Goal: Communication & Community: Answer question/provide support

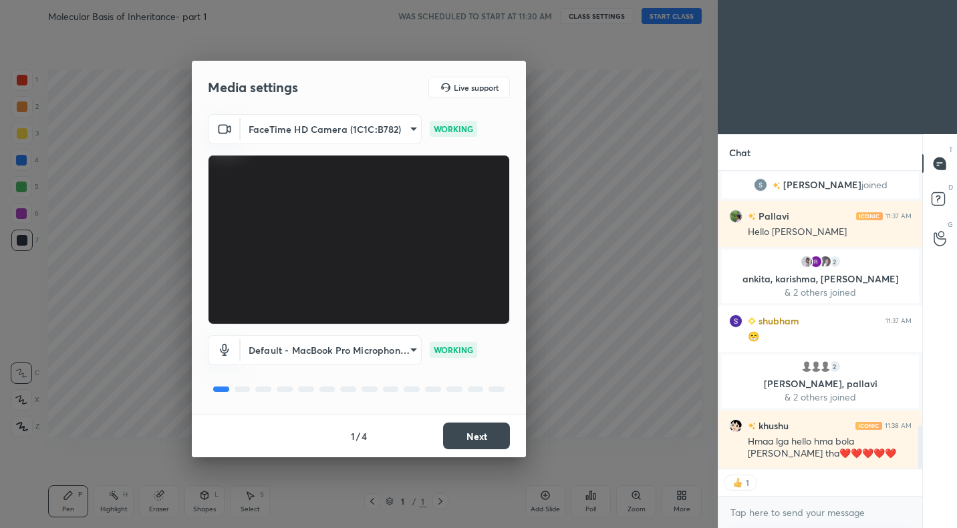
scroll to position [1742, 0]
click at [490, 437] on button "Next" at bounding box center [476, 436] width 67 height 27
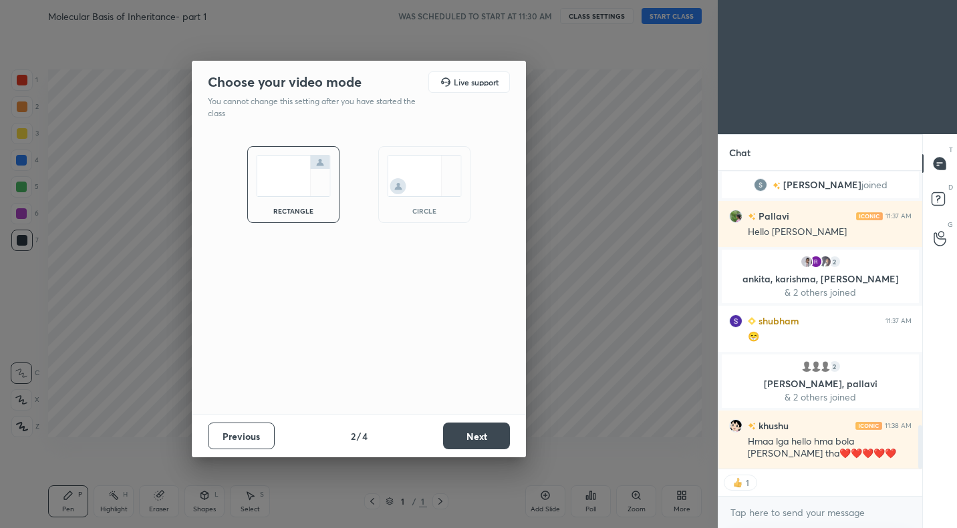
click at [490, 437] on button "Next" at bounding box center [476, 436] width 67 height 27
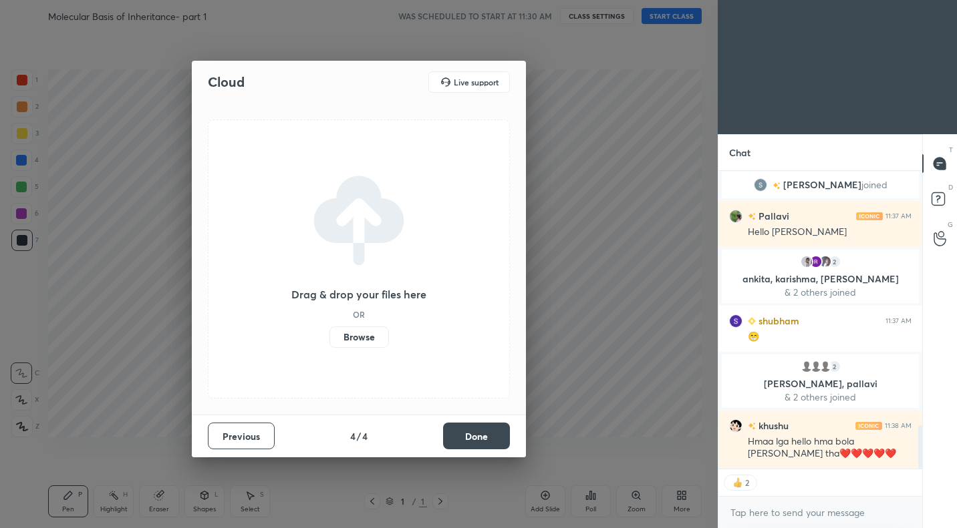
click at [490, 437] on button "Done" at bounding box center [476, 436] width 67 height 27
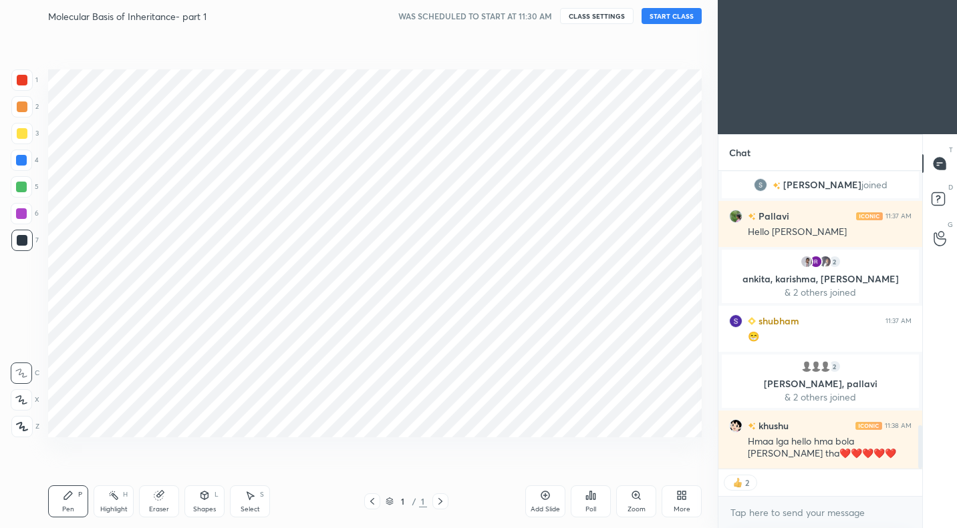
click at [490, 437] on div "Cloud Live support Drag & drop your files here OR Browse Previous 4 / 4 Done" at bounding box center [358, 264] width 717 height 528
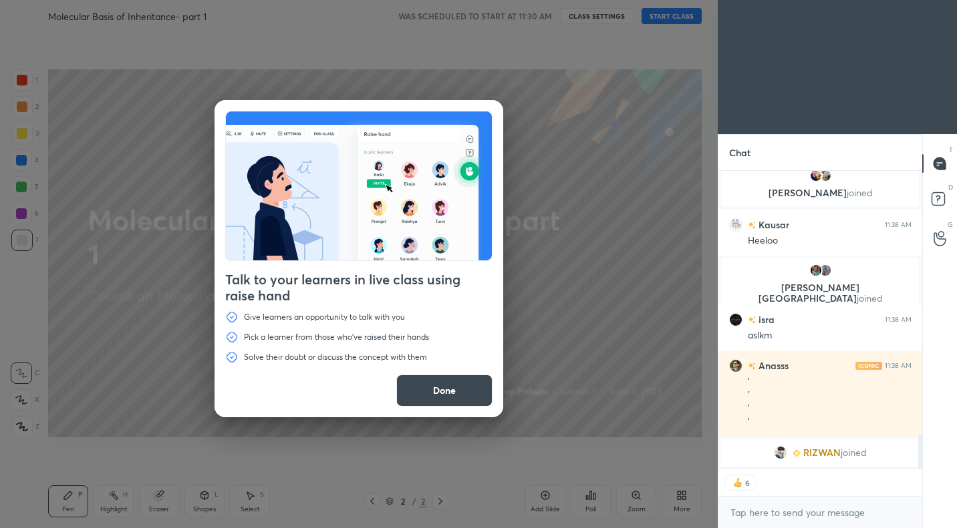
click at [484, 395] on button "Done" at bounding box center [444, 391] width 96 height 32
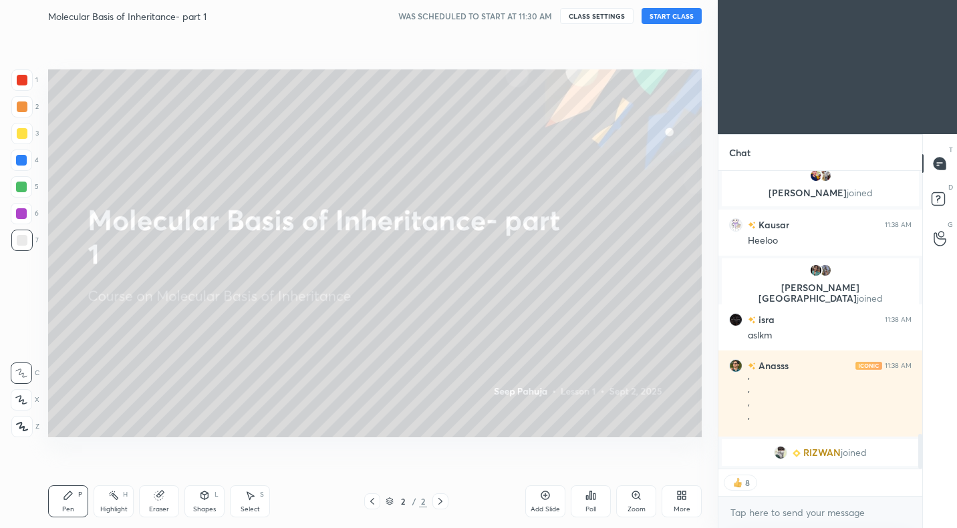
scroll to position [2142, 0]
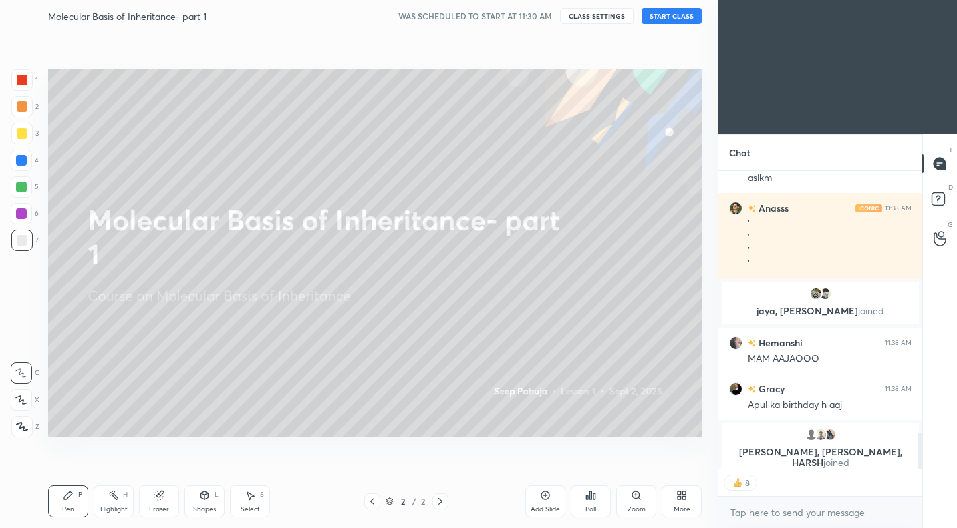
click at [664, 14] on button "START CLASS" at bounding box center [671, 16] width 60 height 16
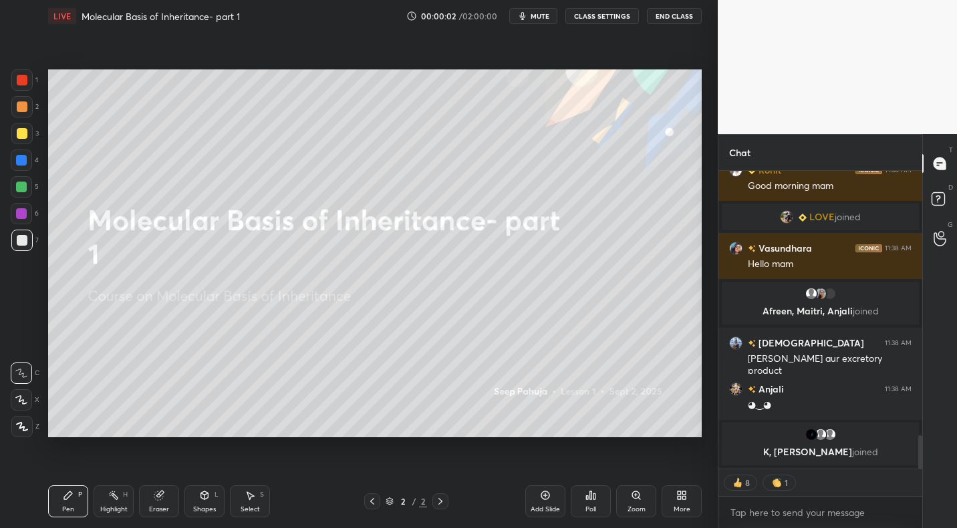
scroll to position [2344, 0]
click at [688, 510] on div "More" at bounding box center [681, 509] width 17 height 7
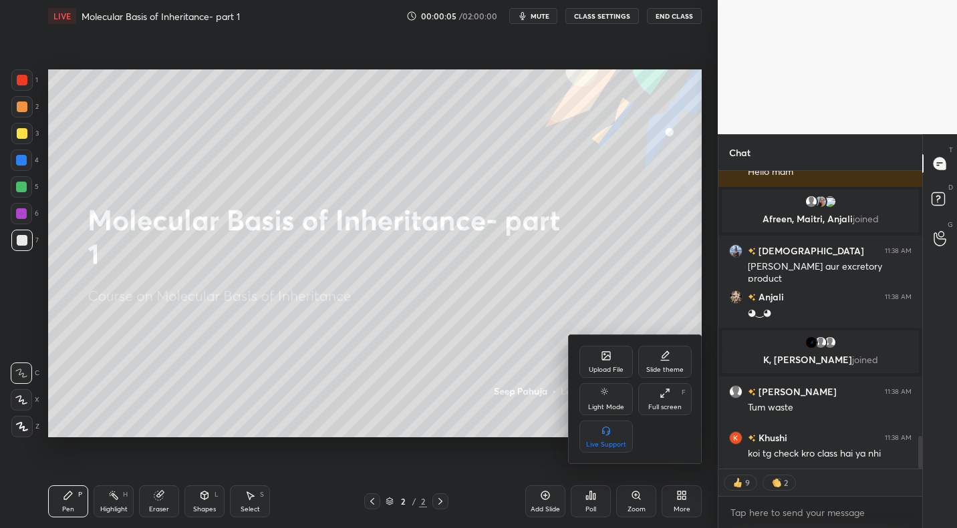
scroll to position [0, 0]
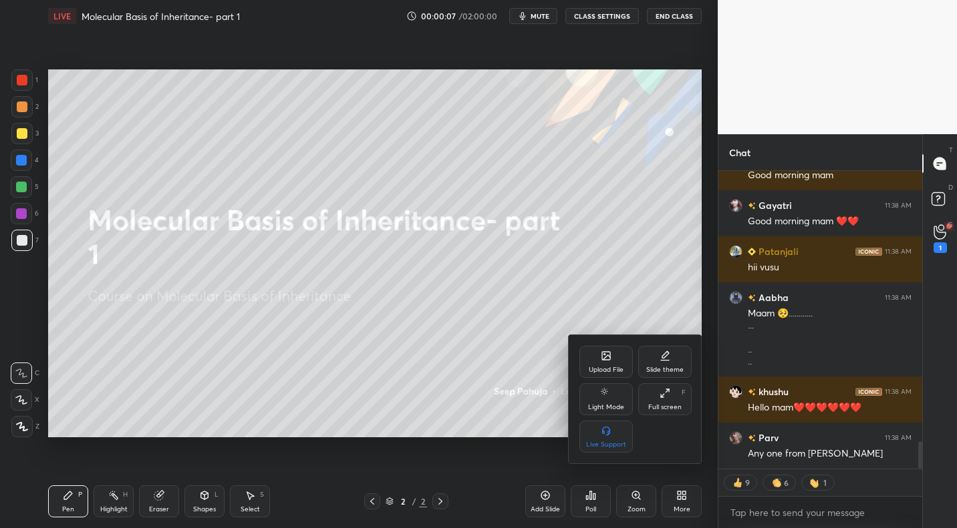
click at [444, 325] on div at bounding box center [478, 264] width 957 height 528
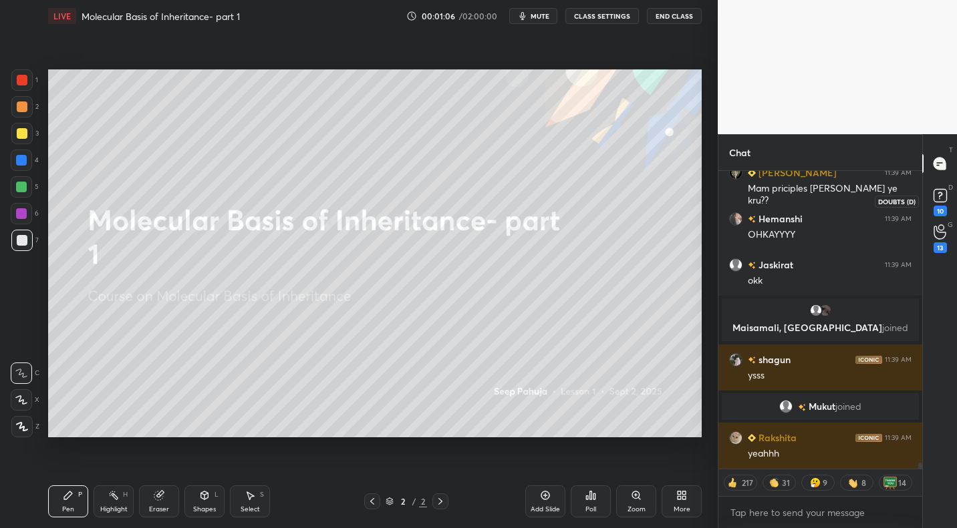
click at [943, 198] on rect at bounding box center [939, 196] width 13 height 13
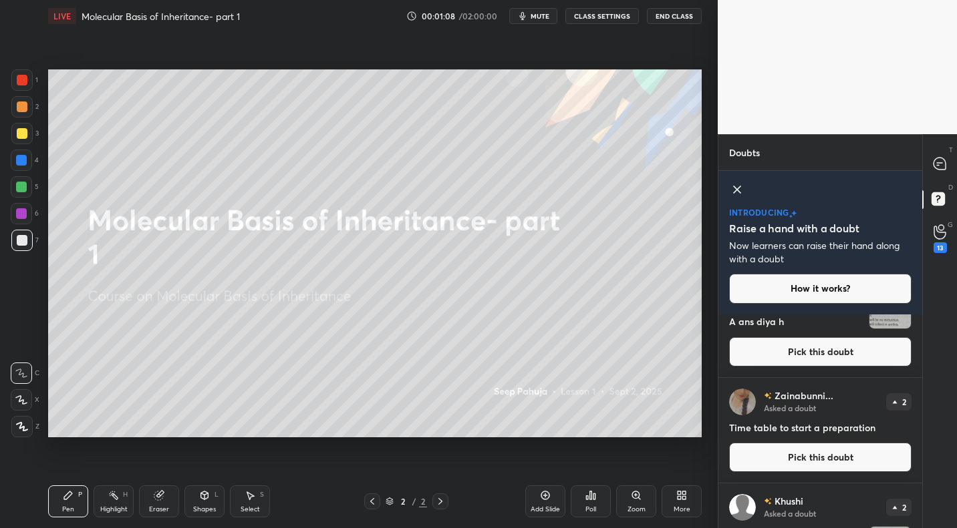
click at [810, 353] on button "Pick this doubt" at bounding box center [820, 351] width 182 height 29
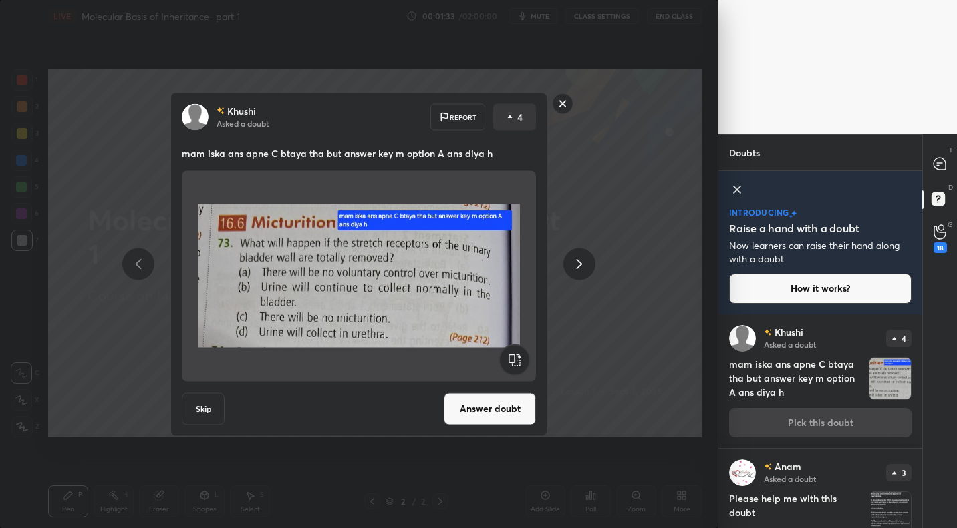
click at [564, 102] on rect at bounding box center [562, 104] width 21 height 21
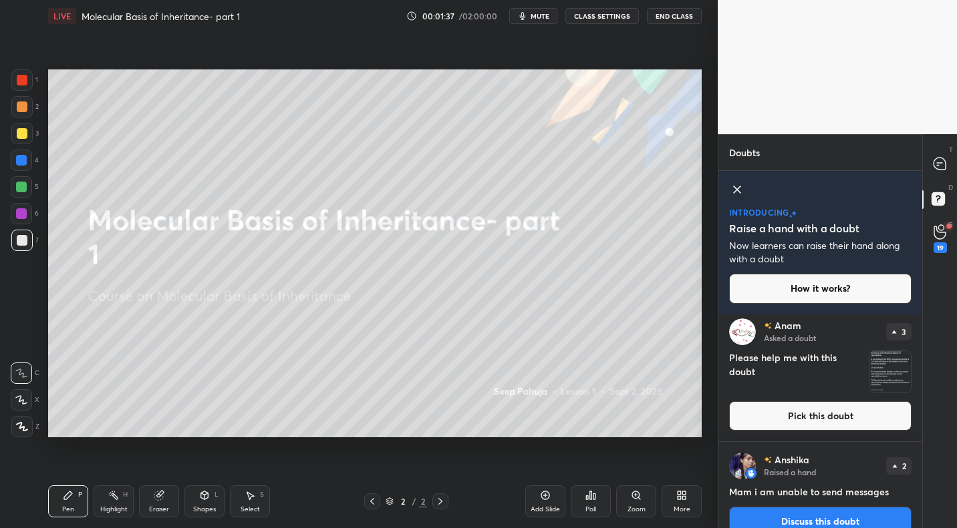
scroll to position [134, 0]
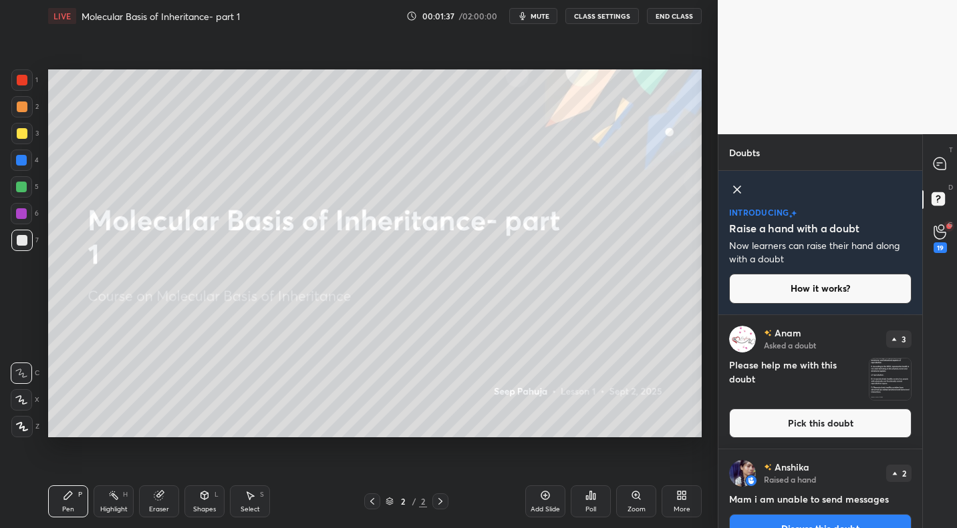
click at [806, 431] on button "Pick this doubt" at bounding box center [820, 423] width 182 height 29
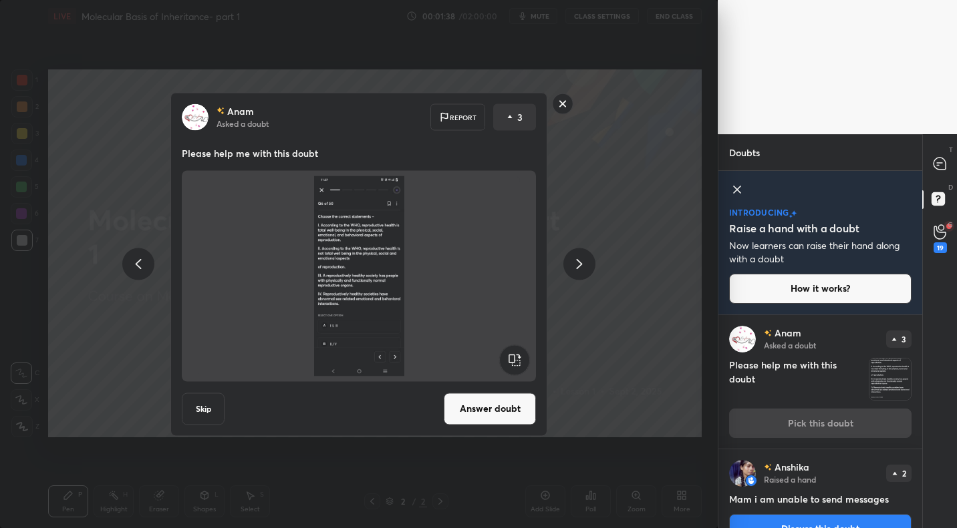
click at [657, 326] on div "Anam Asked a doubt Report 3 Please help me with this doubt Skip Answer doubt" at bounding box center [358, 264] width 717 height 528
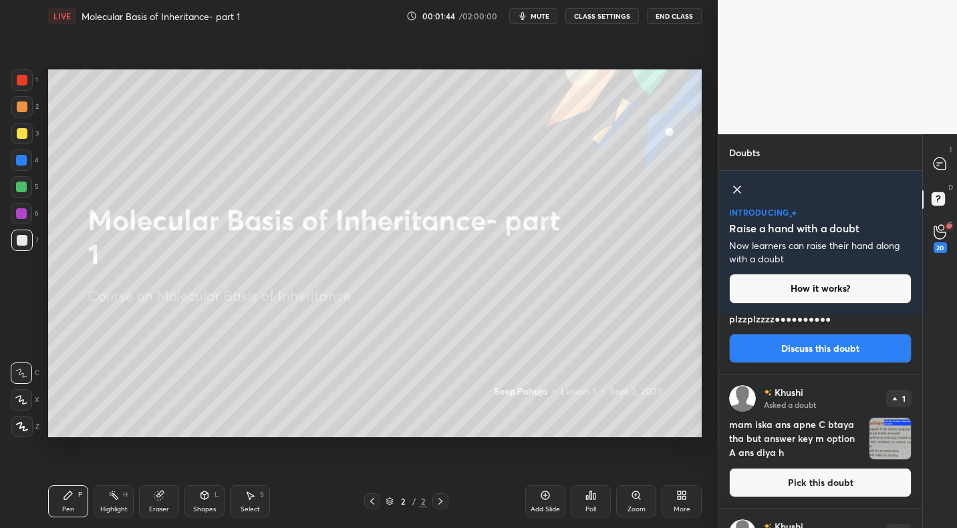
scroll to position [1416, 0]
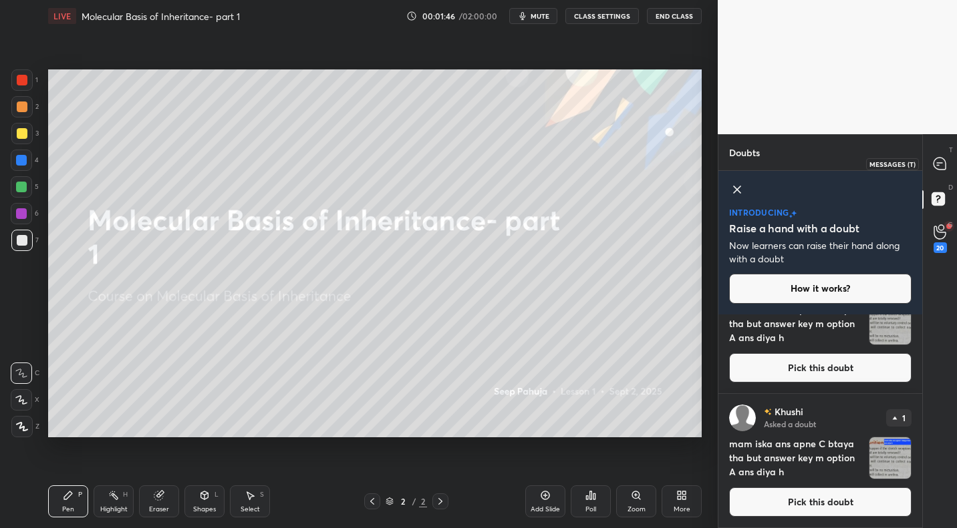
click at [941, 163] on icon at bounding box center [939, 163] width 5 height 0
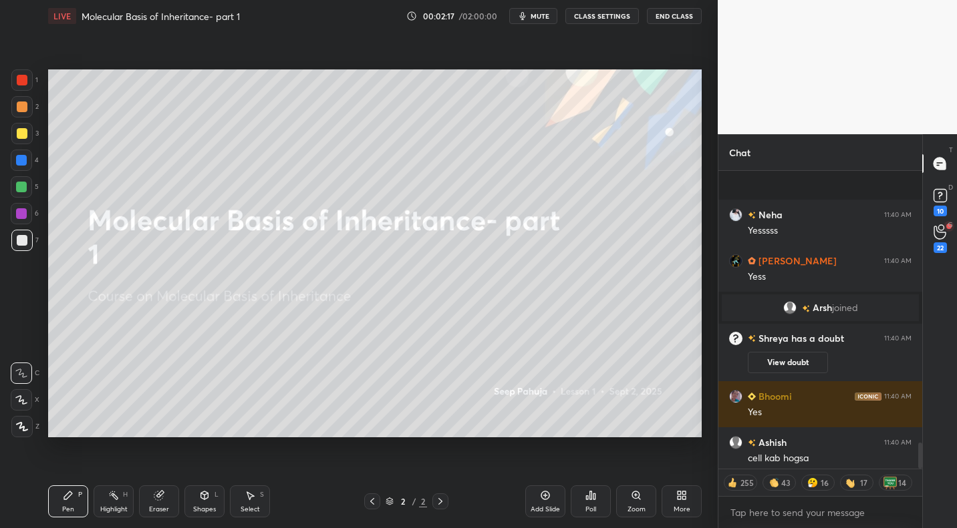
scroll to position [3126, 0]
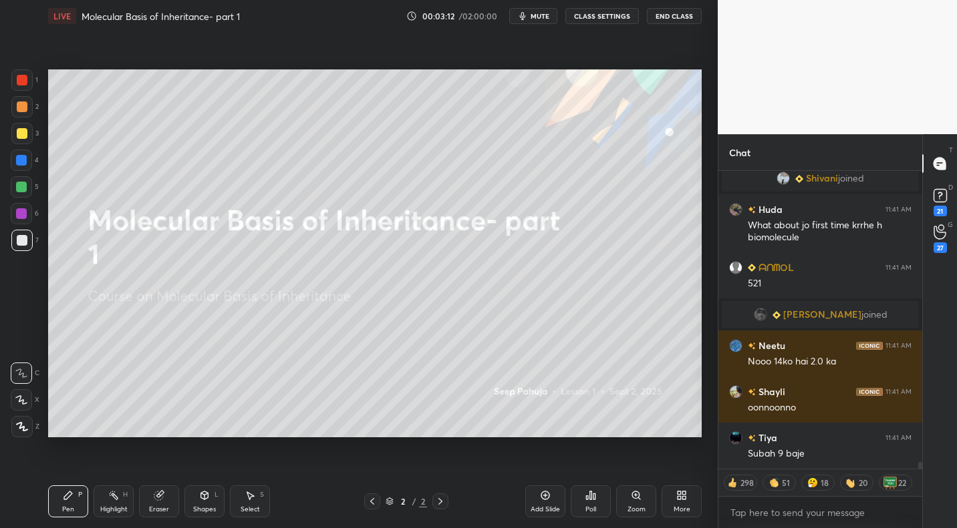
click at [677, 515] on div "More" at bounding box center [681, 502] width 40 height 32
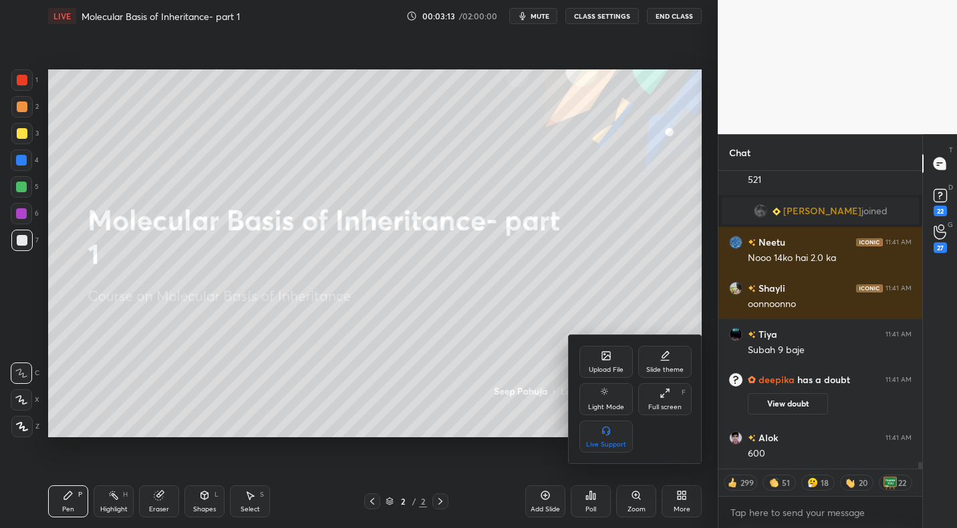
click at [600, 364] on div "Upload File" at bounding box center [605, 362] width 53 height 32
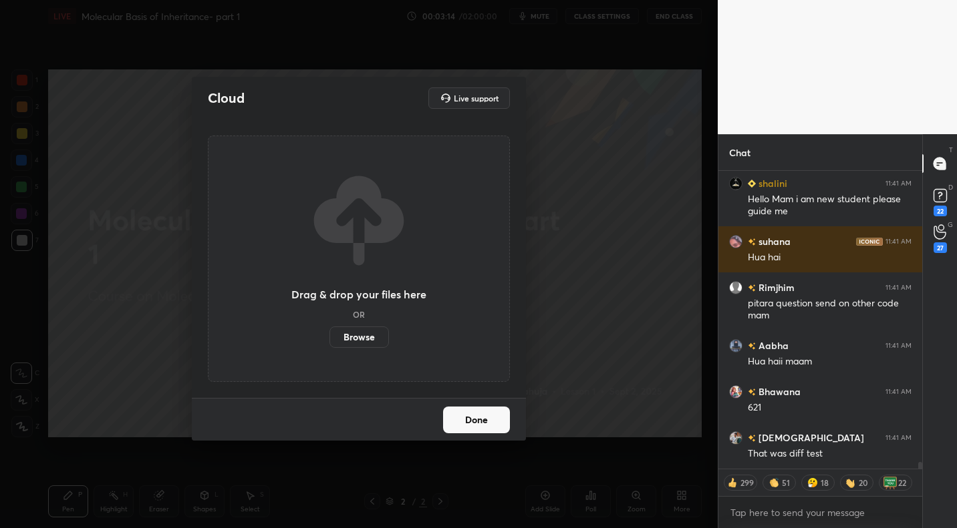
click at [359, 337] on label "Browse" at bounding box center [358, 337] width 59 height 21
click at [329, 337] on input "Browse" at bounding box center [329, 337] width 0 height 21
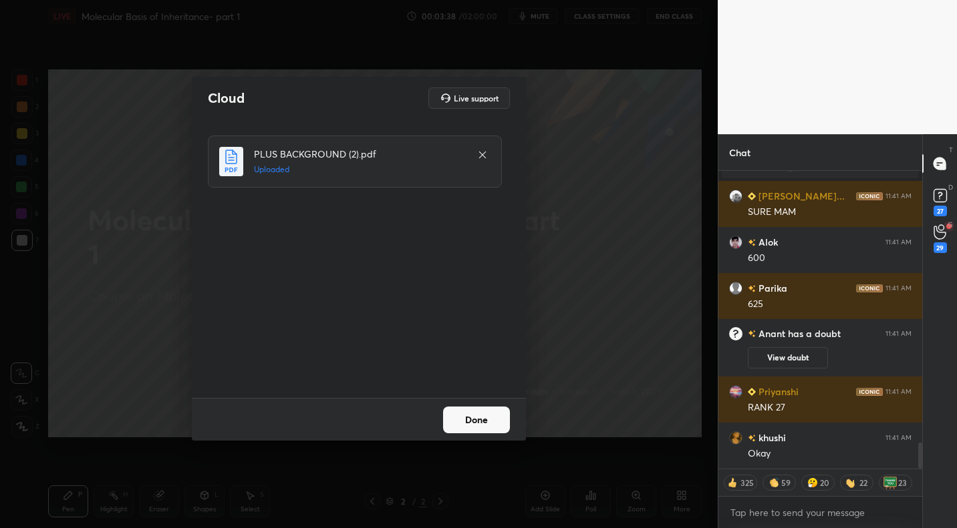
click at [484, 414] on button "Done" at bounding box center [476, 420] width 67 height 27
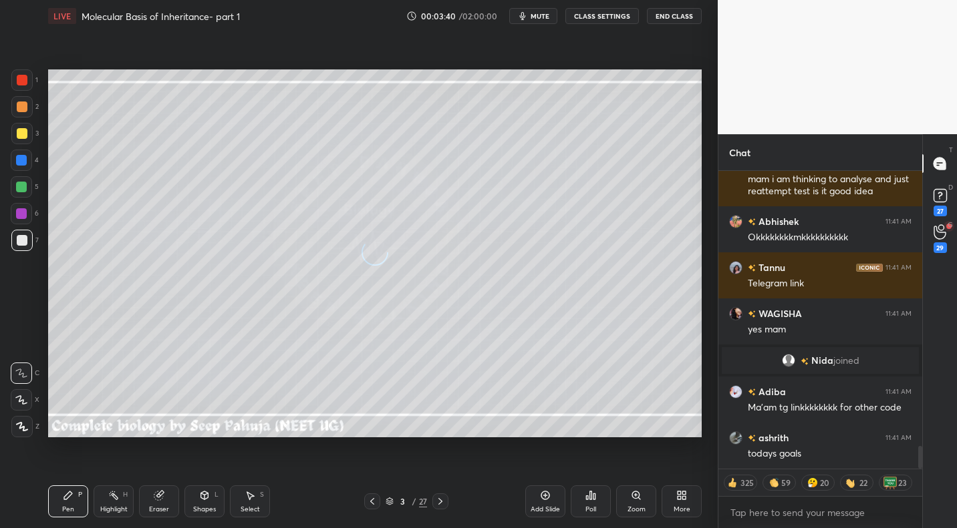
click at [538, 16] on span "mute" at bounding box center [539, 15] width 19 height 9
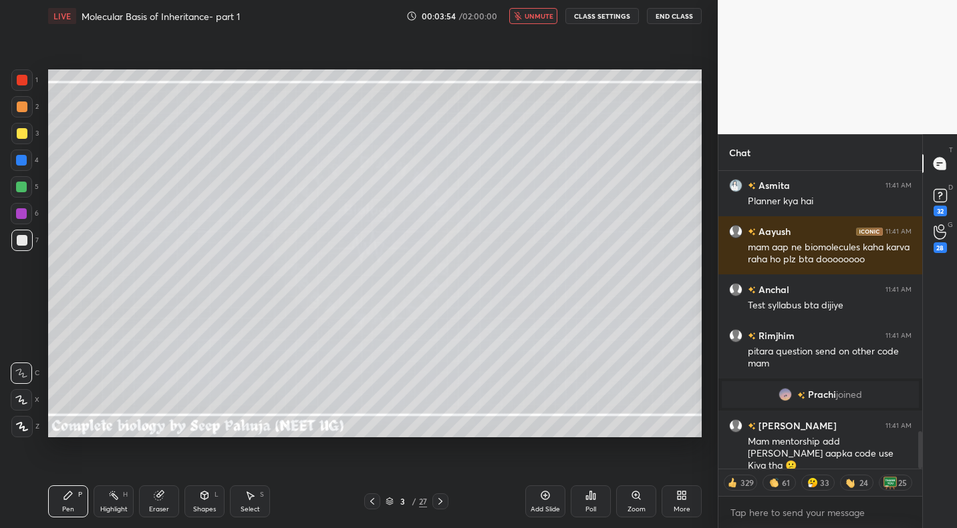
click at [530, 19] on span "unmute" at bounding box center [538, 15] width 29 height 9
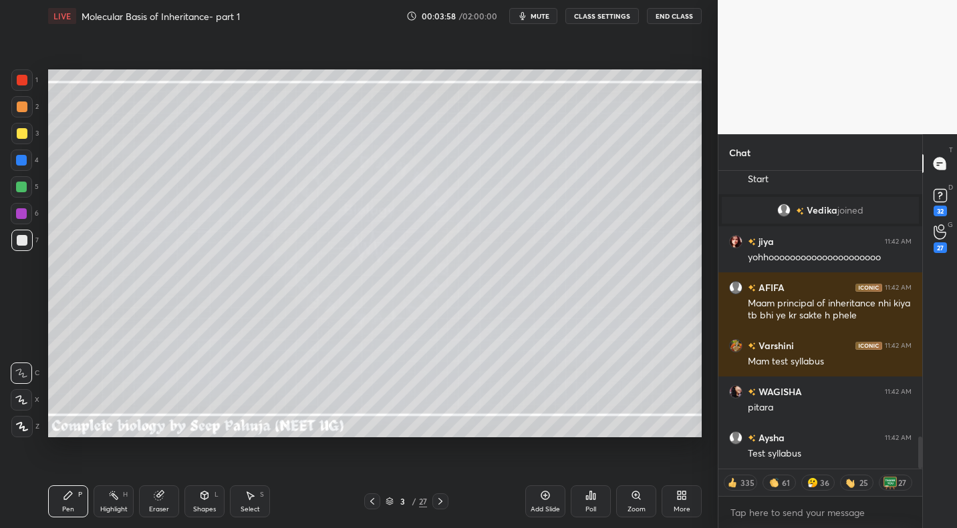
drag, startPoint x: 18, startPoint y: 133, endPoint x: 36, endPoint y: 123, distance: 20.6
click at [18, 134] on div at bounding box center [22, 133] width 11 height 11
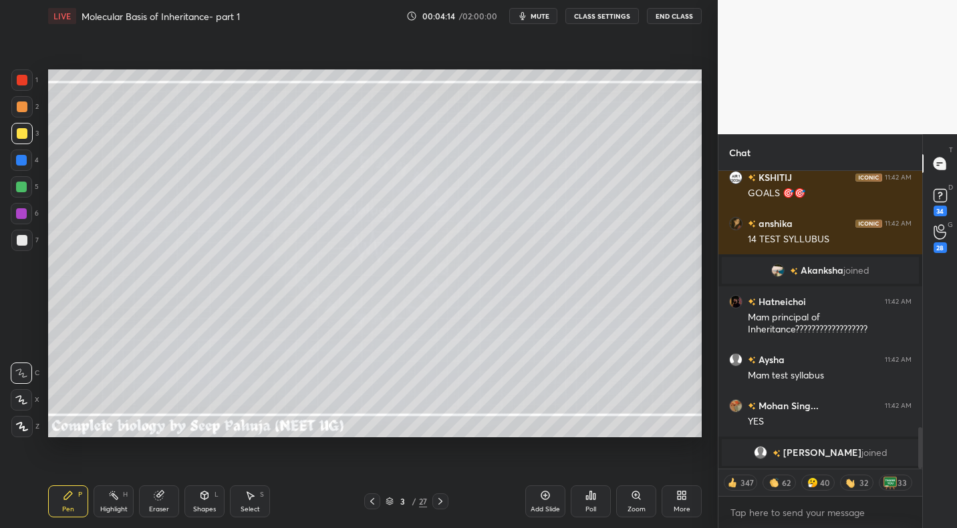
drag, startPoint x: 203, startPoint y: 500, endPoint x: 206, endPoint y: 486, distance: 14.4
click at [203, 500] on icon at bounding box center [204, 495] width 11 height 11
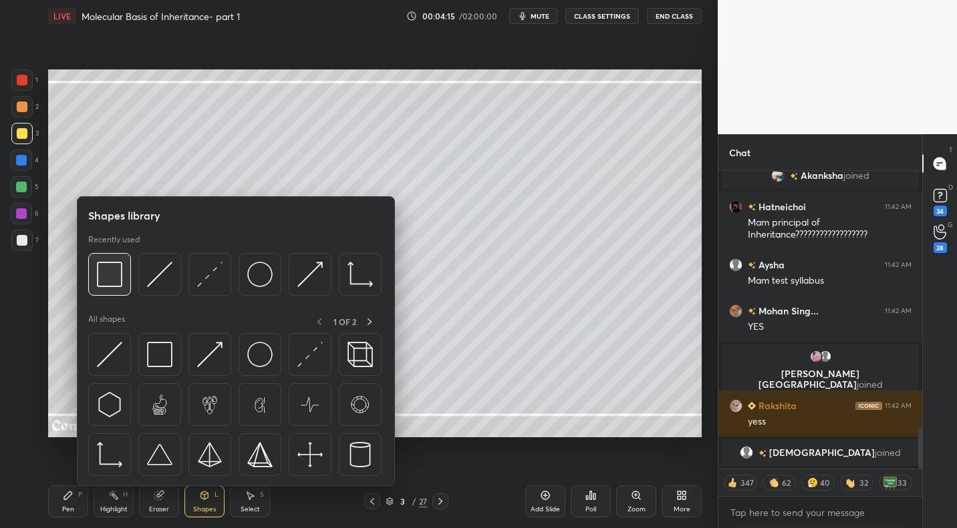
click at [109, 287] on img at bounding box center [109, 274] width 25 height 25
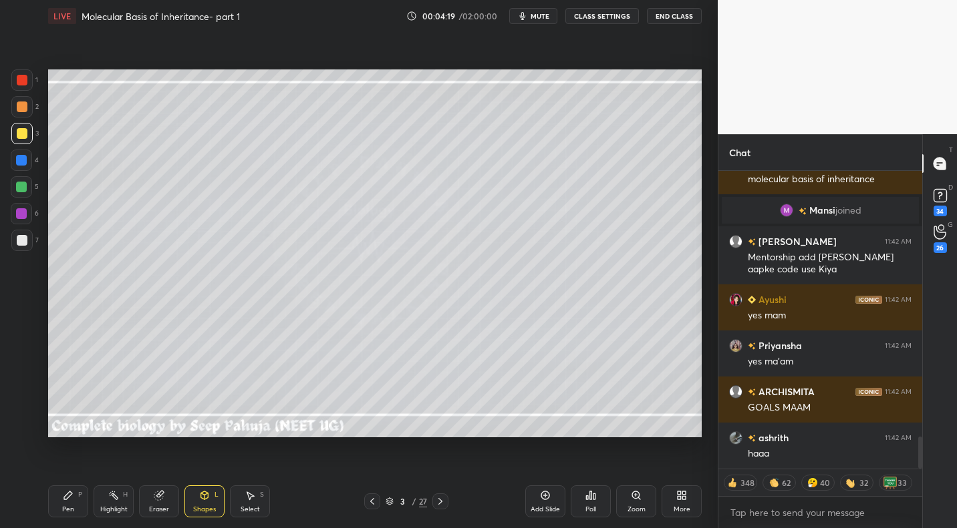
drag, startPoint x: 69, startPoint y: 500, endPoint x: 104, endPoint y: 464, distance: 51.0
click at [69, 500] on icon at bounding box center [68, 495] width 11 height 11
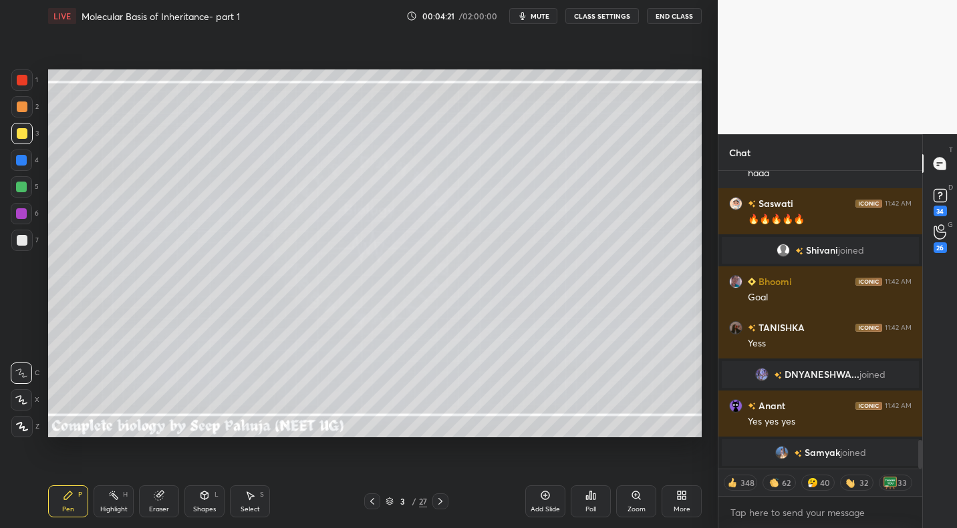
click at [108, 501] on div "Highlight H" at bounding box center [114, 502] width 40 height 32
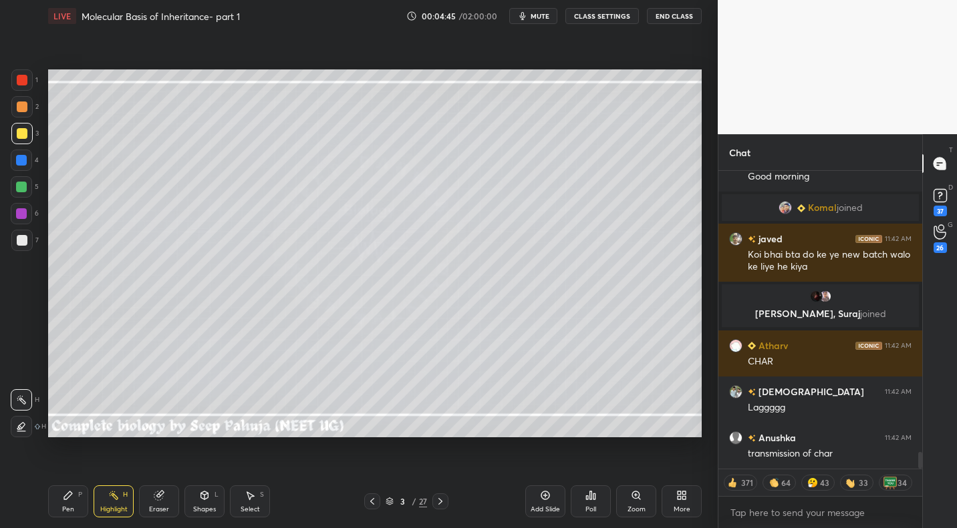
click at [373, 505] on icon at bounding box center [372, 501] width 11 height 11
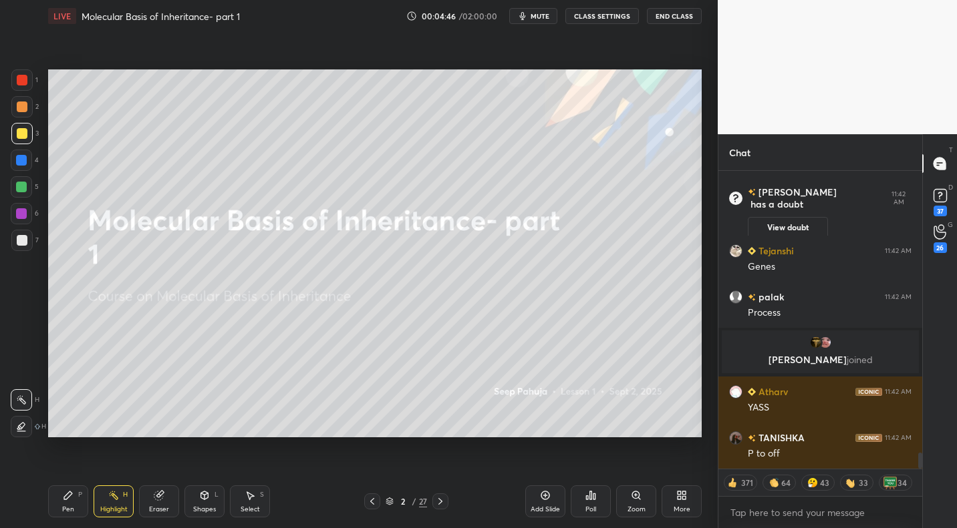
click at [66, 498] on icon at bounding box center [68, 496] width 8 height 8
click at [21, 108] on div at bounding box center [22, 107] width 11 height 11
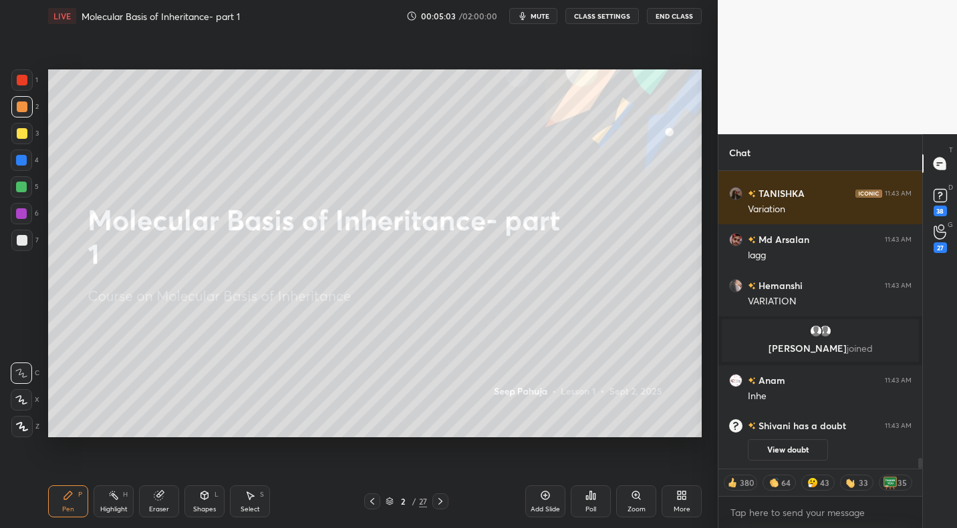
click at [122, 494] on div "Highlight H" at bounding box center [114, 502] width 40 height 32
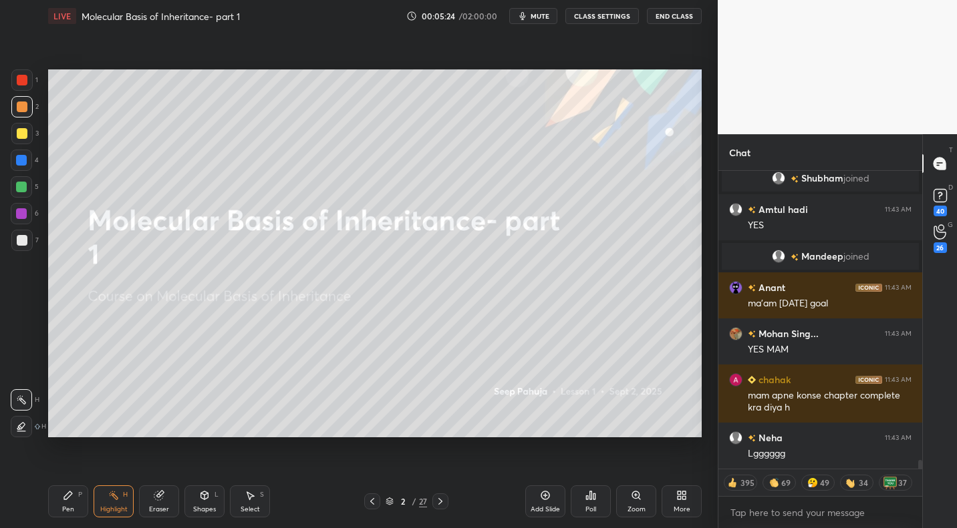
click at [437, 500] on icon at bounding box center [440, 501] width 11 height 11
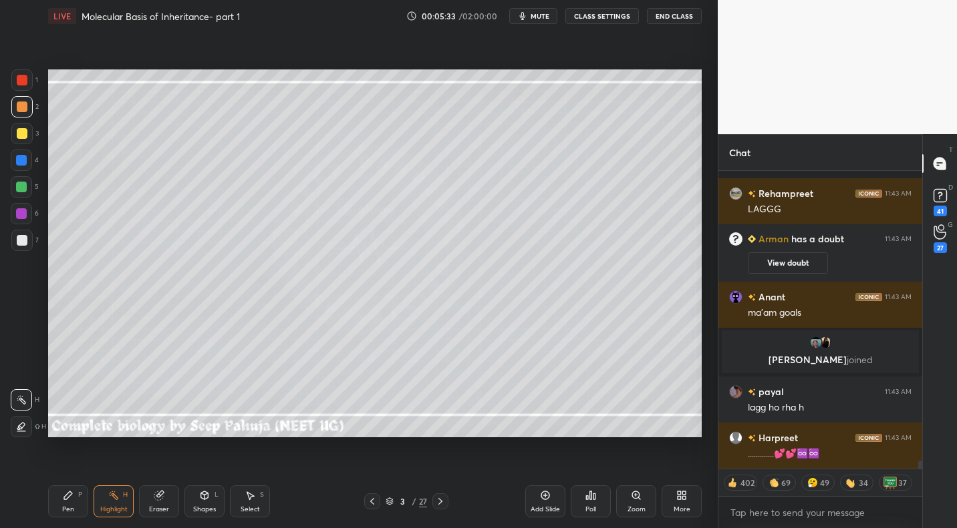
click at [373, 500] on icon at bounding box center [372, 501] width 11 height 11
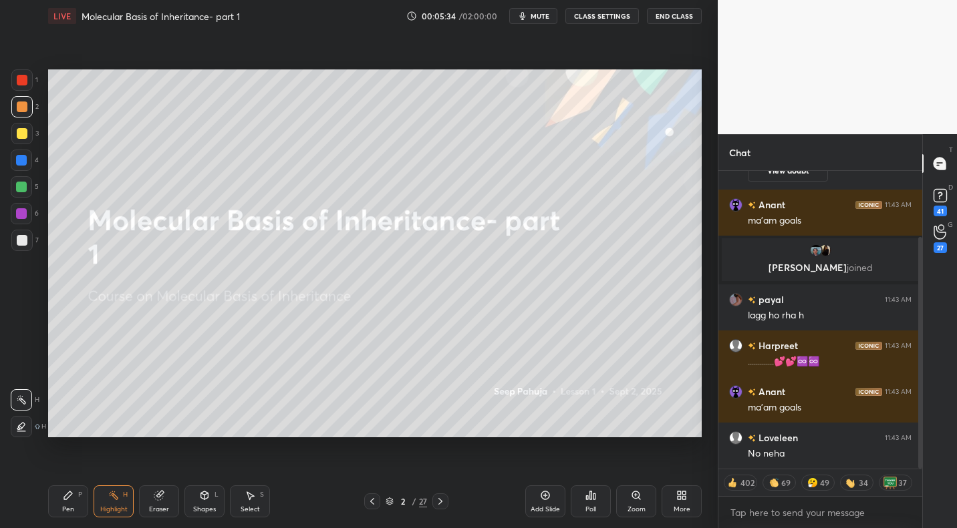
click at [72, 497] on icon at bounding box center [68, 495] width 11 height 11
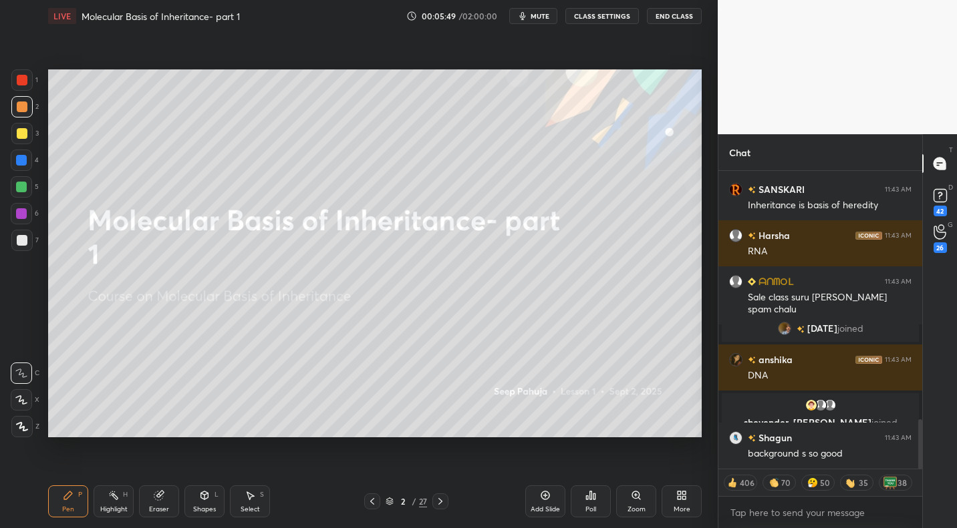
drag, startPoint x: 438, startPoint y: 501, endPoint x: 428, endPoint y: 486, distance: 17.8
click at [440, 499] on icon at bounding box center [440, 501] width 11 height 11
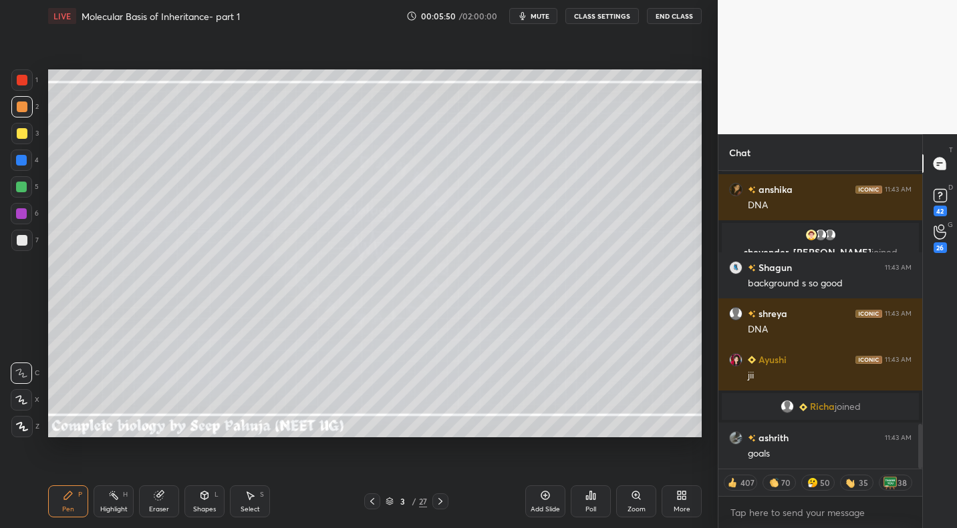
click at [126, 506] on div "Highlight" at bounding box center [113, 509] width 27 height 7
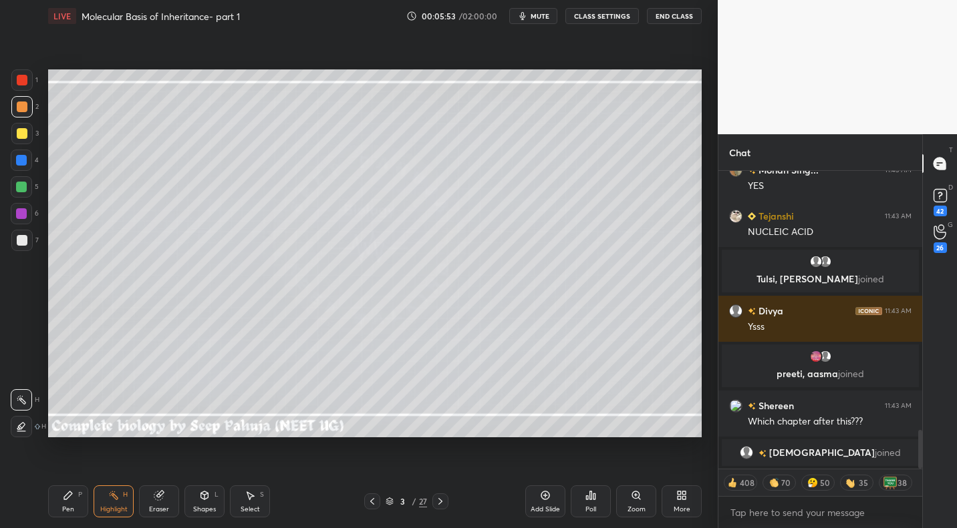
click at [372, 496] on icon at bounding box center [372, 501] width 11 height 11
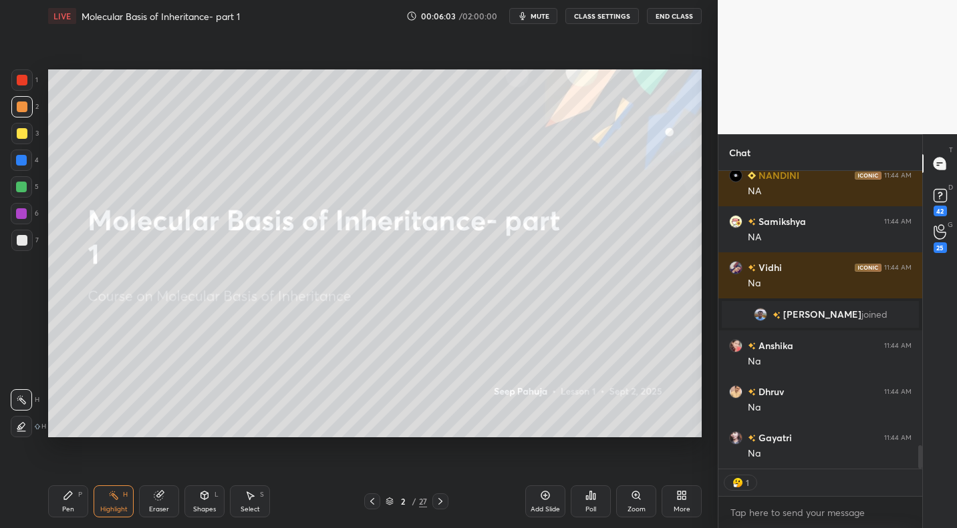
drag, startPoint x: 72, startPoint y: 506, endPoint x: 86, endPoint y: 496, distance: 17.2
click at [76, 504] on div "Pen P" at bounding box center [68, 502] width 40 height 32
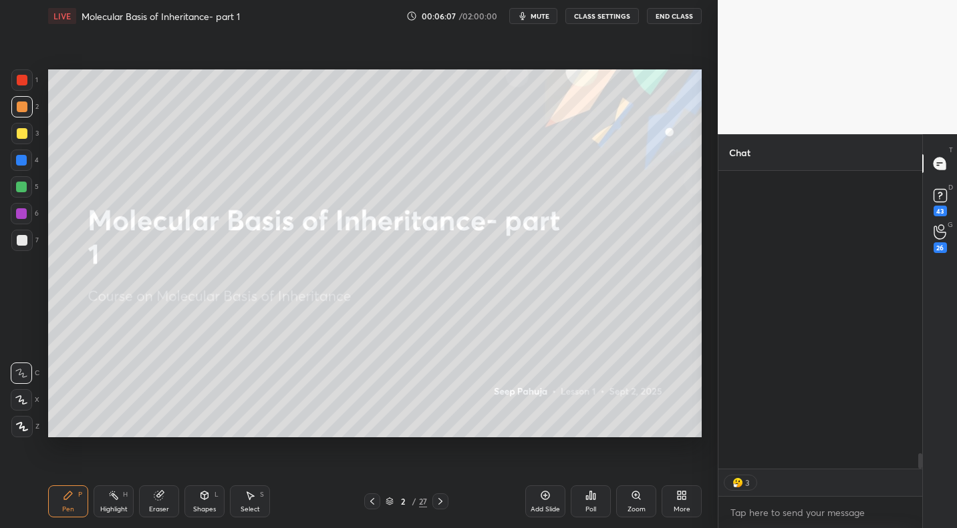
click at [438, 502] on icon at bounding box center [440, 501] width 11 height 11
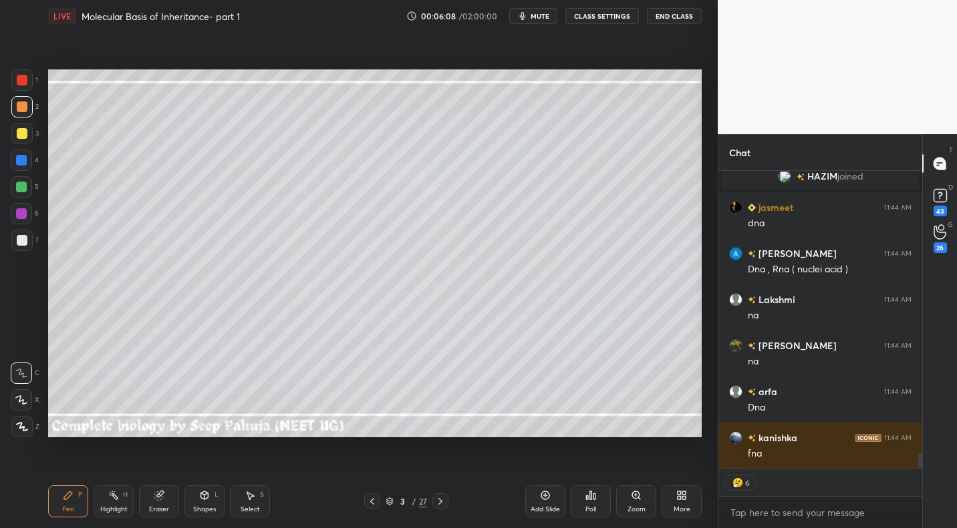
click at [114, 504] on div "Highlight H" at bounding box center [114, 502] width 40 height 32
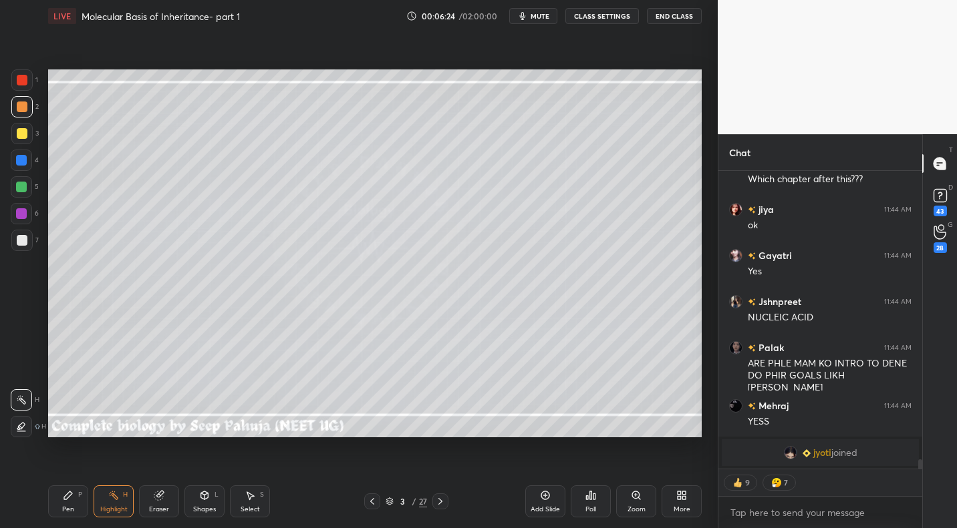
drag, startPoint x: 22, startPoint y: 138, endPoint x: 23, endPoint y: 164, distance: 26.1
click at [22, 137] on div at bounding box center [22, 133] width 11 height 11
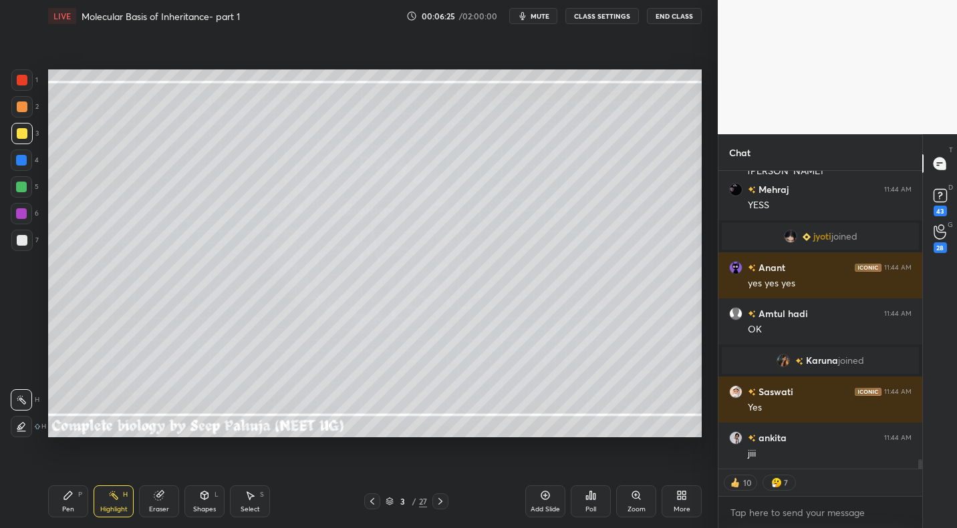
click at [65, 492] on icon at bounding box center [68, 495] width 11 height 11
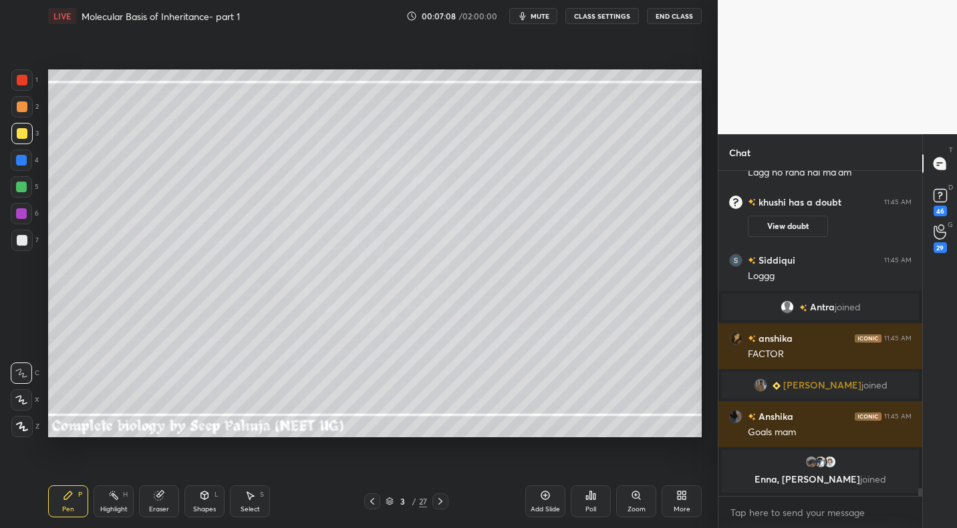
drag, startPoint x: 161, startPoint y: 497, endPoint x: 164, endPoint y: 448, distance: 48.9
click at [160, 494] on icon at bounding box center [158, 496] width 9 height 9
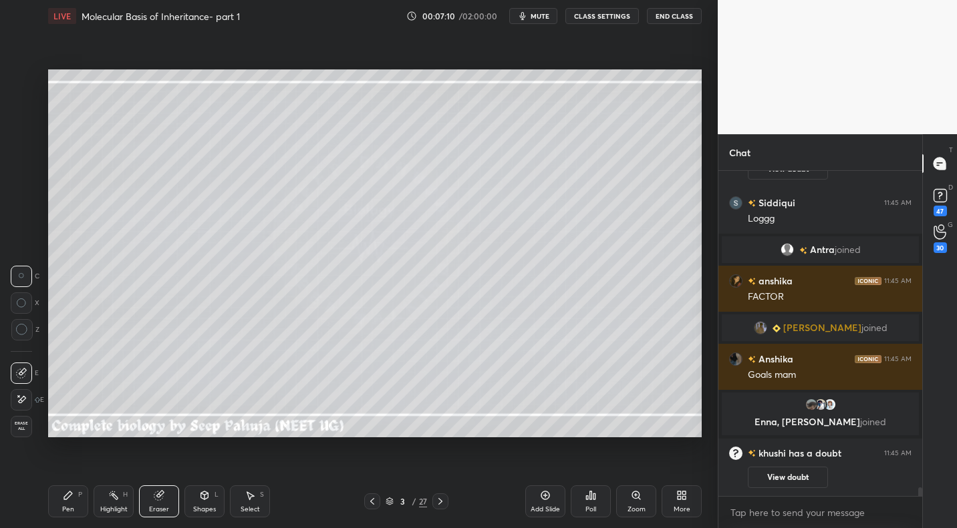
click at [76, 491] on div "Pen P" at bounding box center [68, 502] width 40 height 32
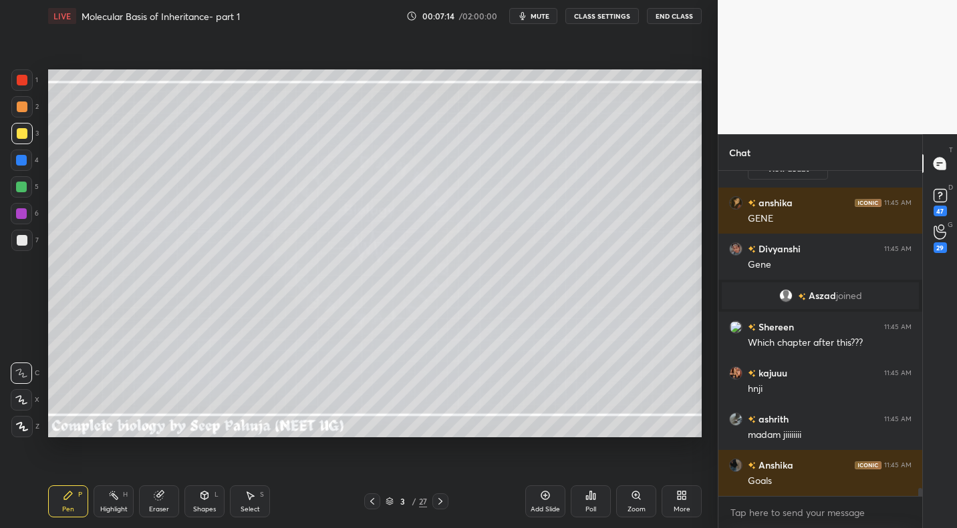
click at [125, 492] on div "H" at bounding box center [125, 495] width 5 height 7
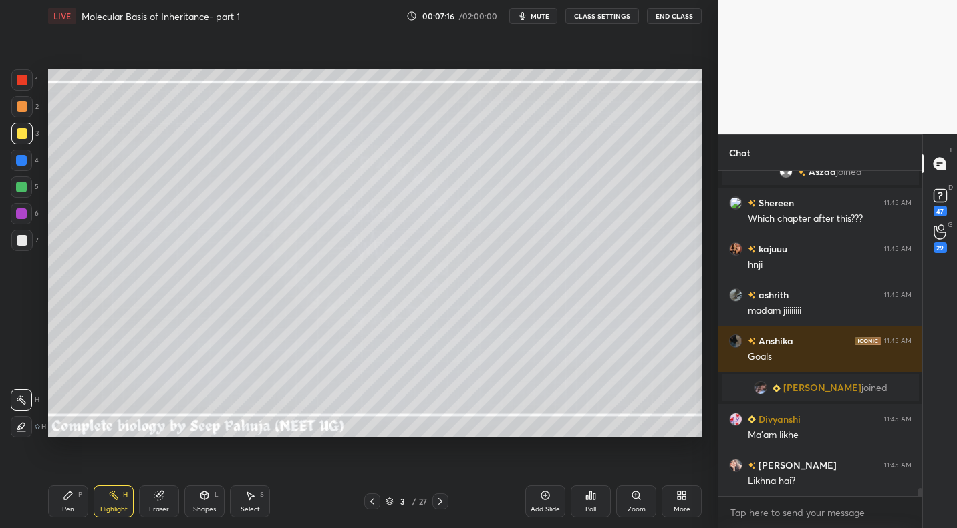
click at [74, 502] on div "Pen P" at bounding box center [68, 502] width 40 height 32
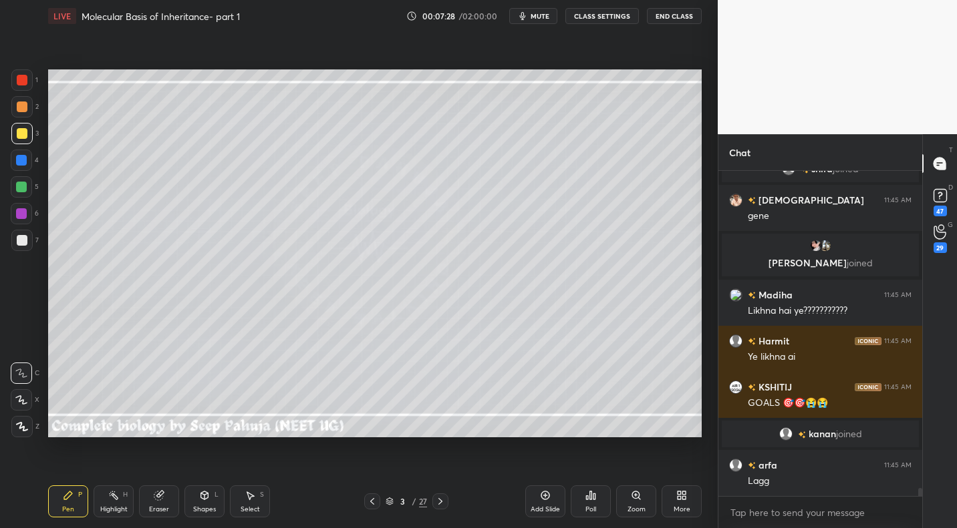
click at [122, 502] on div "Highlight H" at bounding box center [114, 502] width 40 height 32
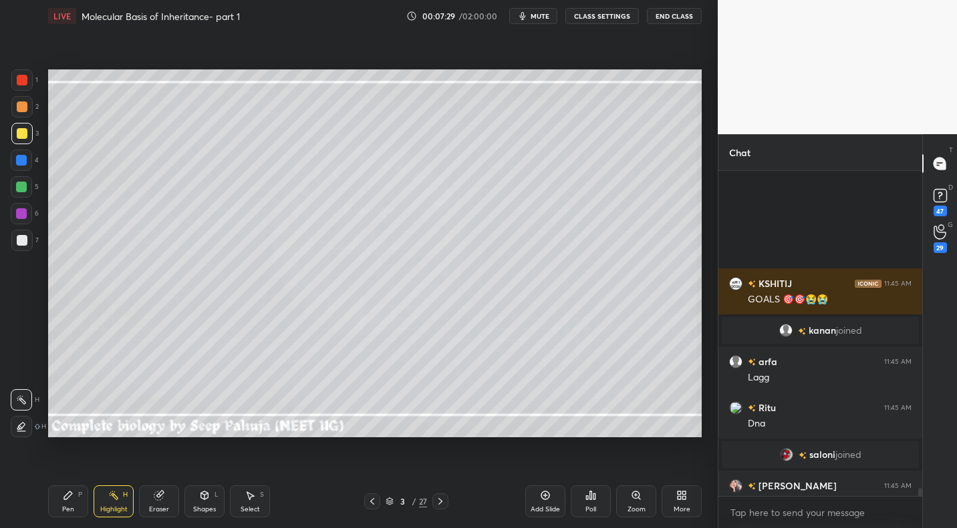
drag, startPoint x: 64, startPoint y: 505, endPoint x: 92, endPoint y: 475, distance: 41.1
click at [65, 502] on div "Pen P" at bounding box center [68, 502] width 40 height 32
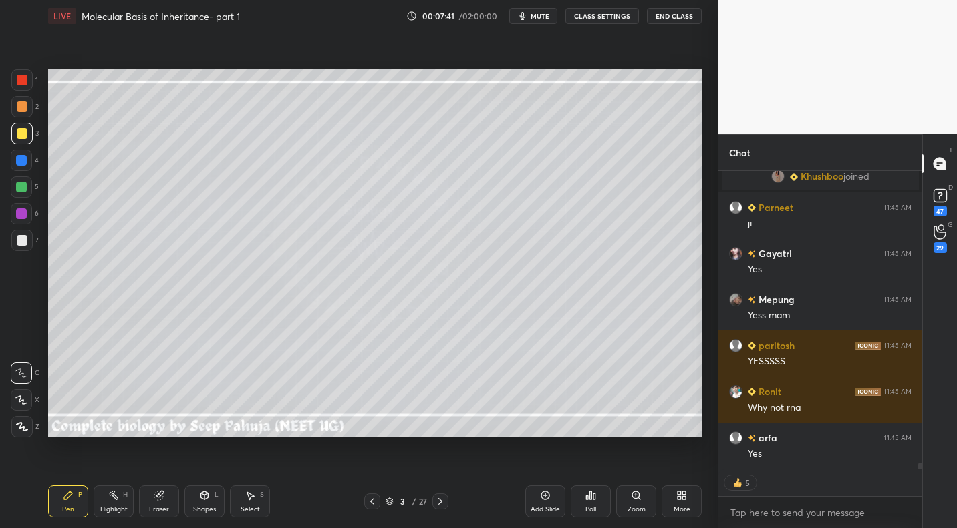
drag, startPoint x: 22, startPoint y: 236, endPoint x: 8, endPoint y: 223, distance: 18.9
click at [22, 236] on div at bounding box center [22, 240] width 11 height 11
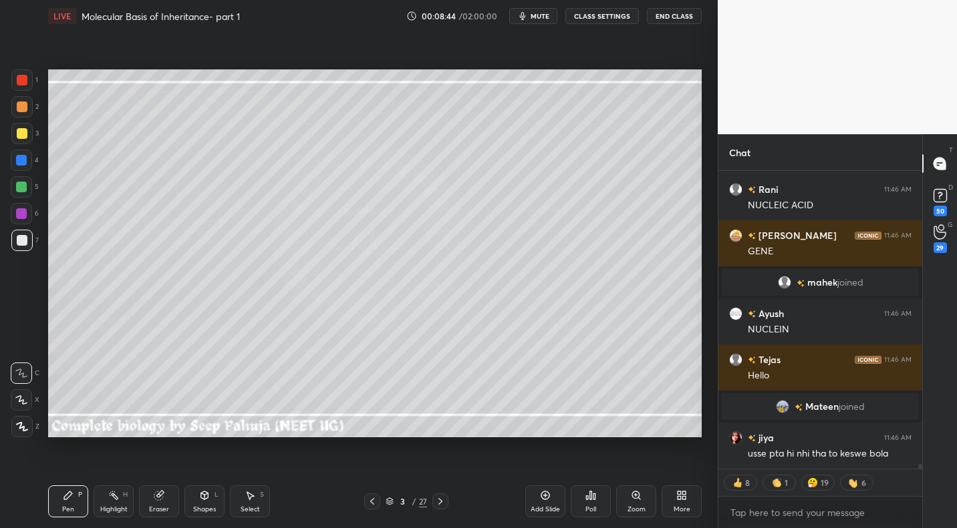
click at [27, 182] on div at bounding box center [21, 186] width 21 height 21
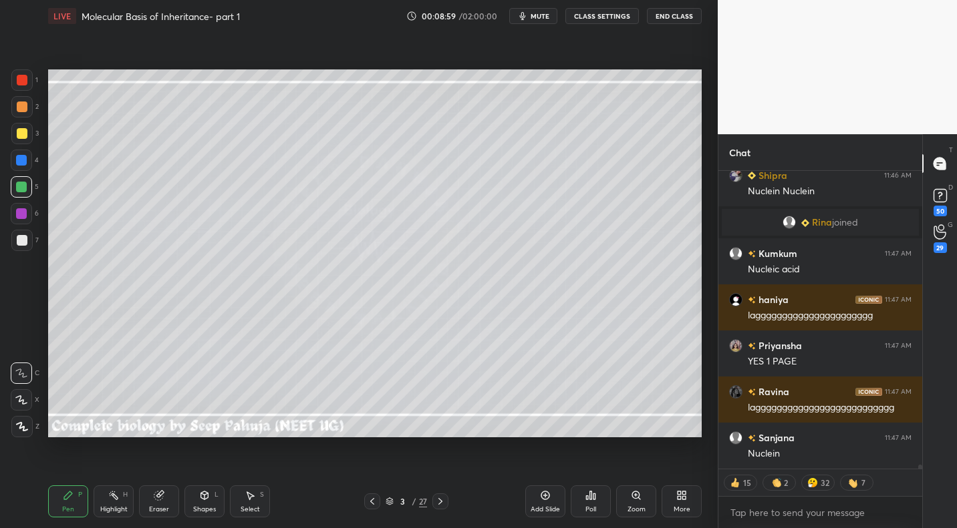
drag, startPoint x: 27, startPoint y: 104, endPoint x: 36, endPoint y: 117, distance: 15.4
click at [27, 104] on div at bounding box center [21, 106] width 21 height 21
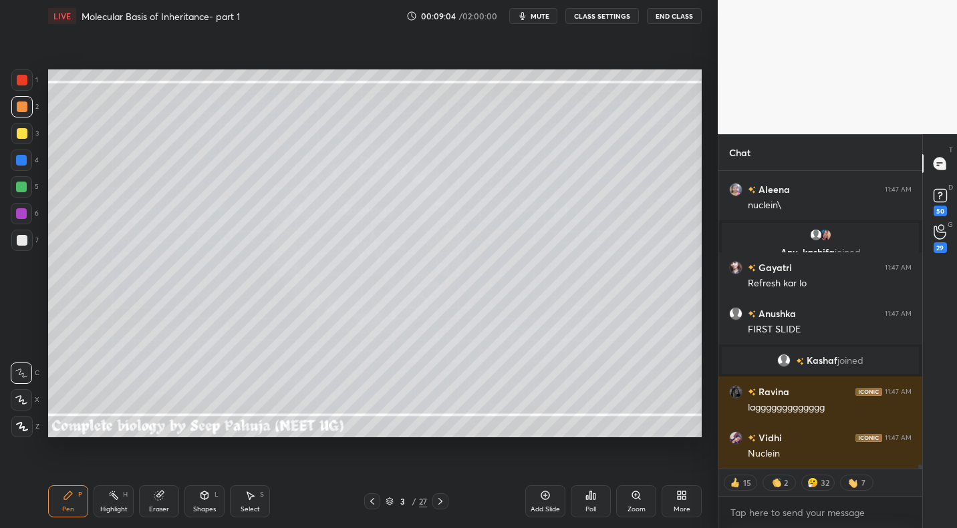
drag, startPoint x: 215, startPoint y: 504, endPoint x: 220, endPoint y: 489, distance: 16.3
click at [215, 502] on div "Shapes L" at bounding box center [204, 502] width 40 height 32
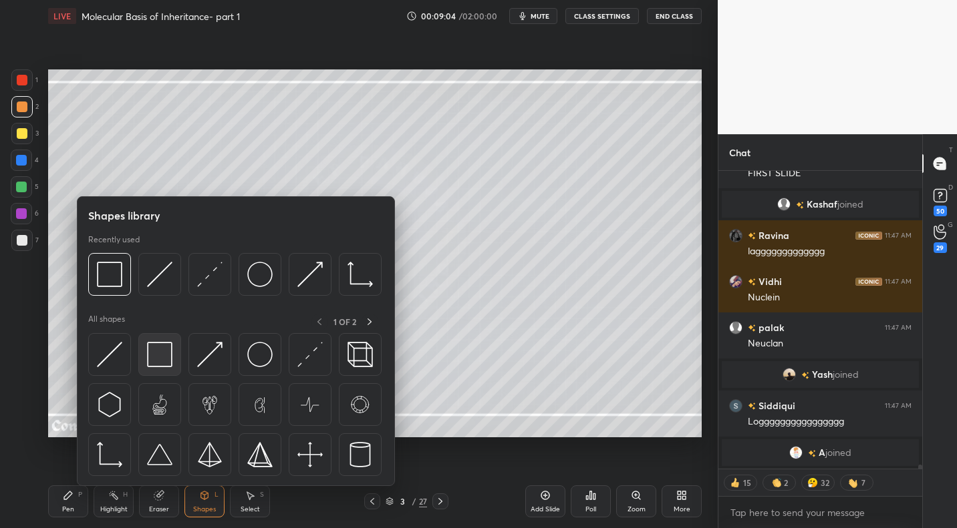
click at [164, 352] on img at bounding box center [159, 354] width 25 height 25
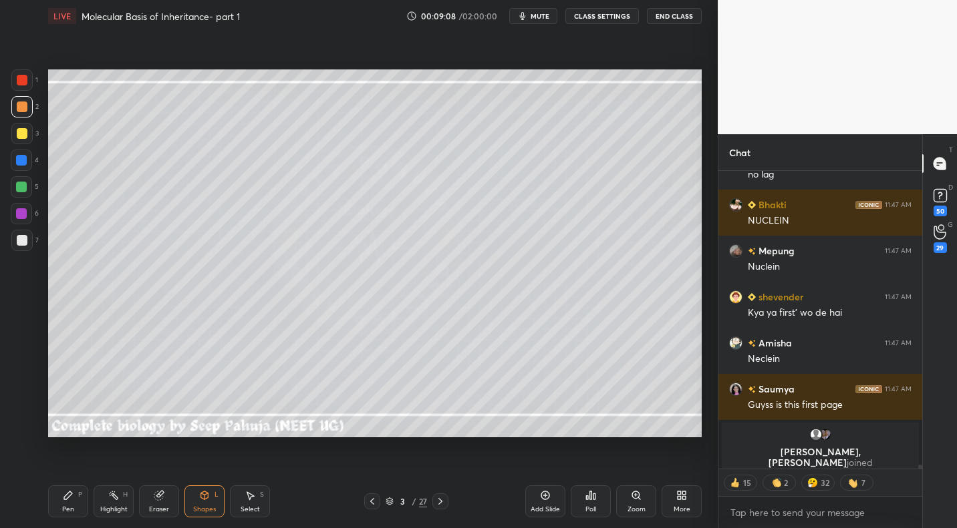
click at [69, 500] on div "Pen P" at bounding box center [68, 502] width 40 height 32
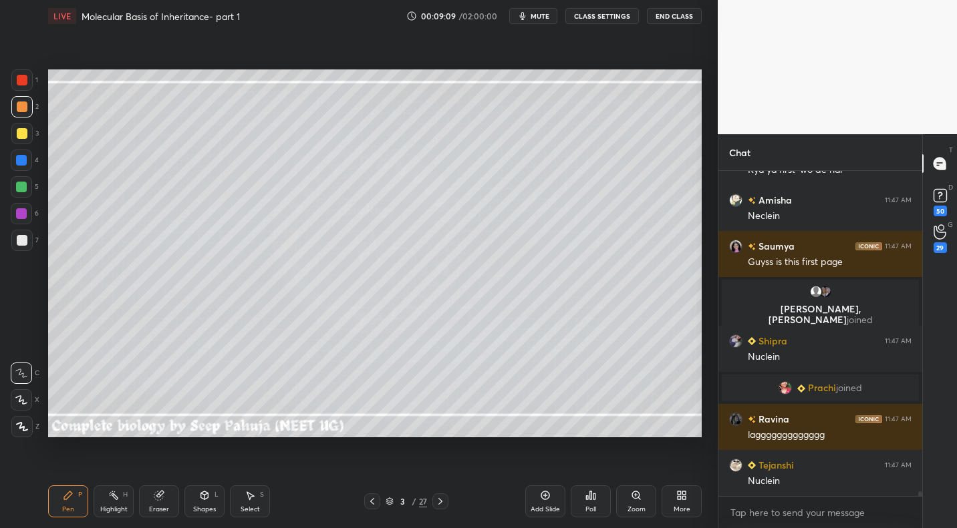
click at [33, 233] on div "7" at bounding box center [24, 240] width 27 height 21
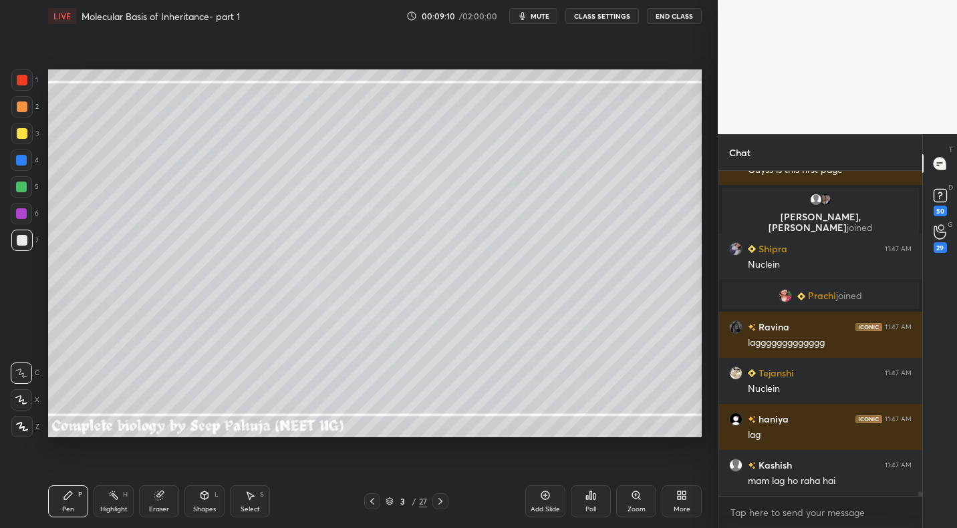
click at [263, 504] on div "Select S" at bounding box center [250, 502] width 40 height 32
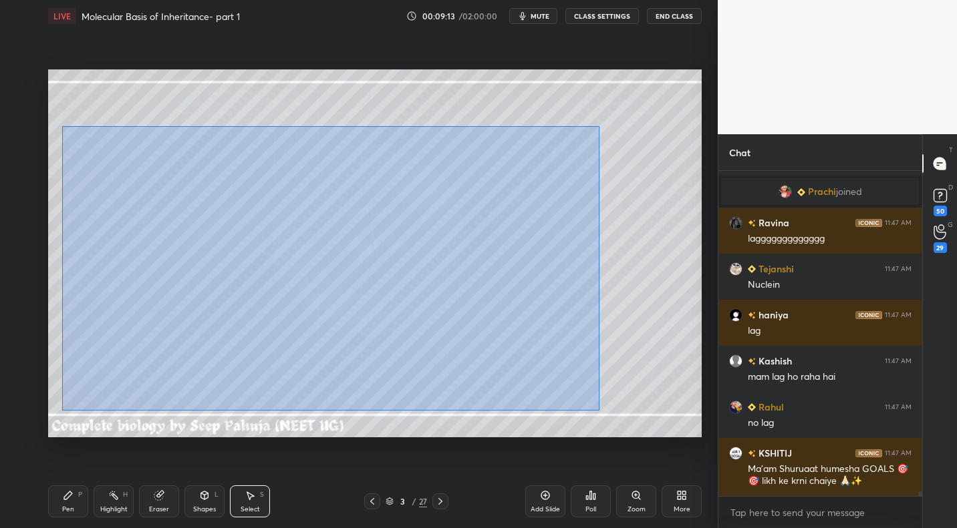
drag, startPoint x: 62, startPoint y: 126, endPoint x: 597, endPoint y: 405, distance: 603.9
click at [599, 410] on div "0 ° Undo Copy Duplicate Duplicate to new slide Delete" at bounding box center [374, 252] width 653 height 367
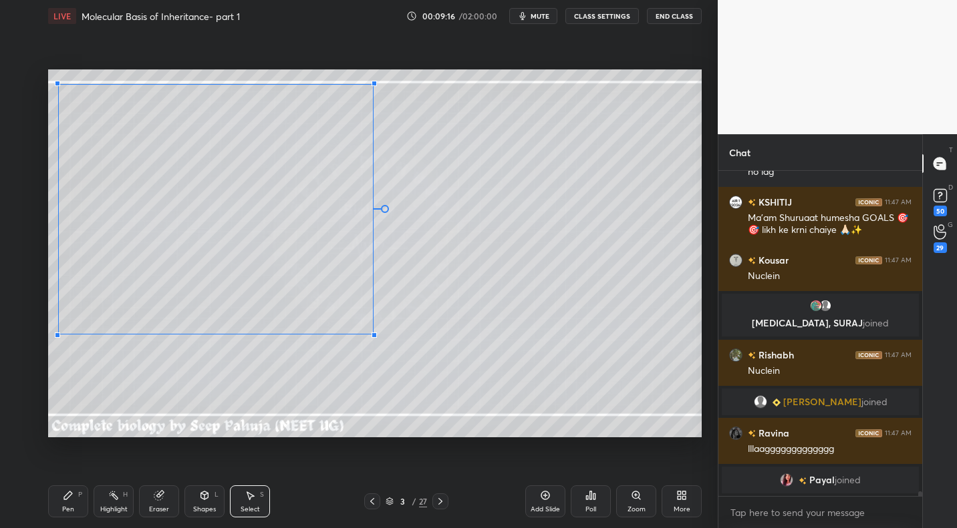
drag, startPoint x: 522, startPoint y: 407, endPoint x: 358, endPoint y: 319, distance: 185.9
click at [371, 333] on div at bounding box center [373, 335] width 5 height 5
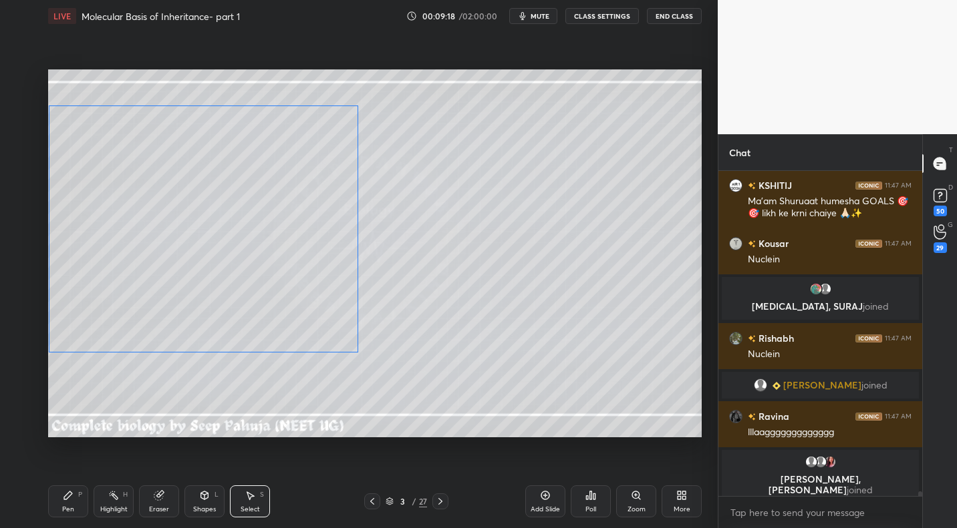
drag, startPoint x: 190, startPoint y: 164, endPoint x: 182, endPoint y: 178, distance: 16.4
click at [180, 174] on div "0 ° Undo Copy Duplicate Duplicate to new slide Delete" at bounding box center [374, 252] width 653 height 367
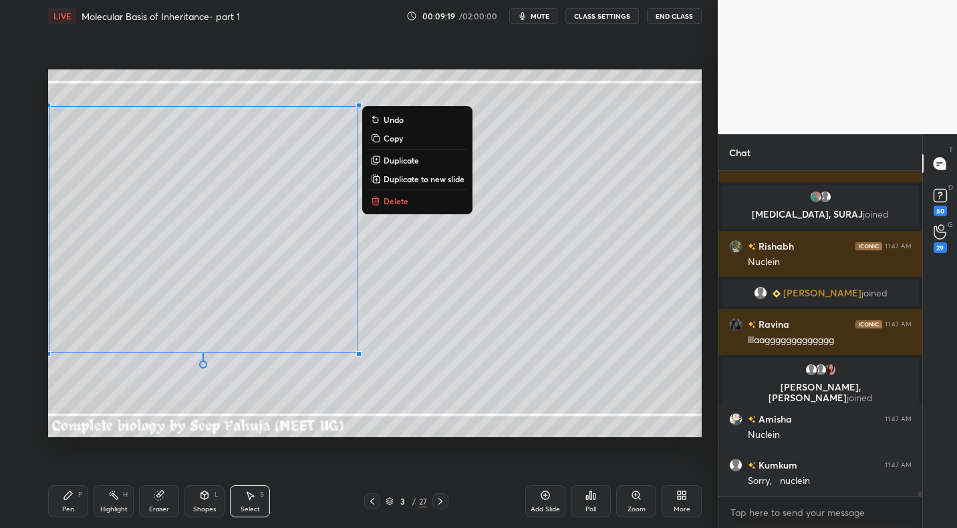
click at [71, 503] on div "Pen P" at bounding box center [68, 502] width 40 height 32
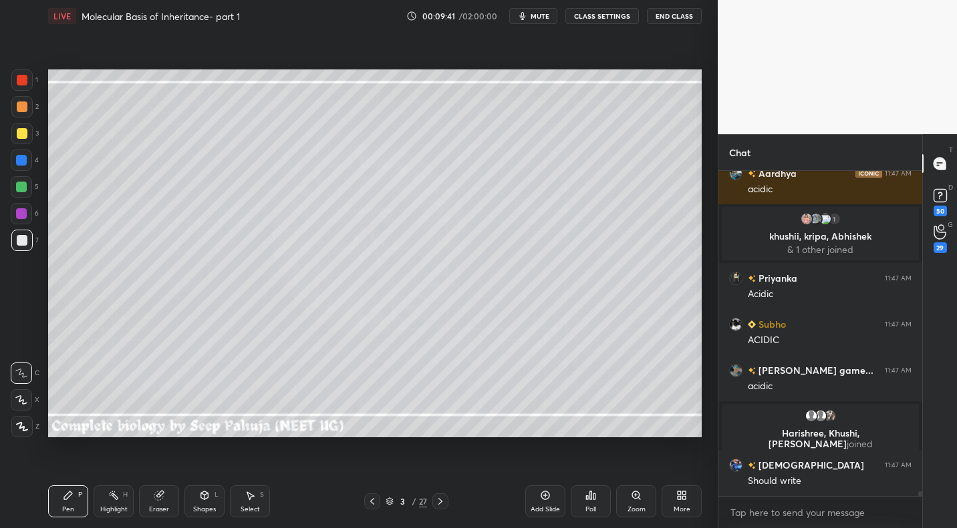
click at [21, 110] on div at bounding box center [22, 107] width 11 height 11
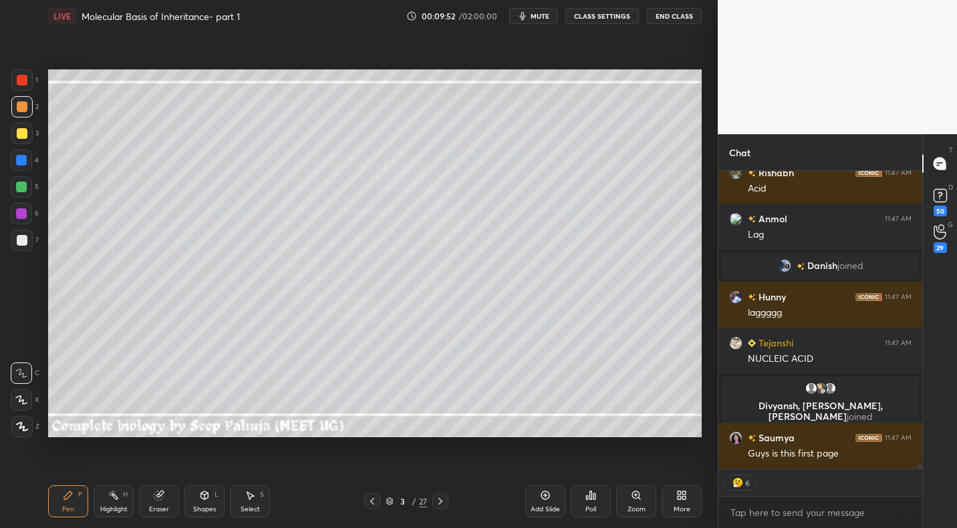
drag, startPoint x: 28, startPoint y: 186, endPoint x: 44, endPoint y: 183, distance: 16.3
click at [28, 186] on div at bounding box center [21, 186] width 21 height 21
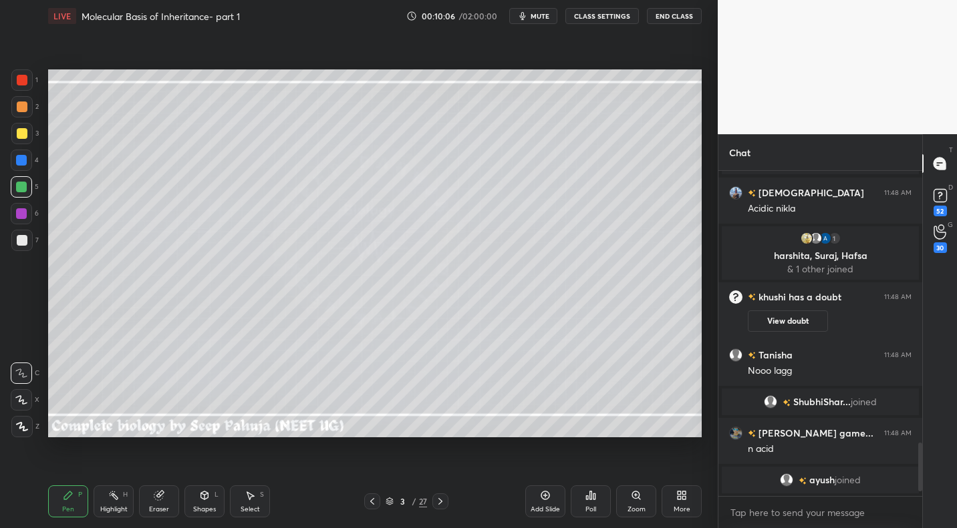
click at [33, 240] on div "7" at bounding box center [24, 240] width 27 height 21
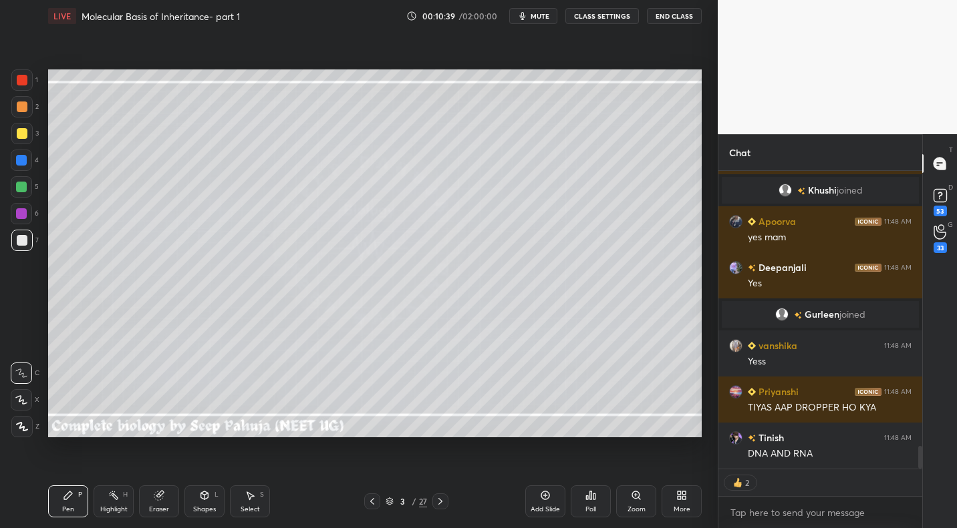
click at [29, 110] on div at bounding box center [21, 106] width 21 height 21
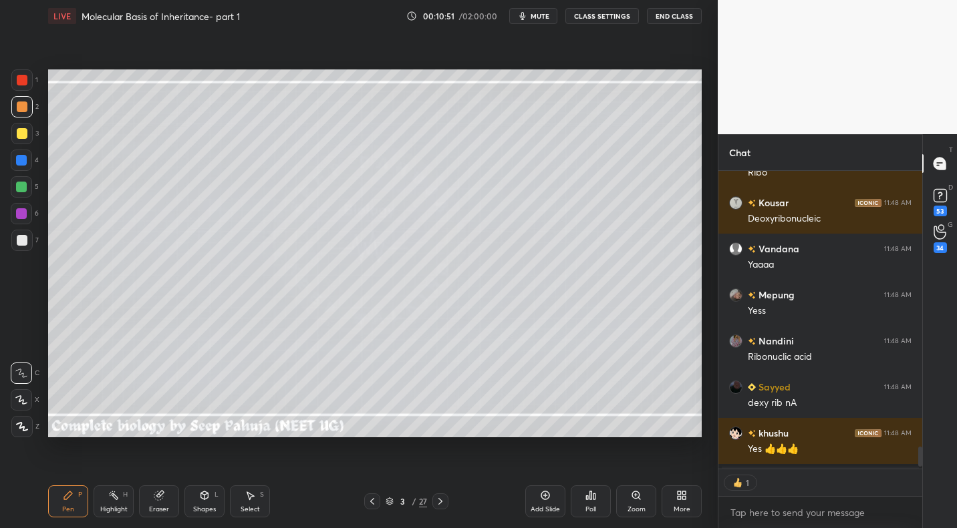
click at [25, 242] on div at bounding box center [22, 240] width 11 height 11
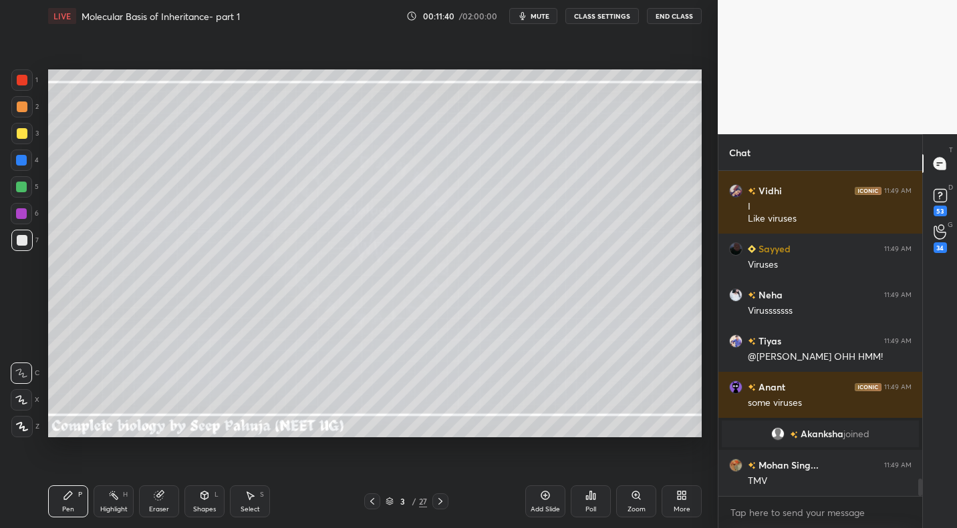
click at [249, 500] on icon at bounding box center [249, 495] width 11 height 11
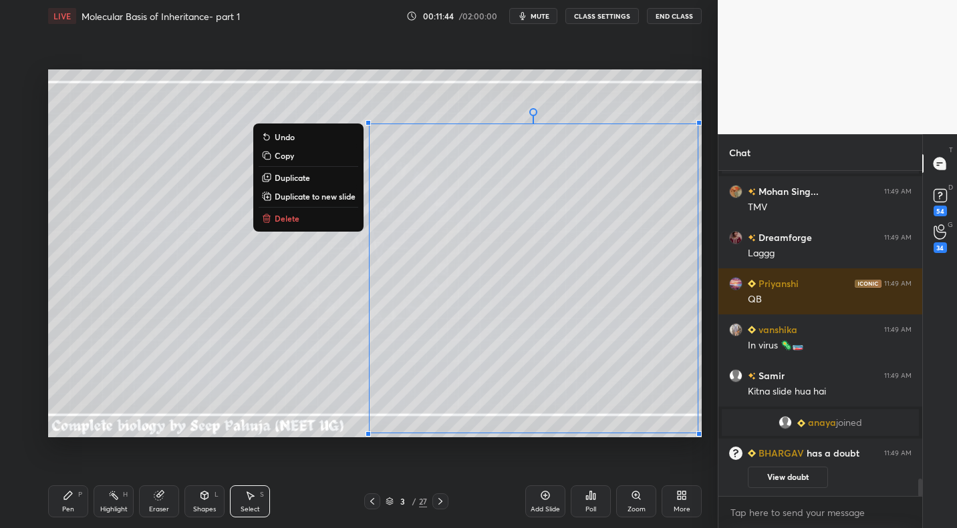
drag, startPoint x: 379, startPoint y: 131, endPoint x: 703, endPoint y: 423, distance: 435.6
click at [703, 424] on div "0 ° Undo Copy Duplicate Duplicate to new slide Delete Setting up your live clas…" at bounding box center [375, 253] width 664 height 443
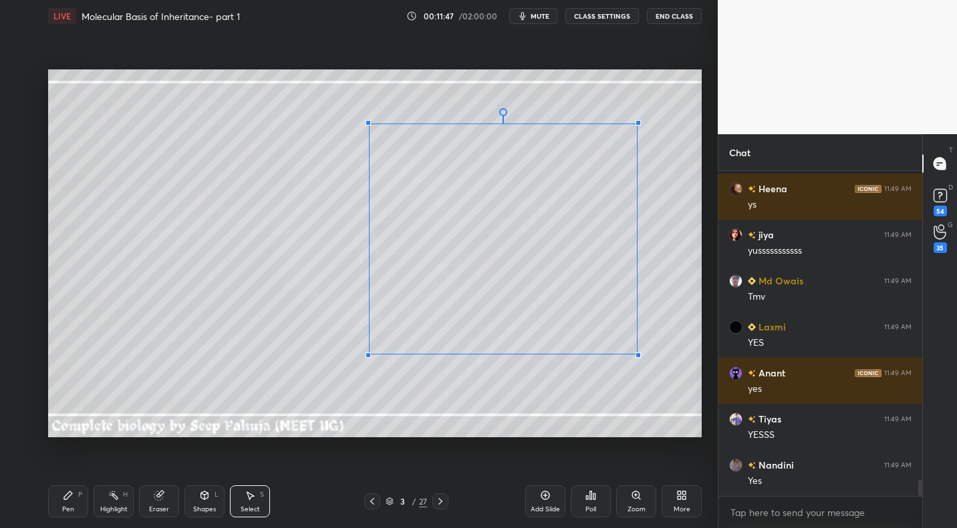
drag, startPoint x: 698, startPoint y: 431, endPoint x: 636, endPoint y: 357, distance: 96.2
click at [636, 354] on div at bounding box center [637, 355] width 5 height 5
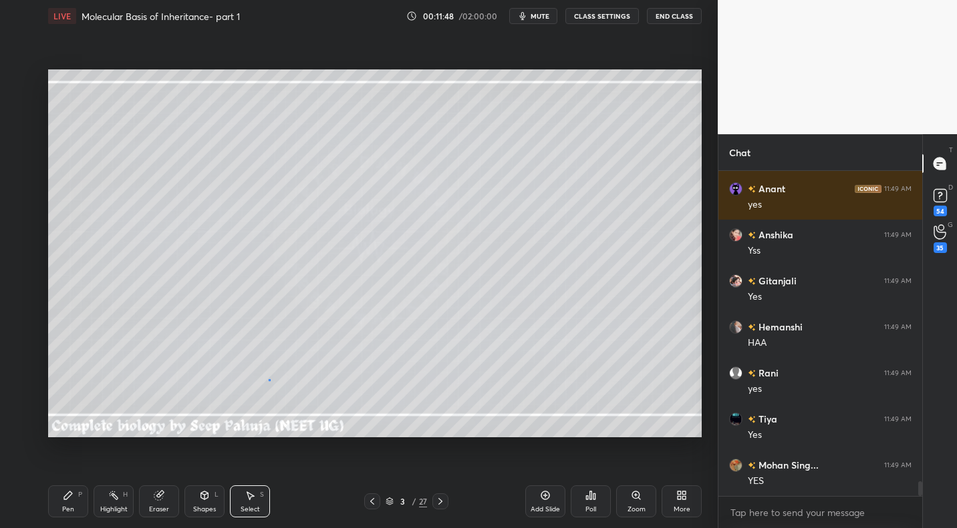
drag, startPoint x: 269, startPoint y: 379, endPoint x: 279, endPoint y: 387, distance: 13.0
click at [269, 379] on div "0 ° Undo Copy Duplicate Duplicate to new slide Delete" at bounding box center [374, 252] width 653 height 367
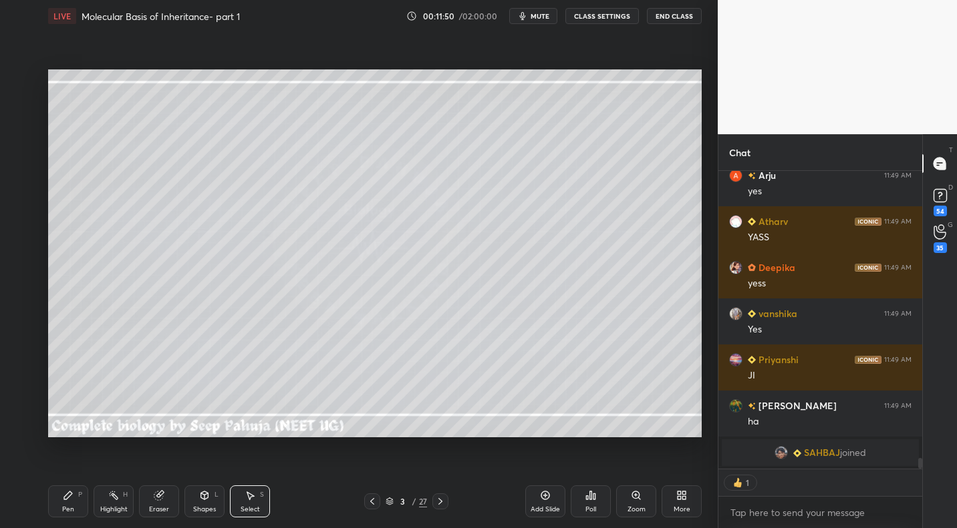
click at [164, 503] on div "Eraser" at bounding box center [159, 502] width 40 height 32
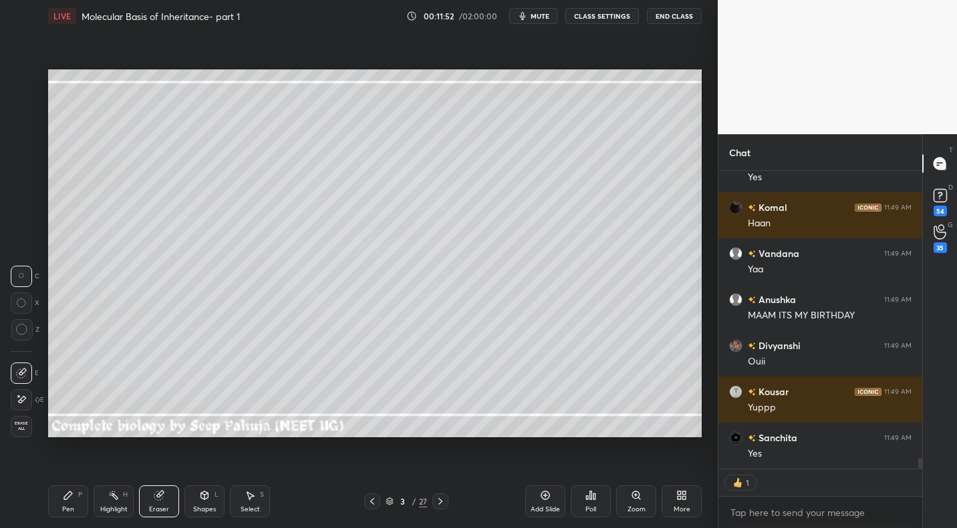
click at [80, 492] on div "P" at bounding box center [80, 495] width 4 height 7
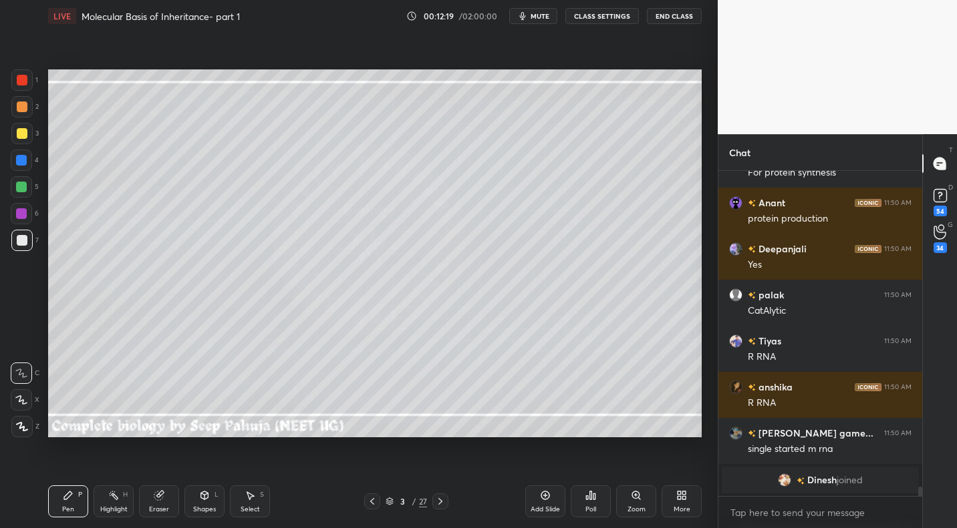
drag, startPoint x: 125, startPoint y: 500, endPoint x: 180, endPoint y: 474, distance: 61.3
click at [125, 500] on div "Highlight H" at bounding box center [114, 502] width 40 height 32
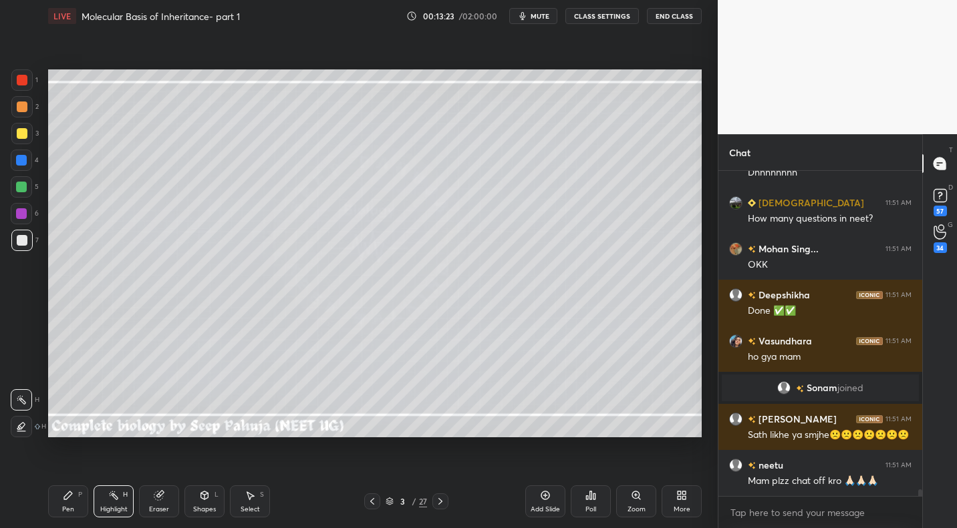
click at [249, 498] on icon at bounding box center [250, 496] width 7 height 8
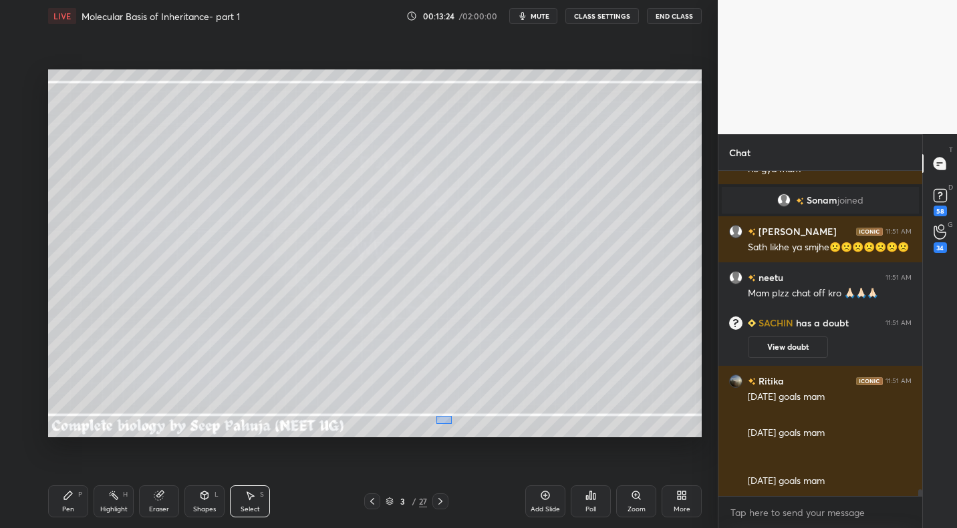
drag, startPoint x: 451, startPoint y: 424, endPoint x: 474, endPoint y: 432, distance: 24.1
click at [485, 439] on div "0 ° Undo Copy Duplicate Duplicate to new slide Delete Setting up your live clas…" at bounding box center [375, 253] width 664 height 443
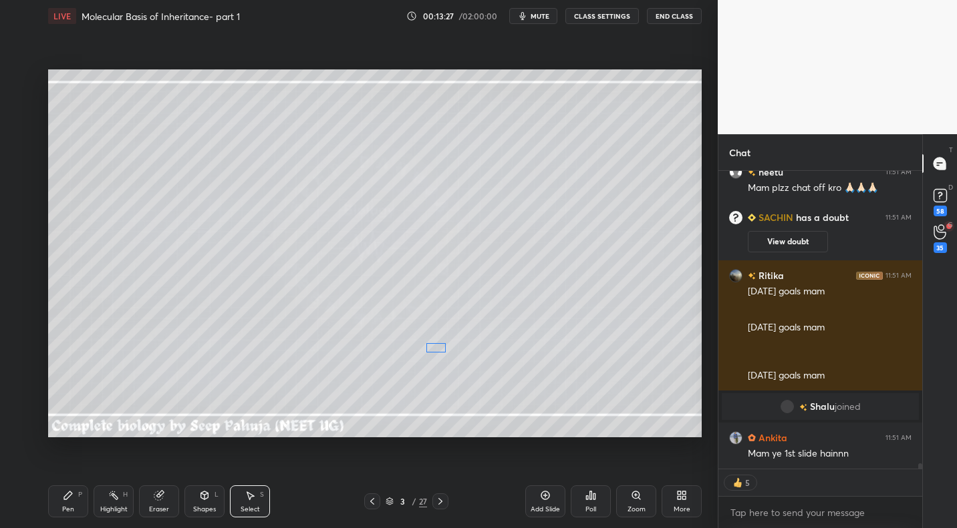
drag, startPoint x: 448, startPoint y: 422, endPoint x: 432, endPoint y: 351, distance: 73.4
click at [437, 352] on div "0 ° Undo Copy Duplicate Duplicate to new slide Delete" at bounding box center [374, 252] width 653 height 367
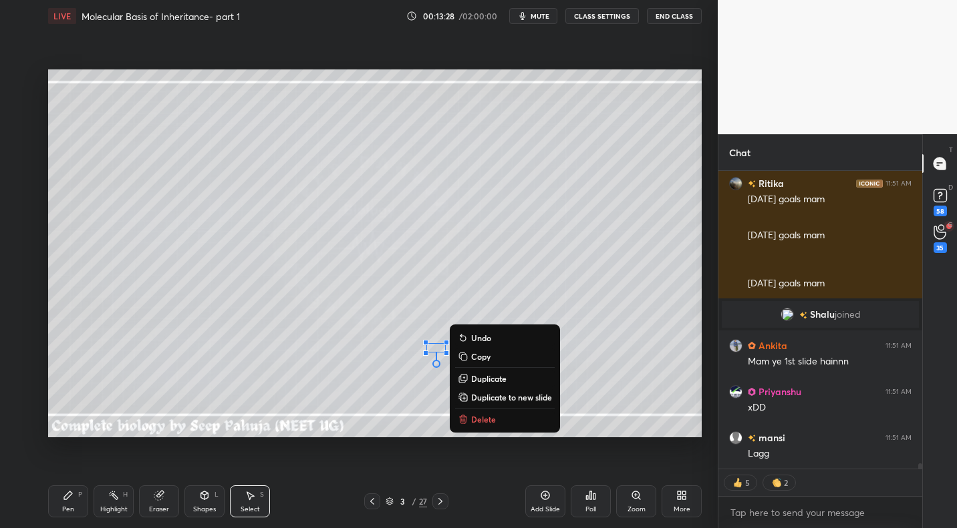
click at [383, 385] on div "0 ° Undo Copy Duplicate Duplicate to new slide Delete" at bounding box center [374, 252] width 653 height 367
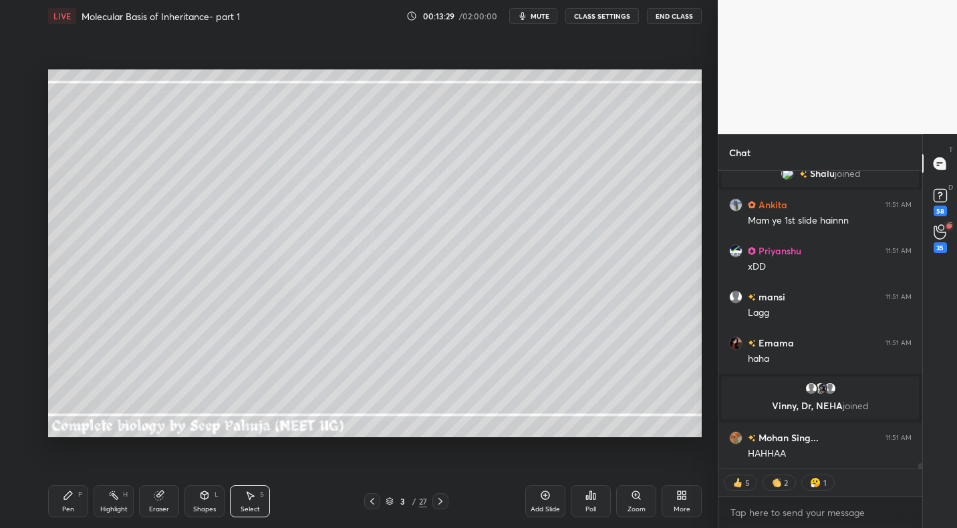
click at [121, 501] on div "Highlight H" at bounding box center [114, 502] width 40 height 32
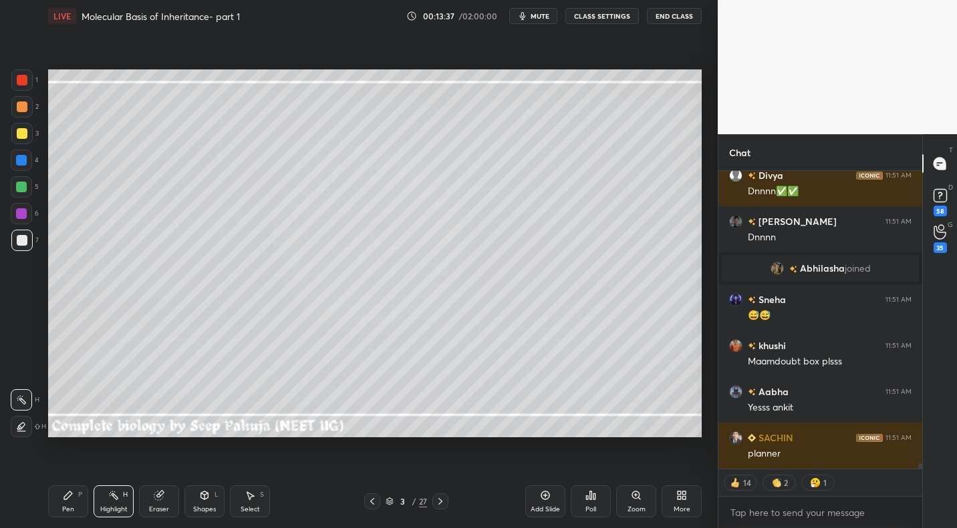
click at [370, 500] on icon at bounding box center [372, 501] width 11 height 11
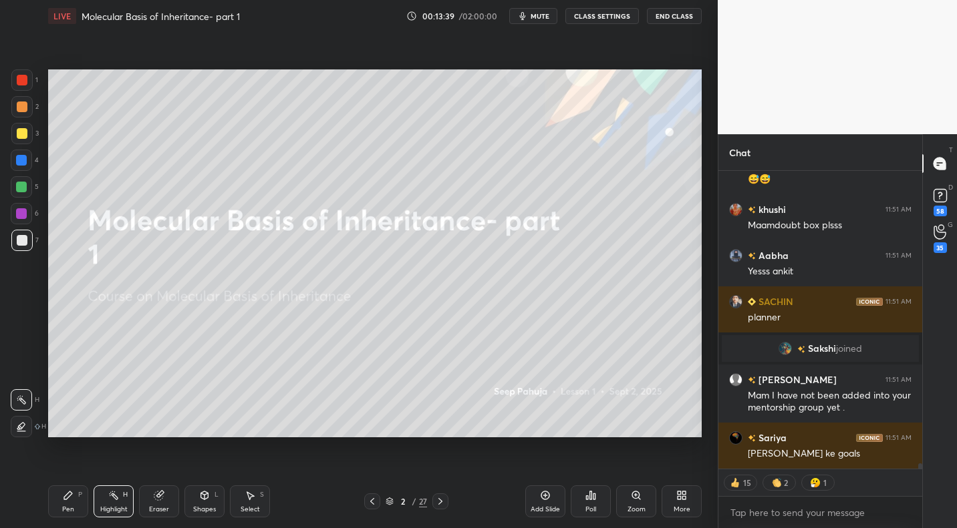
drag, startPoint x: 167, startPoint y: 504, endPoint x: 152, endPoint y: 501, distance: 14.9
click at [164, 507] on div "Eraser" at bounding box center [159, 502] width 40 height 32
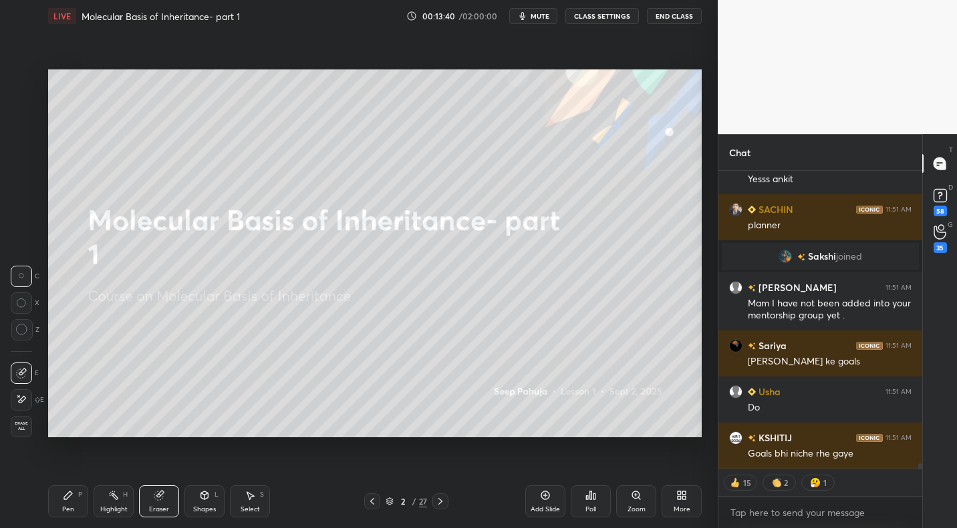
click at [20, 424] on span "Erase all" at bounding box center [21, 426] width 20 height 9
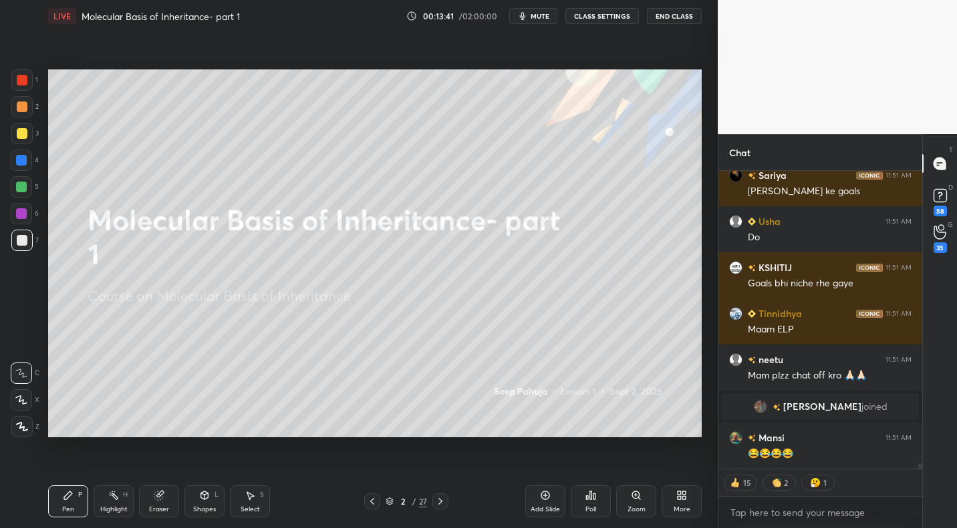
click at [30, 104] on div at bounding box center [21, 106] width 21 height 21
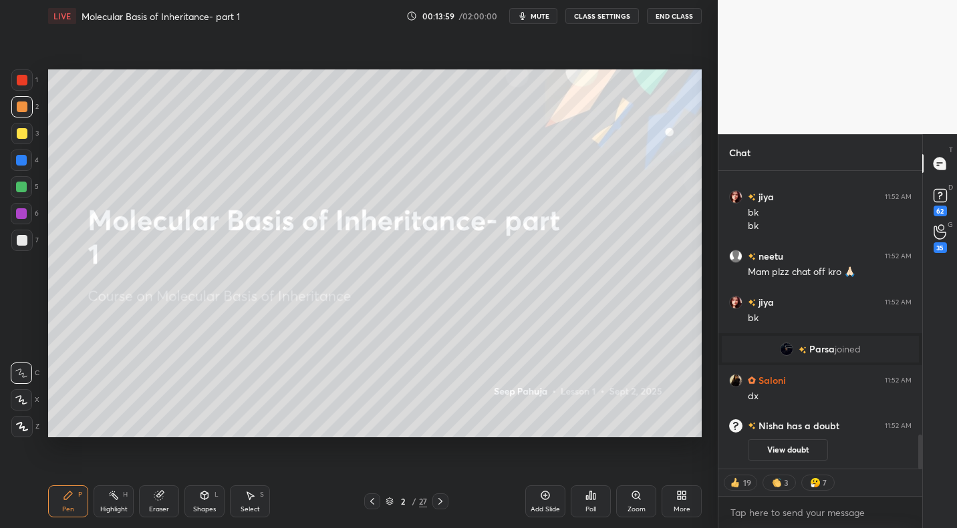
click at [442, 500] on icon at bounding box center [440, 501] width 11 height 11
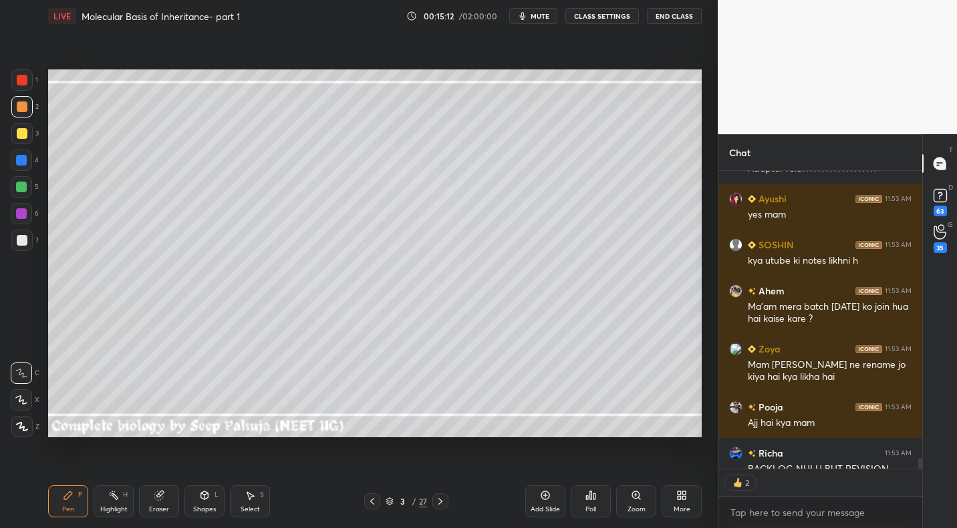
click at [432, 490] on div "Pen P Highlight H Eraser Shapes L Select S 3 / 27 Add Slide Poll Zoom More" at bounding box center [374, 501] width 653 height 53
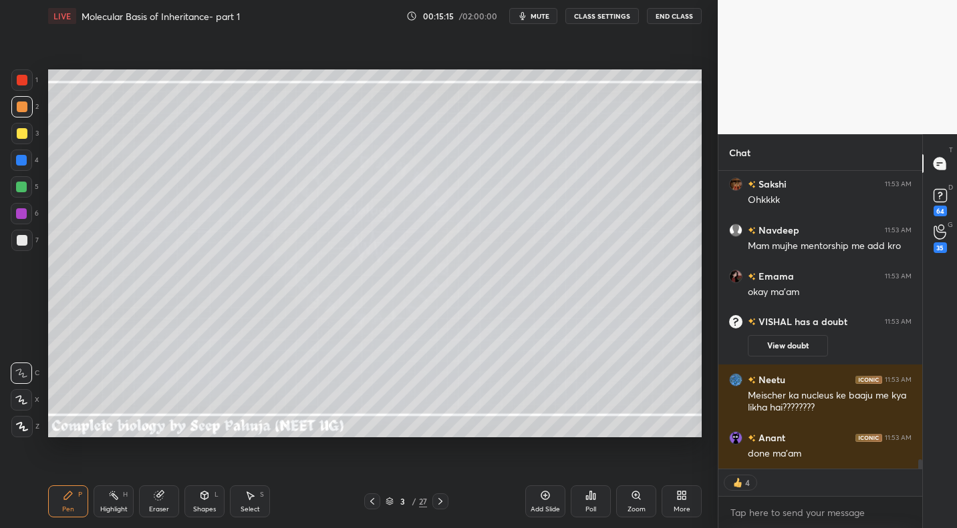
drag, startPoint x: 112, startPoint y: 502, endPoint x: 180, endPoint y: 474, distance: 73.7
click at [114, 502] on div "Highlight H" at bounding box center [114, 502] width 40 height 32
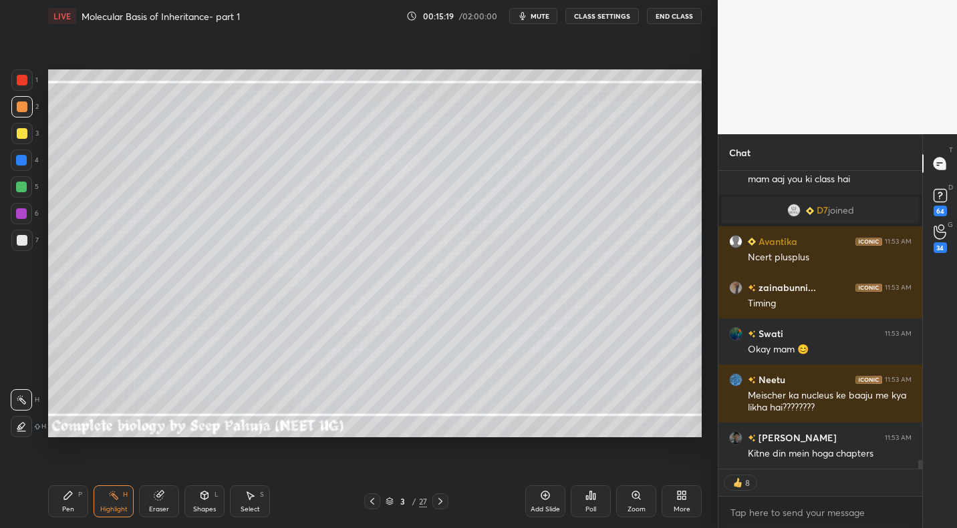
click at [440, 502] on icon at bounding box center [440, 501] width 4 height 7
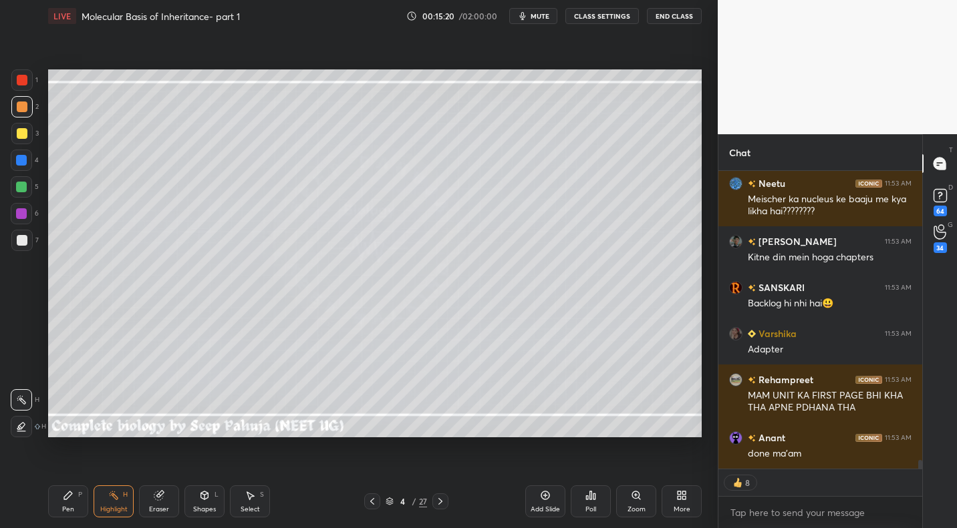
click at [67, 495] on icon at bounding box center [68, 496] width 8 height 8
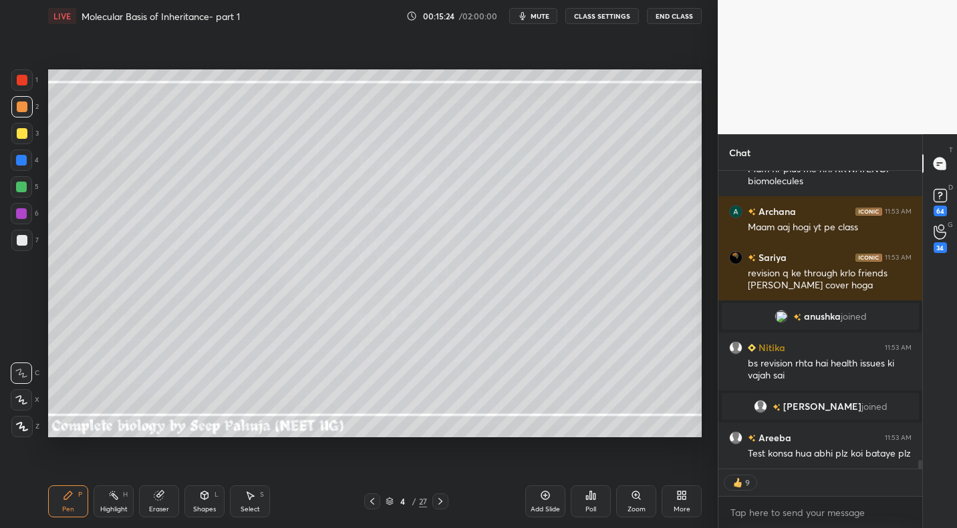
click at [27, 136] on div at bounding box center [21, 133] width 21 height 21
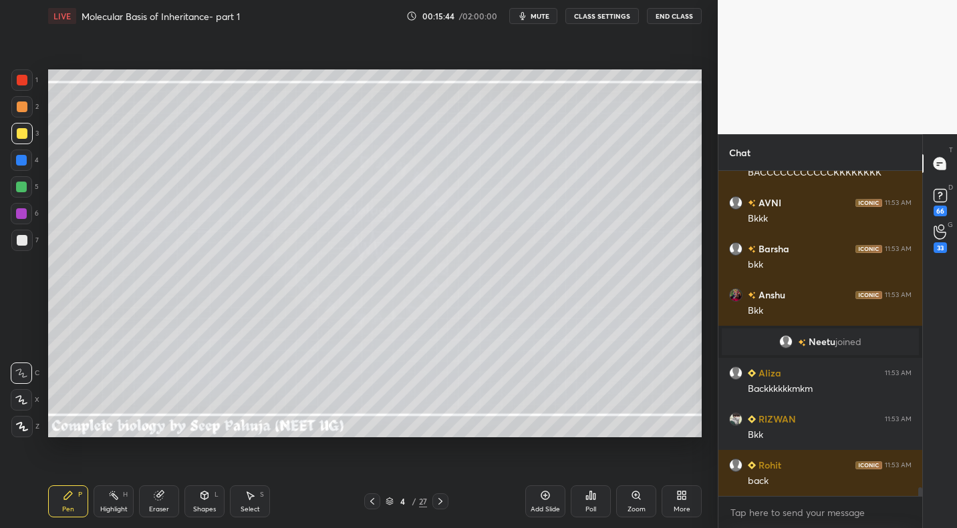
click at [368, 498] on icon at bounding box center [372, 501] width 11 height 11
click at [116, 496] on rect at bounding box center [115, 497] width 7 height 7
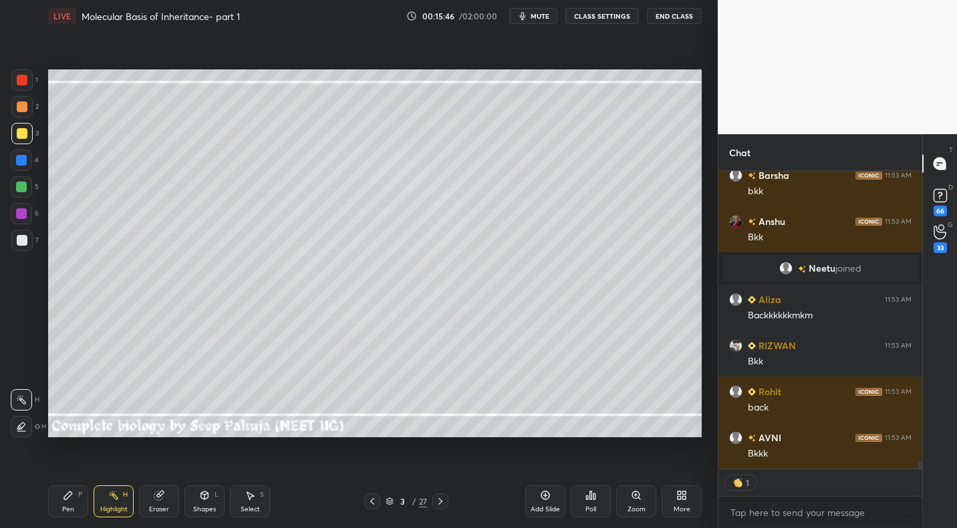
click at [369, 500] on icon at bounding box center [372, 501] width 11 height 11
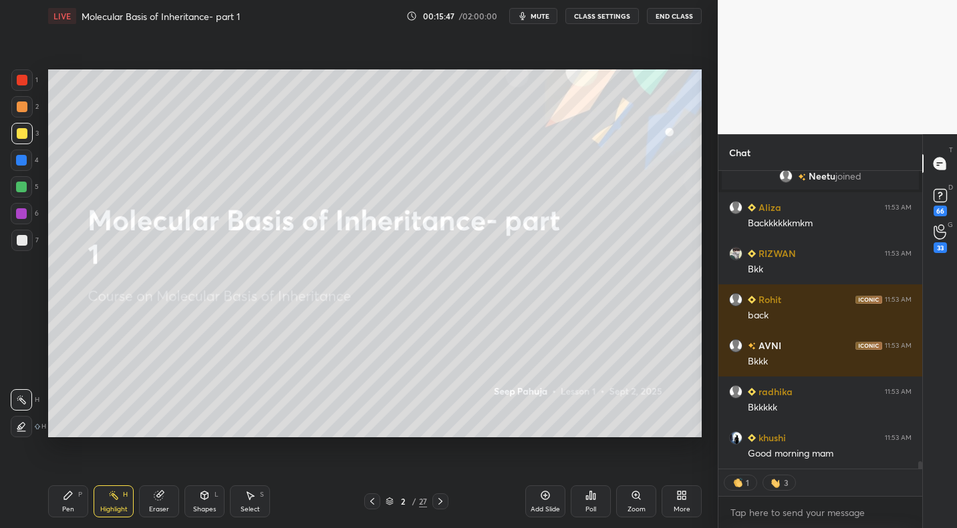
click at [441, 498] on icon at bounding box center [440, 501] width 11 height 11
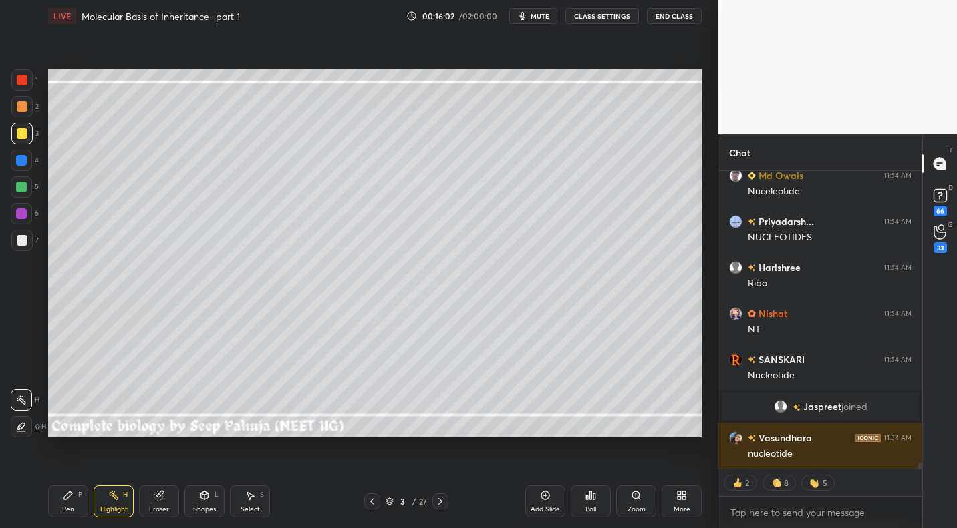
drag, startPoint x: 439, startPoint y: 500, endPoint x: 443, endPoint y: 488, distance: 12.0
click at [439, 500] on icon at bounding box center [440, 501] width 11 height 11
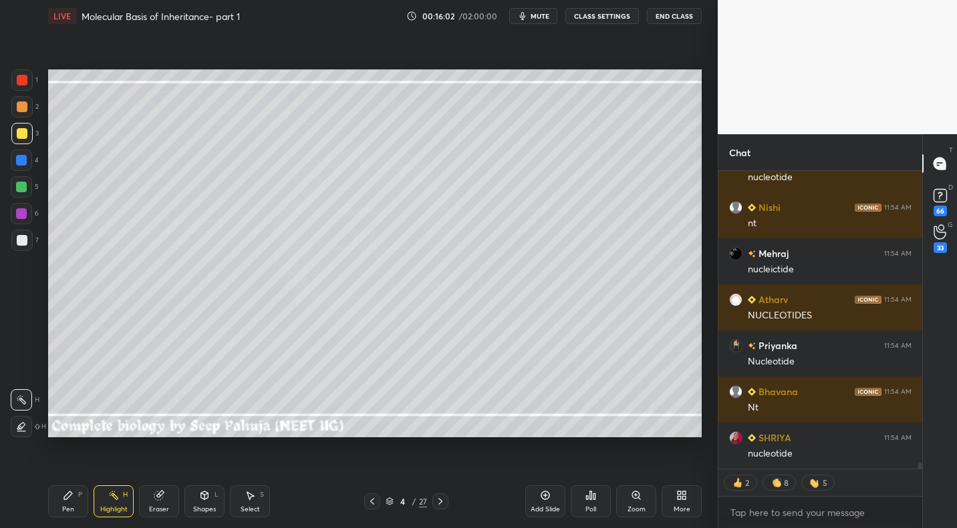
click at [71, 506] on div "Pen" at bounding box center [68, 509] width 12 height 7
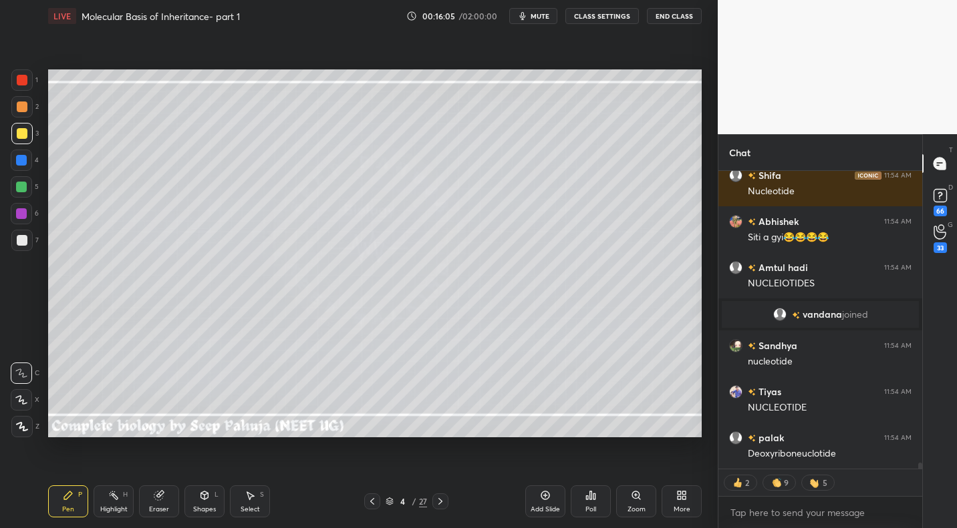
click at [29, 238] on div at bounding box center [21, 240] width 21 height 21
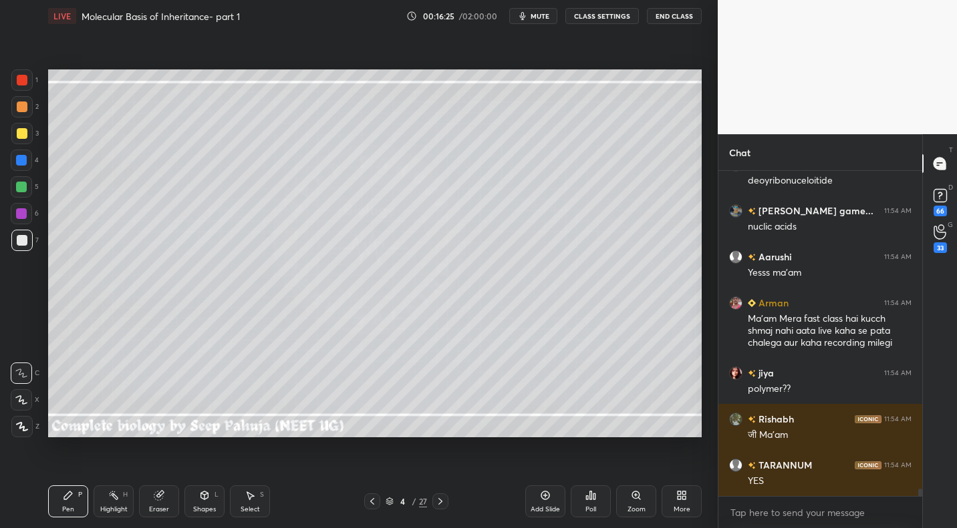
drag, startPoint x: 371, startPoint y: 503, endPoint x: 355, endPoint y: 506, distance: 17.0
click at [372, 503] on icon at bounding box center [372, 501] width 4 height 7
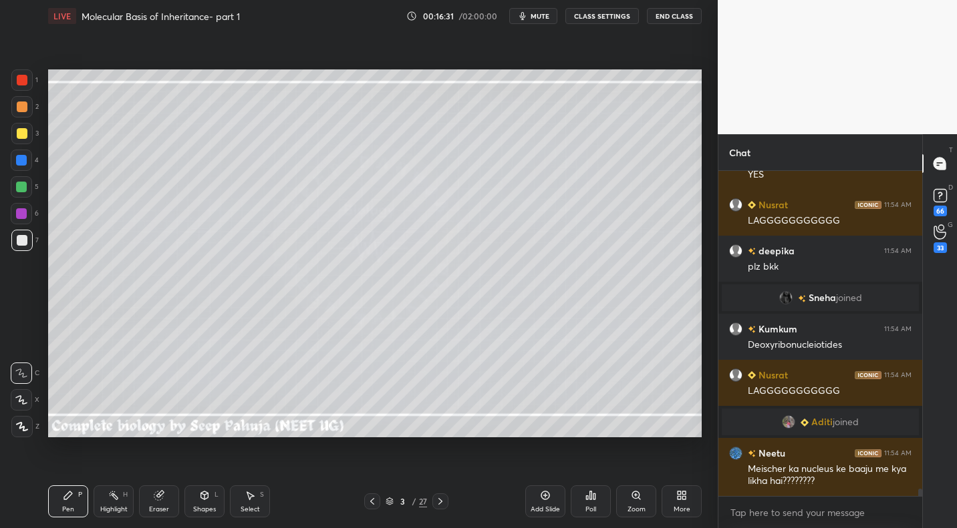
click at [119, 497] on div "Highlight H" at bounding box center [114, 502] width 40 height 32
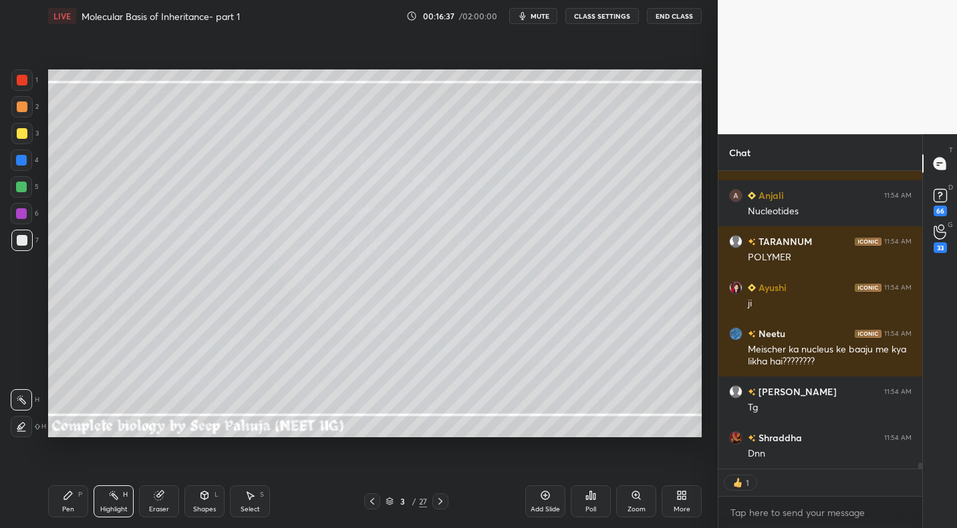
click at [438, 503] on icon at bounding box center [440, 501] width 11 height 11
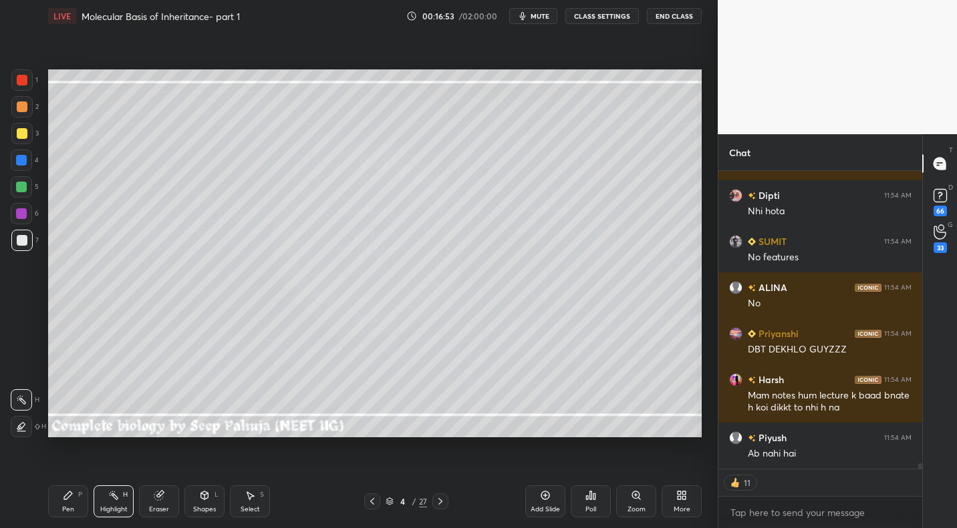
drag, startPoint x: 371, startPoint y: 498, endPoint x: 361, endPoint y: 490, distance: 13.4
click at [371, 498] on icon at bounding box center [372, 501] width 11 height 11
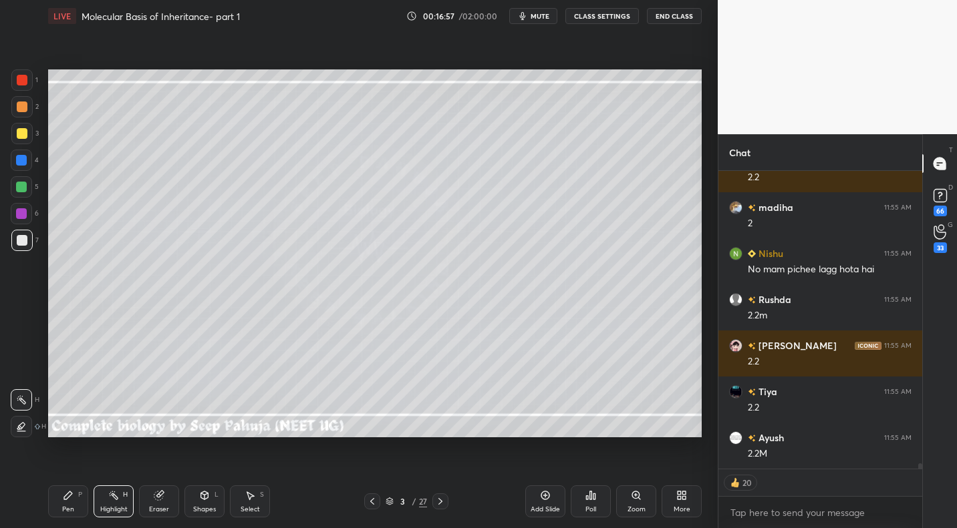
click at [442, 498] on icon at bounding box center [440, 501] width 11 height 11
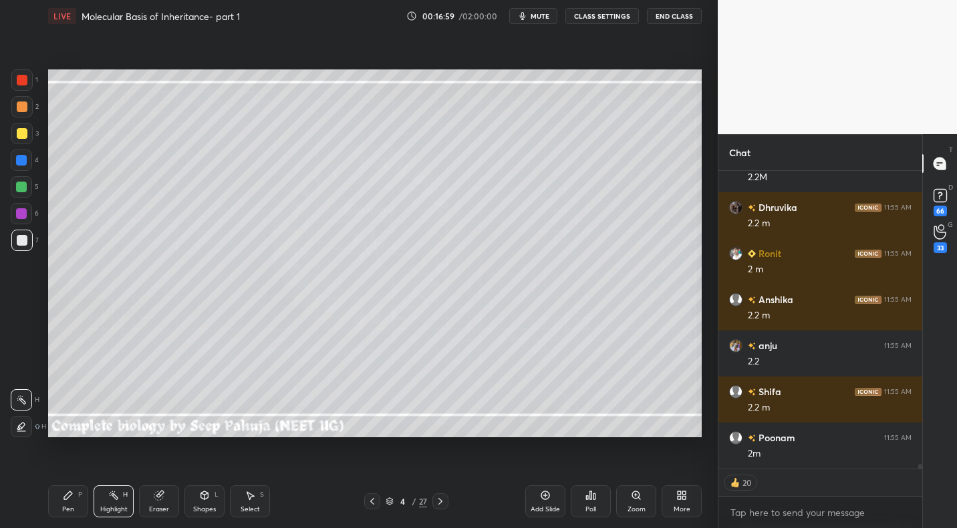
drag, startPoint x: 70, startPoint y: 493, endPoint x: 69, endPoint y: 474, distance: 19.4
click at [70, 493] on icon at bounding box center [68, 496] width 8 height 8
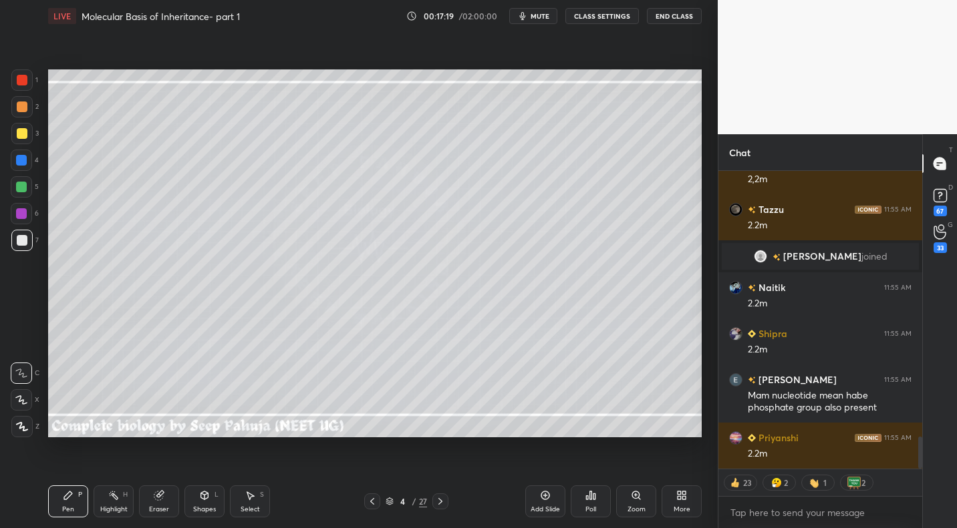
click at [114, 494] on icon at bounding box center [113, 495] width 11 height 11
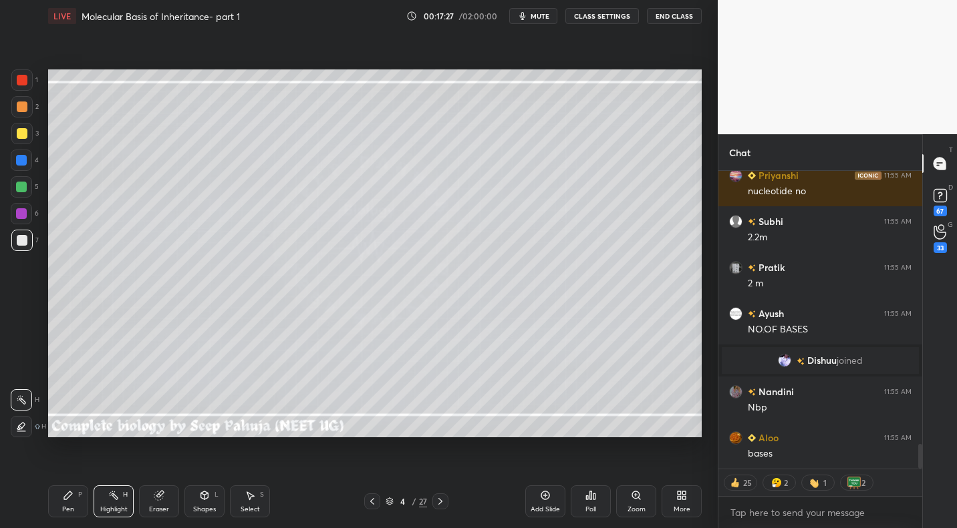
drag, startPoint x: 79, startPoint y: 487, endPoint x: 88, endPoint y: 472, distance: 17.6
click at [79, 487] on div "Pen P" at bounding box center [68, 502] width 40 height 32
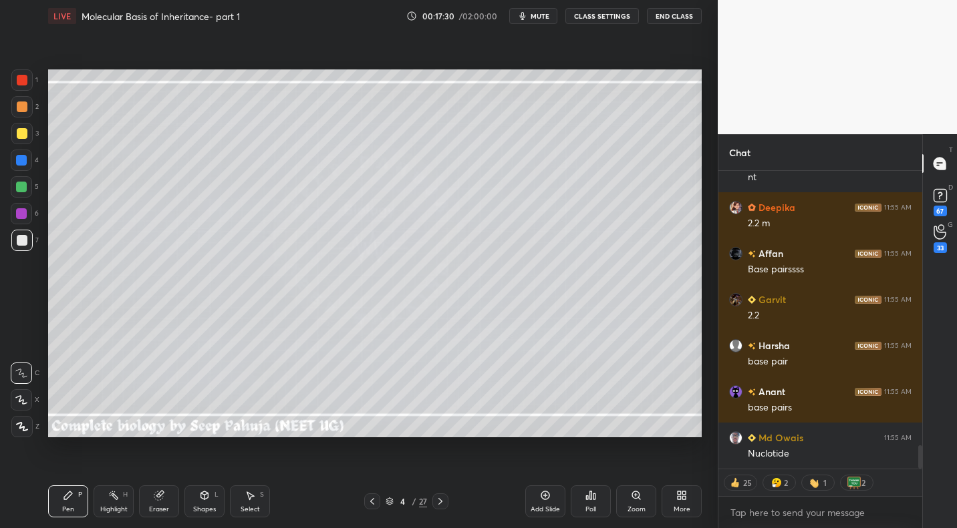
drag, startPoint x: 27, startPoint y: 138, endPoint x: 39, endPoint y: 139, distance: 12.1
click at [27, 138] on div at bounding box center [21, 133] width 21 height 21
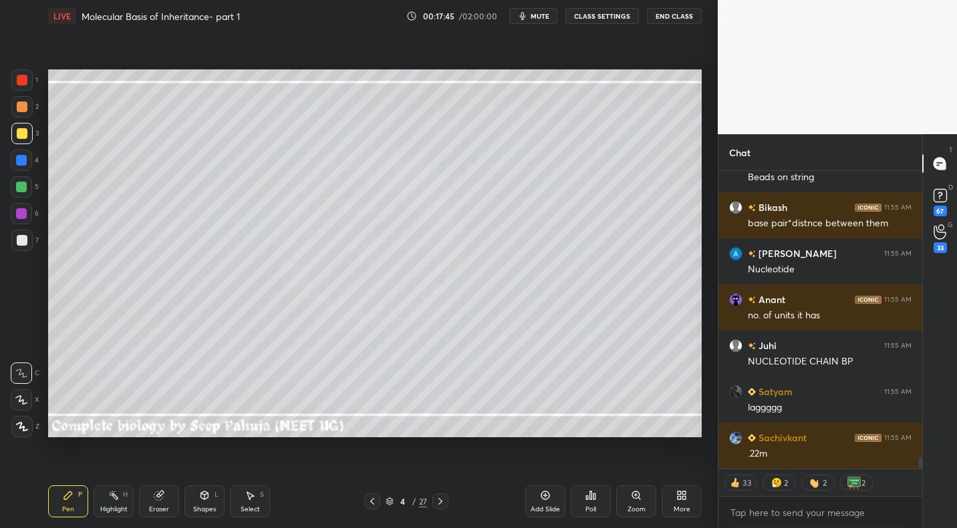
click at [164, 499] on icon at bounding box center [159, 495] width 11 height 11
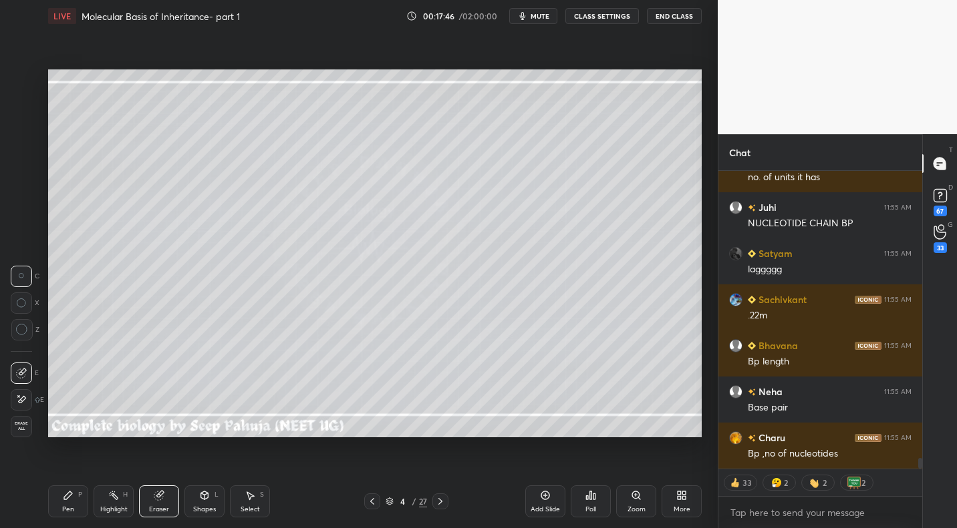
click at [27, 395] on div at bounding box center [21, 399] width 21 height 21
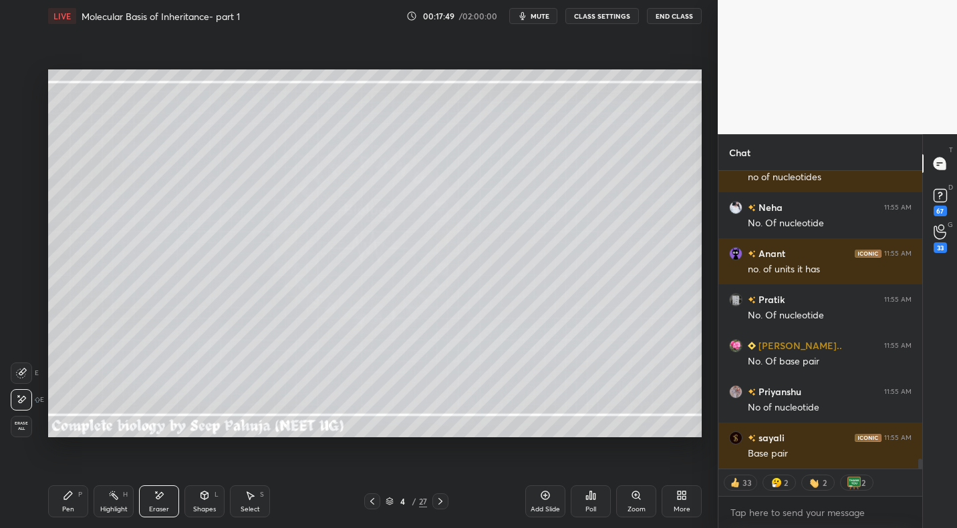
click at [76, 508] on div "Pen P" at bounding box center [68, 502] width 40 height 32
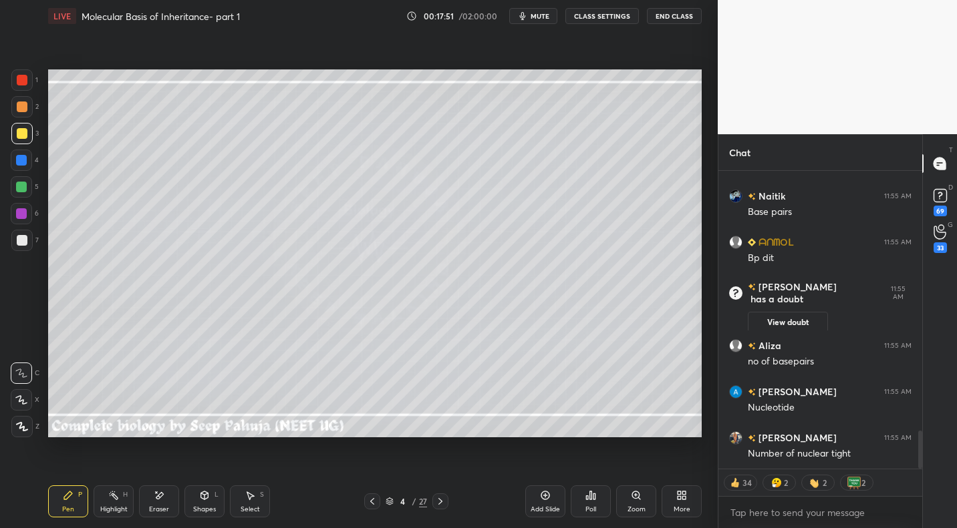
click at [26, 118] on div "2" at bounding box center [24, 109] width 27 height 27
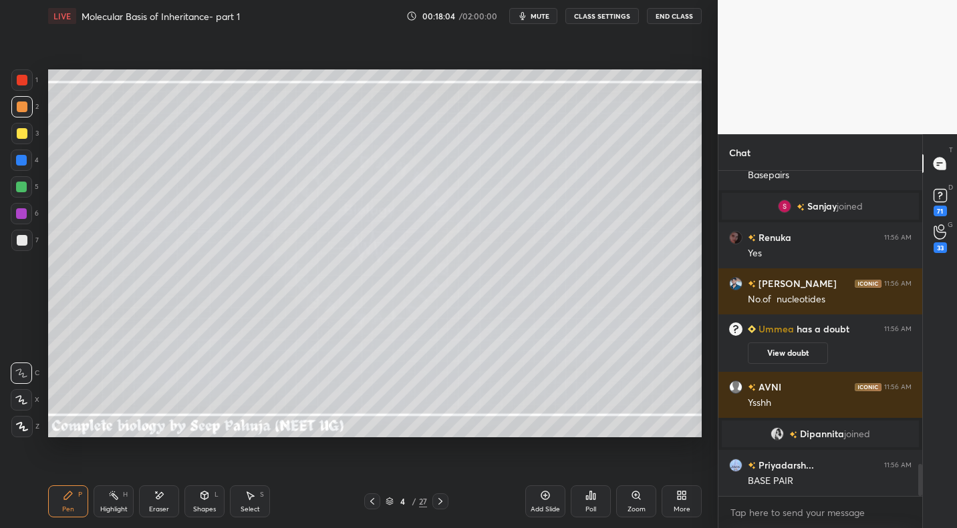
click at [25, 241] on div at bounding box center [22, 240] width 11 height 11
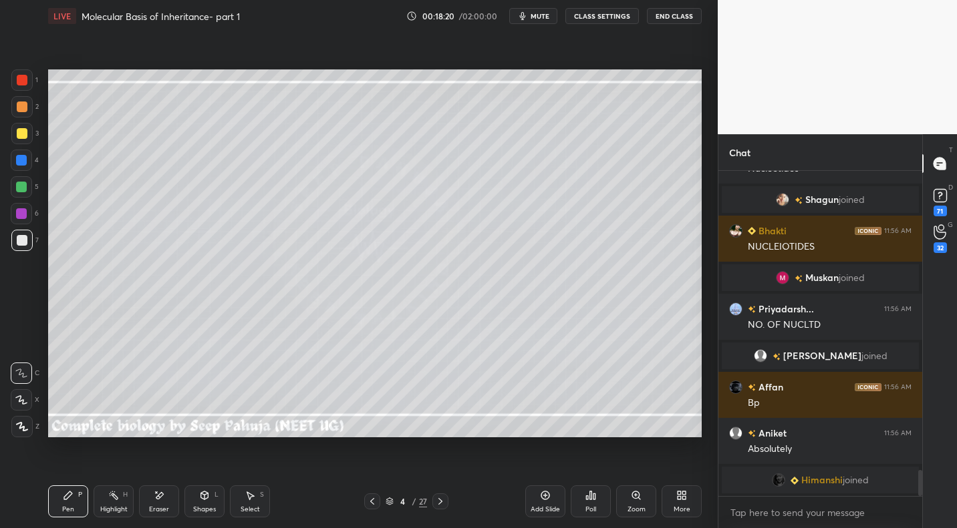
click at [199, 506] on div "Shapes" at bounding box center [204, 509] width 23 height 7
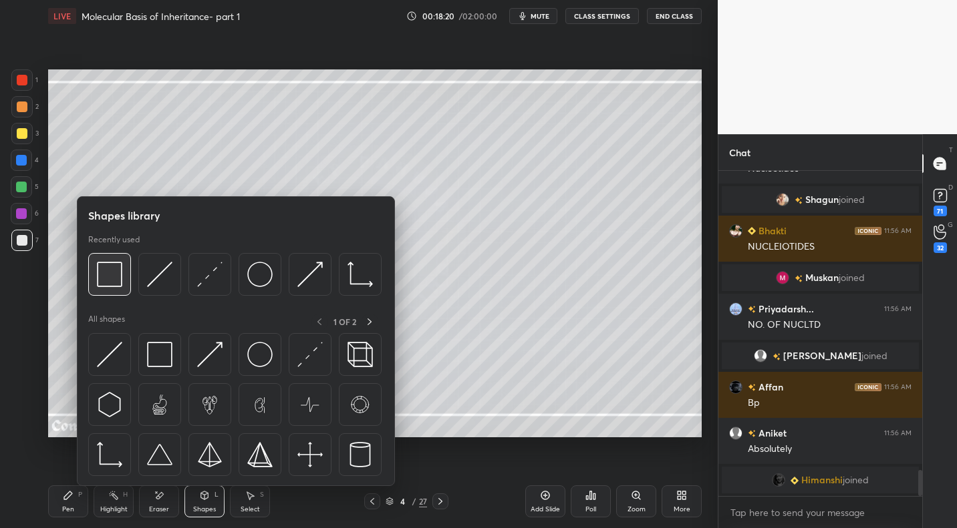
click at [109, 277] on img at bounding box center [109, 274] width 25 height 25
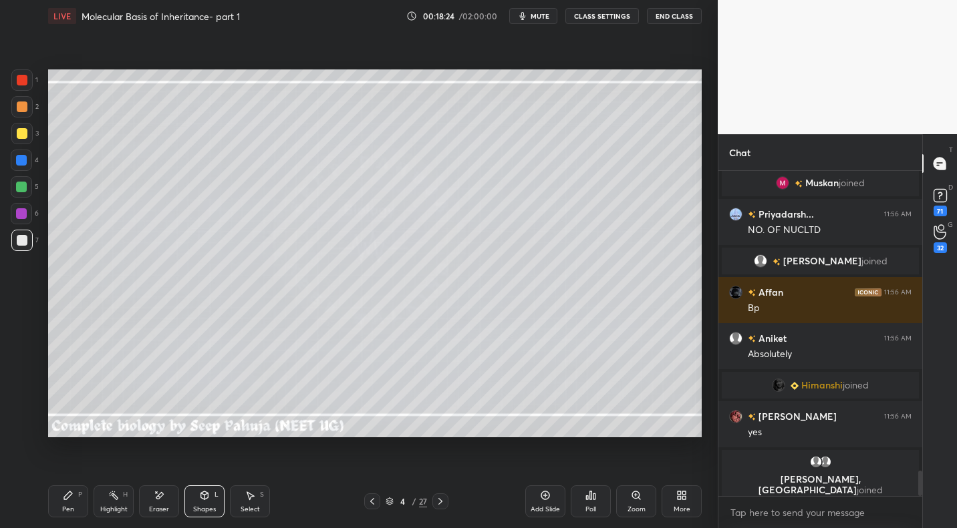
click at [76, 502] on div "Pen P" at bounding box center [68, 502] width 40 height 32
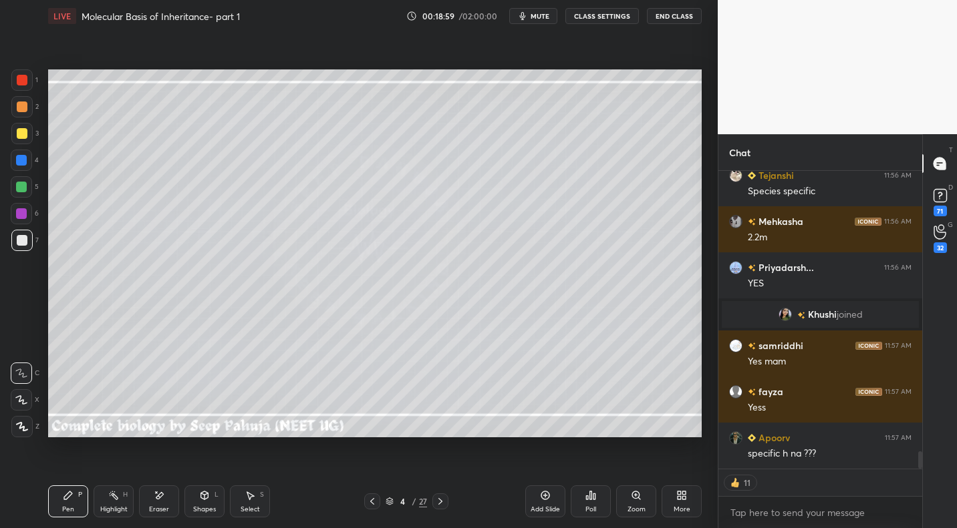
drag, startPoint x: 166, startPoint y: 500, endPoint x: 188, endPoint y: 486, distance: 25.2
click at [170, 500] on div "Eraser" at bounding box center [159, 502] width 40 height 32
drag, startPoint x: 71, startPoint y: 496, endPoint x: 108, endPoint y: 471, distance: 44.7
click at [74, 495] on div "Pen P" at bounding box center [68, 502] width 40 height 32
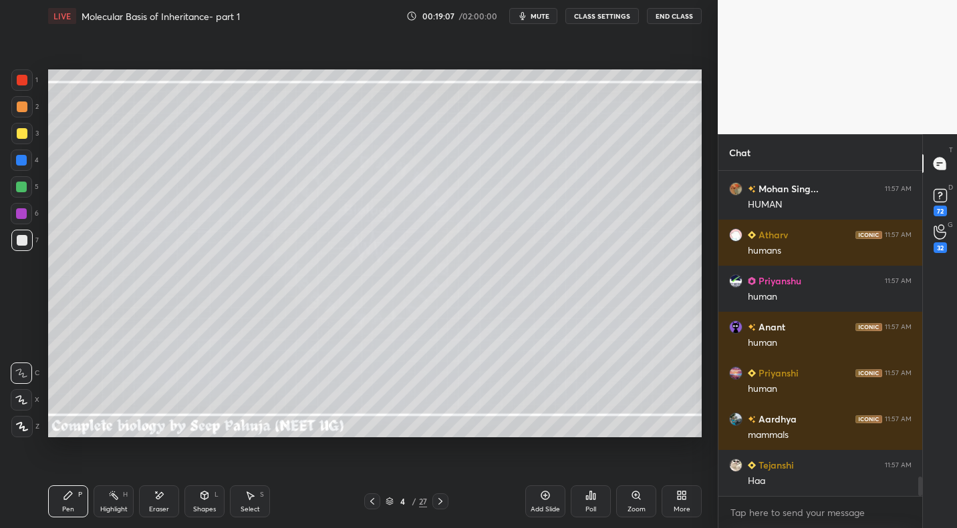
drag, startPoint x: 25, startPoint y: 130, endPoint x: 41, endPoint y: 156, distance: 30.9
click at [25, 130] on div at bounding box center [22, 133] width 11 height 11
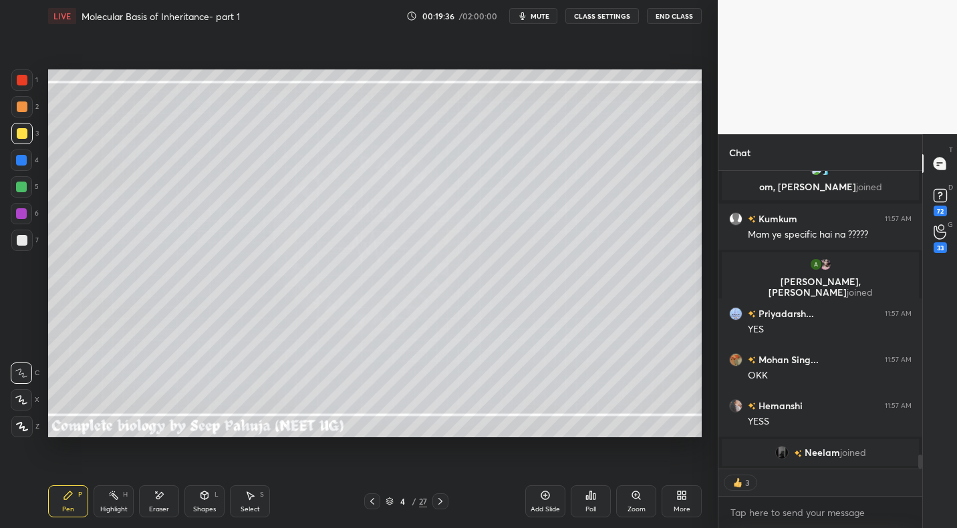
drag, startPoint x: 197, startPoint y: 495, endPoint x: 193, endPoint y: 489, distance: 7.2
click at [196, 493] on div "Shapes L" at bounding box center [204, 502] width 40 height 32
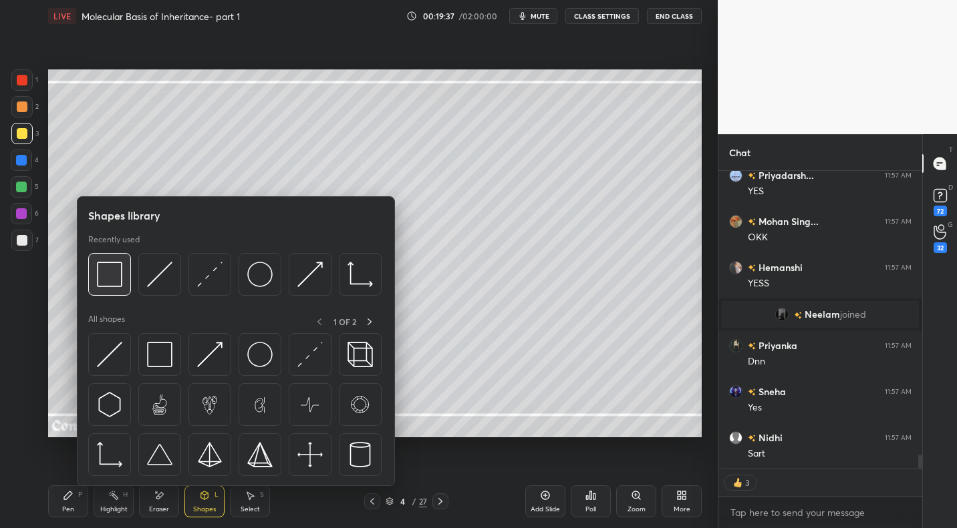
click at [108, 269] on img at bounding box center [109, 274] width 25 height 25
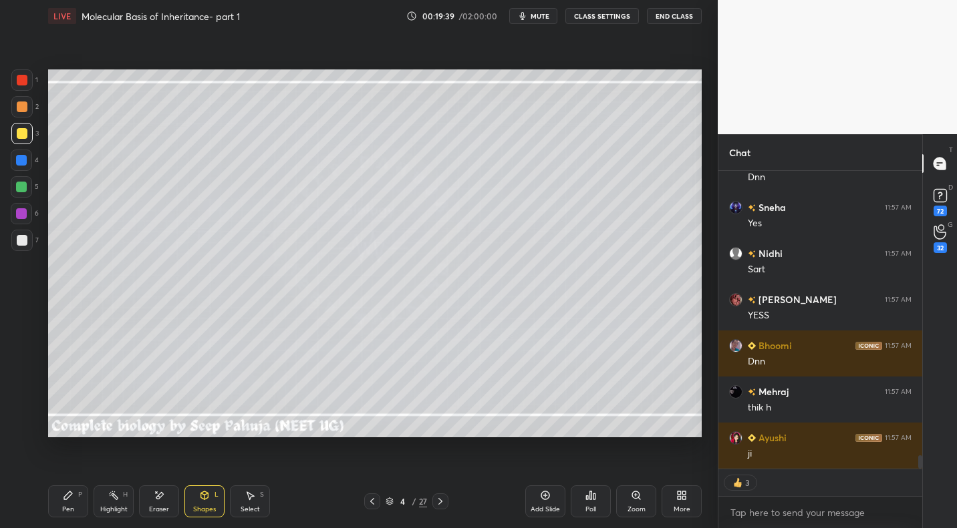
click at [251, 502] on div "Select S" at bounding box center [250, 502] width 40 height 32
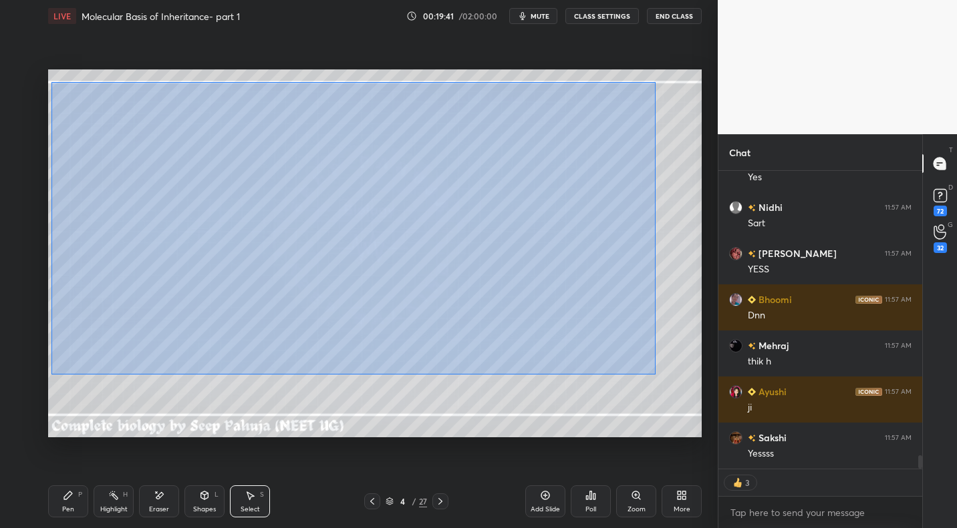
drag, startPoint x: 51, startPoint y: 81, endPoint x: 614, endPoint y: 369, distance: 631.6
click at [651, 373] on div "0 ° Undo Copy Duplicate Duplicate to new slide Delete" at bounding box center [374, 252] width 653 height 367
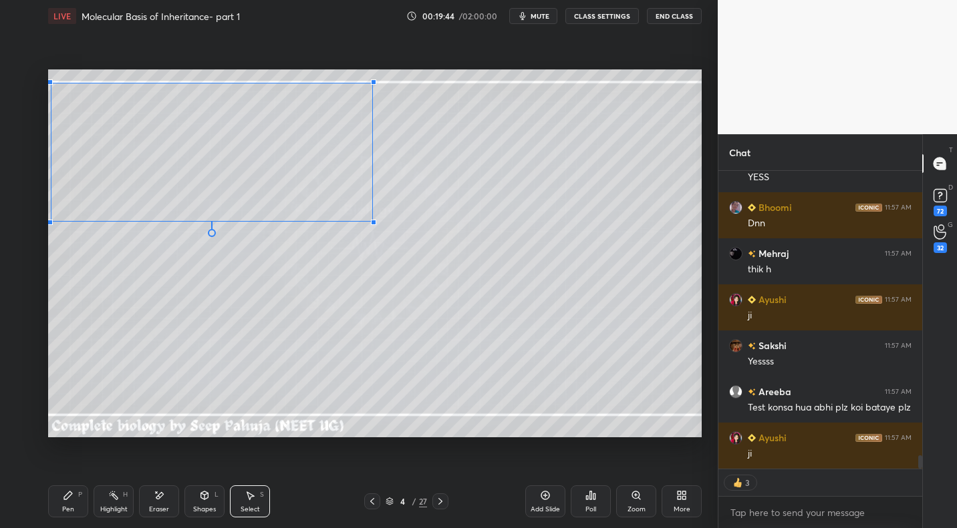
drag, startPoint x: 618, startPoint y: 357, endPoint x: 373, endPoint y: 214, distance: 283.8
click at [373, 220] on div at bounding box center [373, 222] width 5 height 5
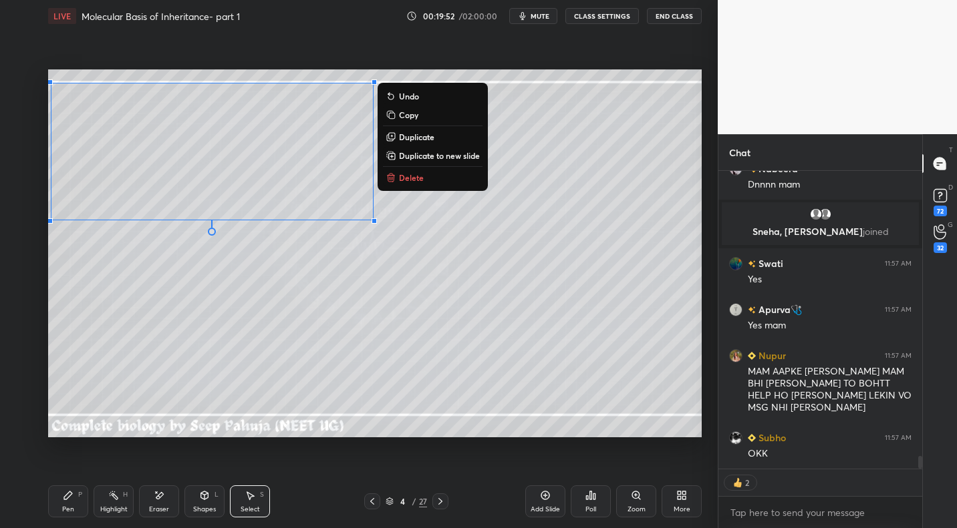
drag, startPoint x: 77, startPoint y: 508, endPoint x: 86, endPoint y: 445, distance: 63.4
click at [77, 508] on div "Pen P" at bounding box center [68, 502] width 40 height 32
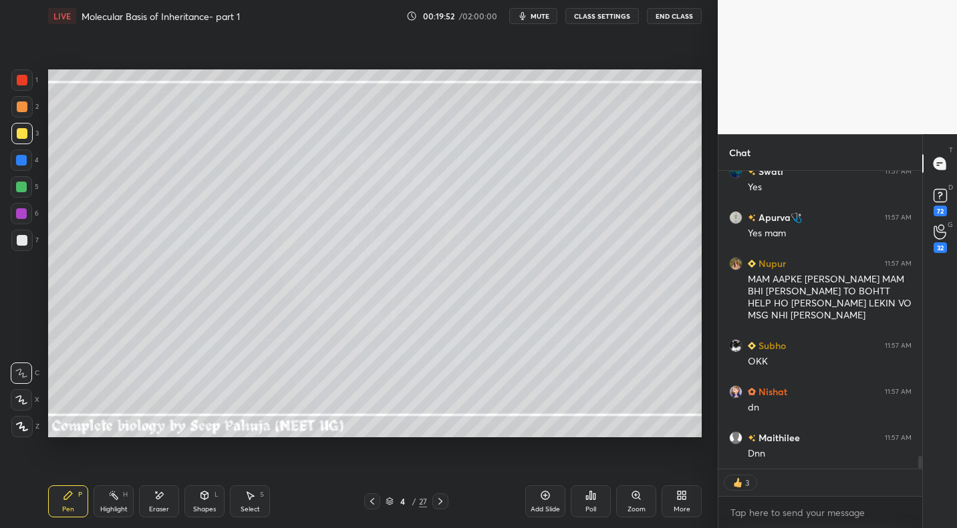
click at [25, 242] on div at bounding box center [22, 240] width 11 height 11
click at [200, 499] on div "Shapes L" at bounding box center [204, 502] width 40 height 32
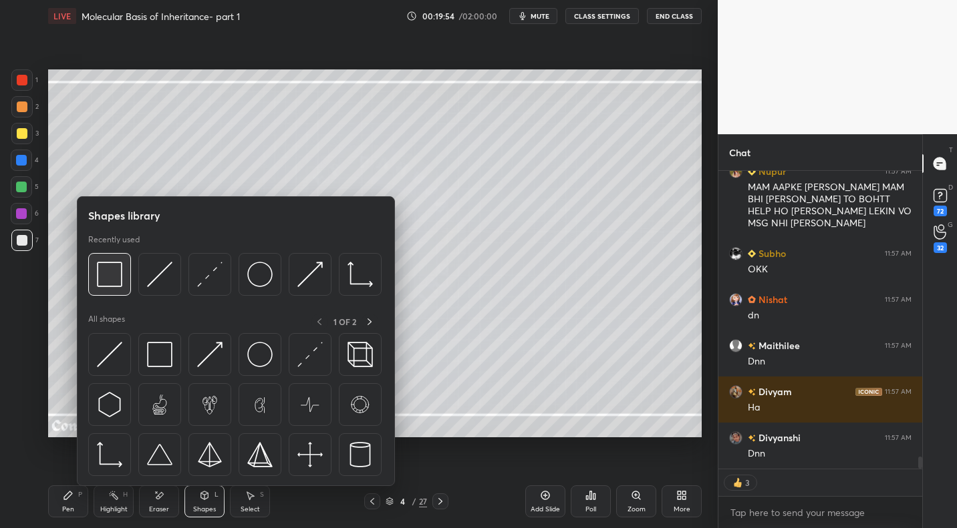
click at [115, 277] on img at bounding box center [109, 274] width 25 height 25
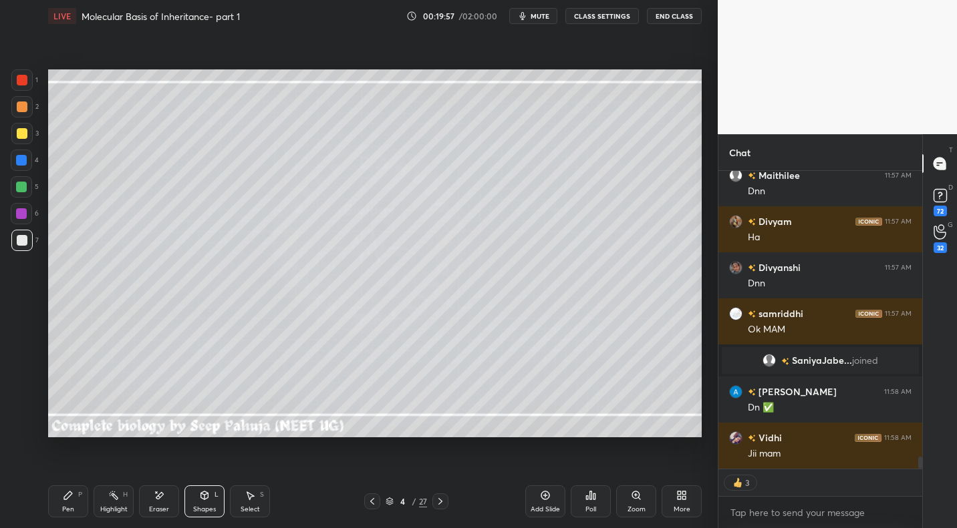
click at [210, 508] on div "Shapes" at bounding box center [204, 509] width 23 height 7
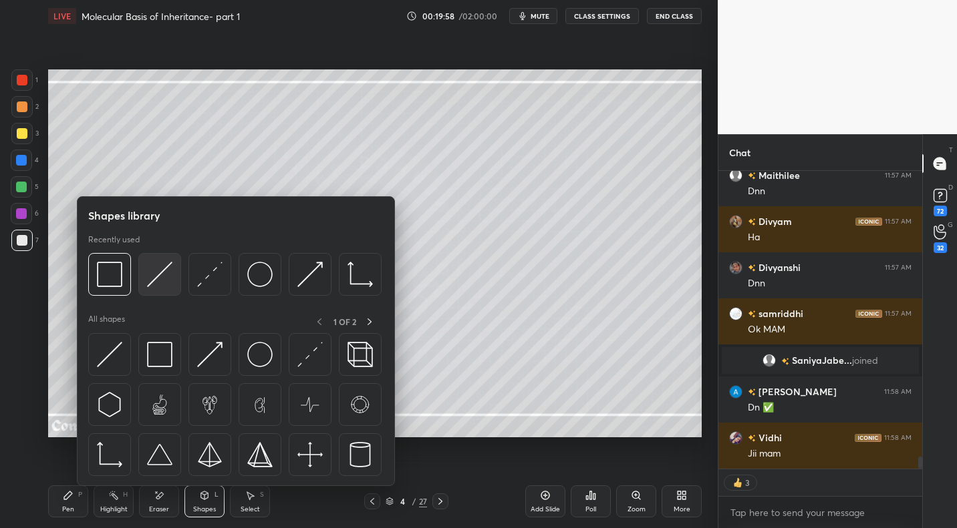
click at [156, 280] on img at bounding box center [159, 274] width 25 height 25
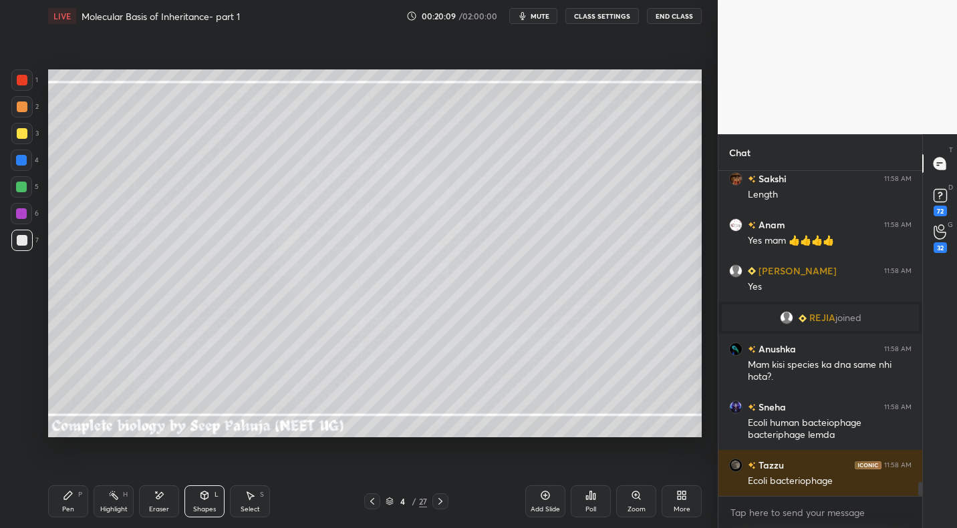
click at [69, 500] on icon at bounding box center [68, 495] width 11 height 11
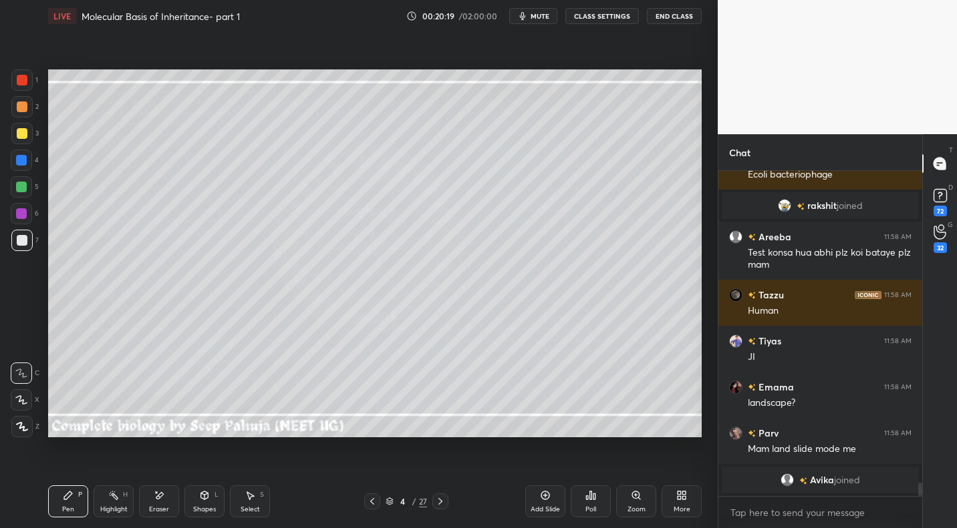
click at [116, 495] on icon at bounding box center [113, 495] width 11 height 11
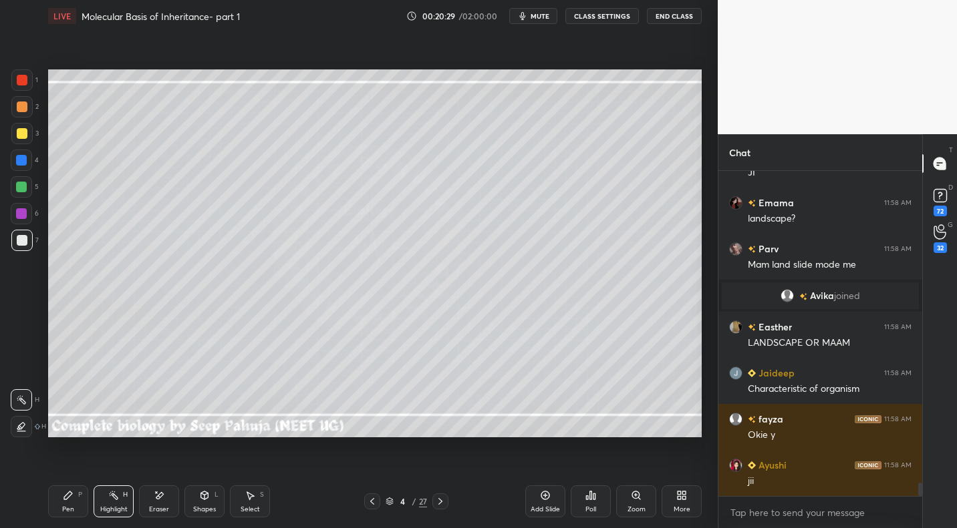
drag, startPoint x: 73, startPoint y: 494, endPoint x: 144, endPoint y: 442, distance: 87.5
click at [73, 494] on icon at bounding box center [68, 495] width 11 height 11
drag, startPoint x: 22, startPoint y: 106, endPoint x: 35, endPoint y: 105, distance: 13.4
click at [24, 106] on div at bounding box center [22, 107] width 11 height 11
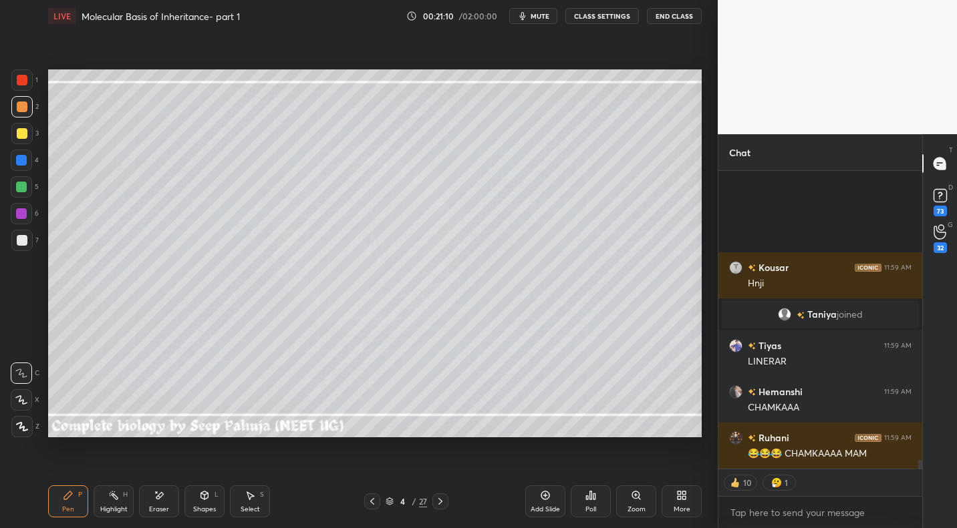
scroll to position [9613, 0]
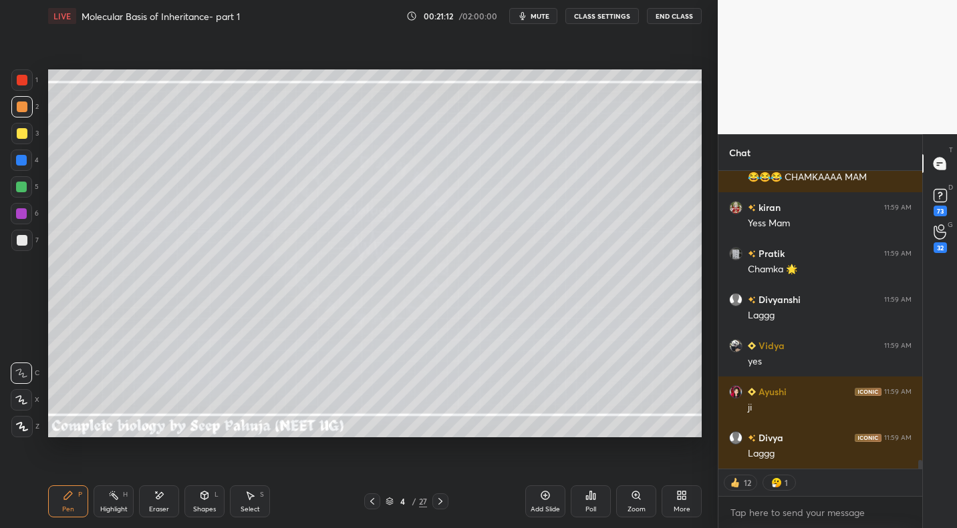
click at [436, 500] on icon at bounding box center [440, 501] width 11 height 11
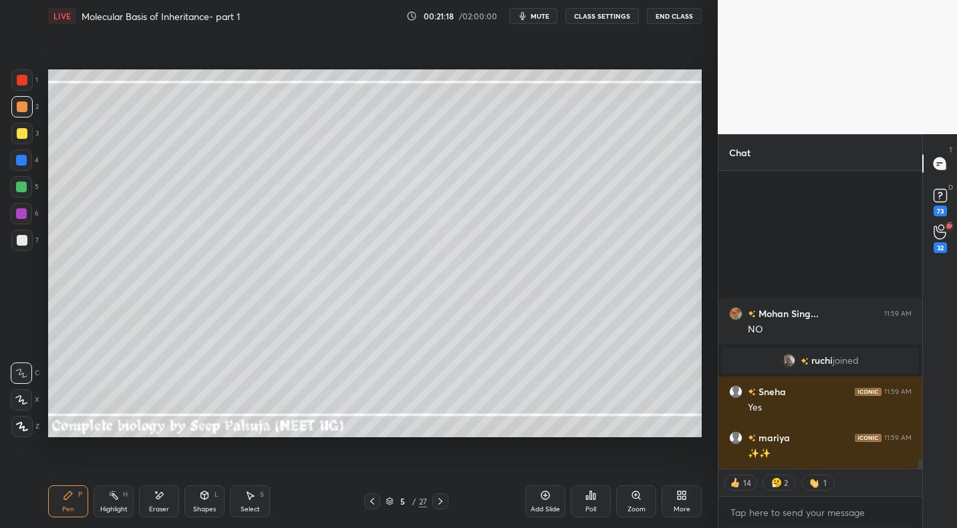
scroll to position [9798, 0]
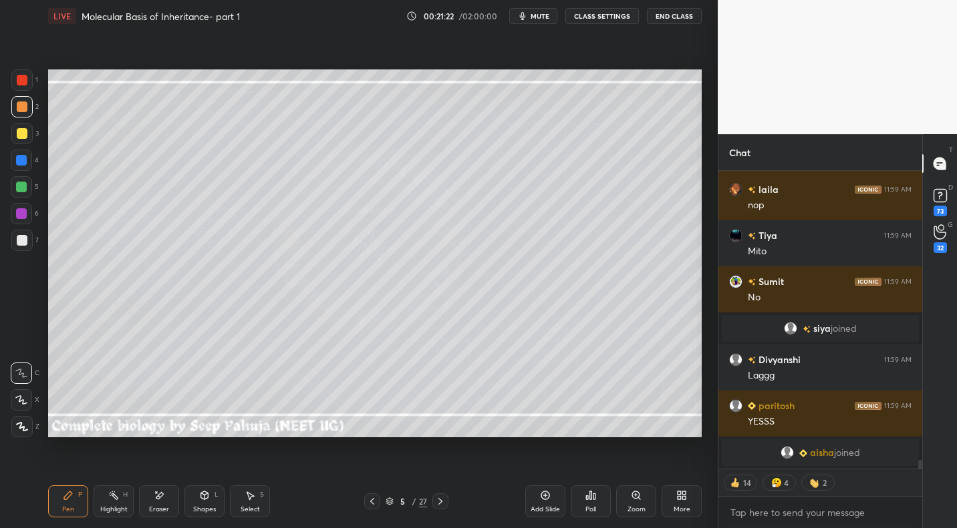
click at [369, 502] on icon at bounding box center [372, 501] width 11 height 11
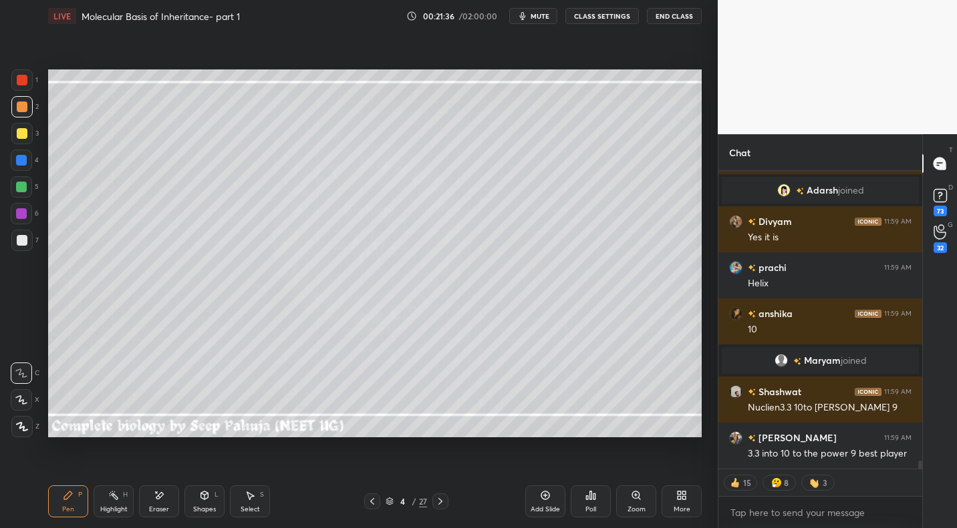
drag, startPoint x: 123, startPoint y: 502, endPoint x: 136, endPoint y: 492, distance: 15.8
click at [123, 502] on div "Highlight H" at bounding box center [114, 502] width 40 height 32
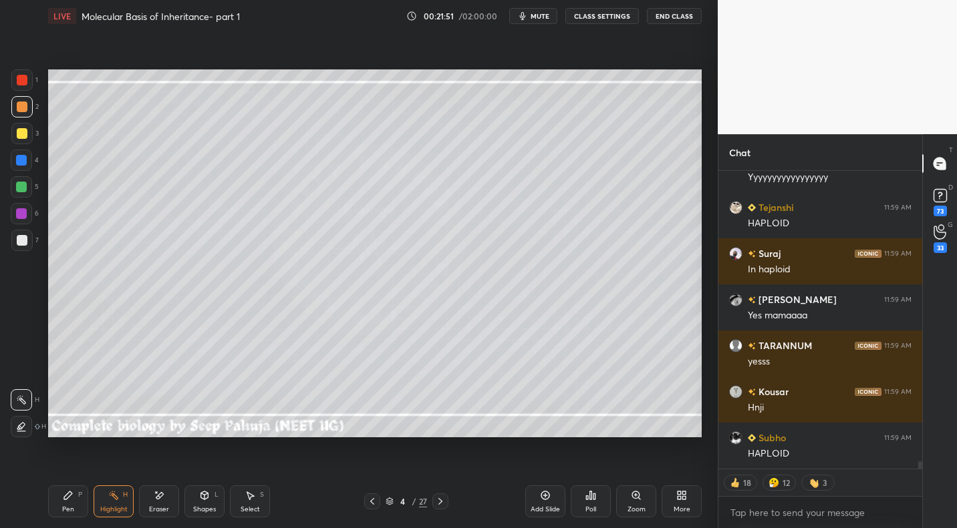
click at [78, 489] on div "Pen P" at bounding box center [68, 502] width 40 height 32
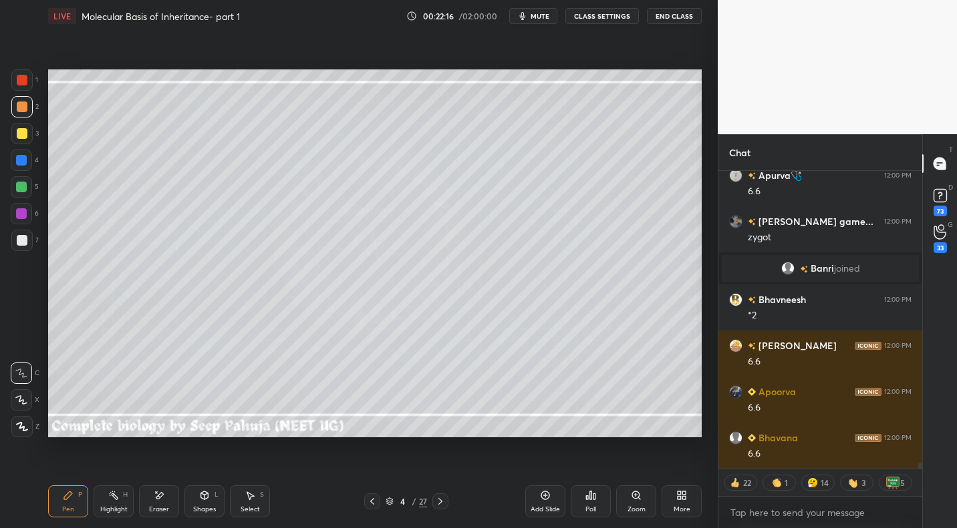
click at [210, 512] on div "Shapes" at bounding box center [204, 509] width 23 height 7
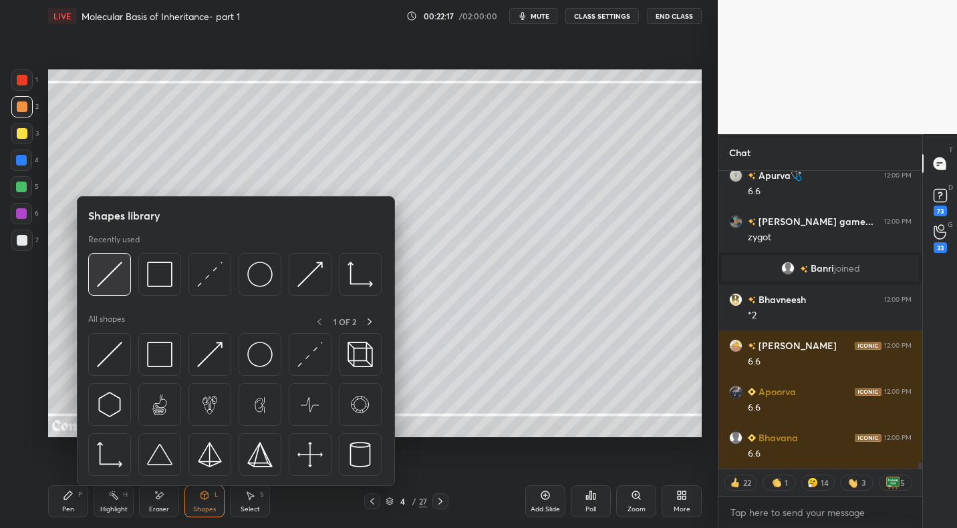
click at [114, 288] on div at bounding box center [109, 274] width 43 height 43
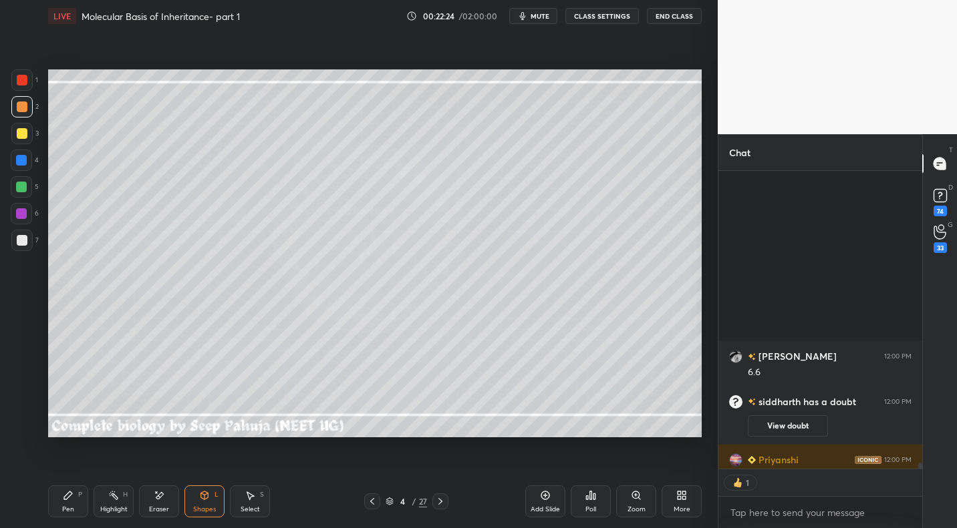
click at [69, 499] on icon at bounding box center [68, 495] width 11 height 11
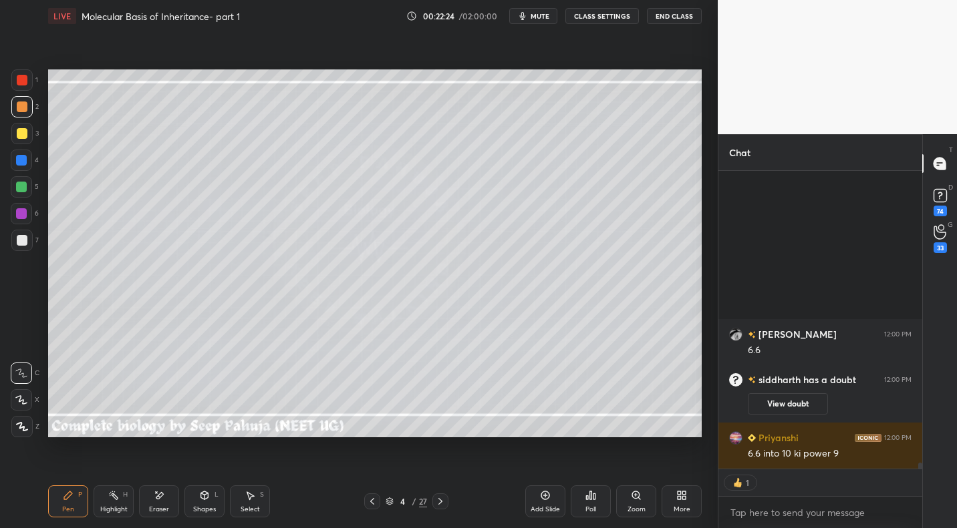
drag, startPoint x: 28, startPoint y: 240, endPoint x: 41, endPoint y: 247, distance: 14.9
click at [28, 240] on div at bounding box center [21, 240] width 21 height 21
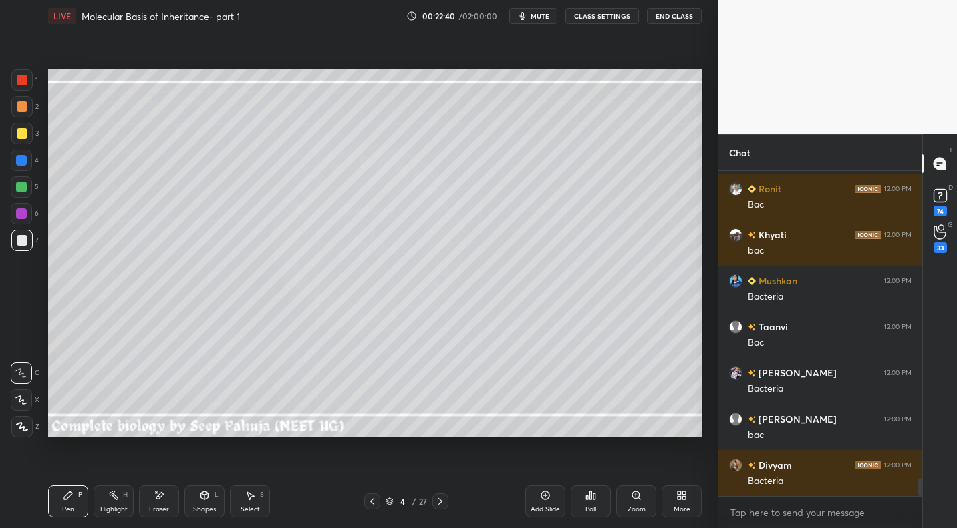
drag, startPoint x: 28, startPoint y: 112, endPoint x: 43, endPoint y: 132, distance: 25.4
click at [28, 112] on div at bounding box center [21, 106] width 21 height 21
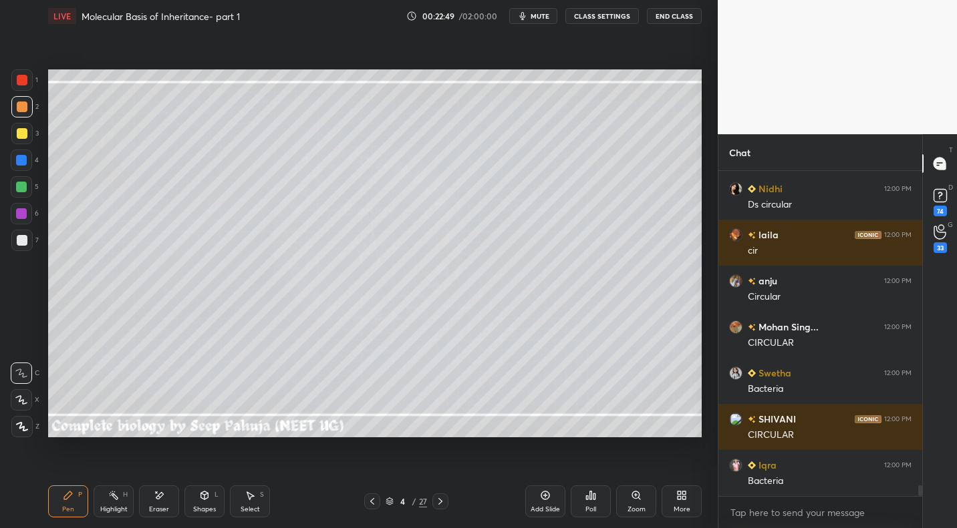
click at [441, 497] on icon at bounding box center [440, 501] width 11 height 11
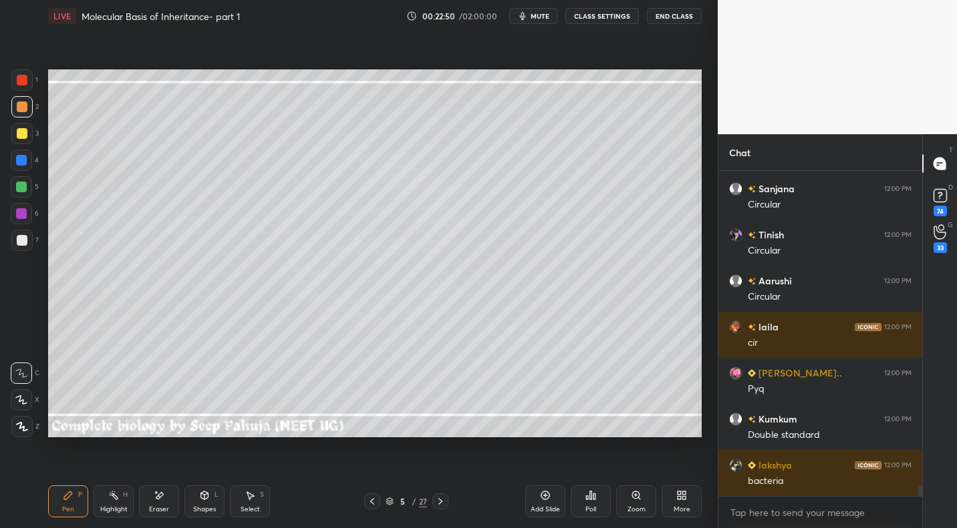
drag, startPoint x: 116, startPoint y: 500, endPoint x: 124, endPoint y: 494, distance: 10.0
click at [116, 500] on icon at bounding box center [113, 495] width 11 height 11
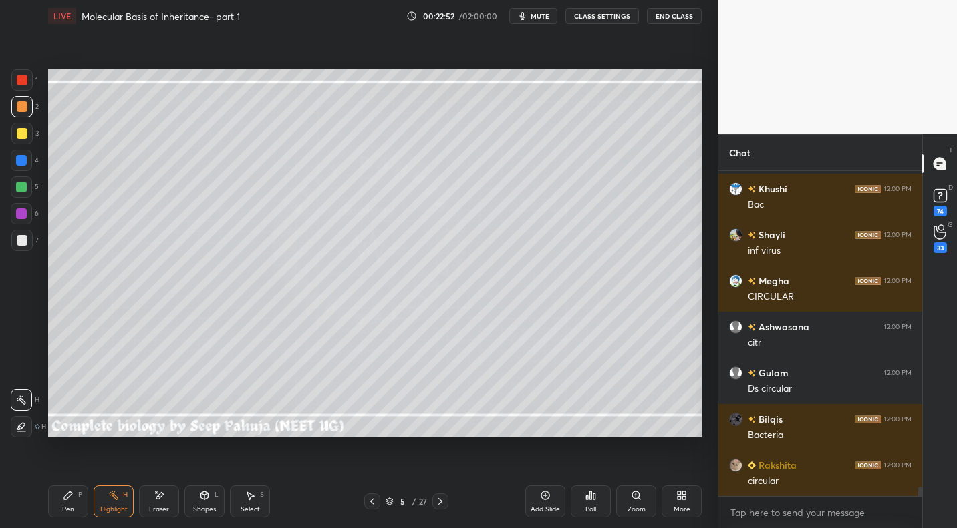
click at [374, 499] on icon at bounding box center [372, 501] width 11 height 11
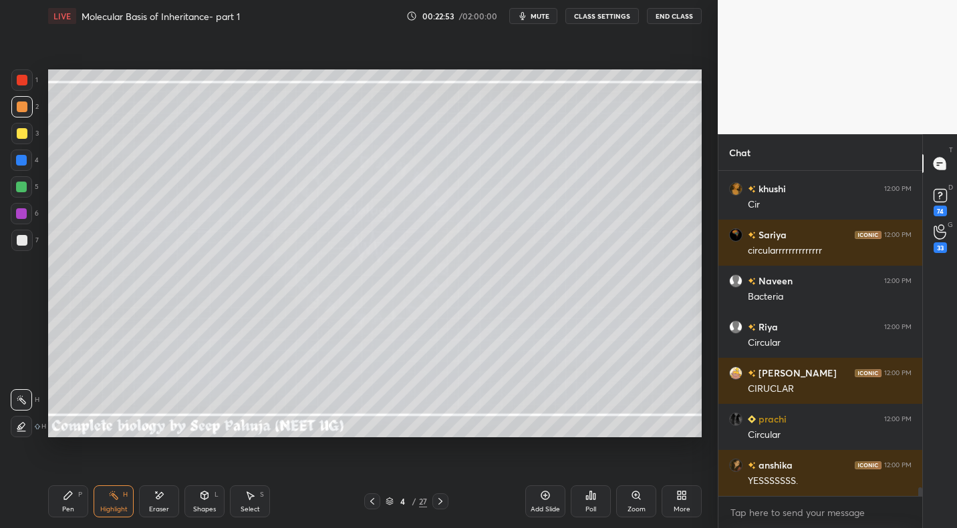
click at [69, 501] on div "Pen P" at bounding box center [68, 502] width 40 height 32
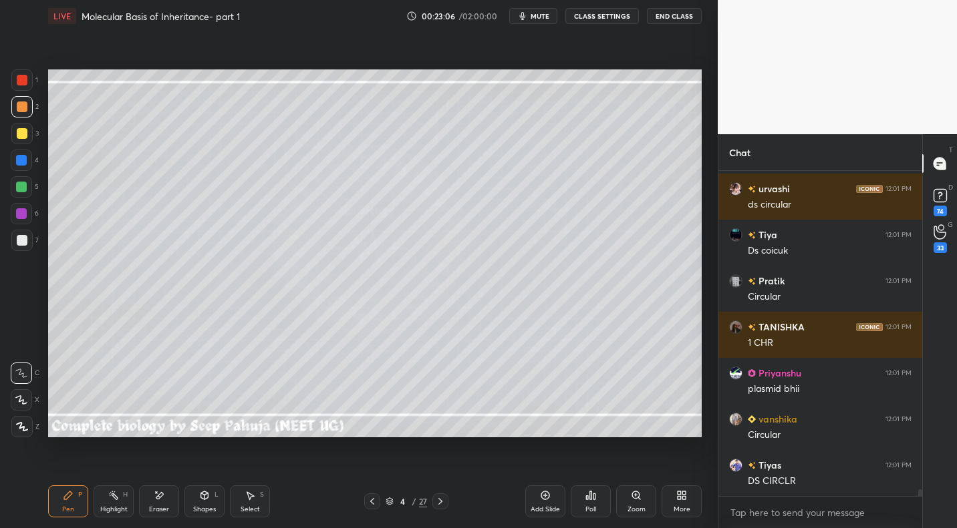
click at [440, 498] on icon at bounding box center [440, 501] width 11 height 11
drag, startPoint x: 112, startPoint y: 508, endPoint x: 158, endPoint y: 442, distance: 81.5
click at [113, 506] on div "Highlight" at bounding box center [113, 509] width 27 height 7
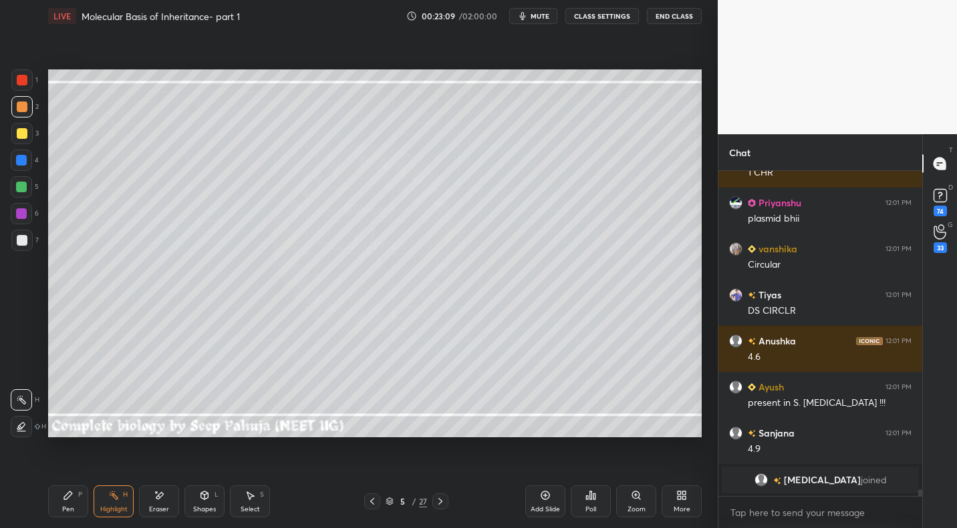
drag, startPoint x: 373, startPoint y: 496, endPoint x: 367, endPoint y: 484, distance: 14.3
click at [373, 496] on icon at bounding box center [372, 501] width 11 height 11
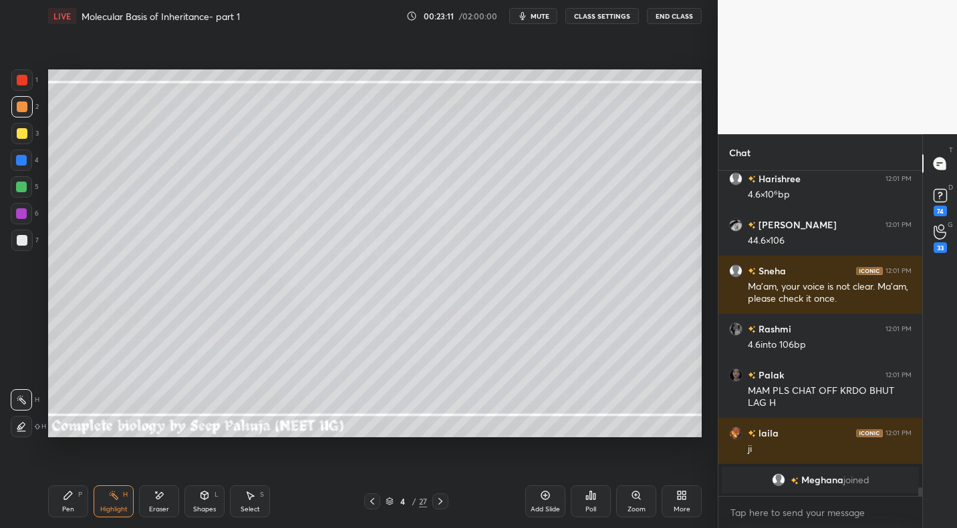
click at [83, 496] on div "Pen P" at bounding box center [68, 502] width 40 height 32
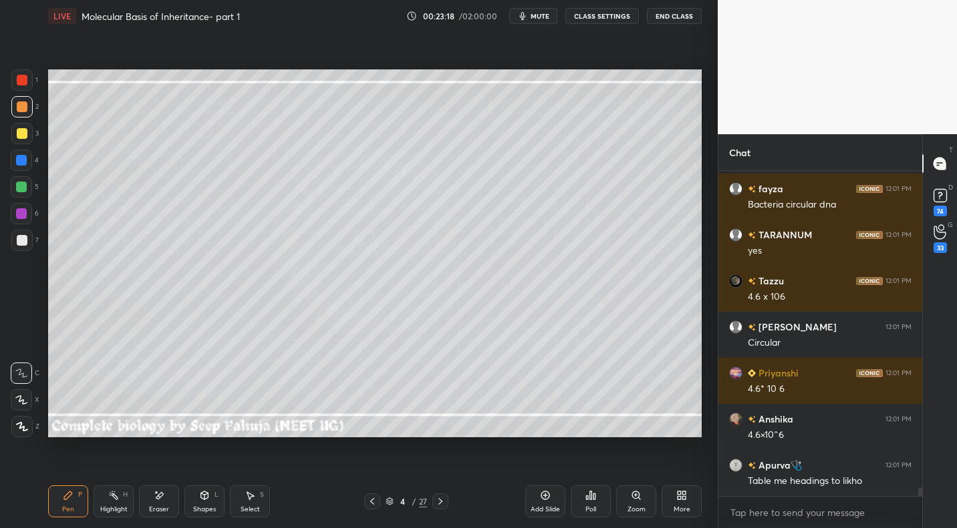
click at [206, 502] on div "Shapes L" at bounding box center [204, 502] width 40 height 32
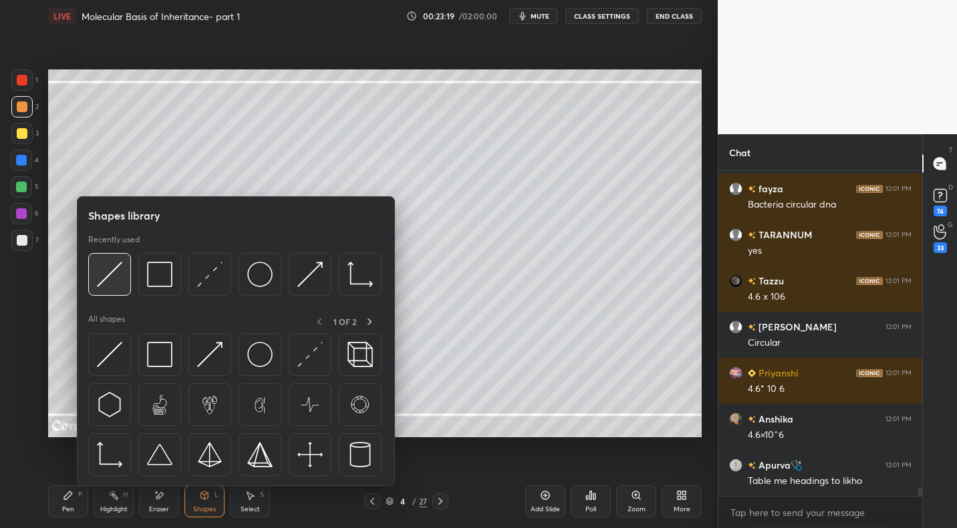
click at [110, 275] on img at bounding box center [109, 274] width 25 height 25
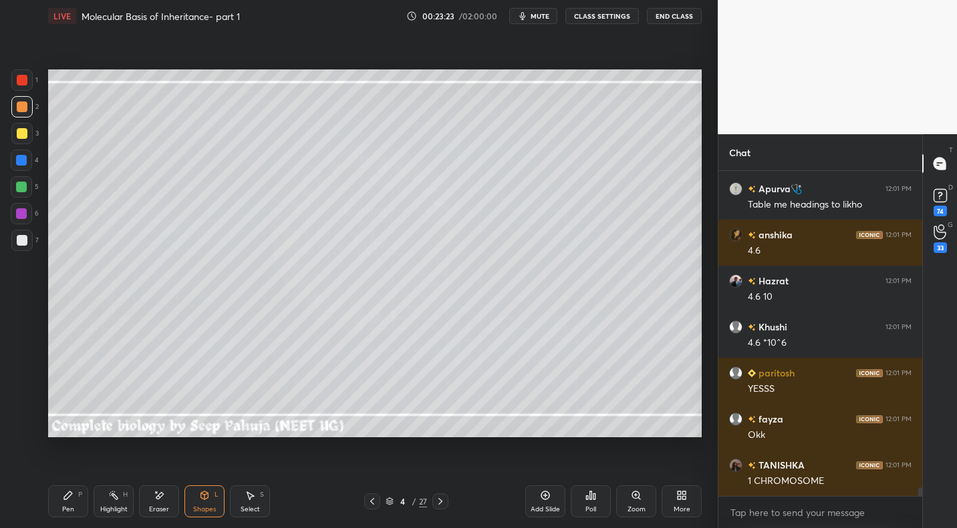
drag, startPoint x: 67, startPoint y: 499, endPoint x: 64, endPoint y: 492, distance: 7.5
click at [67, 499] on icon at bounding box center [68, 496] width 8 height 8
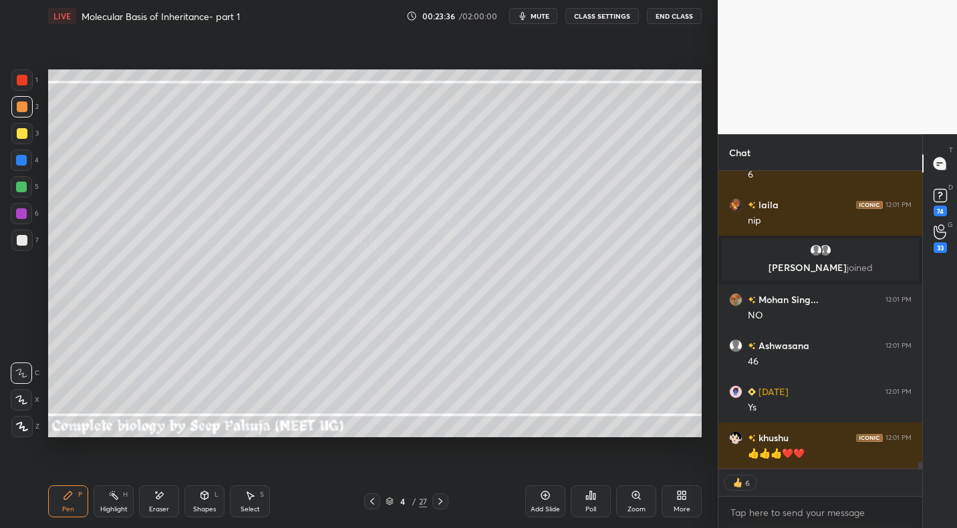
drag, startPoint x: 26, startPoint y: 140, endPoint x: 23, endPoint y: 148, distance: 8.7
click at [26, 140] on div at bounding box center [21, 133] width 21 height 21
click at [24, 242] on div at bounding box center [22, 240] width 11 height 11
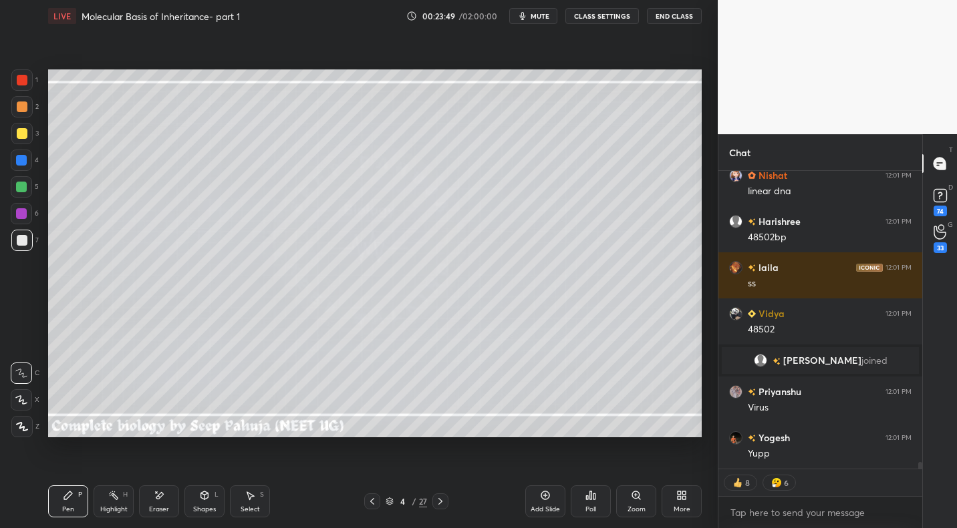
drag, startPoint x: 165, startPoint y: 506, endPoint x: 169, endPoint y: 485, distance: 21.7
click at [165, 506] on div "Eraser" at bounding box center [159, 509] width 20 height 7
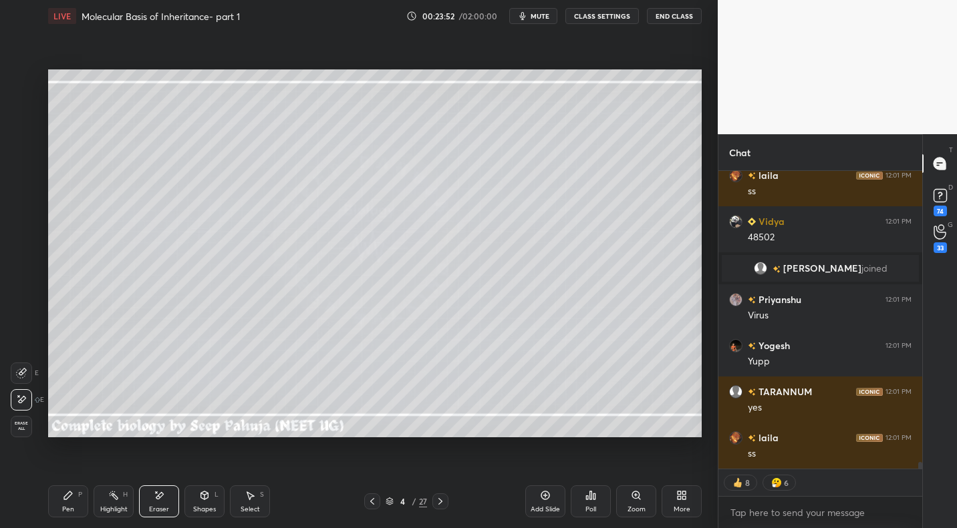
click at [70, 500] on icon at bounding box center [68, 495] width 11 height 11
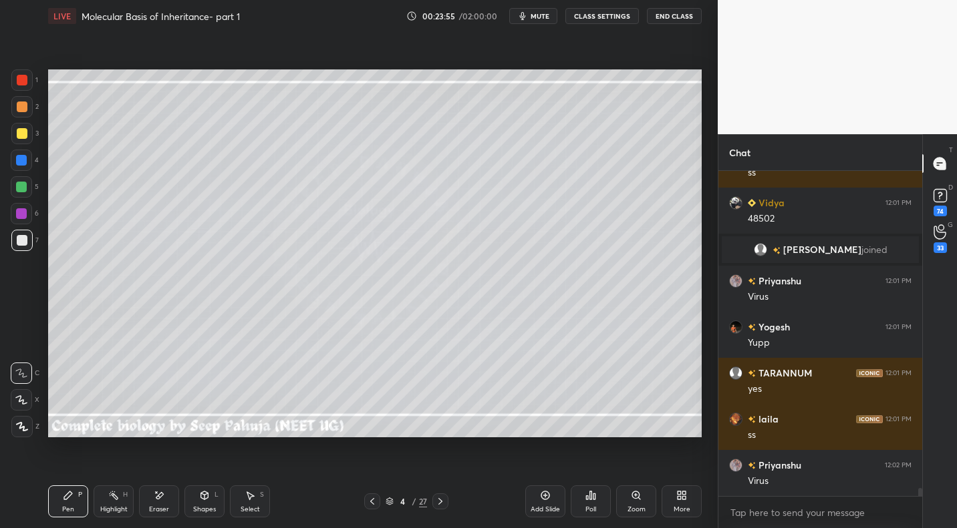
click at [29, 106] on div at bounding box center [21, 106] width 21 height 21
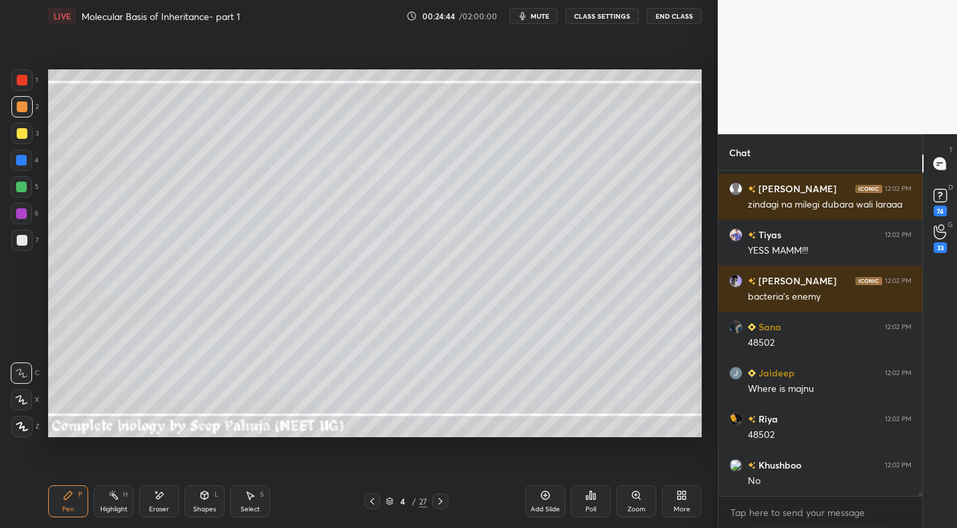
click at [221, 494] on div "Shapes L" at bounding box center [204, 502] width 40 height 32
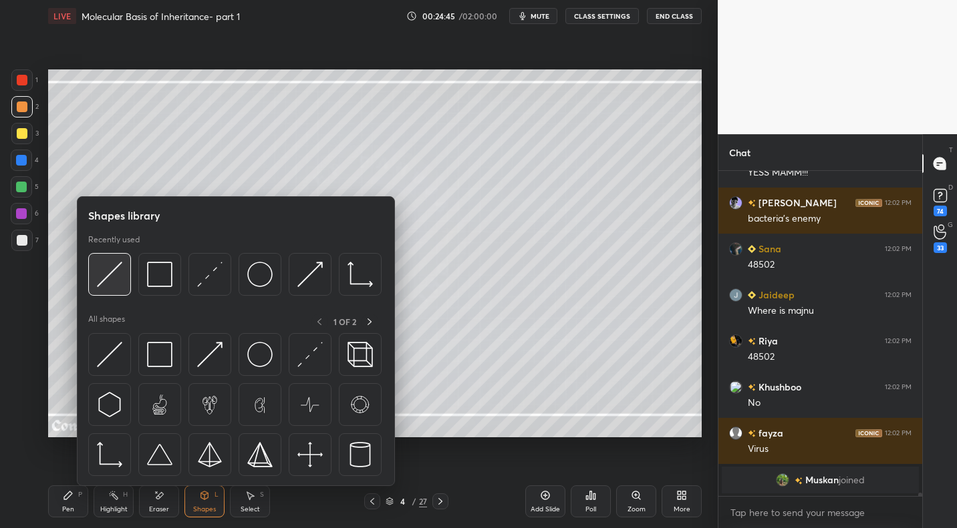
click at [119, 271] on img at bounding box center [109, 274] width 25 height 25
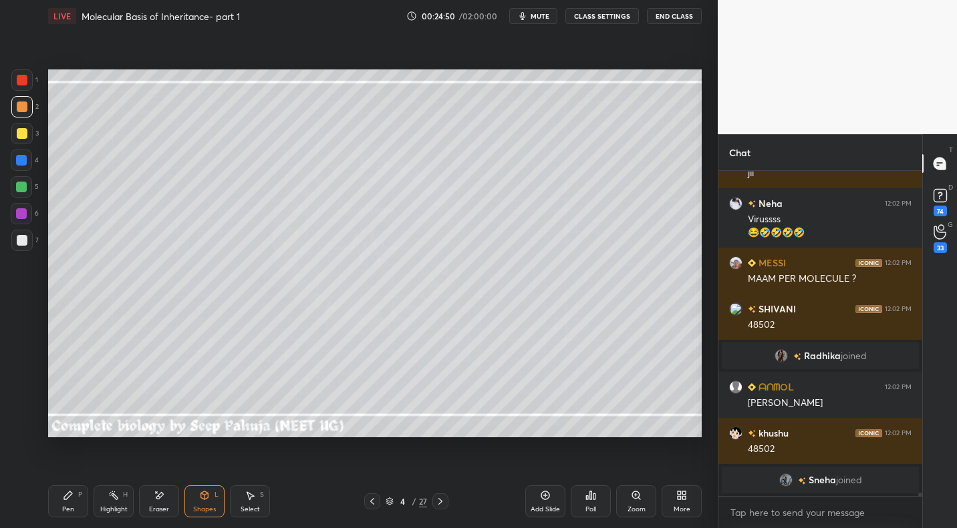
click at [73, 504] on div "Pen P" at bounding box center [68, 502] width 40 height 32
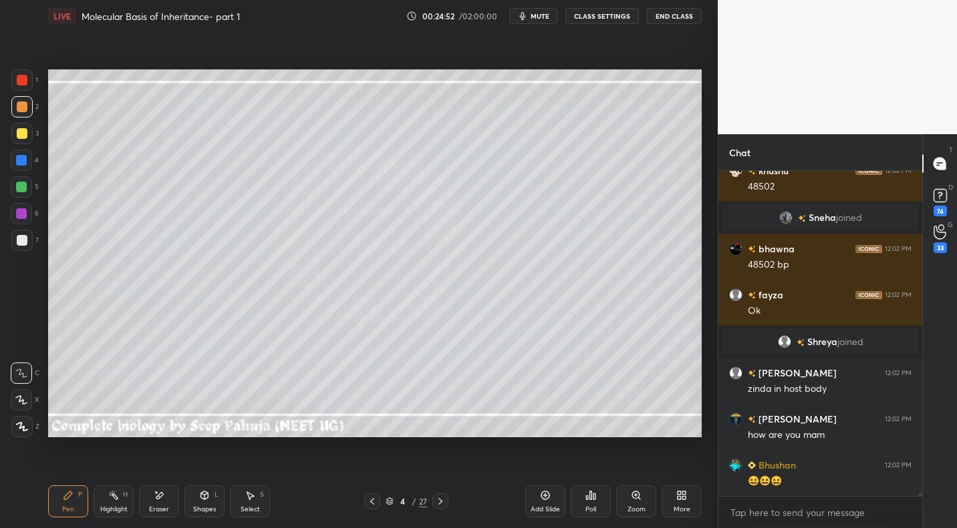
drag, startPoint x: 27, startPoint y: 242, endPoint x: 46, endPoint y: 265, distance: 30.4
click at [27, 242] on div at bounding box center [21, 240] width 21 height 21
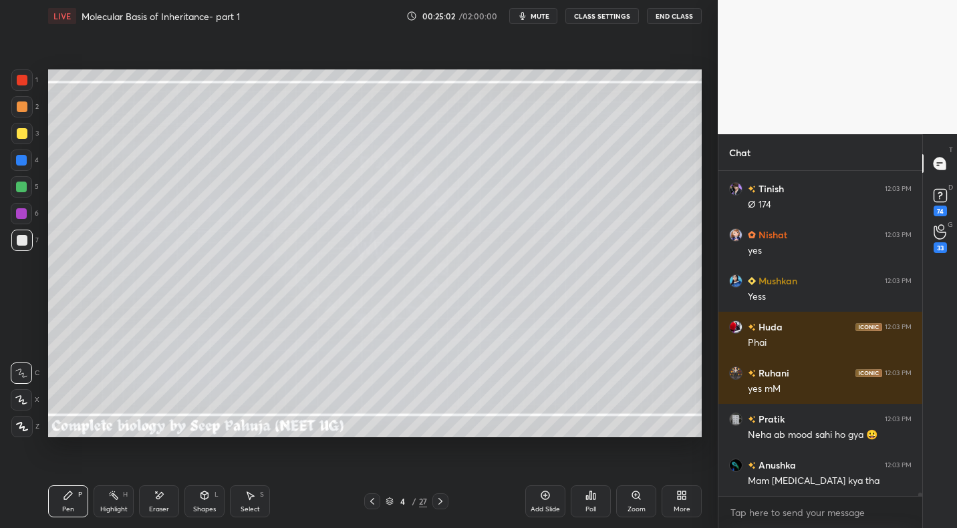
click at [120, 509] on div "Highlight" at bounding box center [113, 509] width 27 height 7
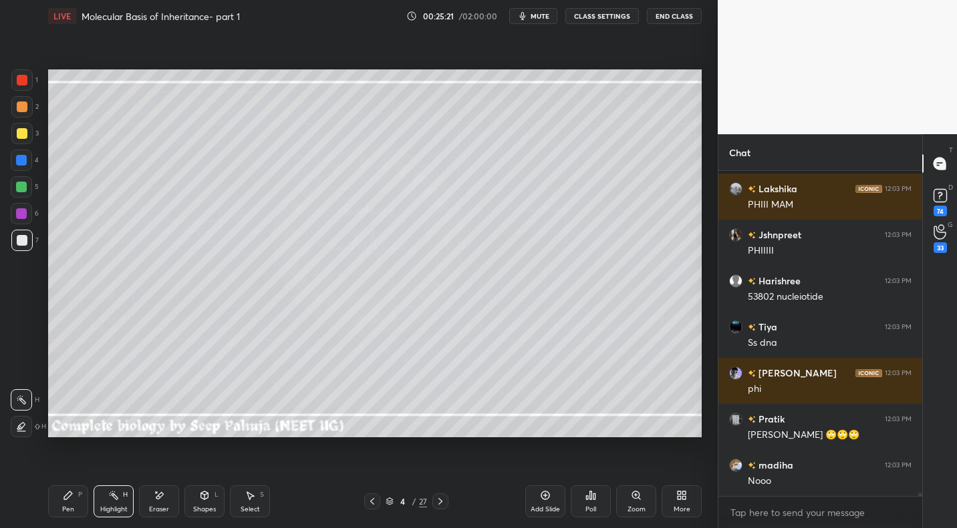
click at [71, 502] on div "Pen P" at bounding box center [68, 502] width 40 height 32
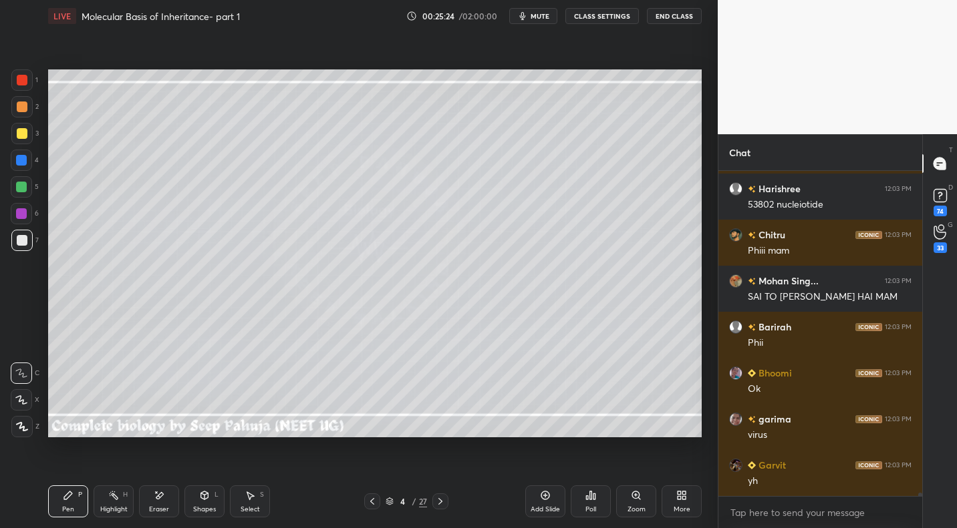
click at [24, 112] on div at bounding box center [21, 106] width 21 height 21
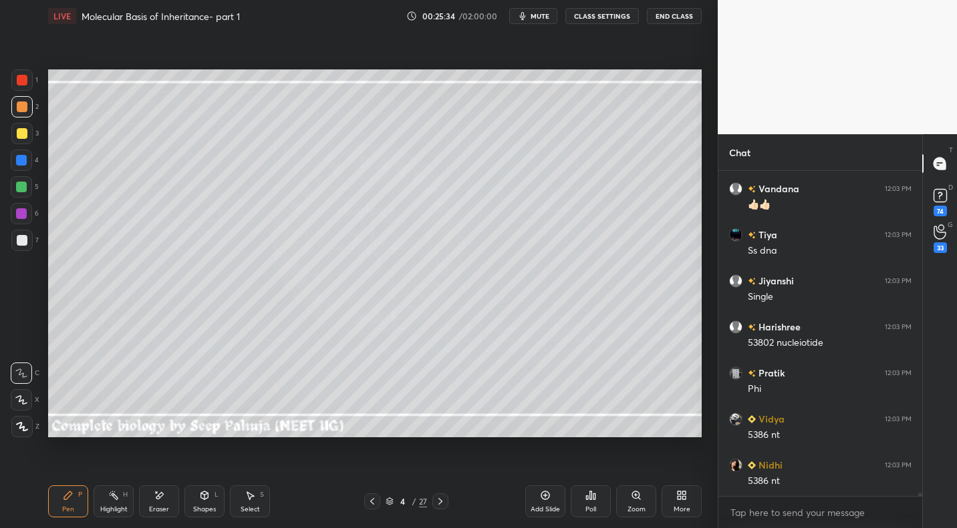
click at [114, 506] on div "Highlight" at bounding box center [113, 509] width 27 height 7
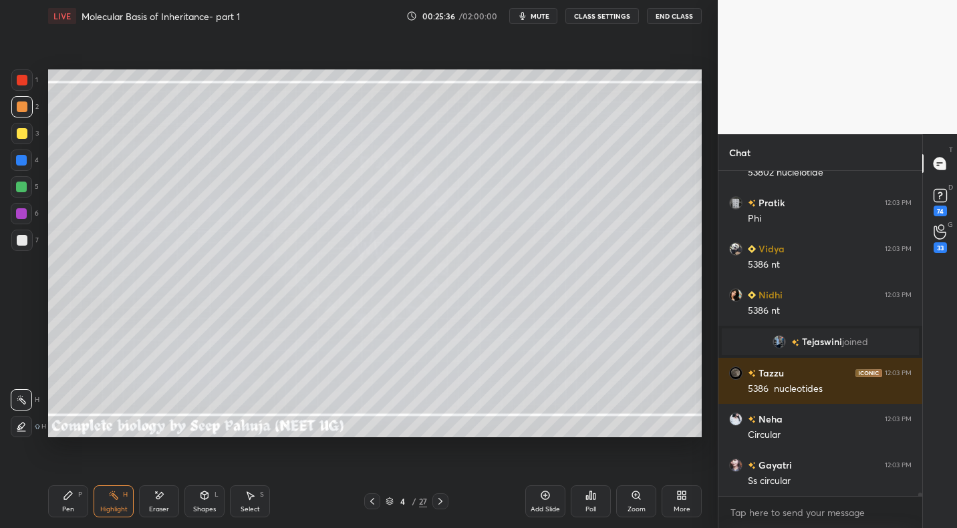
drag, startPoint x: 77, startPoint y: 493, endPoint x: 149, endPoint y: 445, distance: 86.7
click at [77, 493] on div "Pen P" at bounding box center [68, 502] width 40 height 32
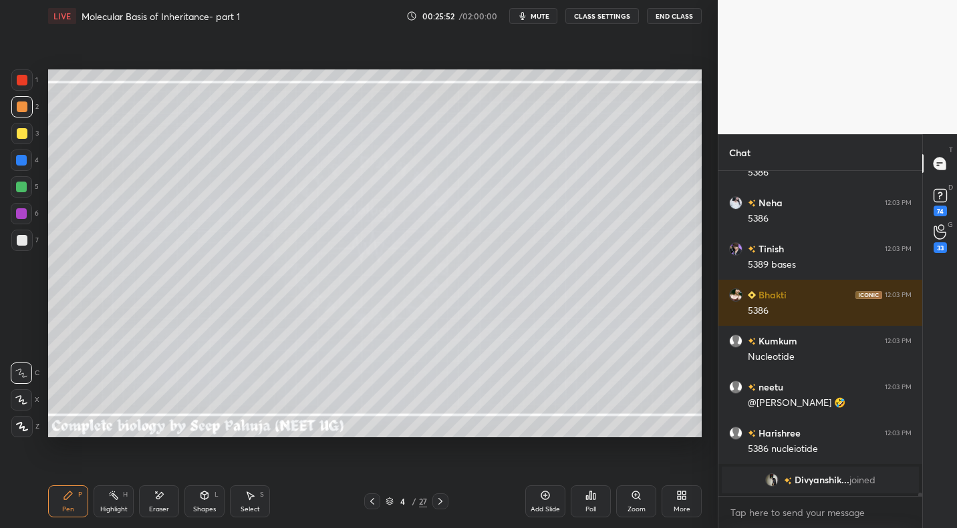
click at [25, 131] on div at bounding box center [22, 133] width 11 height 11
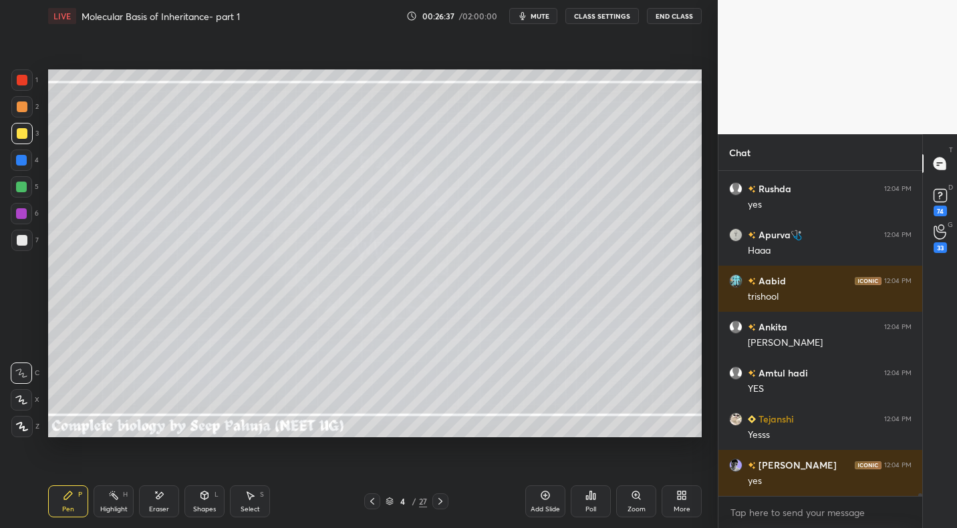
drag, startPoint x: 112, startPoint y: 516, endPoint x: 112, endPoint y: 506, distance: 10.7
click at [112, 516] on div "Highlight H" at bounding box center [114, 502] width 40 height 32
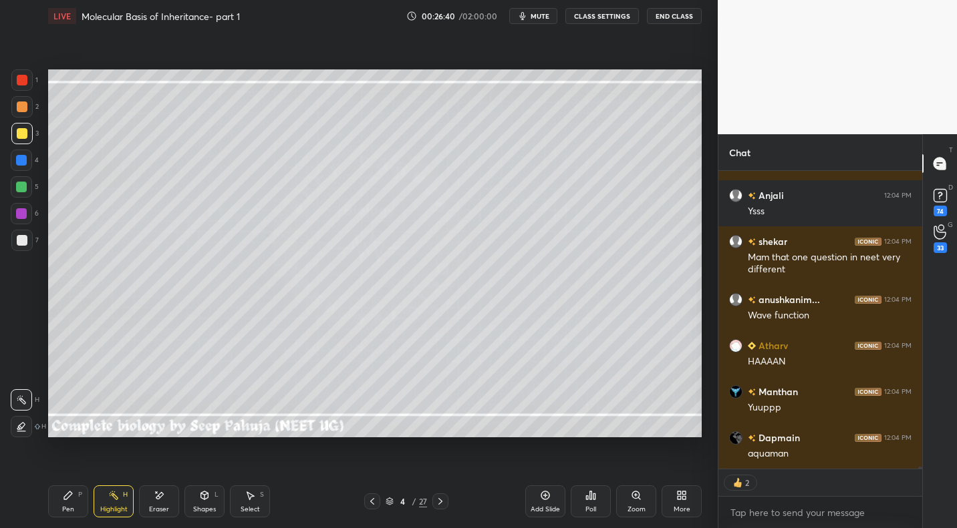
click at [164, 494] on div "Eraser" at bounding box center [159, 502] width 40 height 32
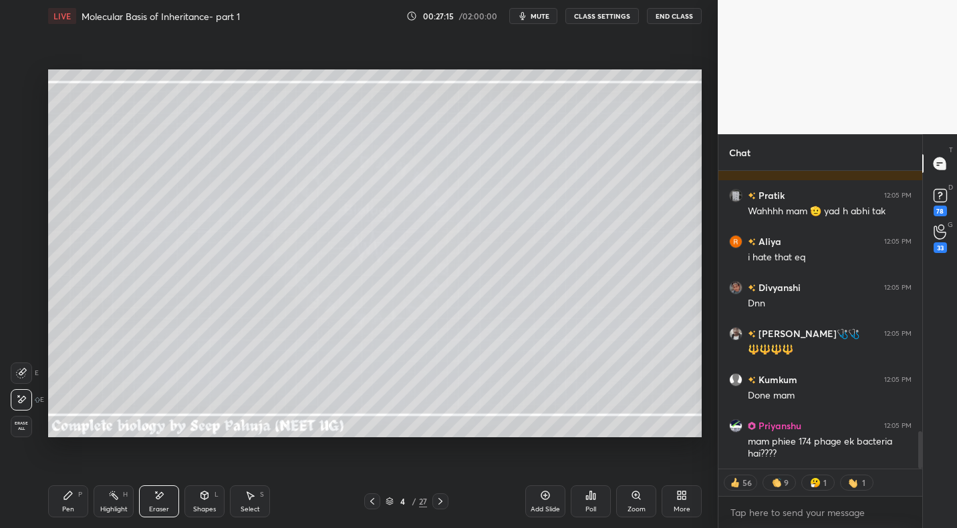
click at [120, 503] on div "Highlight H" at bounding box center [114, 502] width 40 height 32
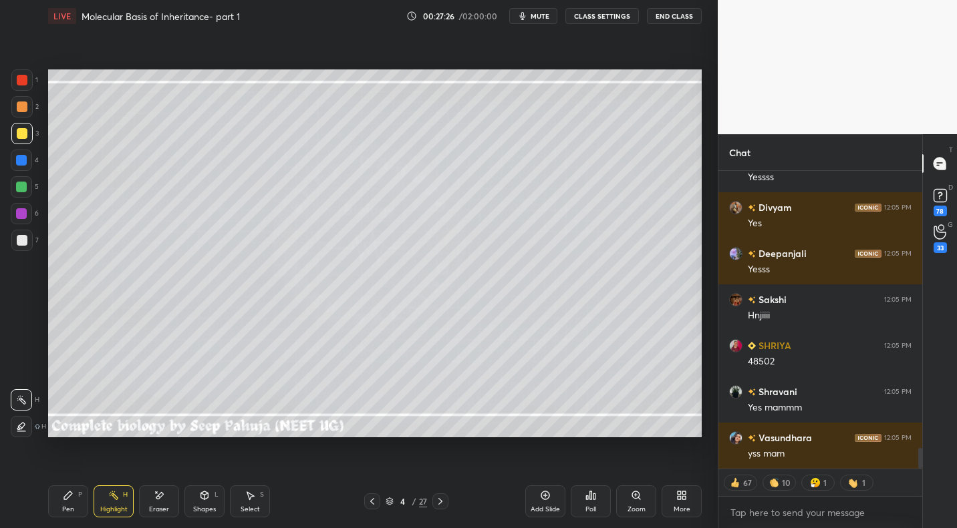
drag, startPoint x: 375, startPoint y: 508, endPoint x: 376, endPoint y: 497, distance: 10.8
click at [375, 508] on div at bounding box center [372, 502] width 16 height 16
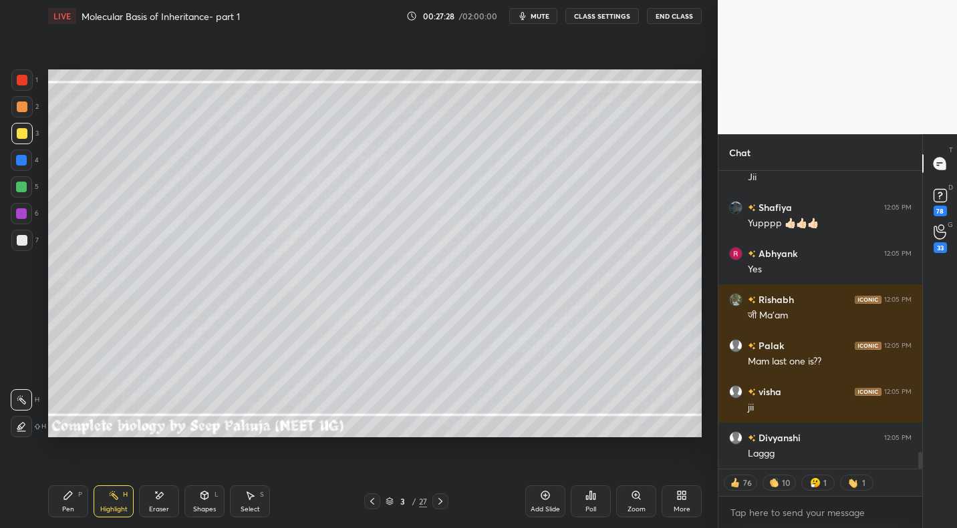
click at [438, 502] on icon at bounding box center [440, 501] width 11 height 11
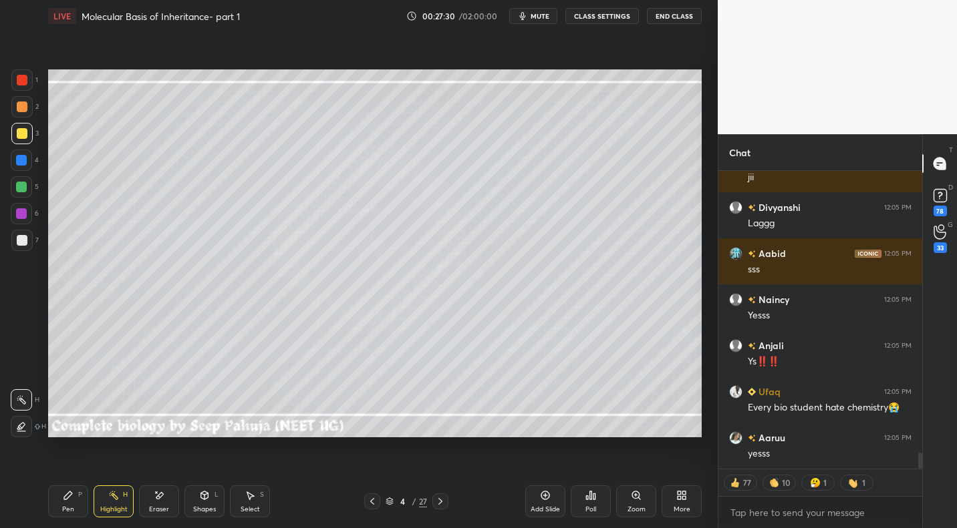
drag, startPoint x: 375, startPoint y: 501, endPoint x: 381, endPoint y: 497, distance: 7.2
click at [375, 501] on icon at bounding box center [372, 501] width 11 height 11
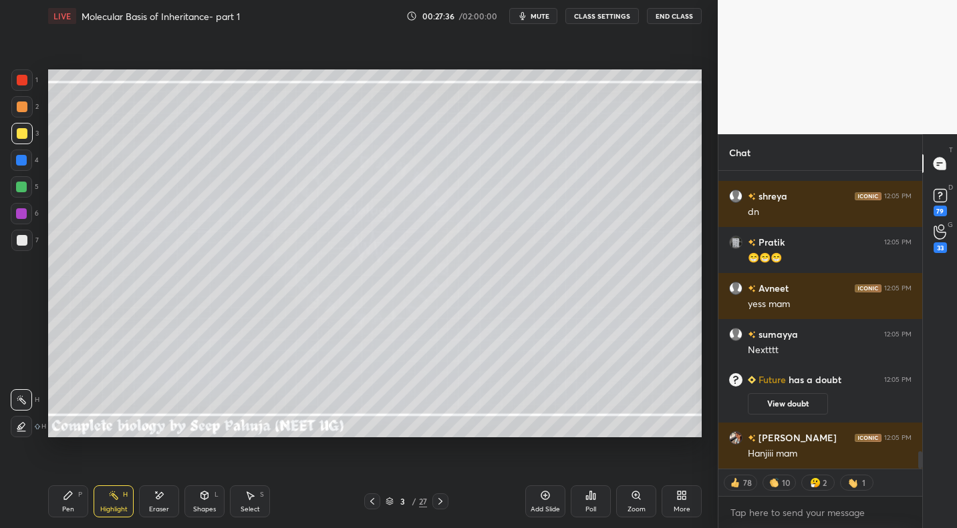
click at [442, 498] on icon at bounding box center [440, 501] width 11 height 11
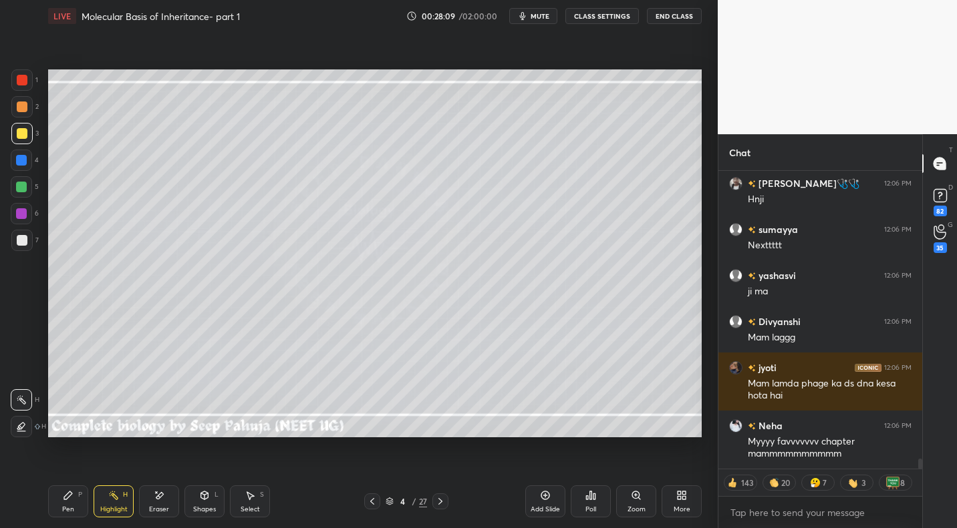
click at [444, 498] on icon at bounding box center [440, 501] width 11 height 11
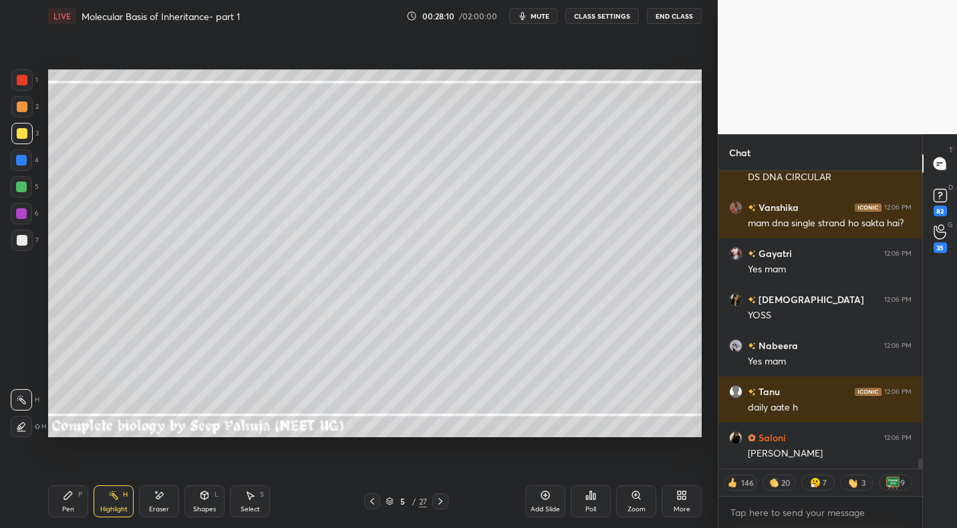
click at [166, 503] on div "Eraser" at bounding box center [159, 502] width 40 height 32
click at [67, 496] on icon at bounding box center [68, 496] width 8 height 8
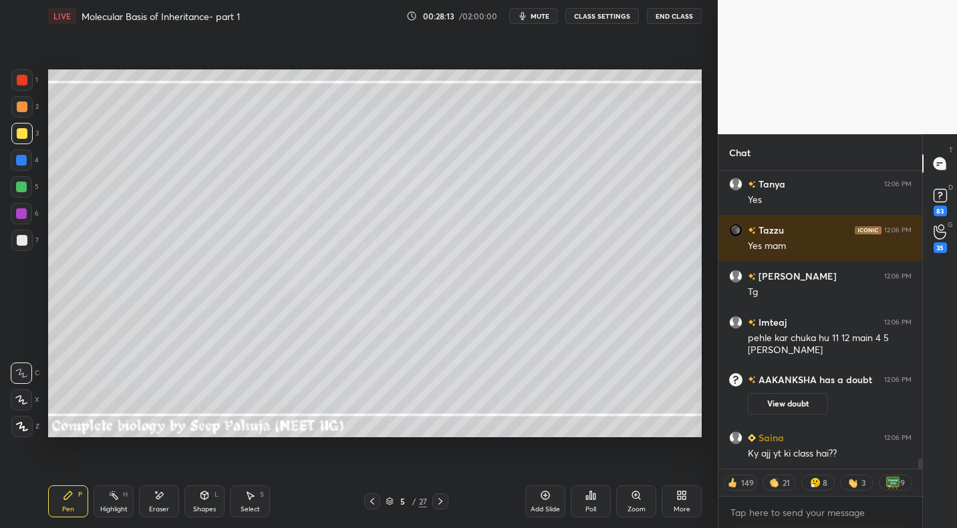
click at [162, 501] on div "Eraser" at bounding box center [159, 502] width 40 height 32
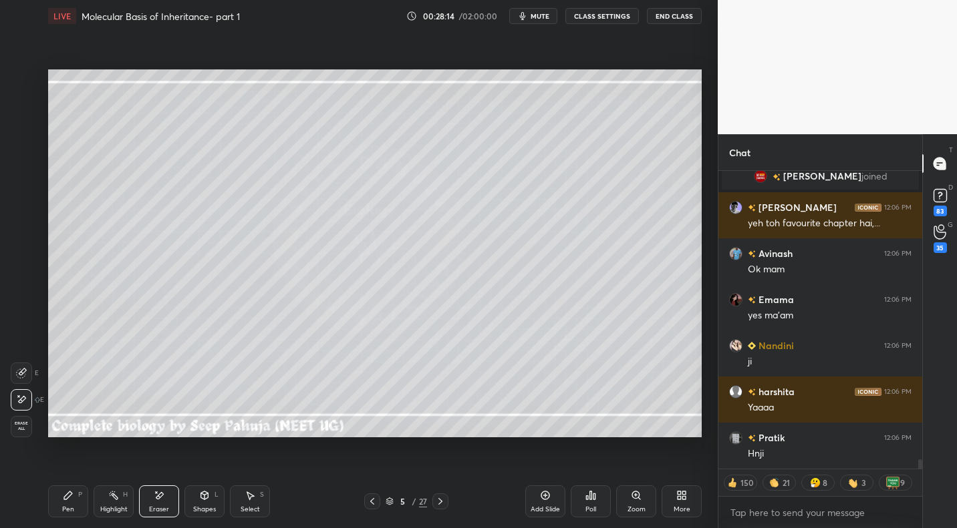
drag, startPoint x: 31, startPoint y: 425, endPoint x: 43, endPoint y: 434, distance: 15.2
click at [31, 428] on span "Erase all" at bounding box center [21, 426] width 20 height 9
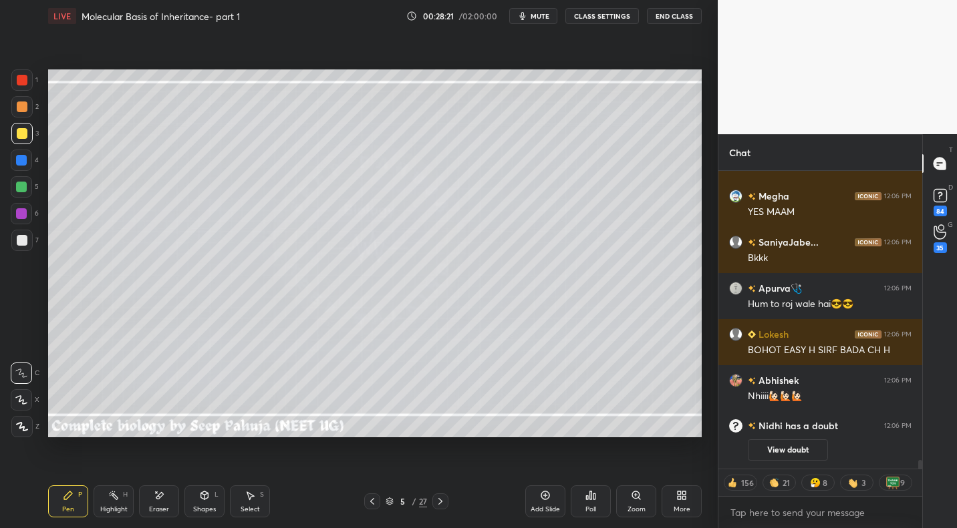
click at [196, 491] on div "Shapes L" at bounding box center [204, 502] width 40 height 32
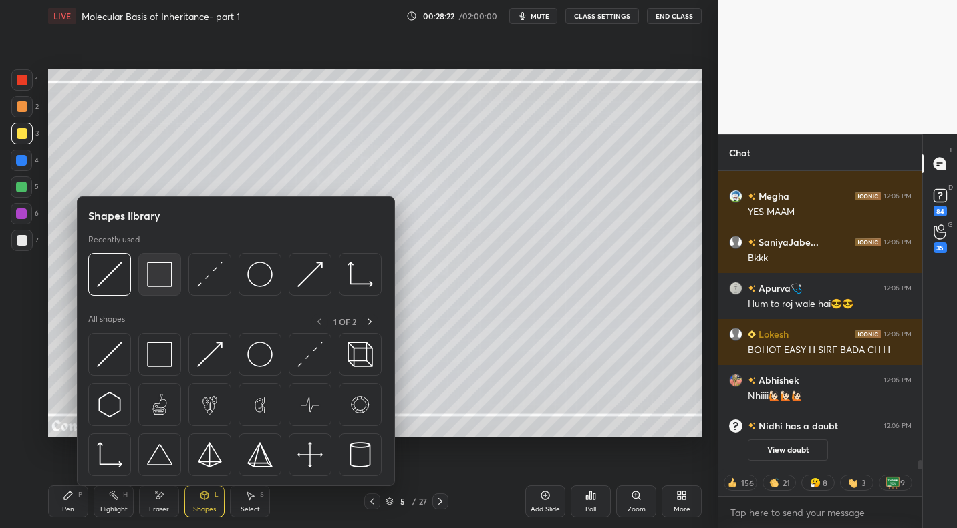
click at [150, 269] on img at bounding box center [159, 274] width 25 height 25
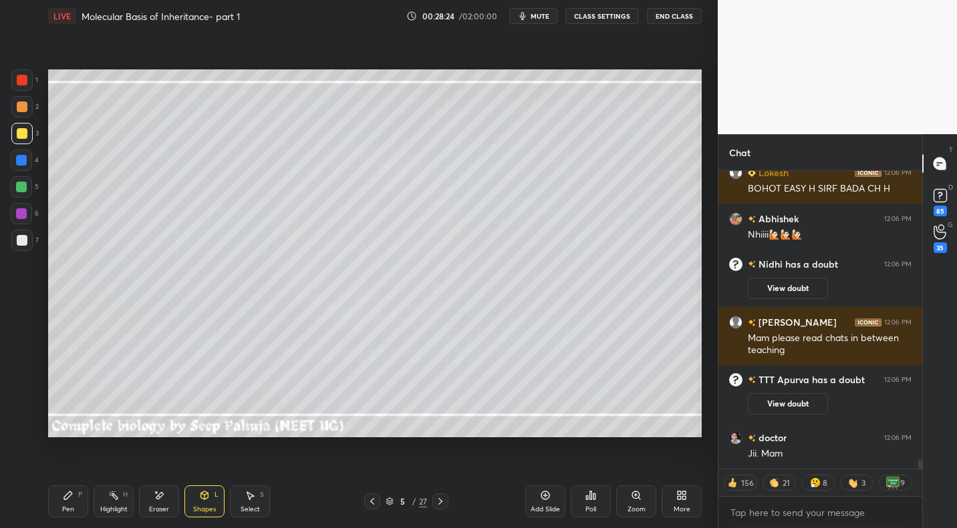
click at [69, 501] on div "Pen P" at bounding box center [68, 502] width 40 height 32
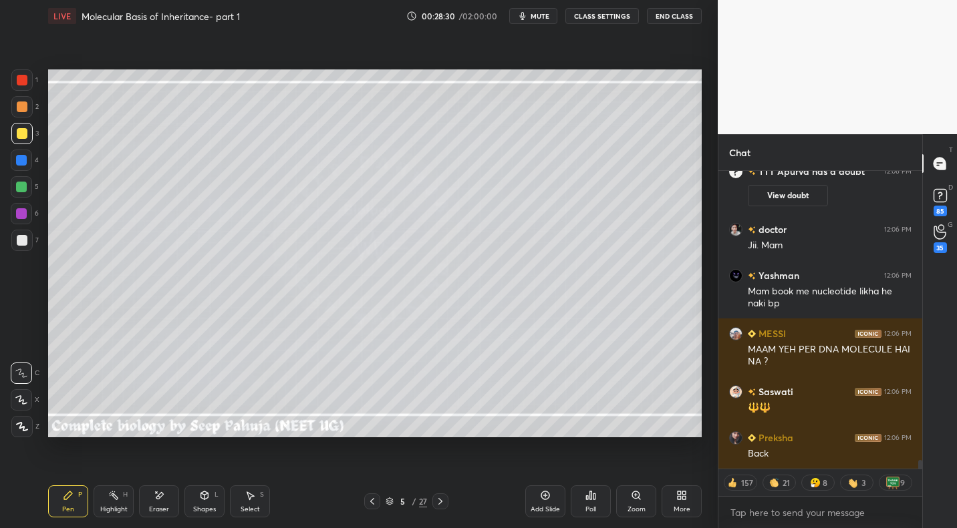
click at [198, 502] on div "Shapes L" at bounding box center [204, 502] width 40 height 32
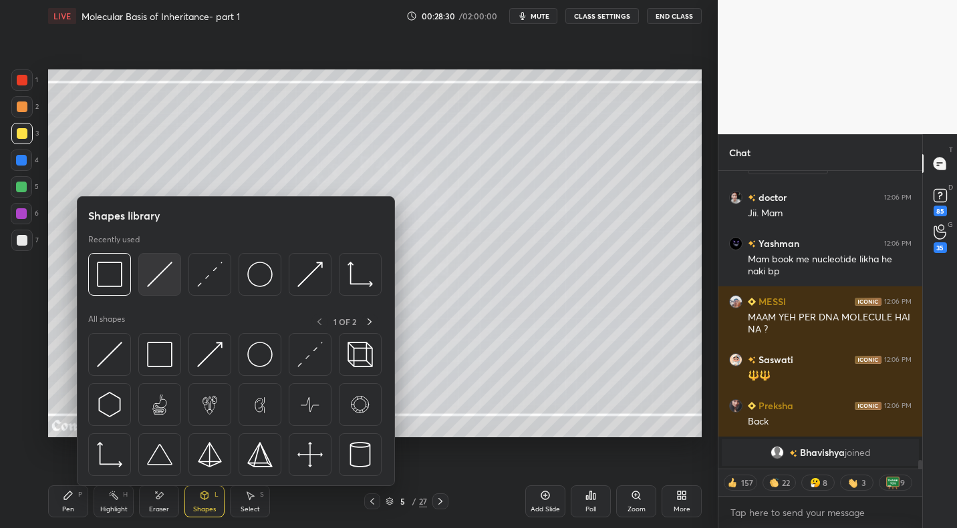
click at [162, 278] on img at bounding box center [159, 274] width 25 height 25
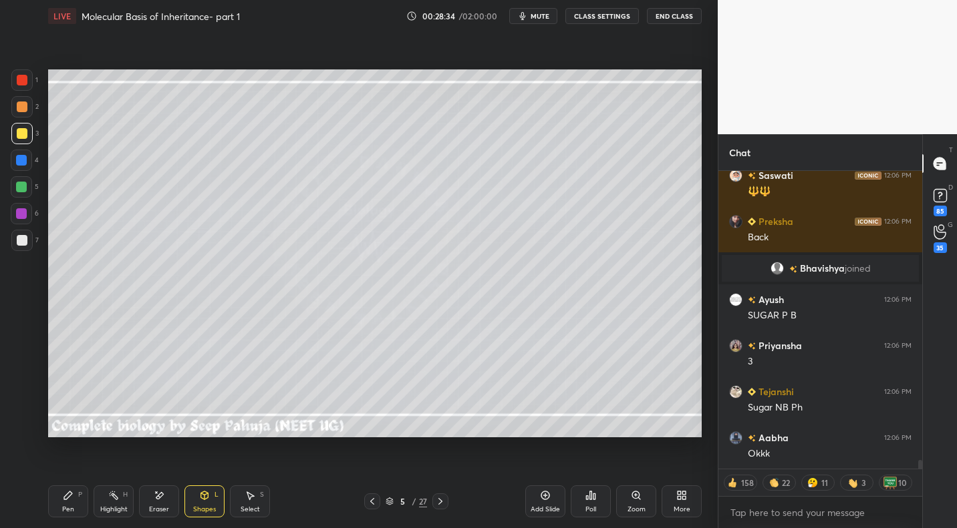
click at [65, 500] on icon at bounding box center [68, 496] width 8 height 8
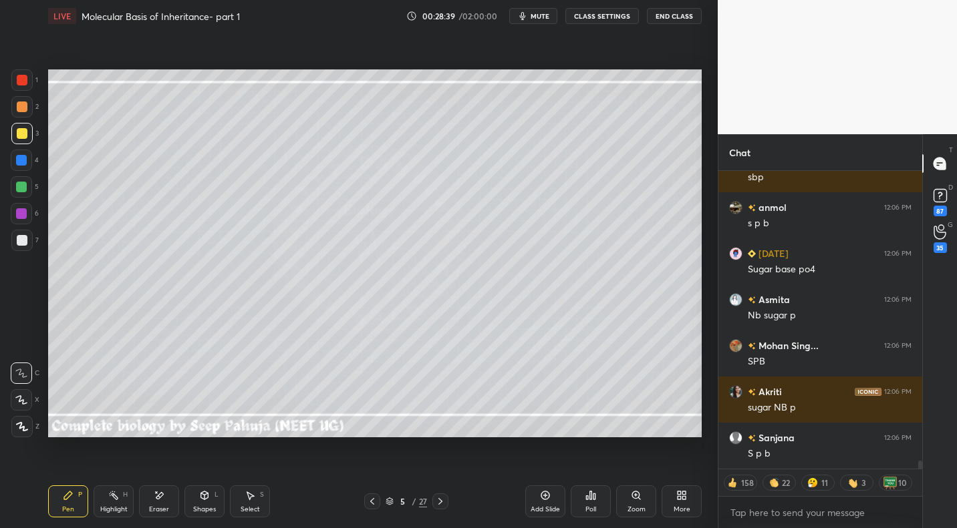
click at [28, 240] on div at bounding box center [21, 240] width 21 height 21
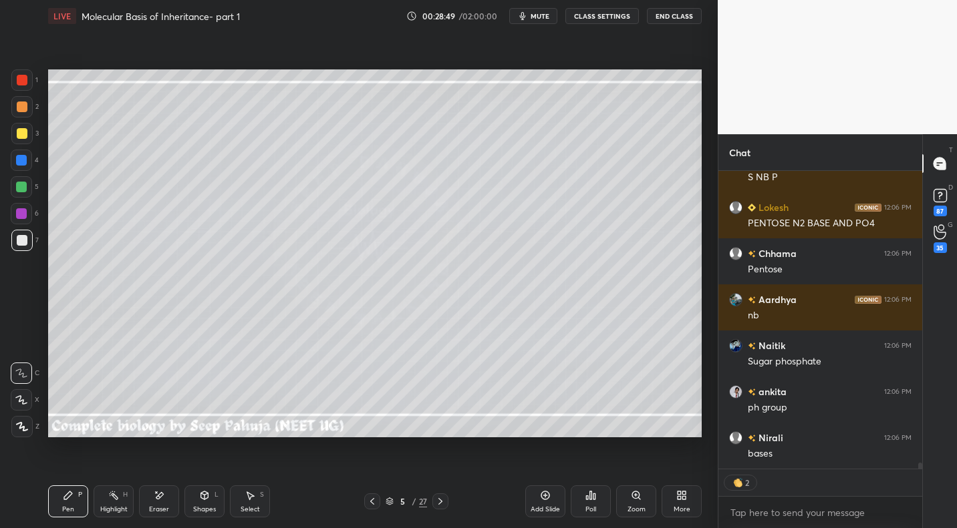
drag, startPoint x: 157, startPoint y: 500, endPoint x: 158, endPoint y: 444, distance: 56.8
click at [156, 498] on div "Eraser" at bounding box center [159, 502] width 40 height 32
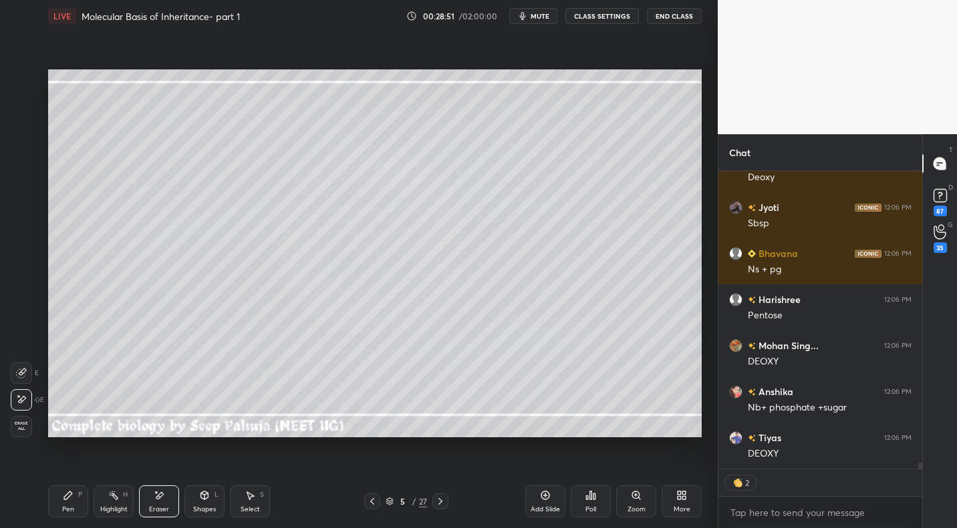
click at [71, 494] on icon at bounding box center [68, 496] width 8 height 8
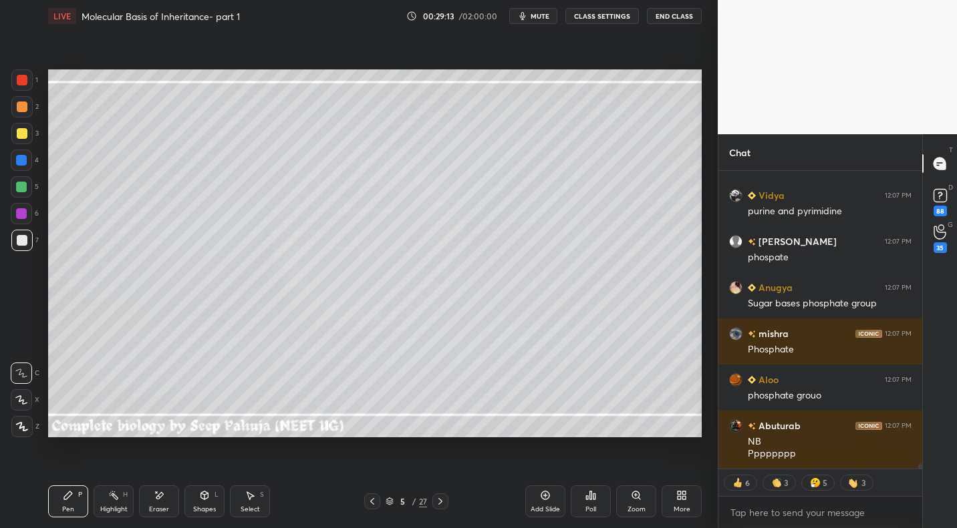
drag, startPoint x: 119, startPoint y: 496, endPoint x: 221, endPoint y: 445, distance: 114.4
click at [124, 496] on div "Highlight H" at bounding box center [114, 502] width 40 height 32
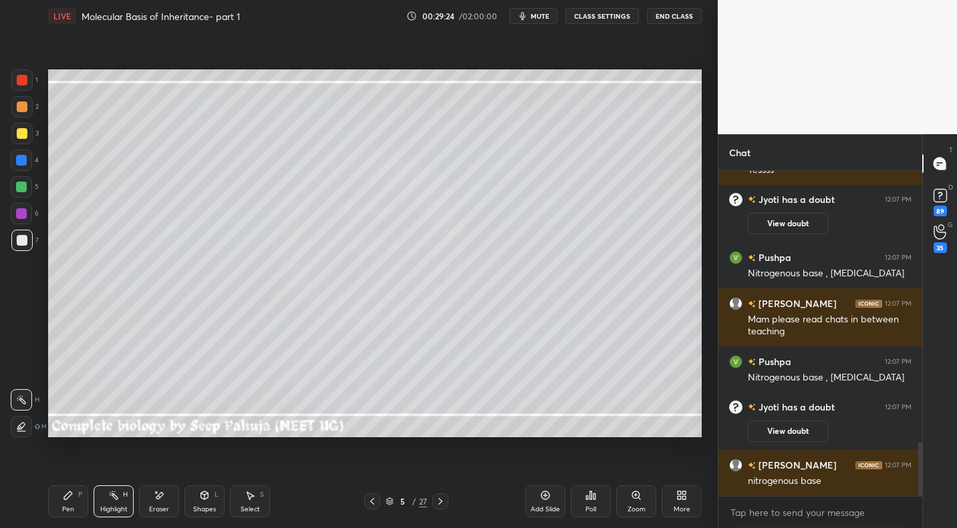
drag, startPoint x: 70, startPoint y: 493, endPoint x: 78, endPoint y: 490, distance: 8.4
click at [70, 493] on icon at bounding box center [68, 496] width 8 height 8
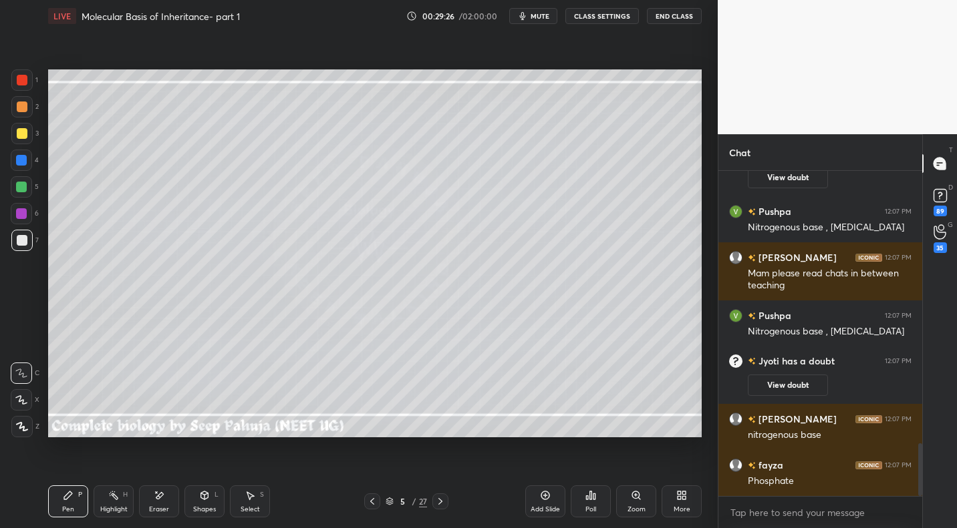
click at [25, 108] on div at bounding box center [22, 107] width 11 height 11
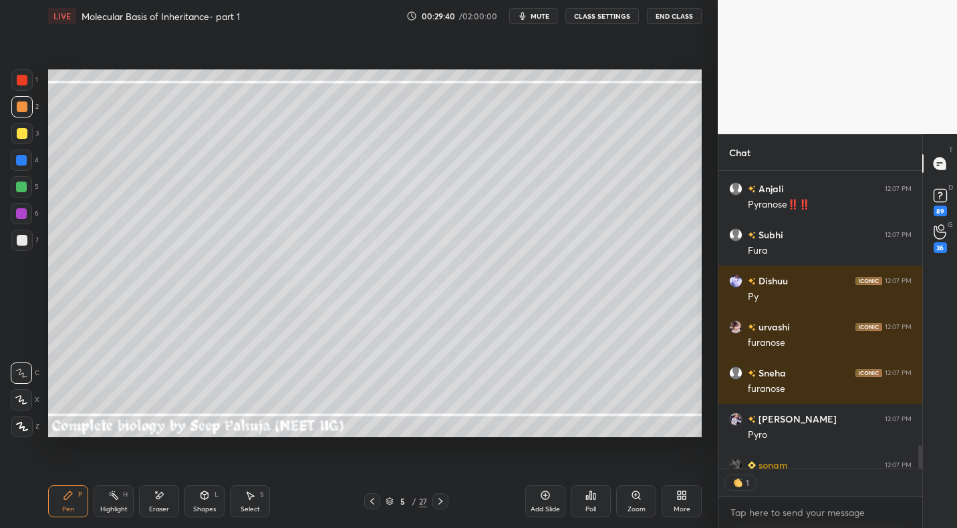
drag, startPoint x: 155, startPoint y: 500, endPoint x: 154, endPoint y: 492, distance: 8.7
click at [155, 500] on icon at bounding box center [159, 495] width 11 height 11
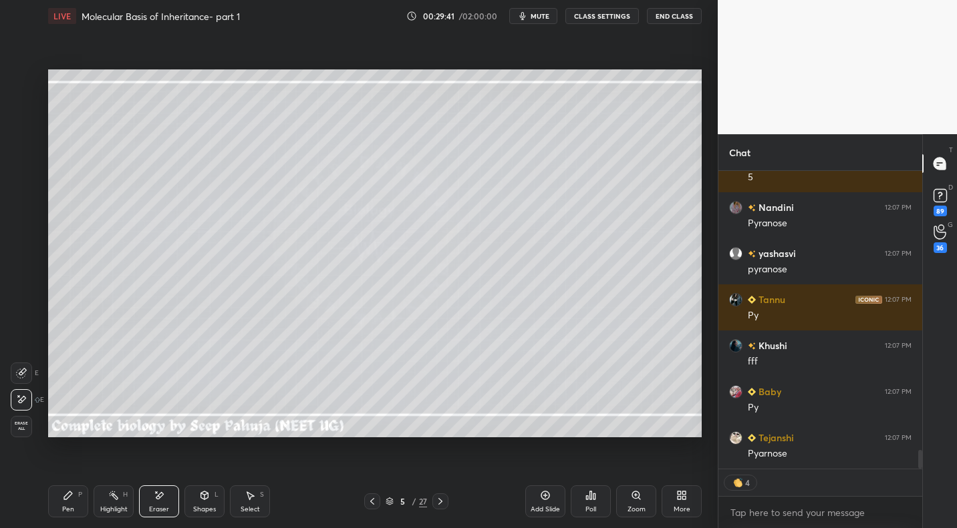
click at [66, 496] on icon at bounding box center [68, 496] width 8 height 8
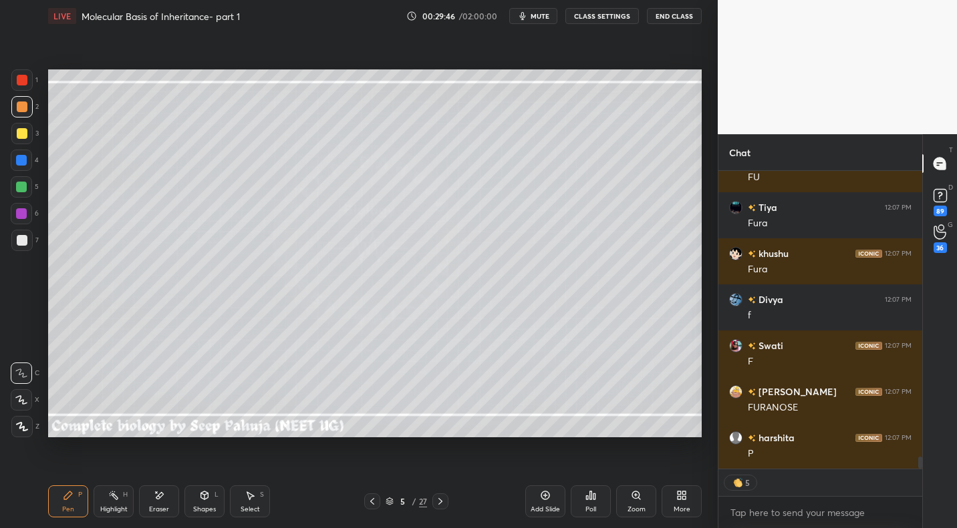
click at [114, 506] on div "Highlight" at bounding box center [113, 509] width 27 height 7
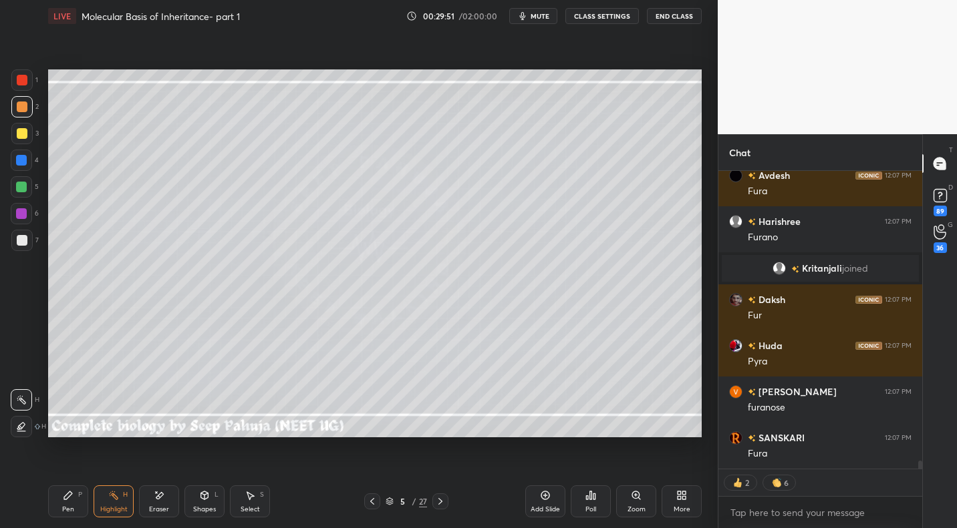
click at [73, 500] on div "Pen P" at bounding box center [68, 502] width 40 height 32
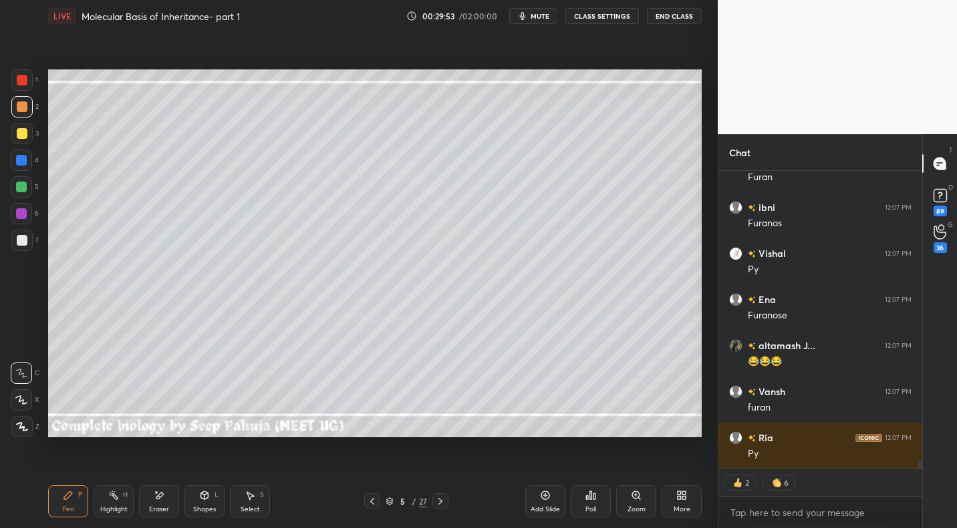
drag, startPoint x: 28, startPoint y: 134, endPoint x: 39, endPoint y: 141, distance: 13.5
click at [29, 134] on div at bounding box center [21, 133] width 21 height 21
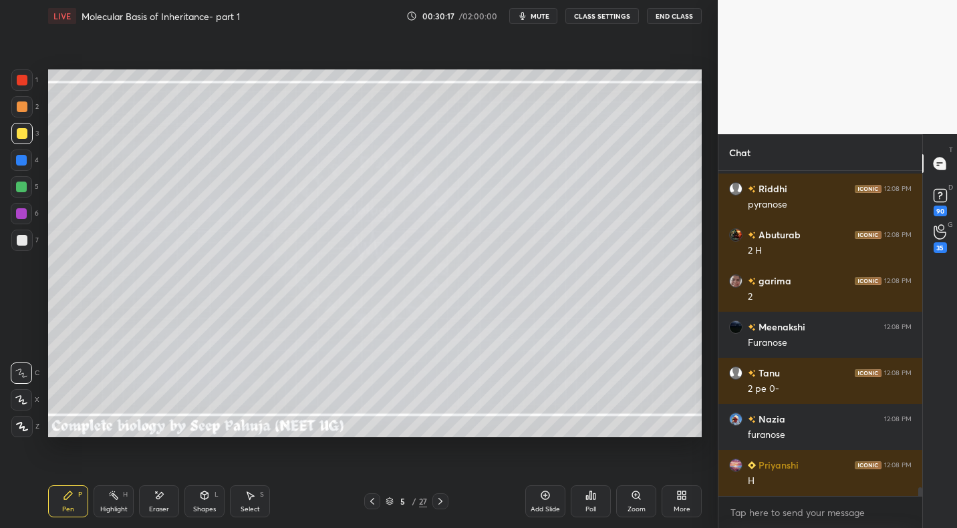
click at [158, 502] on div "Eraser" at bounding box center [159, 502] width 40 height 32
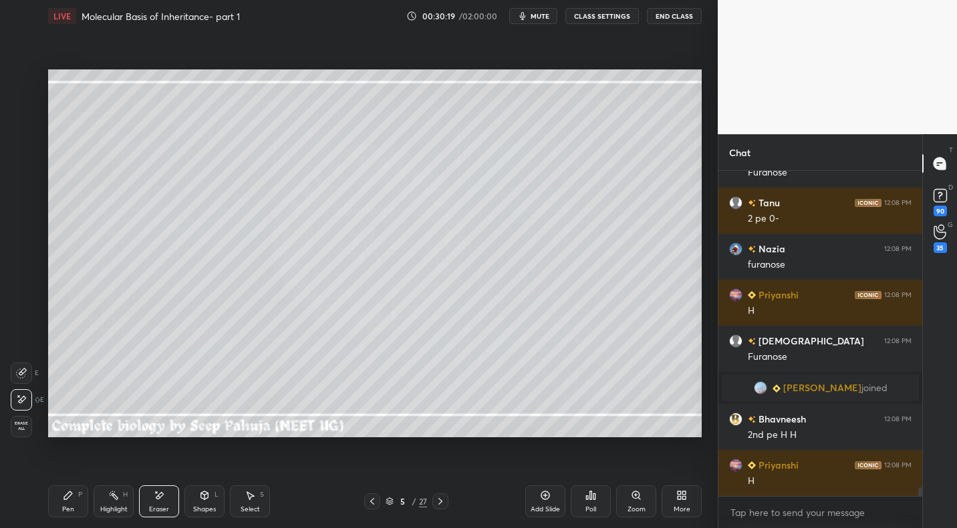
click at [67, 502] on div "Pen P" at bounding box center [68, 502] width 40 height 32
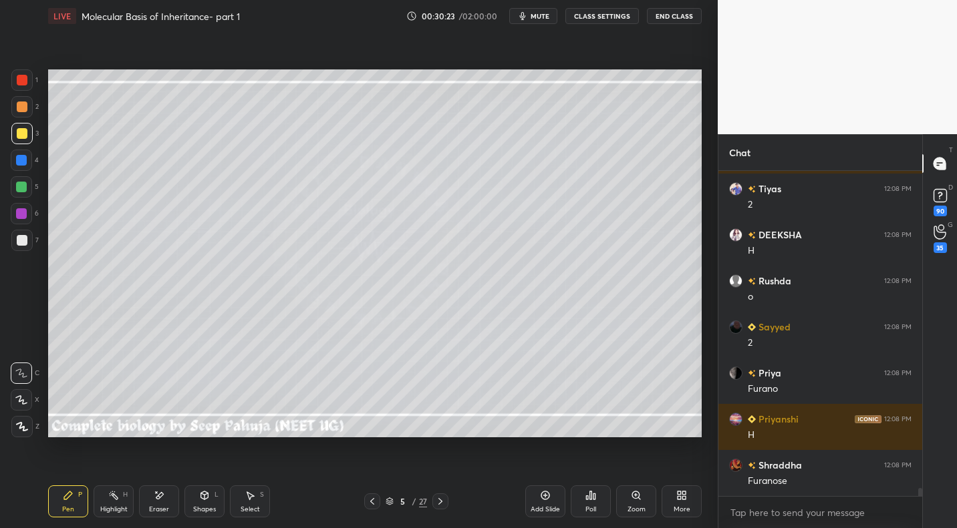
click at [27, 237] on div at bounding box center [22, 240] width 11 height 11
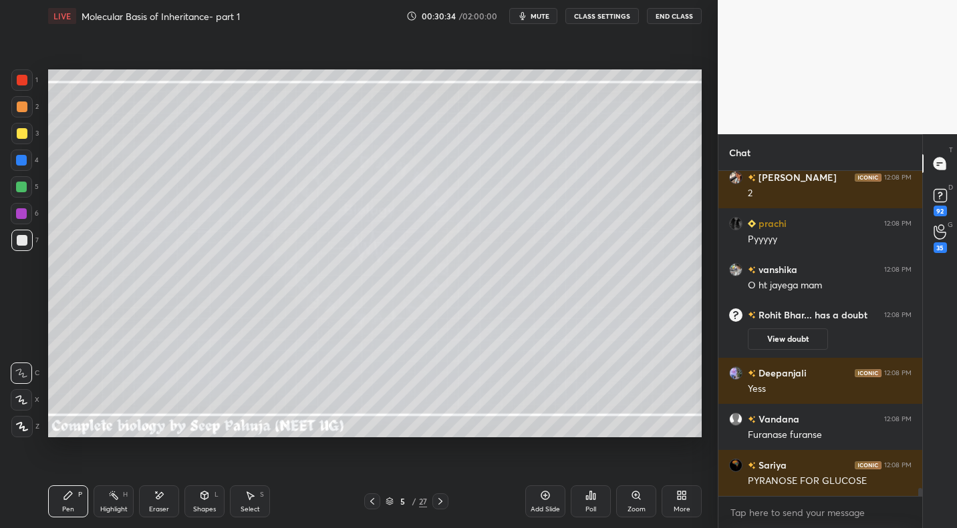
click at [114, 502] on div "Highlight H" at bounding box center [114, 502] width 40 height 32
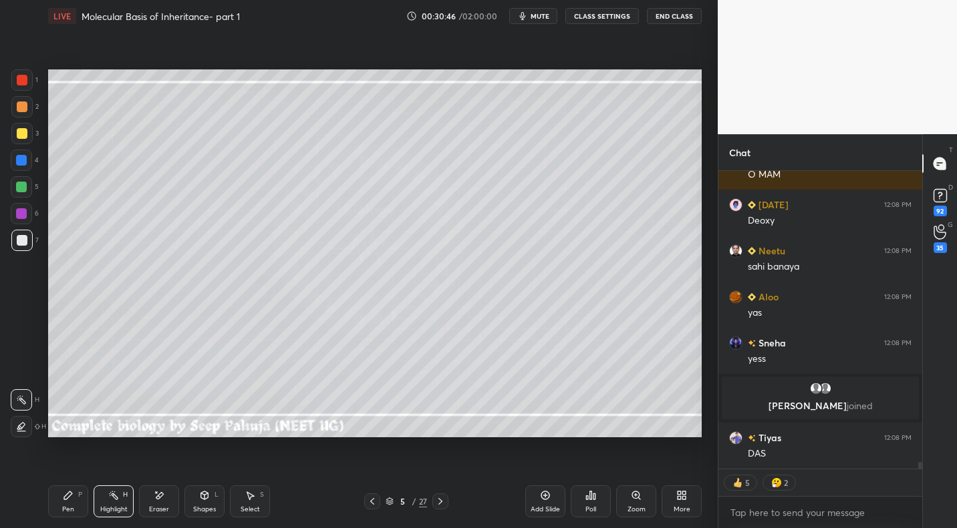
click at [78, 497] on div "P" at bounding box center [80, 495] width 4 height 7
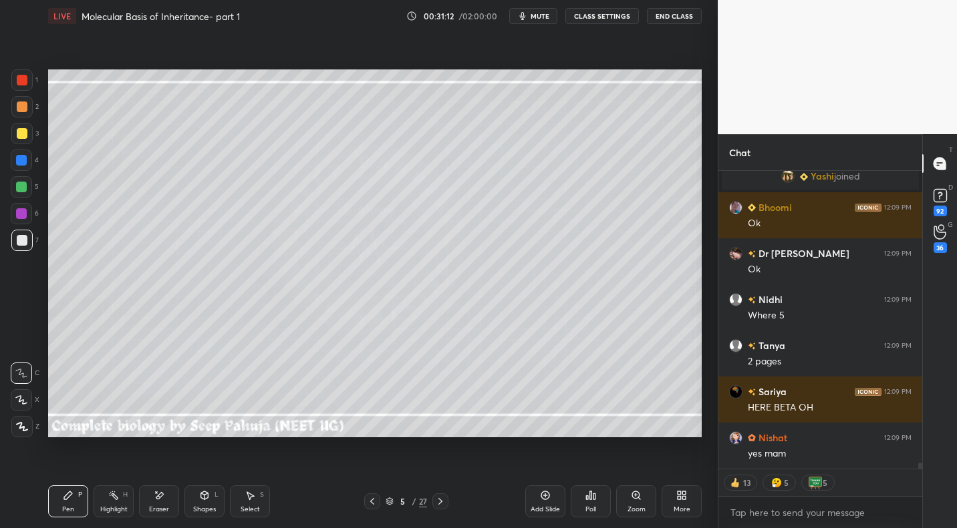
click at [207, 508] on div "Shapes" at bounding box center [204, 509] width 23 height 7
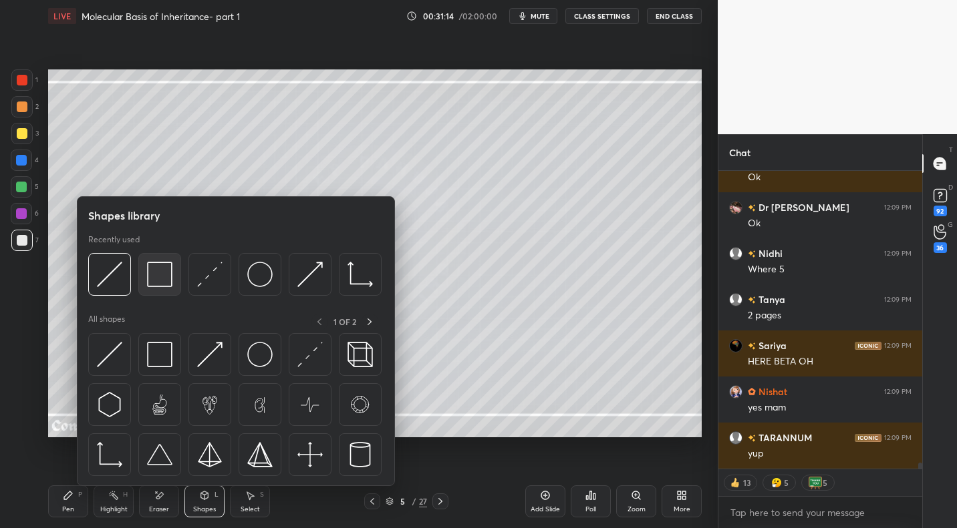
click at [158, 278] on img at bounding box center [159, 274] width 25 height 25
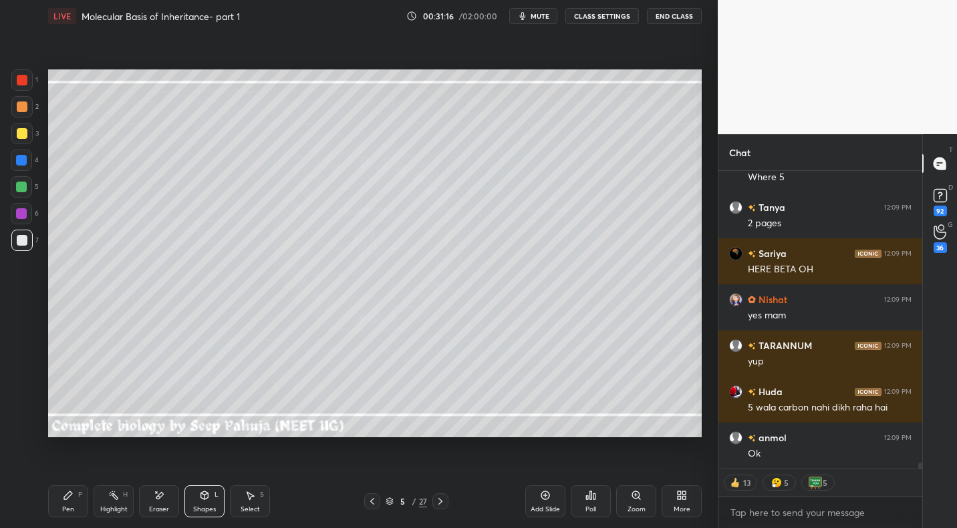
click at [67, 500] on div "Pen P" at bounding box center [68, 502] width 40 height 32
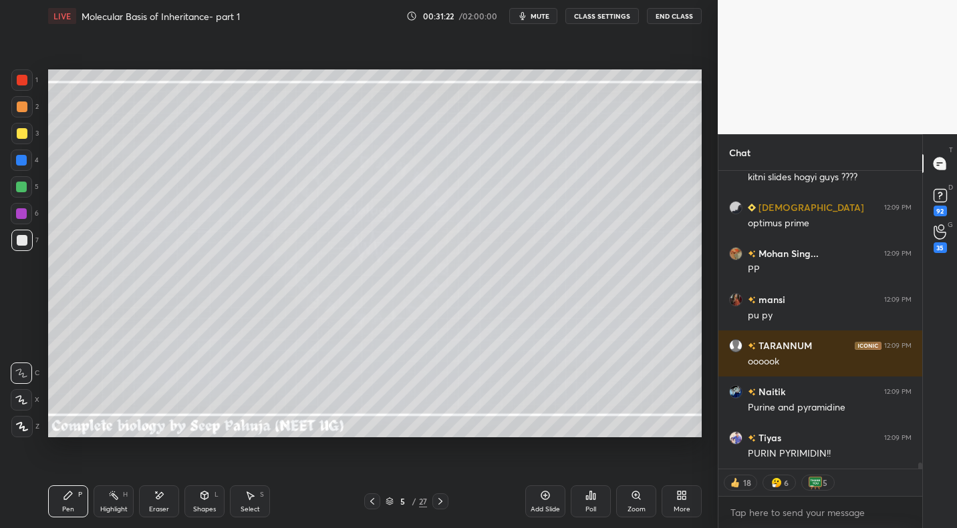
click at [33, 190] on div "5" at bounding box center [25, 186] width 28 height 21
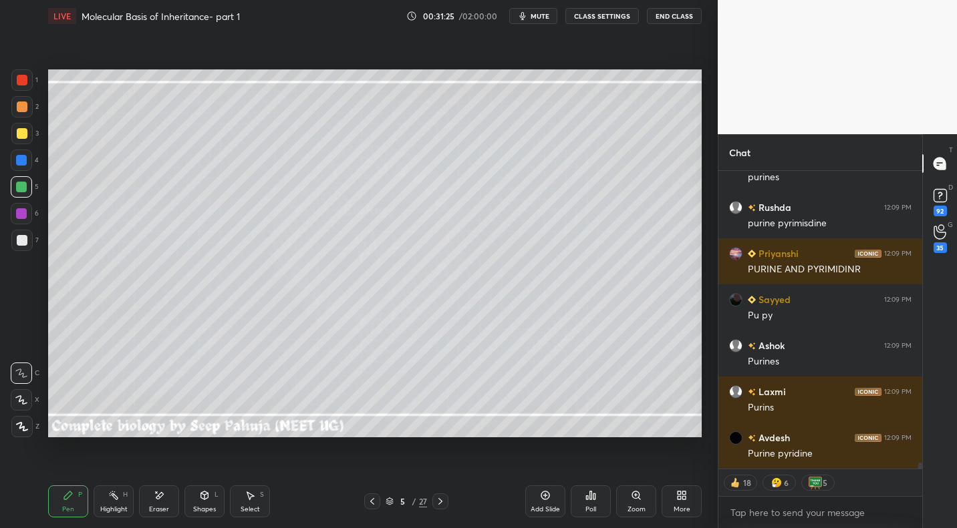
click at [169, 494] on div "Eraser" at bounding box center [159, 502] width 40 height 32
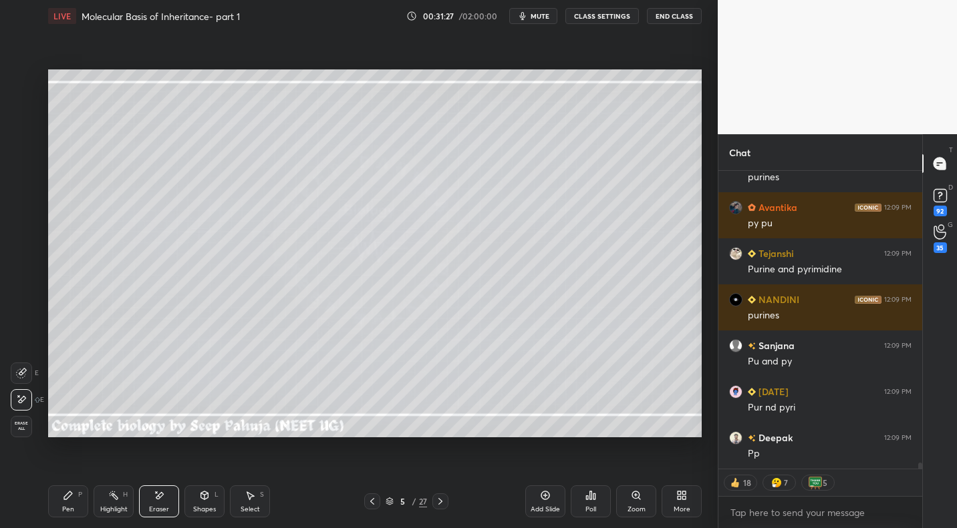
click at [69, 502] on div "Pen P" at bounding box center [68, 502] width 40 height 32
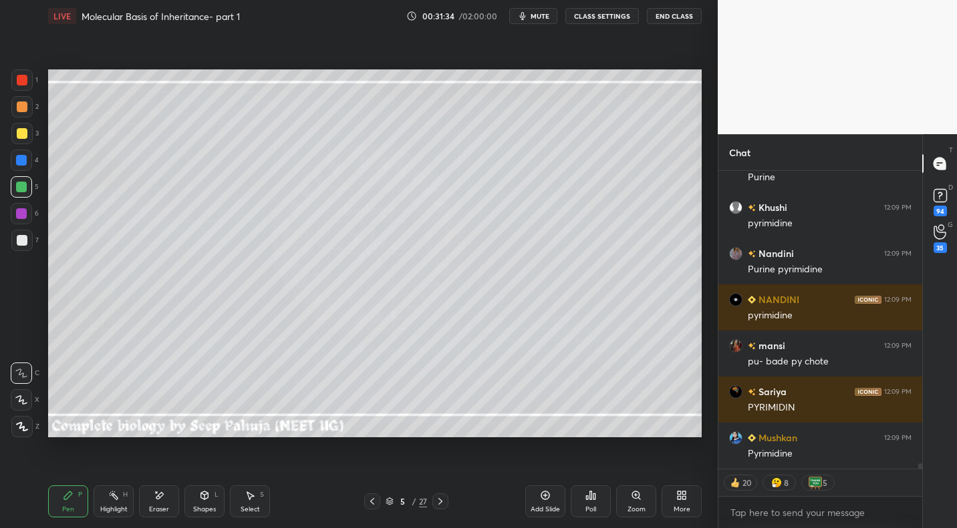
drag, startPoint x: 214, startPoint y: 506, endPoint x: 213, endPoint y: 489, distance: 16.7
click at [214, 506] on div "Shapes" at bounding box center [204, 509] width 23 height 7
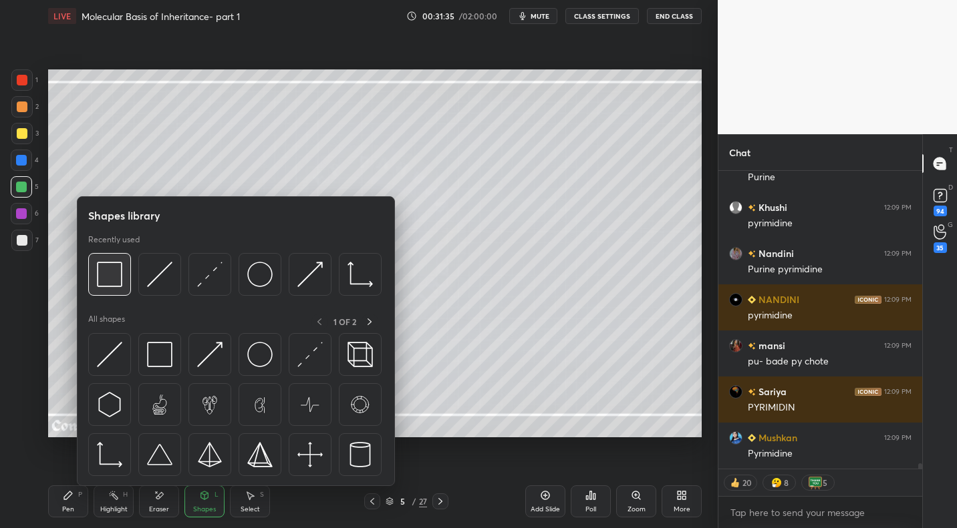
click at [115, 283] on img at bounding box center [109, 274] width 25 height 25
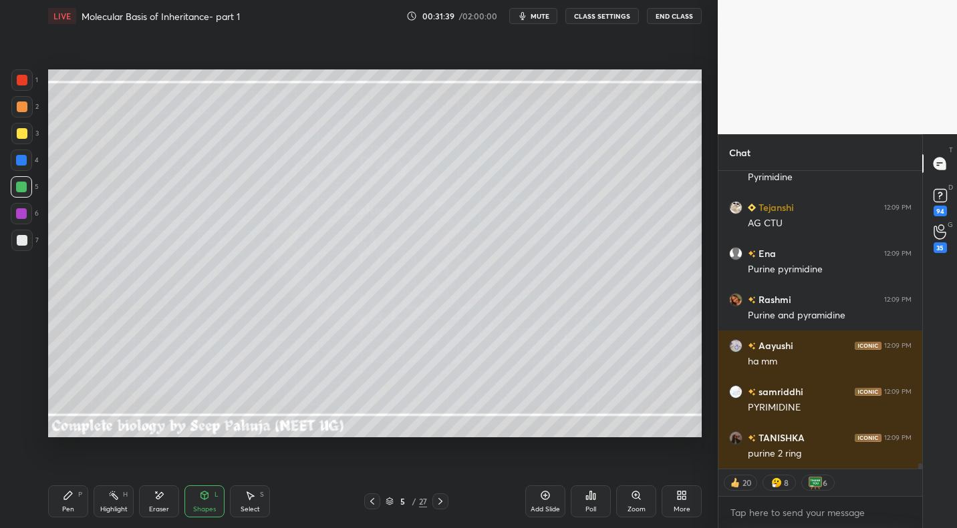
click at [110, 502] on div "Highlight H" at bounding box center [114, 502] width 40 height 32
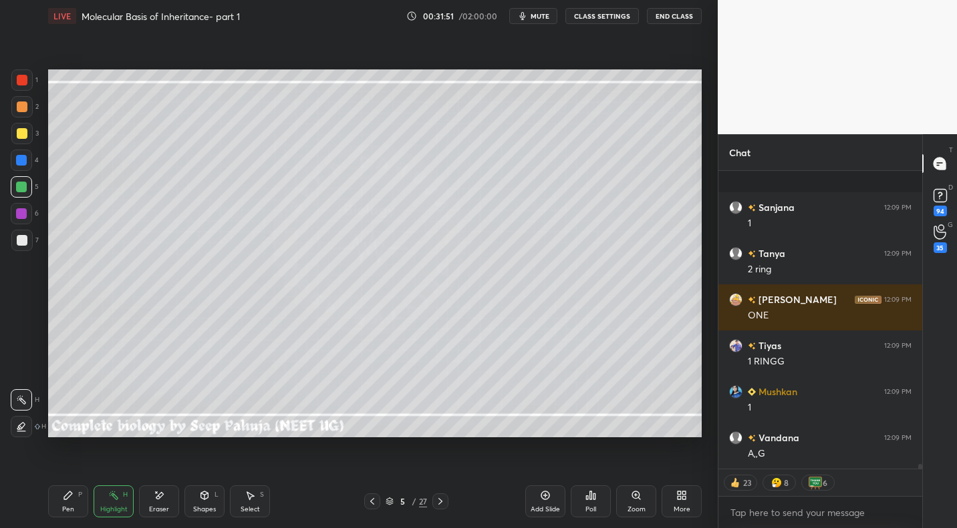
drag, startPoint x: 69, startPoint y: 506, endPoint x: 97, endPoint y: 461, distance: 52.8
click at [69, 506] on div "Pen" at bounding box center [68, 509] width 12 height 7
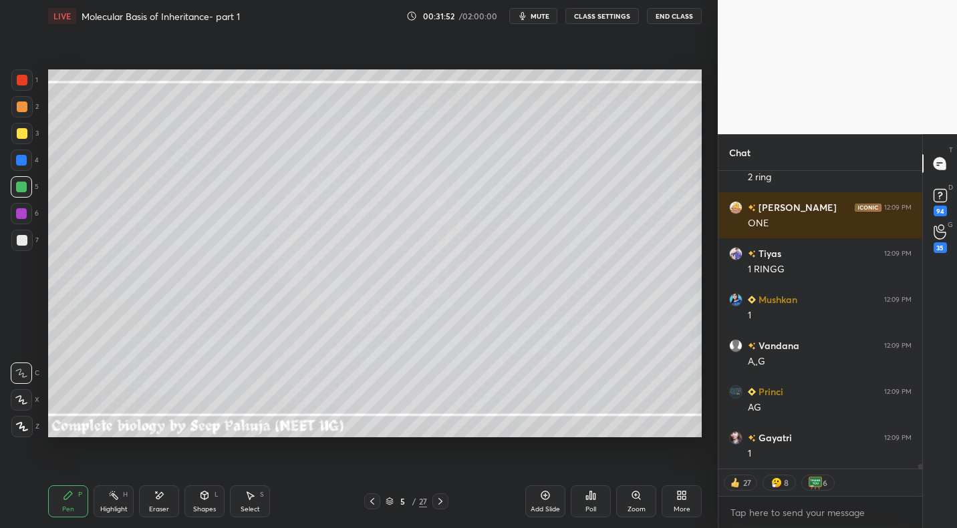
drag, startPoint x: 25, startPoint y: 244, endPoint x: 37, endPoint y: 242, distance: 11.5
click at [25, 244] on div at bounding box center [22, 240] width 11 height 11
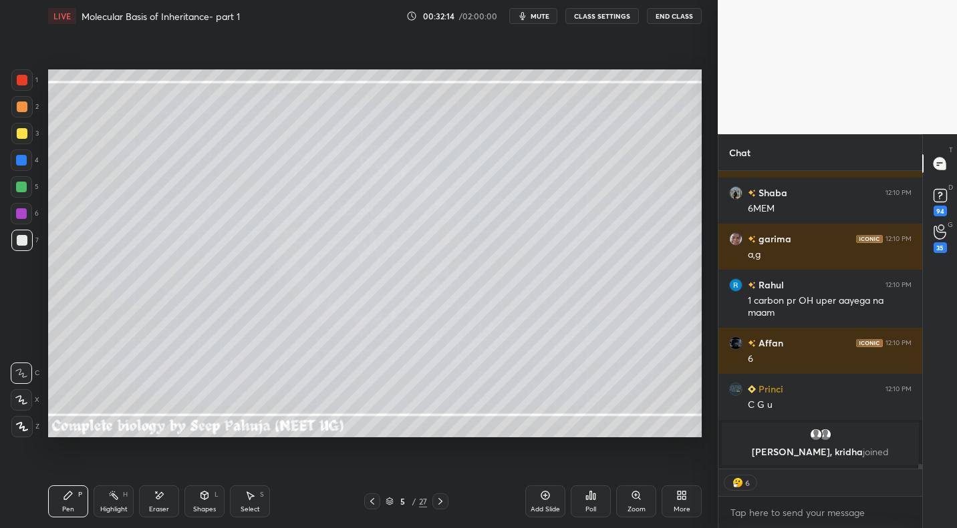
click at [19, 111] on div at bounding box center [22, 107] width 11 height 11
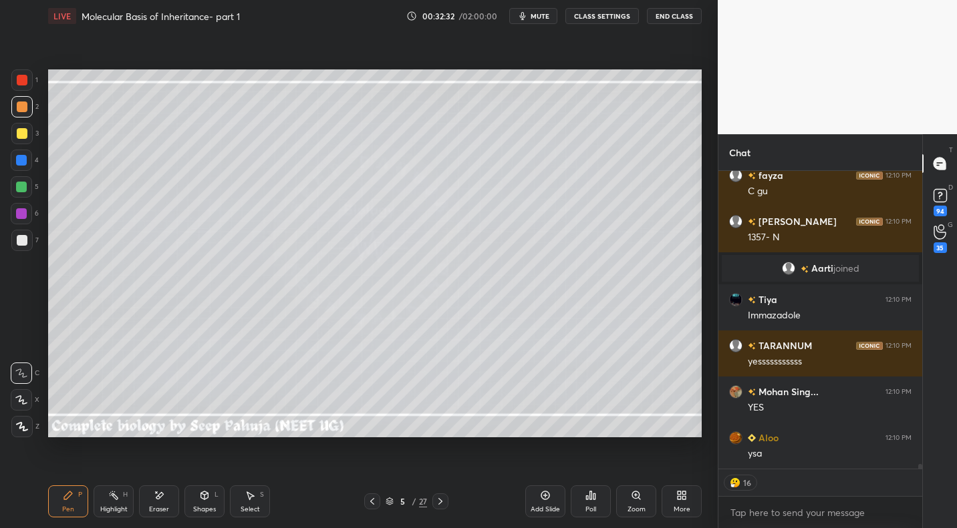
click at [26, 133] on div at bounding box center [22, 133] width 11 height 11
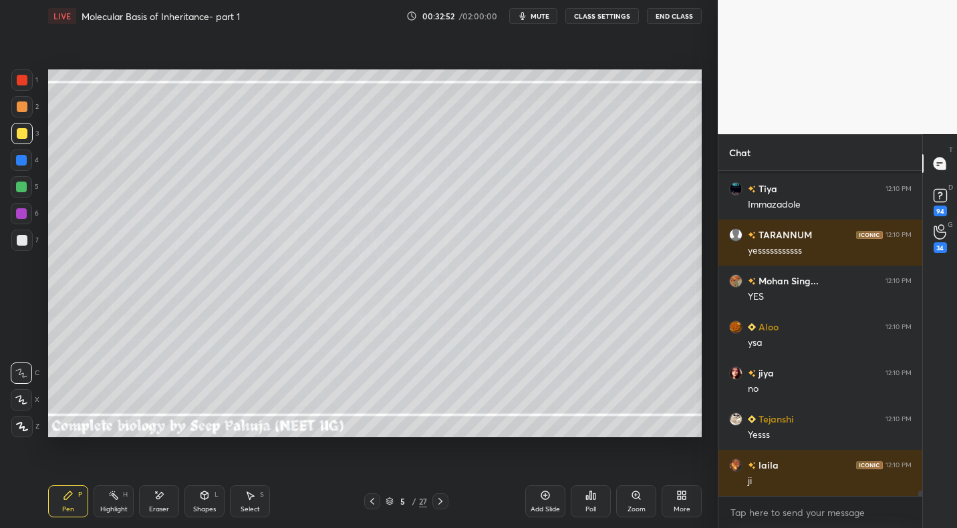
click at [119, 506] on div "Highlight" at bounding box center [113, 509] width 27 height 7
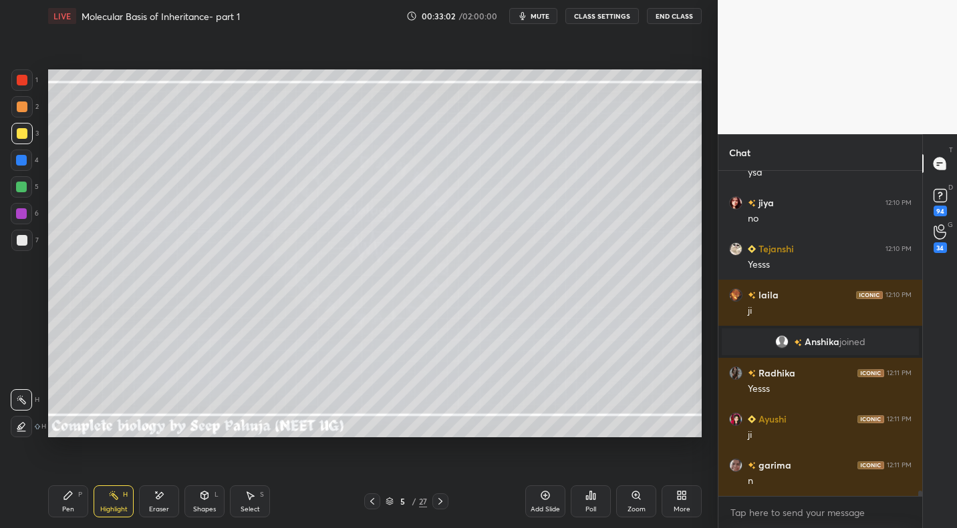
click at [19, 244] on div at bounding box center [22, 240] width 11 height 11
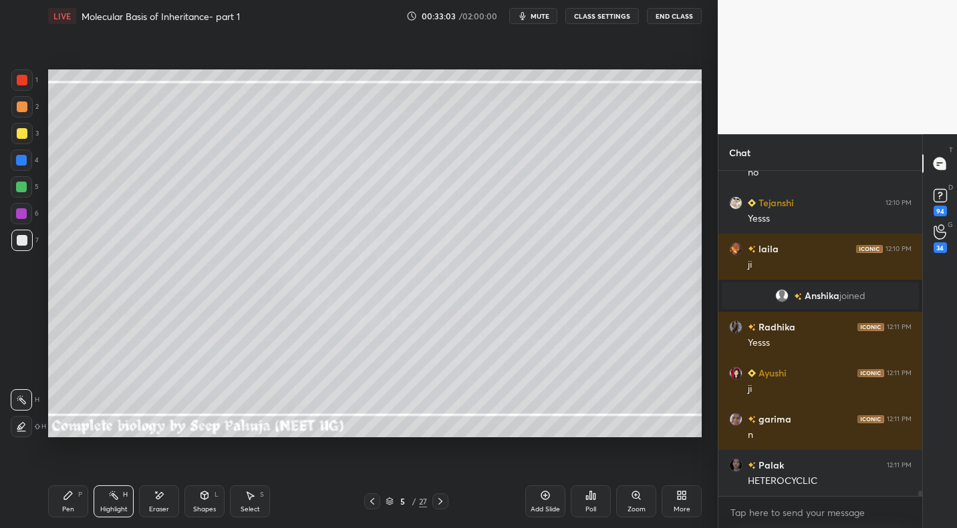
scroll to position [5, 5]
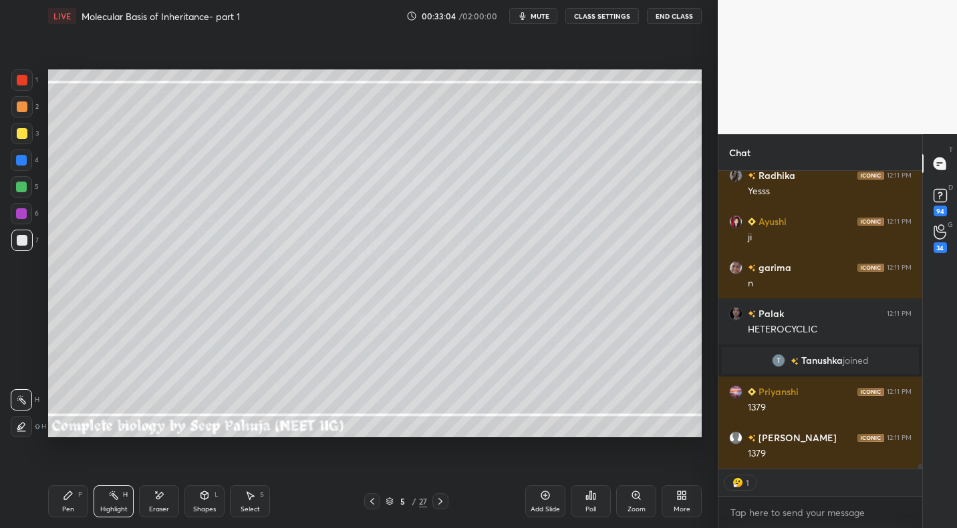
drag, startPoint x: 68, startPoint y: 502, endPoint x: 156, endPoint y: 449, distance: 102.8
click at [68, 502] on div "Pen P" at bounding box center [68, 502] width 40 height 32
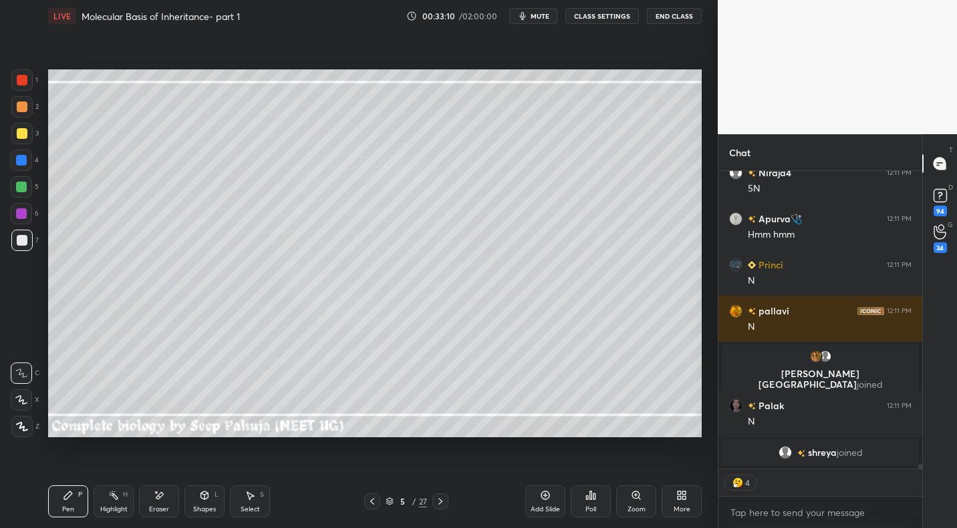
scroll to position [18947, 0]
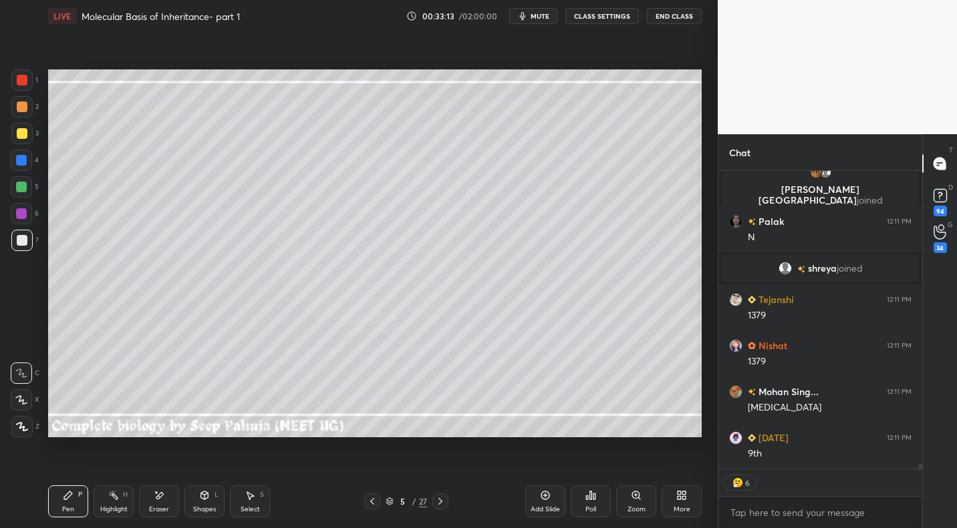
click at [24, 111] on div at bounding box center [22, 107] width 11 height 11
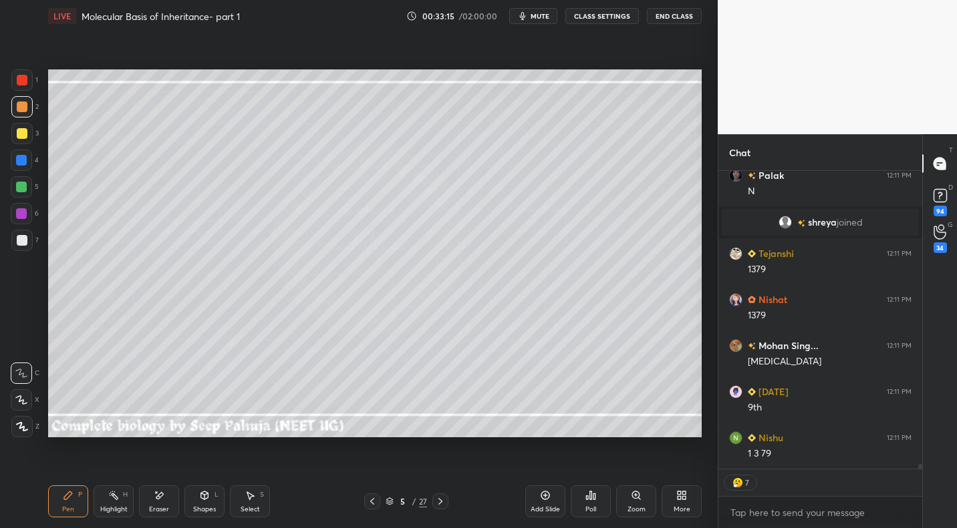
scroll to position [19085, 0]
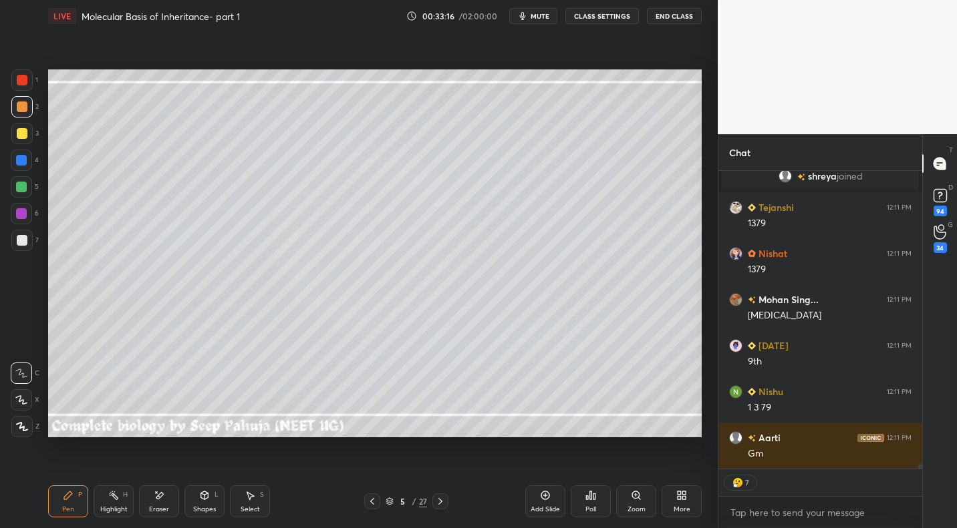
click at [22, 137] on div at bounding box center [22, 133] width 11 height 11
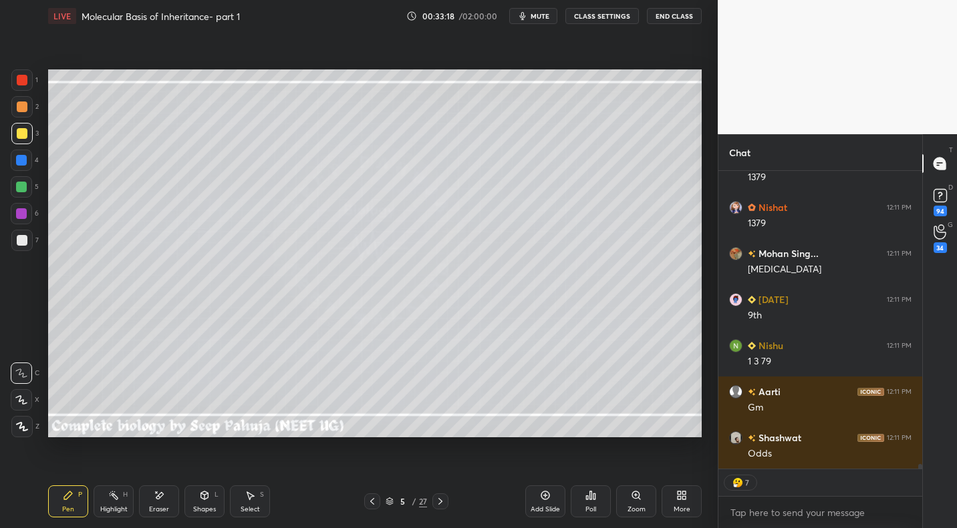
click at [23, 242] on div at bounding box center [22, 240] width 11 height 11
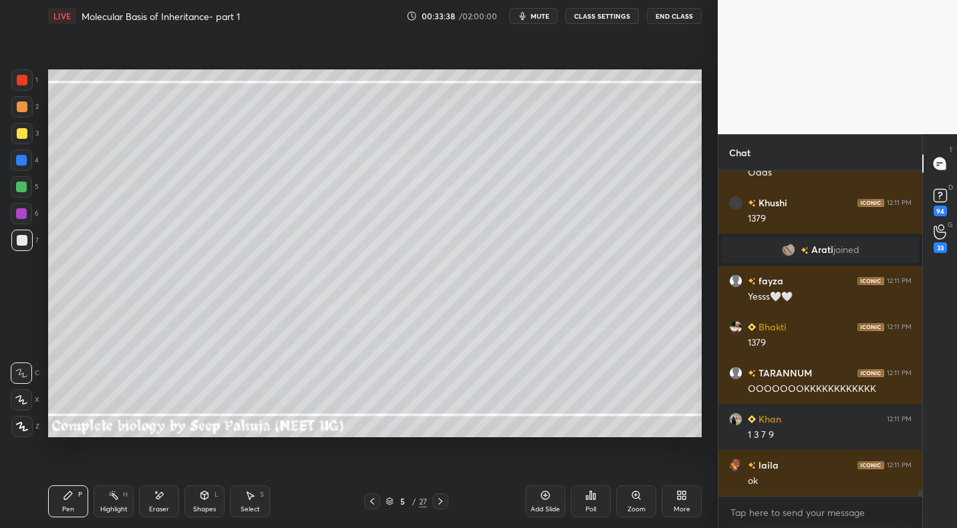
scroll to position [19373, 0]
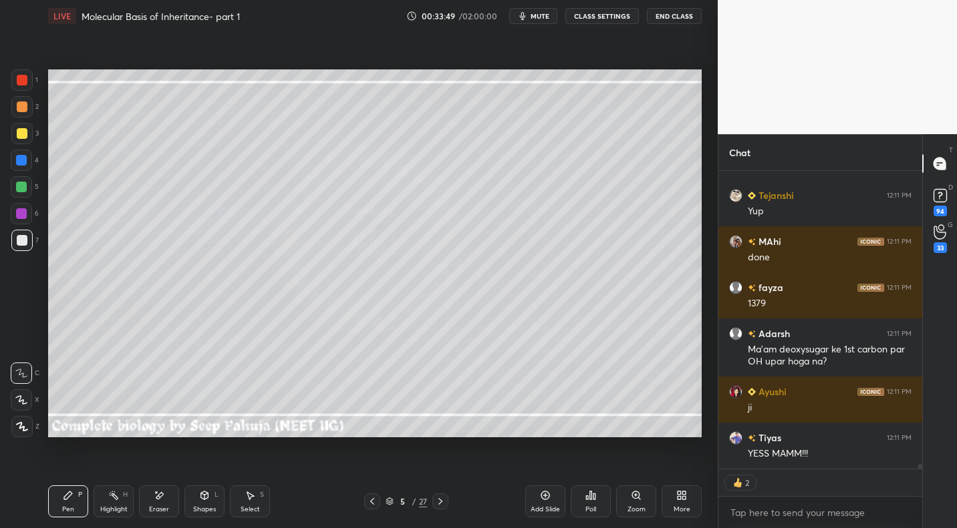
click at [23, 109] on div at bounding box center [22, 107] width 11 height 11
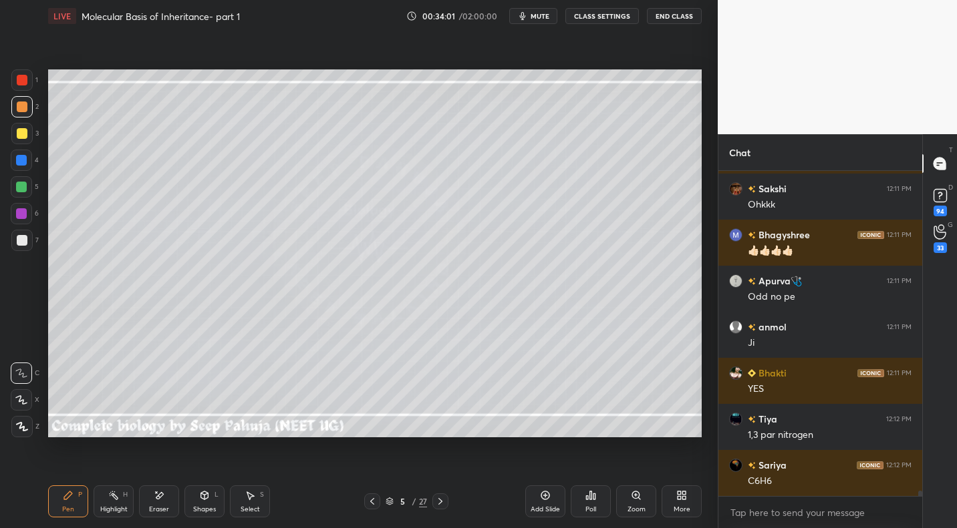
click at [22, 133] on div at bounding box center [22, 133] width 11 height 11
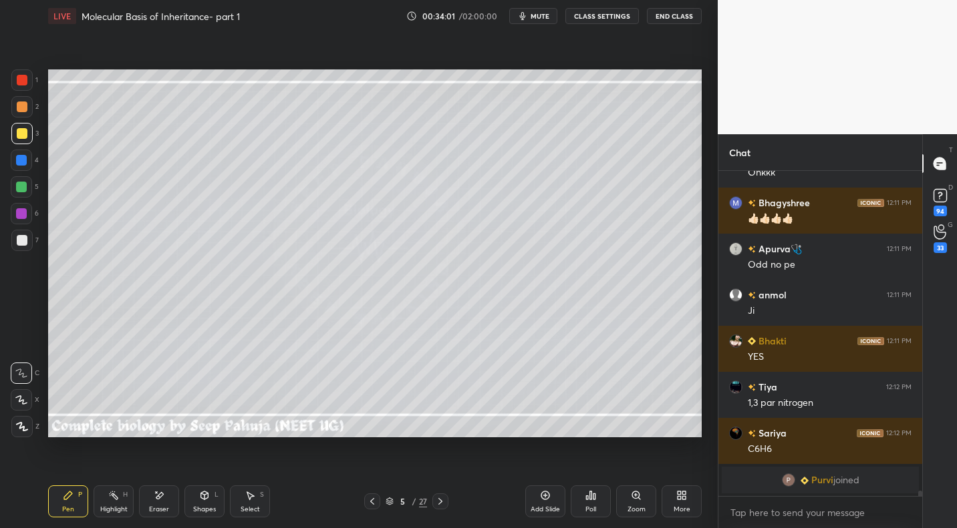
click at [120, 507] on div "Highlight" at bounding box center [113, 509] width 27 height 7
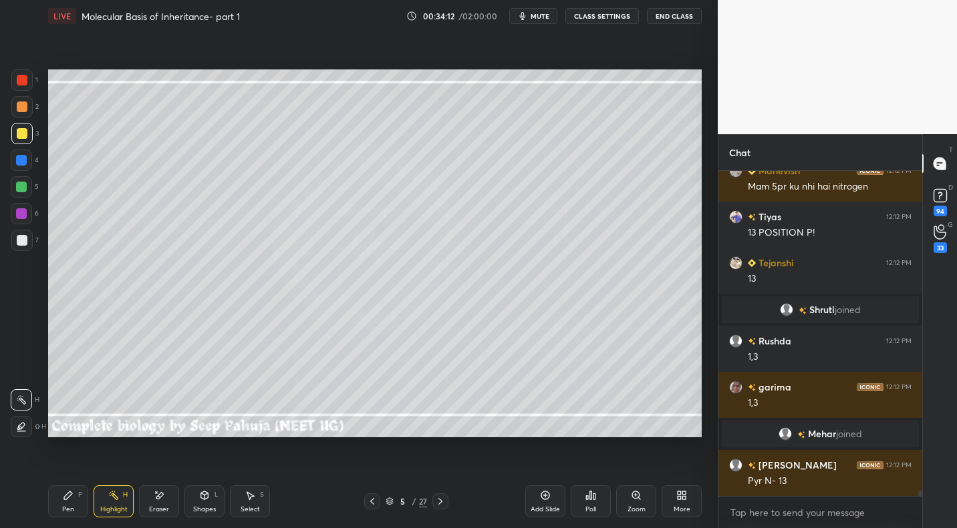
drag, startPoint x: 61, startPoint y: 502, endPoint x: 136, endPoint y: 466, distance: 82.8
click at [61, 502] on div "Pen P" at bounding box center [68, 502] width 40 height 32
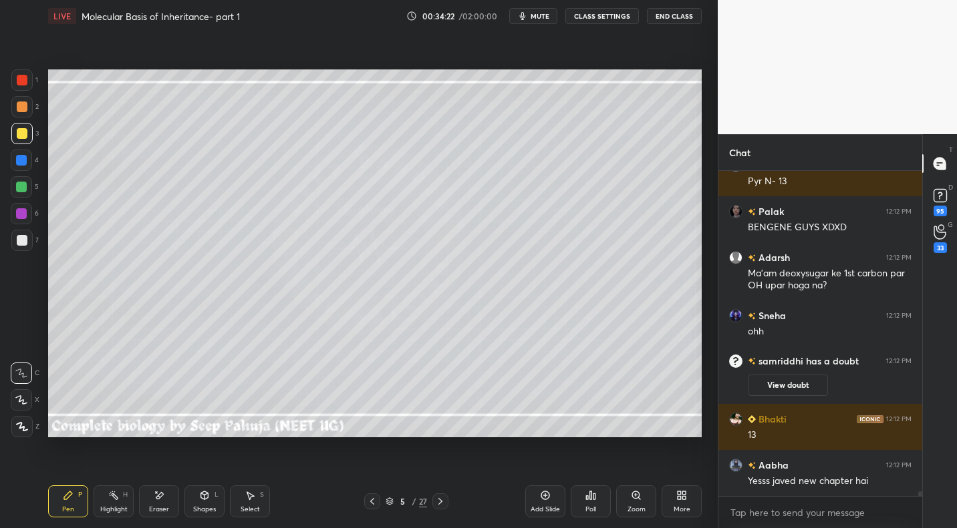
click at [117, 506] on div "Highlight" at bounding box center [113, 509] width 27 height 7
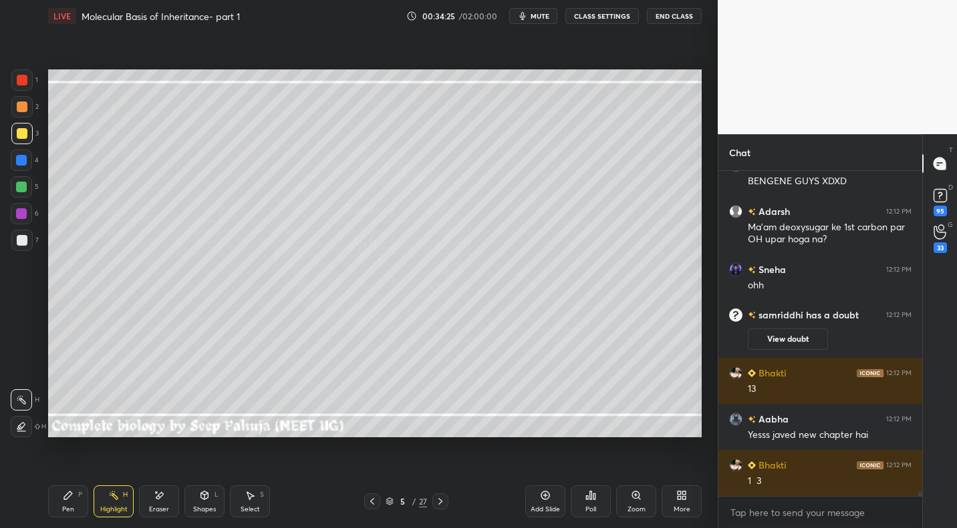
click at [25, 242] on div at bounding box center [22, 240] width 11 height 11
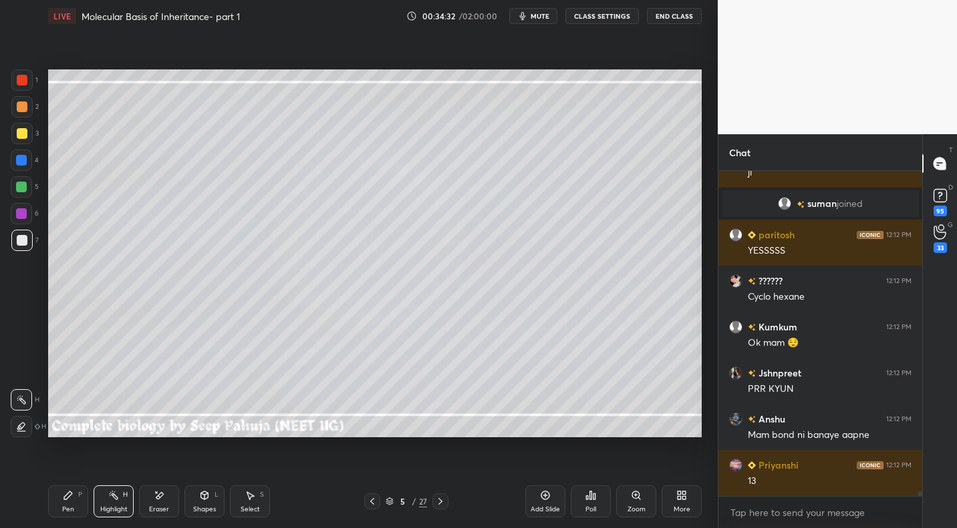
click at [73, 507] on div "Pen P" at bounding box center [68, 502] width 40 height 32
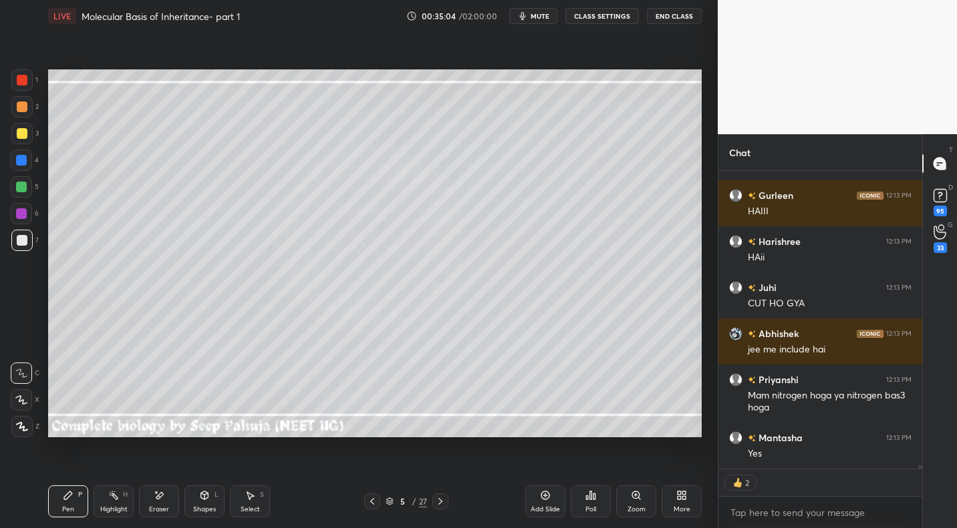
drag, startPoint x: 247, startPoint y: 496, endPoint x: 253, endPoint y: 473, distance: 24.1
click at [246, 498] on icon at bounding box center [249, 495] width 11 height 11
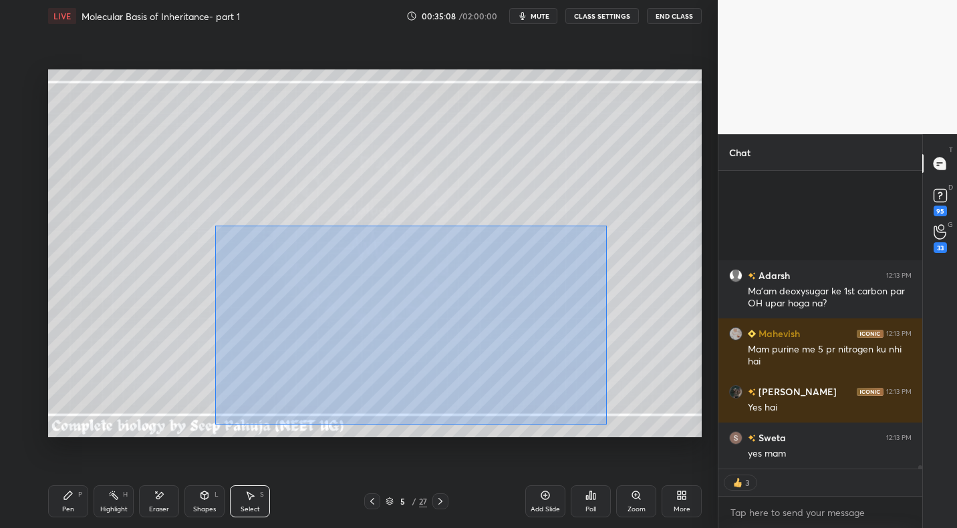
drag, startPoint x: 215, startPoint y: 226, endPoint x: 604, endPoint y: 422, distance: 435.3
click at [605, 424] on div "0 ° Undo Copy Duplicate Duplicate to new slide Delete" at bounding box center [374, 252] width 653 height 367
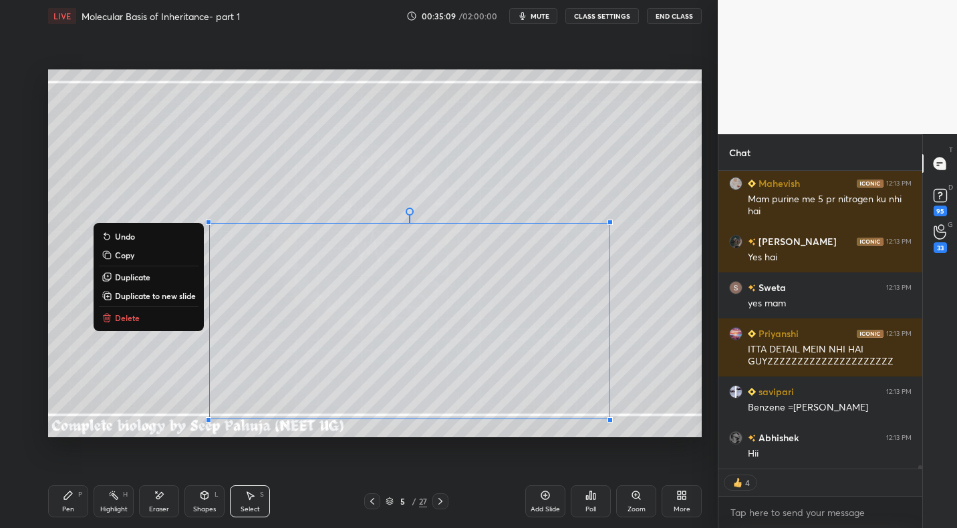
click at [659, 374] on div "0 ° Undo Copy Duplicate Duplicate to new slide Delete" at bounding box center [374, 252] width 653 height 367
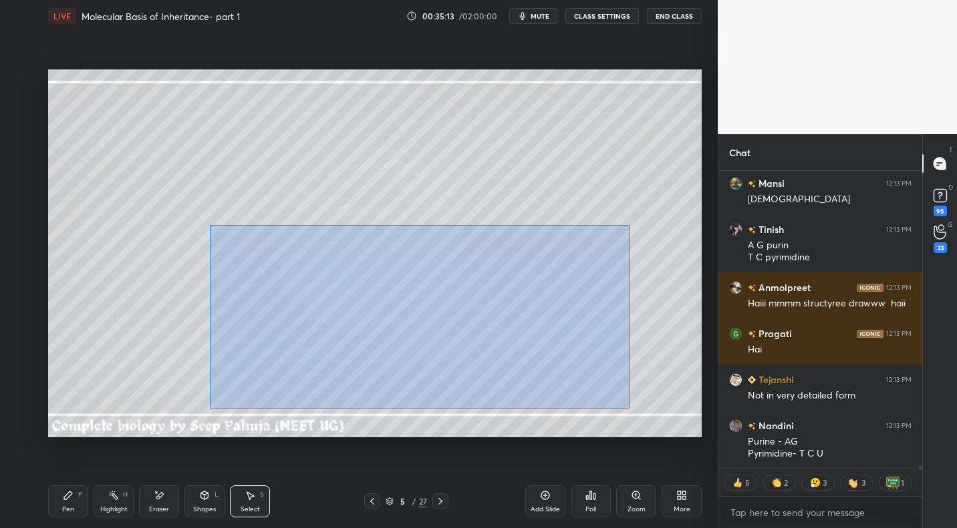
drag, startPoint x: 209, startPoint y: 224, endPoint x: 627, endPoint y: 403, distance: 454.9
click at [627, 408] on div "0 ° Undo Copy Duplicate Duplicate to new slide Delete" at bounding box center [374, 252] width 653 height 367
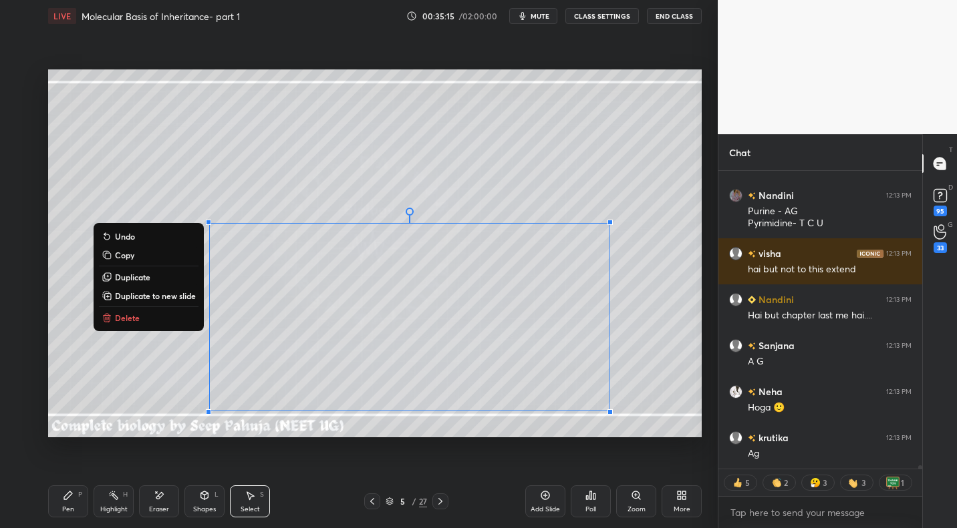
click at [180, 391] on div "0 ° Undo Copy Duplicate Duplicate to new slide Delete" at bounding box center [374, 252] width 653 height 367
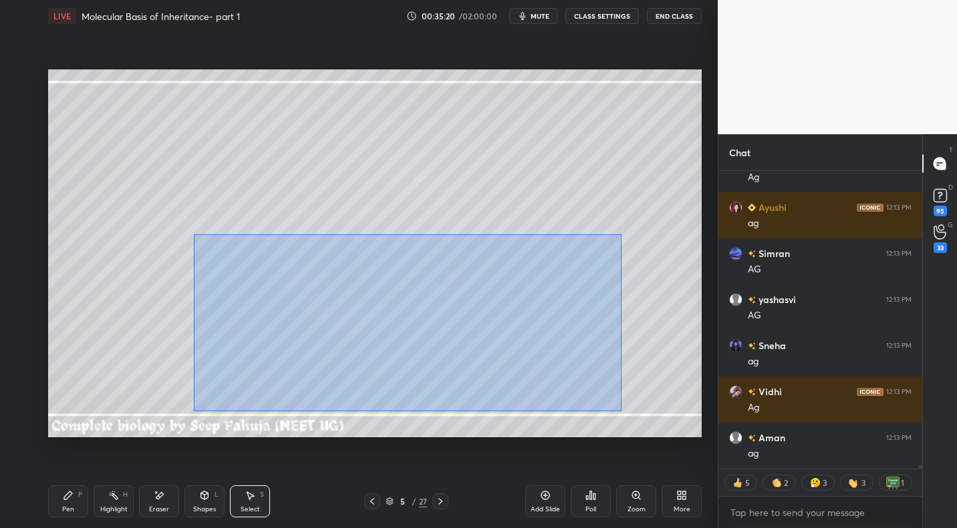
drag, startPoint x: 194, startPoint y: 234, endPoint x: 626, endPoint y: 411, distance: 467.1
click at [622, 411] on div "0 ° Undo Copy Duplicate Duplicate to new slide Delete" at bounding box center [374, 252] width 653 height 367
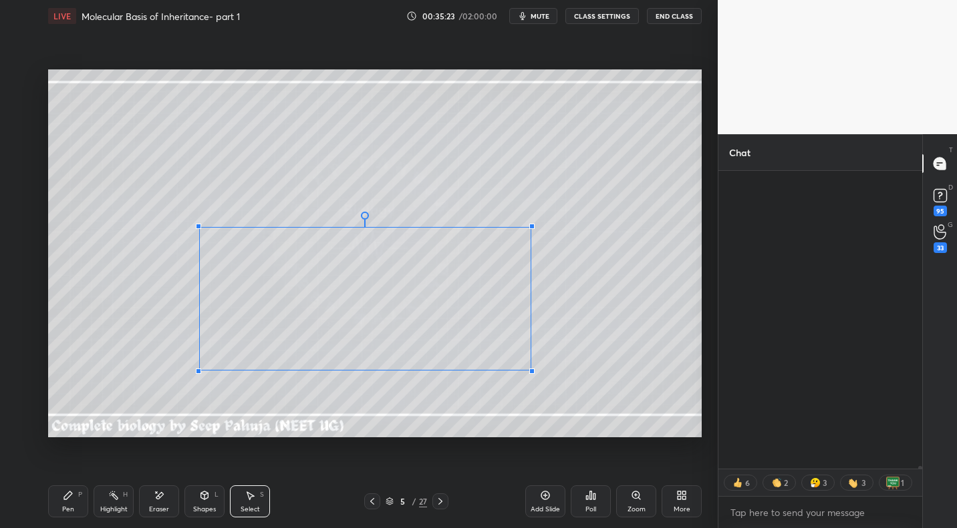
drag, startPoint x: 609, startPoint y: 414, endPoint x: 574, endPoint y: 362, distance: 62.3
click at [529, 371] on div at bounding box center [531, 371] width 5 height 5
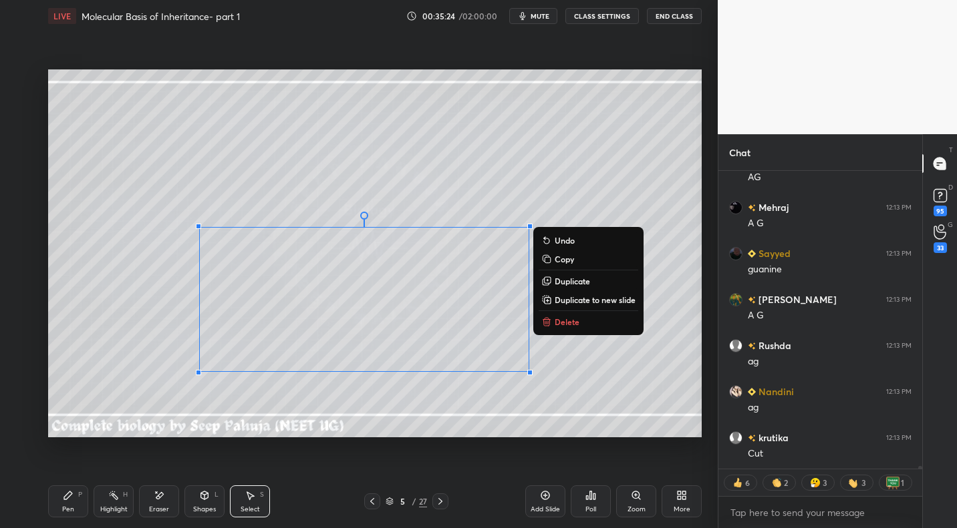
click at [67, 494] on icon at bounding box center [68, 496] width 8 height 8
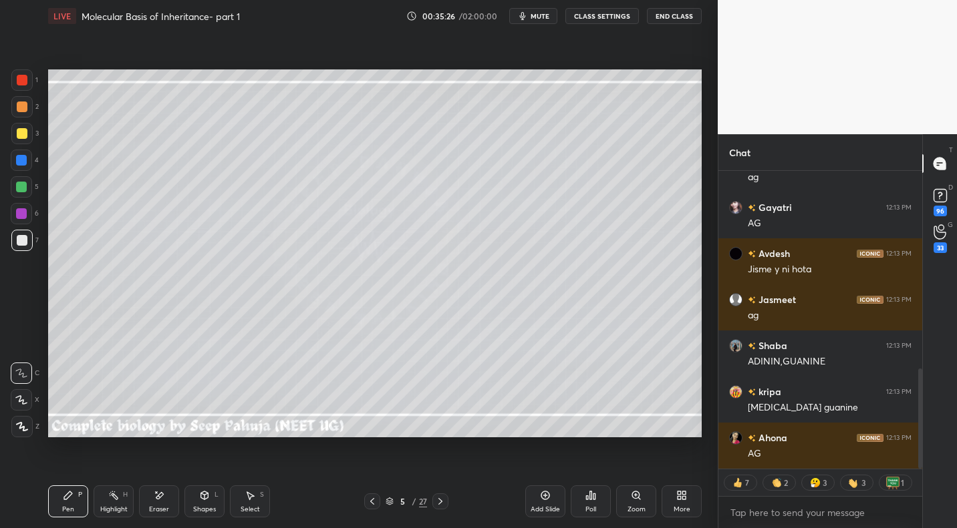
drag, startPoint x: 21, startPoint y: 114, endPoint x: 39, endPoint y: 118, distance: 18.3
click at [21, 114] on div at bounding box center [21, 106] width 21 height 21
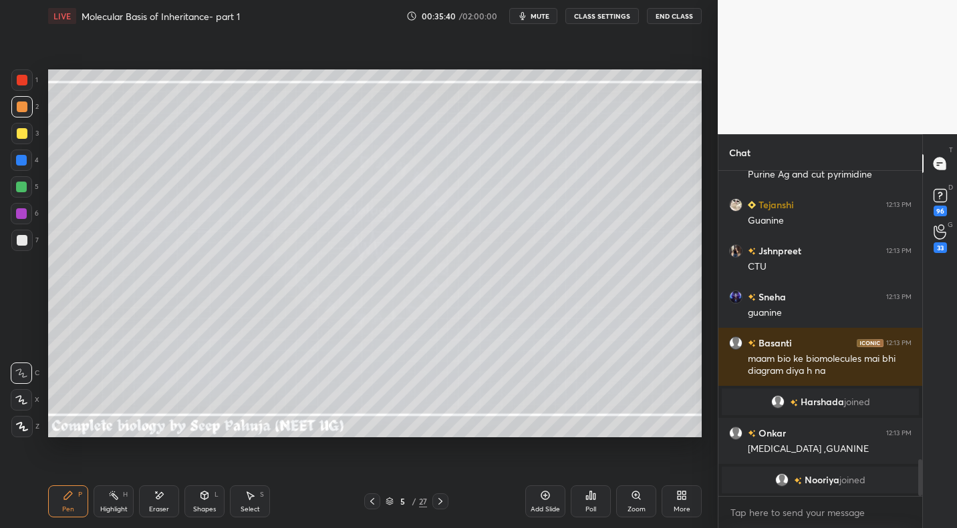
click at [28, 240] on div at bounding box center [21, 240] width 21 height 21
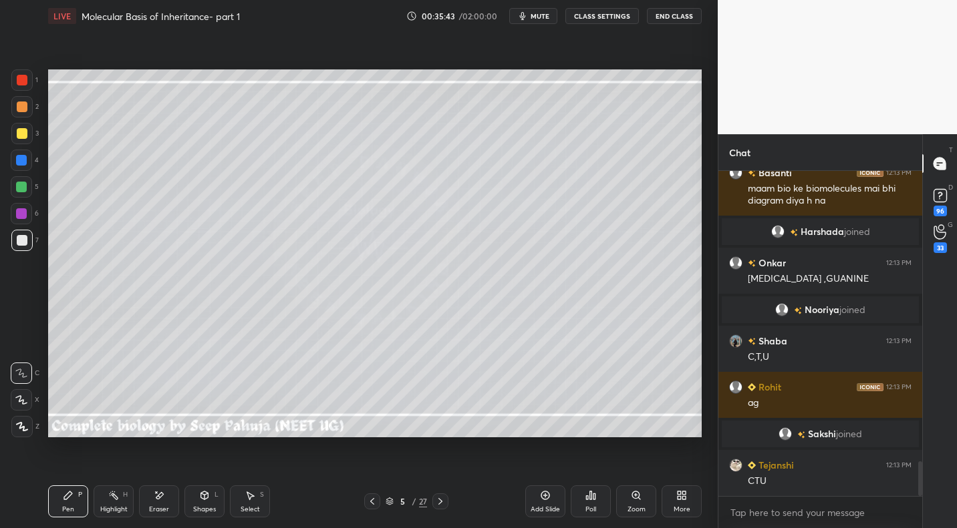
drag, startPoint x: 25, startPoint y: 105, endPoint x: 29, endPoint y: 118, distance: 13.3
click at [26, 108] on div at bounding box center [22, 107] width 11 height 11
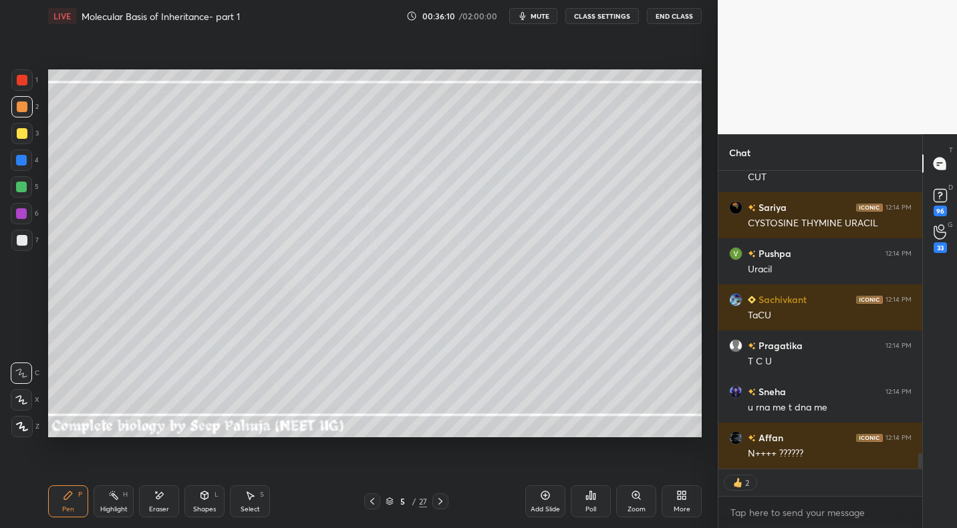
click at [105, 504] on div "Highlight H" at bounding box center [114, 502] width 40 height 32
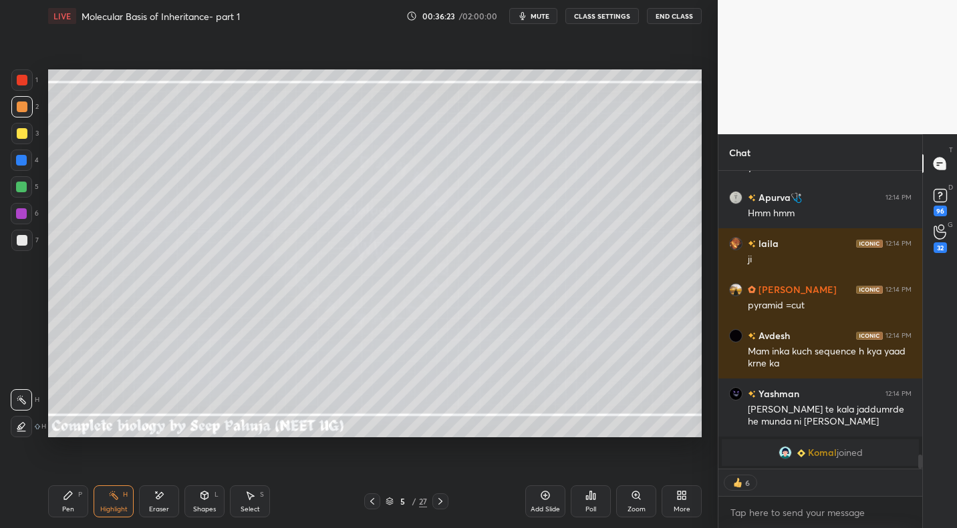
click at [438, 498] on icon at bounding box center [440, 501] width 11 height 11
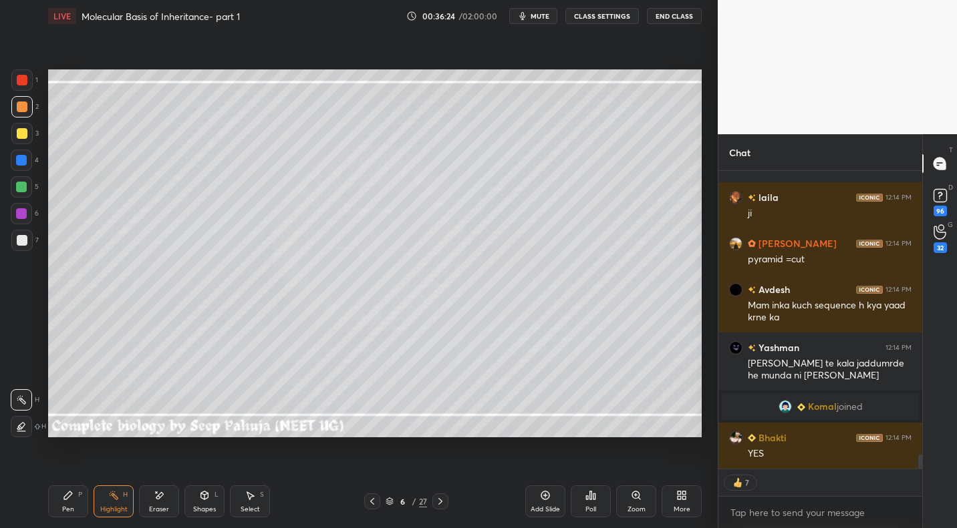
drag, startPoint x: 79, startPoint y: 491, endPoint x: 111, endPoint y: 445, distance: 56.1
click at [79, 492] on div "P" at bounding box center [80, 495] width 4 height 7
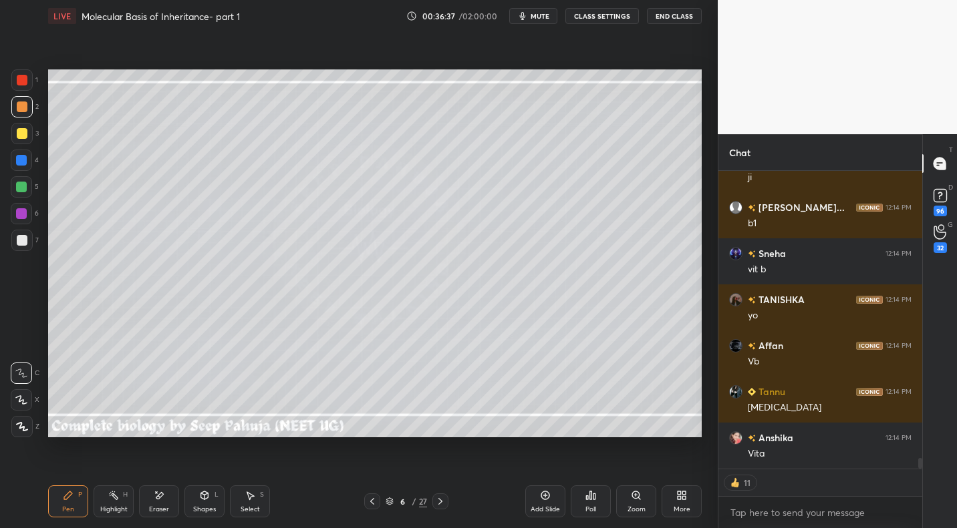
click at [128, 506] on div "Highlight H" at bounding box center [114, 502] width 40 height 32
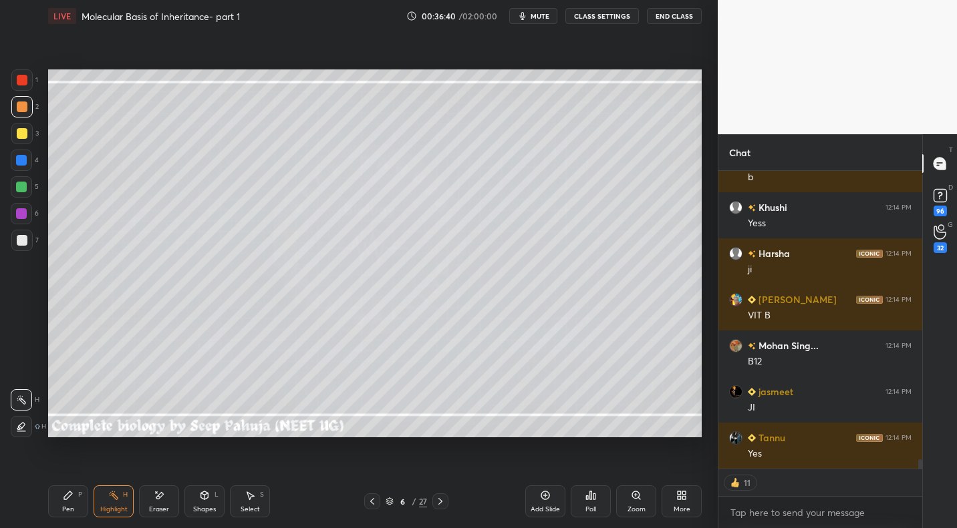
click at [377, 496] on div at bounding box center [372, 502] width 16 height 16
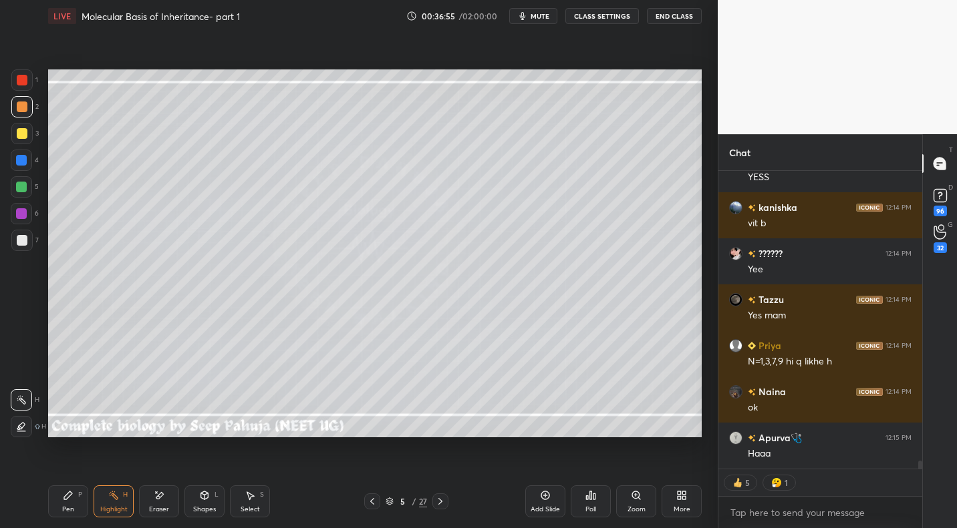
click at [67, 504] on div "Pen P" at bounding box center [68, 502] width 40 height 32
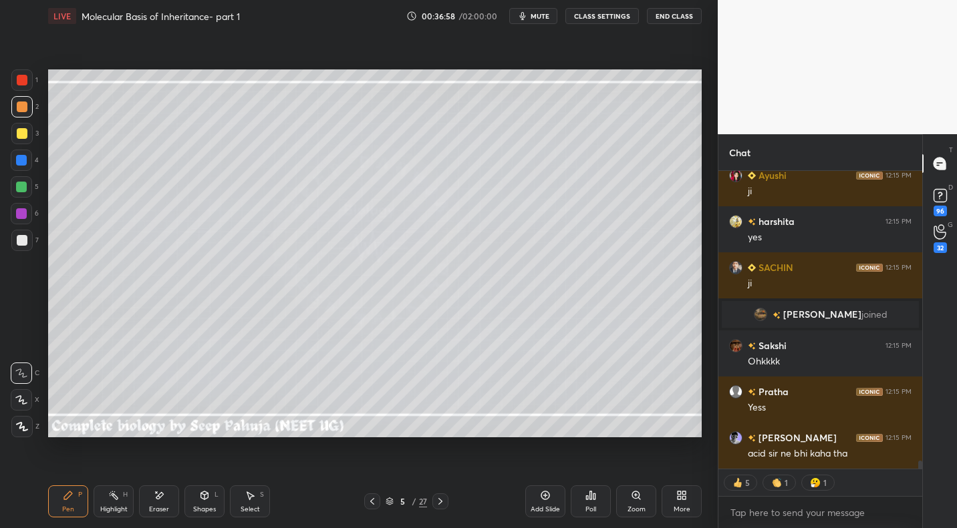
click at [21, 242] on div at bounding box center [22, 240] width 11 height 11
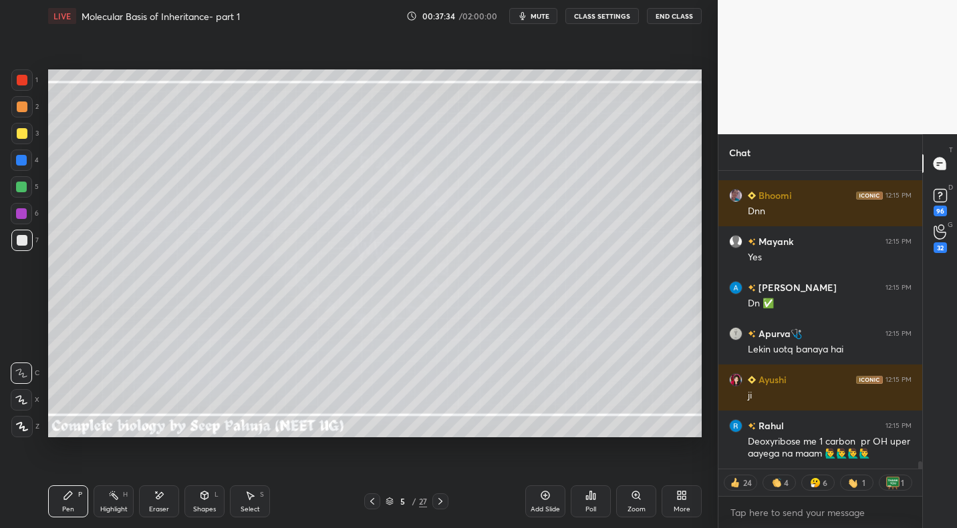
drag, startPoint x: 212, startPoint y: 500, endPoint x: 194, endPoint y: 488, distance: 22.1
click at [208, 501] on div "Shapes L" at bounding box center [204, 502] width 40 height 32
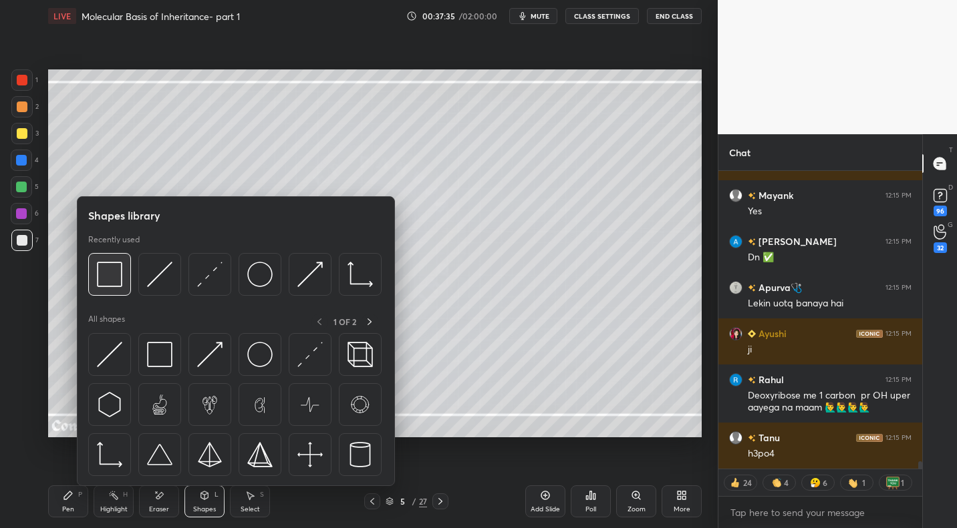
click at [110, 263] on img at bounding box center [109, 274] width 25 height 25
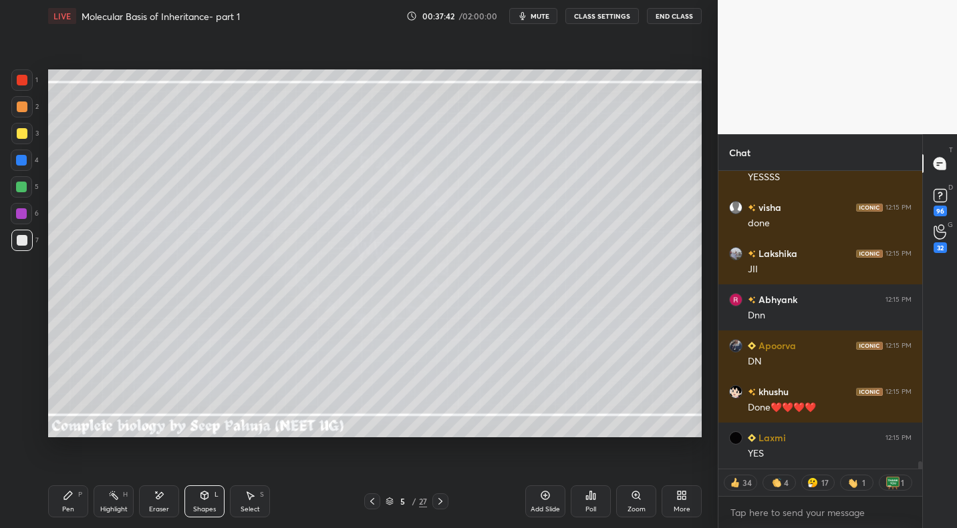
click at [78, 502] on div "Pen P" at bounding box center [68, 502] width 40 height 32
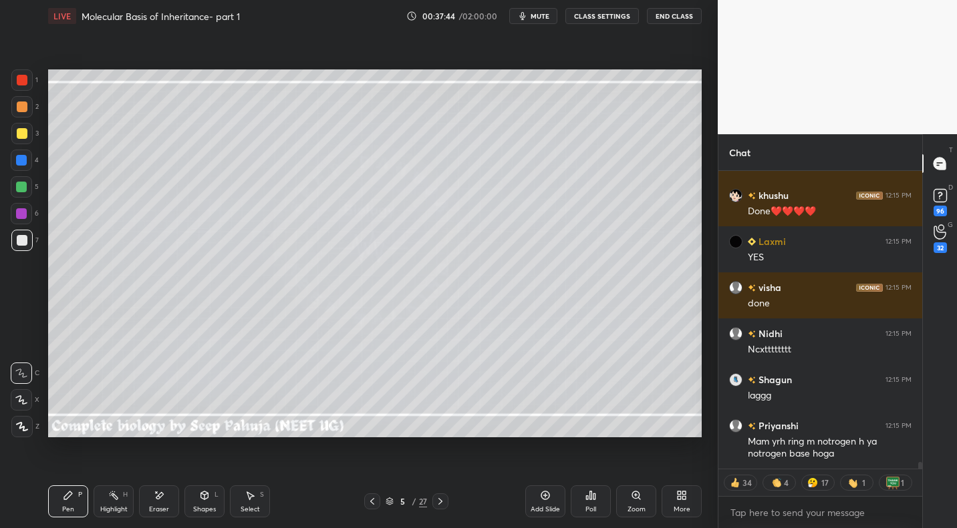
click at [128, 496] on div "Highlight H" at bounding box center [114, 502] width 40 height 32
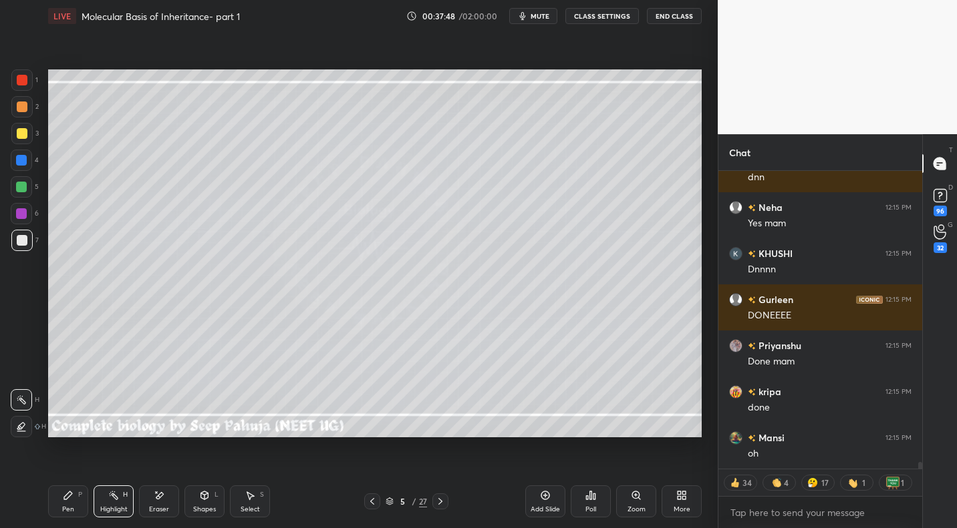
click at [542, 17] on span "mute" at bounding box center [539, 15] width 19 height 9
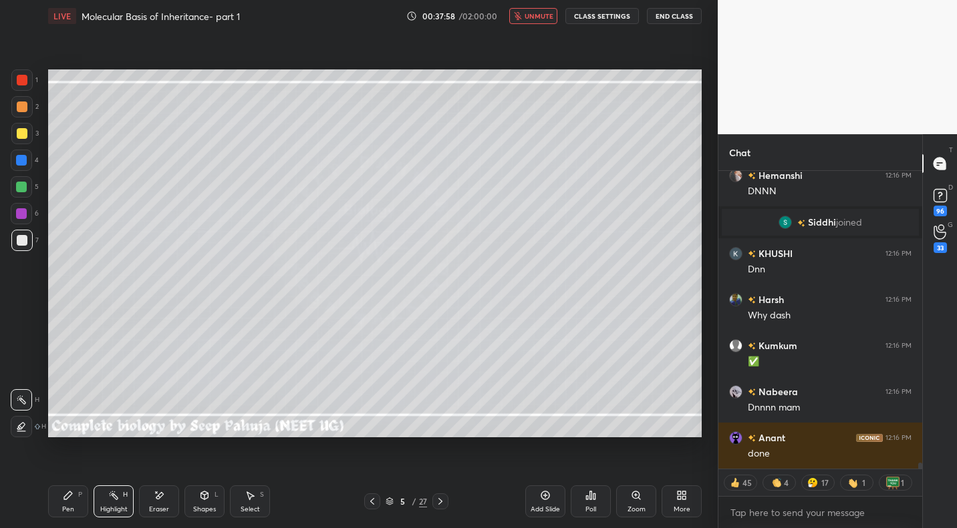
click at [540, 21] on button "unmute" at bounding box center [533, 16] width 48 height 16
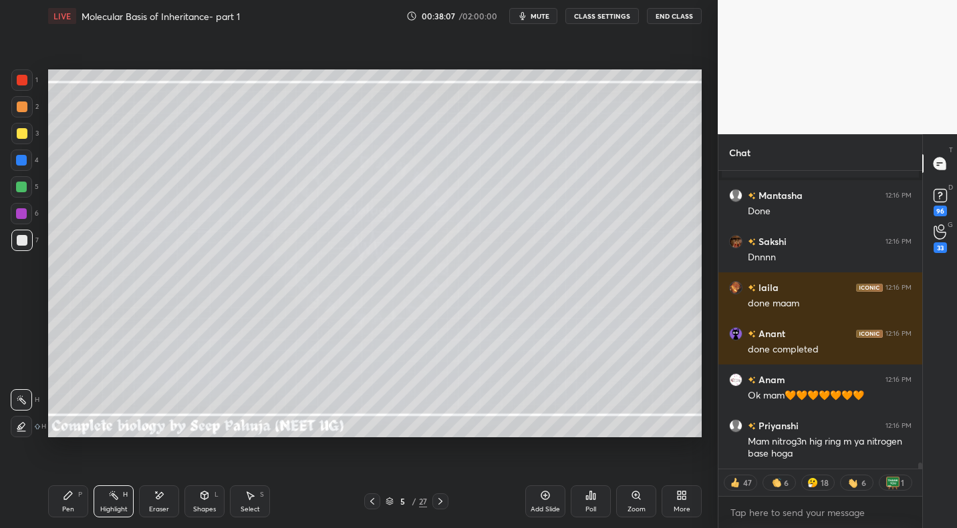
click at [438, 498] on icon at bounding box center [440, 501] width 11 height 11
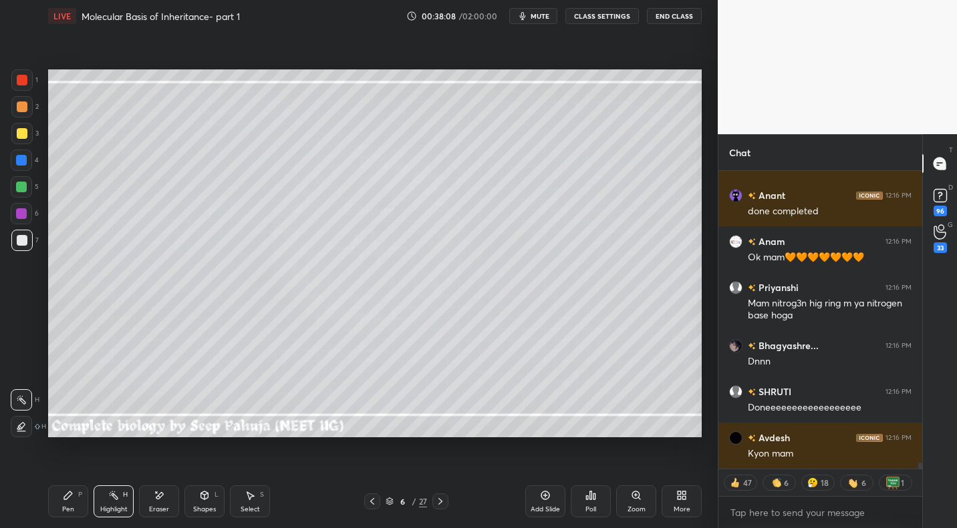
click at [206, 510] on div "Shapes" at bounding box center [204, 509] width 23 height 7
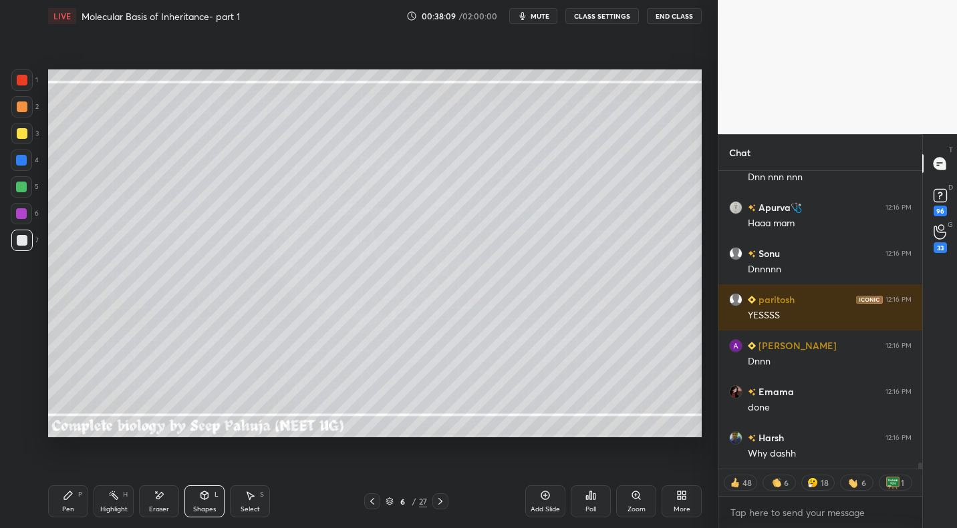
click at [161, 502] on div "Eraser" at bounding box center [159, 502] width 40 height 32
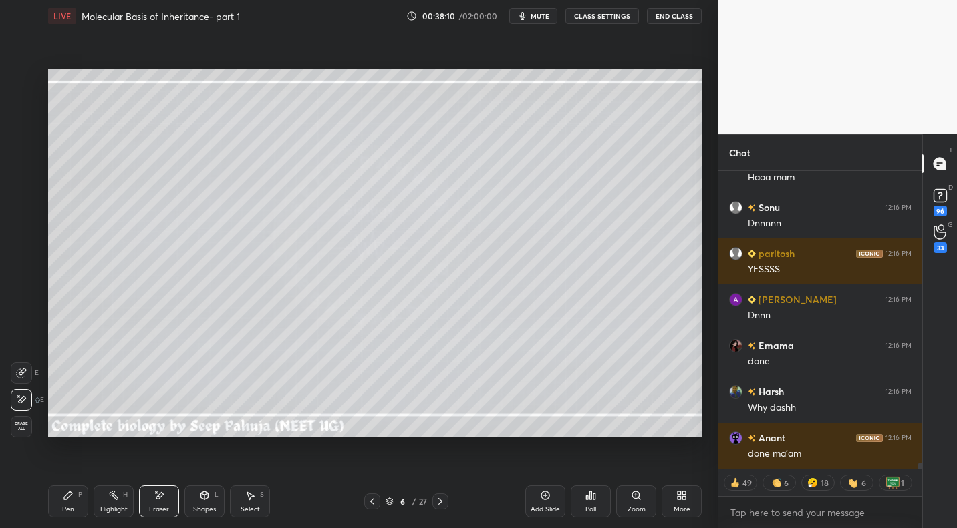
click at [21, 428] on span "Erase all" at bounding box center [21, 426] width 20 height 9
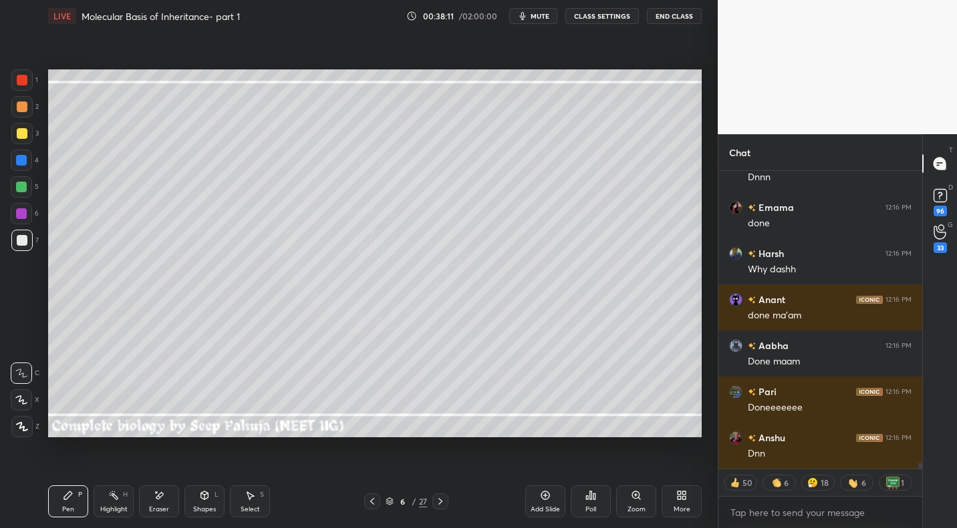
click at [24, 132] on div at bounding box center [22, 133] width 11 height 11
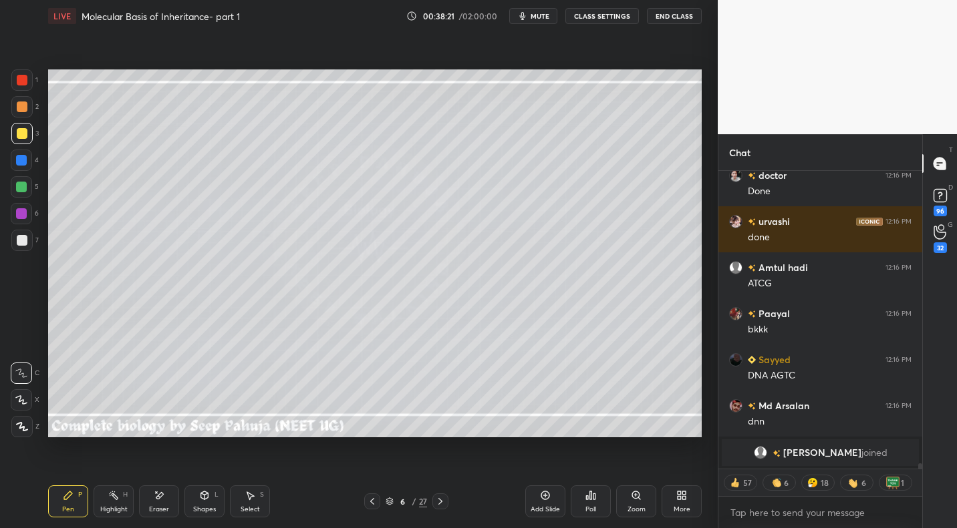
click at [370, 498] on icon at bounding box center [372, 501] width 11 height 11
click at [110, 506] on div "Highlight" at bounding box center [113, 509] width 27 height 7
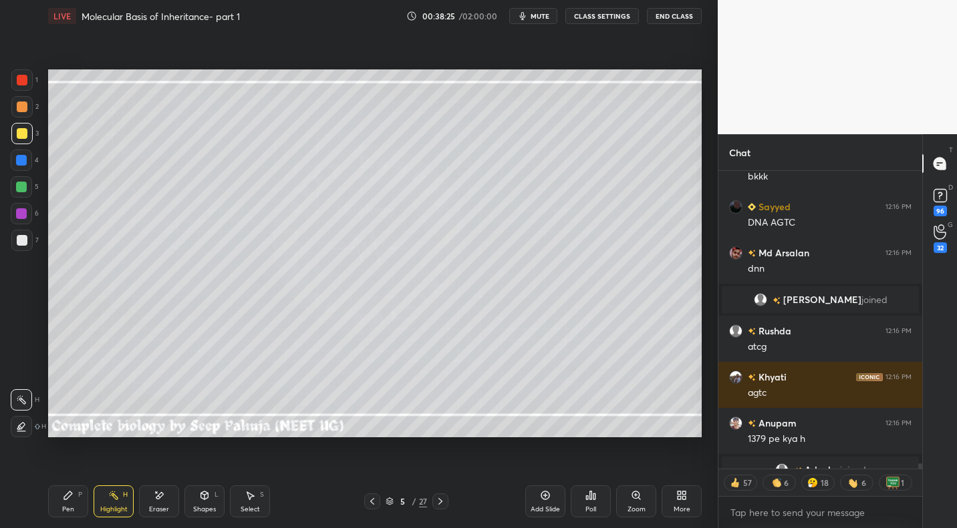
click at [442, 500] on icon at bounding box center [440, 501] width 11 height 11
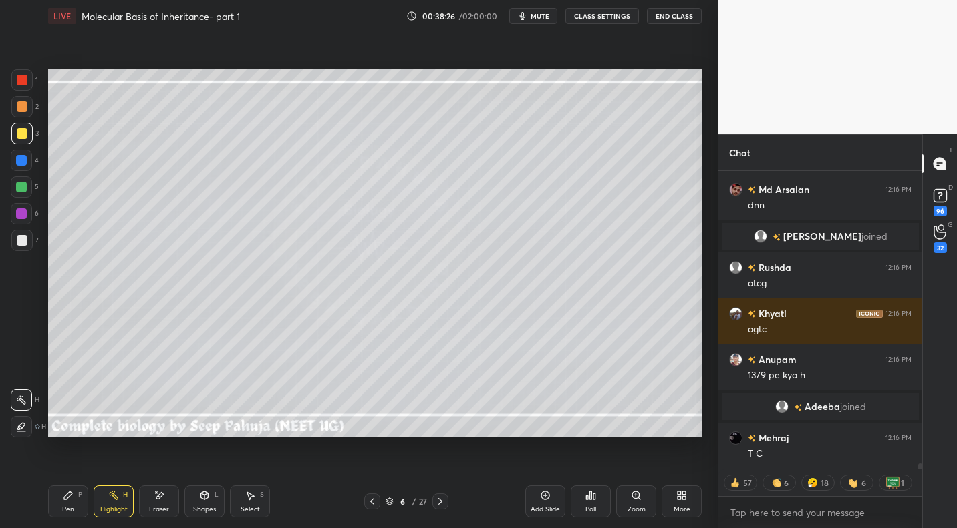
click at [57, 514] on div "Pen P" at bounding box center [68, 502] width 40 height 32
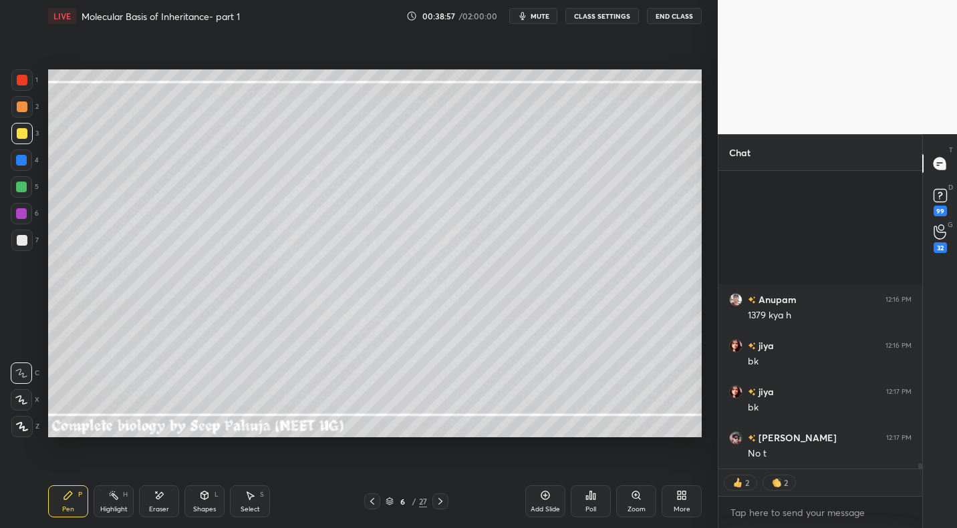
drag, startPoint x: 374, startPoint y: 501, endPoint x: 361, endPoint y: 497, distance: 13.9
click at [374, 501] on icon at bounding box center [372, 501] width 11 height 11
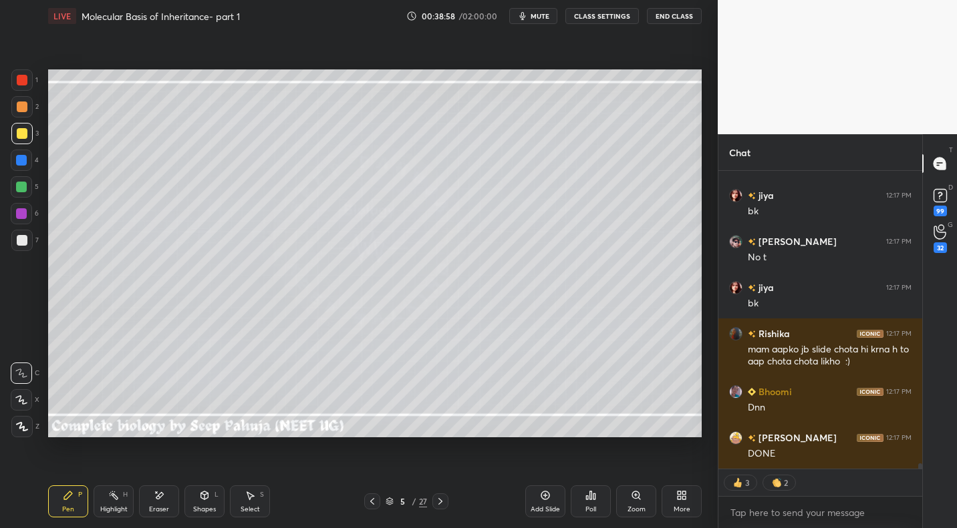
click at [120, 507] on div "Highlight" at bounding box center [113, 509] width 27 height 7
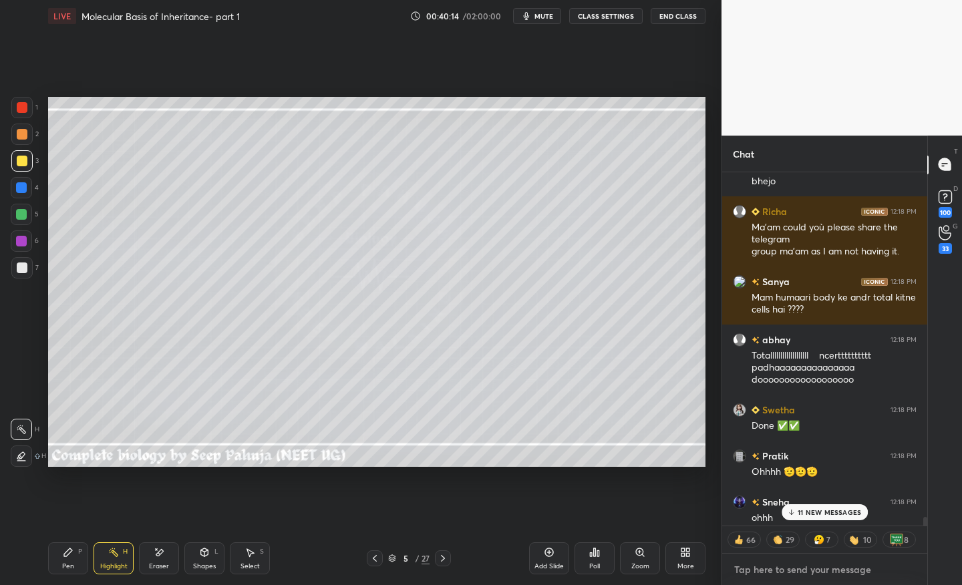
click at [798, 528] on textarea at bounding box center [825, 569] width 184 height 21
type textarea "x"
type textarea "h"
type textarea "x"
type textarea "ht"
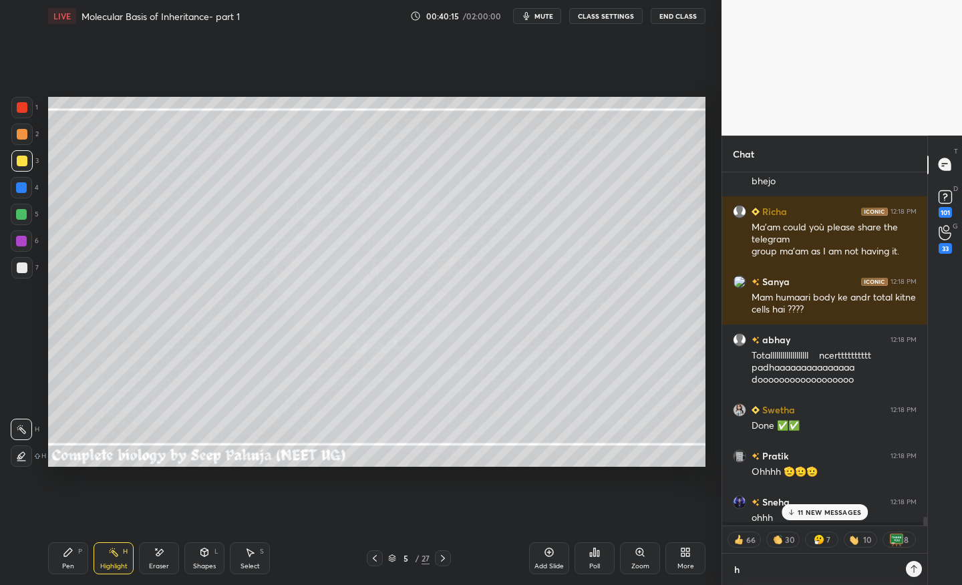
type textarea "x"
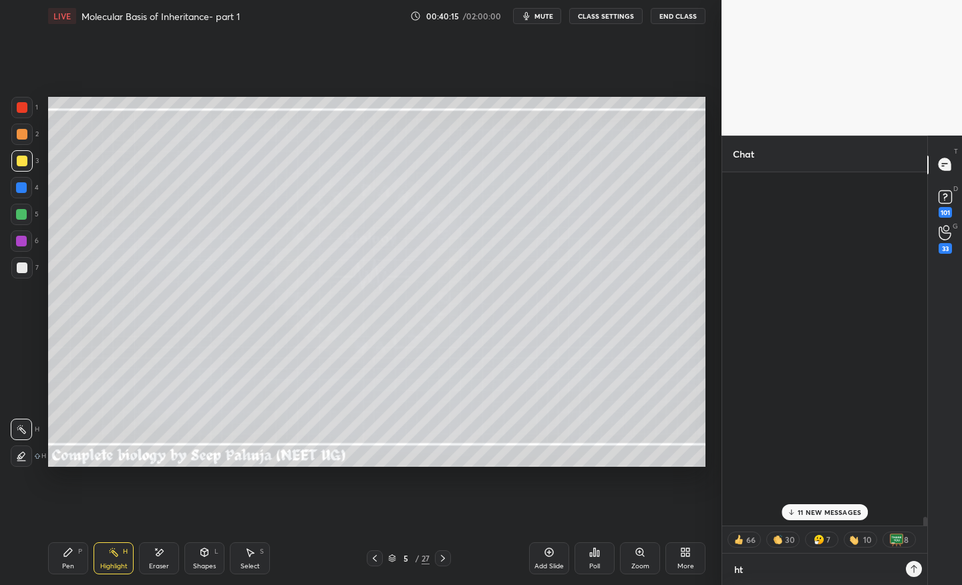
type textarea "htt"
type textarea "x"
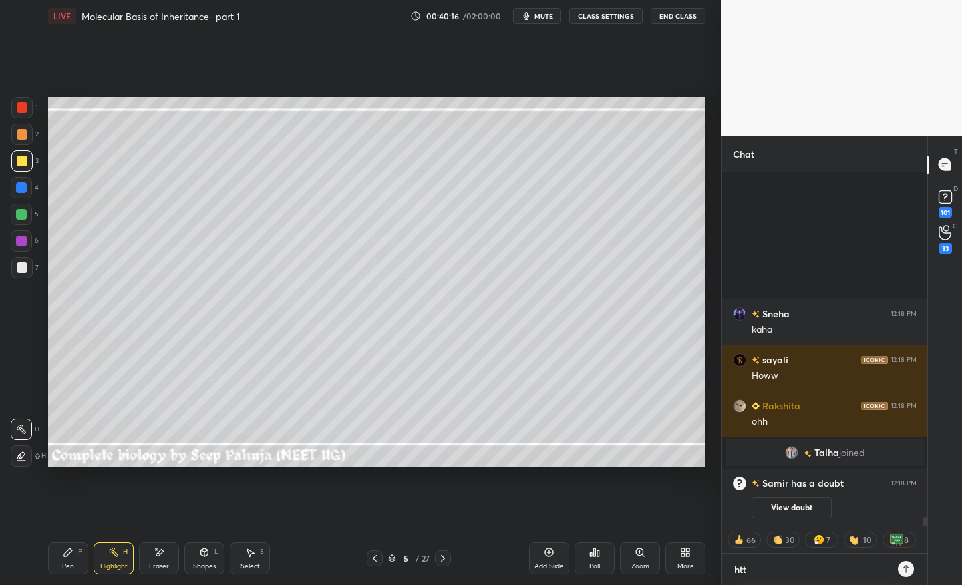
type textarea "htto"
type textarea "x"
type textarea "httos"
type textarea "x"
type textarea "httos:"
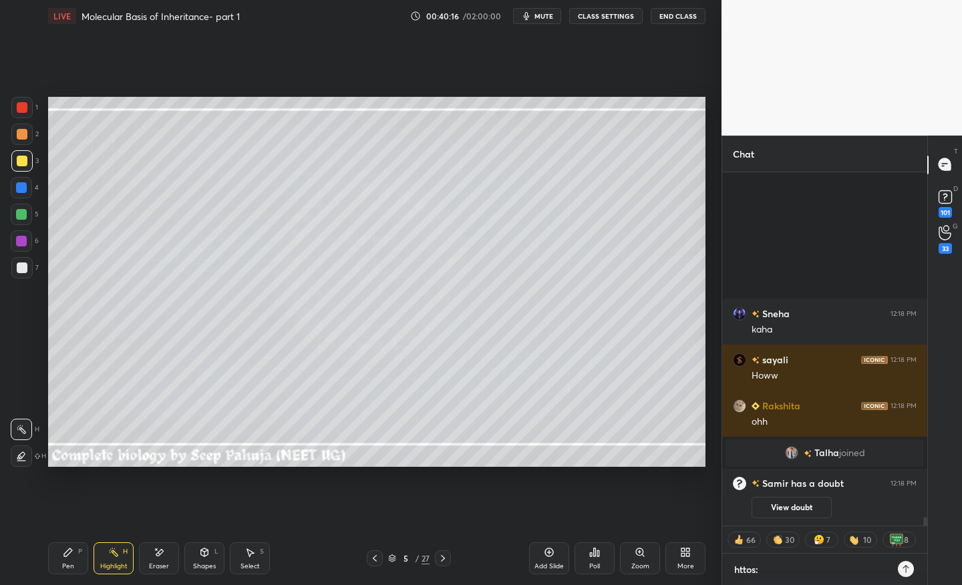
type textarea "x"
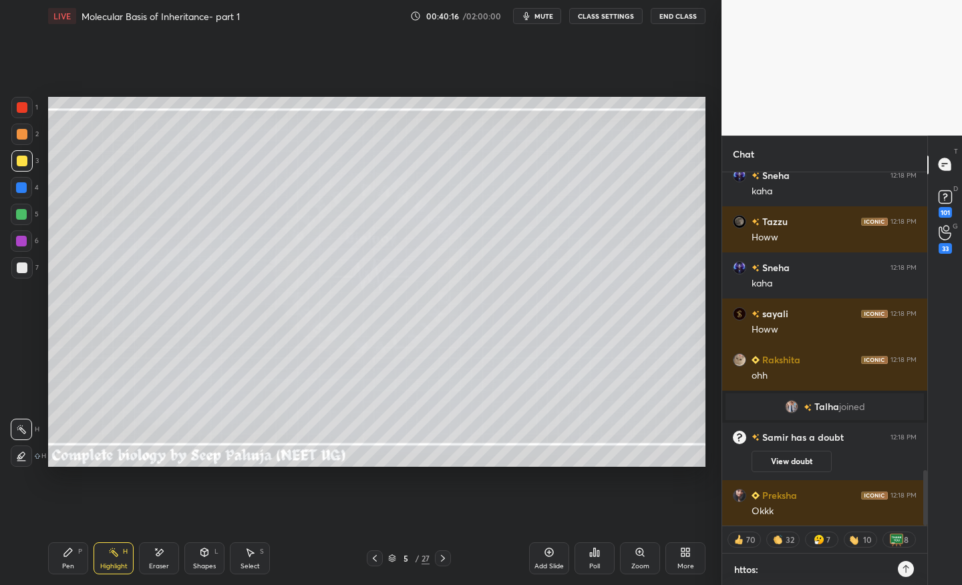
type textarea "httos:/"
type textarea "x"
type textarea "httos://"
type textarea "x"
type textarea "httos:/"
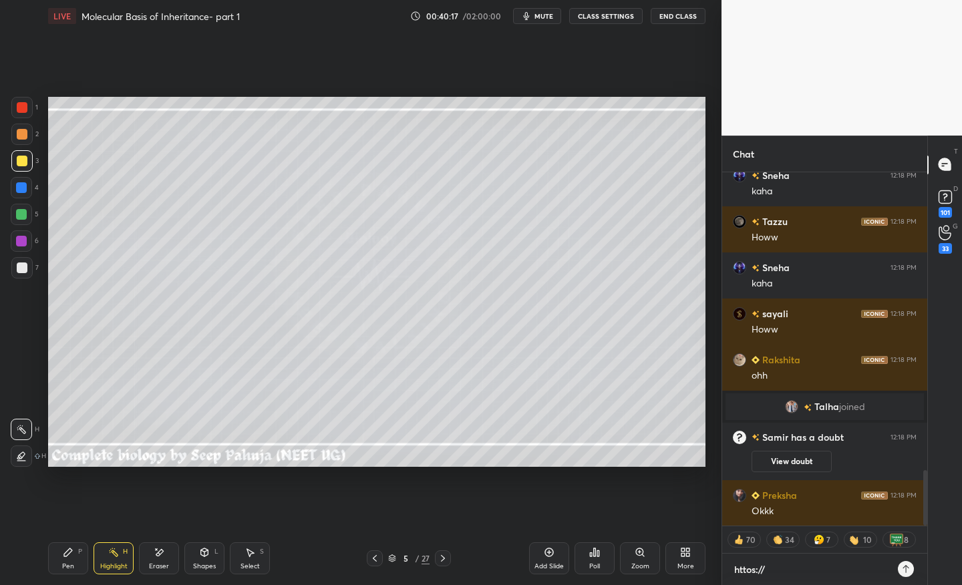
type textarea "x"
type textarea "httos:"
type textarea "x"
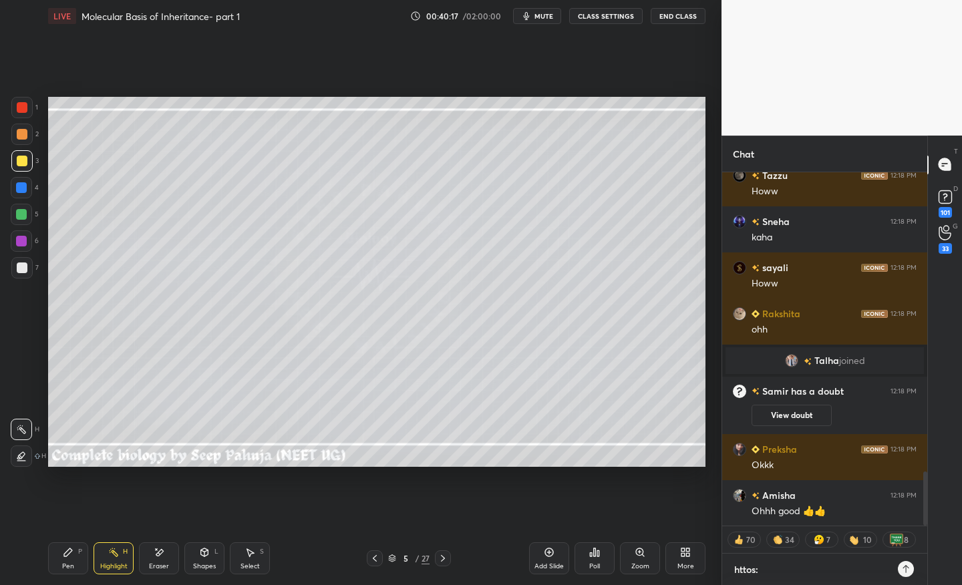
type textarea "httos"
type textarea "x"
type textarea "htto"
type textarea "x"
type textarea "htt"
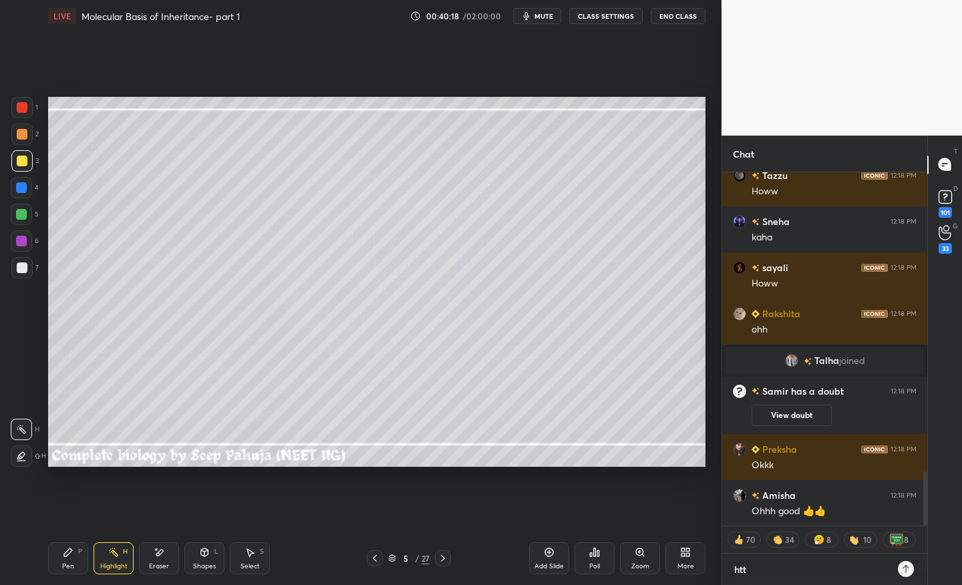
type textarea "x"
type textarea "http"
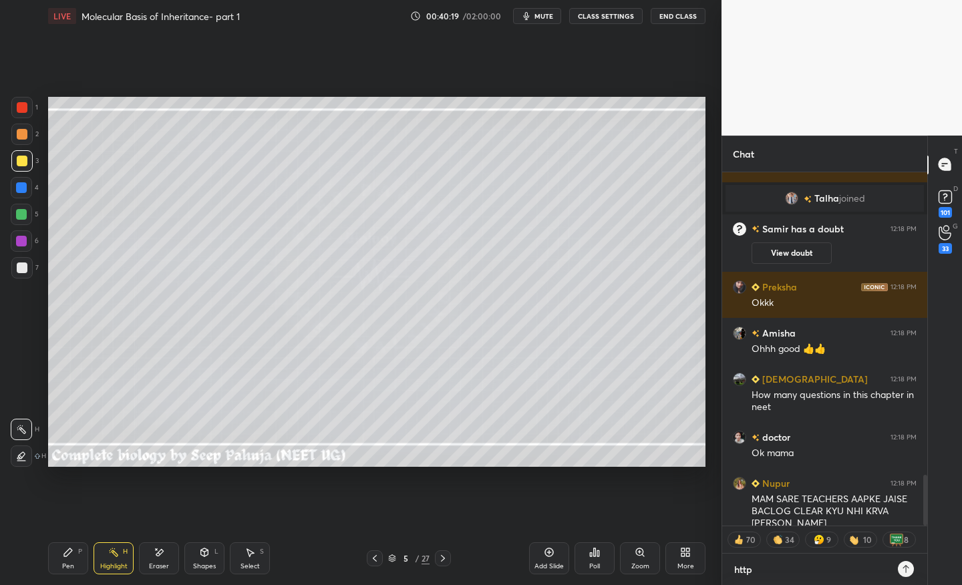
type textarea "x"
type textarea "https"
type textarea "x"
type textarea "https:"
type textarea "x"
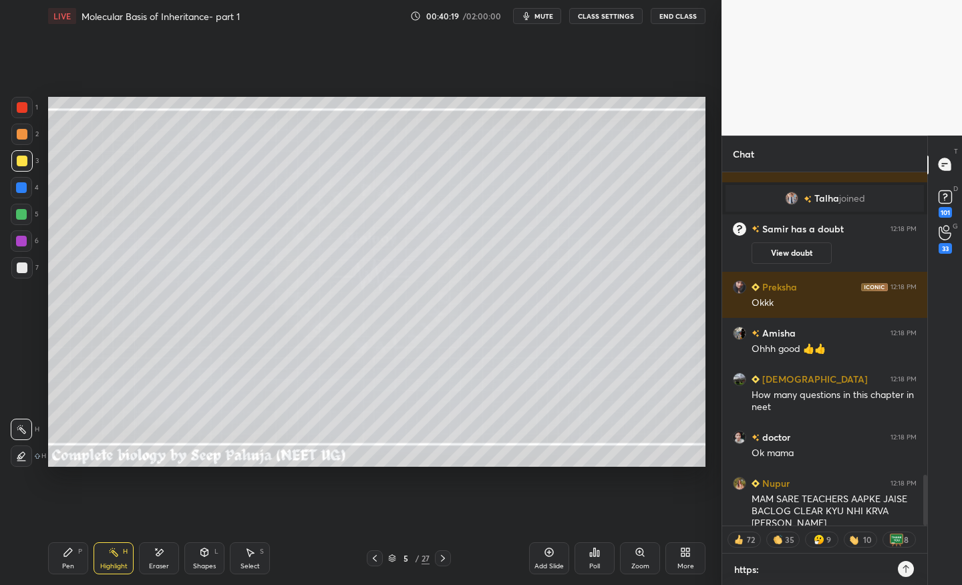
type textarea "https:/"
type textarea "x"
type textarea "https://"
type textarea "x"
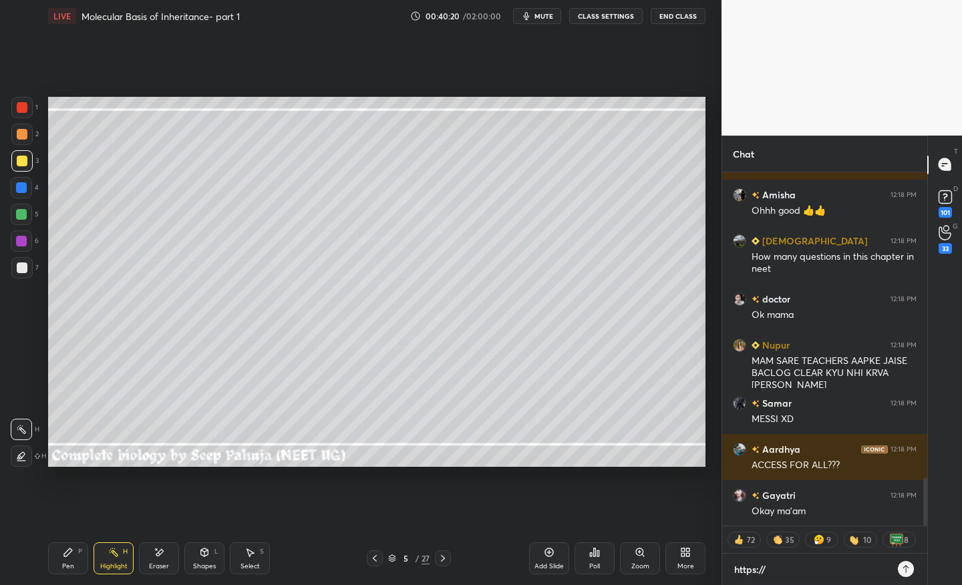
type textarea "https://t"
type textarea "x"
type textarea "https://t."
type textarea "x"
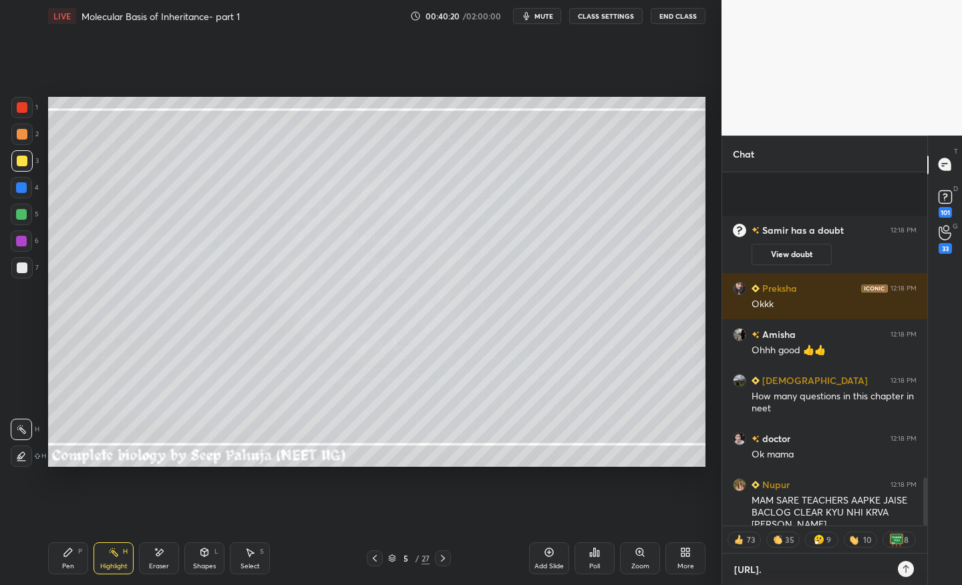
type textarea "https://t.m"
type textarea "x"
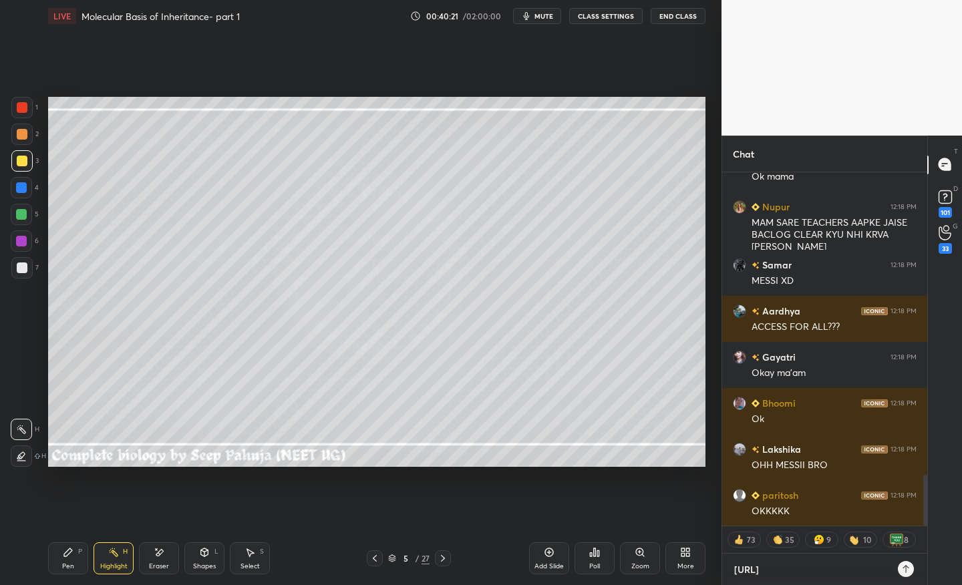
type textarea "https://t.me"
type textarea "x"
type textarea "https://t.m"
type textarea "x"
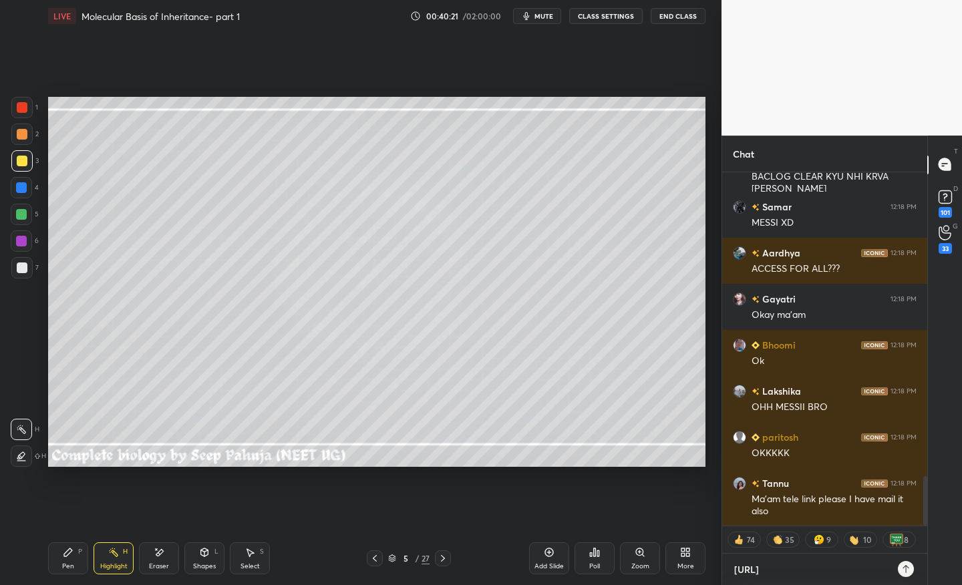
type textarea "https://t."
type textarea "x"
type textarea "https://t"
type textarea "x"
type textarea "https://"
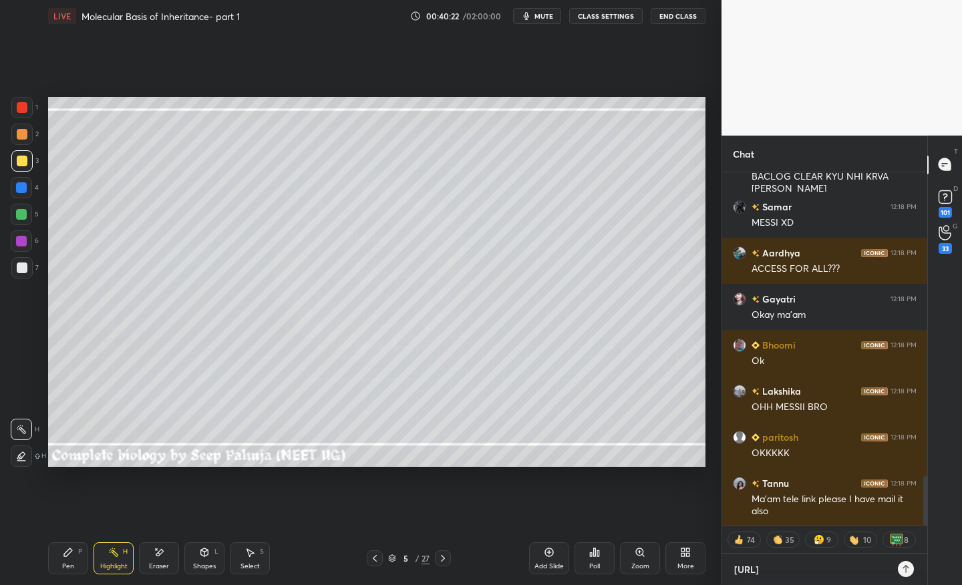
type textarea "x"
type textarea "https://l"
type textarea "x"
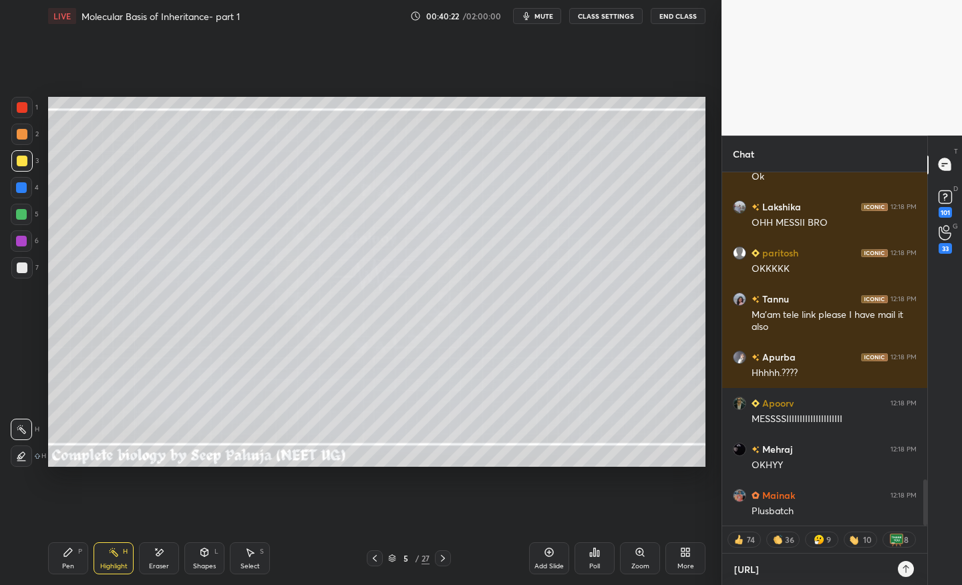
type textarea "https://li"
type textarea "x"
type textarea "https://lin"
type textarea "x"
type textarea "https://link"
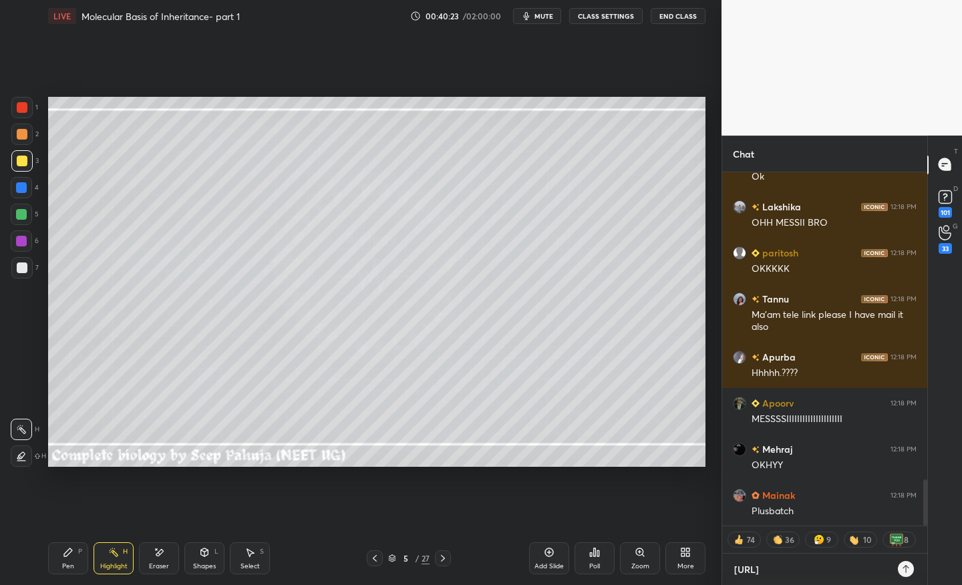
type textarea "x"
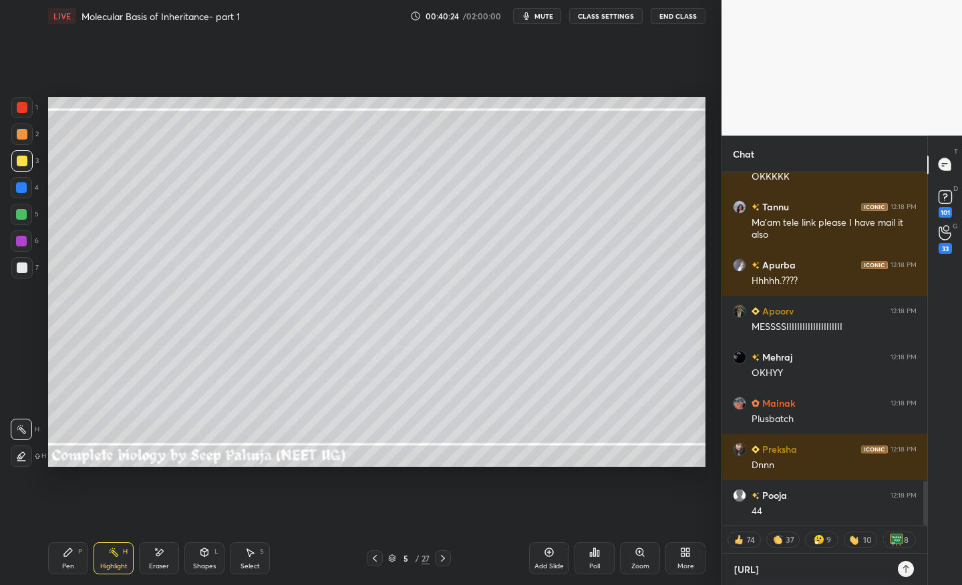
type textarea "https://linkt"
type textarea "x"
type textarea "https://linktr"
type textarea "x"
type textarea "https://linktr."
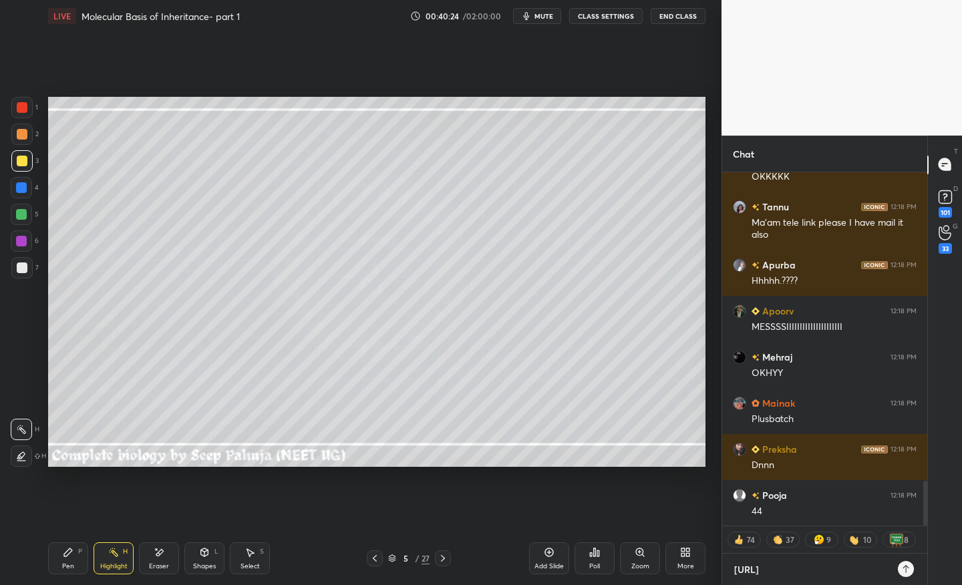
type textarea "x"
type textarea "https://linktr.e"
type textarea "x"
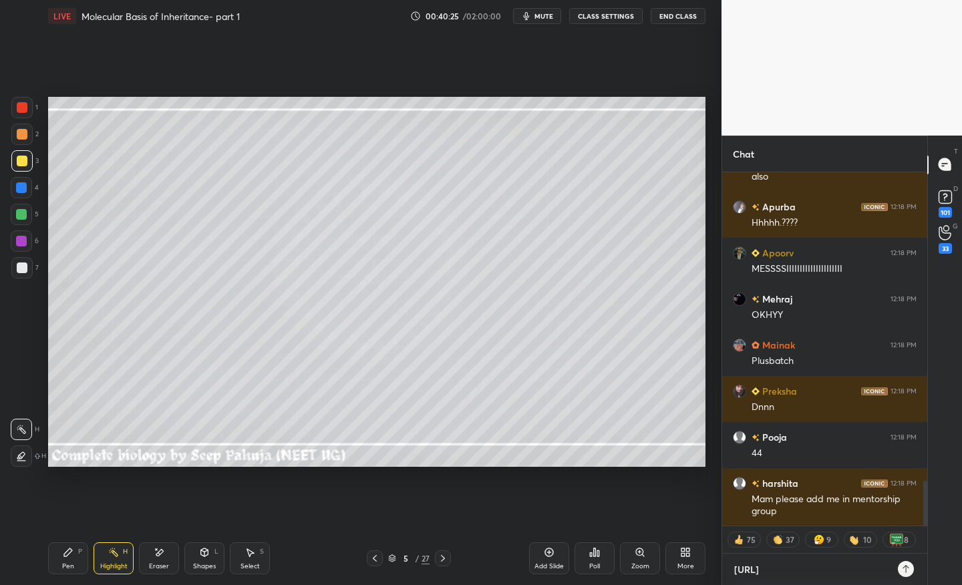
type textarea "https://linktr.ee"
type textarea "x"
type textarea "https://linktr.ee/"
type textarea "x"
type textarea "https://linktr.ee/p"
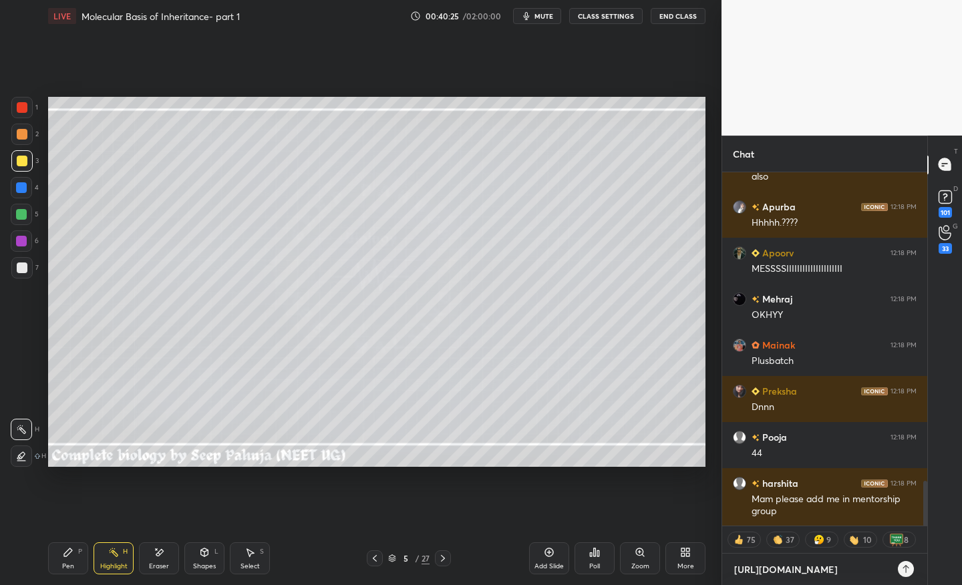
type textarea "x"
type textarea "https://linktr.ee/pl"
type textarea "x"
type textarea "https://linktr.ee/plu"
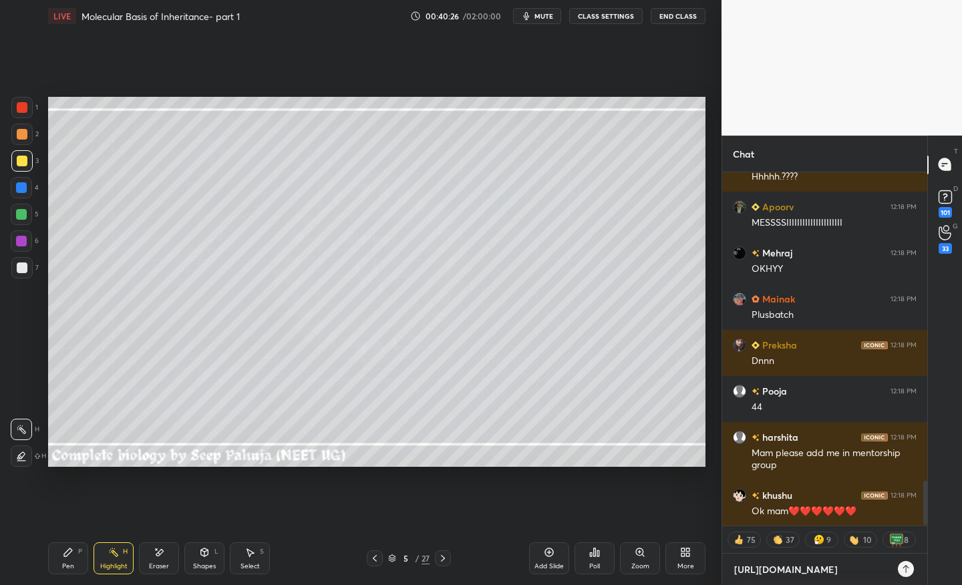
type textarea "x"
type textarea "https://linktr.ee/plus"
type textarea "x"
type textarea "https://linktr.ee/plusb"
type textarea "x"
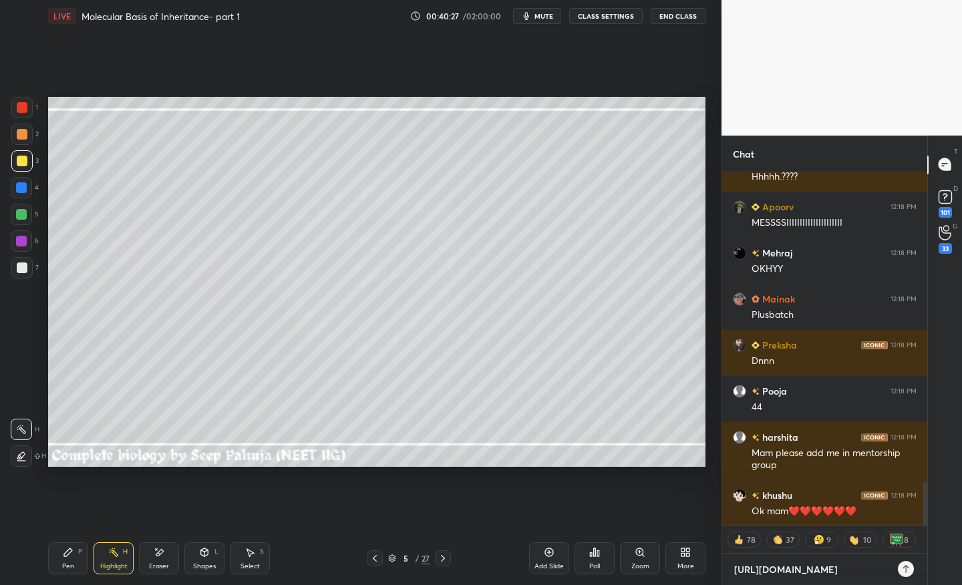
type textarea "https://linktr.ee/plusba"
type textarea "x"
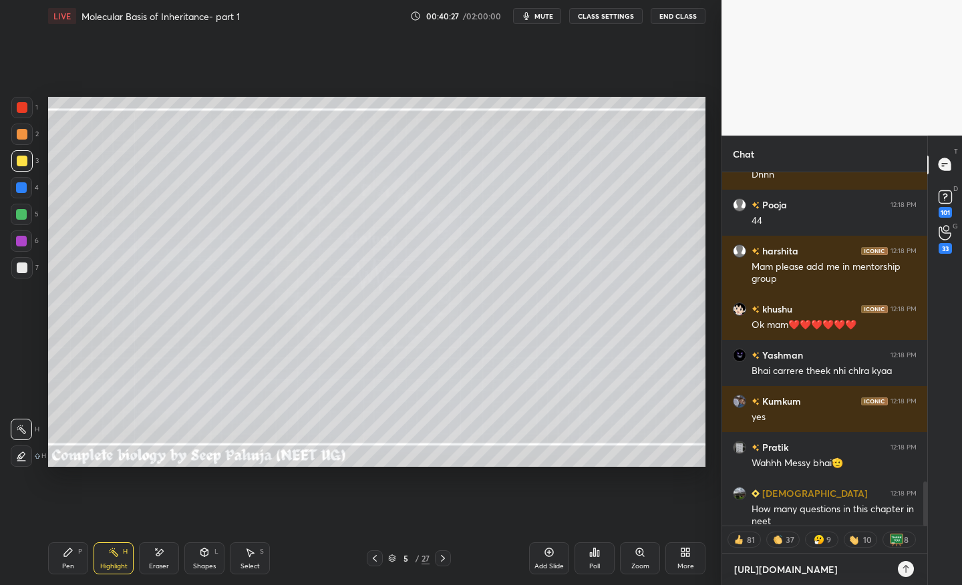
type textarea "https://linktr.ee/plusbat"
type textarea "x"
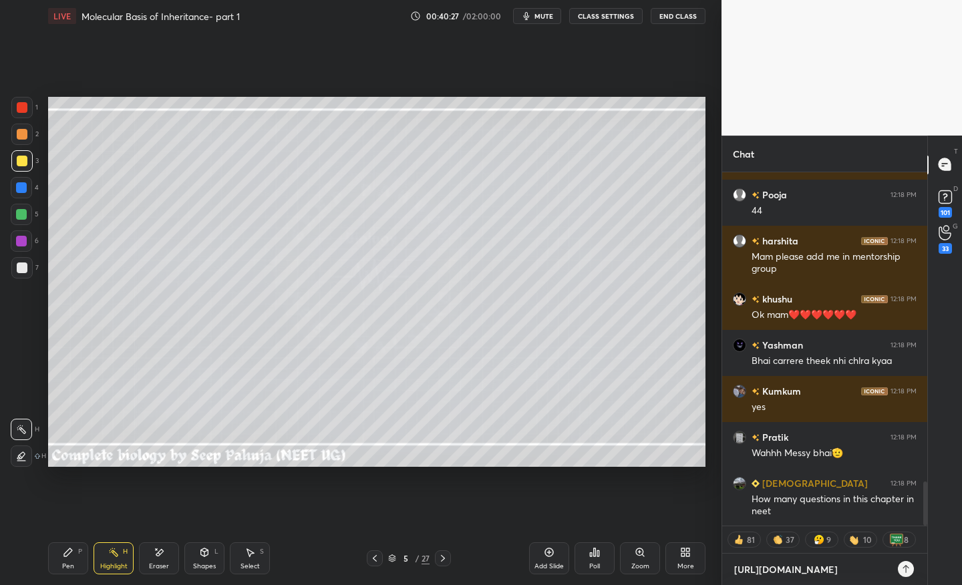
type textarea "https://linktr.ee/plusbatc"
type textarea "x"
type textarea "[URL][DOMAIN_NAME]"
type textarea "x"
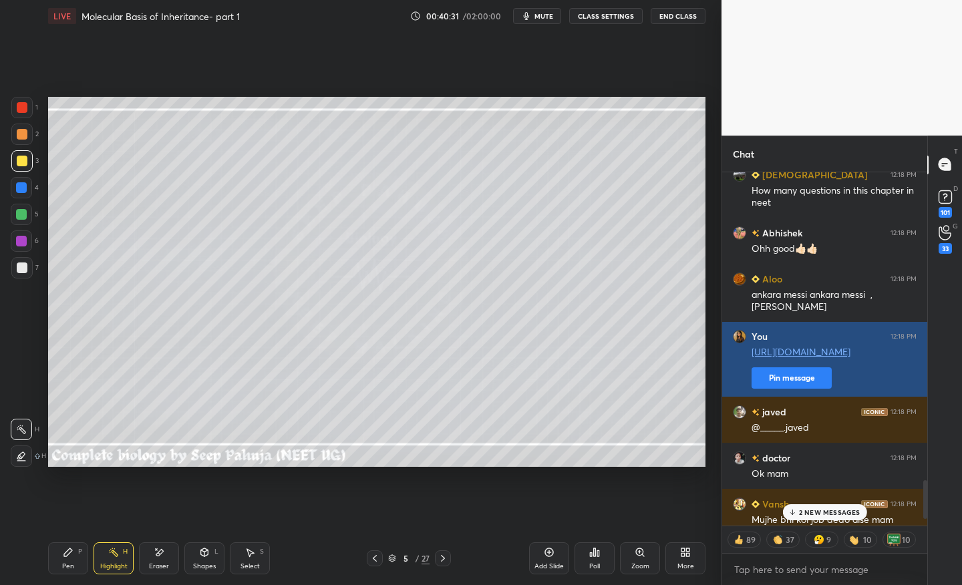
click at [802, 373] on button "Pin message" at bounding box center [792, 377] width 80 height 21
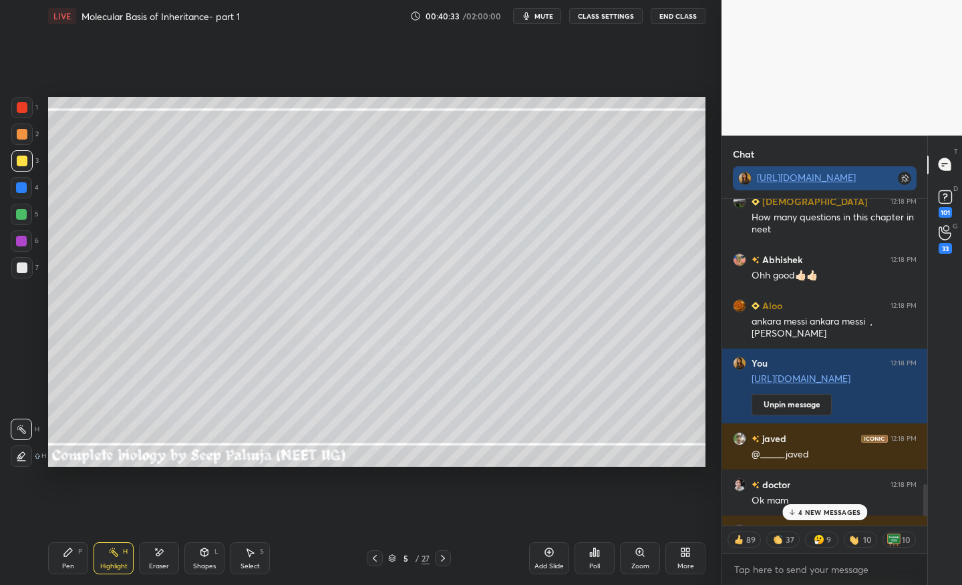
click at [838, 180] on link "[URL][DOMAIN_NAME]" at bounding box center [806, 177] width 99 height 13
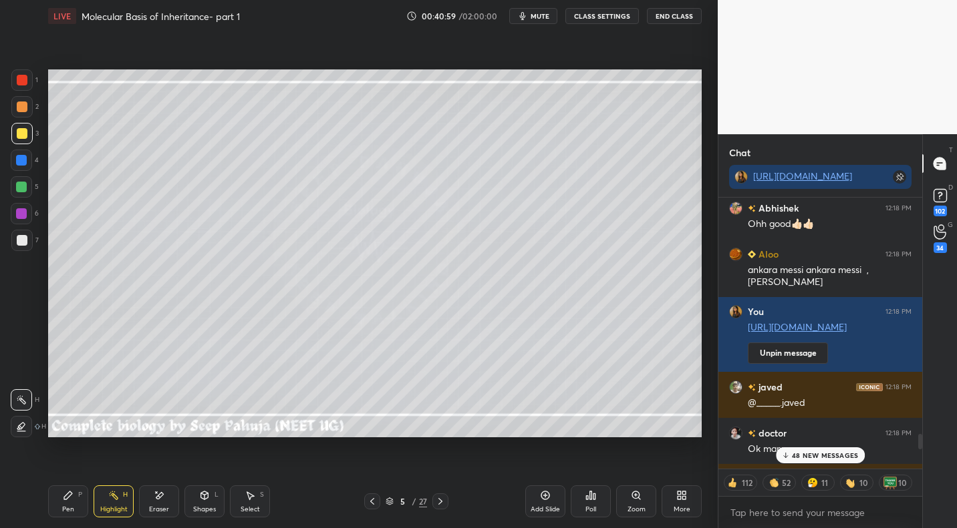
click at [370, 504] on icon at bounding box center [372, 501] width 11 height 11
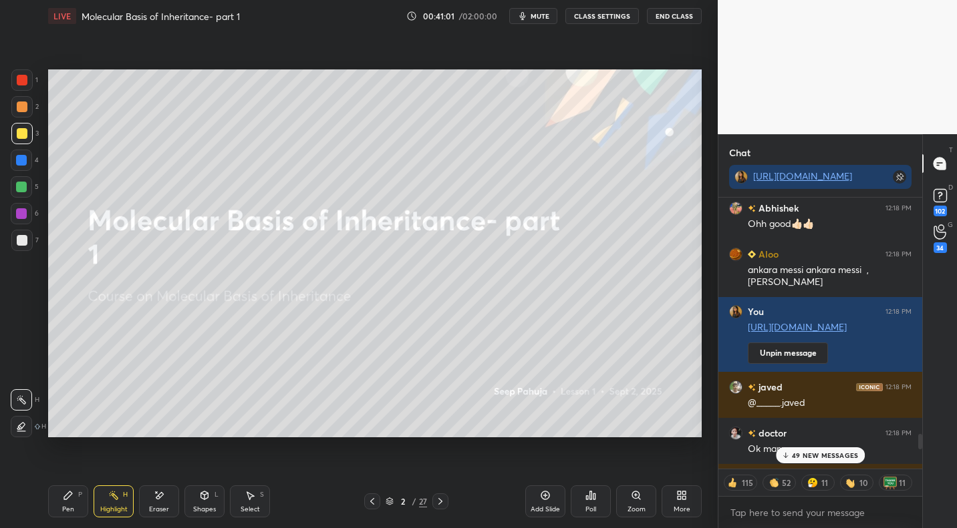
click at [688, 500] on div "More" at bounding box center [681, 502] width 40 height 32
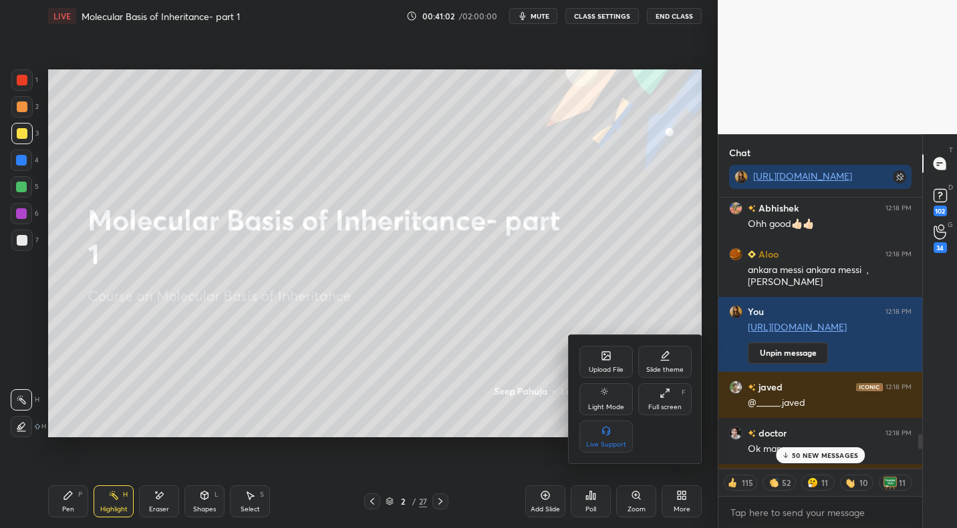
click at [614, 359] on div "Upload File" at bounding box center [605, 362] width 53 height 32
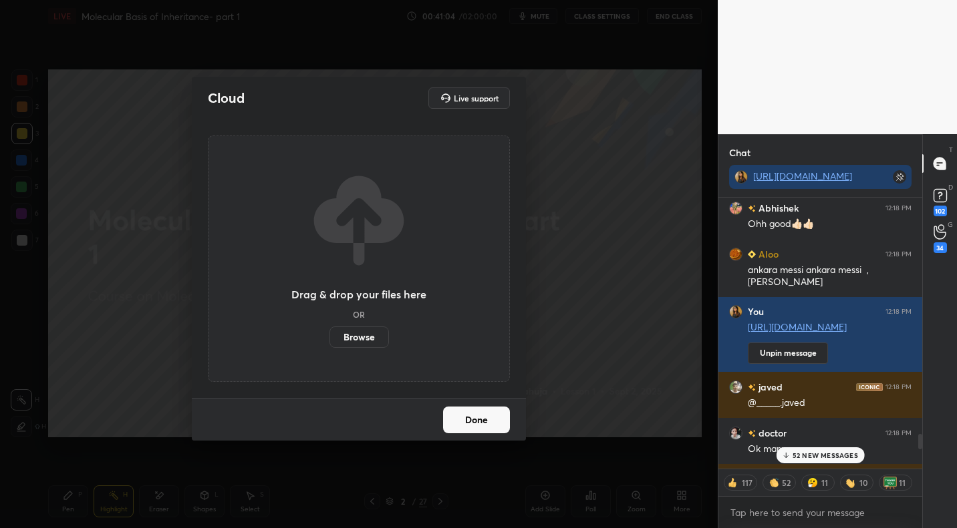
click at [362, 332] on label "Browse" at bounding box center [358, 337] width 59 height 21
click at [329, 332] on input "Browse" at bounding box center [329, 337] width 0 height 21
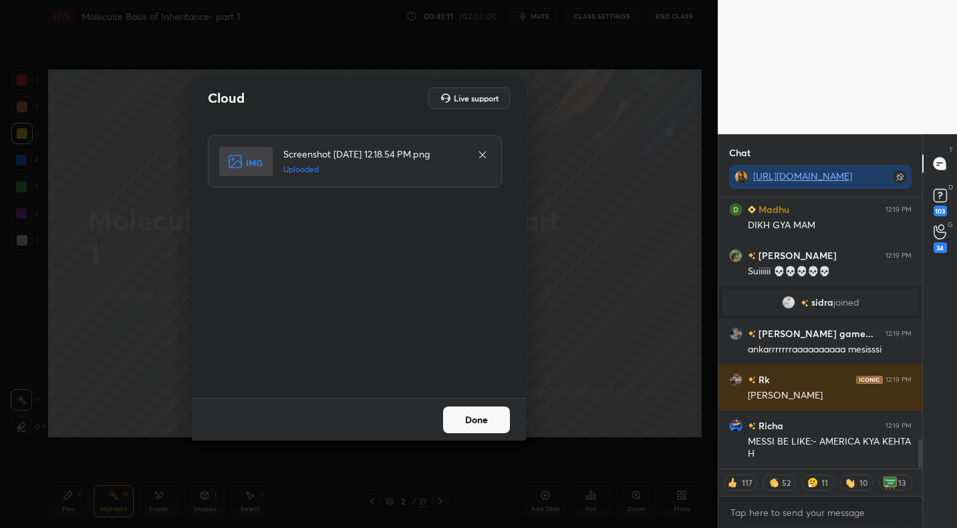
scroll to position [2289, 0]
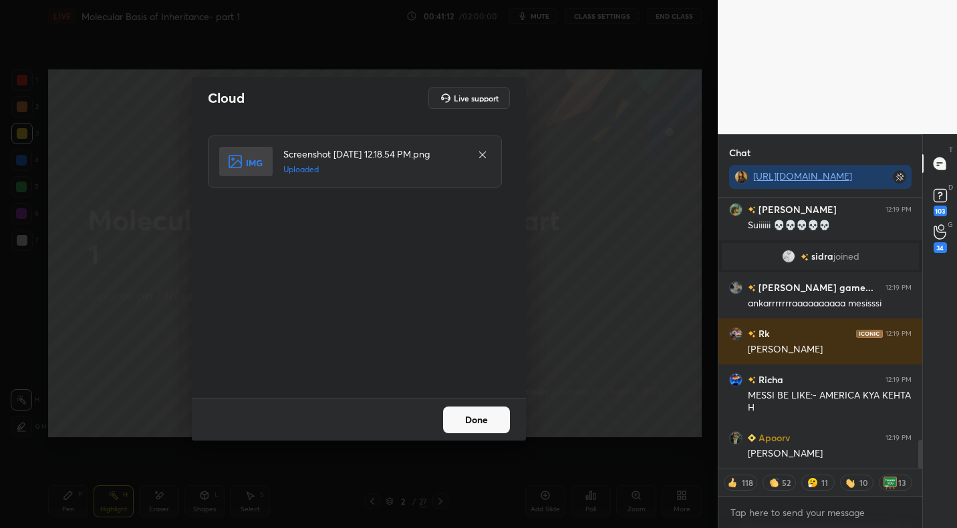
click at [479, 416] on button "Done" at bounding box center [476, 420] width 67 height 27
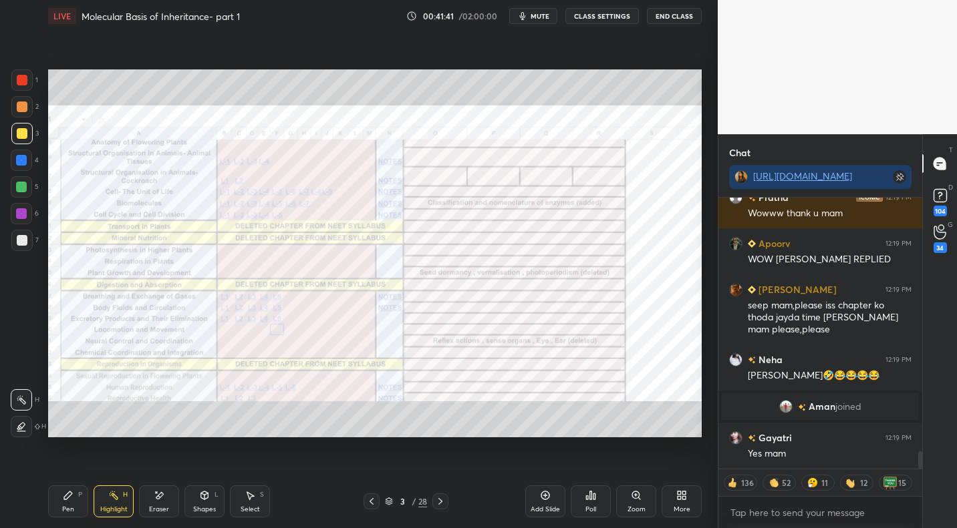
scroll to position [3963, 0]
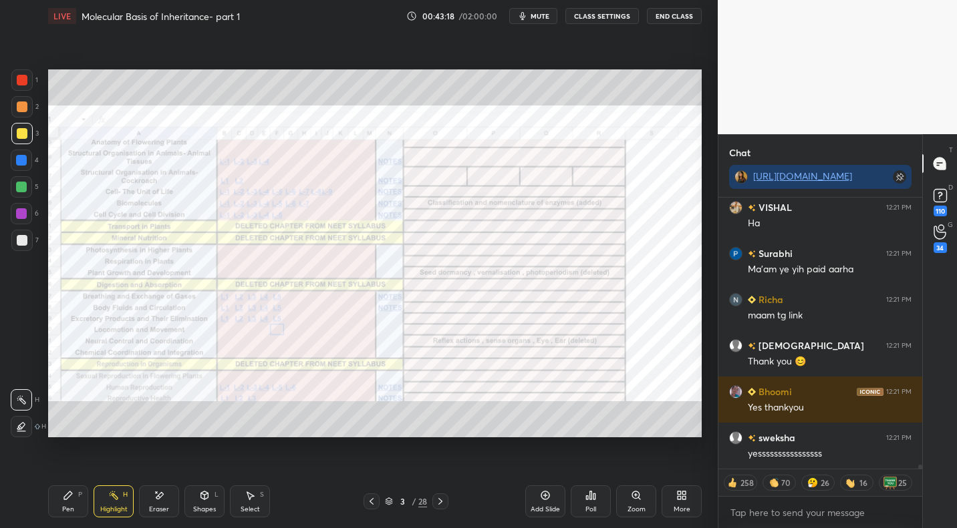
click at [440, 504] on icon at bounding box center [440, 501] width 11 height 11
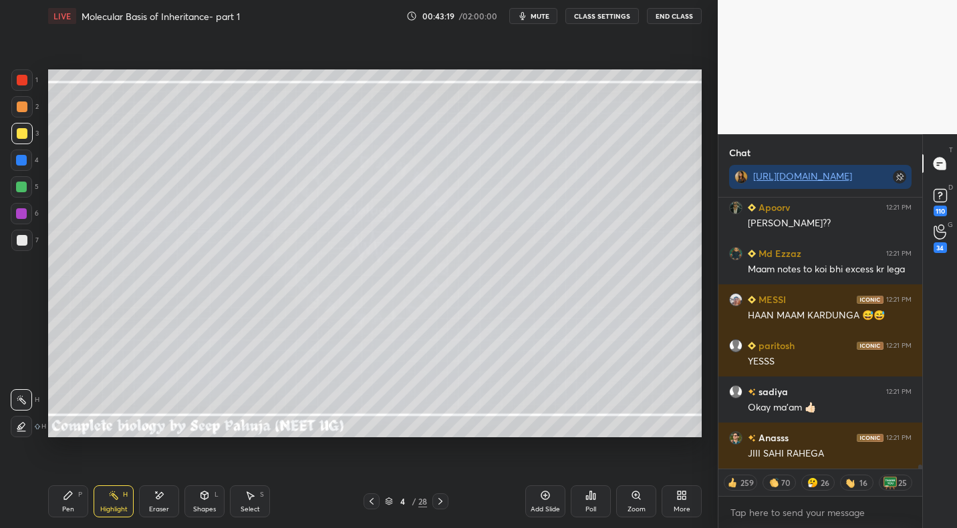
click at [438, 506] on icon at bounding box center [440, 501] width 11 height 11
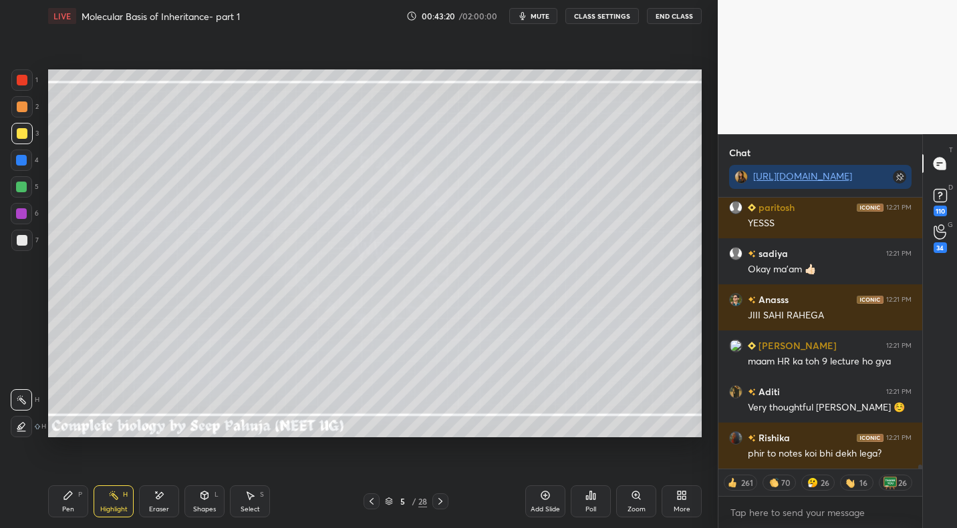
click at [436, 511] on div "Pen P Highlight H Eraser Shapes L Select S 5 / 28 Add Slide Poll Zoom More" at bounding box center [374, 501] width 653 height 53
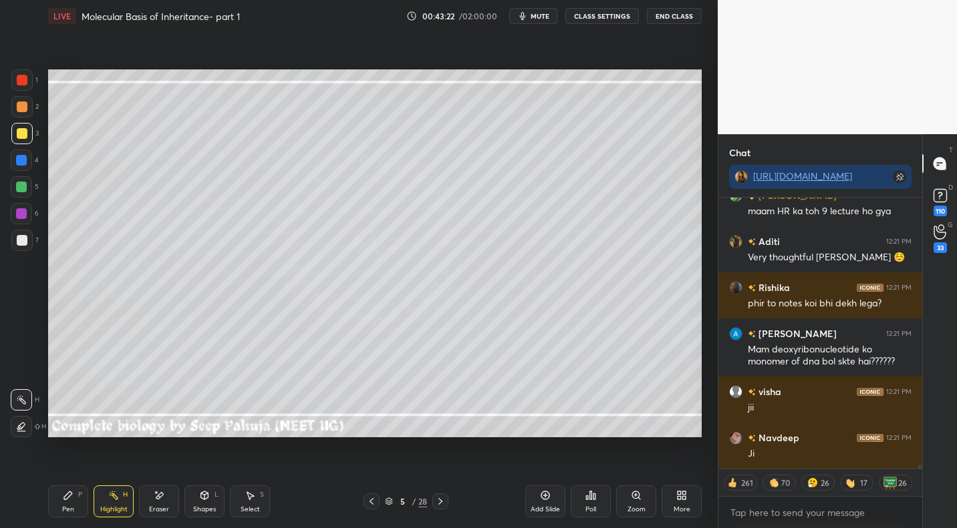
click at [434, 510] on div "Pen P Highlight H Eraser Shapes L Select S 5 / 28 Add Slide Poll Zoom More" at bounding box center [374, 501] width 653 height 53
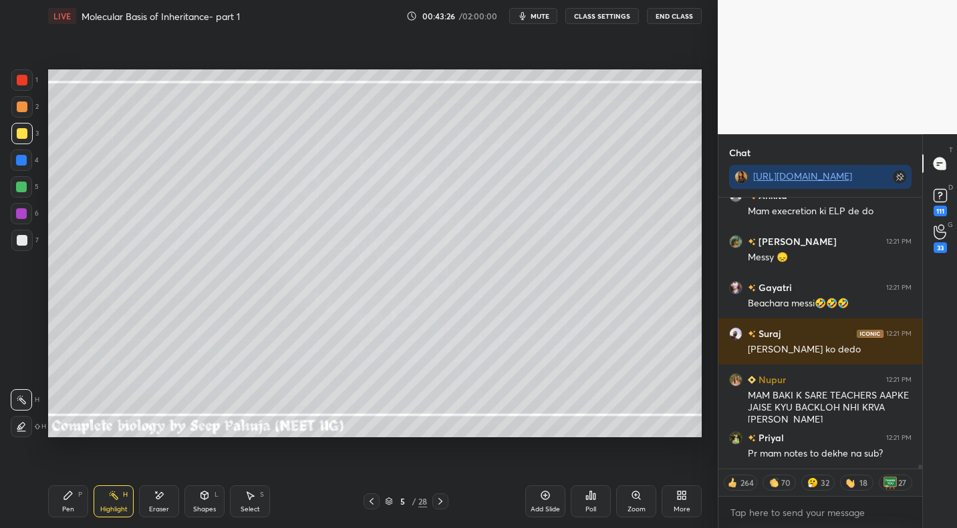
click at [442, 504] on icon at bounding box center [440, 501] width 11 height 11
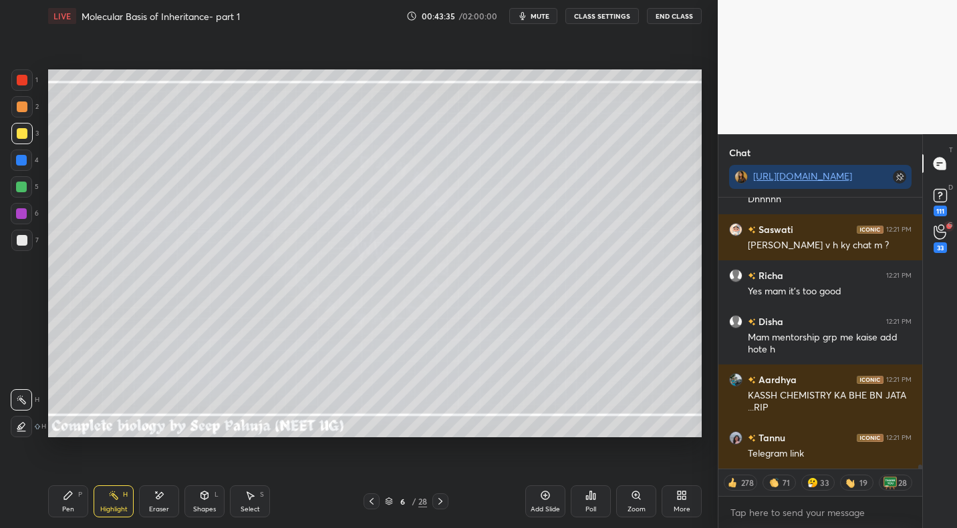
click at [544, 19] on button "mute" at bounding box center [533, 16] width 48 height 16
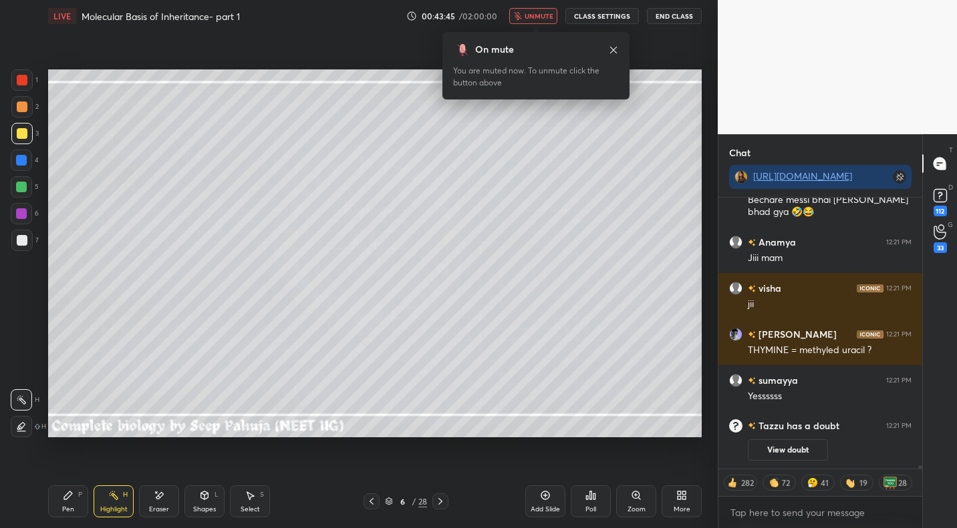
drag, startPoint x: 533, startPoint y: 17, endPoint x: 529, endPoint y: 35, distance: 17.8
click at [533, 17] on span "unmute" at bounding box center [538, 15] width 29 height 9
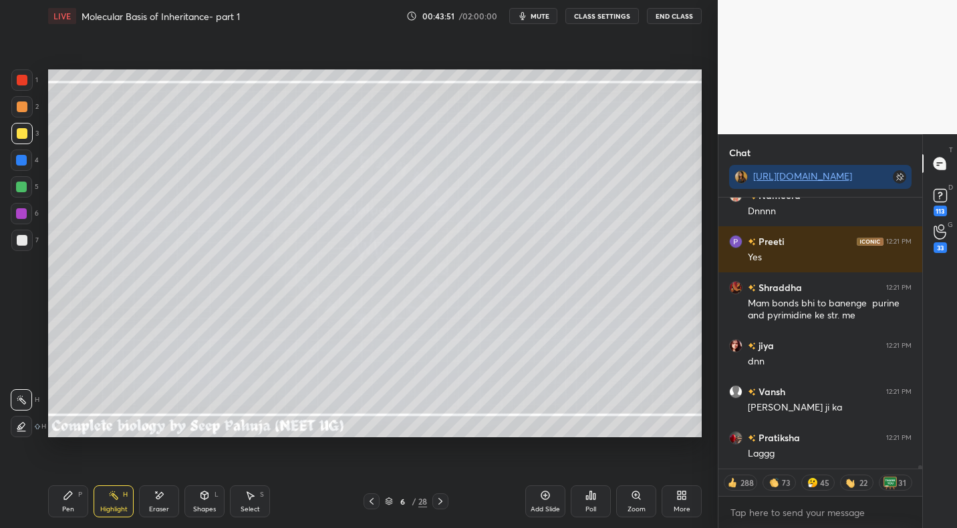
click at [535, 18] on span "mute" at bounding box center [539, 15] width 19 height 9
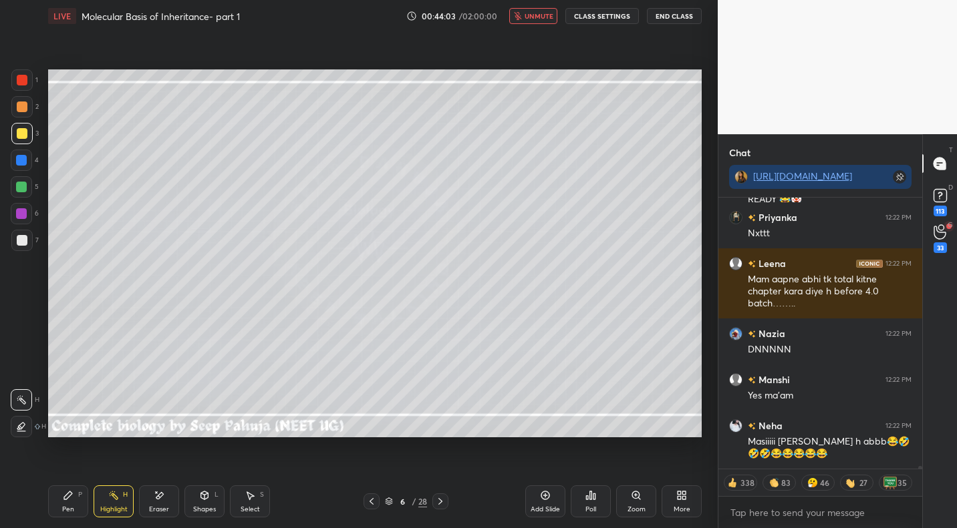
click at [549, 16] on span "unmute" at bounding box center [538, 15] width 29 height 9
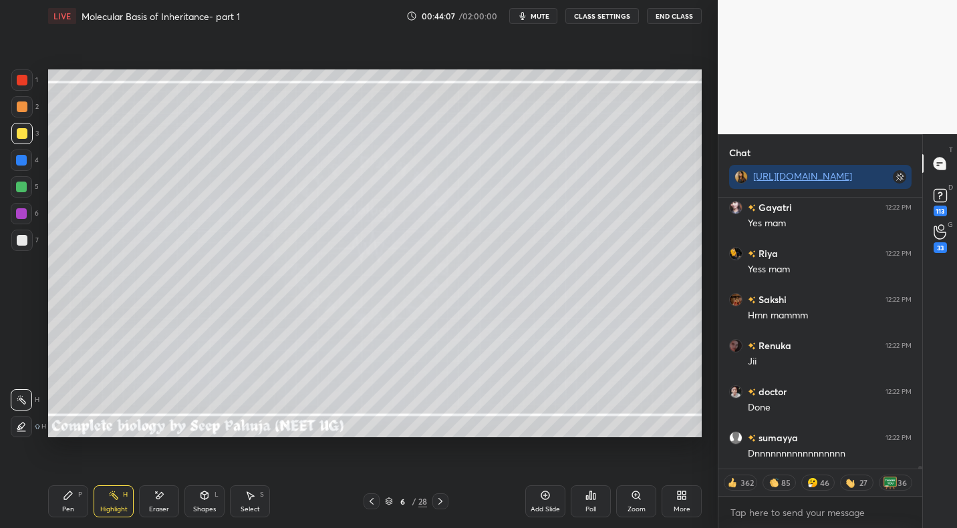
click at [444, 499] on icon at bounding box center [440, 501] width 11 height 11
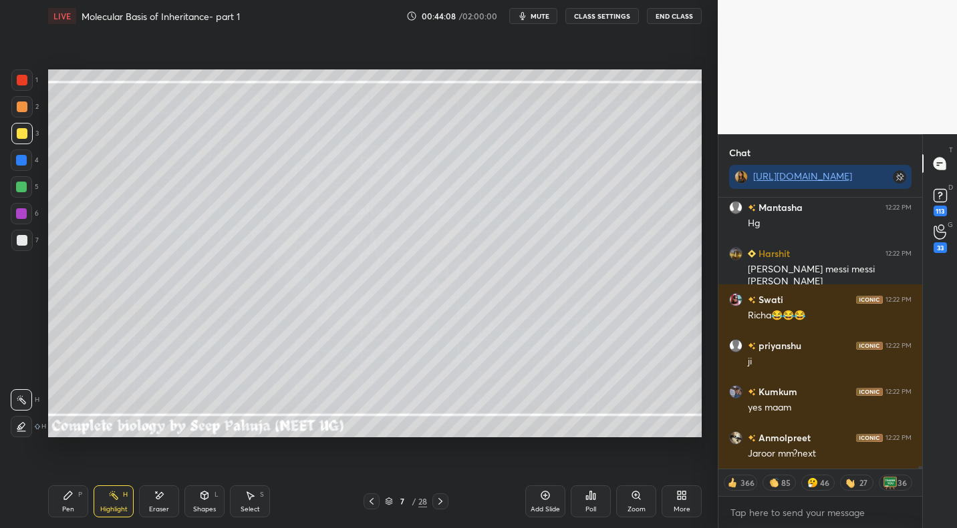
click at [81, 500] on div "Pen P" at bounding box center [68, 502] width 40 height 32
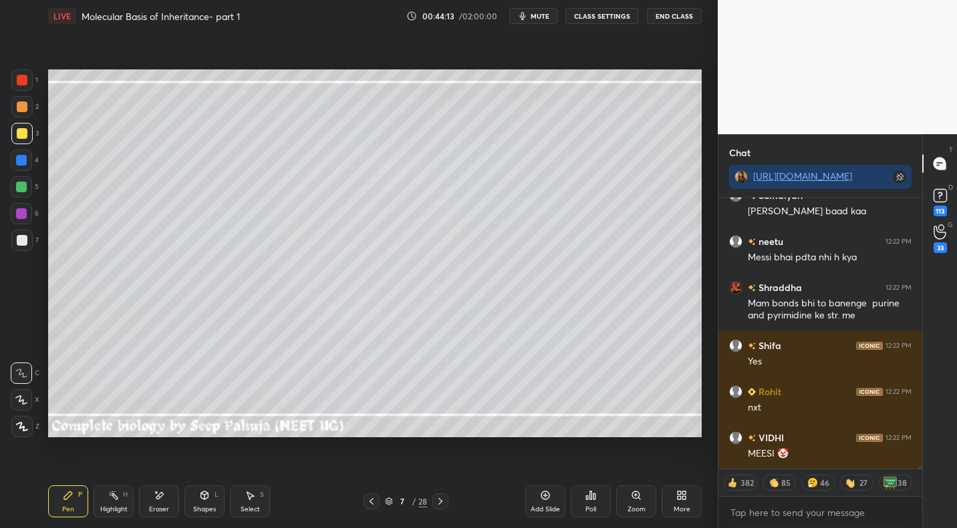
click at [367, 506] on icon at bounding box center [371, 501] width 11 height 11
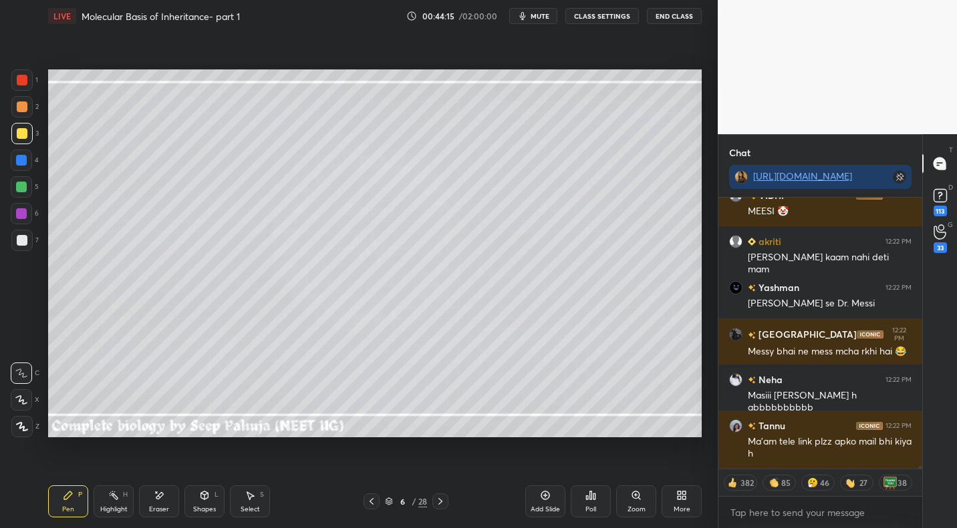
click at [120, 504] on div "Highlight H" at bounding box center [114, 502] width 40 height 32
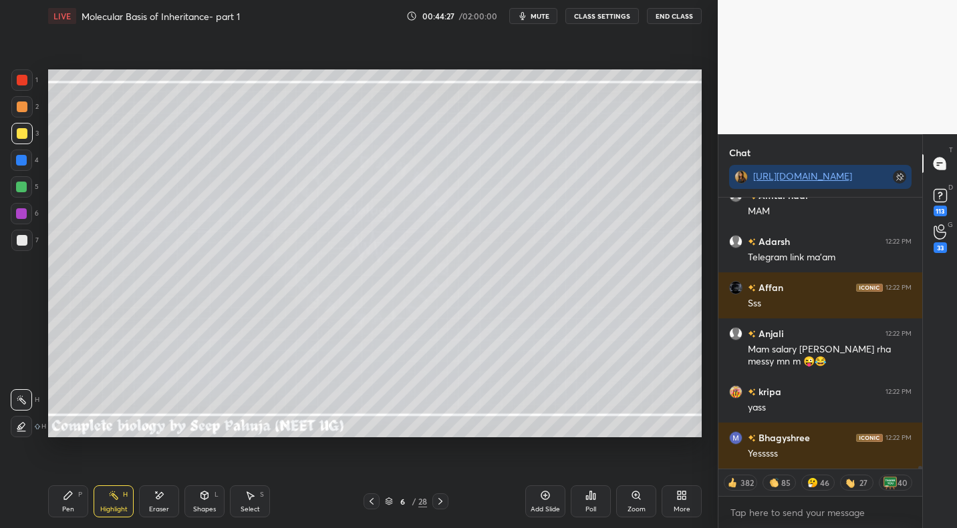
click at [440, 487] on div "Pen P Highlight H Eraser Shapes L Select S 6 / 28 Add Slide Poll Zoom More" at bounding box center [374, 501] width 653 height 53
click at [439, 499] on icon at bounding box center [440, 501] width 4 height 7
click at [74, 502] on div "Pen P" at bounding box center [68, 502] width 40 height 32
click at [18, 242] on div at bounding box center [22, 240] width 11 height 11
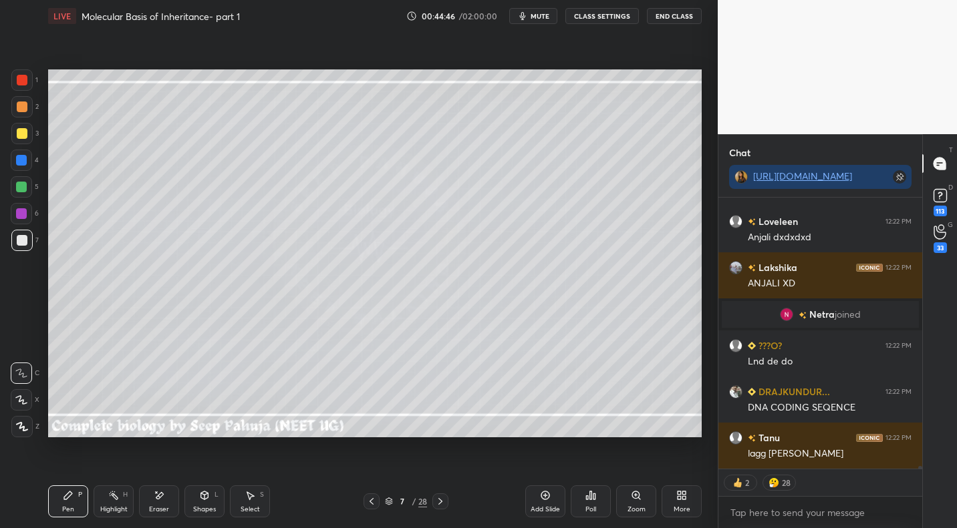
click at [219, 500] on div "Shapes L" at bounding box center [204, 502] width 40 height 32
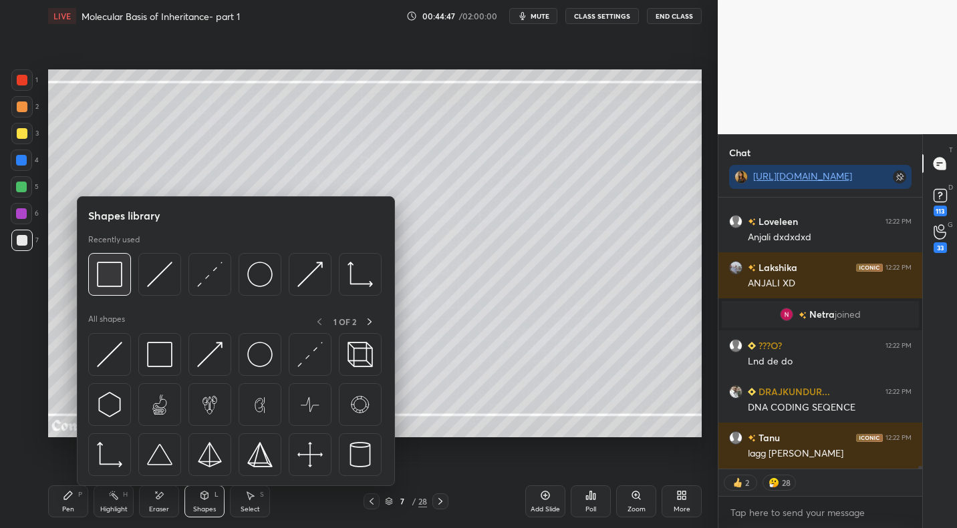
click at [111, 274] on img at bounding box center [109, 274] width 25 height 25
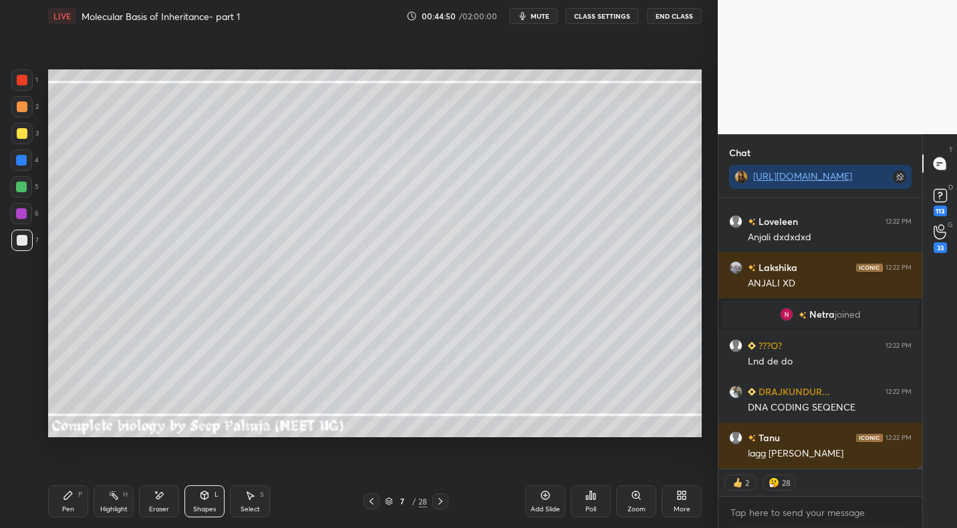
click at [61, 504] on div "Pen P" at bounding box center [68, 502] width 40 height 32
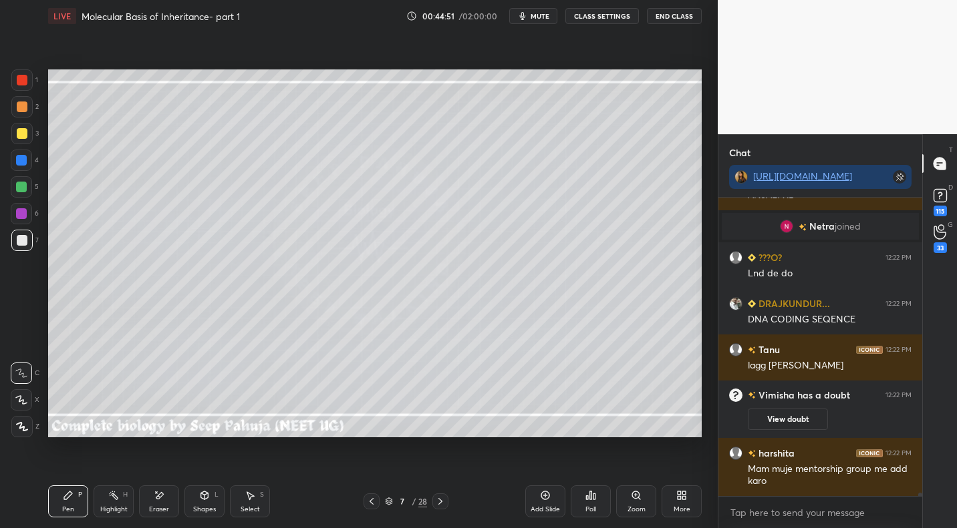
click at [24, 134] on div at bounding box center [22, 133] width 11 height 11
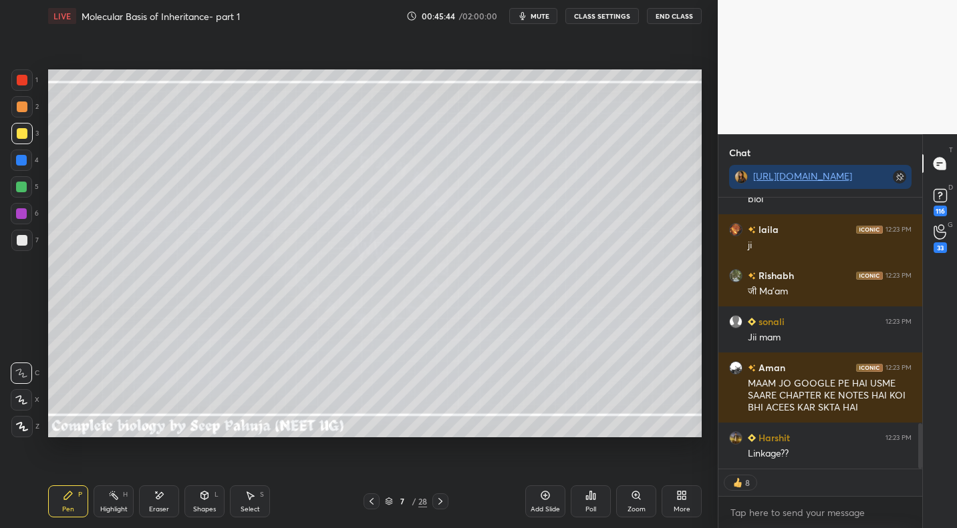
drag, startPoint x: 251, startPoint y: 510, endPoint x: 251, endPoint y: 471, distance: 38.7
click at [251, 510] on div "Select" at bounding box center [249, 509] width 19 height 7
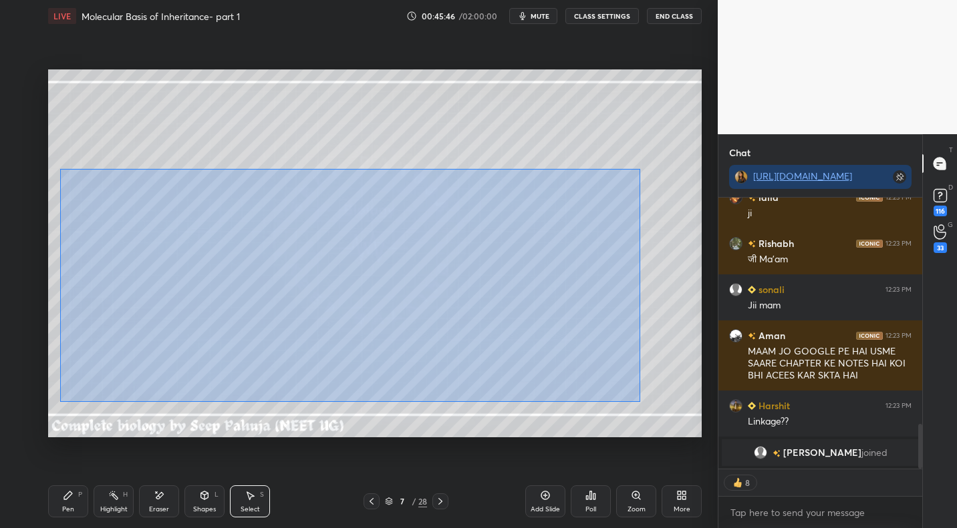
drag, startPoint x: 59, startPoint y: 166, endPoint x: 652, endPoint y: 403, distance: 638.6
click at [657, 407] on div "0 ° Undo Copy Duplicate Duplicate to new slide Delete" at bounding box center [374, 252] width 653 height 367
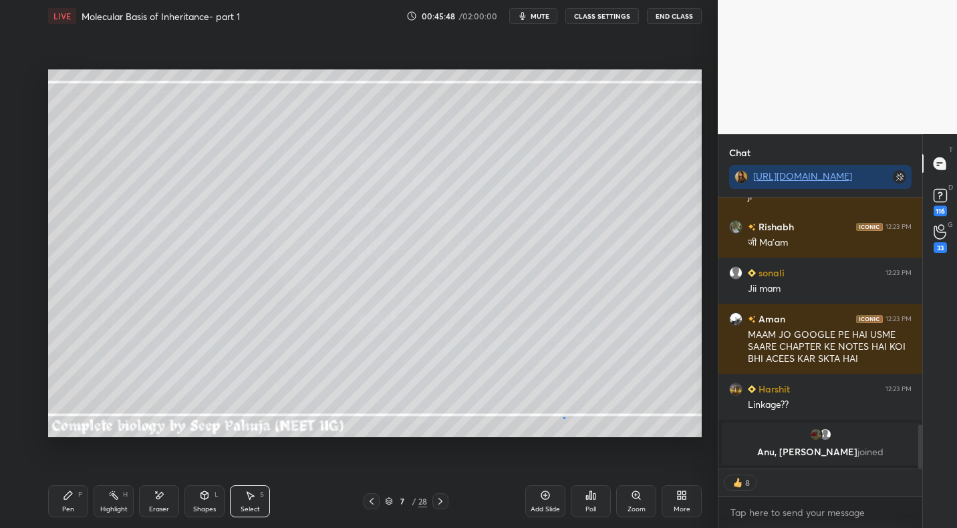
click at [563, 418] on div "0 ° Undo Copy Duplicate Duplicate to new slide Delete" at bounding box center [374, 252] width 653 height 367
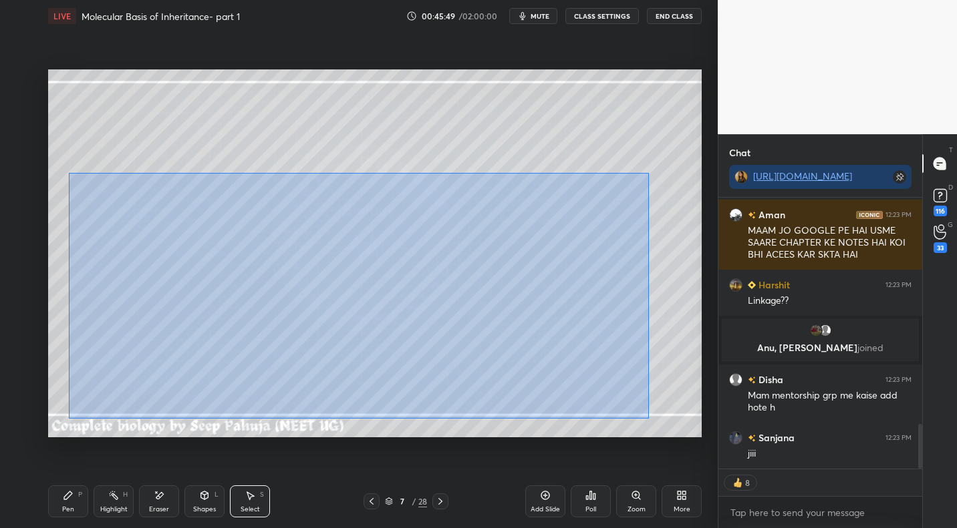
drag, startPoint x: 86, startPoint y: 186, endPoint x: 634, endPoint y: 409, distance: 591.5
click at [654, 420] on div "0 ° Undo Copy Duplicate Duplicate to new slide Delete" at bounding box center [374, 252] width 653 height 367
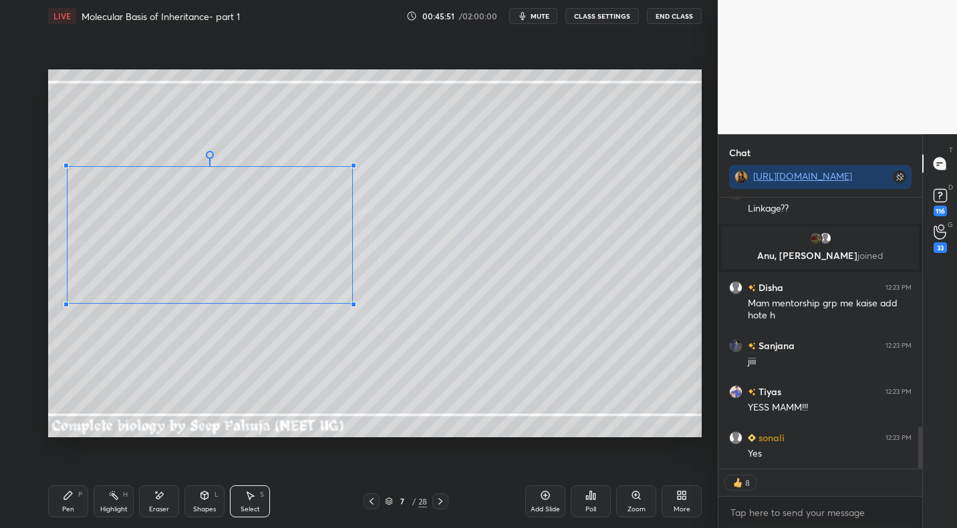
drag, startPoint x: 562, startPoint y: 414, endPoint x: 370, endPoint y: 308, distance: 219.8
click at [356, 306] on div at bounding box center [353, 304] width 5 height 5
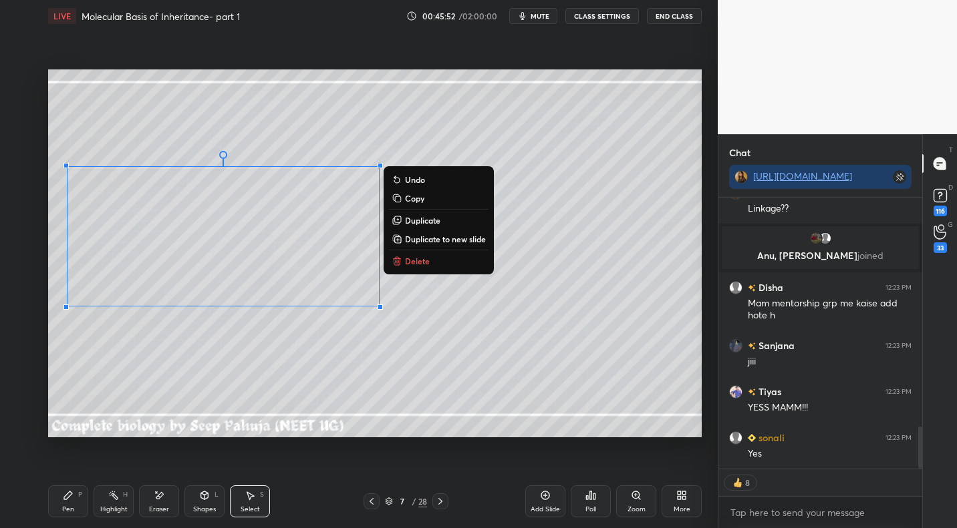
scroll to position [1555, 0]
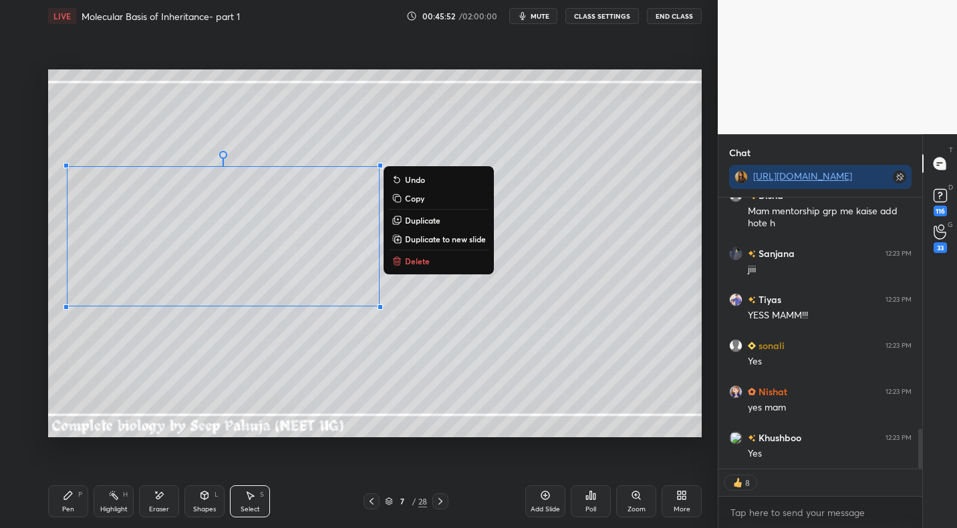
click at [214, 500] on div "Shapes L" at bounding box center [204, 502] width 40 height 32
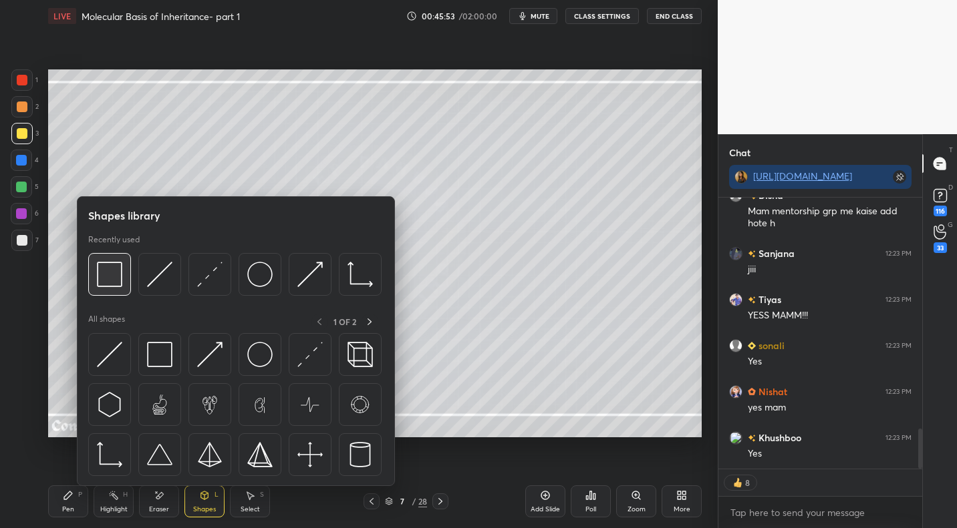
scroll to position [4, 5]
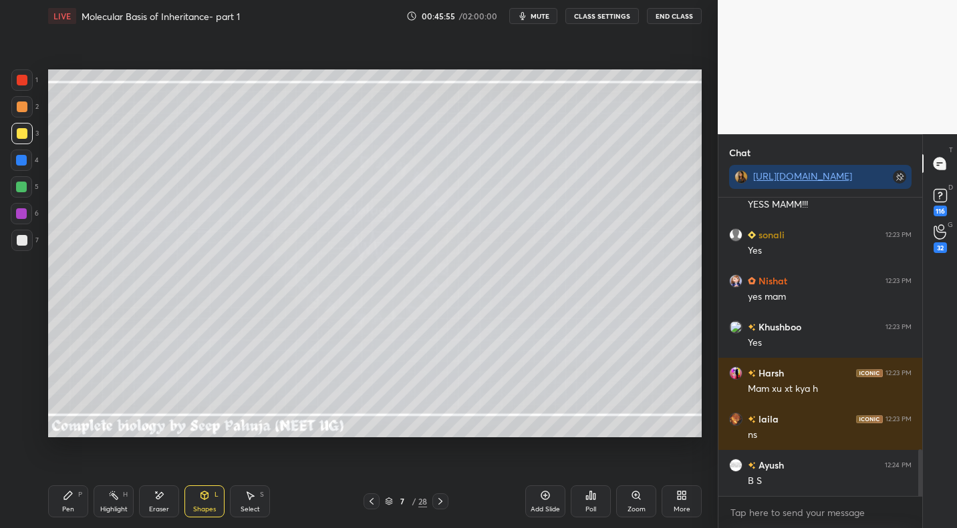
click at [71, 500] on icon at bounding box center [68, 495] width 11 height 11
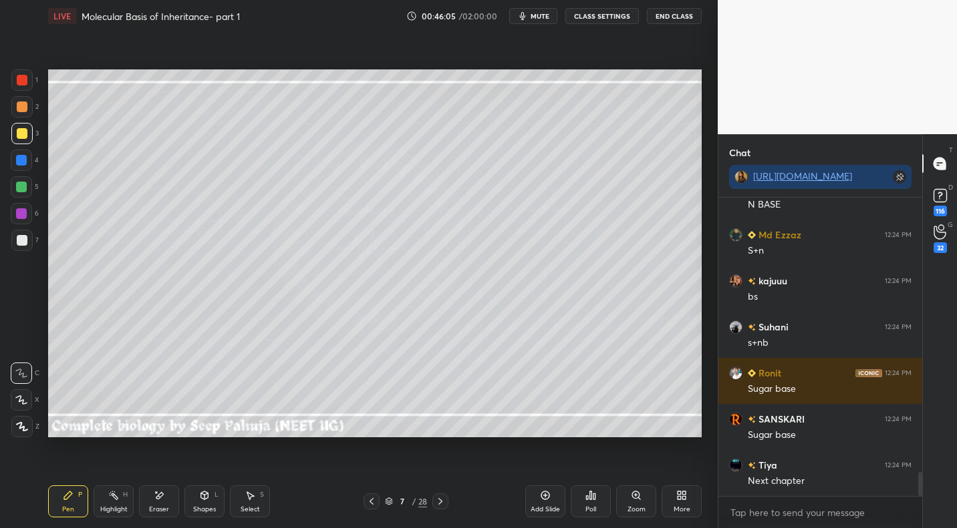
click at [202, 501] on div "Shapes L" at bounding box center [204, 502] width 40 height 32
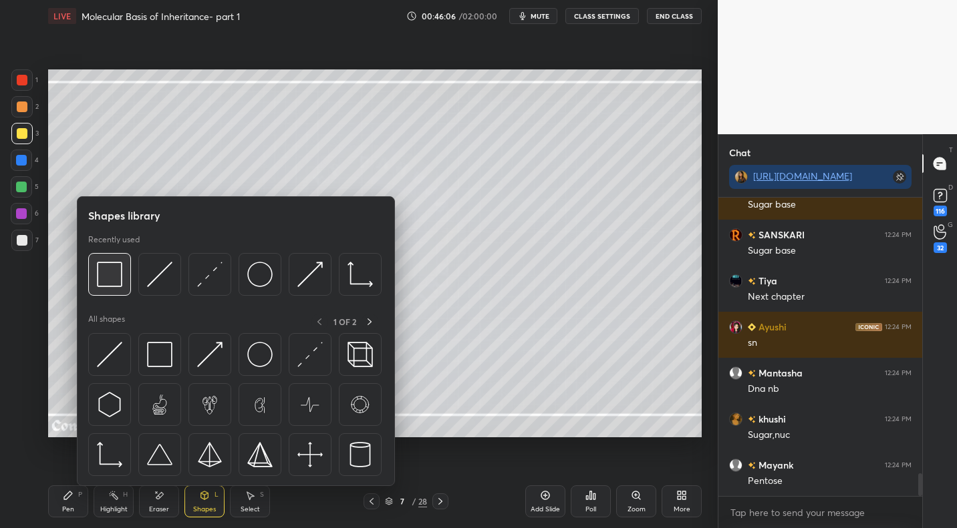
click at [103, 281] on img at bounding box center [109, 274] width 25 height 25
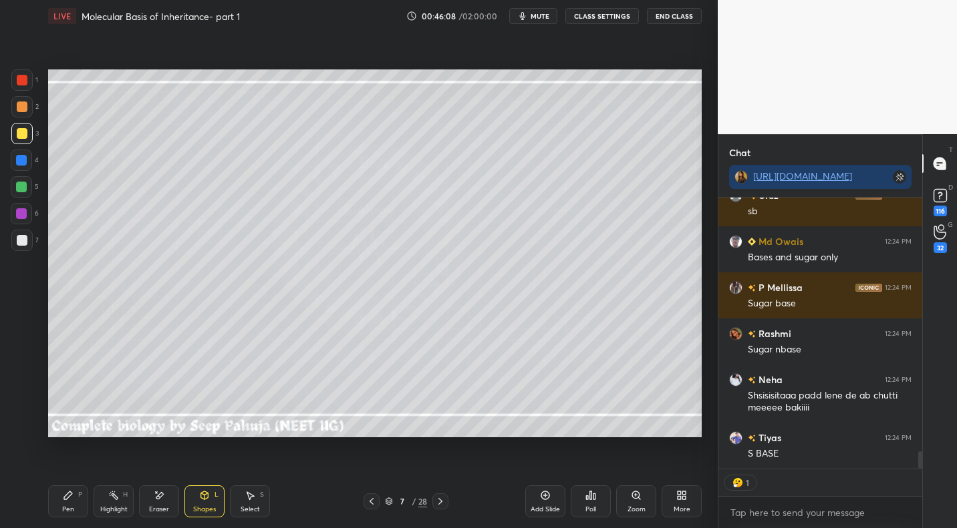
click at [75, 501] on div "Pen P" at bounding box center [68, 502] width 40 height 32
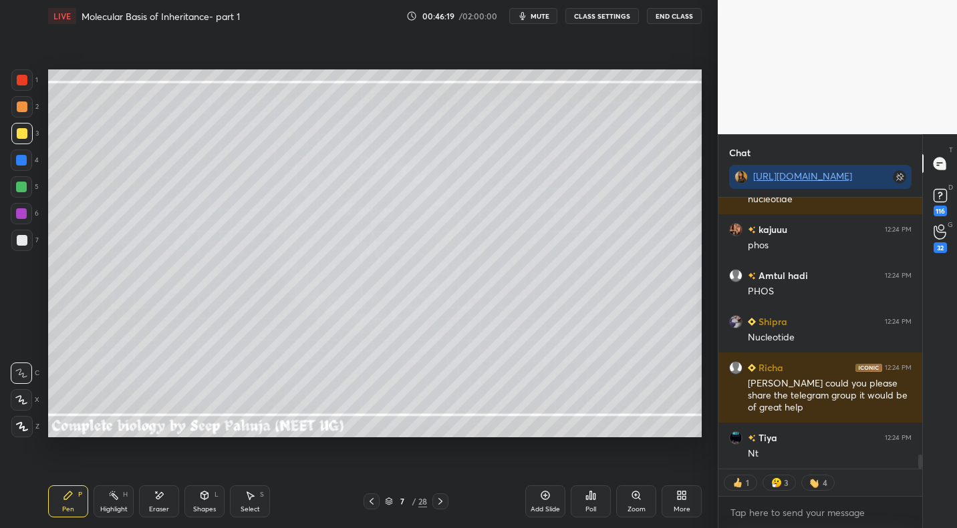
click at [113, 509] on div "Highlight" at bounding box center [113, 509] width 27 height 7
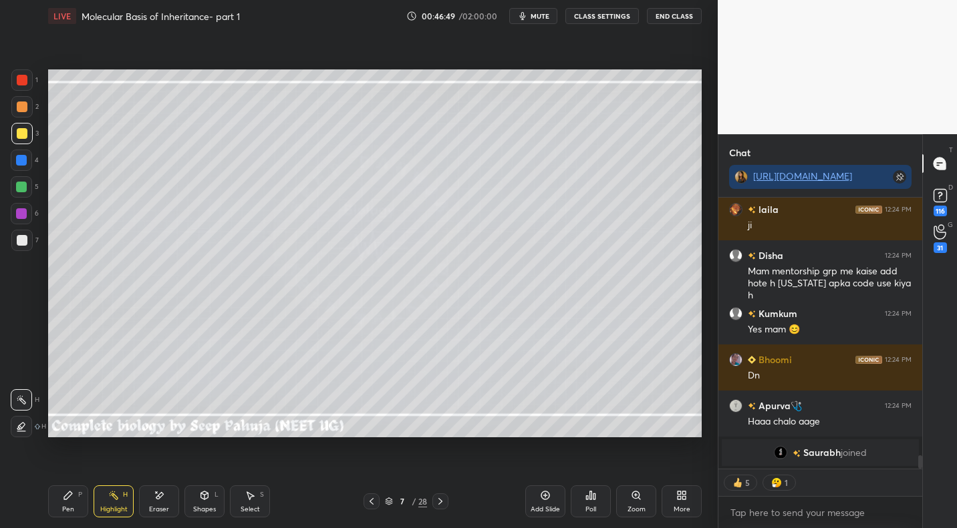
click at [440, 502] on icon at bounding box center [440, 501] width 11 height 11
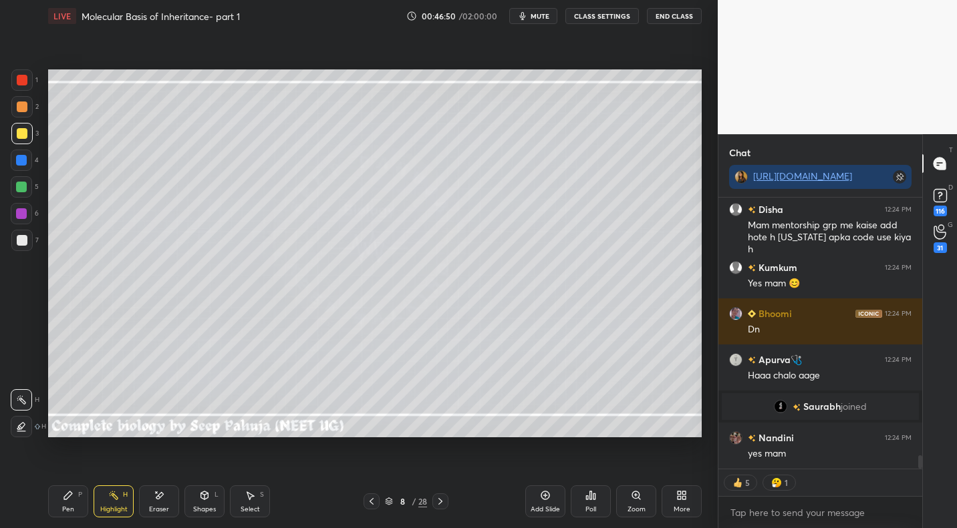
drag, startPoint x: 64, startPoint y: 496, endPoint x: 75, endPoint y: 482, distance: 17.5
click at [63, 499] on icon at bounding box center [68, 495] width 11 height 11
click at [19, 246] on div at bounding box center [22, 240] width 11 height 11
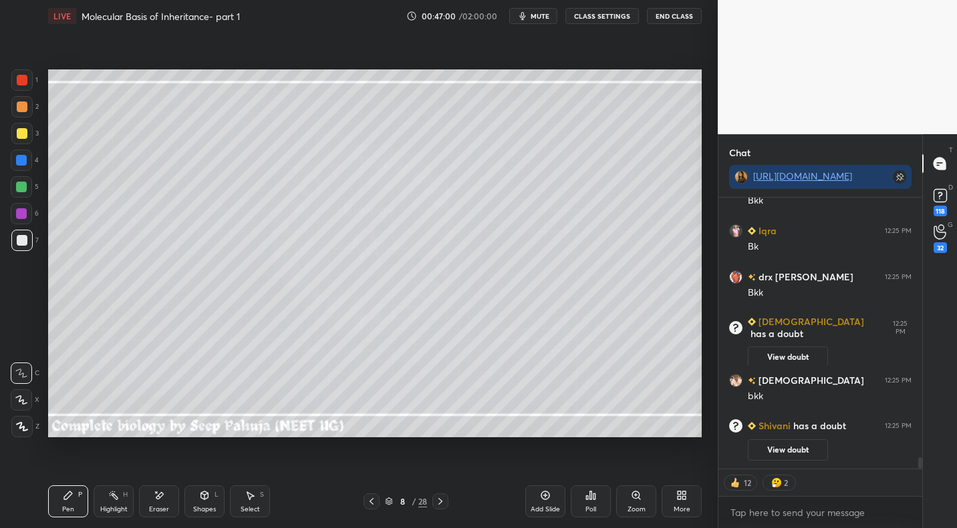
click at [373, 506] on icon at bounding box center [371, 501] width 11 height 11
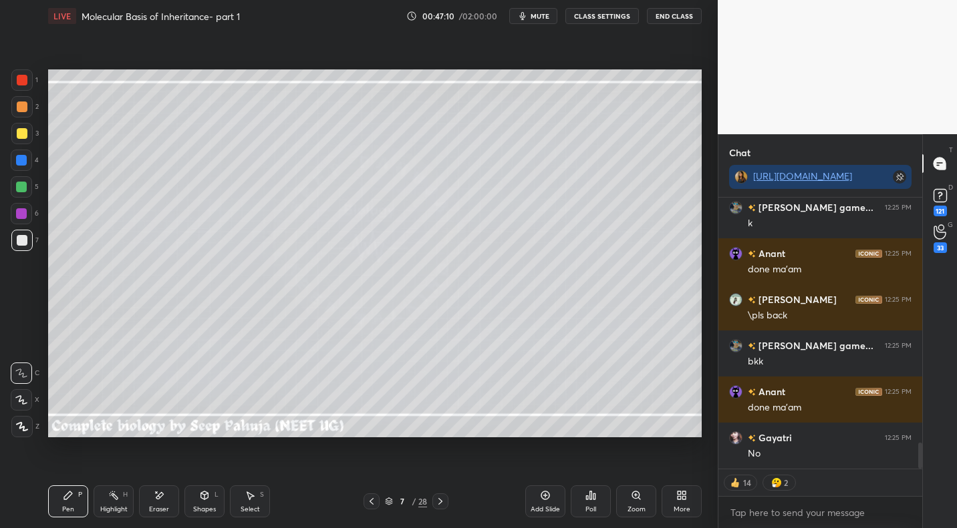
click at [441, 498] on icon at bounding box center [440, 501] width 11 height 11
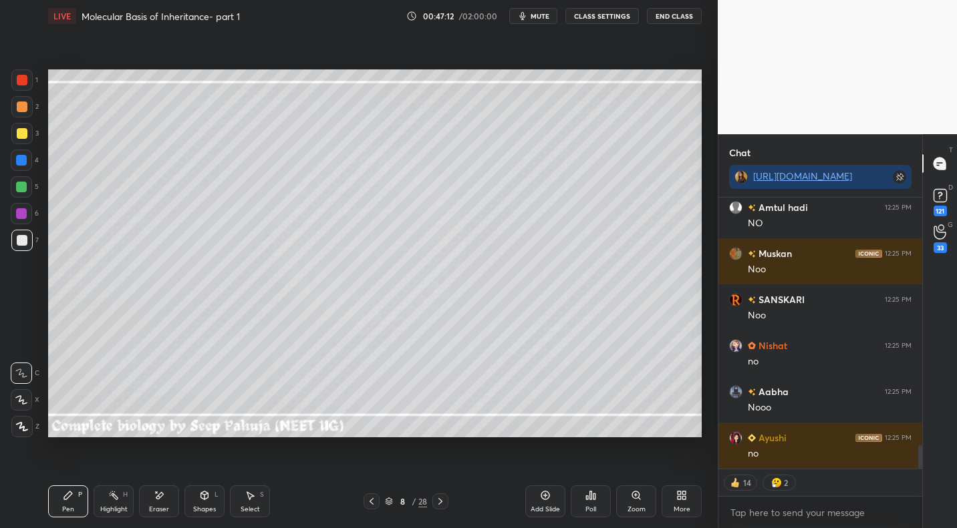
click at [17, 138] on div at bounding box center [22, 133] width 11 height 11
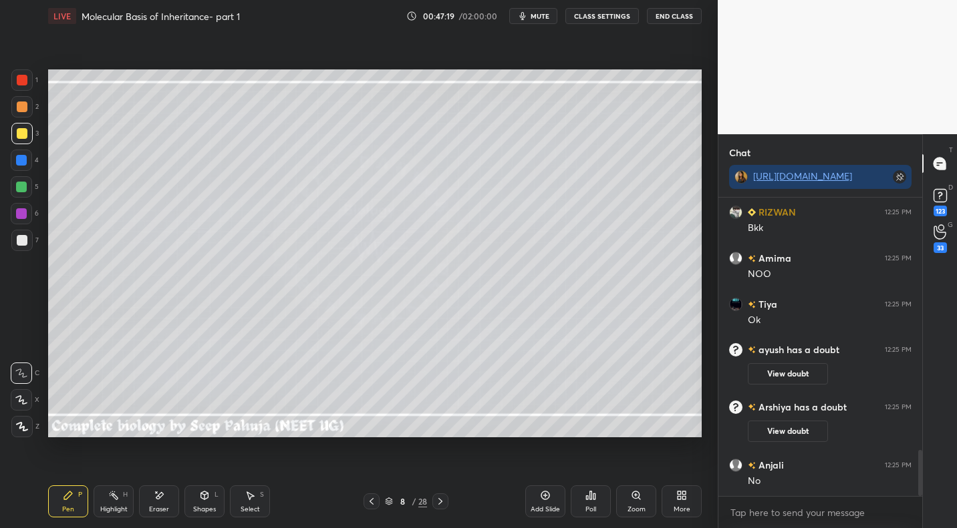
click at [166, 502] on div "Eraser" at bounding box center [159, 502] width 40 height 32
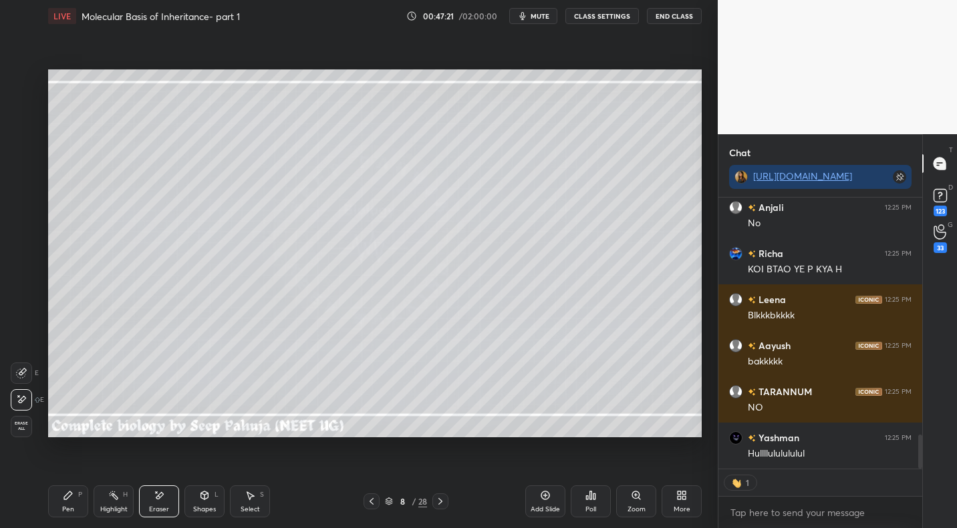
click at [69, 492] on icon at bounding box center [68, 496] width 8 height 8
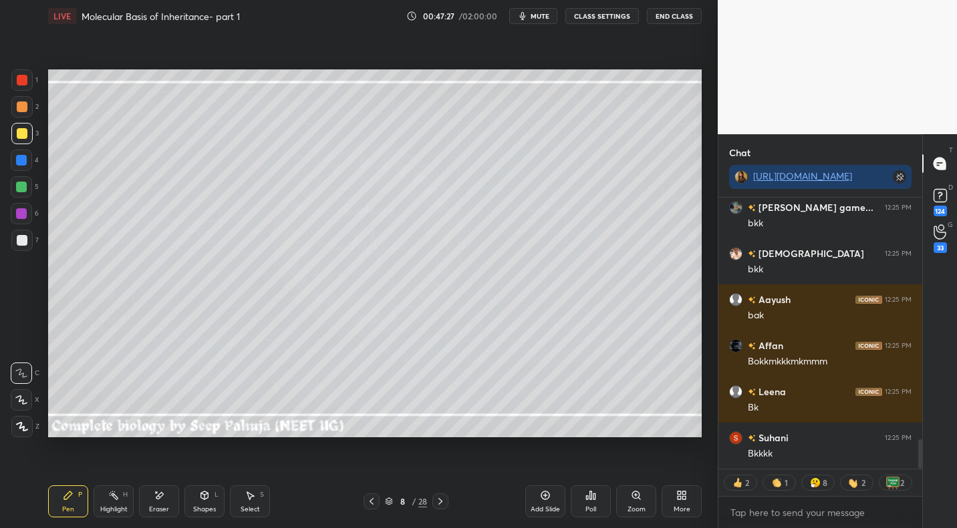
click at [25, 186] on div at bounding box center [21, 187] width 11 height 11
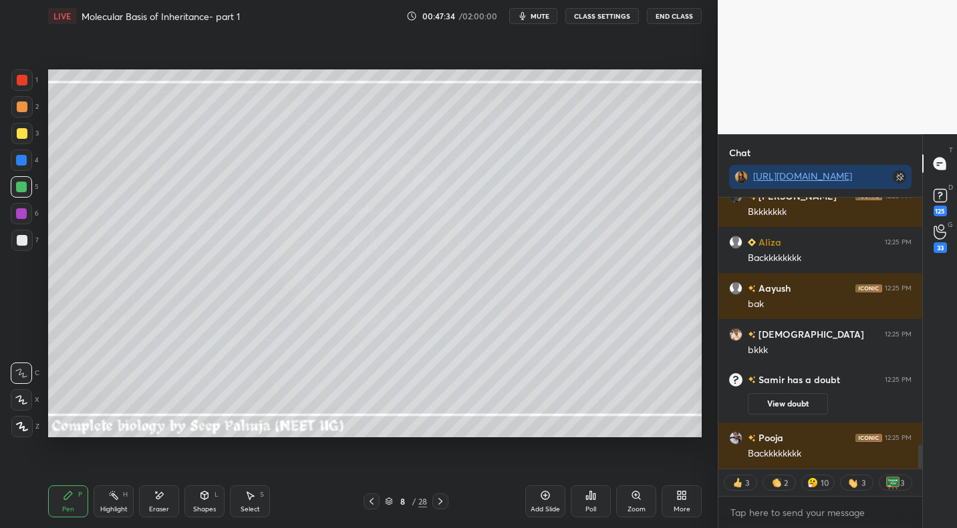
click at [373, 504] on icon at bounding box center [371, 501] width 11 height 11
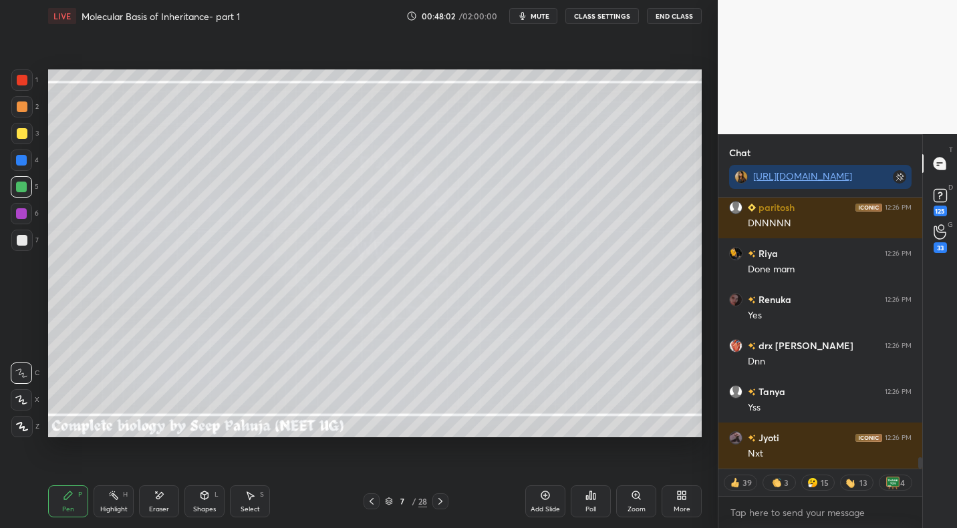
click at [444, 498] on icon at bounding box center [440, 501] width 11 height 11
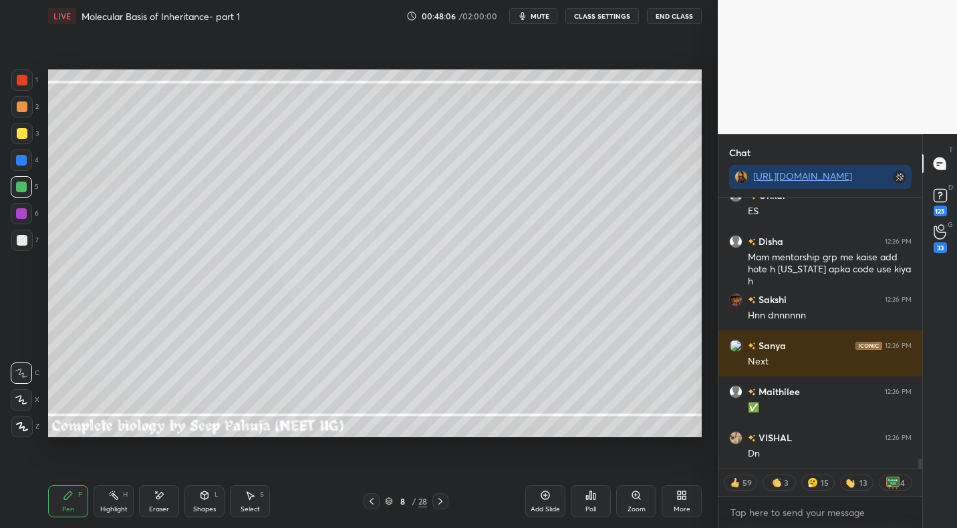
drag, startPoint x: 117, startPoint y: 500, endPoint x: 150, endPoint y: 476, distance: 41.0
click at [117, 500] on icon at bounding box center [113, 495] width 11 height 11
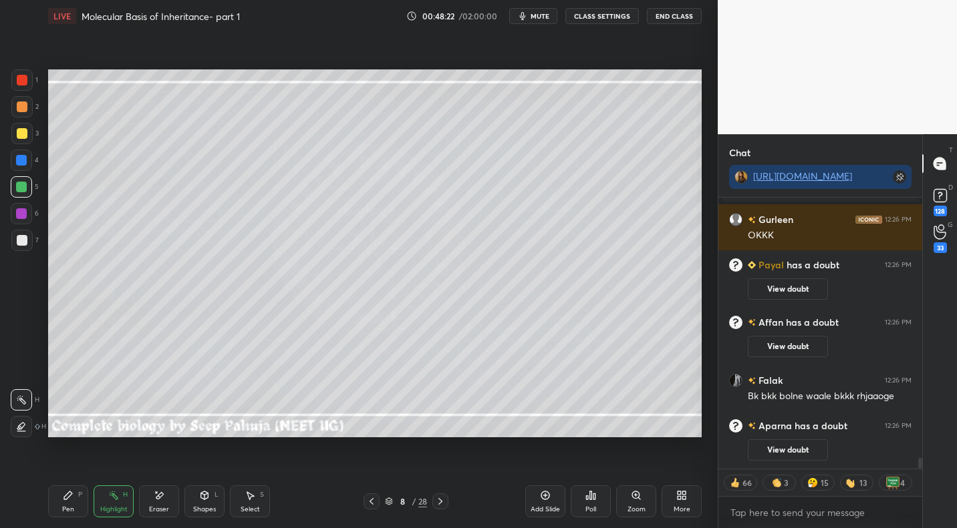
click at [259, 500] on div "Select S" at bounding box center [250, 502] width 40 height 32
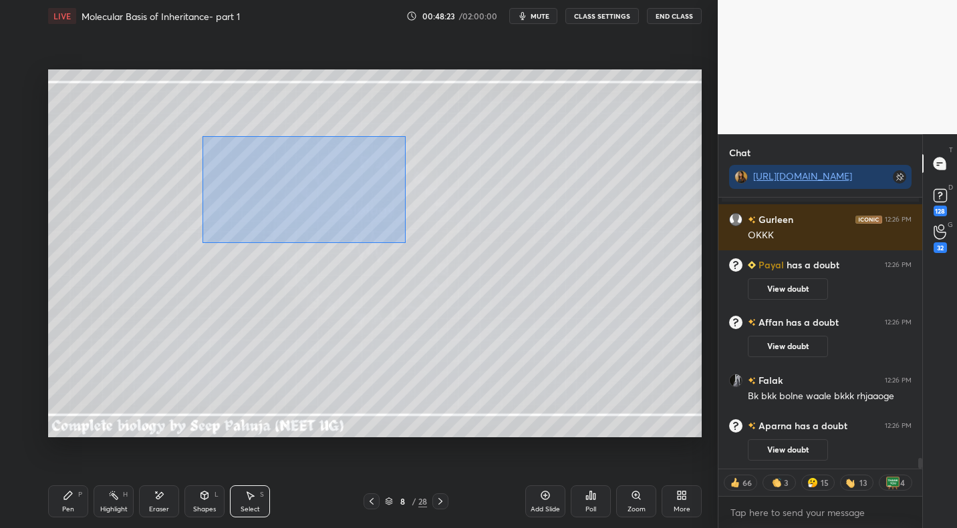
drag, startPoint x: 214, startPoint y: 151, endPoint x: 554, endPoint y: 315, distance: 377.6
click at [554, 315] on div "0 ° Undo Copy Duplicate Duplicate to new slide Delete" at bounding box center [374, 252] width 653 height 367
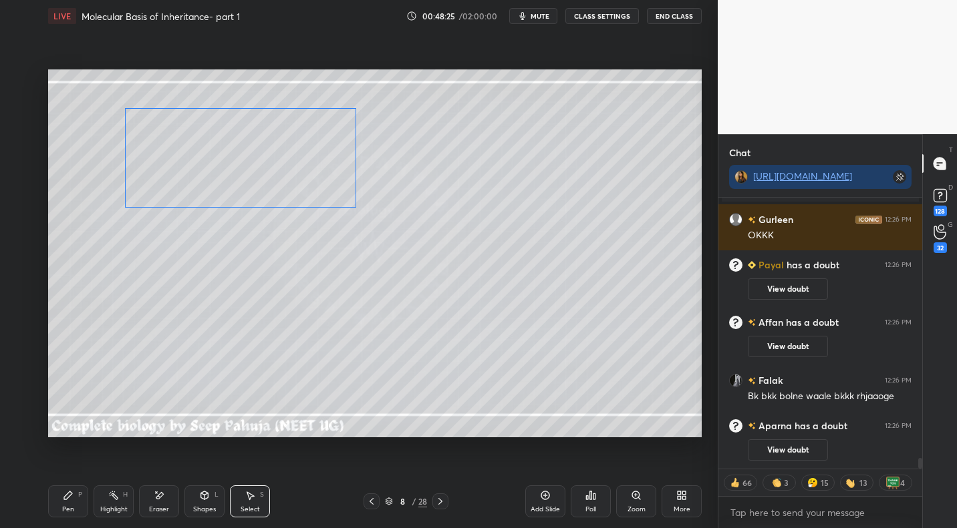
drag, startPoint x: 334, startPoint y: 217, endPoint x: 232, endPoint y: 153, distance: 120.7
click at [234, 152] on div "0 ° Undo Copy Duplicate Duplicate to new slide Delete" at bounding box center [374, 252] width 653 height 367
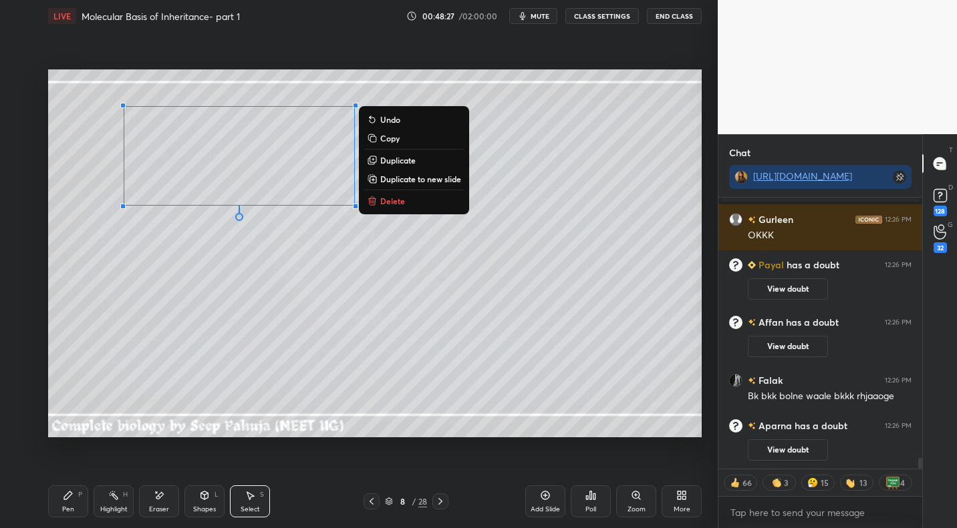
drag, startPoint x: 389, startPoint y: 138, endPoint x: 391, endPoint y: 164, distance: 25.4
click at [389, 138] on p "Copy" at bounding box center [389, 138] width 19 height 11
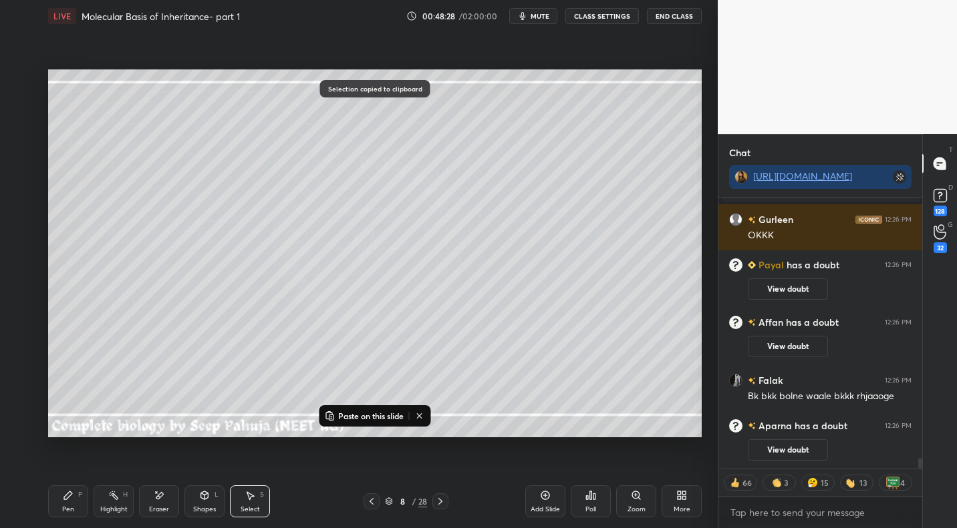
click at [374, 415] on p "Paste on this slide" at bounding box center [370, 416] width 65 height 11
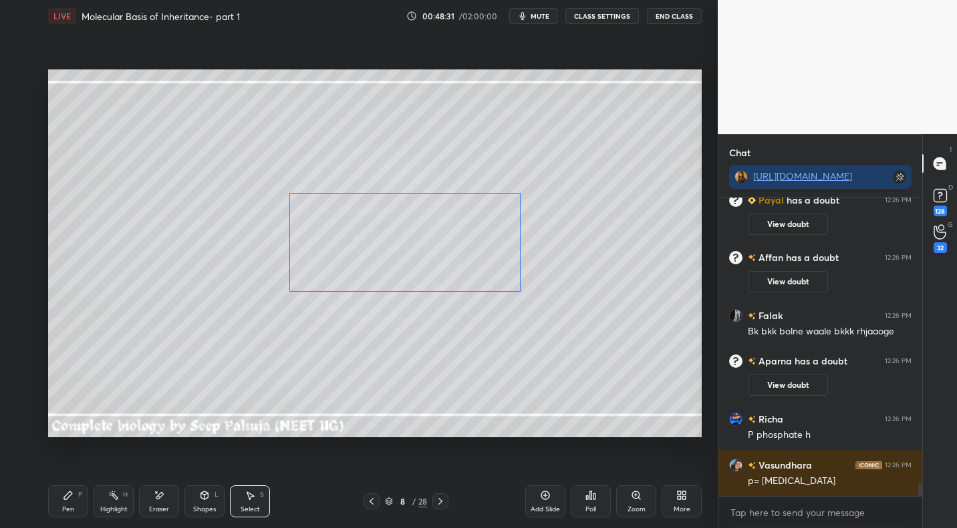
drag, startPoint x: 263, startPoint y: 166, endPoint x: 410, endPoint y: 238, distance: 164.0
click at [413, 238] on div "0 ° Undo Copy Paste here Duplicate Duplicate to new slide Delete" at bounding box center [374, 252] width 653 height 367
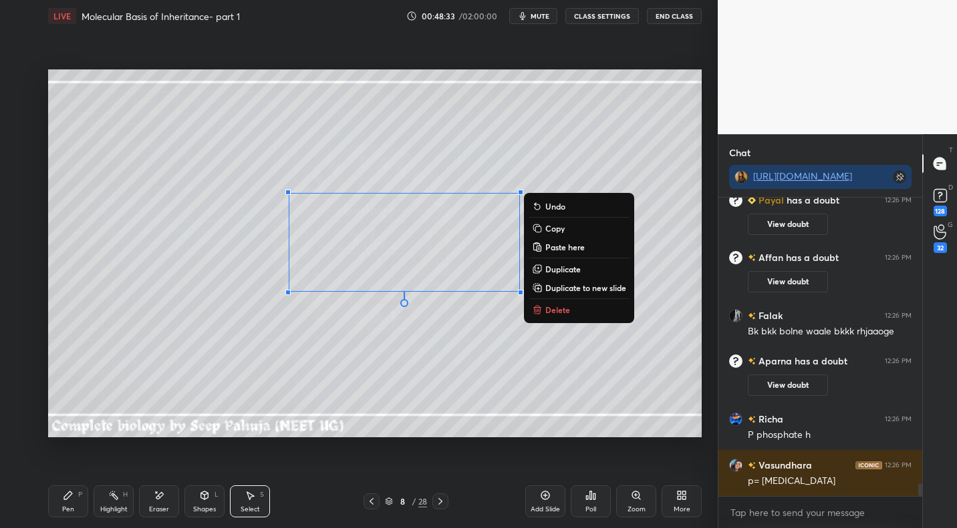
click at [74, 499] on div "Pen P" at bounding box center [68, 502] width 40 height 32
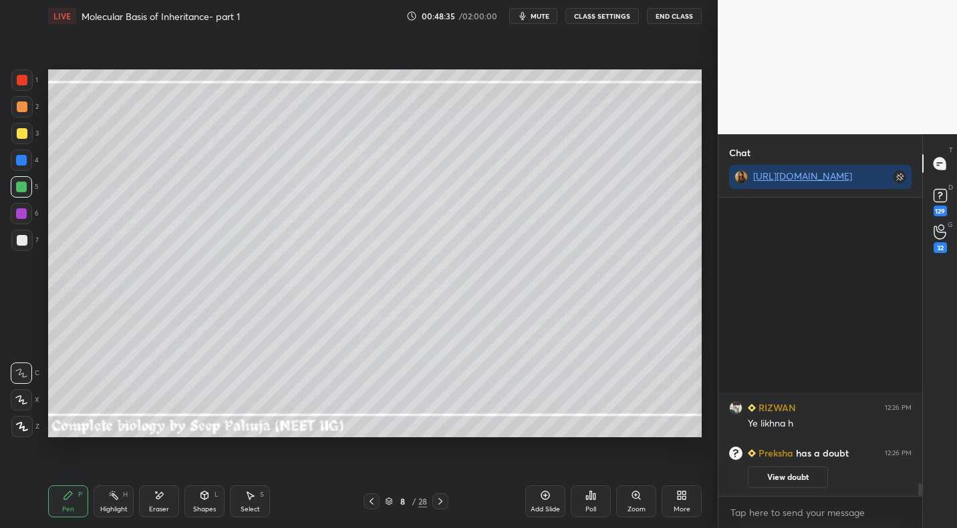
click at [214, 503] on div "Shapes L" at bounding box center [204, 502] width 40 height 32
click at [168, 494] on div "Eraser" at bounding box center [159, 502] width 40 height 32
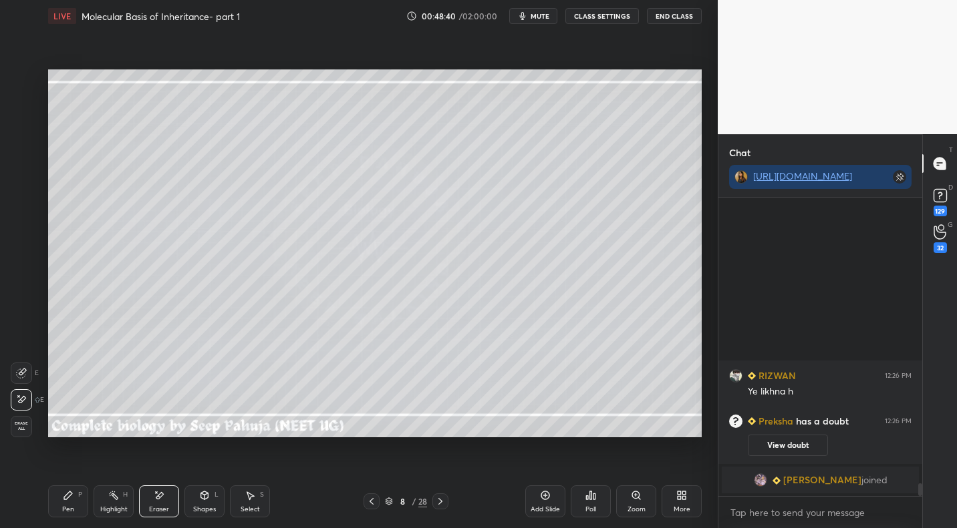
drag, startPoint x: 72, startPoint y: 491, endPoint x: 80, endPoint y: 481, distance: 12.8
click at [72, 491] on icon at bounding box center [68, 495] width 11 height 11
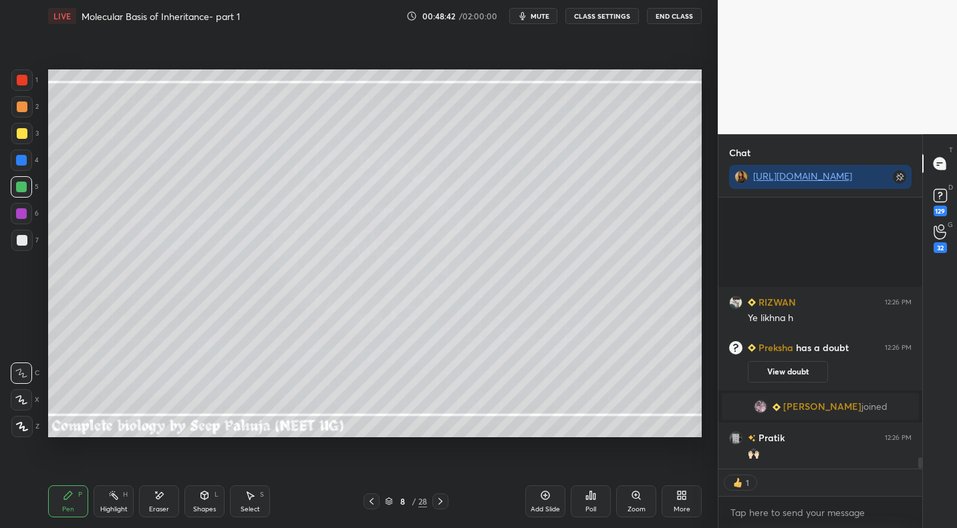
click at [371, 500] on icon at bounding box center [371, 501] width 4 height 7
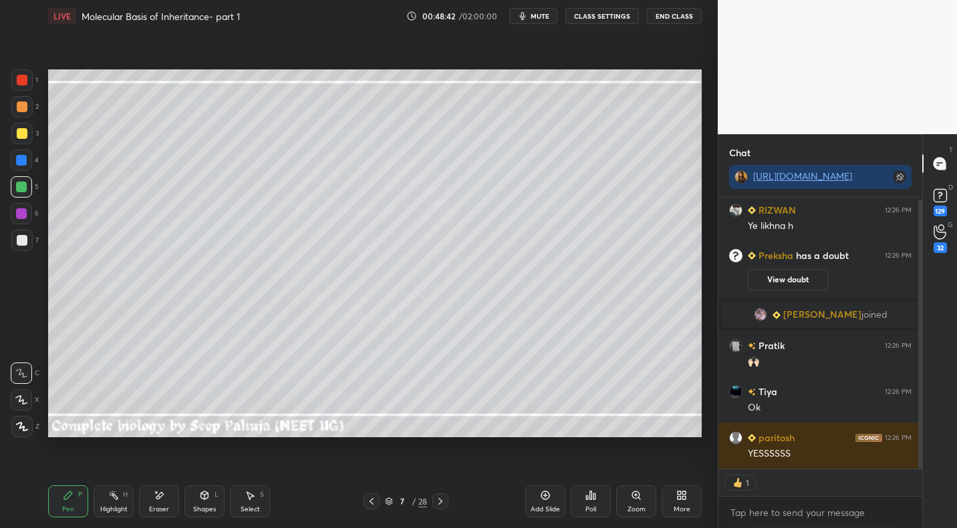
click at [371, 500] on icon at bounding box center [371, 501] width 4 height 7
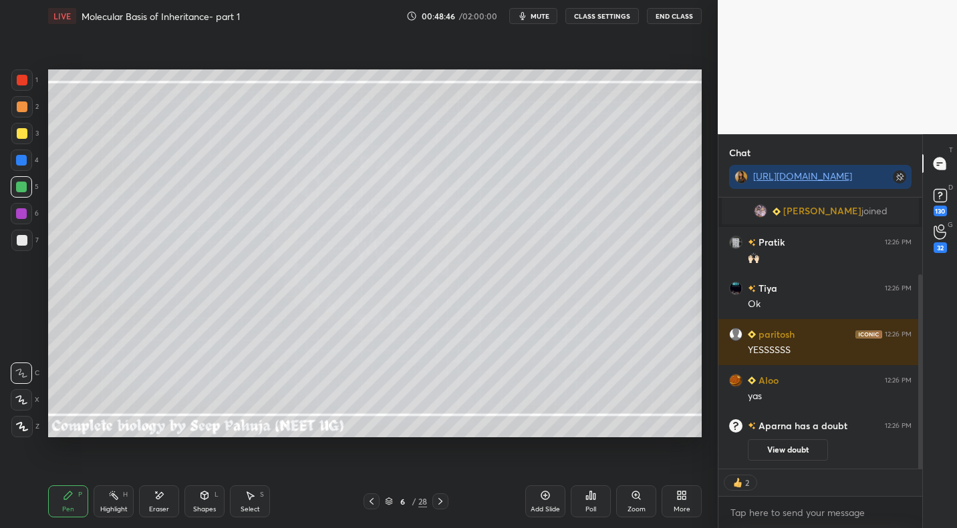
click at [436, 500] on icon at bounding box center [440, 501] width 11 height 11
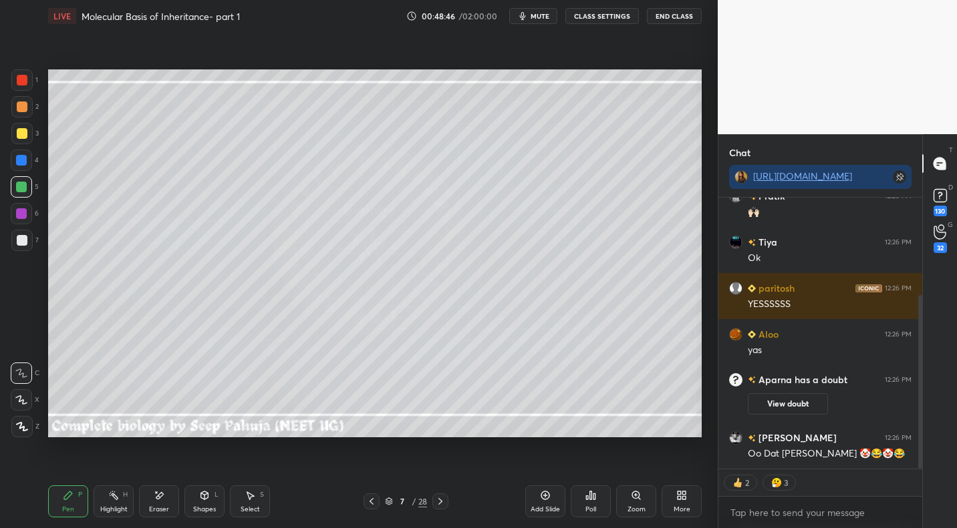
click at [440, 501] on icon at bounding box center [440, 501] width 11 height 11
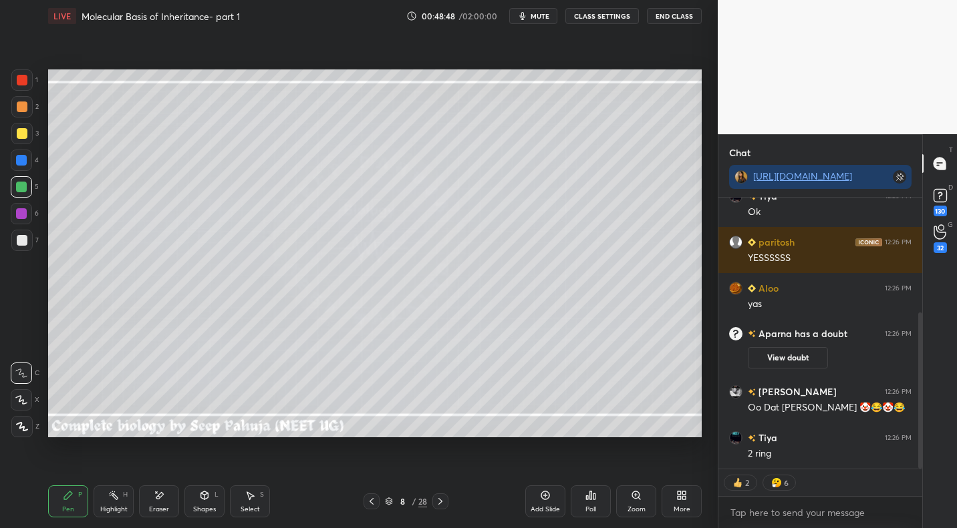
click at [27, 132] on div at bounding box center [21, 133] width 21 height 21
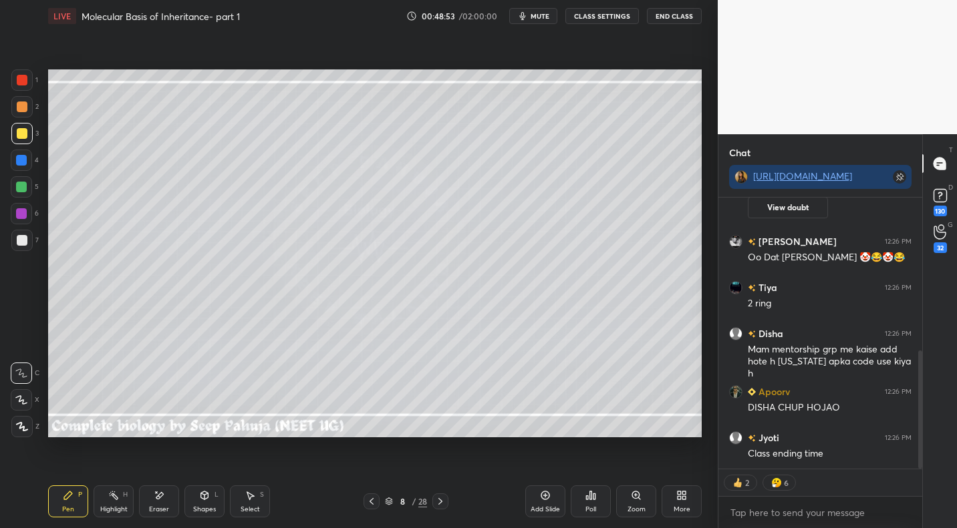
click at [258, 496] on div "Select S" at bounding box center [250, 502] width 40 height 32
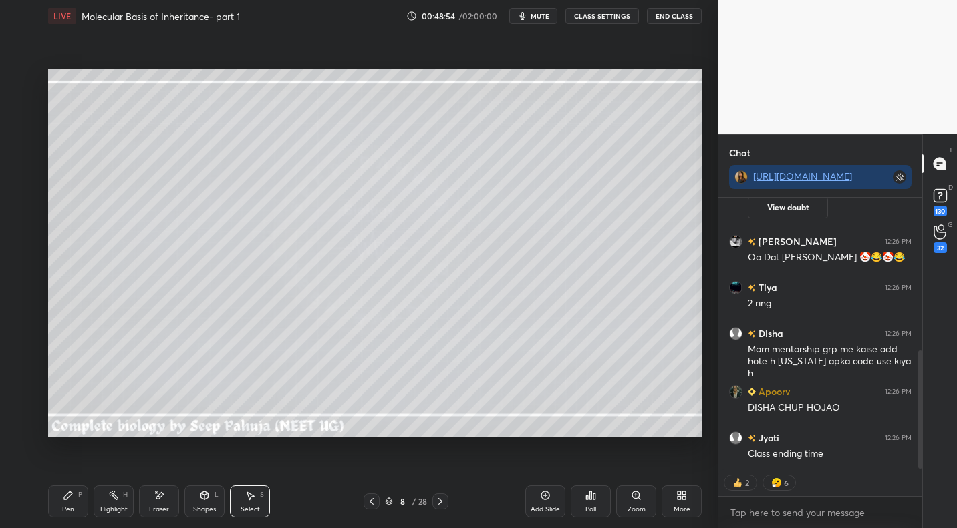
drag, startPoint x: 478, startPoint y: 211, endPoint x: 525, endPoint y: 256, distance: 65.2
click at [525, 256] on div "0 ° Undo Copy Paste here Duplicate Duplicate to new slide Delete" at bounding box center [374, 252] width 653 height 367
drag, startPoint x: 482, startPoint y: 214, endPoint x: 474, endPoint y: 196, distance: 19.1
click at [479, 193] on div "0 ° Undo Copy Paste here Duplicate Duplicate to new slide Delete" at bounding box center [374, 252] width 653 height 367
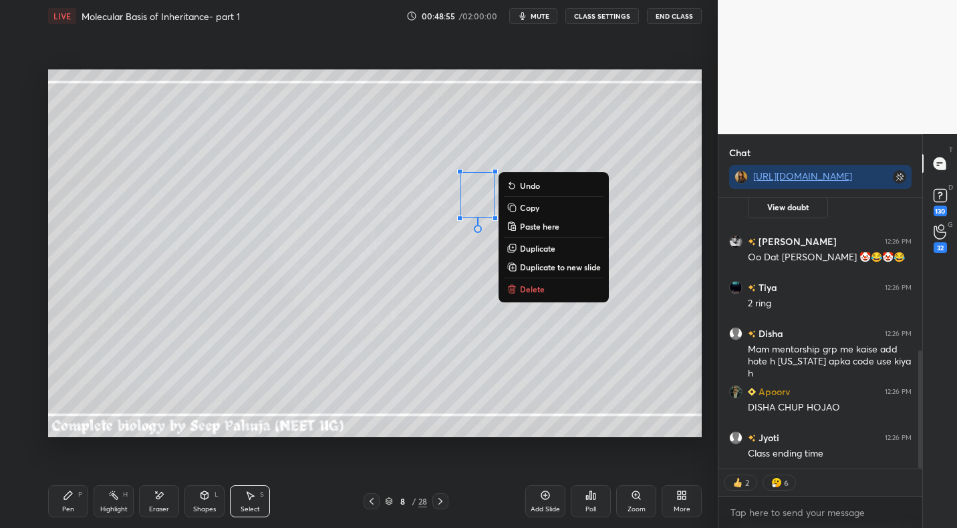
drag, startPoint x: 66, startPoint y: 498, endPoint x: 78, endPoint y: 481, distance: 21.1
click at [66, 498] on icon at bounding box center [68, 496] width 8 height 8
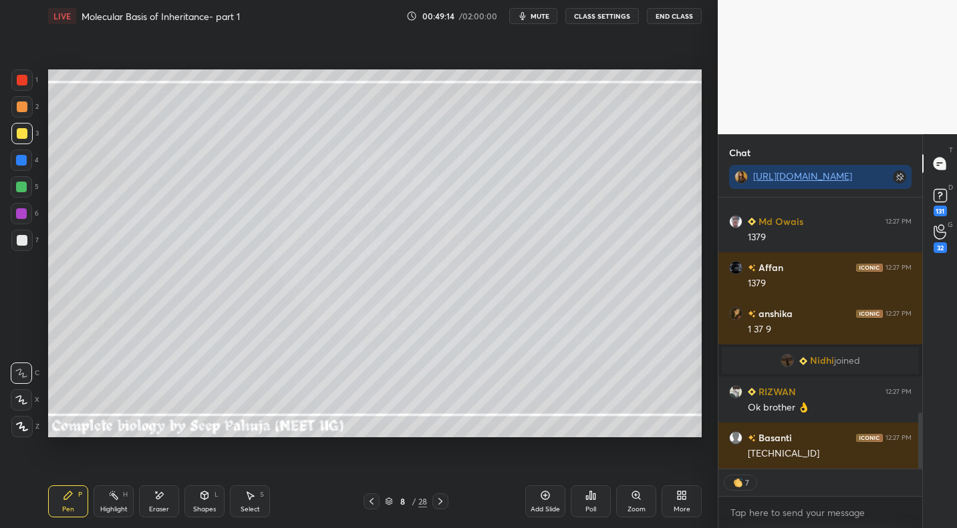
drag, startPoint x: 165, startPoint y: 500, endPoint x: 203, endPoint y: 450, distance: 62.9
click at [165, 500] on div "Eraser" at bounding box center [159, 502] width 40 height 32
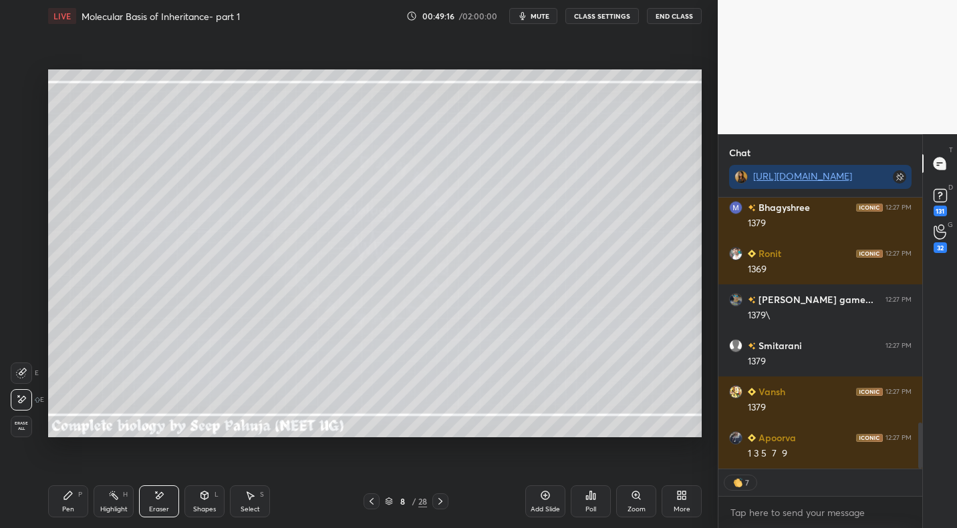
click at [75, 513] on div "Pen P" at bounding box center [68, 502] width 40 height 32
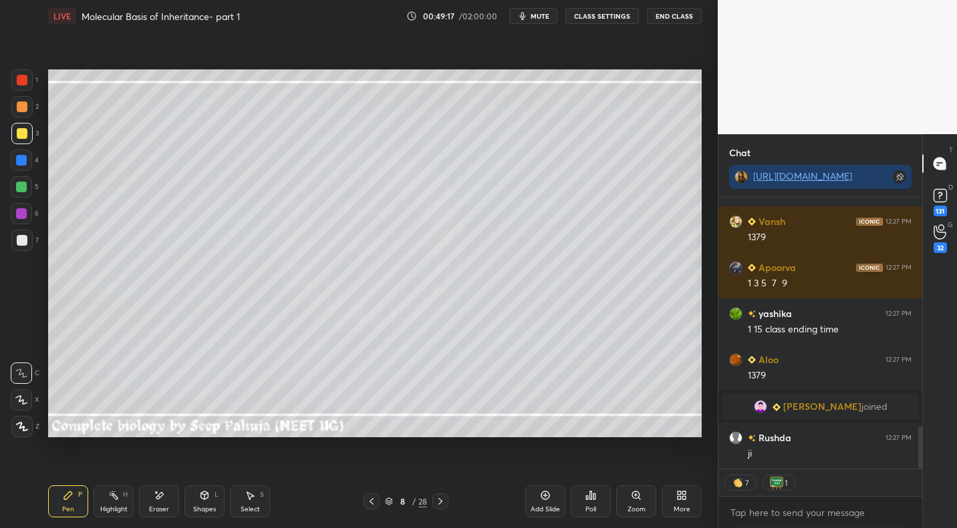
drag, startPoint x: 24, startPoint y: 186, endPoint x: 38, endPoint y: 203, distance: 21.8
click at [23, 190] on div at bounding box center [21, 187] width 11 height 11
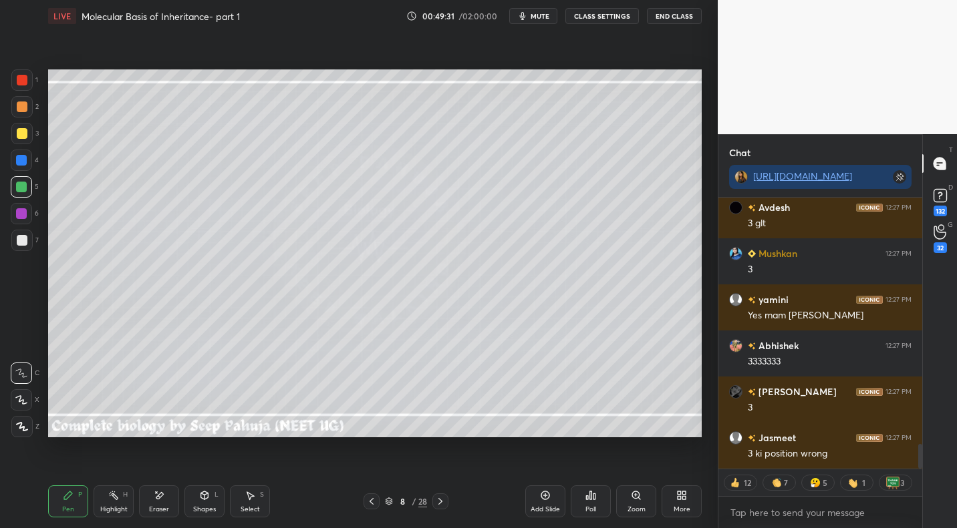
click at [124, 489] on div "Highlight H" at bounding box center [114, 502] width 40 height 32
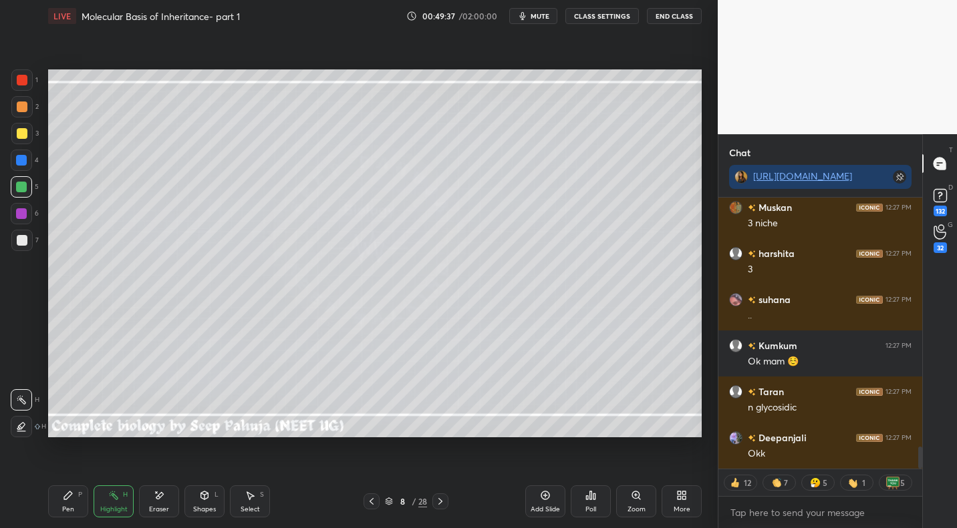
click at [66, 500] on icon at bounding box center [68, 495] width 11 height 11
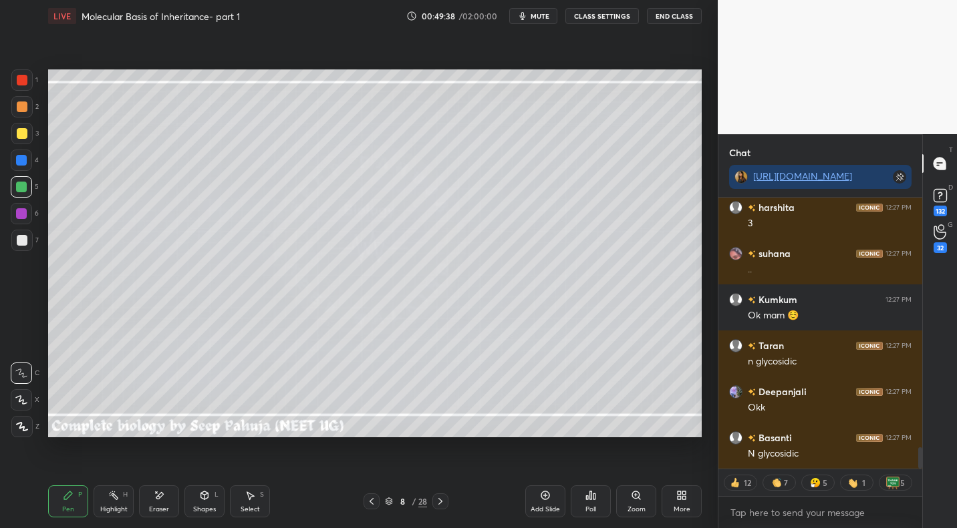
click at [25, 136] on div at bounding box center [22, 133] width 11 height 11
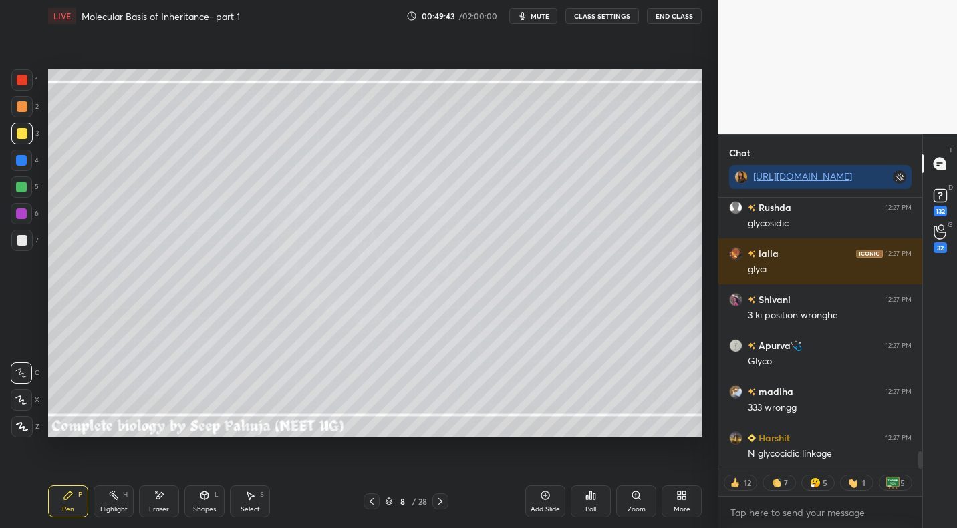
drag, startPoint x: 162, startPoint y: 505, endPoint x: 192, endPoint y: 454, distance: 59.3
click at [163, 502] on div "Eraser" at bounding box center [159, 502] width 40 height 32
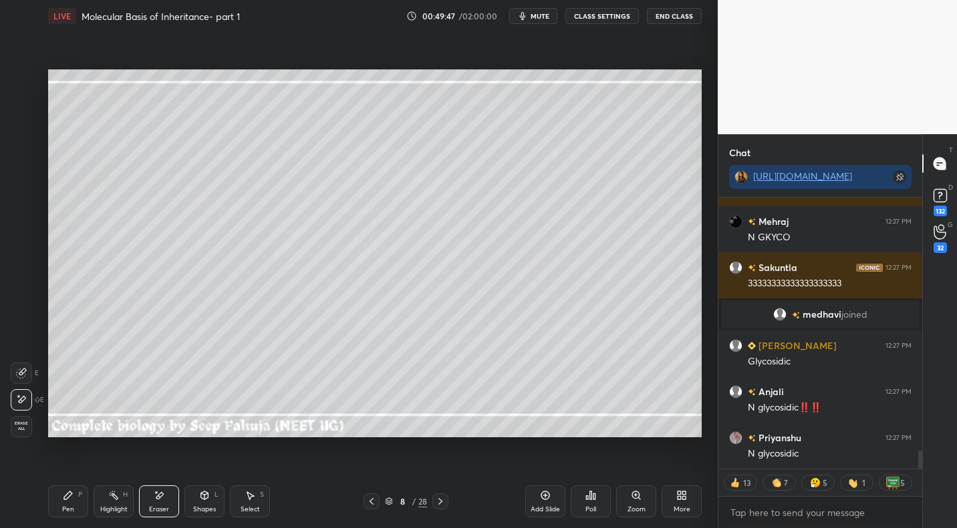
drag, startPoint x: 70, startPoint y: 504, endPoint x: 83, endPoint y: 495, distance: 15.4
click at [70, 504] on div "Pen P" at bounding box center [68, 502] width 40 height 32
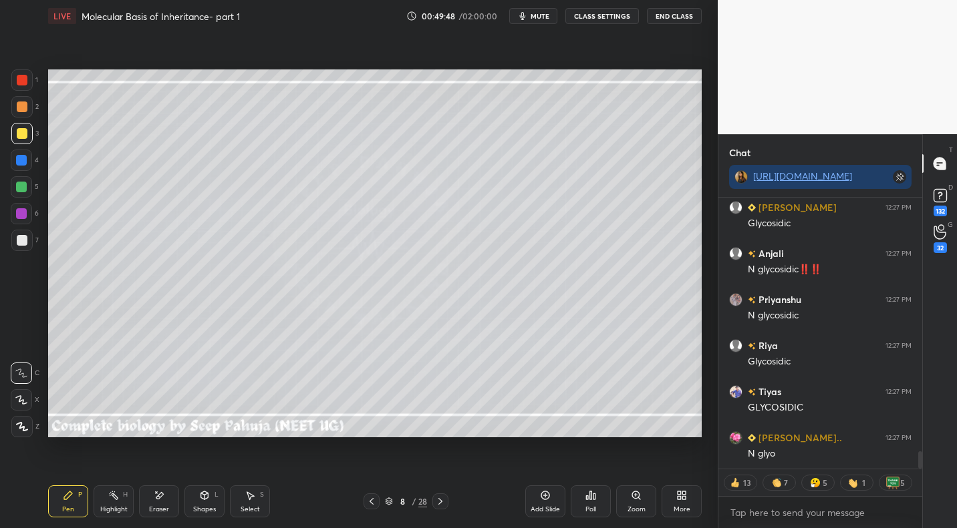
click at [25, 249] on div at bounding box center [21, 240] width 21 height 21
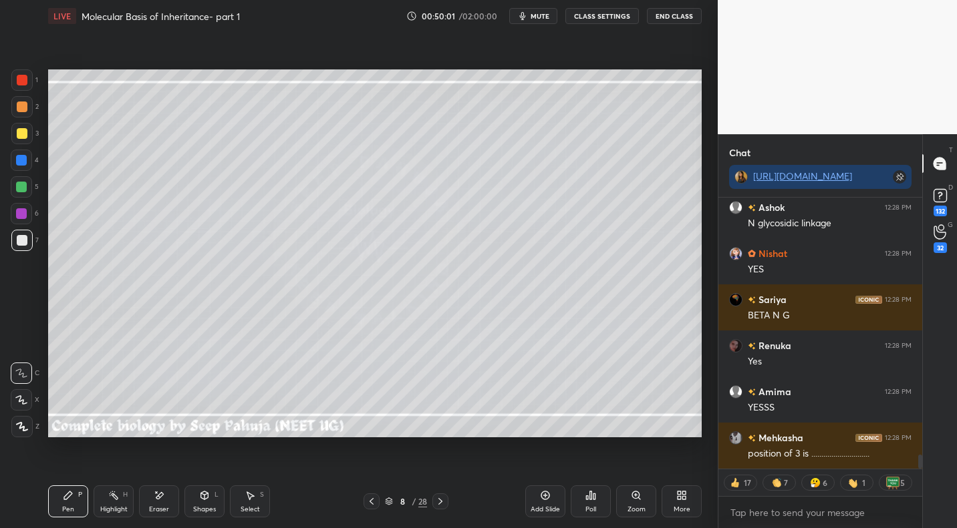
click at [117, 506] on div "Highlight" at bounding box center [113, 509] width 27 height 7
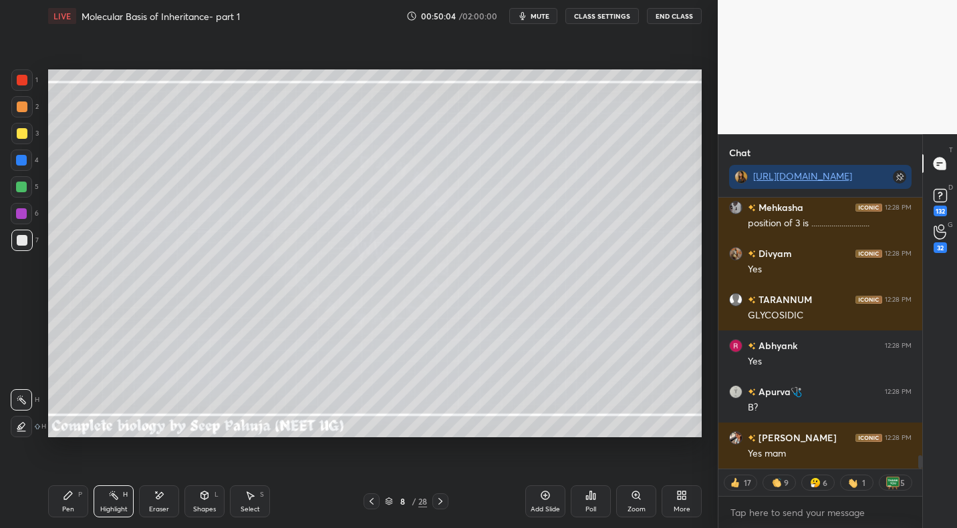
click at [371, 504] on icon at bounding box center [371, 501] width 11 height 11
drag, startPoint x: 370, startPoint y: 502, endPoint x: 377, endPoint y: 500, distance: 7.2
click at [370, 502] on icon at bounding box center [371, 501] width 4 height 7
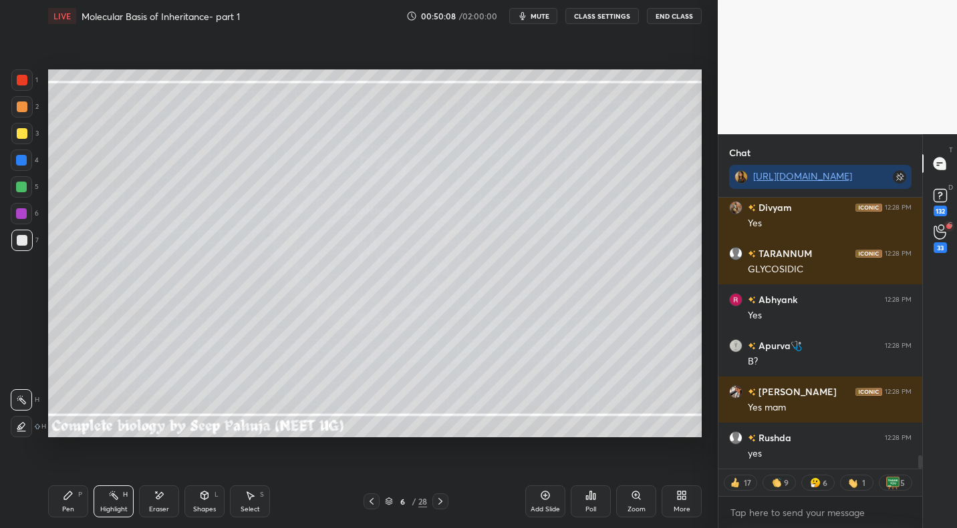
click at [65, 496] on icon at bounding box center [68, 496] width 8 height 8
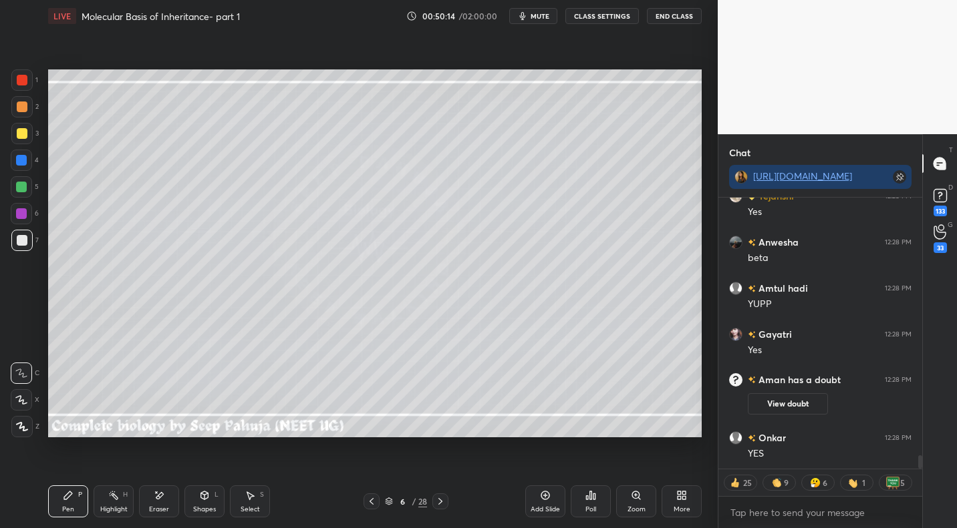
click at [446, 498] on div at bounding box center [440, 502] width 16 height 16
click at [444, 500] on icon at bounding box center [440, 501] width 11 height 11
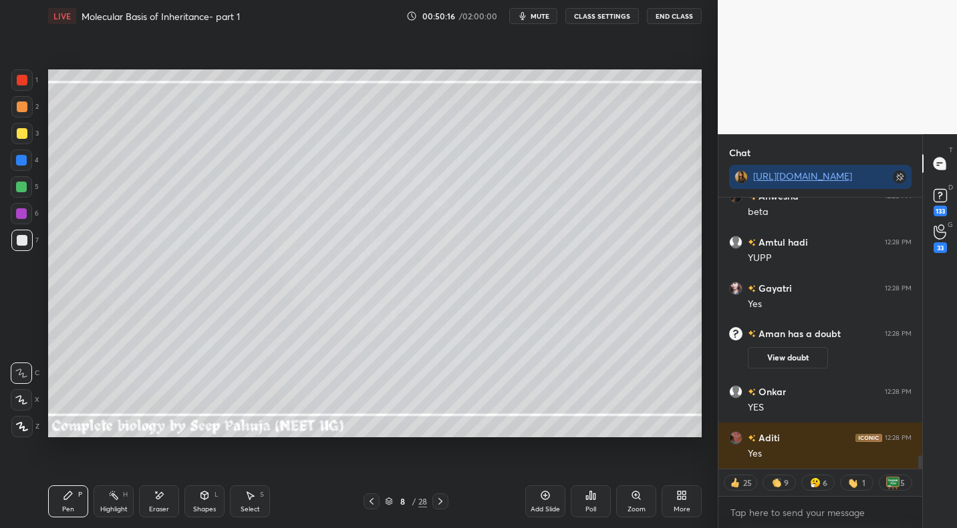
drag, startPoint x: 128, startPoint y: 506, endPoint x: 135, endPoint y: 499, distance: 9.9
click at [128, 506] on div "Highlight H" at bounding box center [114, 502] width 40 height 32
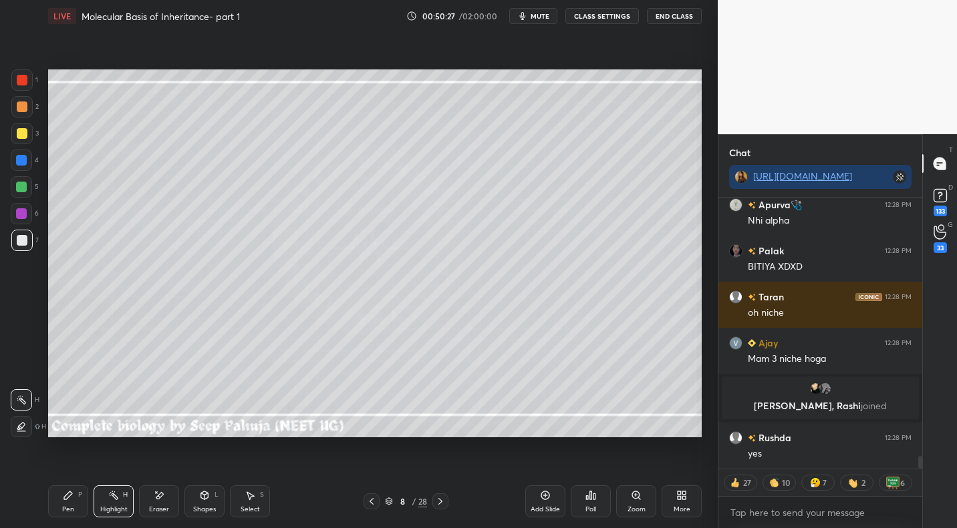
drag, startPoint x: 70, startPoint y: 498, endPoint x: 184, endPoint y: 458, distance: 121.1
click at [70, 498] on icon at bounding box center [68, 495] width 11 height 11
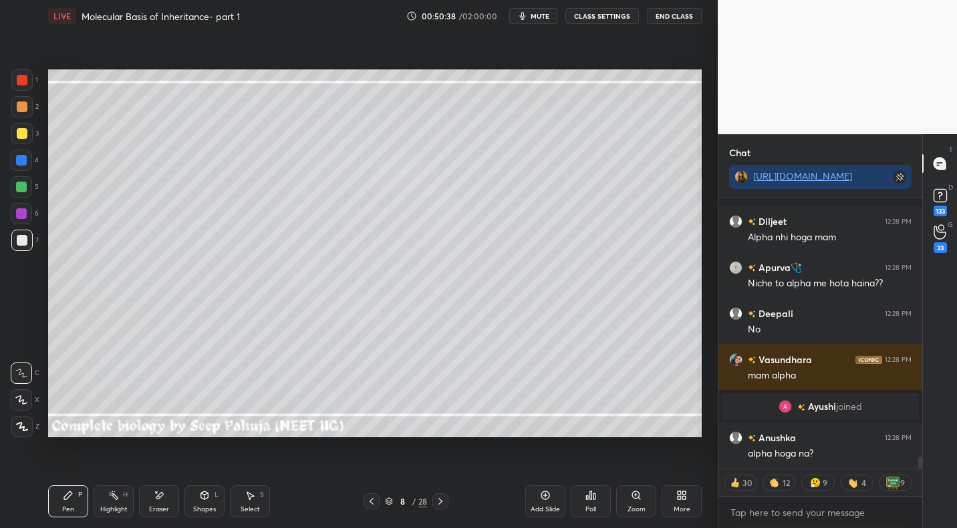
click at [110, 504] on div "Highlight H" at bounding box center [114, 502] width 40 height 32
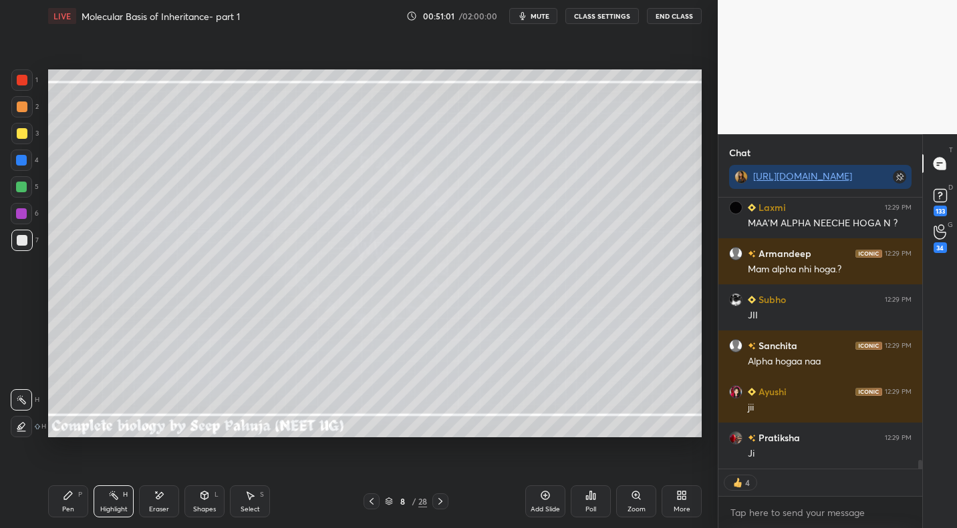
click at [371, 504] on icon at bounding box center [371, 501] width 11 height 11
click at [370, 500] on icon at bounding box center [371, 501] width 4 height 7
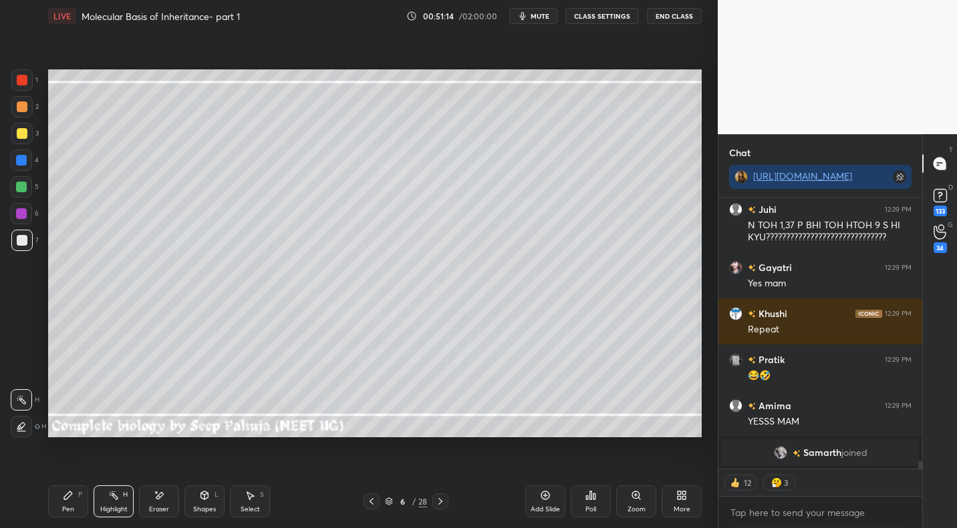
click at [438, 496] on div at bounding box center [440, 502] width 16 height 16
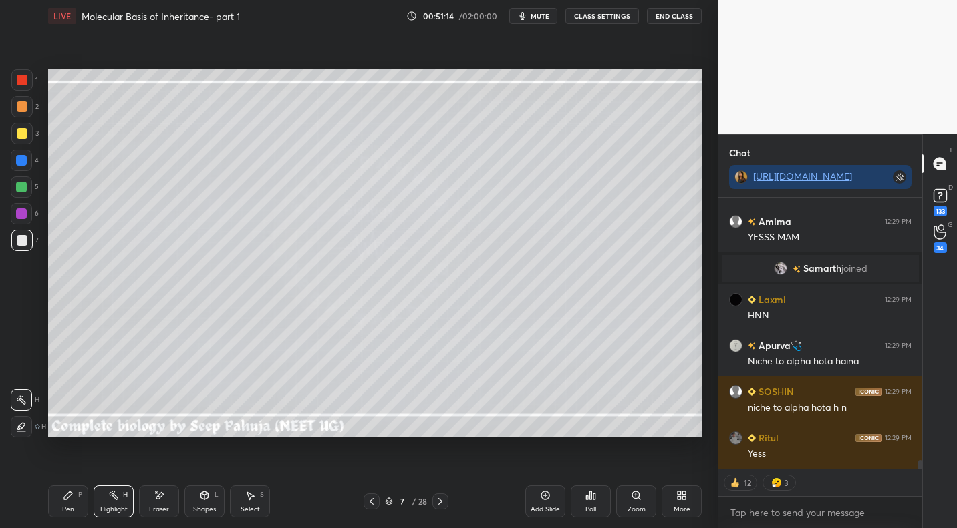
click at [437, 494] on div at bounding box center [440, 502] width 16 height 16
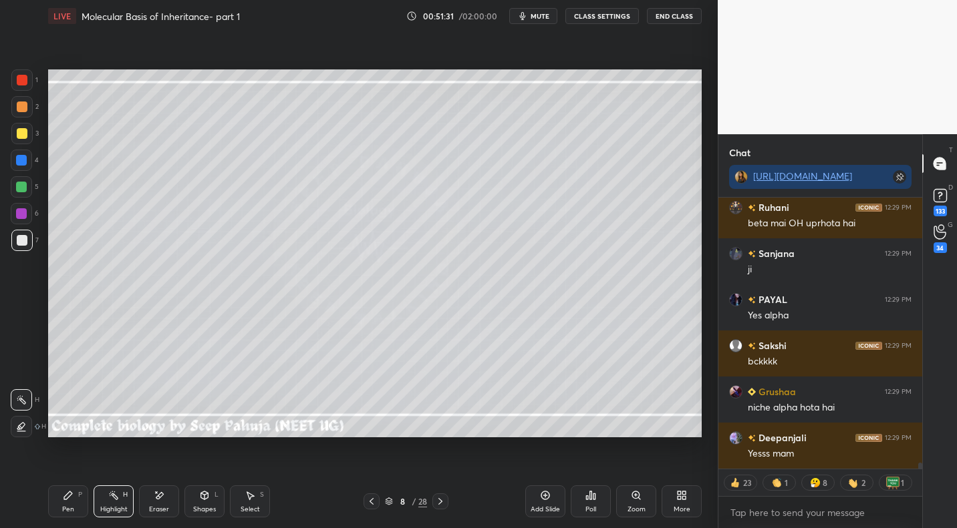
click at [369, 501] on icon at bounding box center [371, 501] width 4 height 7
click at [369, 502] on icon at bounding box center [371, 501] width 4 height 7
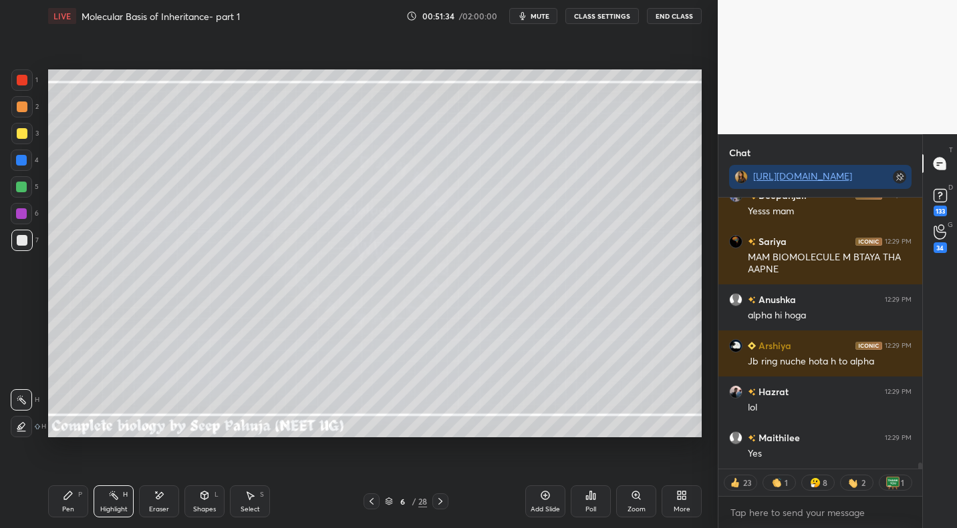
click at [164, 498] on icon at bounding box center [159, 495] width 11 height 11
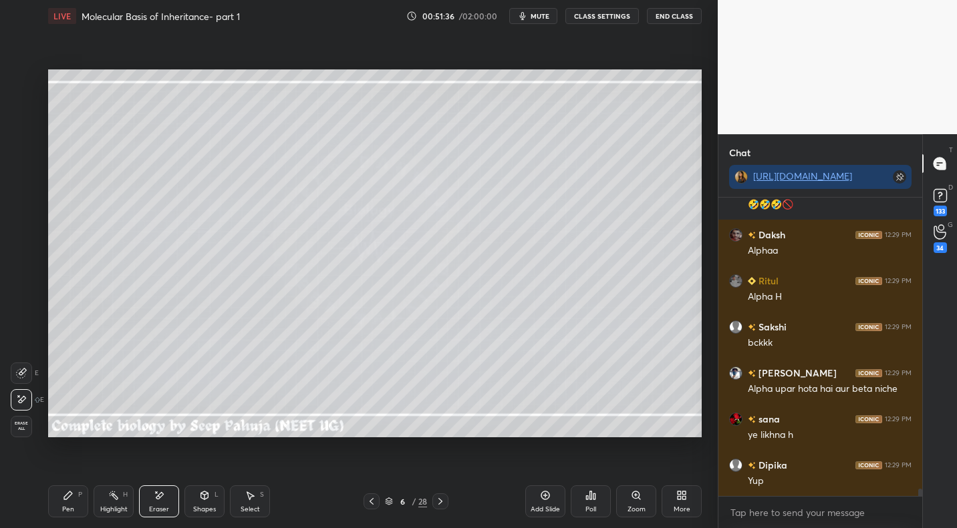
click at [72, 496] on icon at bounding box center [68, 495] width 11 height 11
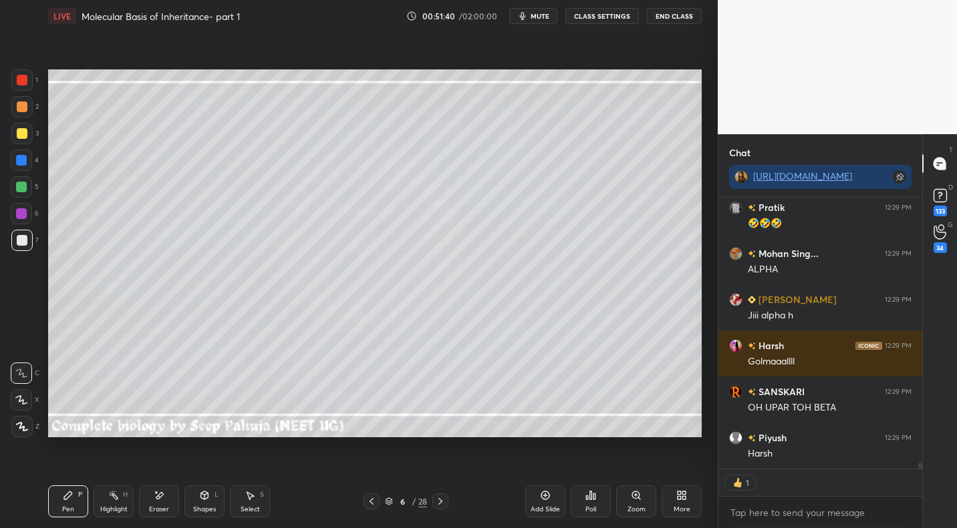
click at [442, 500] on icon at bounding box center [440, 501] width 11 height 11
click at [443, 497] on icon at bounding box center [440, 501] width 11 height 11
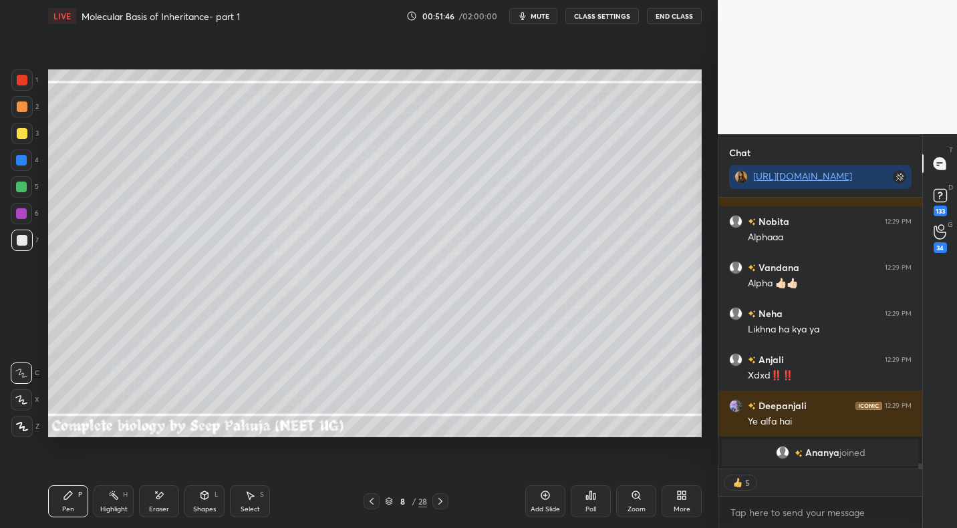
drag, startPoint x: 116, startPoint y: 509, endPoint x: 129, endPoint y: 439, distance: 71.3
click at [116, 501] on div "Highlight H" at bounding box center [114, 502] width 40 height 32
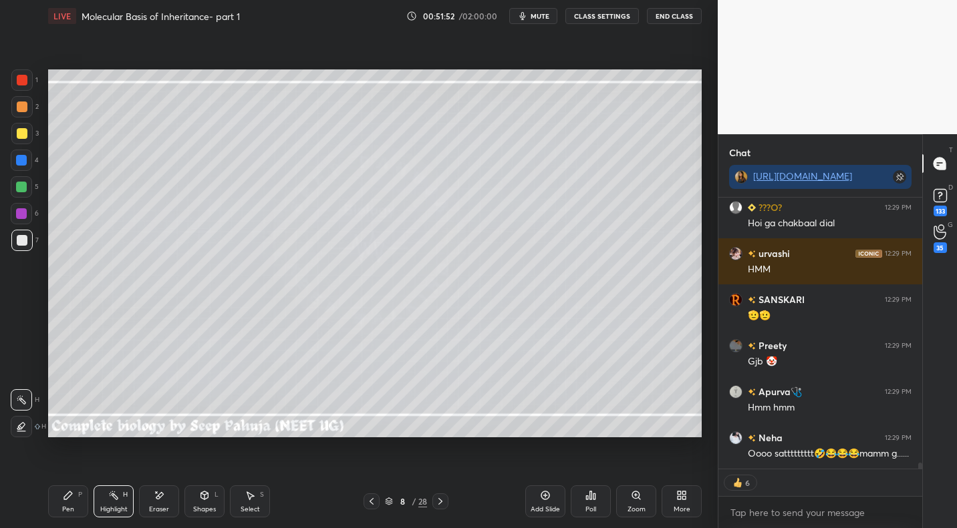
click at [445, 498] on icon at bounding box center [440, 501] width 11 height 11
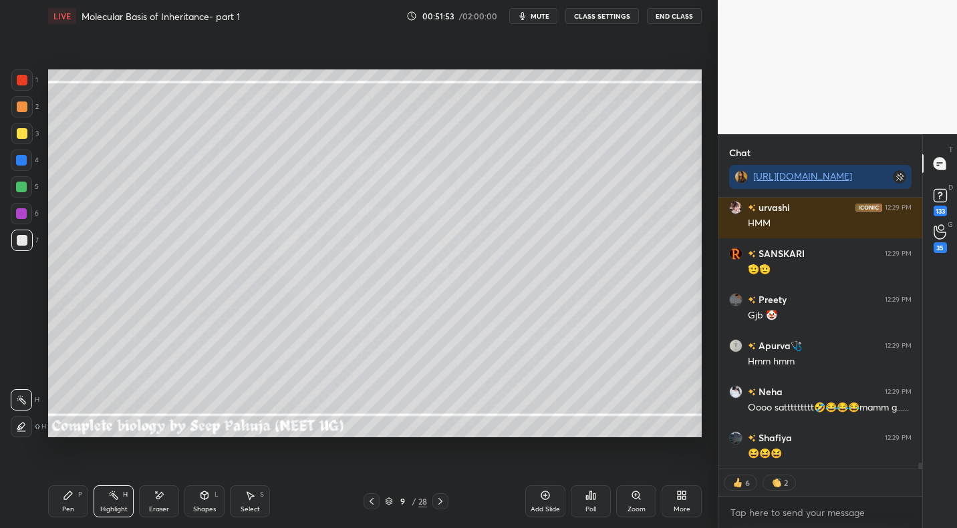
click at [372, 498] on icon at bounding box center [371, 501] width 11 height 11
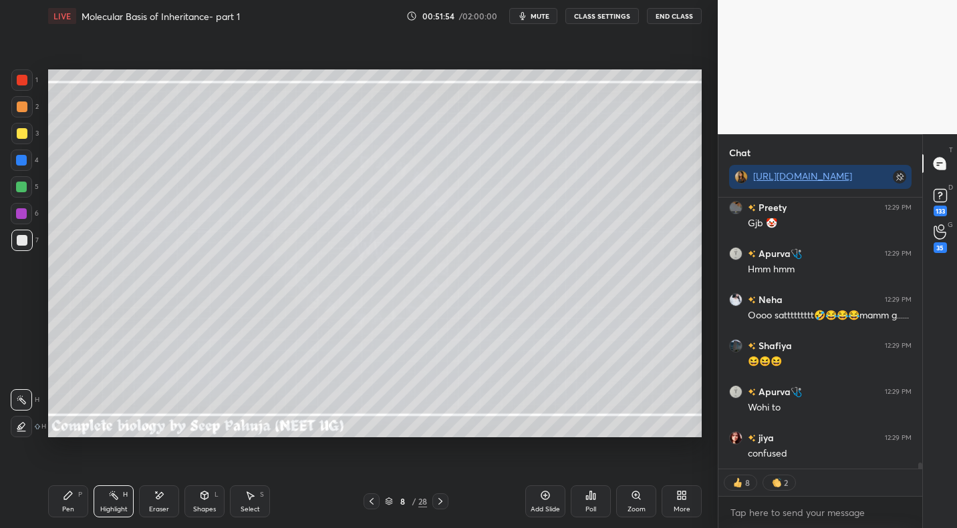
click at [367, 500] on icon at bounding box center [371, 501] width 11 height 11
click at [368, 499] on icon at bounding box center [371, 501] width 11 height 11
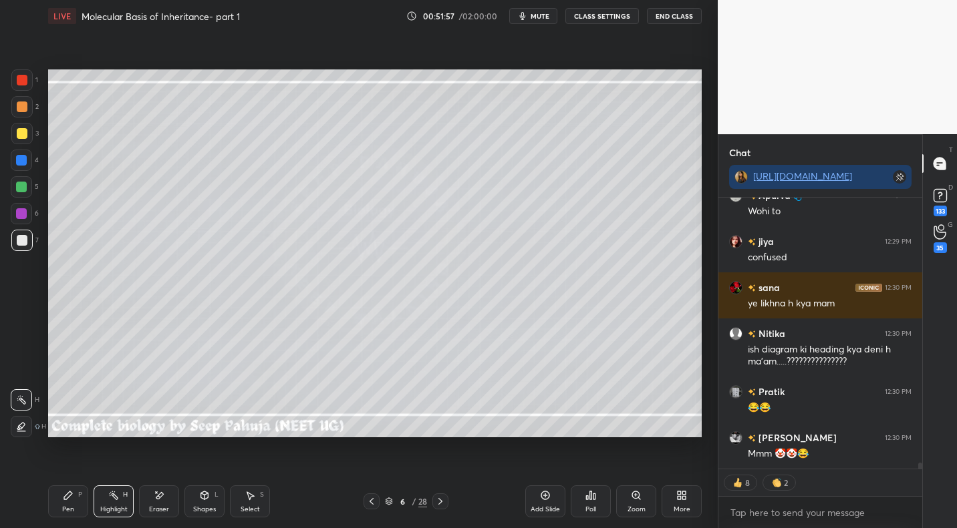
drag, startPoint x: 67, startPoint y: 495, endPoint x: 65, endPoint y: 488, distance: 7.0
click at [67, 495] on icon at bounding box center [68, 496] width 8 height 8
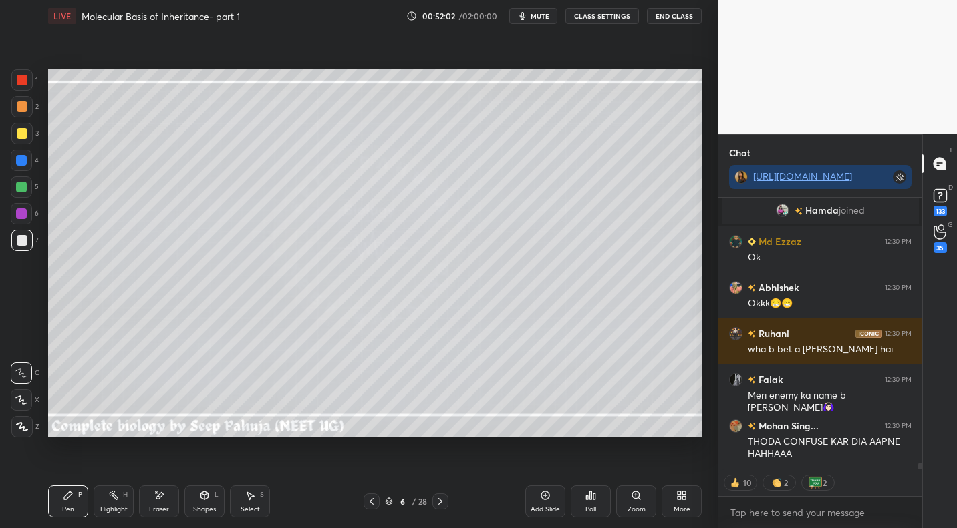
click at [441, 500] on icon at bounding box center [440, 501] width 11 height 11
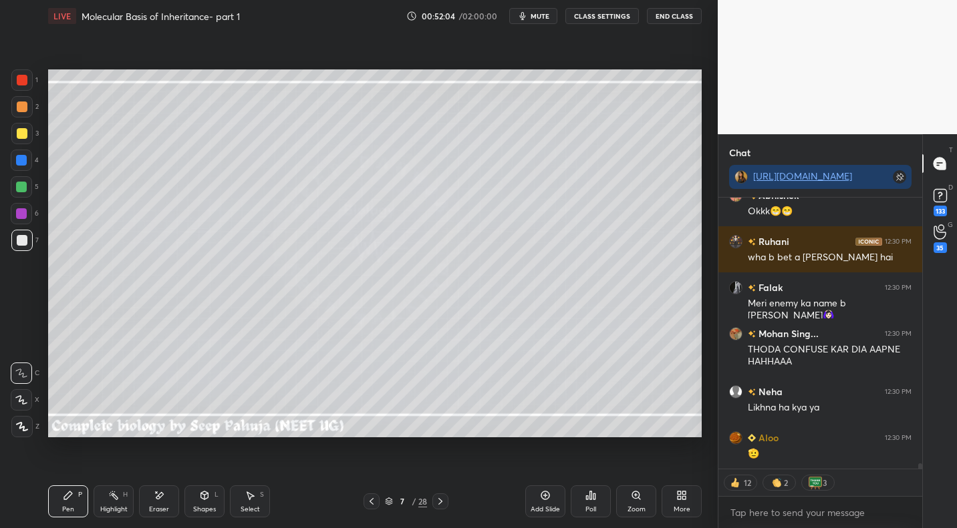
click at [442, 498] on icon at bounding box center [440, 501] width 11 height 11
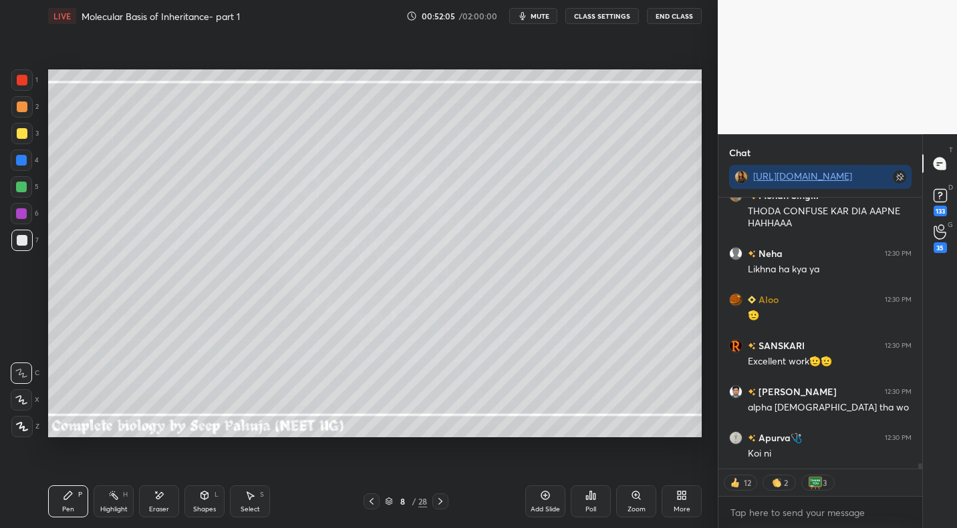
drag, startPoint x: 117, startPoint y: 494, endPoint x: 199, endPoint y: 452, distance: 92.0
click at [118, 494] on icon at bounding box center [113, 495] width 11 height 11
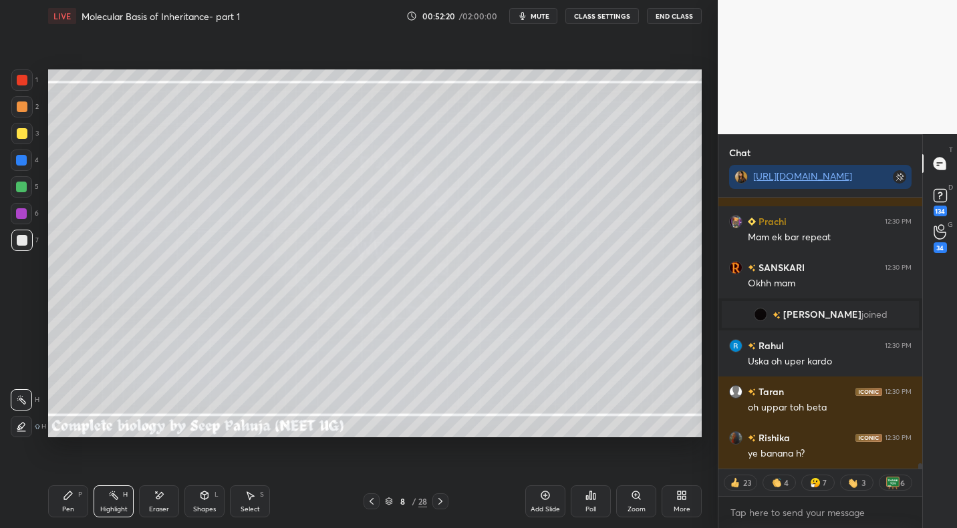
drag, startPoint x: 77, startPoint y: 494, endPoint x: 144, endPoint y: 464, distance: 73.9
click at [79, 494] on div "Pen P" at bounding box center [68, 502] width 40 height 32
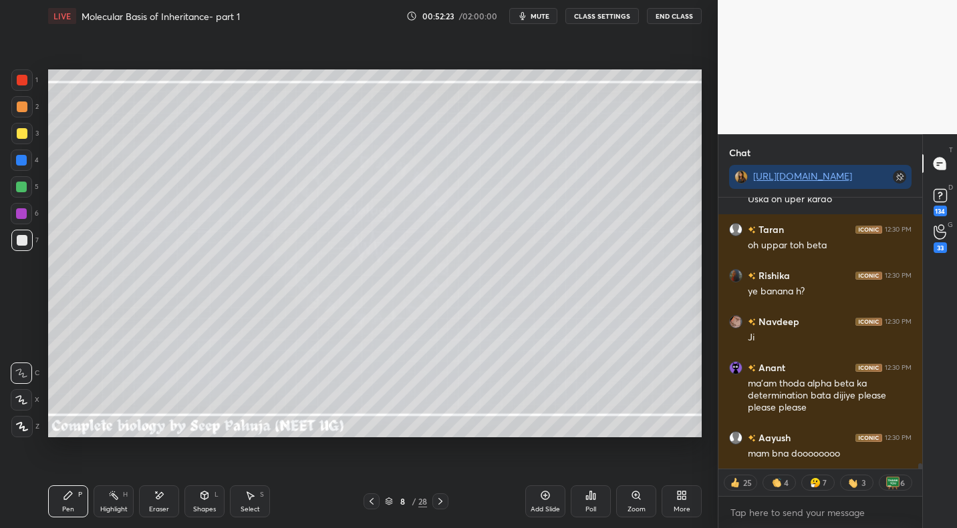
drag, startPoint x: 34, startPoint y: 136, endPoint x: 25, endPoint y: 131, distance: 10.8
click at [31, 134] on div "3" at bounding box center [24, 133] width 27 height 21
click at [26, 135] on div at bounding box center [22, 133] width 11 height 11
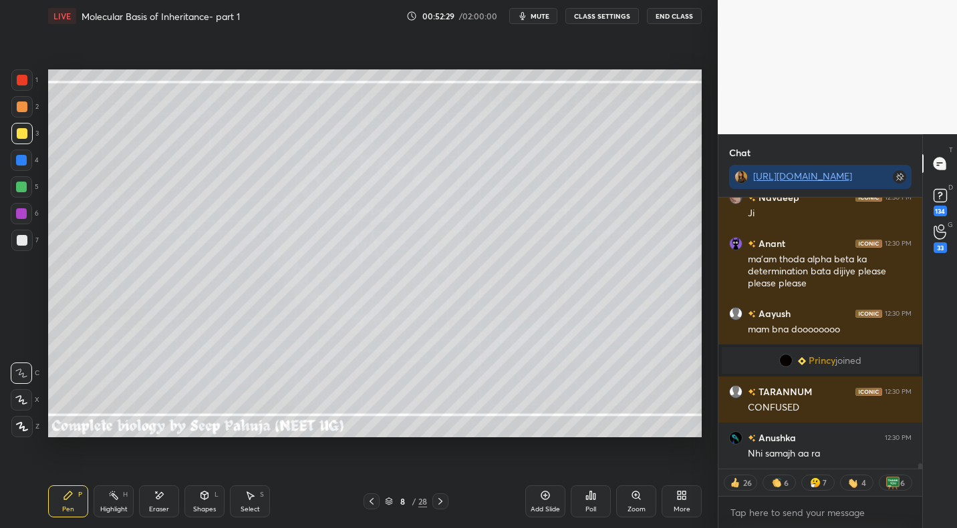
click at [252, 496] on icon at bounding box center [250, 496] width 7 height 8
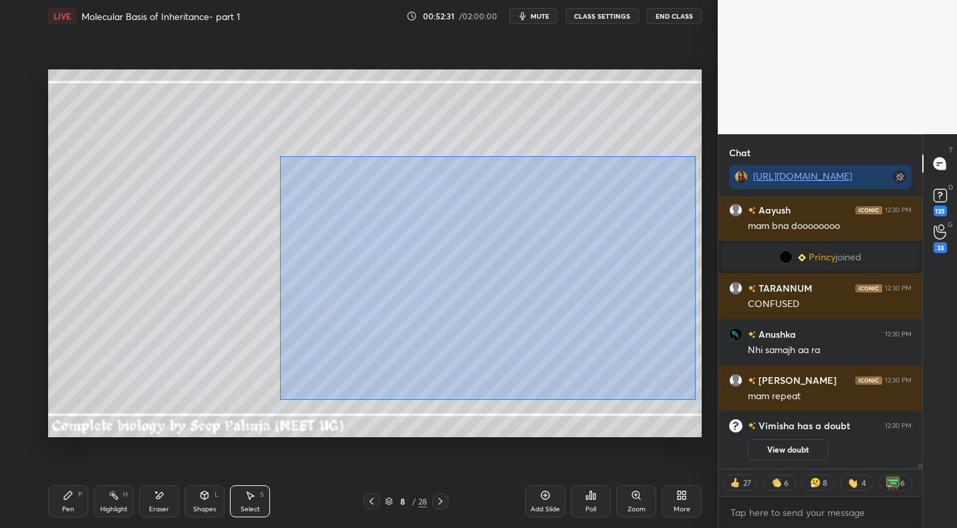
drag, startPoint x: 285, startPoint y: 158, endPoint x: 693, endPoint y: 399, distance: 474.7
click at [694, 400] on div "0 ° Undo Copy Paste here Duplicate Duplicate to new slide Delete" at bounding box center [374, 252] width 653 height 367
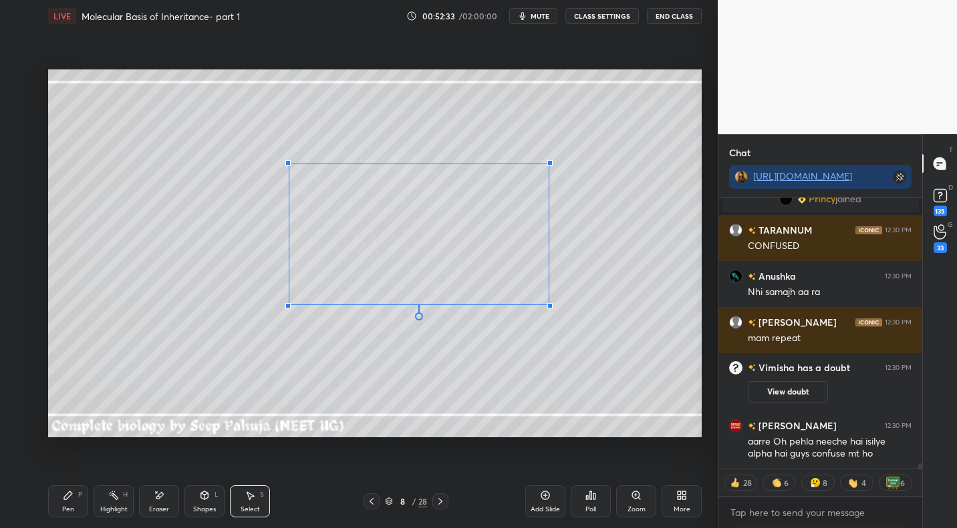
drag, startPoint x: 675, startPoint y: 381, endPoint x: 535, endPoint y: 293, distance: 165.7
click at [547, 303] on div at bounding box center [549, 305] width 5 height 5
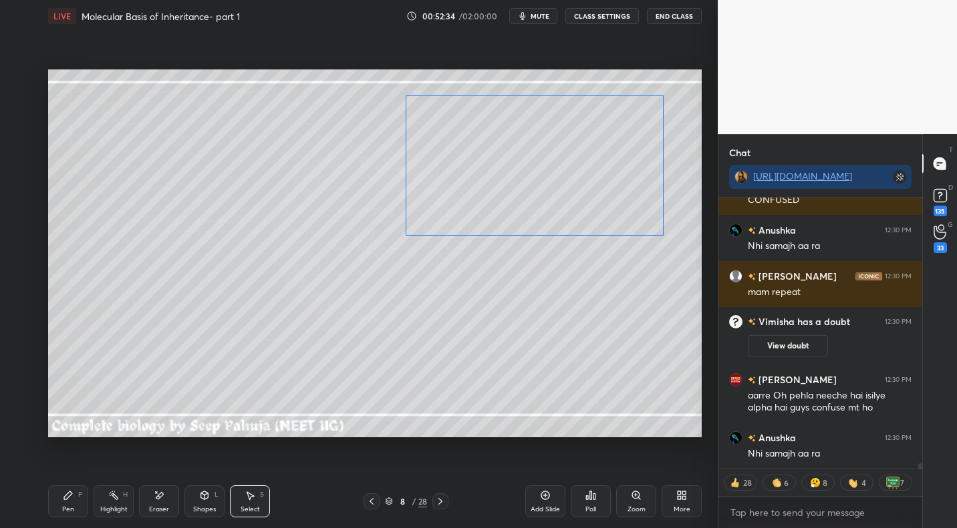
drag, startPoint x: 427, startPoint y: 236, endPoint x: 547, endPoint y: 168, distance: 138.2
click at [550, 168] on div "0 ° Undo Copy Paste here Duplicate Duplicate to new slide Delete" at bounding box center [374, 252] width 653 height 367
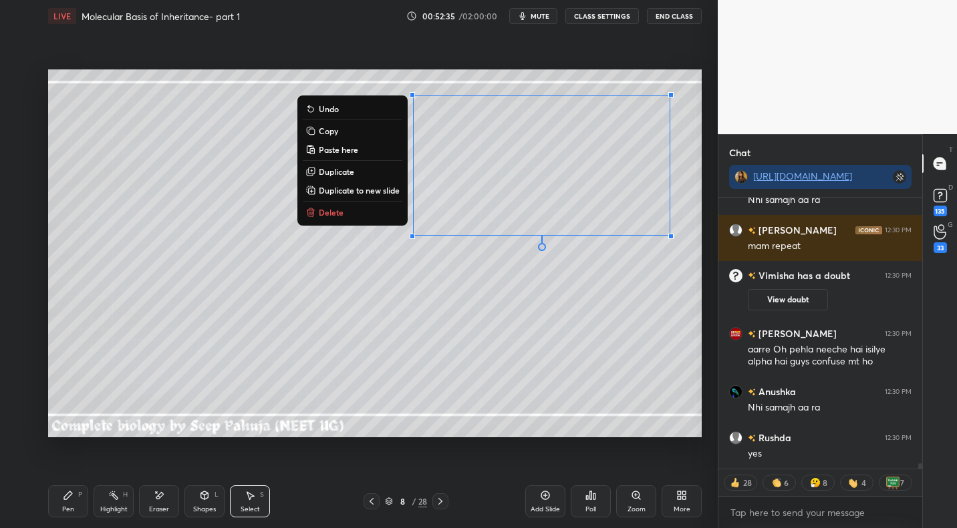
click at [80, 492] on div "P" at bounding box center [80, 495] width 4 height 7
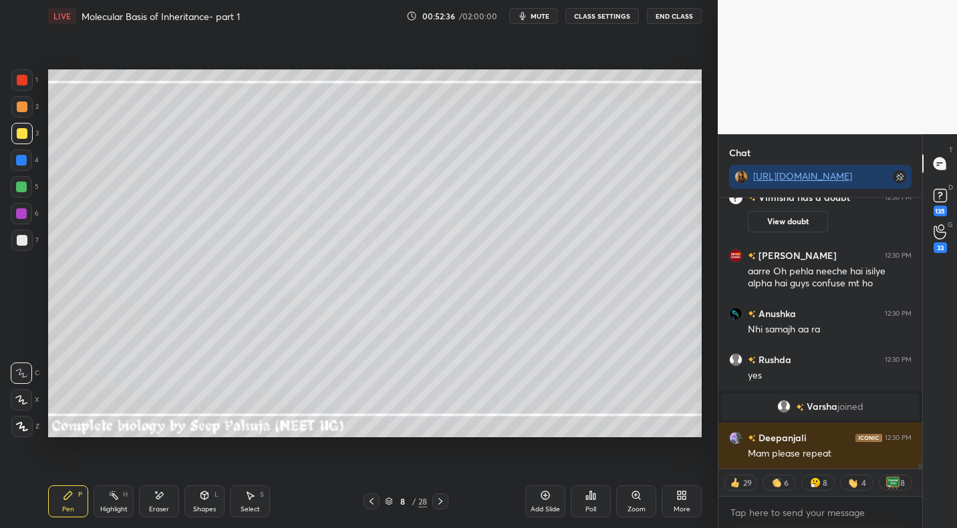
drag, startPoint x: 27, startPoint y: 233, endPoint x: 38, endPoint y: 235, distance: 10.9
click at [27, 233] on div at bounding box center [21, 240] width 21 height 21
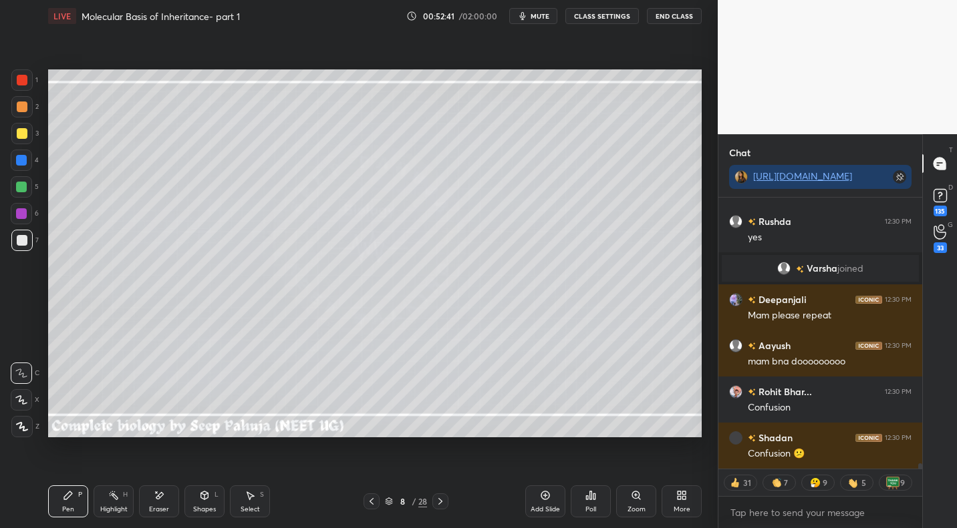
drag, startPoint x: 162, startPoint y: 500, endPoint x: 185, endPoint y: 460, distance: 46.1
click at [162, 500] on icon at bounding box center [159, 495] width 11 height 11
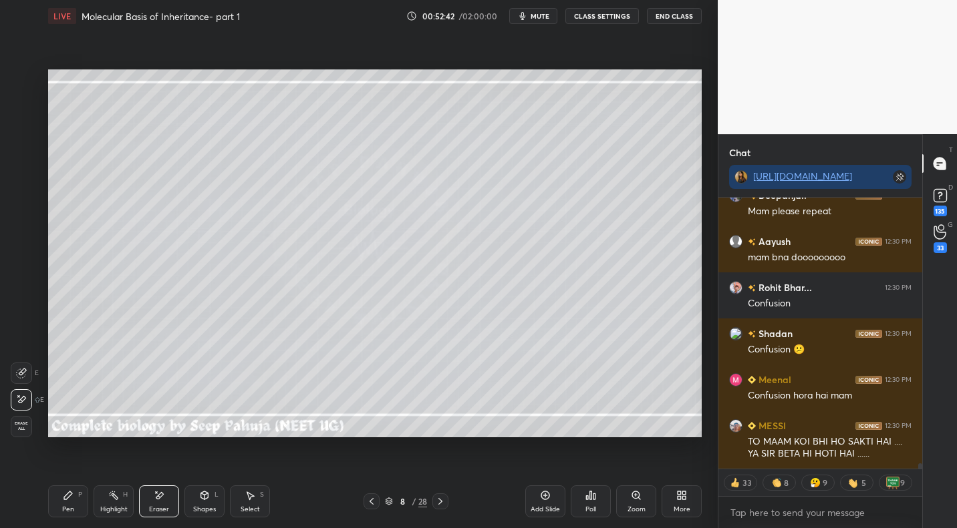
drag, startPoint x: 66, startPoint y: 498, endPoint x: 76, endPoint y: 482, distance: 18.3
click at [66, 498] on icon at bounding box center [68, 496] width 8 height 8
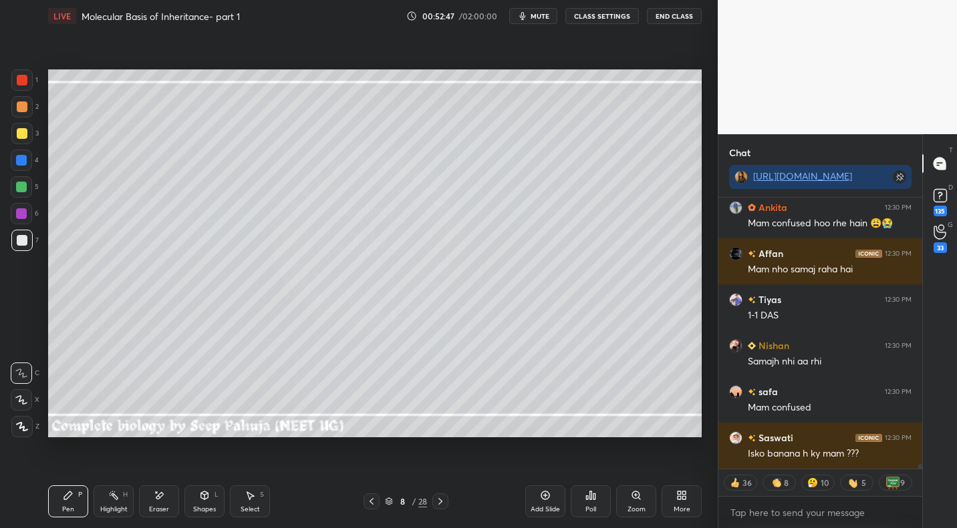
click at [372, 501] on icon at bounding box center [371, 501] width 11 height 11
click at [373, 500] on icon at bounding box center [371, 501] width 11 height 11
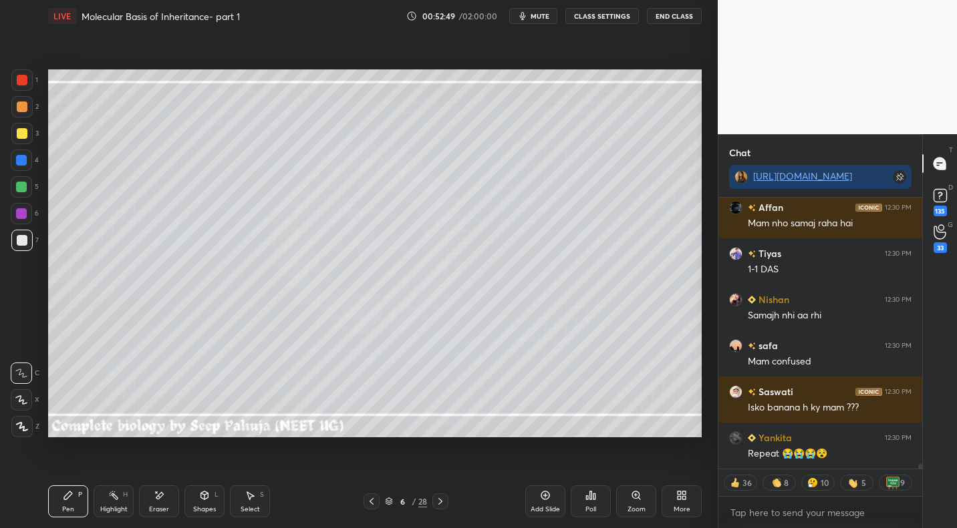
drag, startPoint x: 120, startPoint y: 500, endPoint x: 241, endPoint y: 452, distance: 130.1
click at [122, 499] on div "Highlight H" at bounding box center [114, 502] width 40 height 32
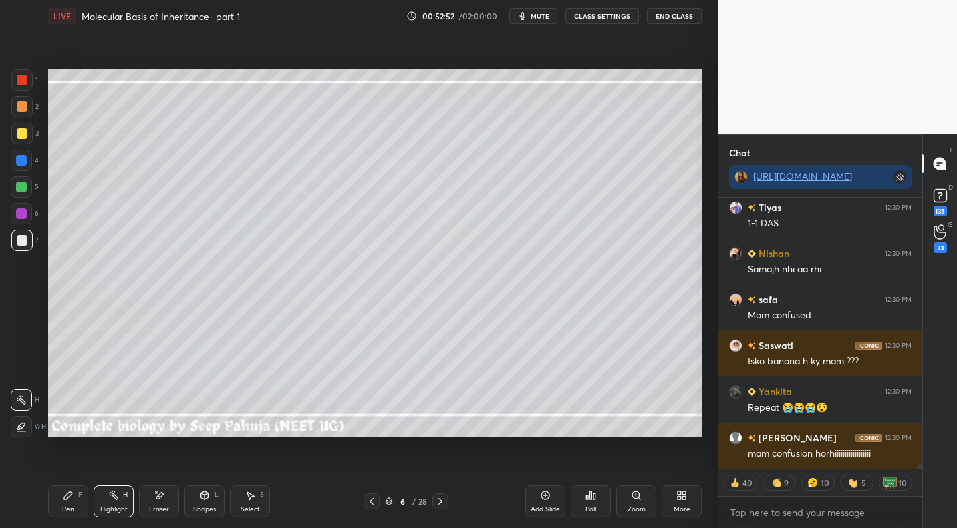
click at [441, 500] on icon at bounding box center [440, 501] width 11 height 11
click at [442, 501] on icon at bounding box center [440, 501] width 4 height 7
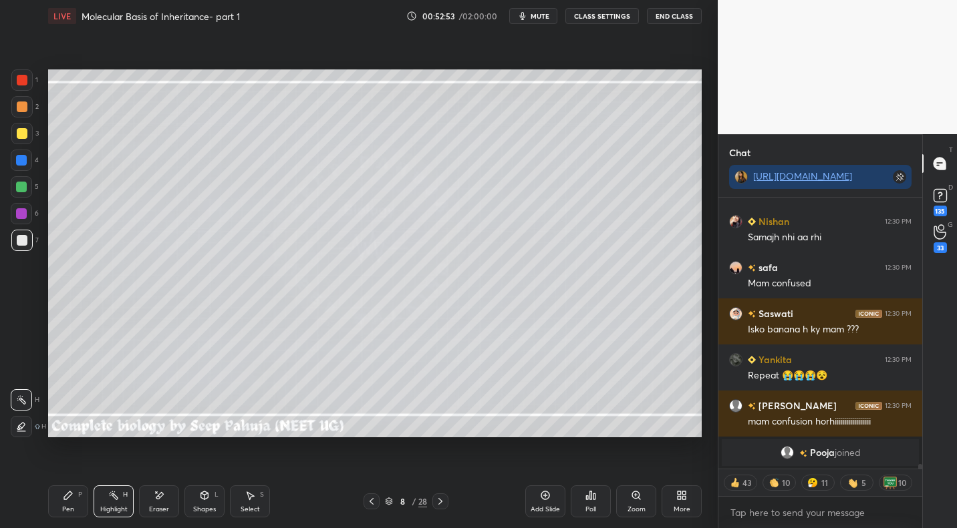
click at [79, 498] on div "Pen P" at bounding box center [68, 502] width 40 height 32
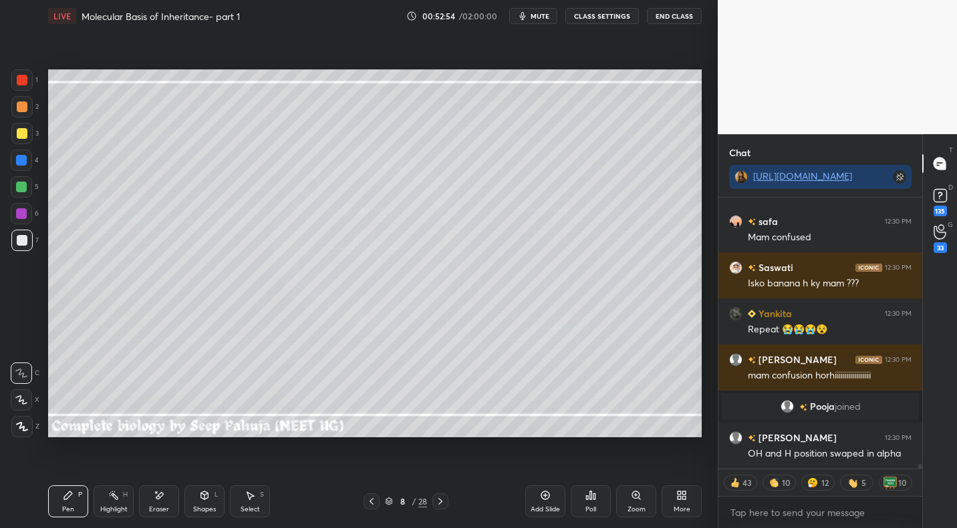
click at [25, 134] on div at bounding box center [22, 133] width 11 height 11
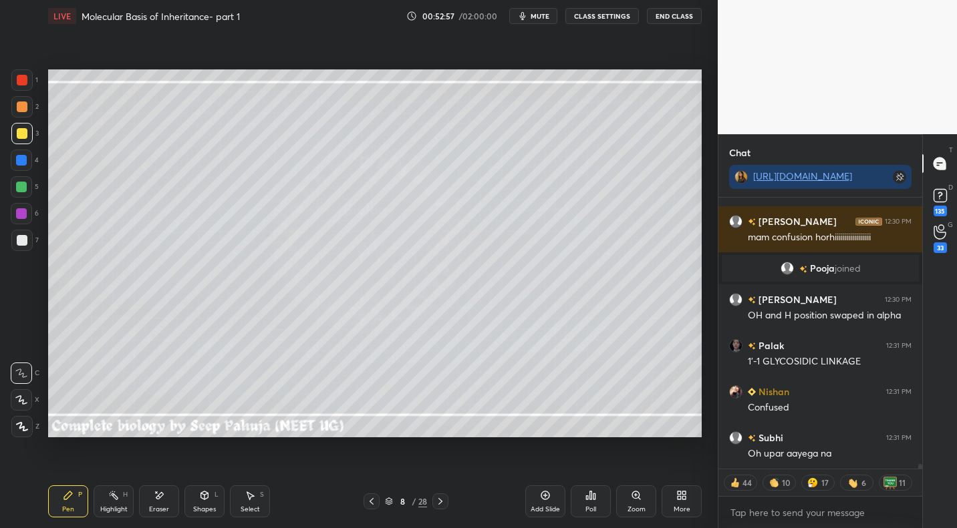
click at [174, 496] on div "Eraser" at bounding box center [159, 502] width 40 height 32
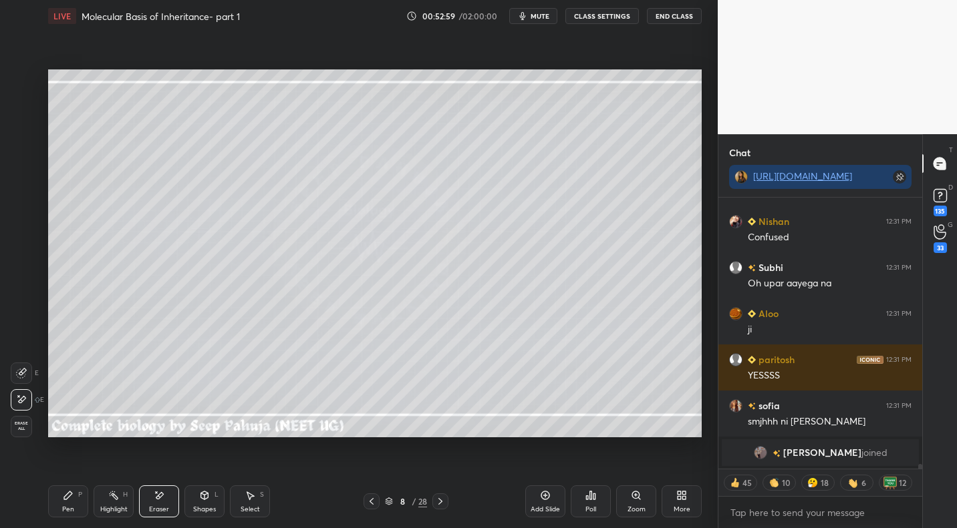
click at [72, 498] on icon at bounding box center [68, 495] width 11 height 11
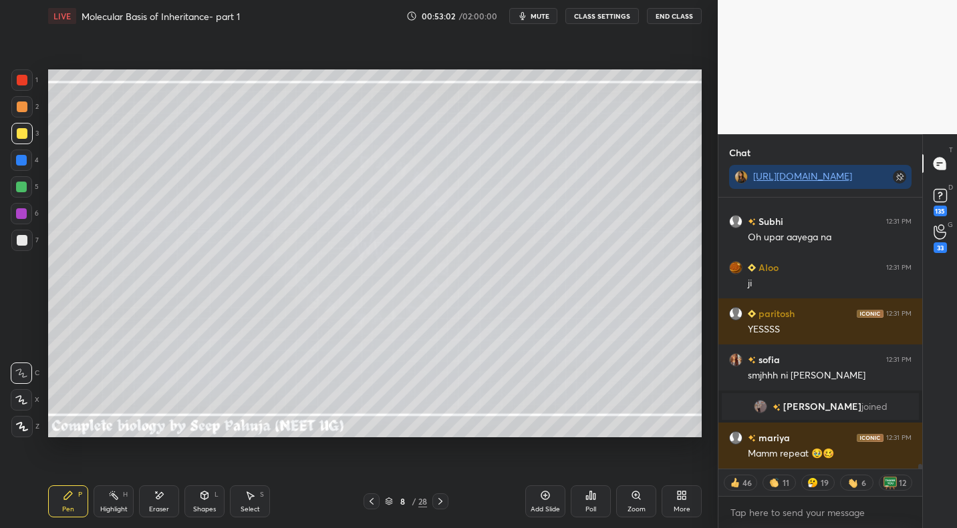
drag, startPoint x: 174, startPoint y: 498, endPoint x: 222, endPoint y: 445, distance: 71.4
click at [177, 496] on div "Eraser" at bounding box center [159, 502] width 40 height 32
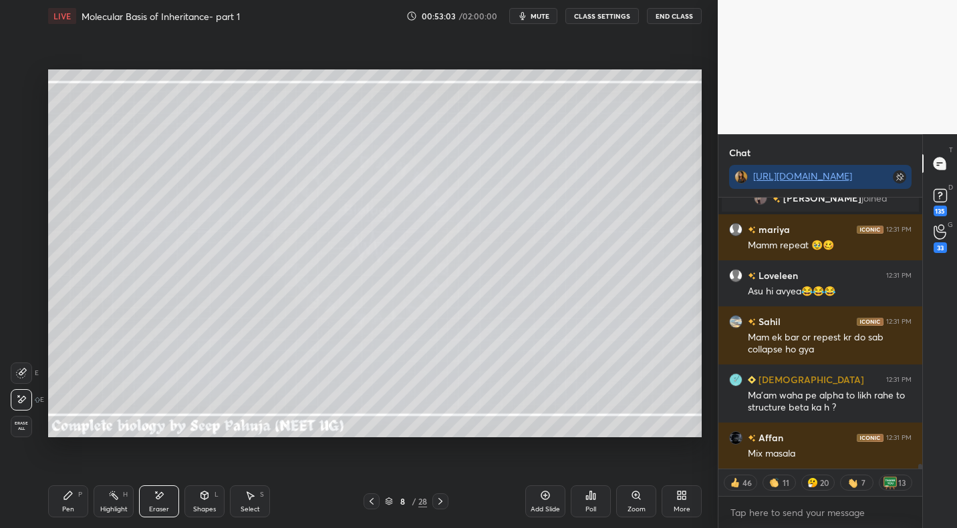
click at [73, 498] on icon at bounding box center [68, 495] width 11 height 11
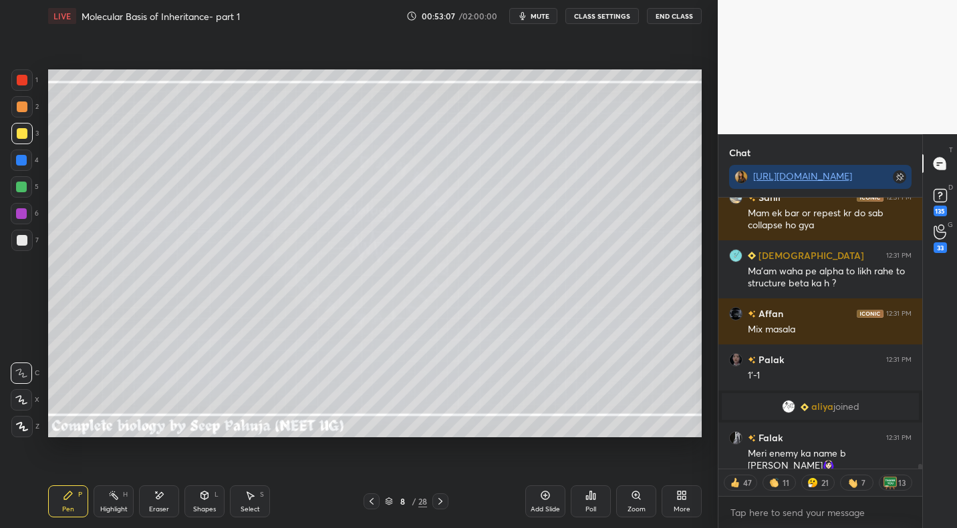
click at [255, 496] on div "Select S" at bounding box center [250, 502] width 40 height 32
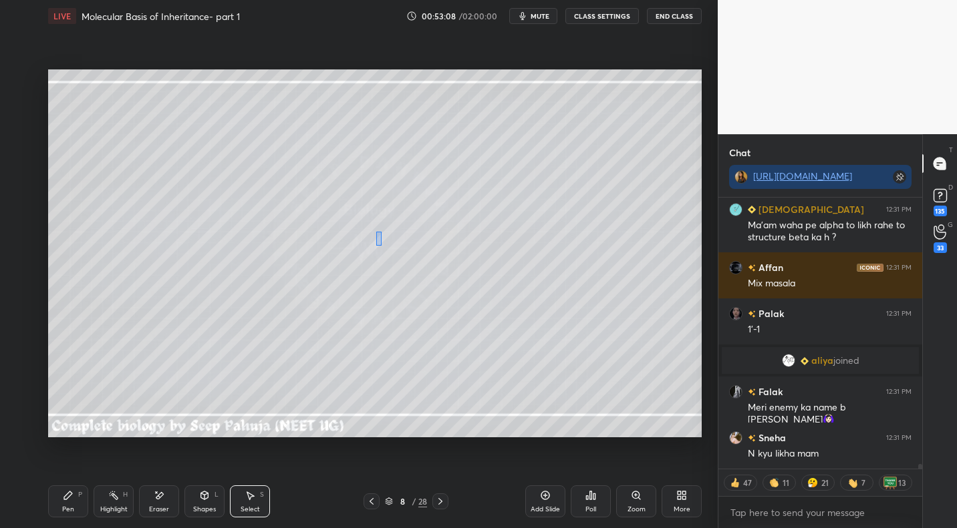
drag, startPoint x: 376, startPoint y: 235, endPoint x: 420, endPoint y: 277, distance: 60.0
click at [438, 302] on div "0 ° Undo Copy Paste here Duplicate Duplicate to new slide Delete" at bounding box center [374, 252] width 653 height 367
drag, startPoint x: 395, startPoint y: 248, endPoint x: 395, endPoint y: 240, distance: 7.3
click at [395, 240] on div "0 ° Undo Copy Paste here Duplicate Duplicate to new slide Delete" at bounding box center [374, 252] width 653 height 367
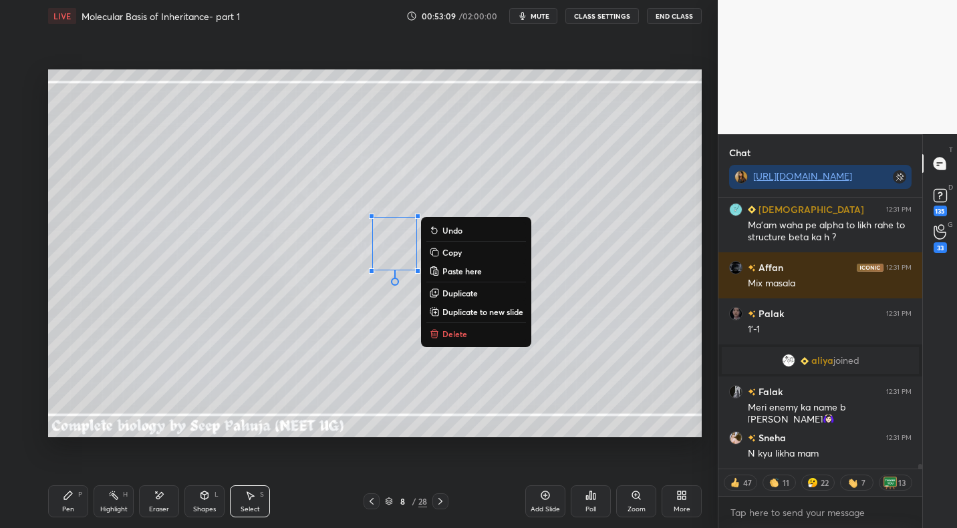
click at [73, 494] on div "Pen P" at bounding box center [68, 502] width 40 height 32
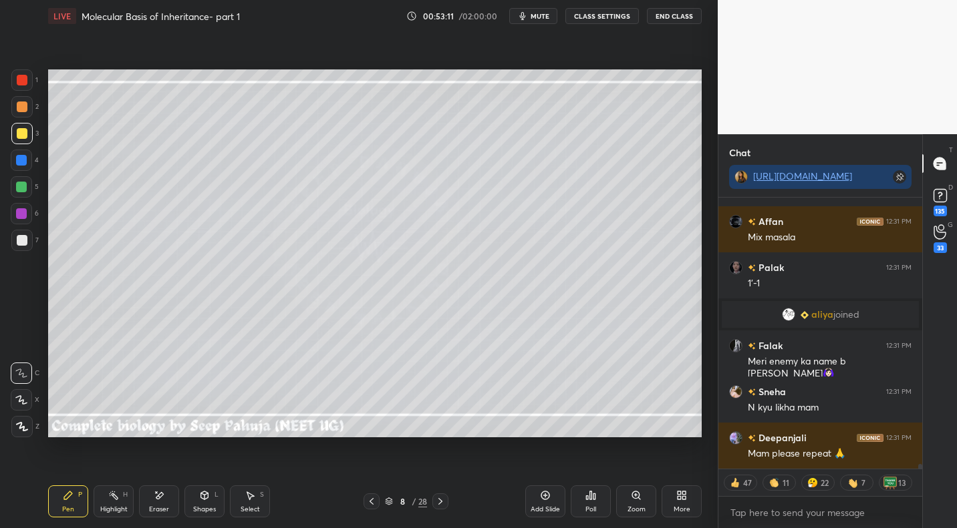
click at [25, 241] on div at bounding box center [22, 240] width 11 height 11
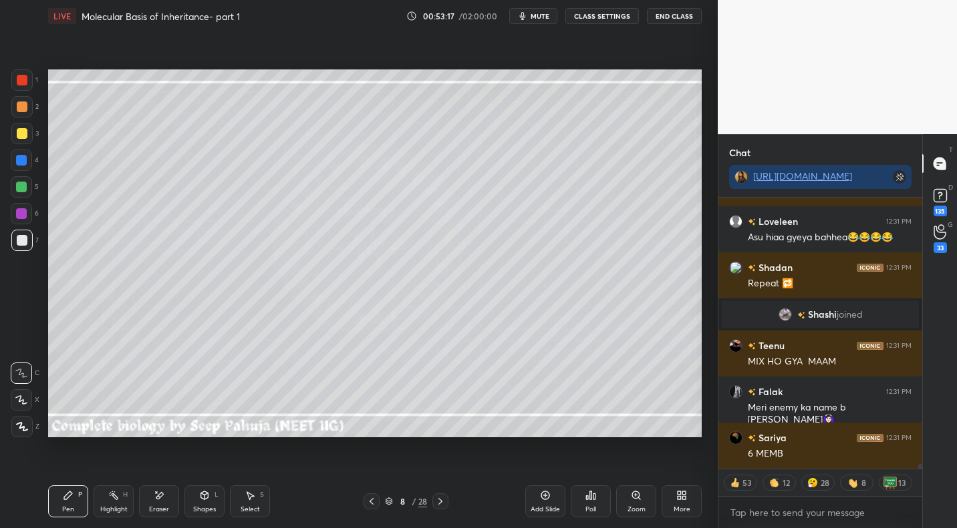
click at [25, 142] on div at bounding box center [21, 133] width 21 height 21
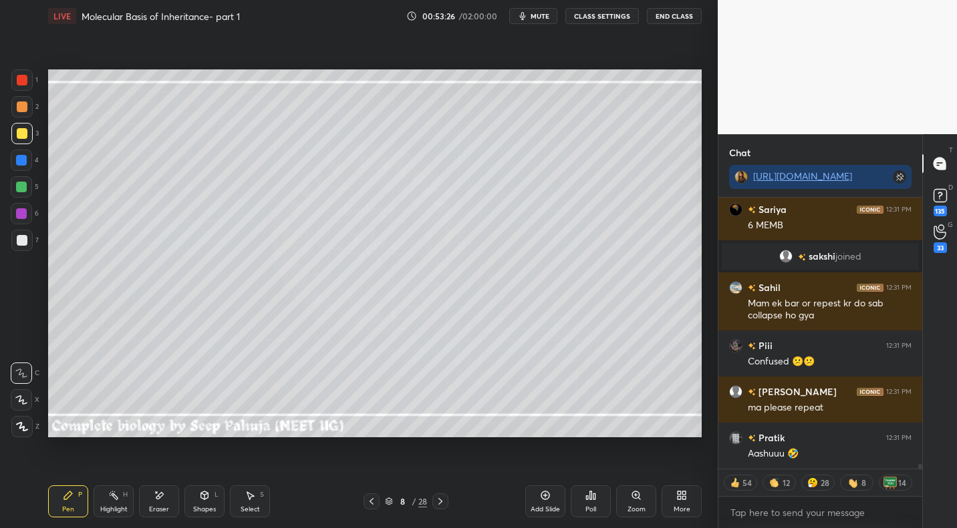
drag, startPoint x: 119, startPoint y: 500, endPoint x: 152, endPoint y: 464, distance: 48.7
click at [122, 498] on div "Highlight H" at bounding box center [114, 502] width 40 height 32
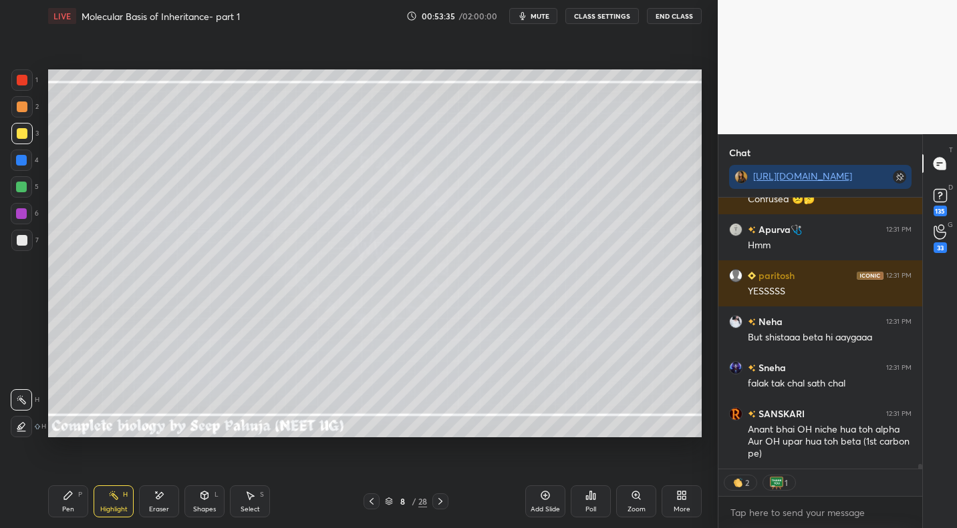
drag, startPoint x: 70, startPoint y: 498, endPoint x: 79, endPoint y: 490, distance: 11.4
click at [70, 498] on icon at bounding box center [68, 495] width 11 height 11
click at [23, 244] on div at bounding box center [22, 240] width 11 height 11
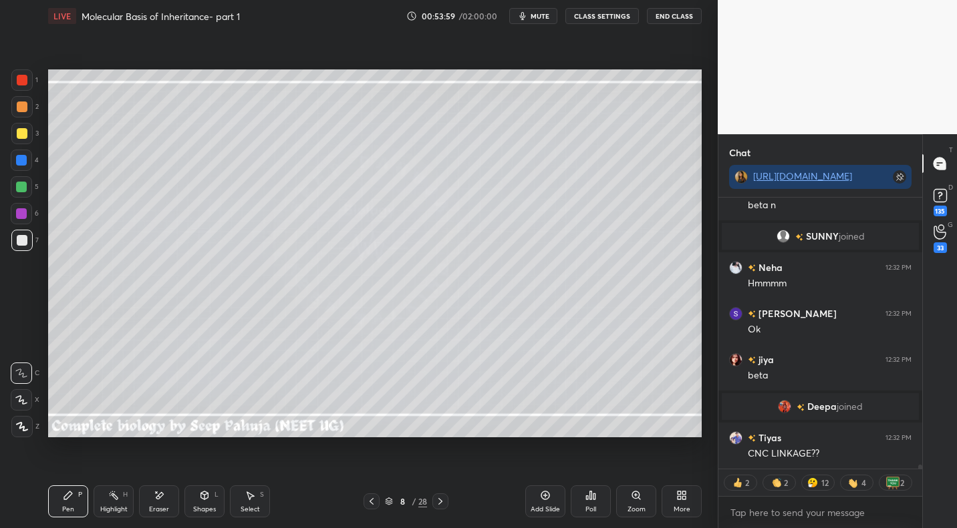
drag, startPoint x: 121, startPoint y: 502, endPoint x: 183, endPoint y: 443, distance: 85.5
click at [123, 500] on div "Highlight H" at bounding box center [114, 502] width 40 height 32
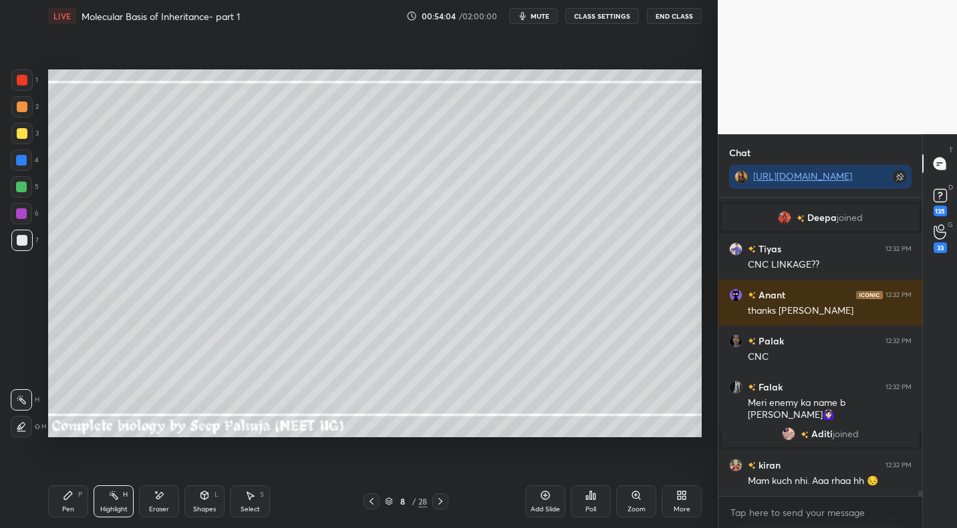
click at [63, 502] on div "Pen P" at bounding box center [68, 502] width 40 height 32
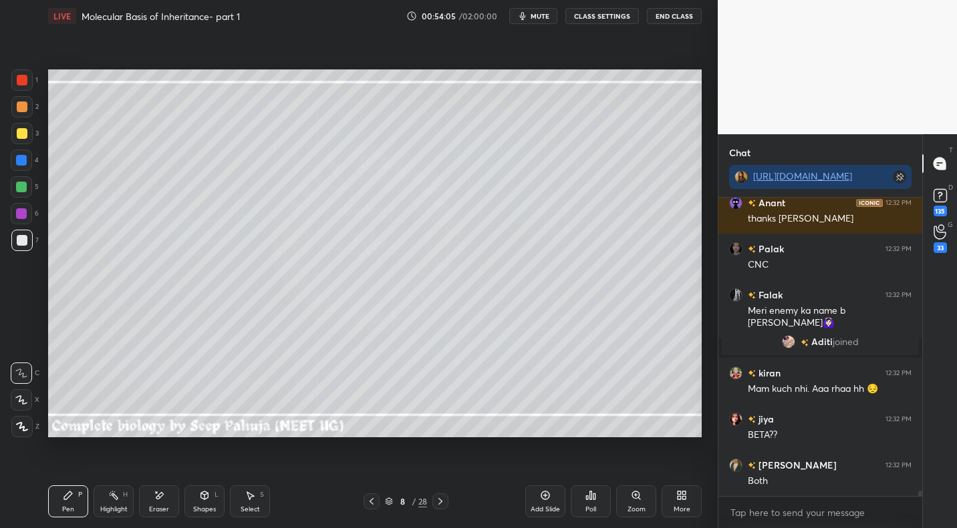
click at [29, 134] on div at bounding box center [21, 133] width 21 height 21
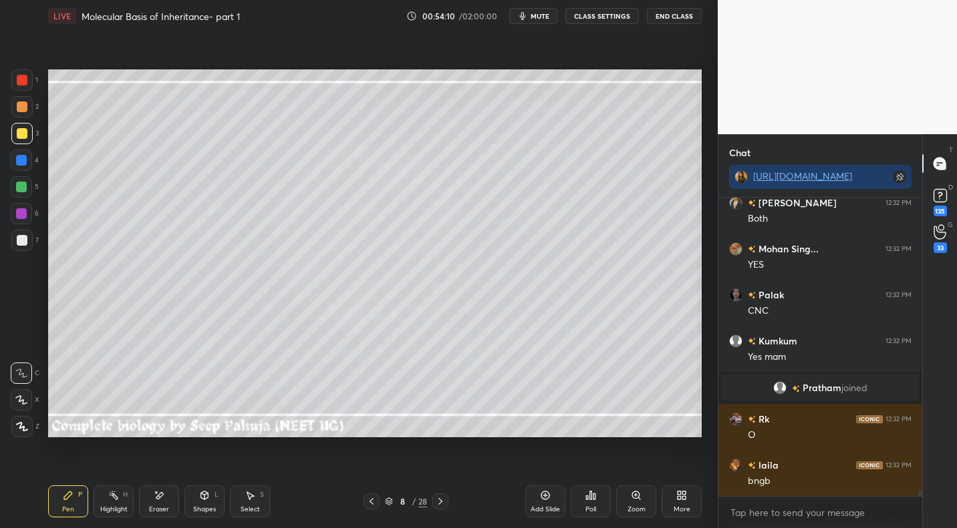
click at [165, 500] on div "Eraser" at bounding box center [159, 502] width 40 height 32
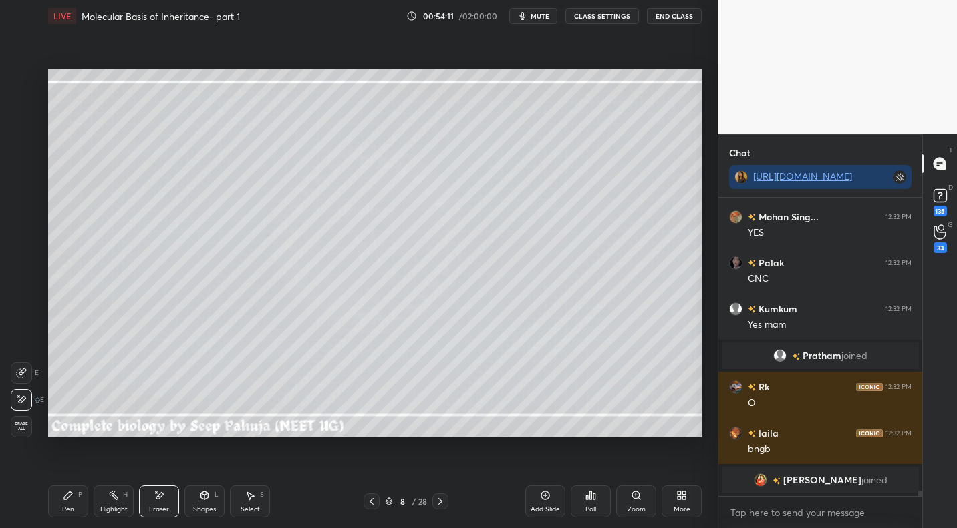
click at [75, 498] on div "Pen P" at bounding box center [68, 502] width 40 height 32
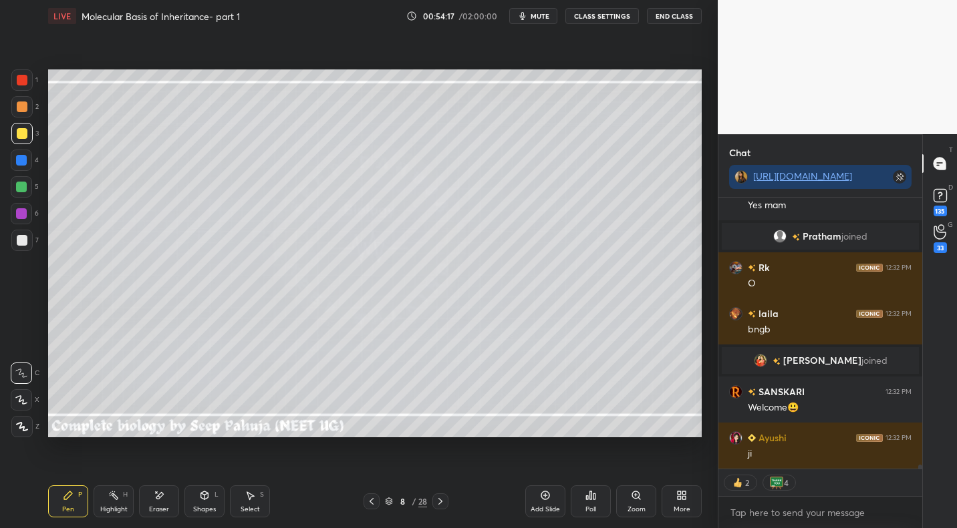
drag, startPoint x: 120, startPoint y: 500, endPoint x: 172, endPoint y: 448, distance: 73.7
click at [120, 500] on div "Highlight H" at bounding box center [114, 502] width 40 height 32
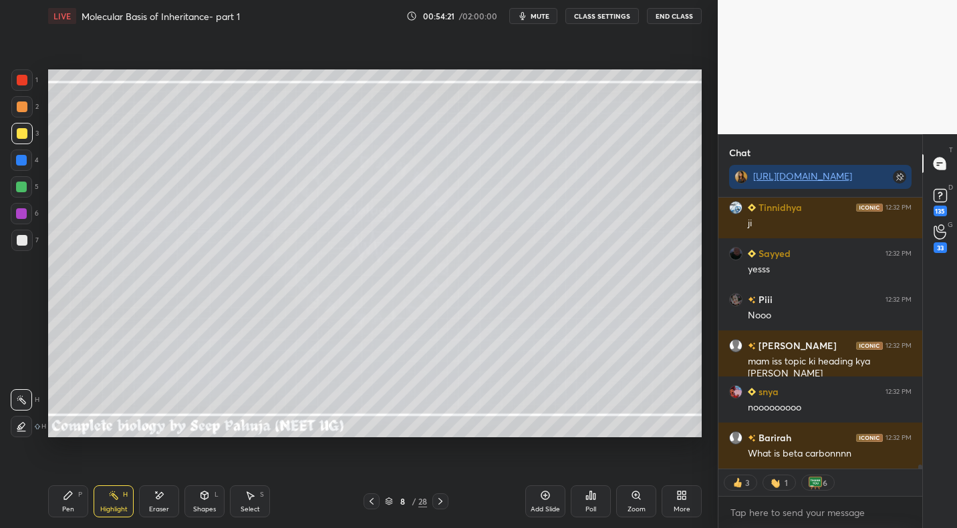
click at [373, 501] on icon at bounding box center [371, 501] width 11 height 11
click at [377, 498] on div at bounding box center [371, 502] width 16 height 16
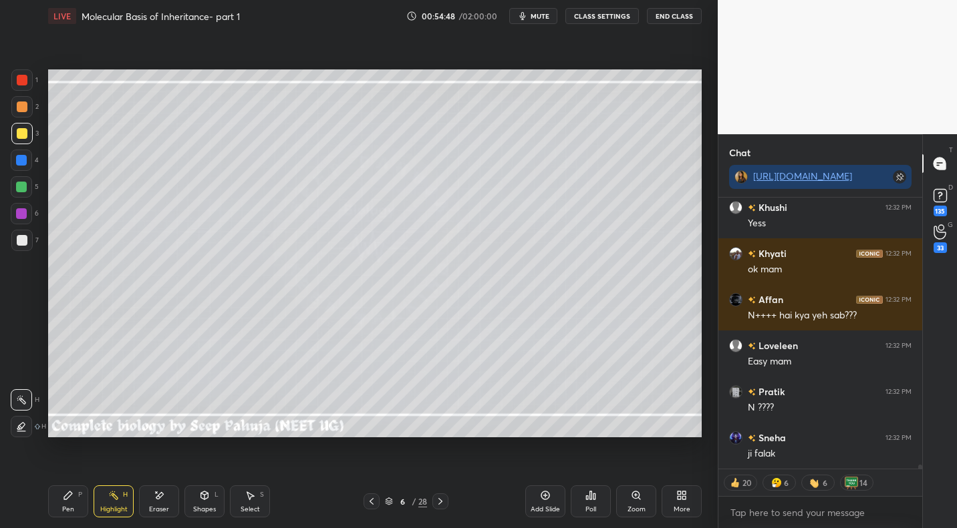
click at [445, 498] on icon at bounding box center [440, 501] width 11 height 11
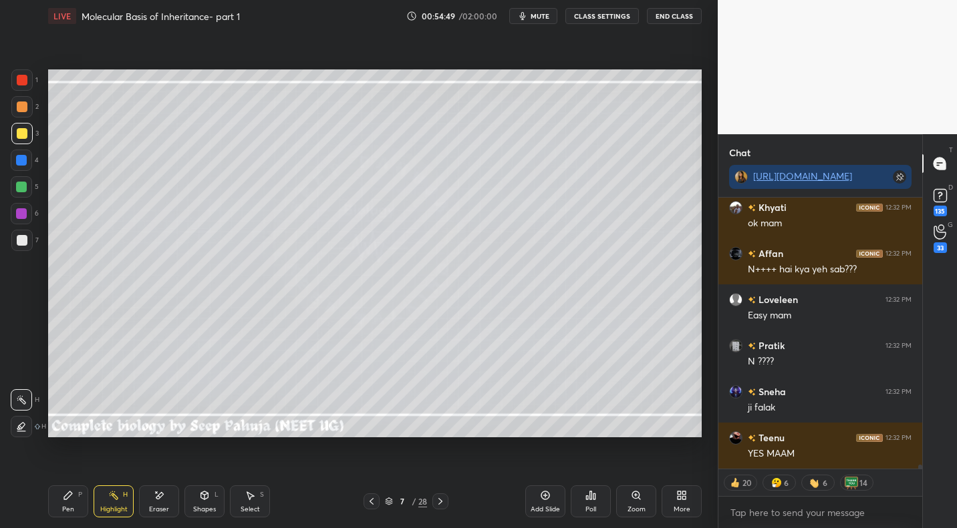
drag, startPoint x: 371, startPoint y: 500, endPoint x: 378, endPoint y: 500, distance: 7.3
click at [371, 500] on icon at bounding box center [371, 501] width 4 height 7
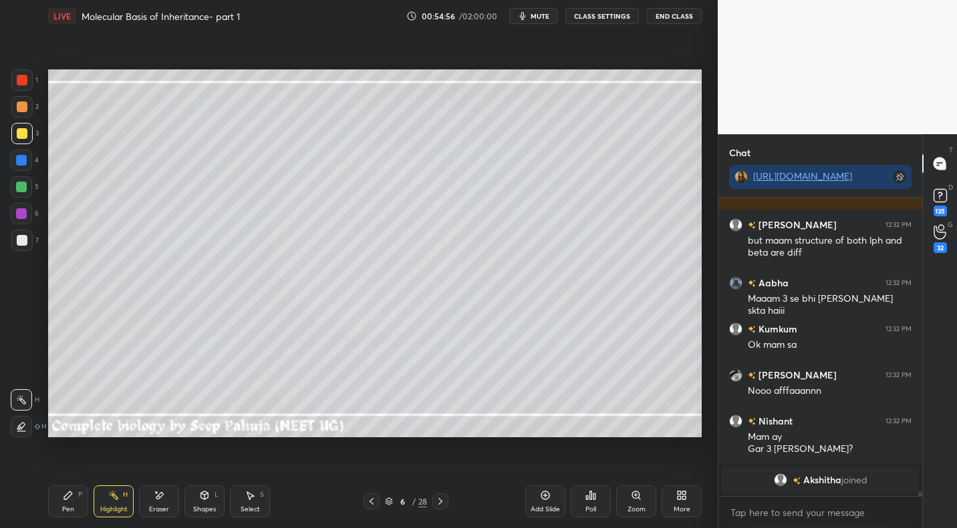
click at [451, 499] on div "6 / 28" at bounding box center [406, 502] width 238 height 16
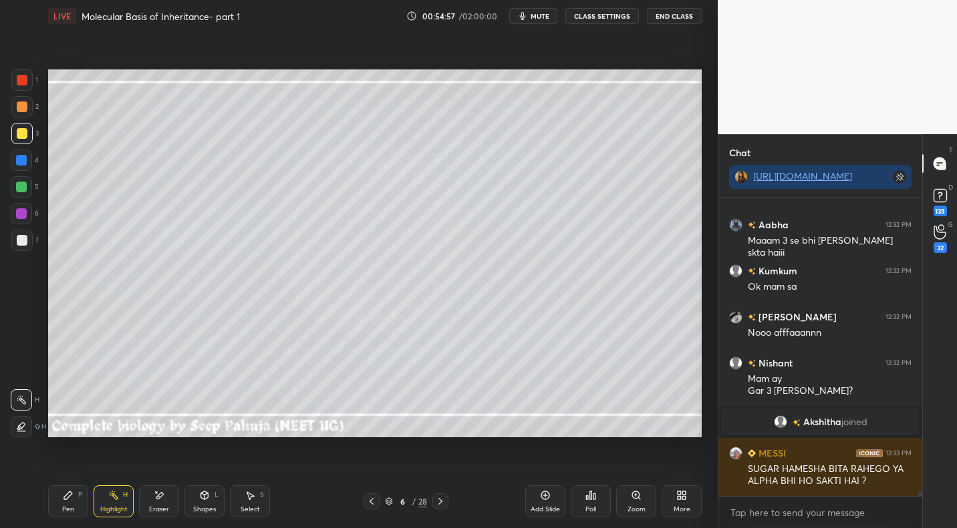
click at [454, 502] on div "6 / 28" at bounding box center [406, 502] width 238 height 16
click at [447, 498] on div at bounding box center [440, 502] width 16 height 16
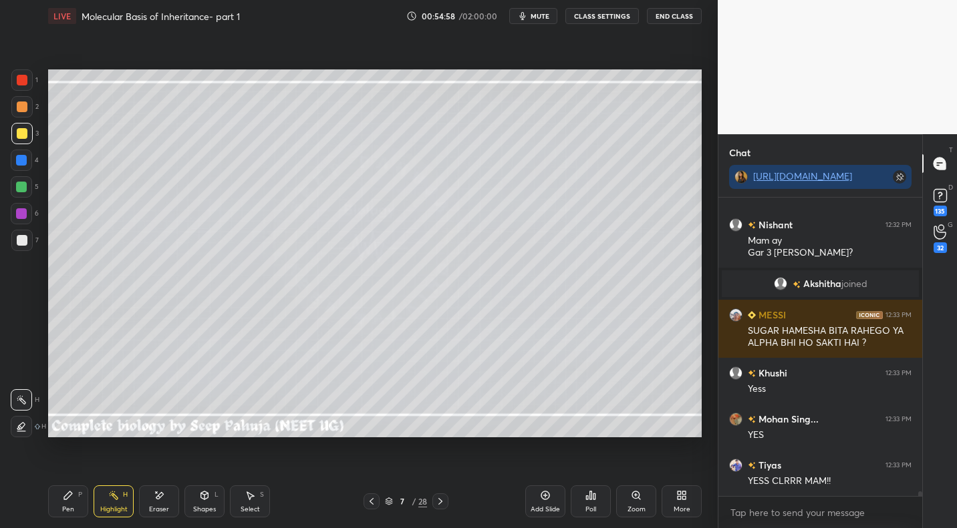
click at [439, 498] on icon at bounding box center [440, 501] width 11 height 11
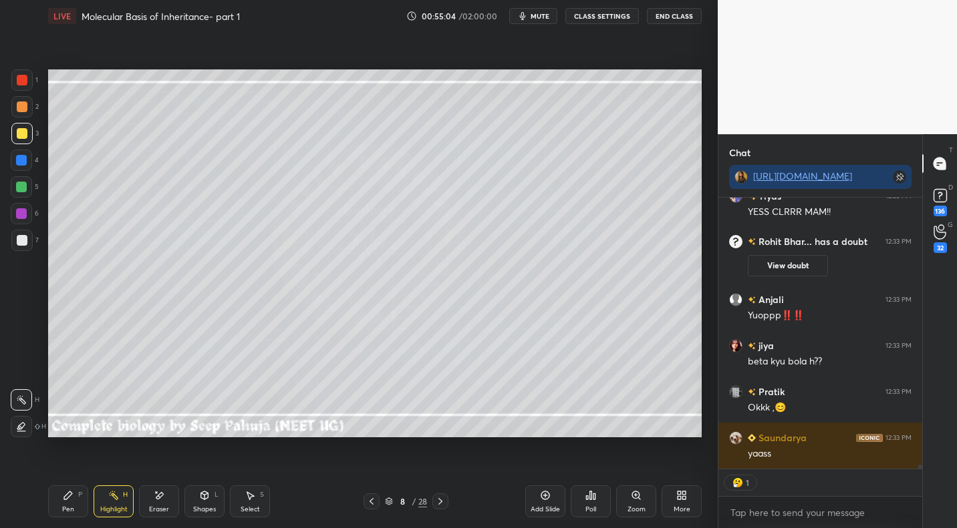
click at [251, 498] on icon at bounding box center [249, 495] width 11 height 11
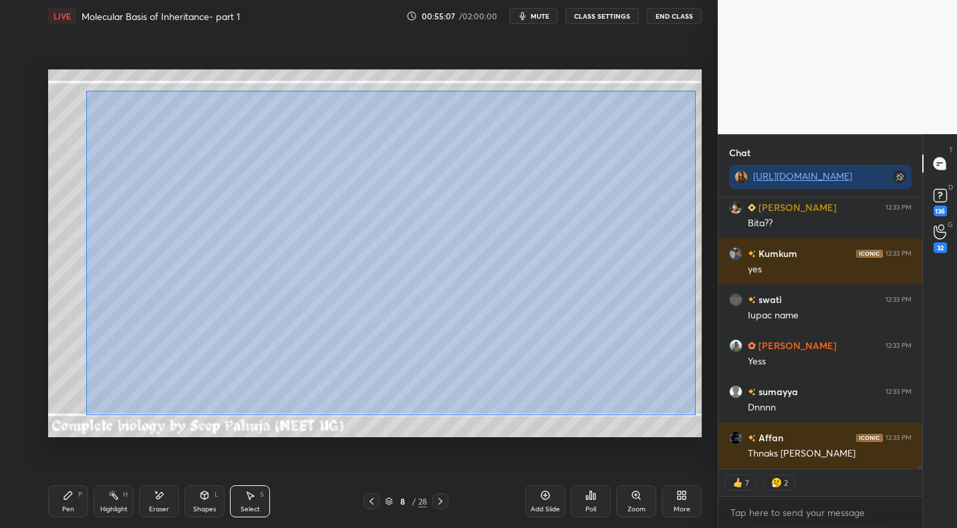
drag, startPoint x: 94, startPoint y: 97, endPoint x: 694, endPoint y: 414, distance: 678.9
click at [693, 415] on div "0 ° Undo Copy Paste here Duplicate Duplicate to new slide Delete" at bounding box center [374, 252] width 653 height 367
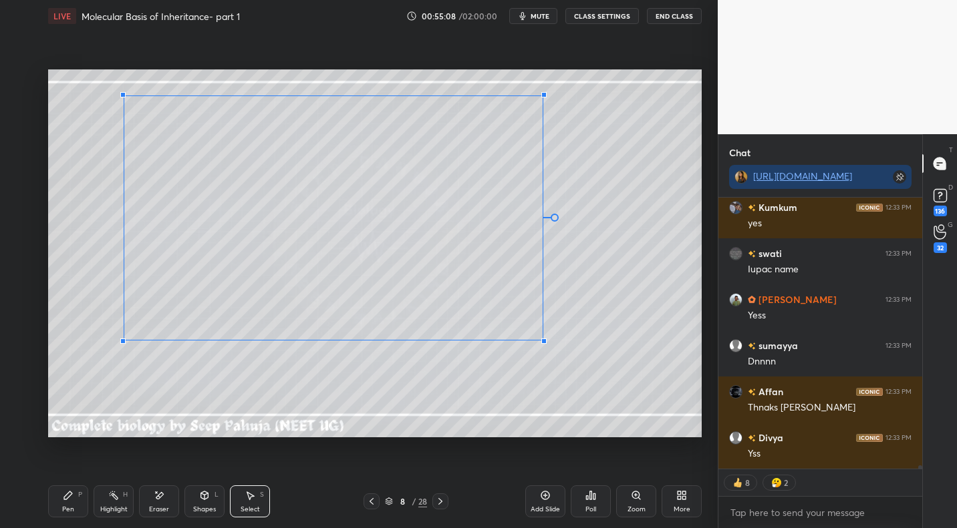
drag, startPoint x: 671, startPoint y: 422, endPoint x: 479, endPoint y: 299, distance: 227.7
click at [541, 339] on div at bounding box center [543, 341] width 5 height 5
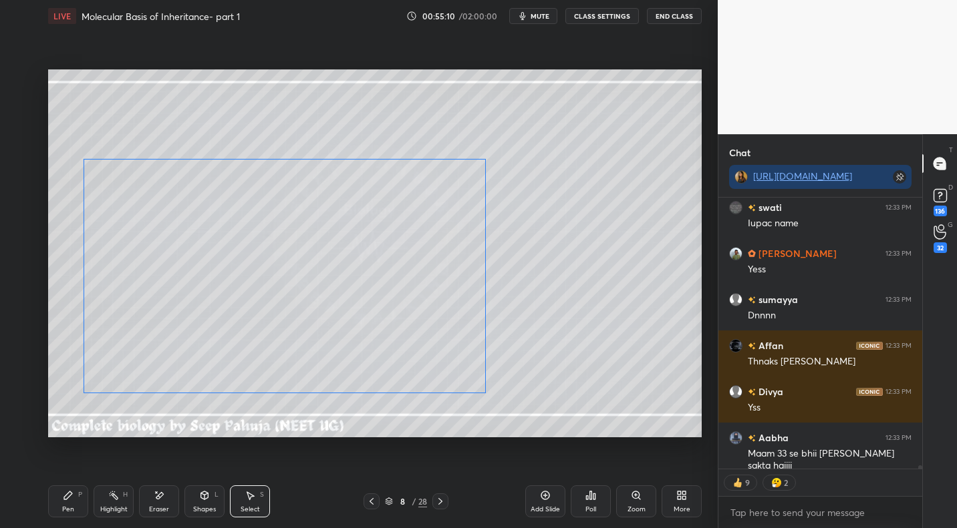
drag, startPoint x: 373, startPoint y: 204, endPoint x: 223, endPoint y: 343, distance: 203.7
click at [333, 269] on div "0 ° Undo Copy Paste here Duplicate Duplicate to new slide Delete" at bounding box center [374, 252] width 653 height 367
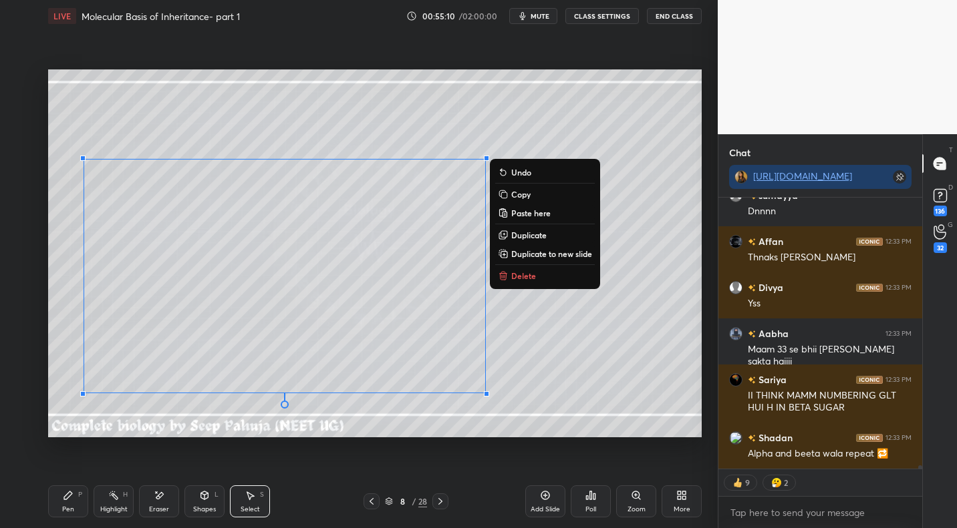
click at [64, 501] on div "Pen P" at bounding box center [68, 502] width 40 height 32
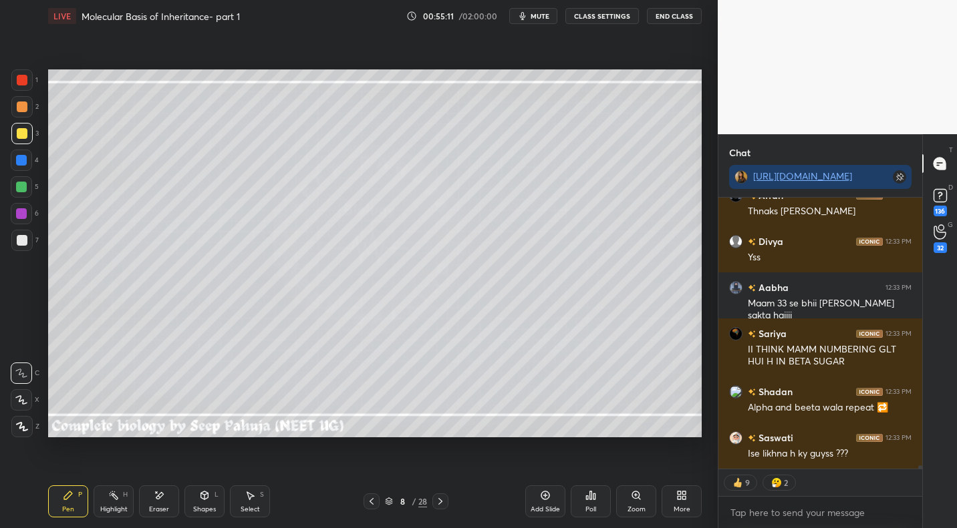
click at [21, 239] on div at bounding box center [22, 240] width 11 height 11
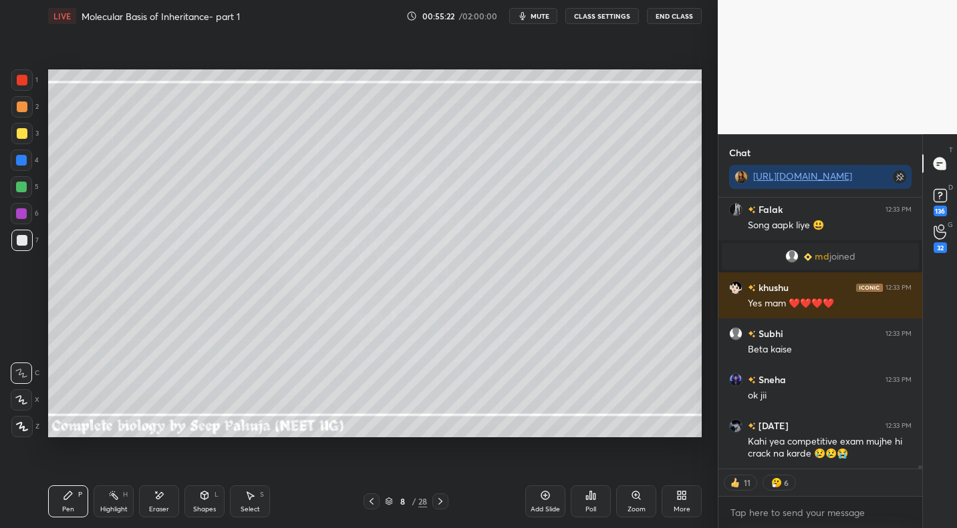
click at [208, 504] on div "Shapes L" at bounding box center [204, 502] width 40 height 32
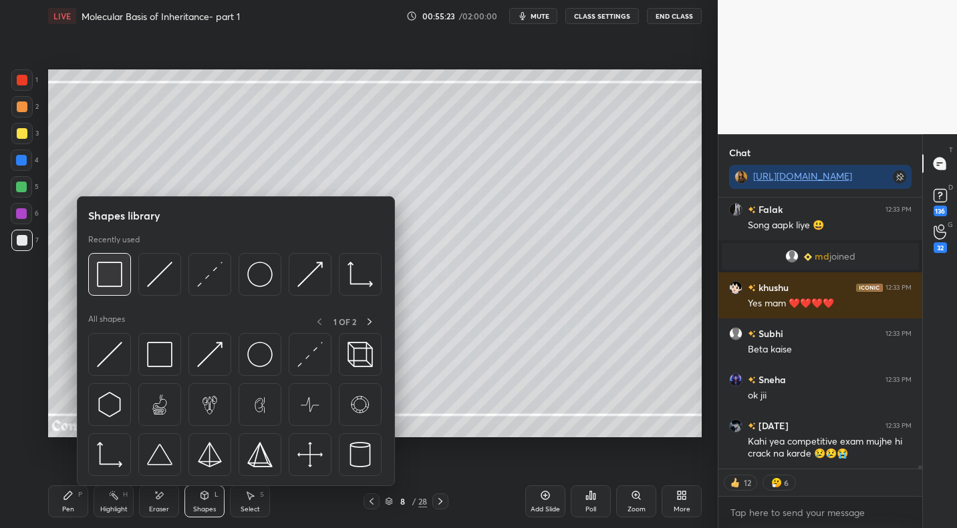
click at [118, 274] on img at bounding box center [109, 274] width 25 height 25
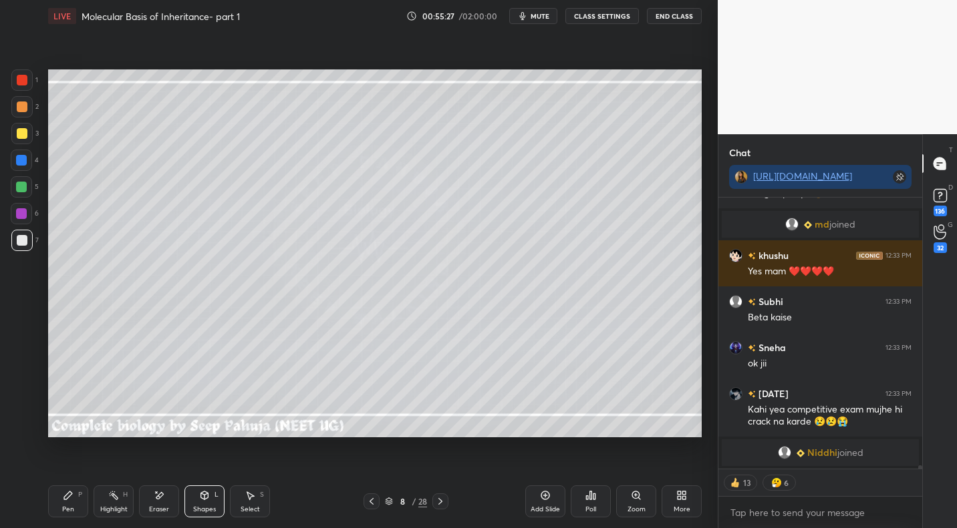
click at [126, 511] on div "Highlight" at bounding box center [113, 509] width 27 height 7
drag, startPoint x: 73, startPoint y: 501, endPoint x: 78, endPoint y: 487, distance: 14.8
click at [73, 498] on div "Pen P" at bounding box center [68, 502] width 40 height 32
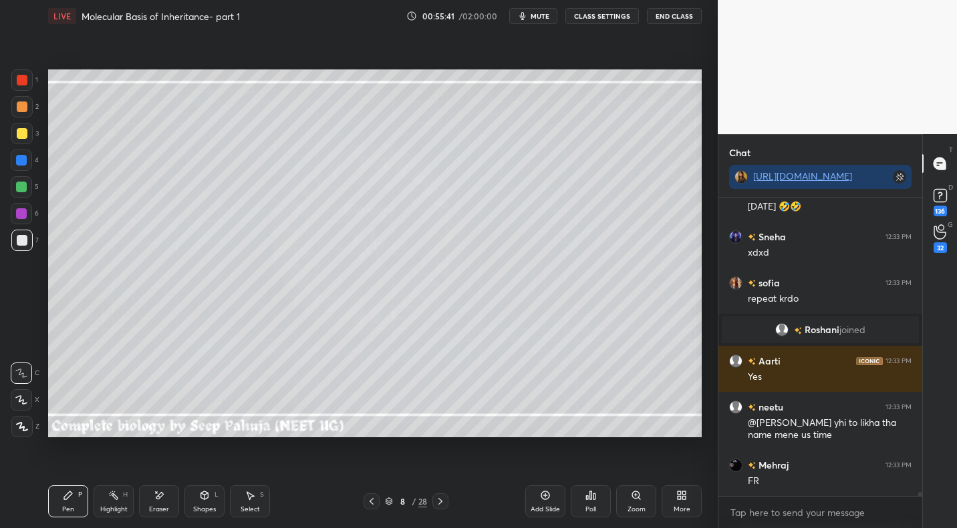
click at [119, 500] on div "Highlight H" at bounding box center [114, 502] width 40 height 32
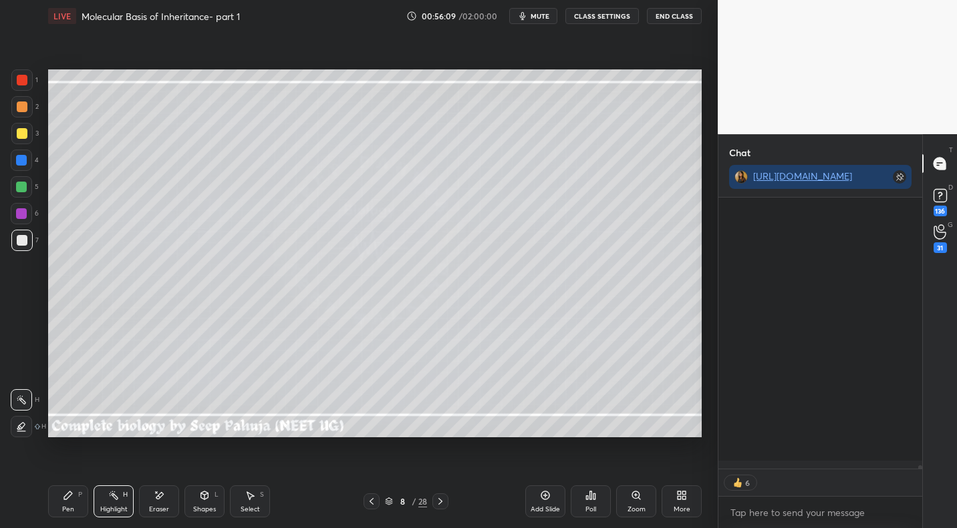
click at [26, 130] on div at bounding box center [22, 133] width 11 height 11
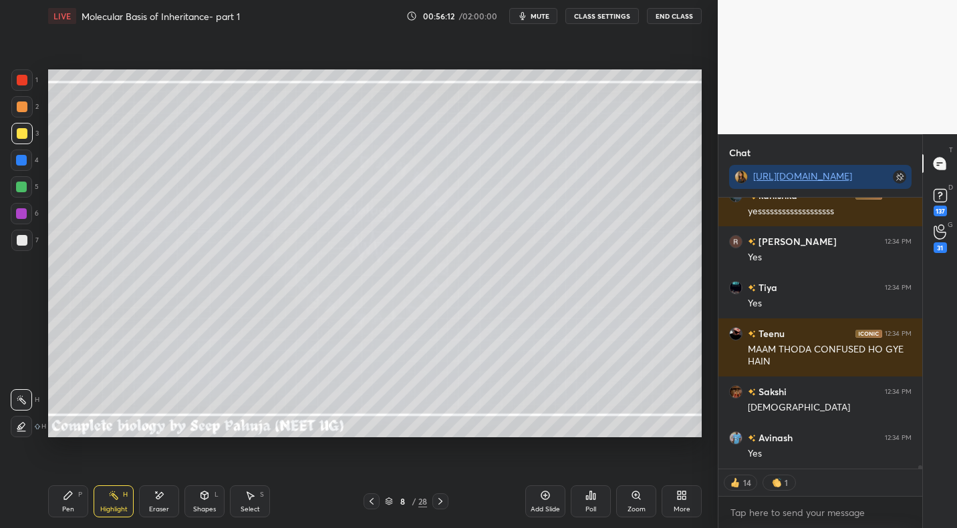
click at [25, 416] on div at bounding box center [21, 426] width 21 height 21
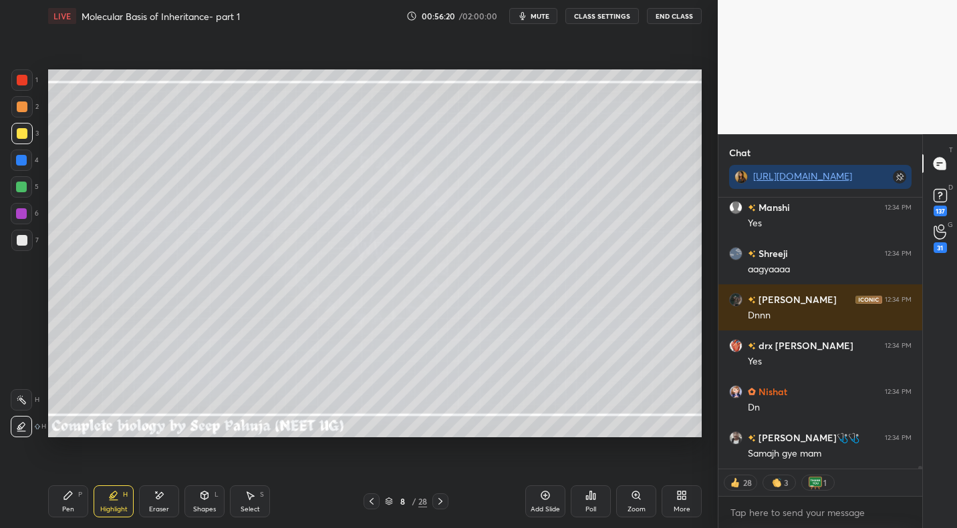
drag, startPoint x: 85, startPoint y: 498, endPoint x: 75, endPoint y: 498, distance: 10.0
click at [85, 498] on div "Pen P" at bounding box center [68, 502] width 40 height 32
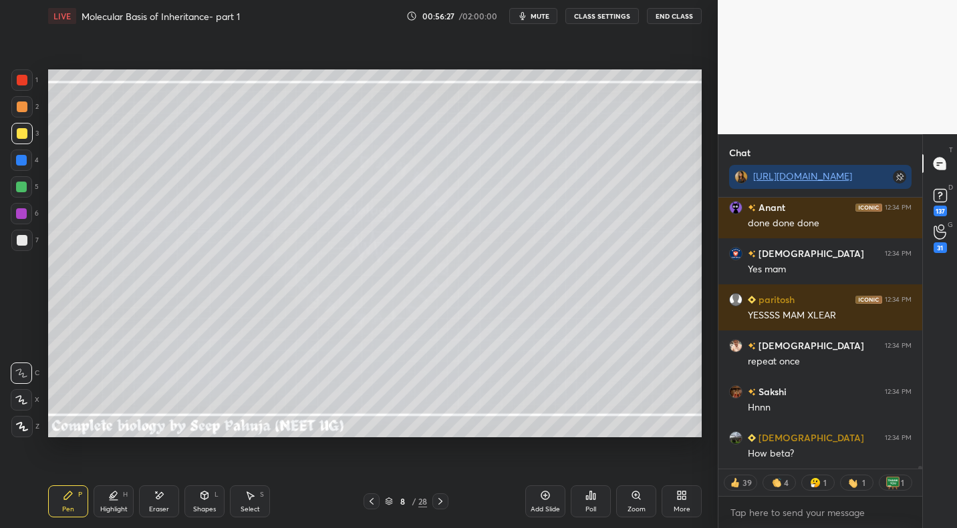
click at [27, 243] on div at bounding box center [21, 240] width 21 height 21
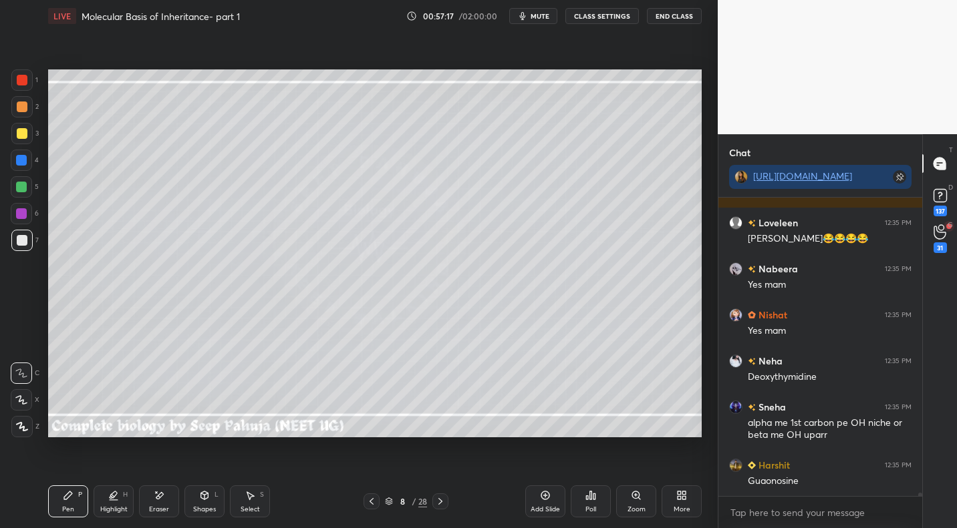
drag, startPoint x: 120, startPoint y: 496, endPoint x: 140, endPoint y: 486, distance: 22.7
click at [120, 496] on div "Highlight H" at bounding box center [114, 502] width 40 height 32
click at [29, 399] on div at bounding box center [21, 399] width 21 height 21
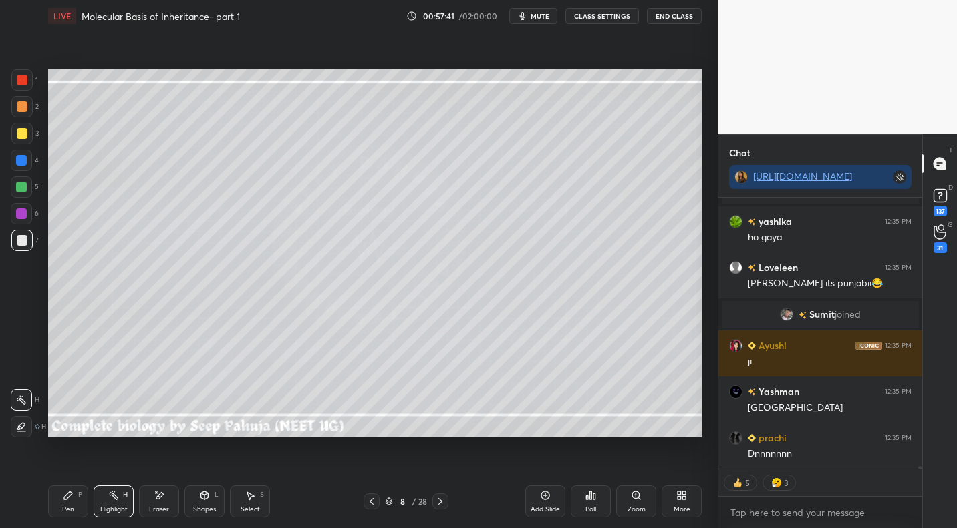
scroll to position [27544, 0]
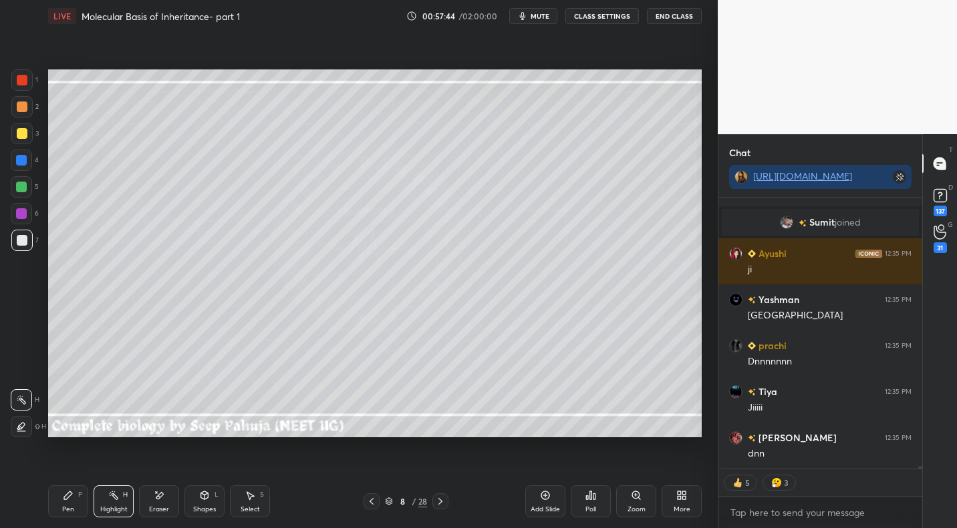
drag, startPoint x: 80, startPoint y: 496, endPoint x: 86, endPoint y: 490, distance: 8.5
click at [80, 496] on div "P" at bounding box center [80, 495] width 4 height 7
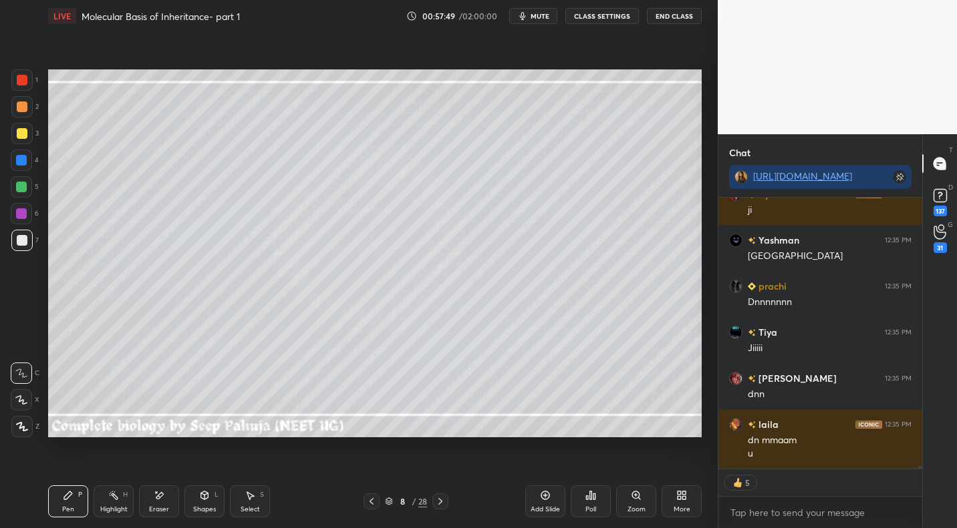
drag, startPoint x: 116, startPoint y: 497, endPoint x: 200, endPoint y: 445, distance: 99.6
click at [116, 497] on rect at bounding box center [115, 497] width 7 height 7
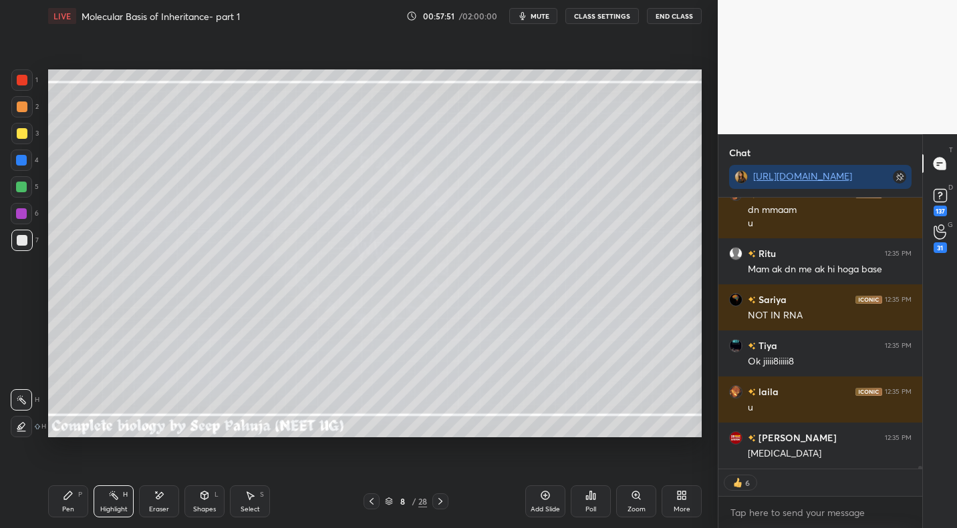
click at [701, 302] on div "Setting up your live class Poll for secs No correct answer Start poll" at bounding box center [375, 253] width 664 height 443
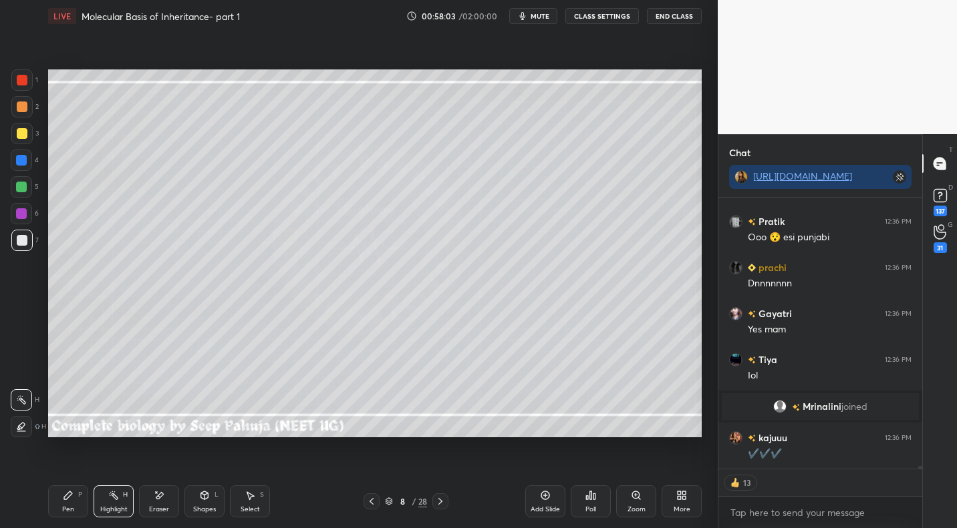
click at [83, 496] on div "Pen P" at bounding box center [68, 502] width 40 height 32
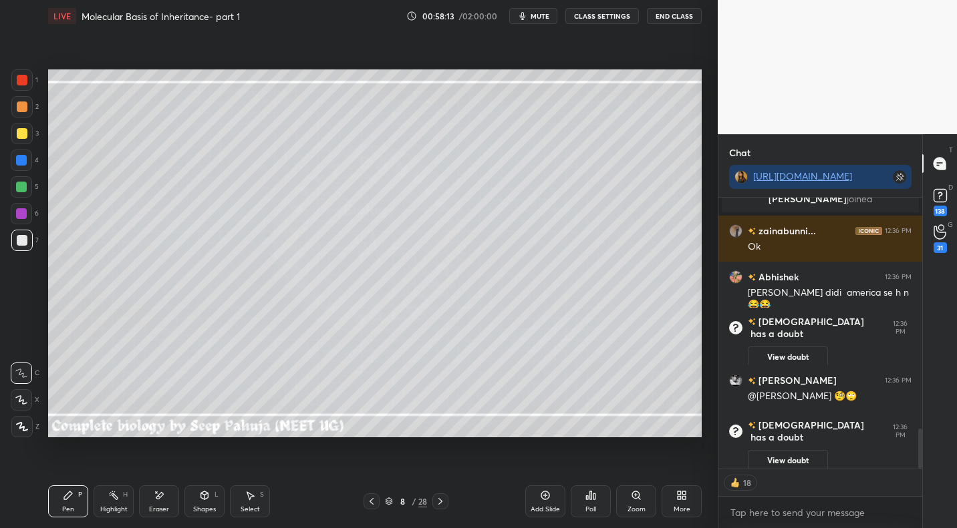
click at [442, 497] on icon at bounding box center [440, 501] width 11 height 11
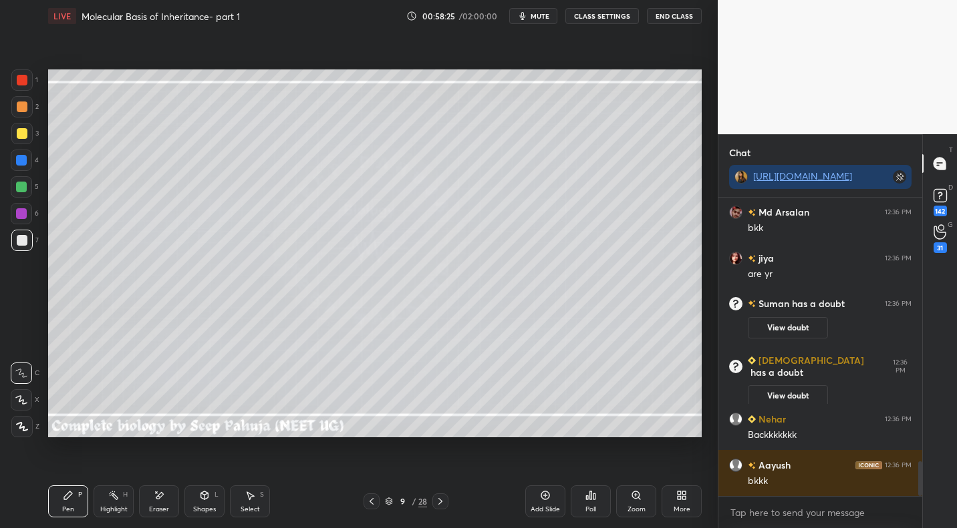
click at [33, 132] on div "3" at bounding box center [24, 133] width 27 height 21
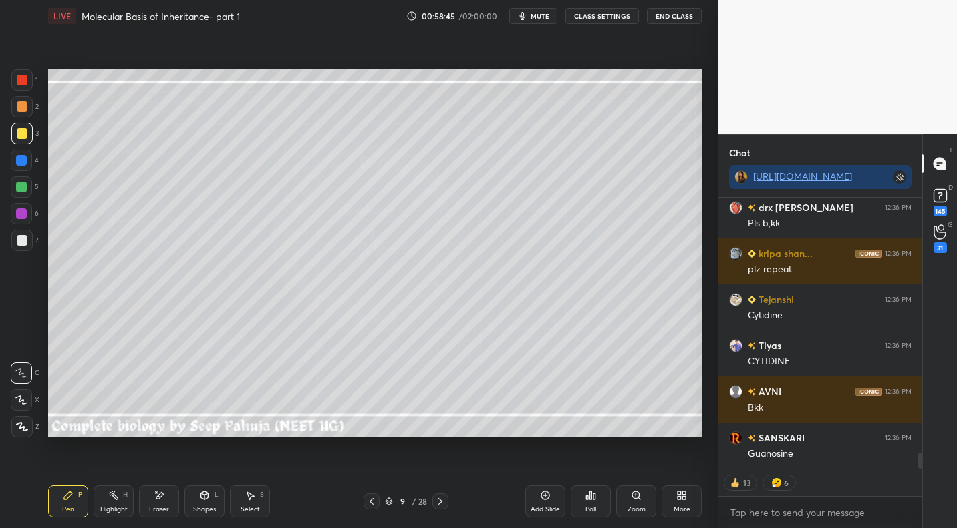
click at [218, 503] on div "Shapes L" at bounding box center [204, 502] width 40 height 32
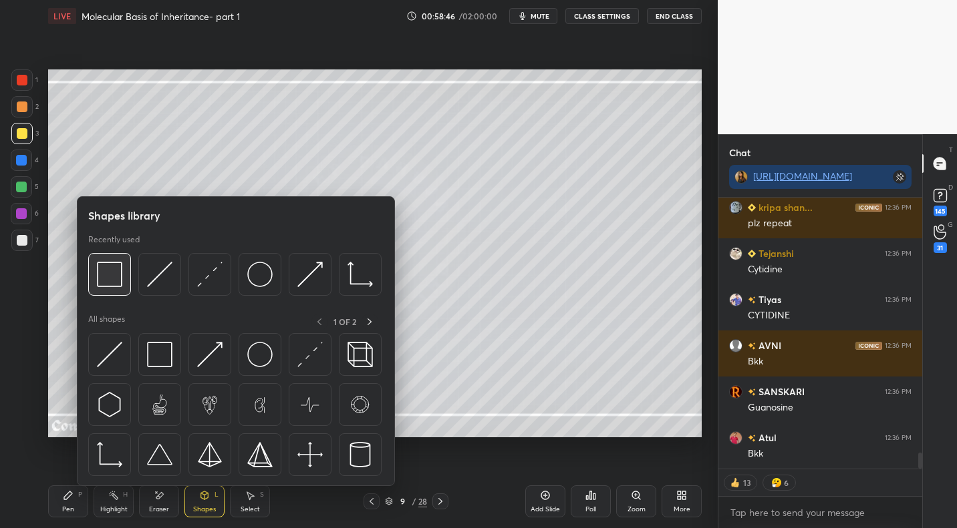
click at [116, 283] on img at bounding box center [109, 274] width 25 height 25
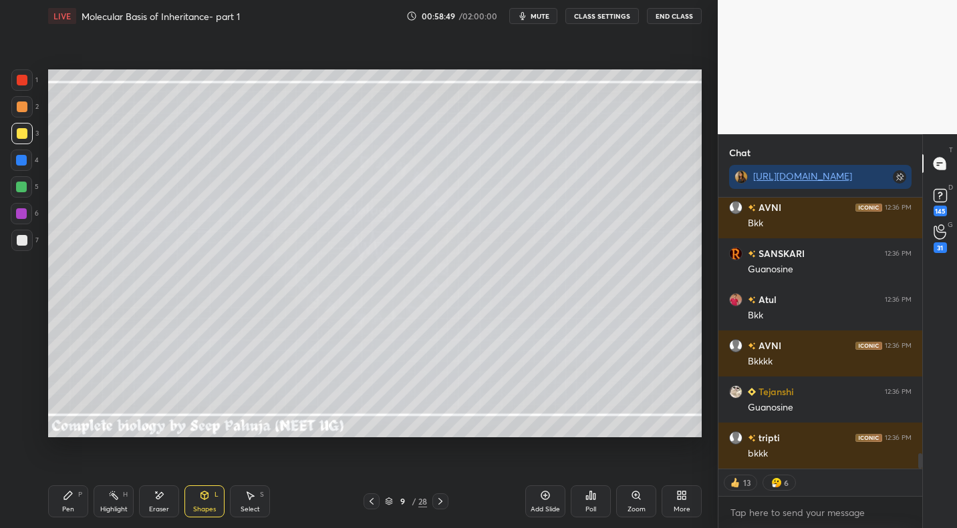
click at [369, 502] on icon at bounding box center [371, 501] width 11 height 11
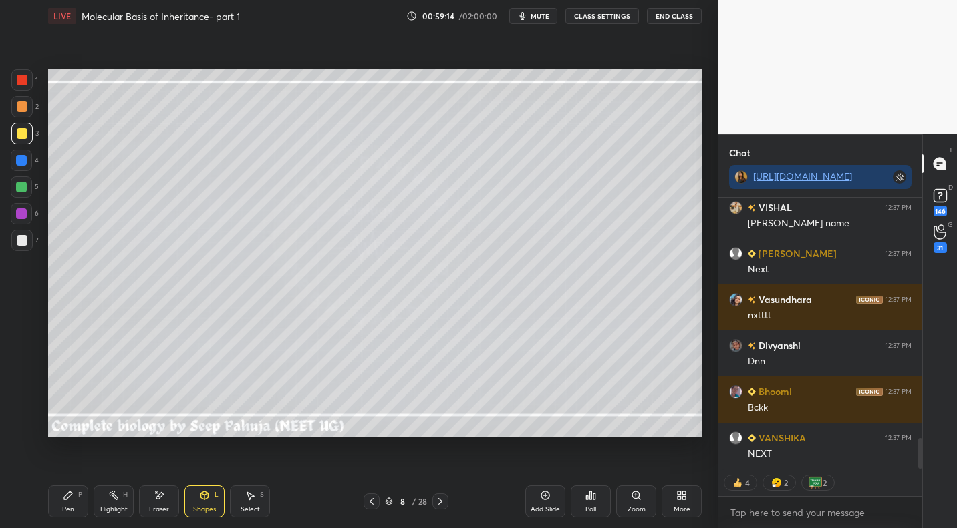
type textarea "x"
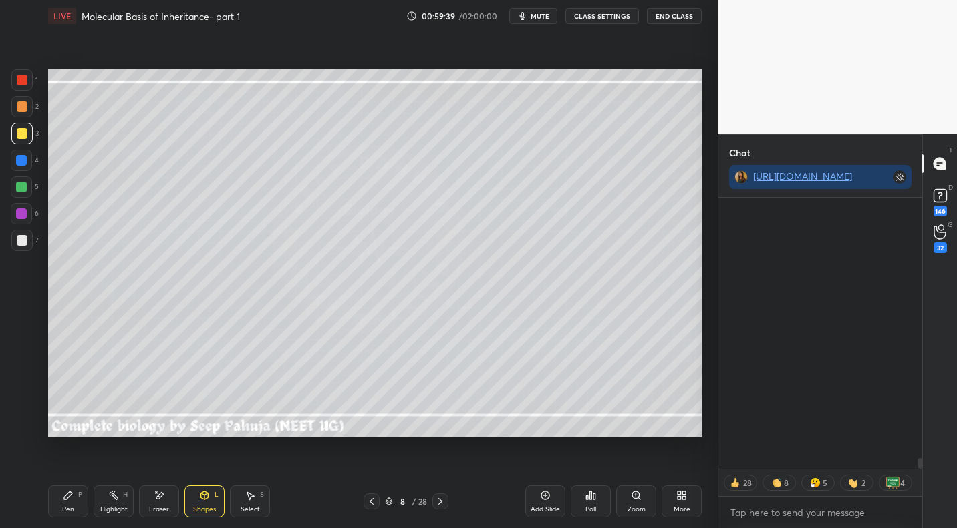
scroll to position [6549, 0]
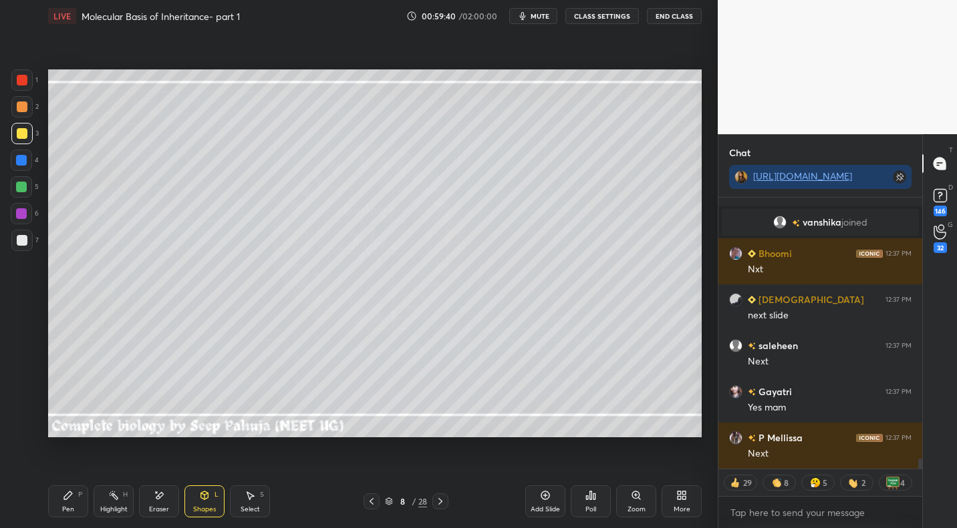
click at [439, 496] on icon at bounding box center [440, 501] width 11 height 11
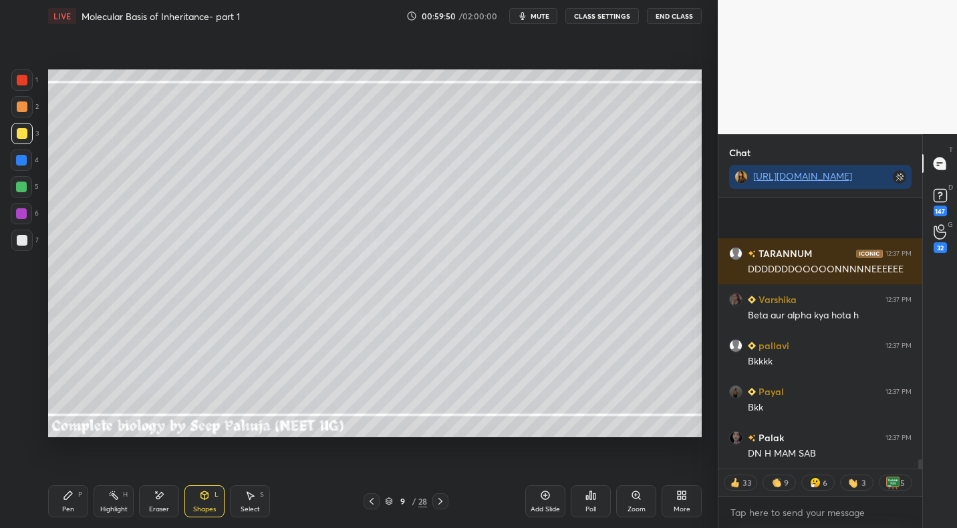
scroll to position [0, 0]
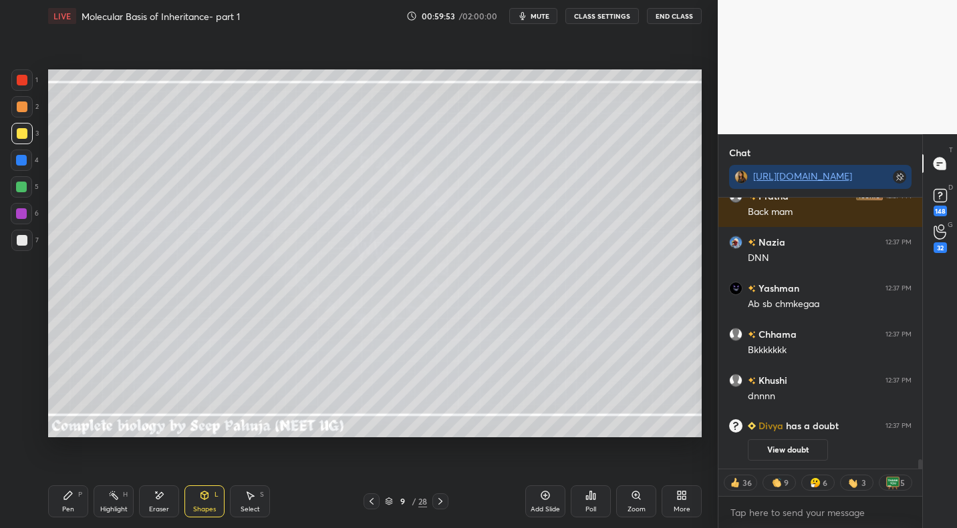
click at [108, 510] on div "Highlight" at bounding box center [113, 509] width 27 height 7
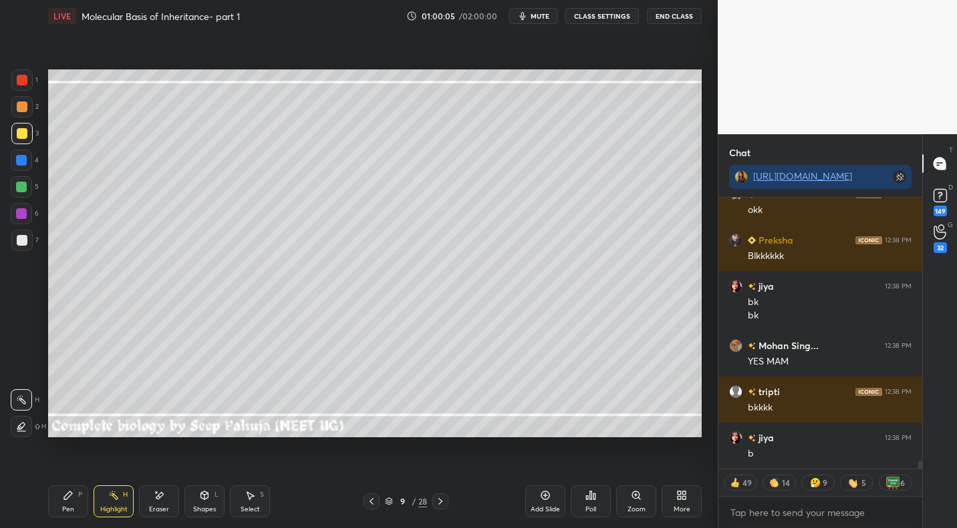
click at [379, 498] on div "9 / 28" at bounding box center [405, 502] width 85 height 16
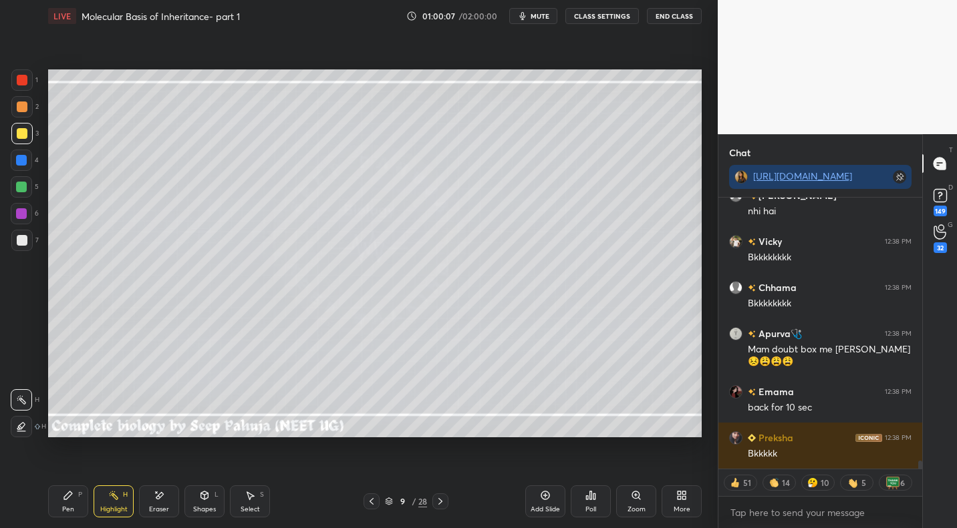
click at [373, 498] on icon at bounding box center [371, 501] width 11 height 11
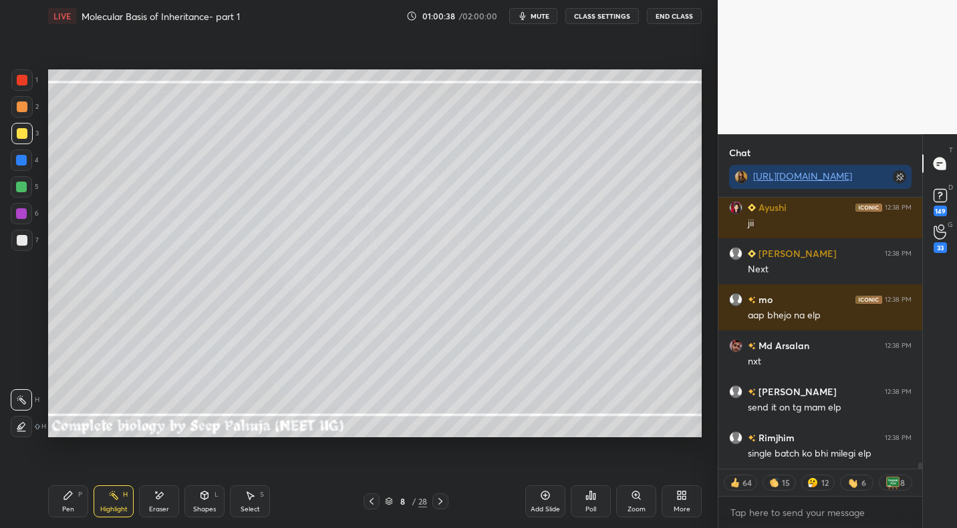
click at [445, 501] on icon at bounding box center [440, 501] width 11 height 11
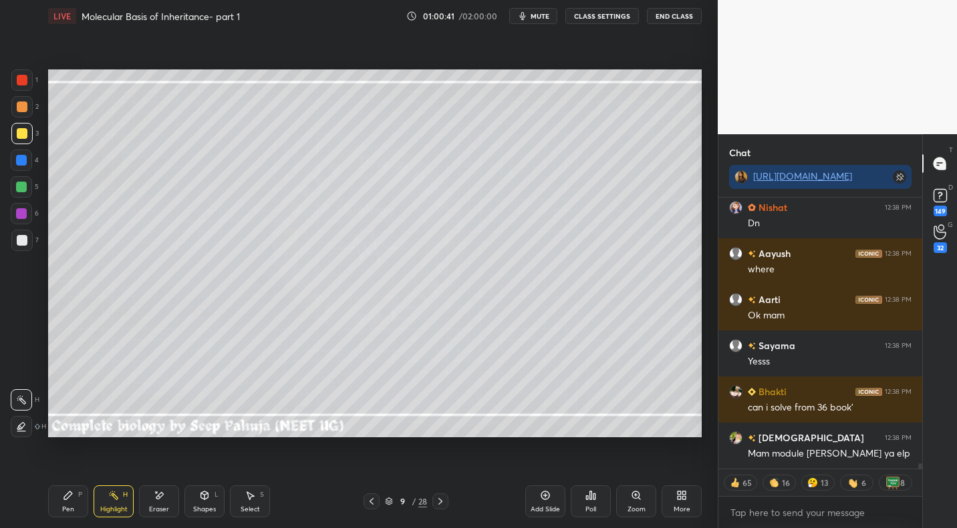
drag, startPoint x: 376, startPoint y: 498, endPoint x: 396, endPoint y: 465, distance: 38.4
click at [376, 498] on icon at bounding box center [371, 501] width 11 height 11
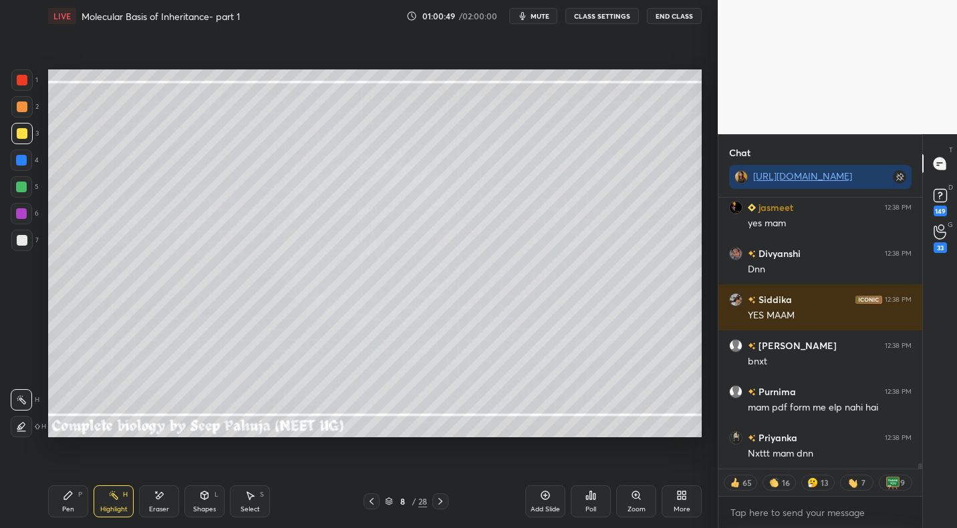
click at [445, 497] on icon at bounding box center [440, 501] width 11 height 11
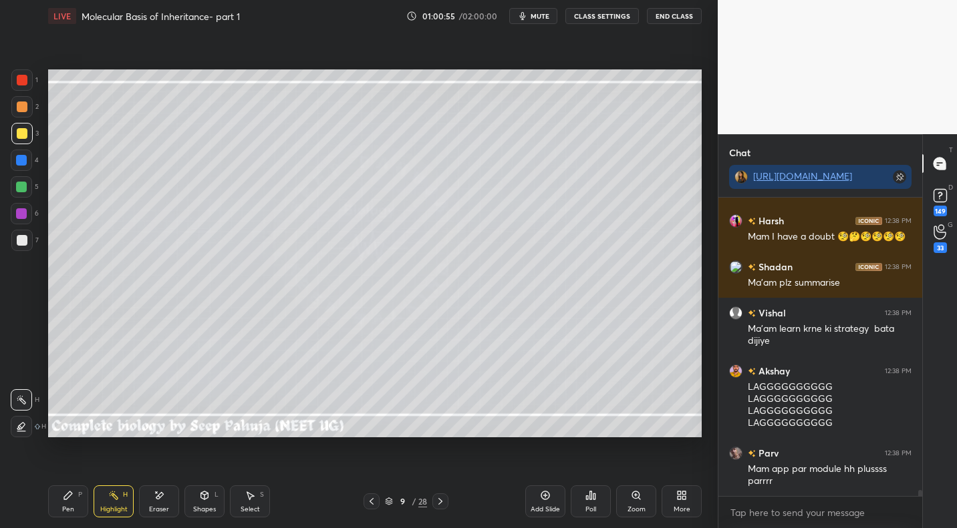
click at [79, 500] on div "Pen P" at bounding box center [68, 502] width 40 height 32
click at [25, 190] on div at bounding box center [21, 187] width 11 height 11
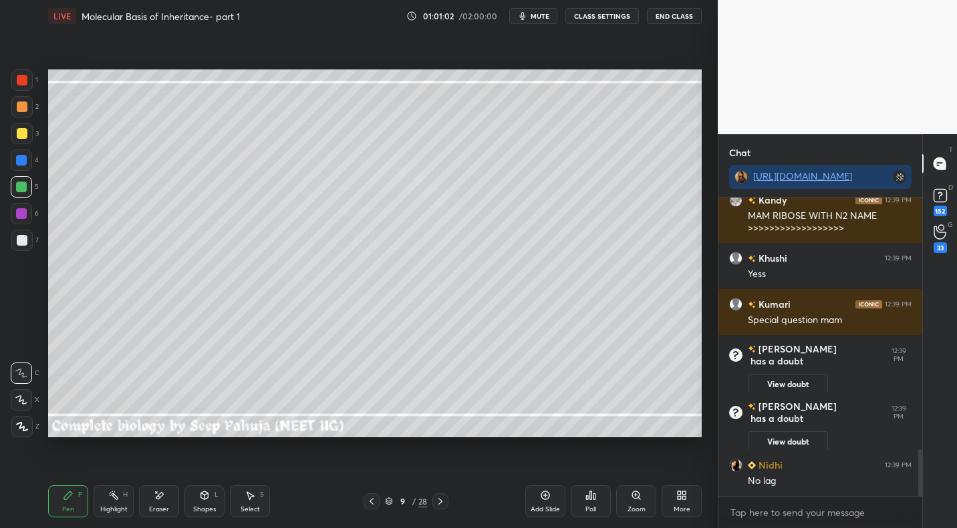
click at [167, 499] on div "Eraser" at bounding box center [159, 502] width 40 height 32
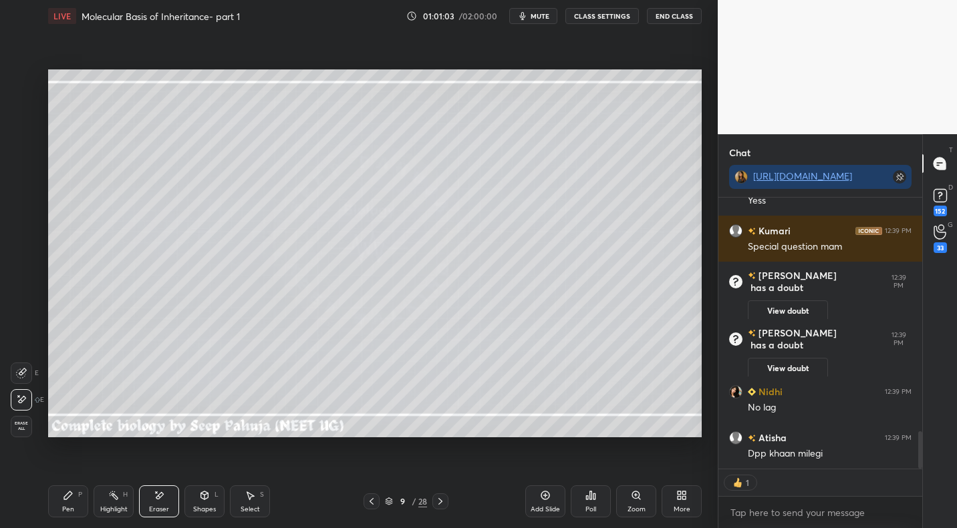
click at [77, 502] on div "Pen P" at bounding box center [68, 502] width 40 height 32
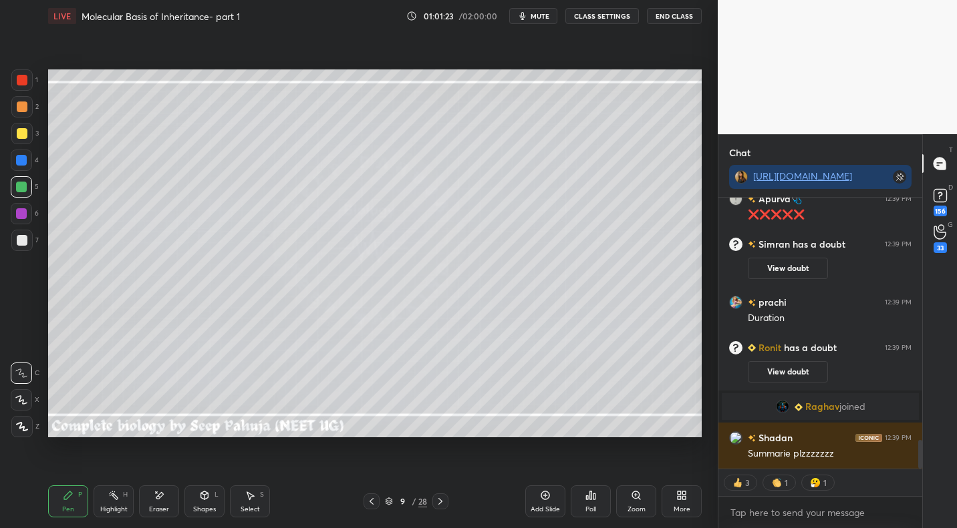
click at [381, 502] on div "9 / 28" at bounding box center [405, 502] width 85 height 16
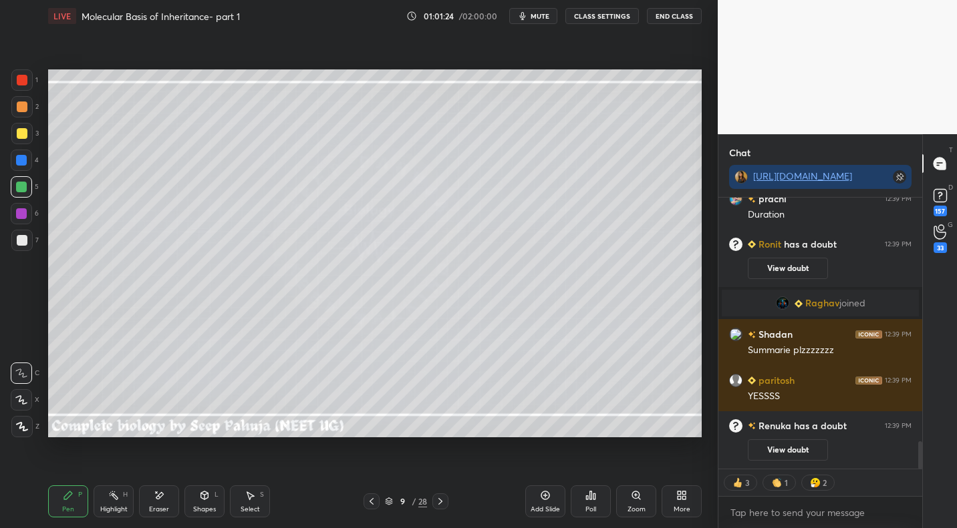
click at [371, 500] on icon at bounding box center [371, 501] width 11 height 11
drag, startPoint x: 125, startPoint y: 496, endPoint x: 226, endPoint y: 441, distance: 115.4
click at [126, 494] on div "H" at bounding box center [125, 495] width 5 height 7
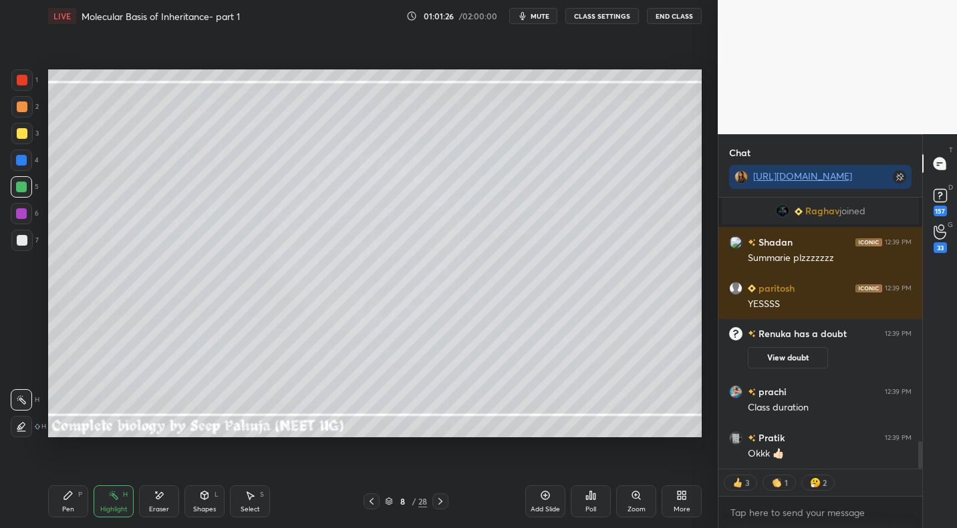
click at [444, 497] on icon at bounding box center [440, 501] width 11 height 11
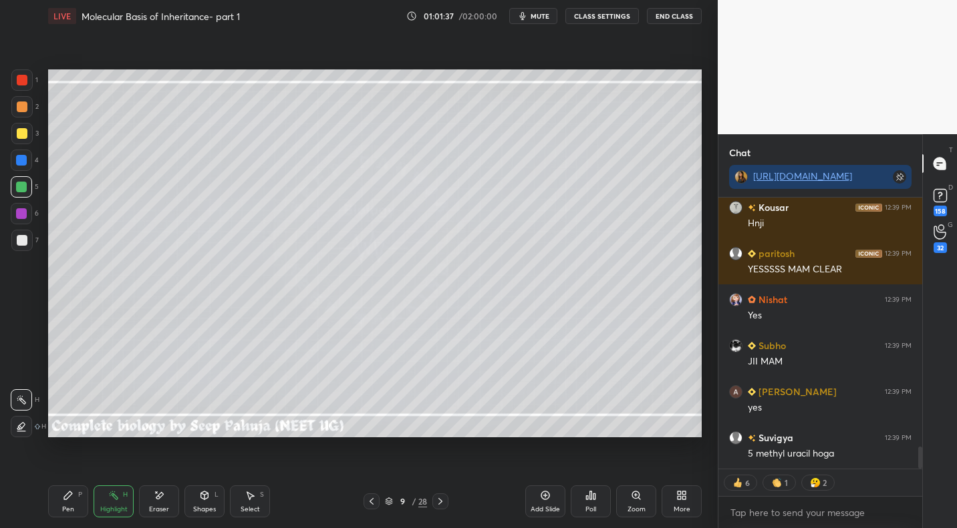
click at [77, 502] on div "Pen P" at bounding box center [68, 502] width 40 height 32
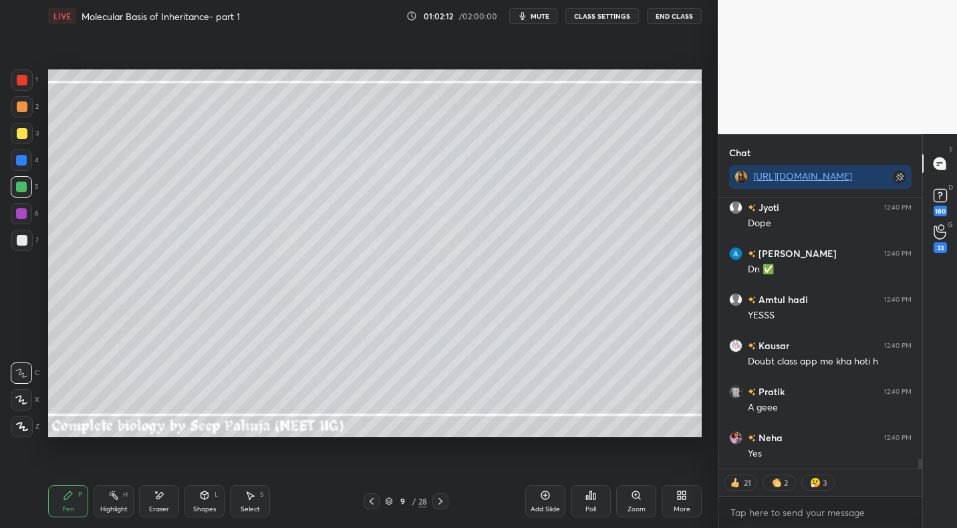
click at [375, 502] on icon at bounding box center [371, 501] width 11 height 11
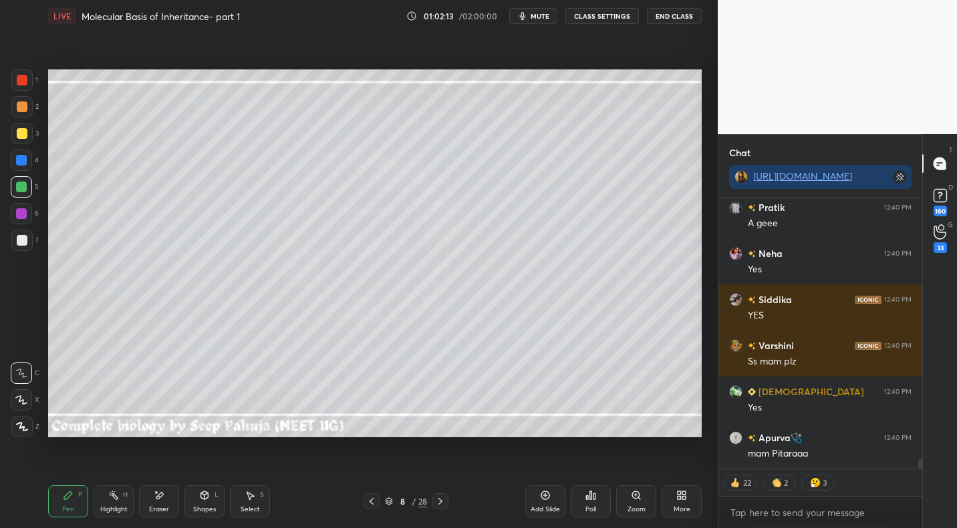
drag, startPoint x: 115, startPoint y: 500, endPoint x: 128, endPoint y: 474, distance: 29.3
click at [115, 500] on icon at bounding box center [113, 495] width 11 height 11
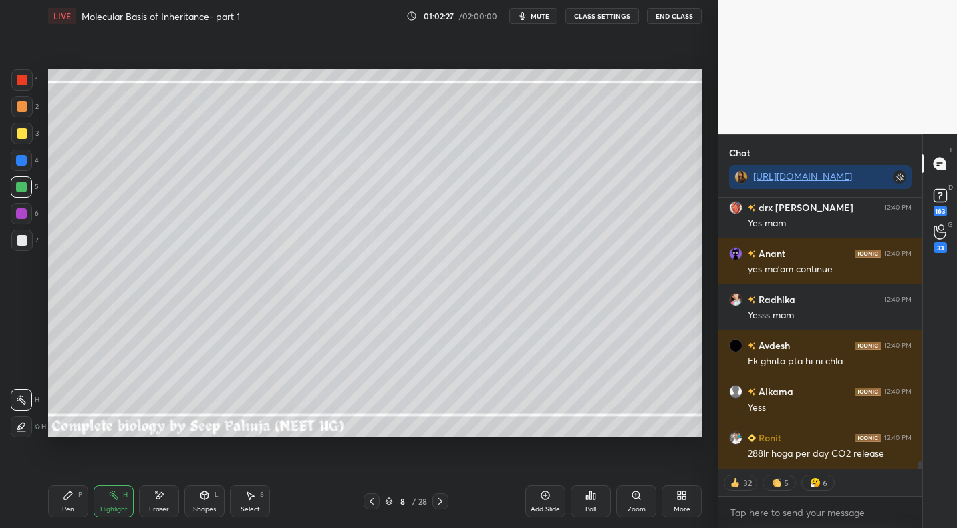
click at [440, 500] on icon at bounding box center [440, 501] width 4 height 7
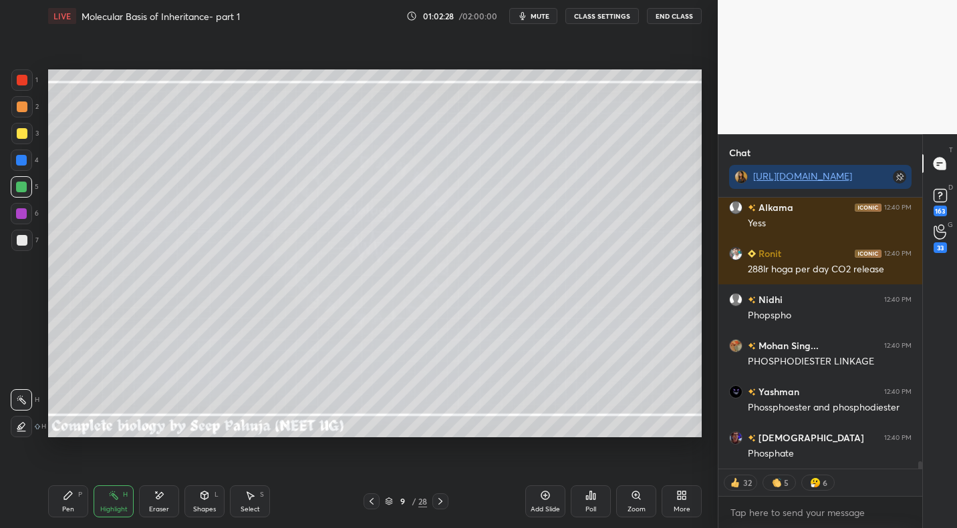
click at [445, 498] on icon at bounding box center [440, 501] width 11 height 11
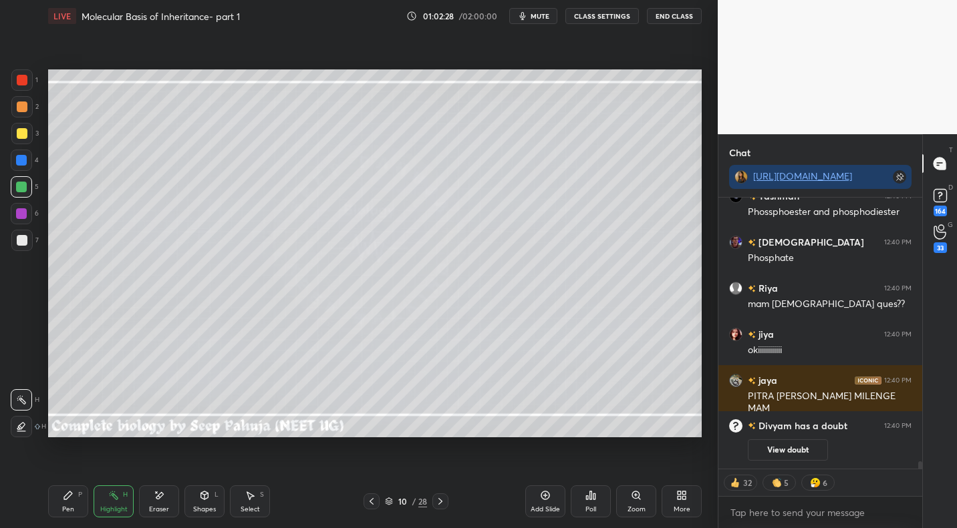
click at [73, 491] on div "Pen P" at bounding box center [68, 502] width 40 height 32
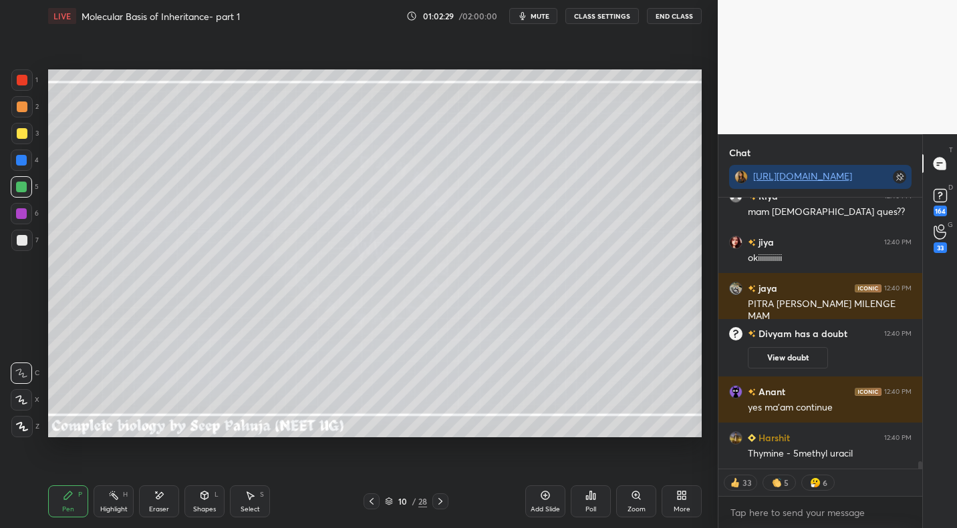
click at [26, 128] on div at bounding box center [21, 133] width 21 height 21
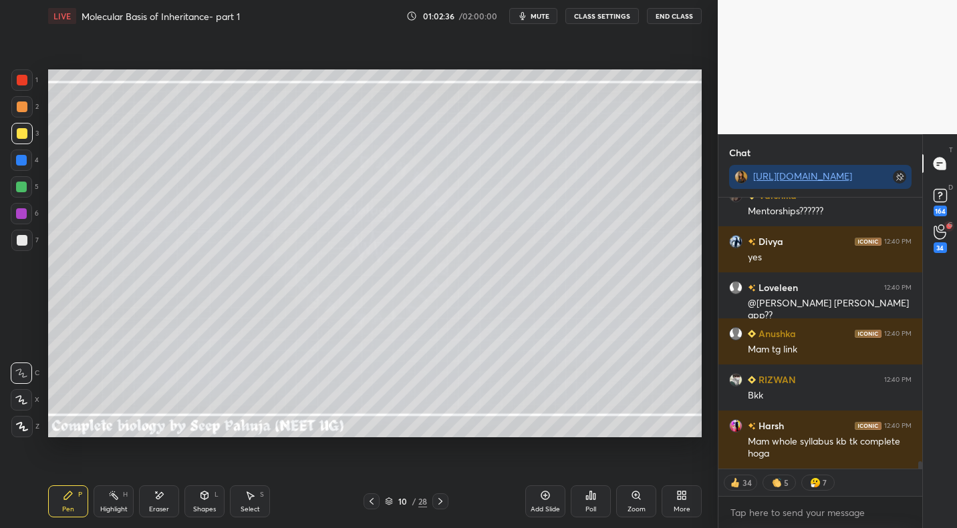
click at [26, 237] on div at bounding box center [22, 240] width 11 height 11
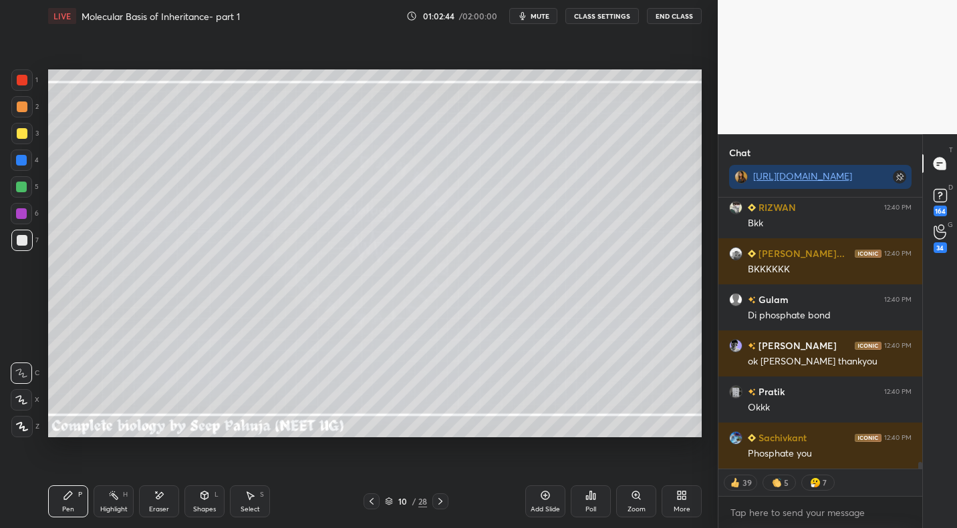
click at [263, 499] on div "Select S" at bounding box center [250, 502] width 40 height 32
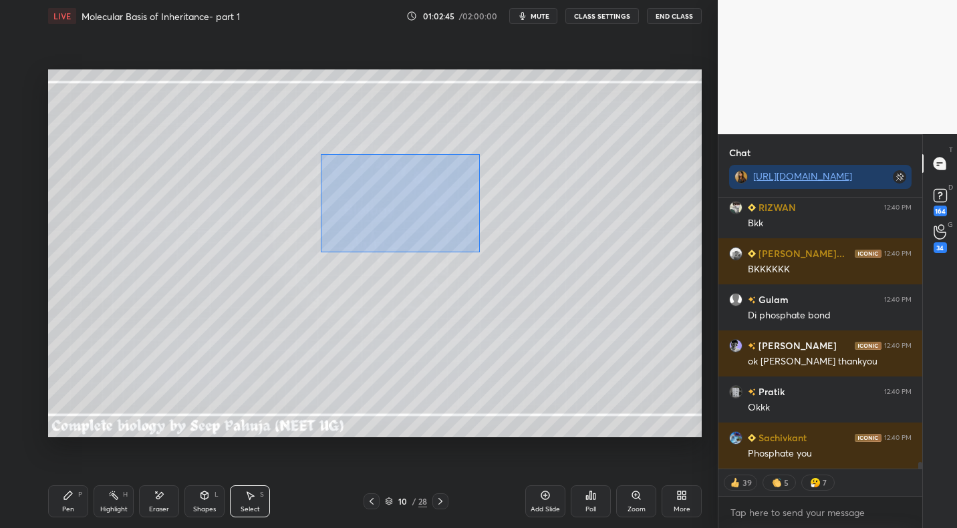
drag, startPoint x: 320, startPoint y: 154, endPoint x: 605, endPoint y: 295, distance: 318.2
click at [638, 311] on div "0 ° Undo Copy Paste here Duplicate Duplicate to new slide Delete" at bounding box center [374, 252] width 653 height 367
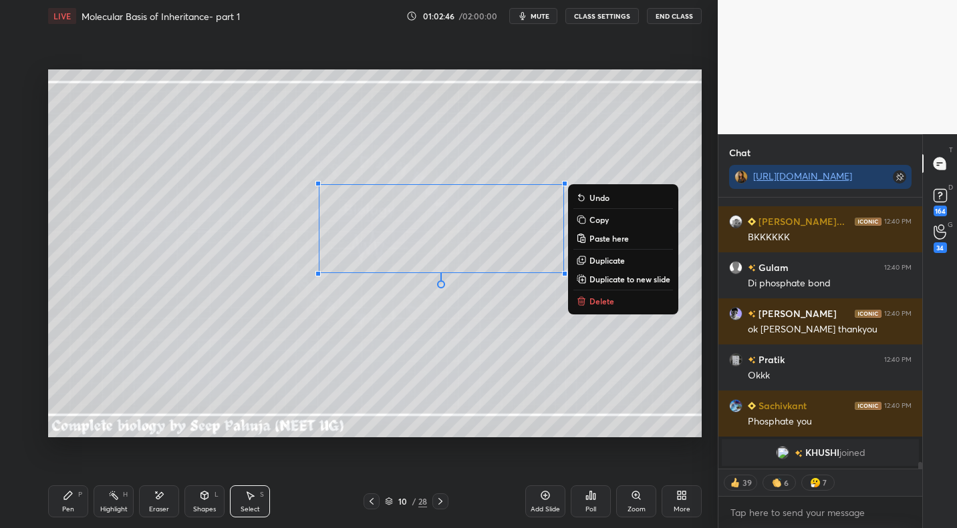
click at [599, 220] on p "Copy" at bounding box center [598, 219] width 19 height 11
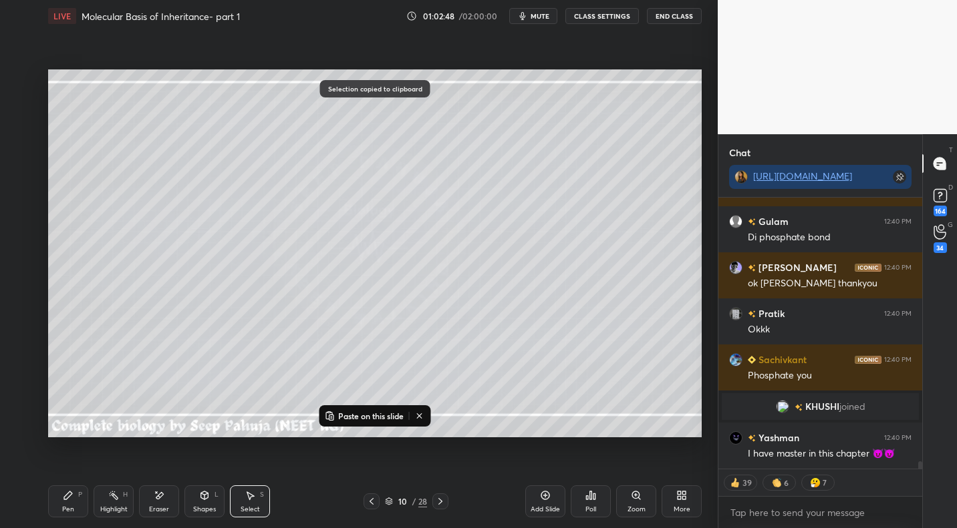
click at [371, 415] on p "Paste on this slide" at bounding box center [370, 416] width 65 height 11
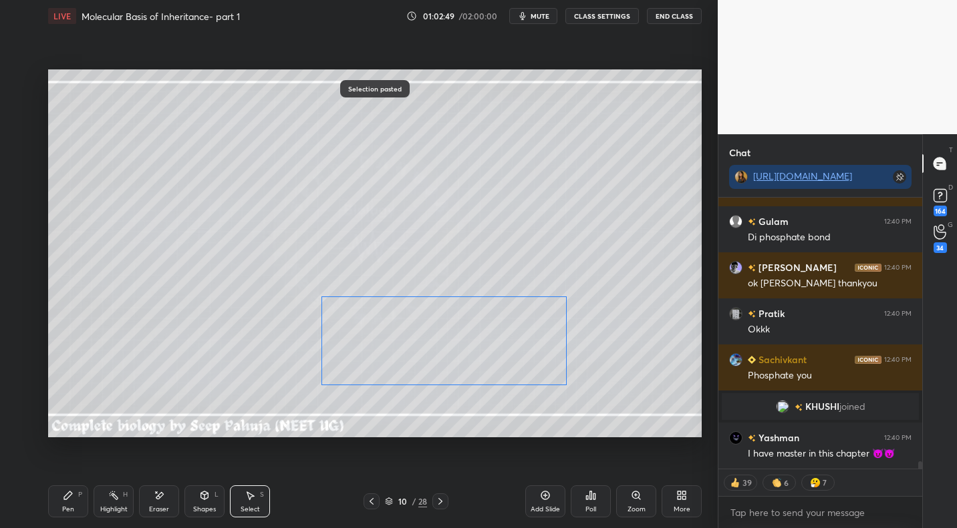
drag, startPoint x: 388, startPoint y: 250, endPoint x: 379, endPoint y: 321, distance: 71.3
click at [380, 321] on div "0 ° Undo Copy Paste here Duplicate Duplicate to new slide Delete" at bounding box center [374, 252] width 653 height 367
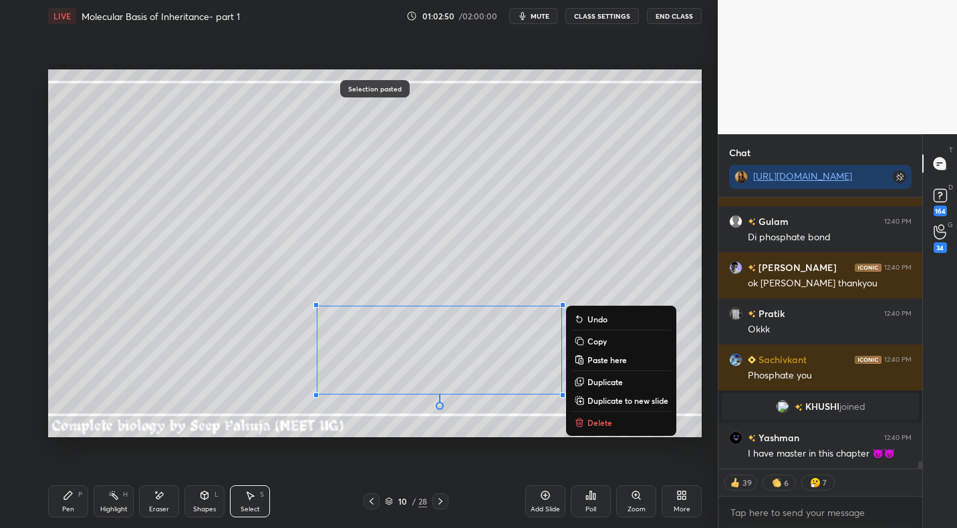
click at [581, 241] on div "0 ° Undo Copy Paste here Duplicate Duplicate to new slide Delete" at bounding box center [374, 252] width 653 height 367
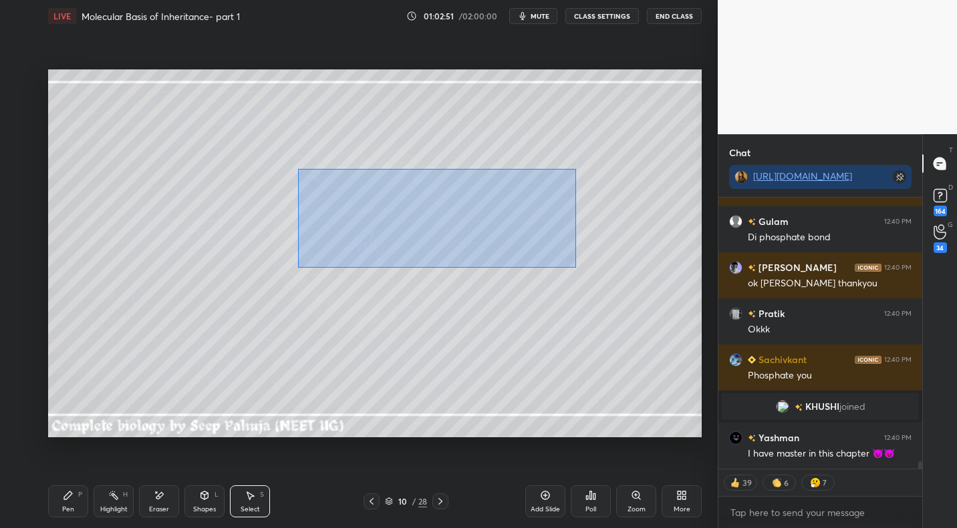
drag, startPoint x: 306, startPoint y: 174, endPoint x: 570, endPoint y: 264, distance: 278.6
click at [614, 280] on div "0 ° Undo Copy Paste here Duplicate Duplicate to new slide Delete" at bounding box center [374, 252] width 653 height 367
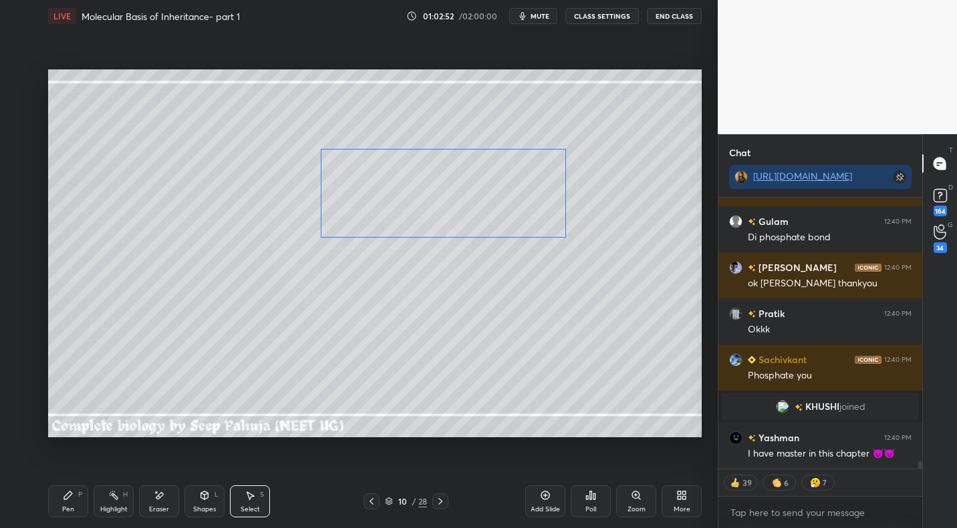
drag, startPoint x: 407, startPoint y: 218, endPoint x: 409, endPoint y: 187, distance: 30.8
click at [409, 184] on div "0 ° Undo Copy Paste here Duplicate Duplicate to new slide Delete" at bounding box center [374, 252] width 653 height 367
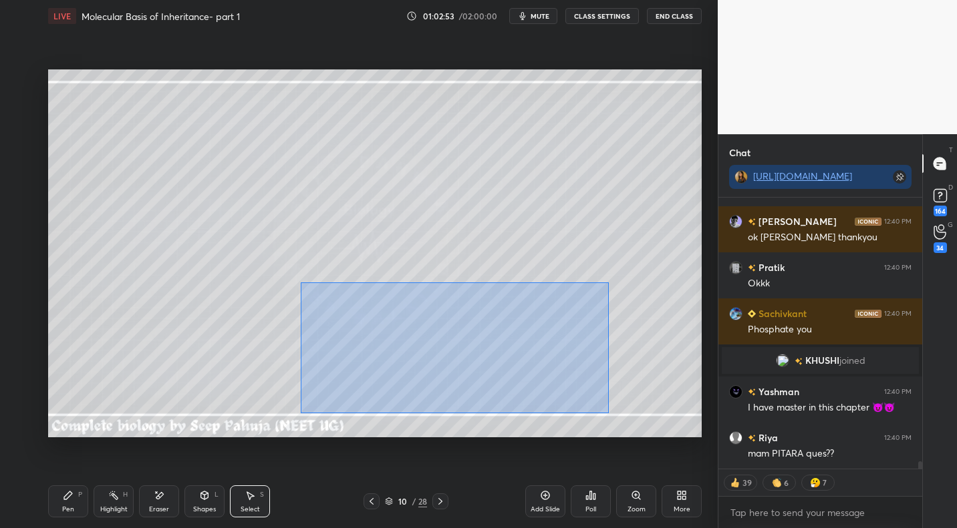
drag, startPoint x: 303, startPoint y: 285, endPoint x: 606, endPoint y: 411, distance: 328.2
click at [606, 411] on div "0 ° Undo Copy Paste here Duplicate Duplicate to new slide Delete" at bounding box center [374, 252] width 653 height 367
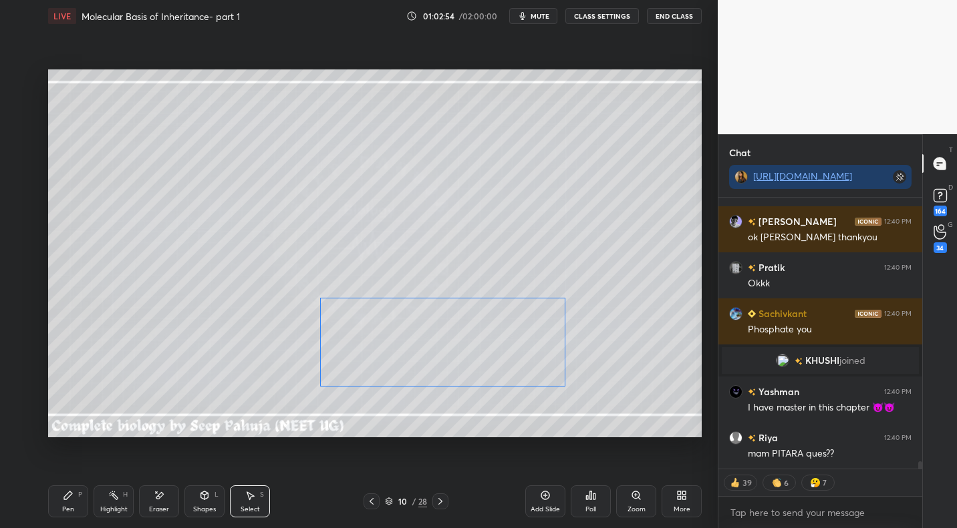
drag, startPoint x: 399, startPoint y: 353, endPoint x: 399, endPoint y: 344, distance: 9.4
click at [401, 345] on div "0 ° Undo Copy Paste here Duplicate Duplicate to new slide Delete" at bounding box center [374, 252] width 653 height 367
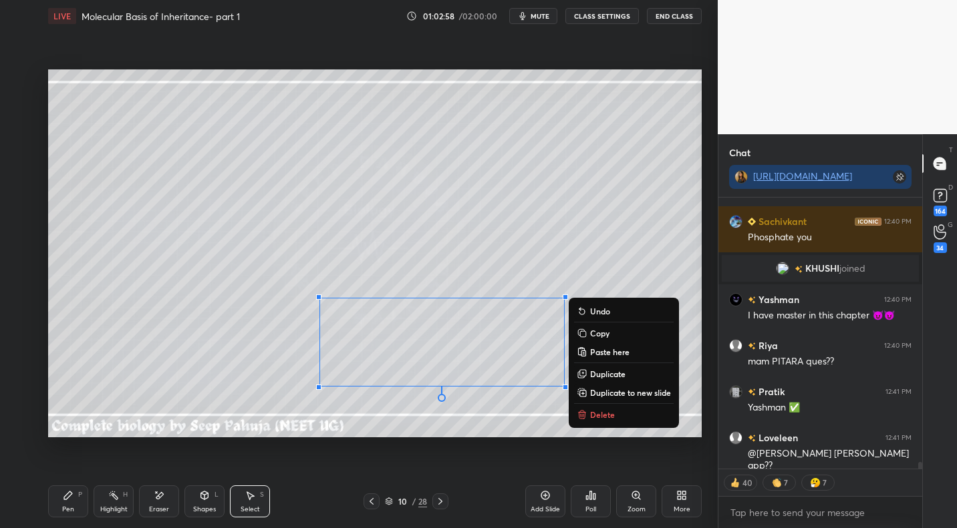
click at [65, 500] on icon at bounding box center [68, 495] width 11 height 11
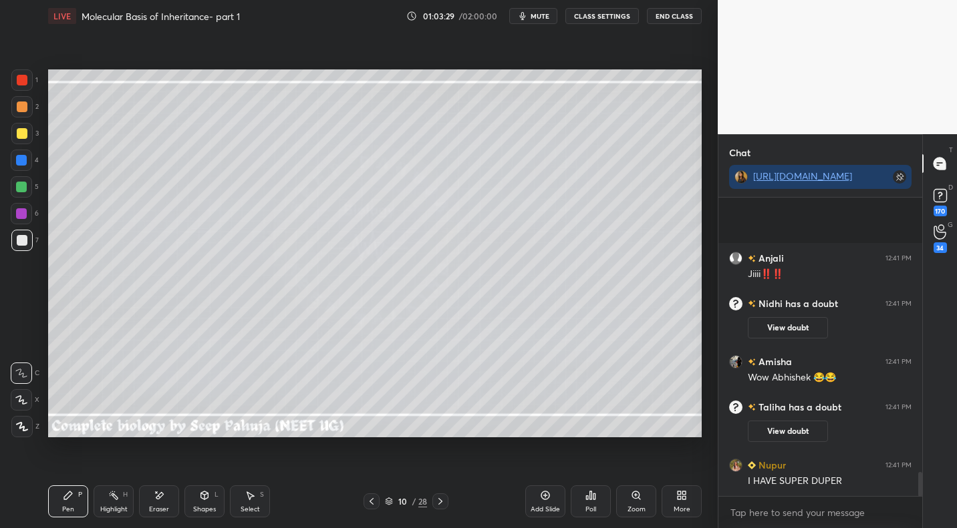
drag, startPoint x: 28, startPoint y: 136, endPoint x: 42, endPoint y: 146, distance: 16.9
click at [28, 136] on div at bounding box center [21, 133] width 21 height 21
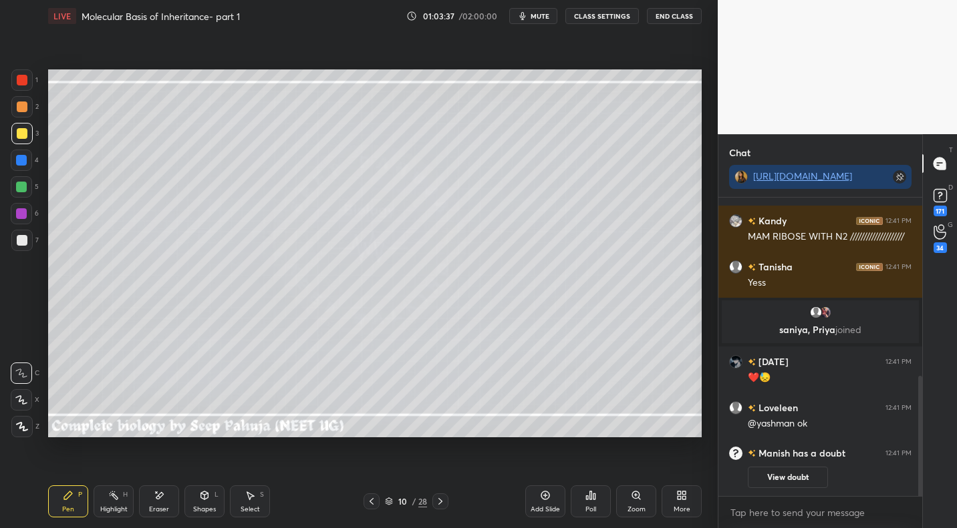
click at [163, 507] on div "Eraser" at bounding box center [159, 509] width 20 height 7
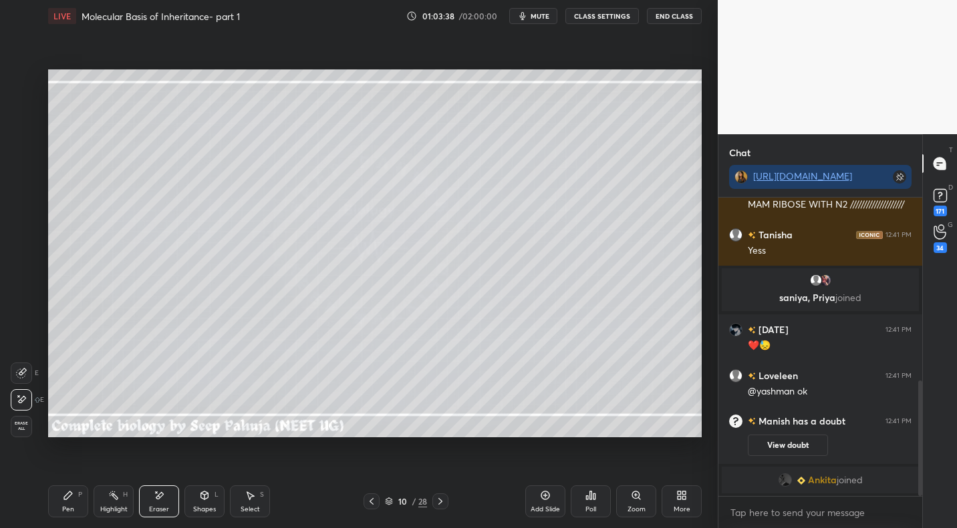
click at [62, 504] on div "Pen P" at bounding box center [68, 502] width 40 height 32
click at [23, 184] on div at bounding box center [21, 187] width 11 height 11
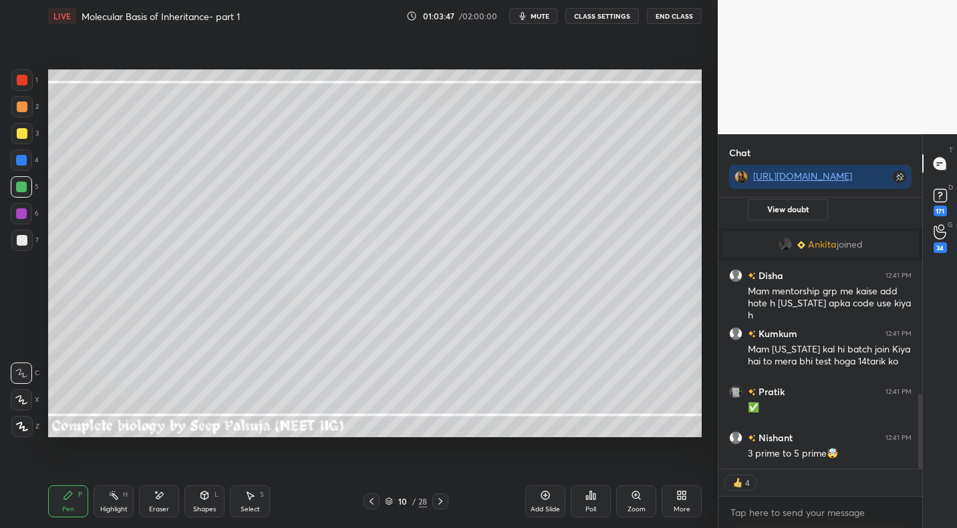
click at [27, 136] on div at bounding box center [21, 133] width 21 height 21
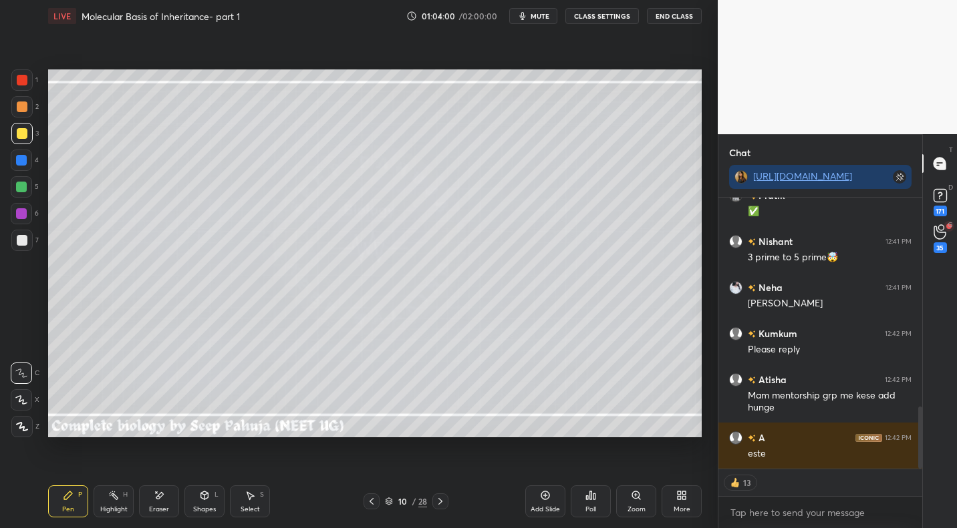
click at [108, 498] on icon at bounding box center [113, 495] width 11 height 11
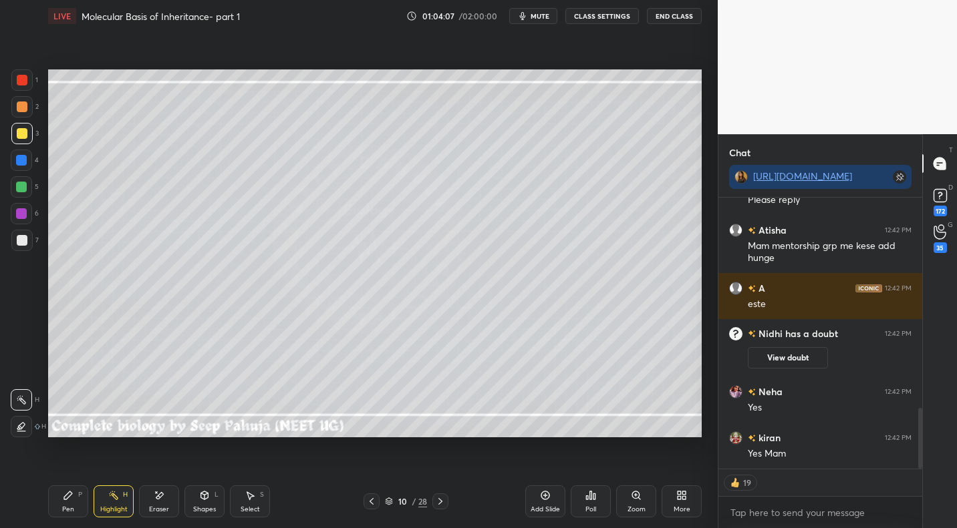
click at [255, 503] on div "Select S" at bounding box center [250, 502] width 40 height 32
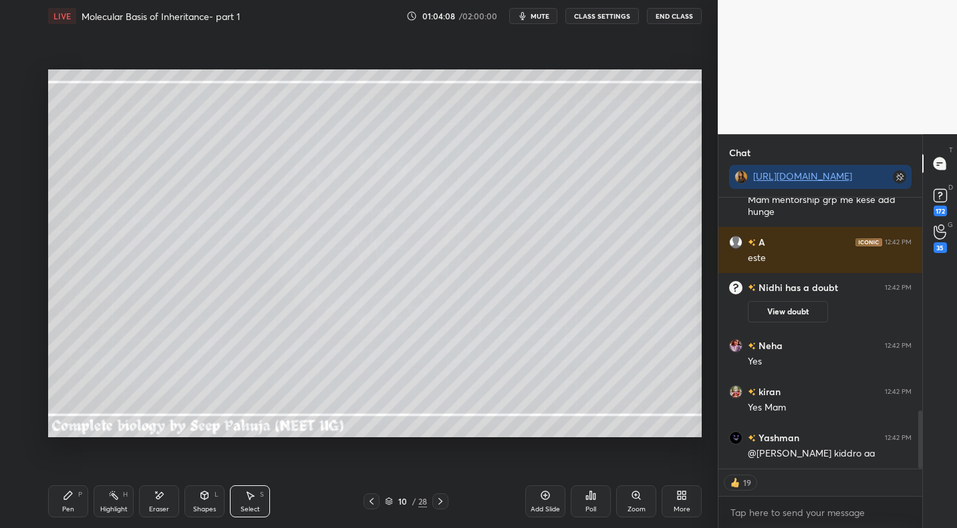
click at [104, 499] on div "Highlight H" at bounding box center [114, 502] width 40 height 32
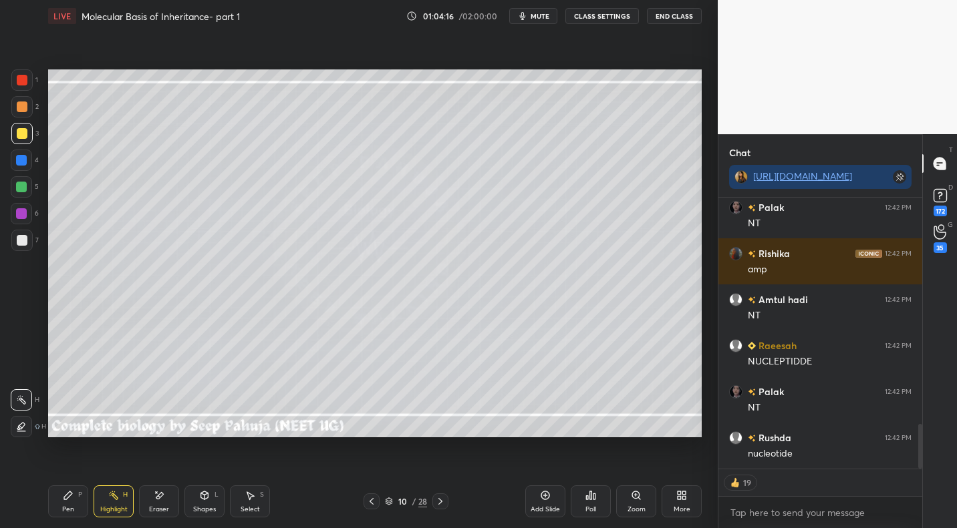
scroll to position [1359, 0]
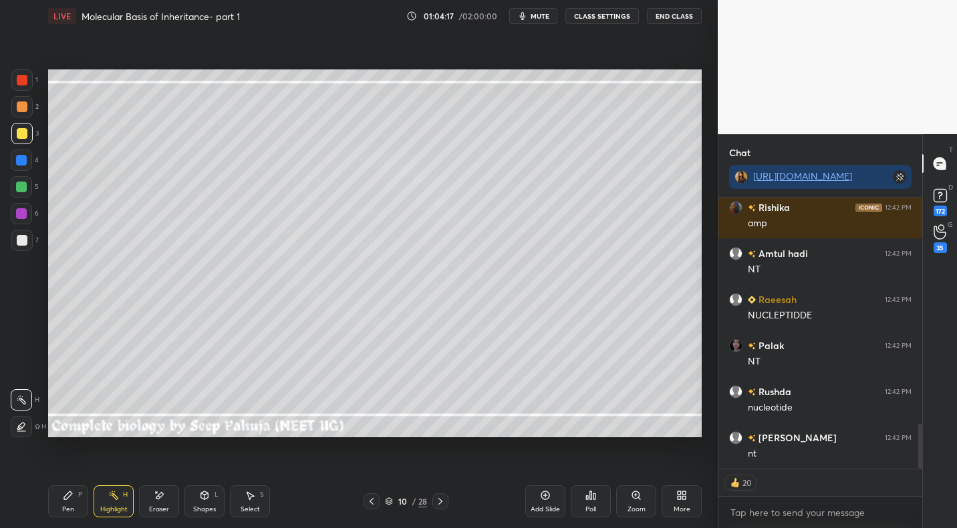
click at [67, 508] on div "Pen" at bounding box center [68, 509] width 12 height 7
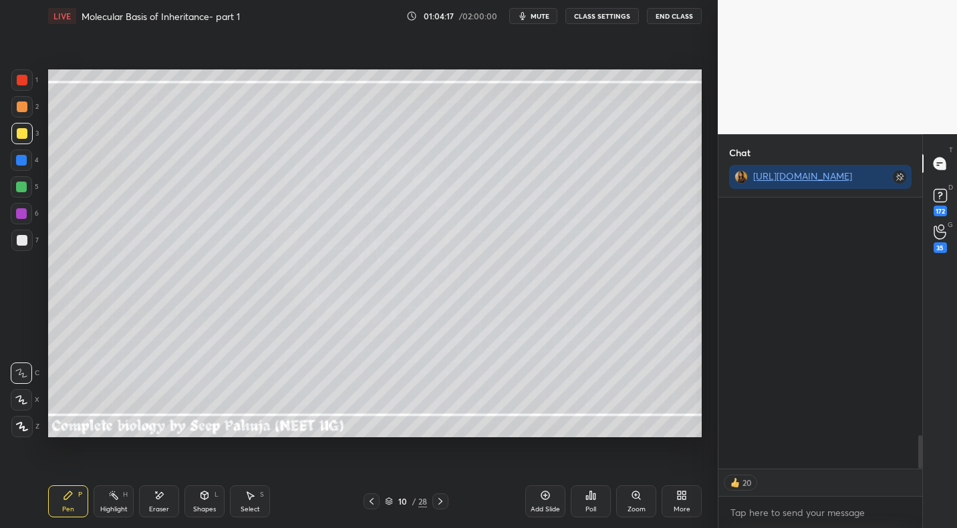
scroll to position [1912, 0]
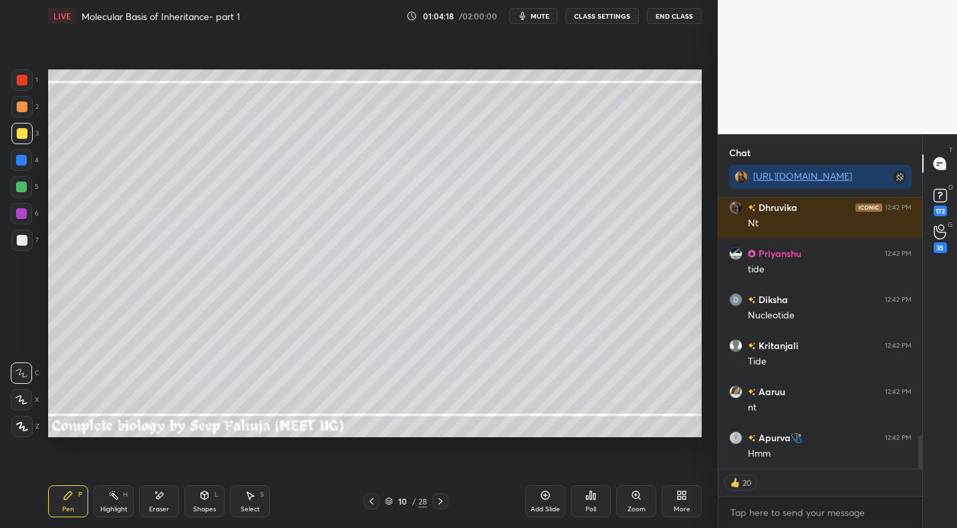
click at [26, 236] on div at bounding box center [22, 240] width 11 height 11
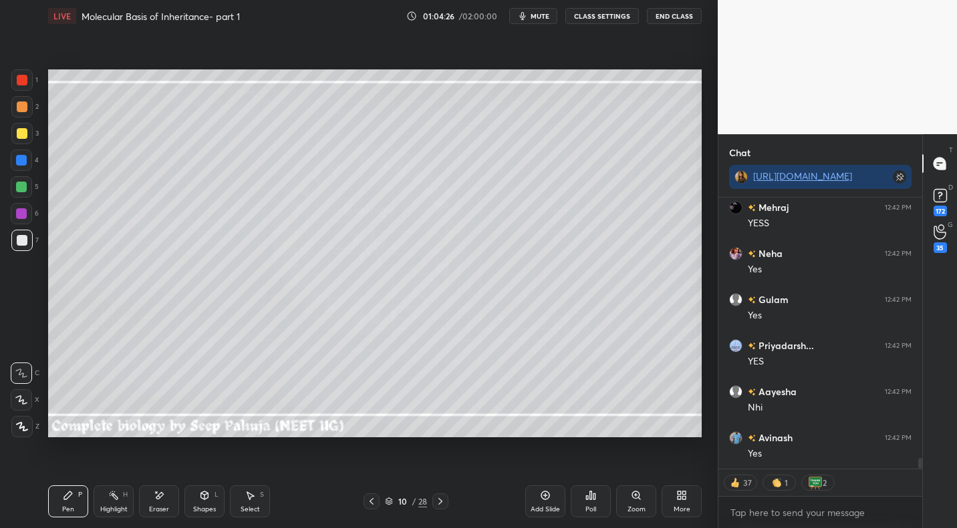
scroll to position [6798, 0]
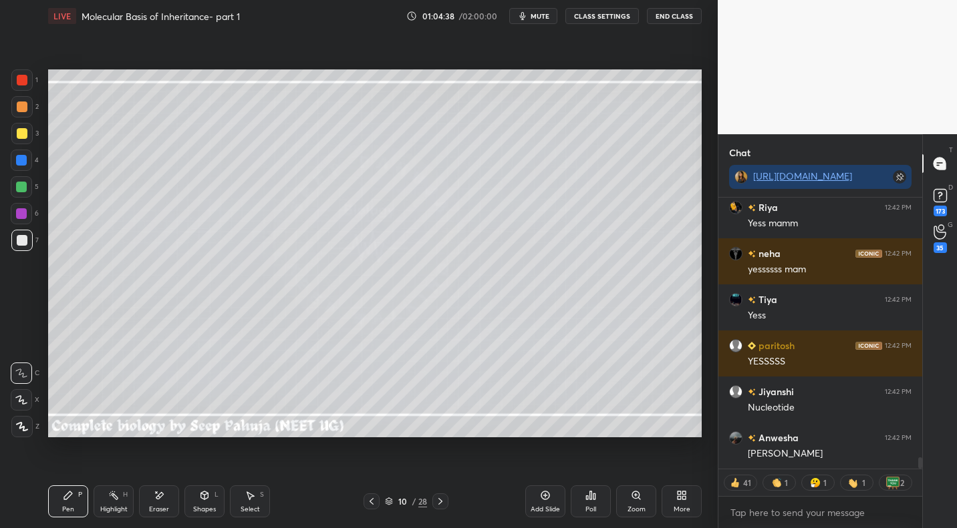
drag, startPoint x: 26, startPoint y: 130, endPoint x: 35, endPoint y: 132, distance: 9.4
click at [26, 130] on div at bounding box center [22, 133] width 11 height 11
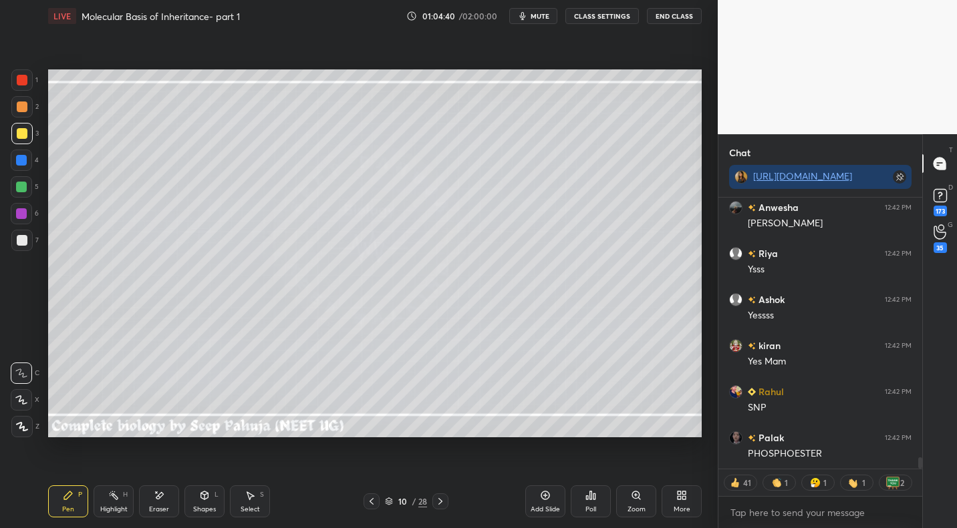
drag, startPoint x: 25, startPoint y: 242, endPoint x: 42, endPoint y: 236, distance: 18.2
click at [25, 242] on div at bounding box center [22, 240] width 11 height 11
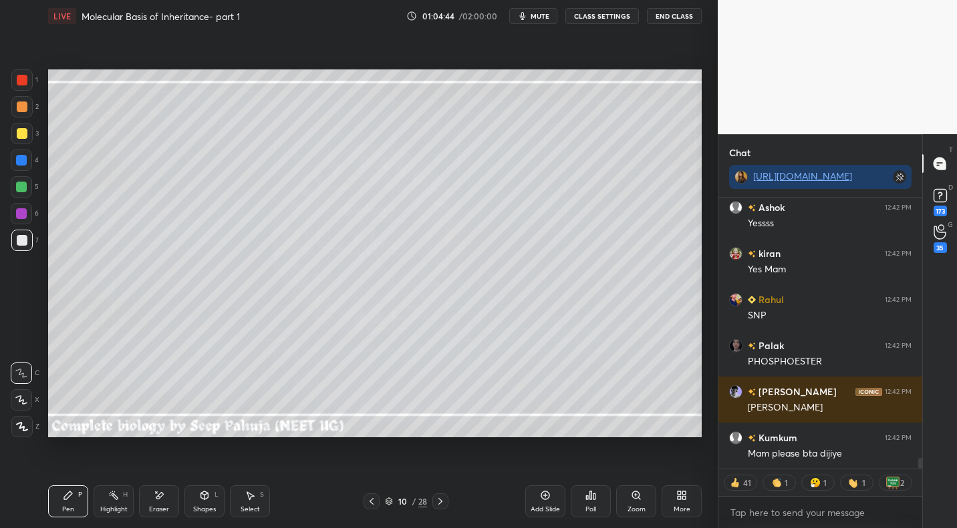
scroll to position [5, 5]
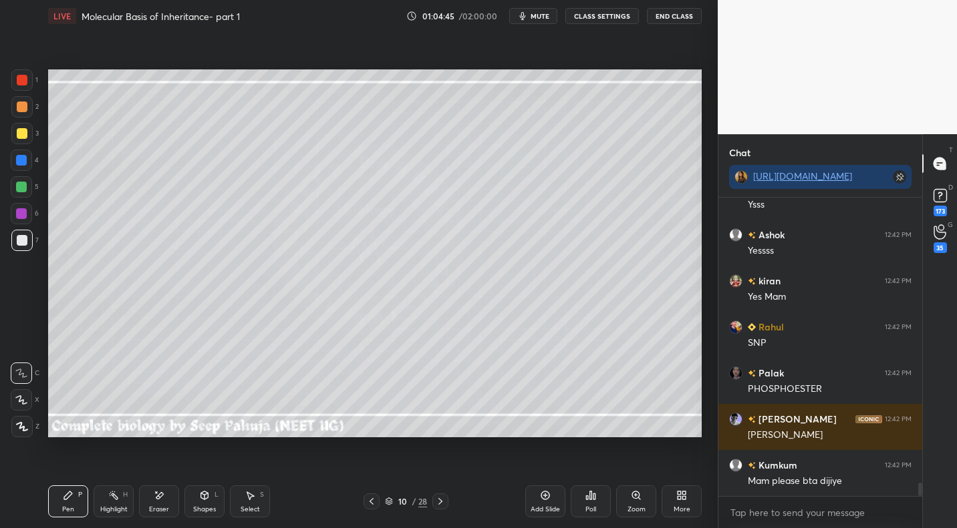
click at [25, 186] on div at bounding box center [21, 187] width 11 height 11
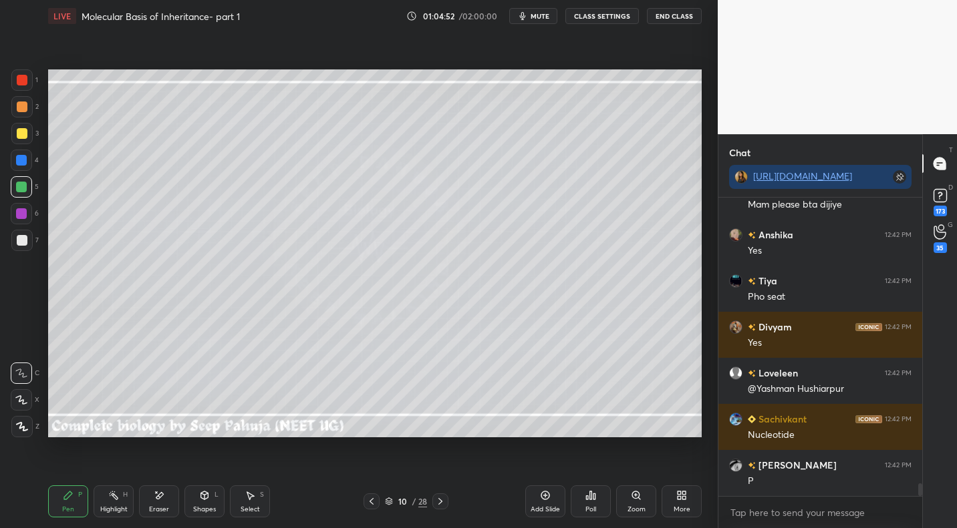
drag, startPoint x: 21, startPoint y: 138, endPoint x: 32, endPoint y: 136, distance: 11.7
click at [22, 138] on div at bounding box center [22, 133] width 11 height 11
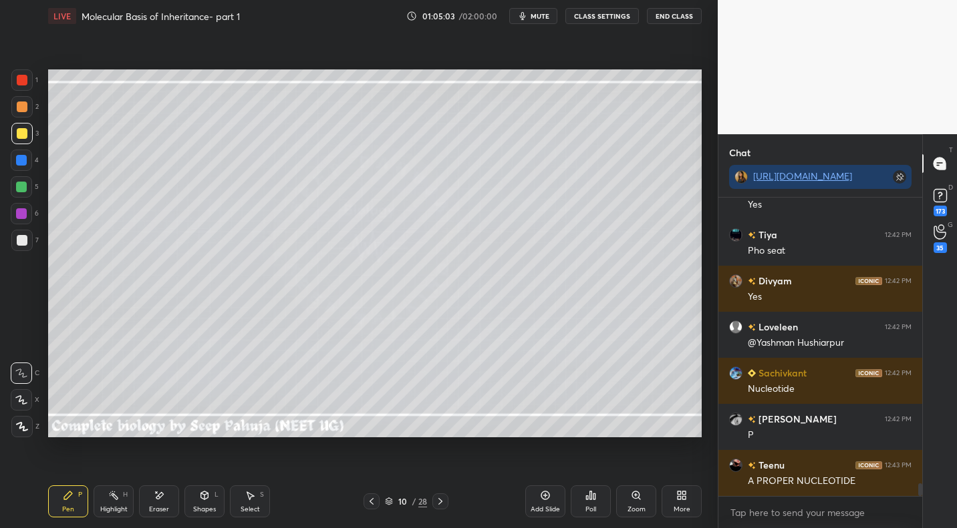
click at [27, 244] on div at bounding box center [21, 240] width 21 height 21
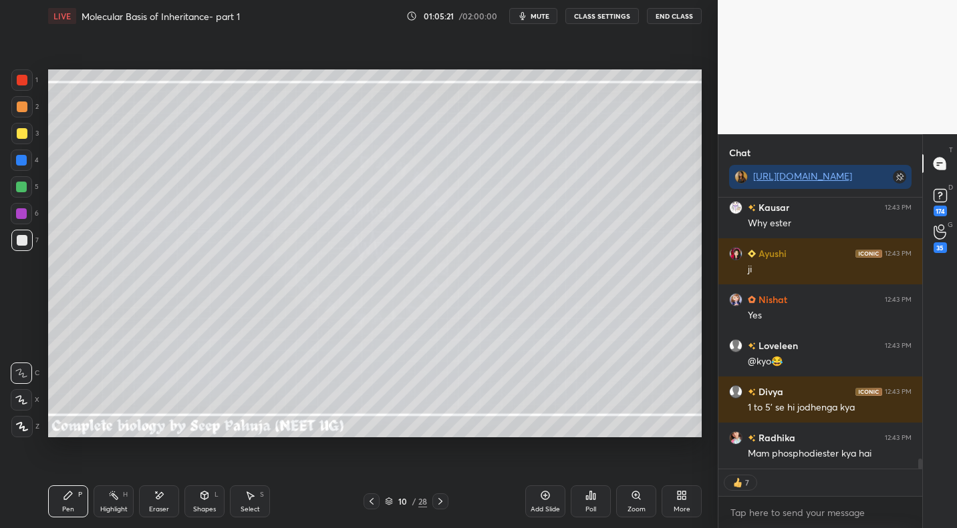
drag, startPoint x: 112, startPoint y: 497, endPoint x: 161, endPoint y: 448, distance: 69.0
click at [114, 495] on icon at bounding box center [113, 495] width 11 height 11
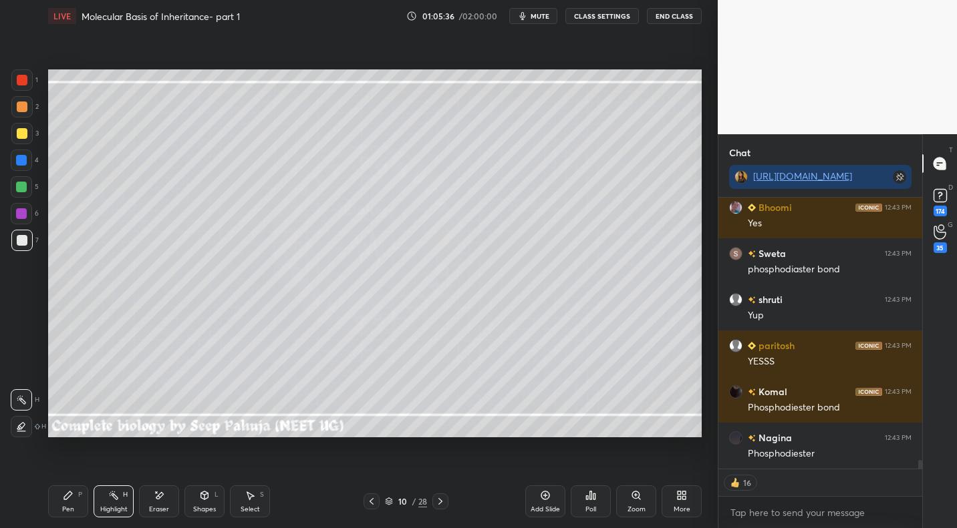
click at [78, 498] on div "P" at bounding box center [80, 495] width 4 height 7
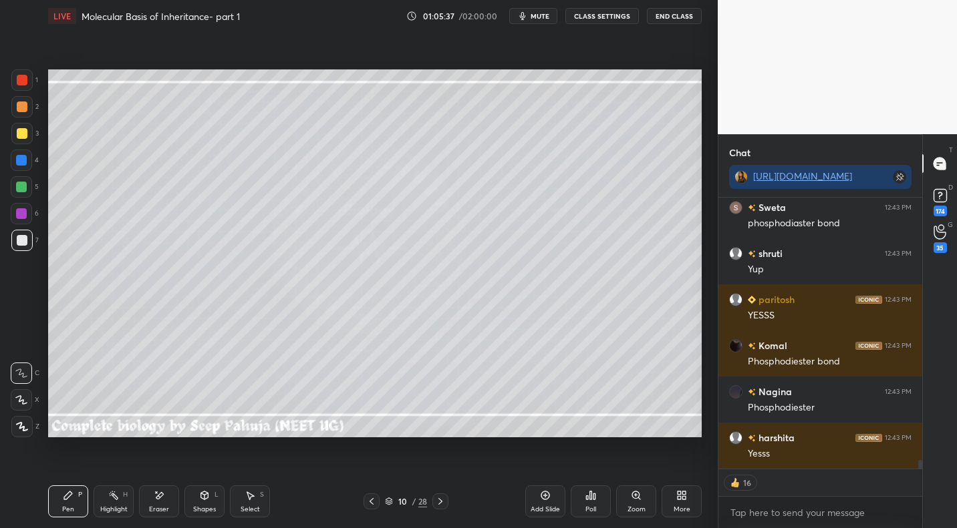
click at [28, 220] on div at bounding box center [21, 213] width 21 height 21
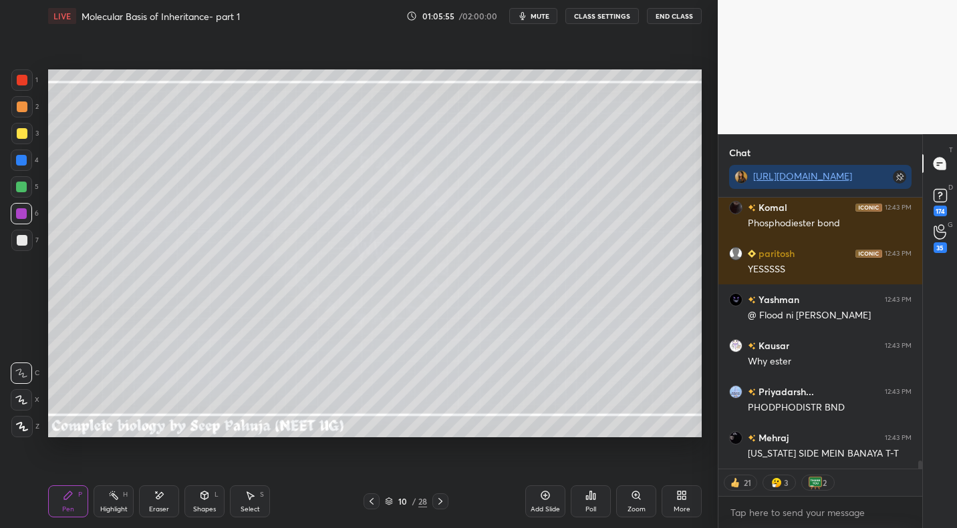
click at [121, 500] on div "Highlight H" at bounding box center [114, 502] width 40 height 32
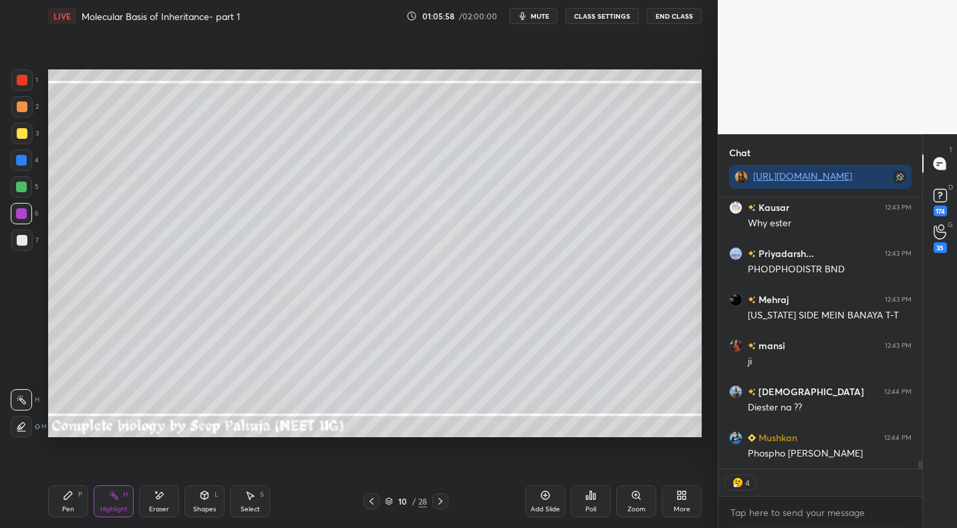
click at [256, 498] on div "Select S" at bounding box center [250, 502] width 40 height 32
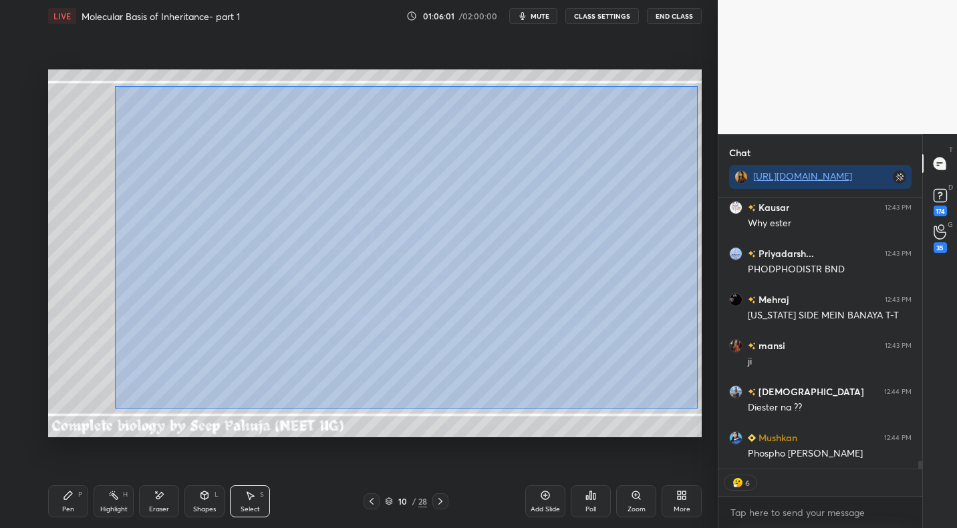
drag, startPoint x: 115, startPoint y: 86, endPoint x: 698, endPoint y: 405, distance: 664.9
click at [701, 409] on div "0 ° Undo Copy Paste here Duplicate Duplicate to new slide Delete" at bounding box center [374, 252] width 653 height 367
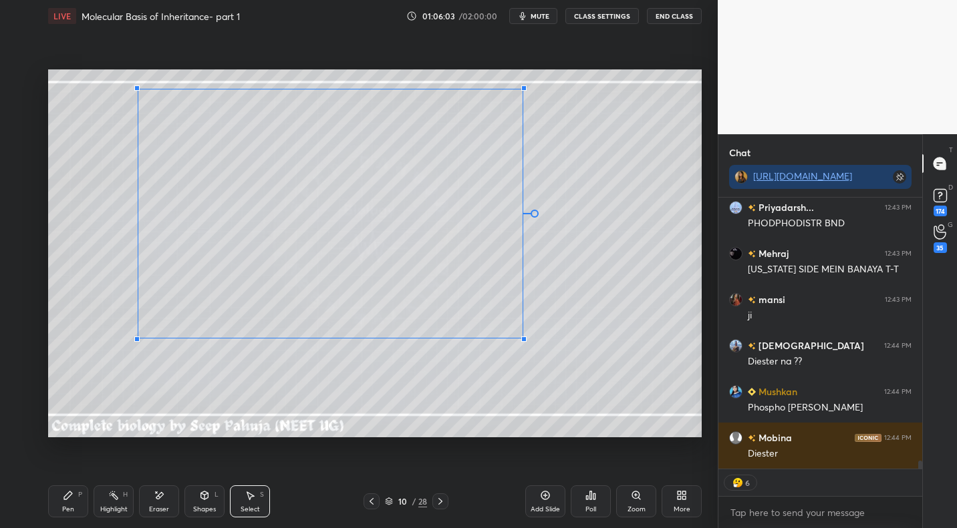
drag, startPoint x: 664, startPoint y: 395, endPoint x: 504, endPoint y: 315, distance: 179.0
click at [521, 338] on div at bounding box center [523, 339] width 5 height 5
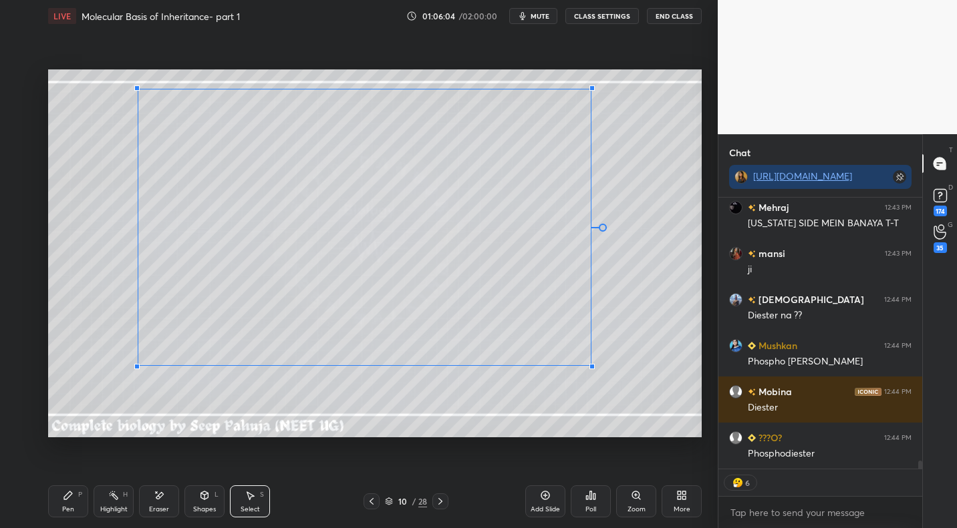
drag, startPoint x: 535, startPoint y: 345, endPoint x: 587, endPoint y: 351, distance: 51.9
click at [593, 365] on div at bounding box center [591, 366] width 5 height 5
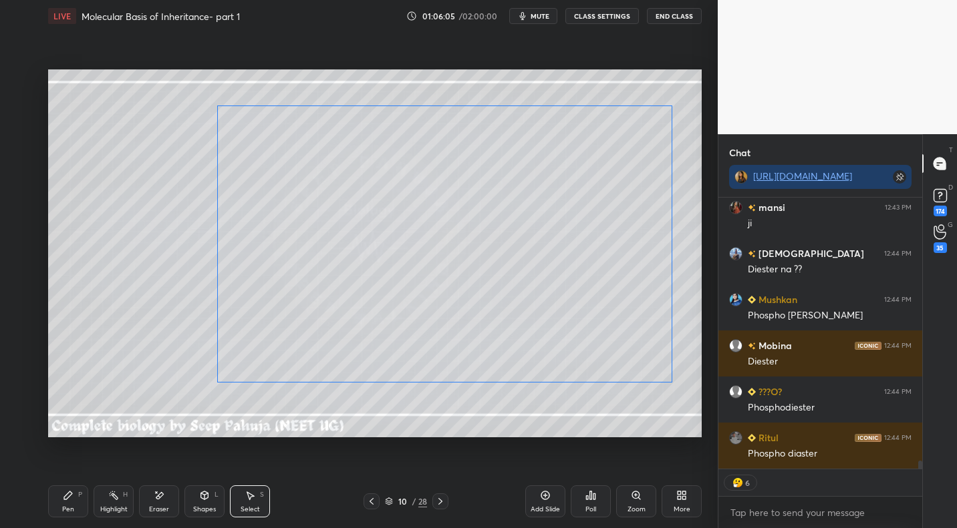
drag, startPoint x: 554, startPoint y: 275, endPoint x: 572, endPoint y: 284, distance: 20.0
click at [589, 286] on div "0 ° Undo Copy Paste here Duplicate Duplicate to new slide Delete" at bounding box center [374, 252] width 653 height 367
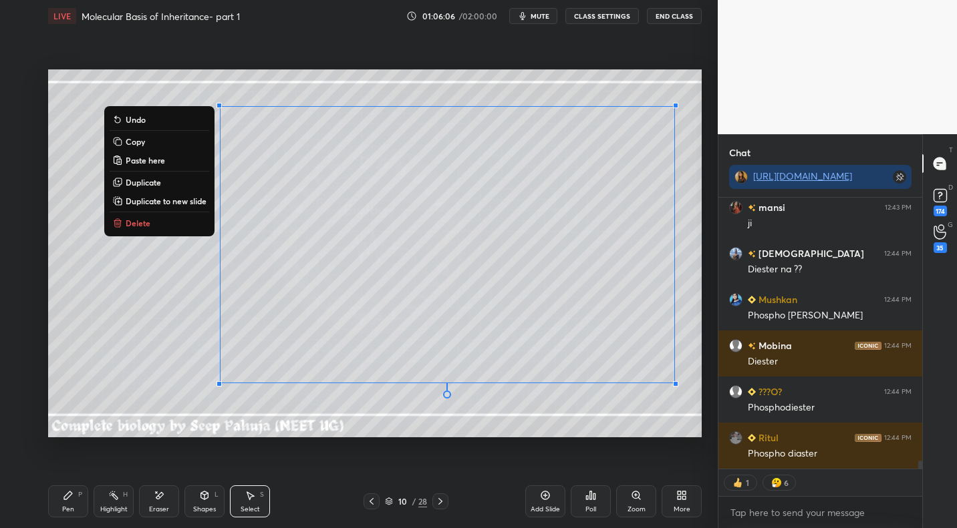
click at [69, 502] on div "Pen P" at bounding box center [68, 502] width 40 height 32
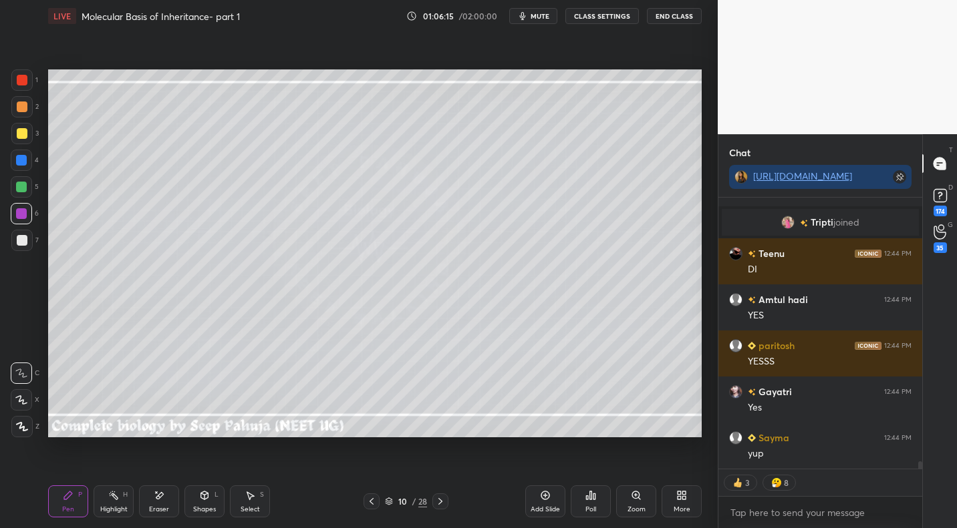
click at [116, 502] on div "Highlight H" at bounding box center [114, 502] width 40 height 32
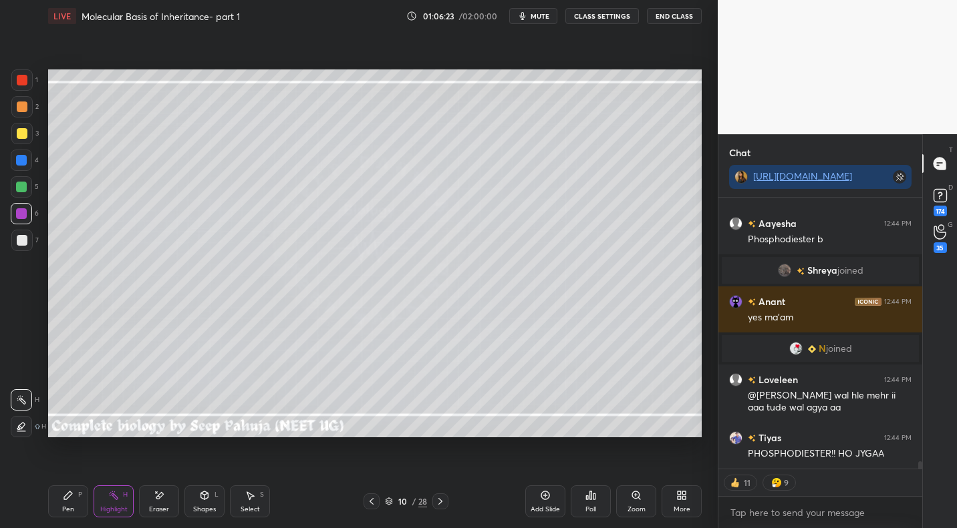
click at [26, 186] on div at bounding box center [21, 187] width 11 height 11
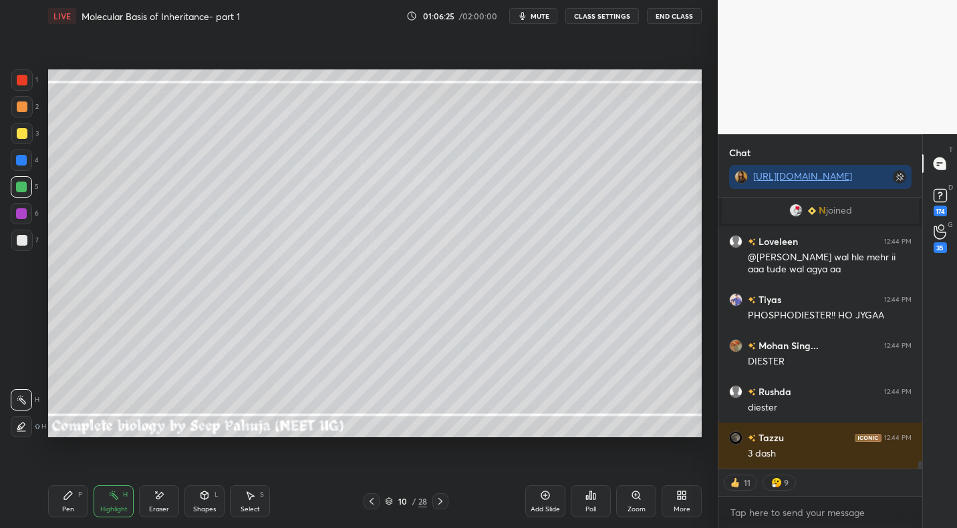
drag, startPoint x: 73, startPoint y: 502, endPoint x: 87, endPoint y: 470, distance: 34.7
click at [73, 502] on div "Pen P" at bounding box center [68, 502] width 40 height 32
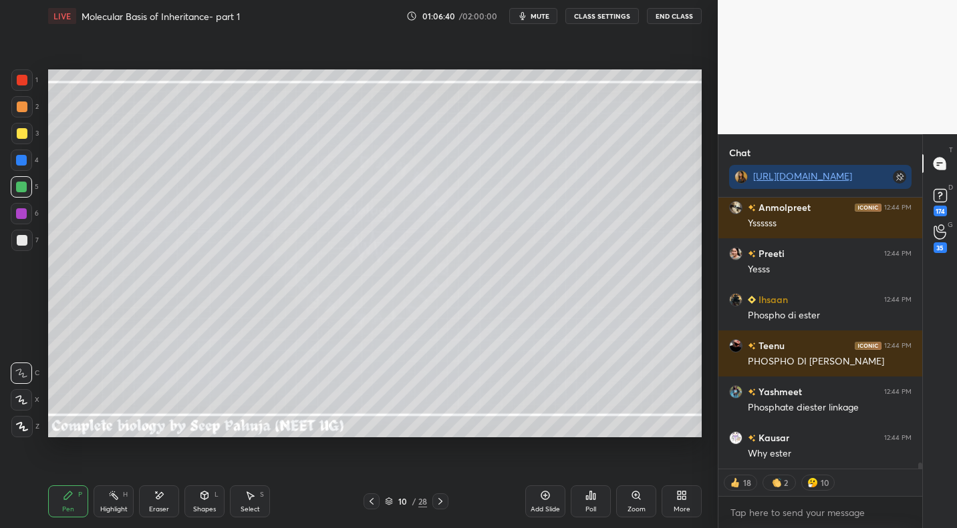
drag, startPoint x: 261, startPoint y: 494, endPoint x: 257, endPoint y: 453, distance: 41.6
click at [261, 494] on div "S" at bounding box center [262, 495] width 4 height 7
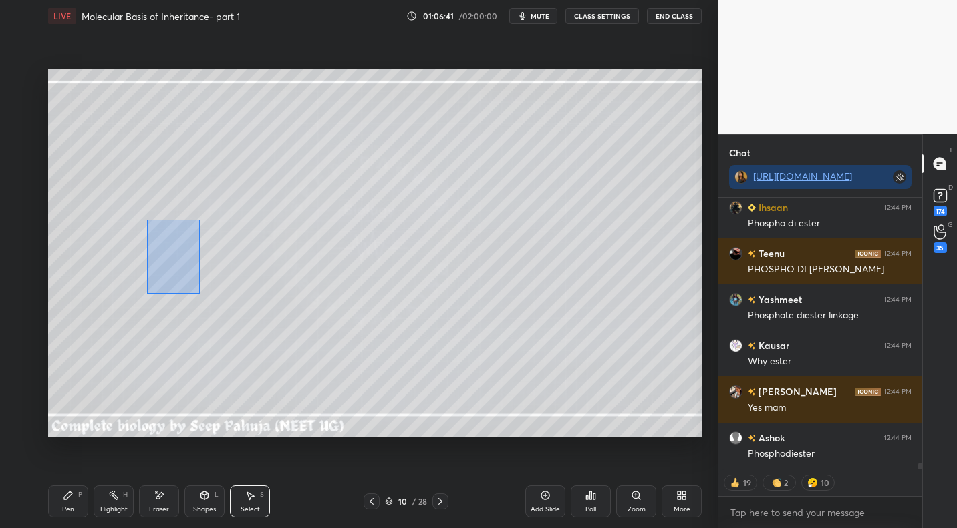
drag, startPoint x: 167, startPoint y: 251, endPoint x: 199, endPoint y: 287, distance: 48.3
click at [200, 293] on div "0 ° Undo Copy Paste here Duplicate Duplicate to new slide Delete" at bounding box center [374, 252] width 653 height 367
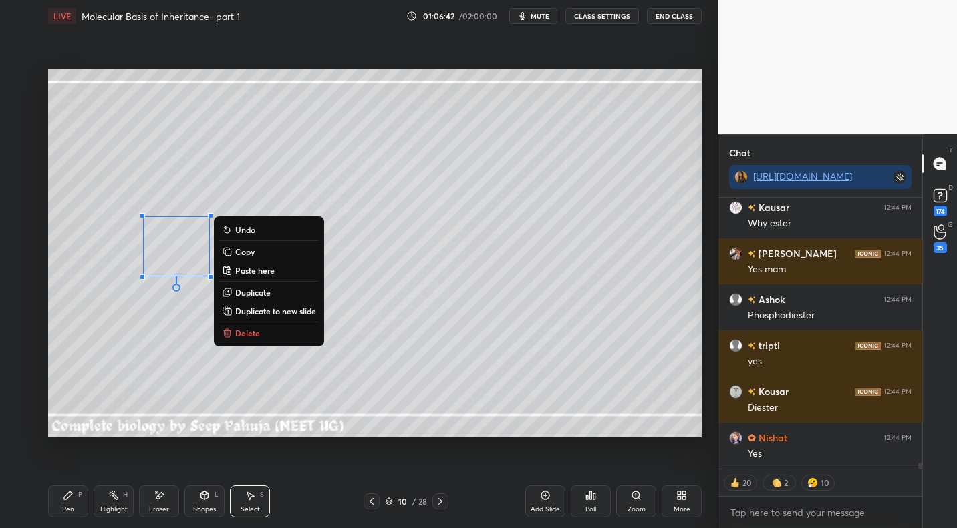
click at [247, 335] on p "Delete" at bounding box center [247, 333] width 25 height 11
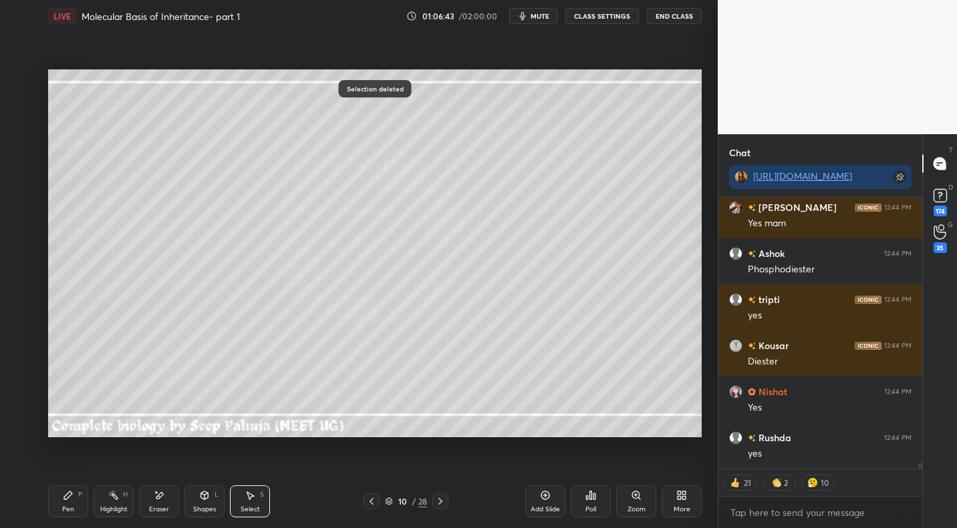
click at [115, 504] on div "Highlight H" at bounding box center [114, 502] width 40 height 32
click at [165, 501] on div "Eraser" at bounding box center [159, 502] width 40 height 32
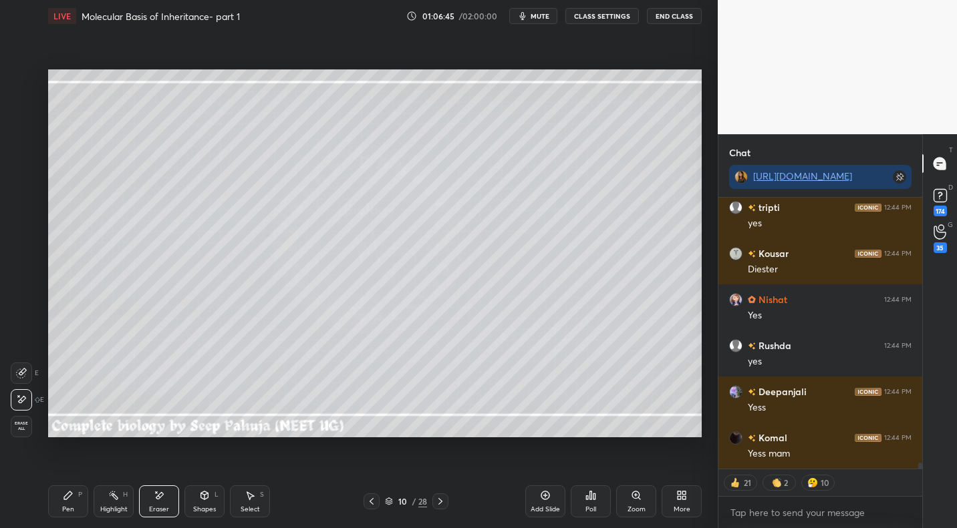
drag, startPoint x: 63, startPoint y: 486, endPoint x: 104, endPoint y: 450, distance: 54.9
click at [63, 486] on div "Pen P" at bounding box center [68, 502] width 40 height 32
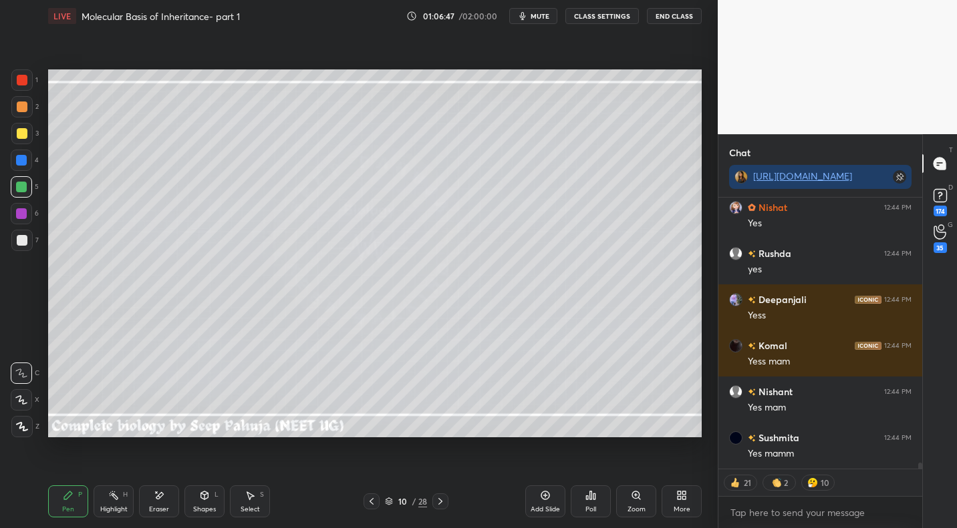
drag, startPoint x: 23, startPoint y: 159, endPoint x: 43, endPoint y: 178, distance: 27.4
click at [23, 159] on div at bounding box center [21, 160] width 11 height 11
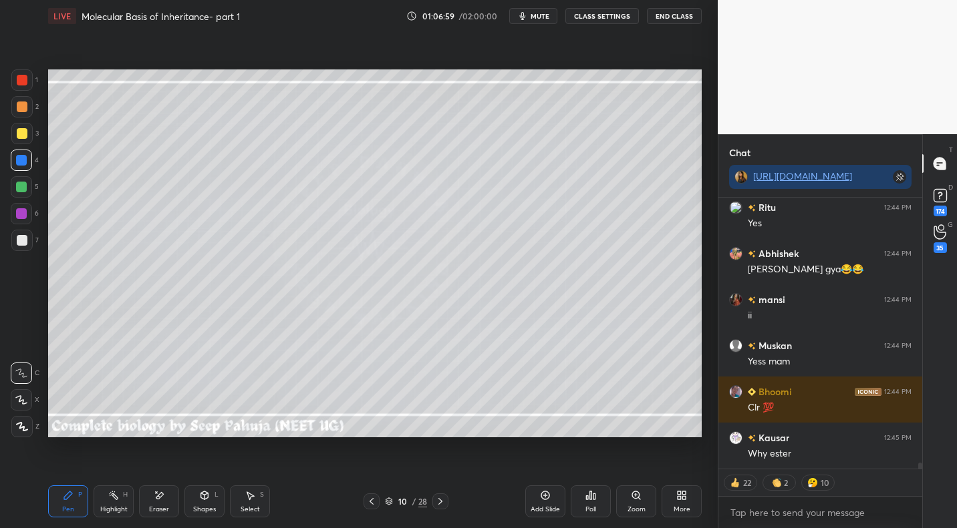
click at [112, 486] on div "Highlight H" at bounding box center [114, 502] width 40 height 32
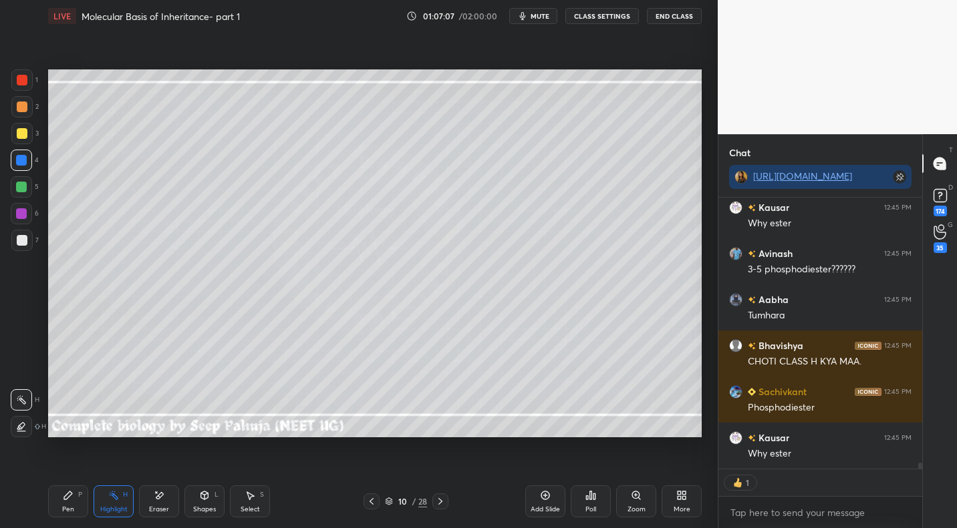
click at [373, 502] on icon at bounding box center [371, 501] width 11 height 11
click at [373, 501] on icon at bounding box center [371, 501] width 11 height 11
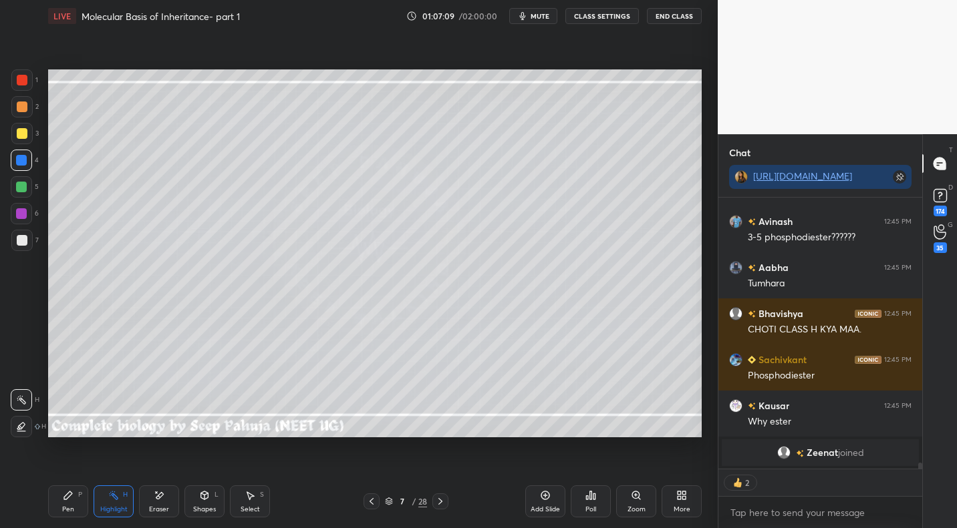
click at [373, 497] on icon at bounding box center [371, 501] width 11 height 11
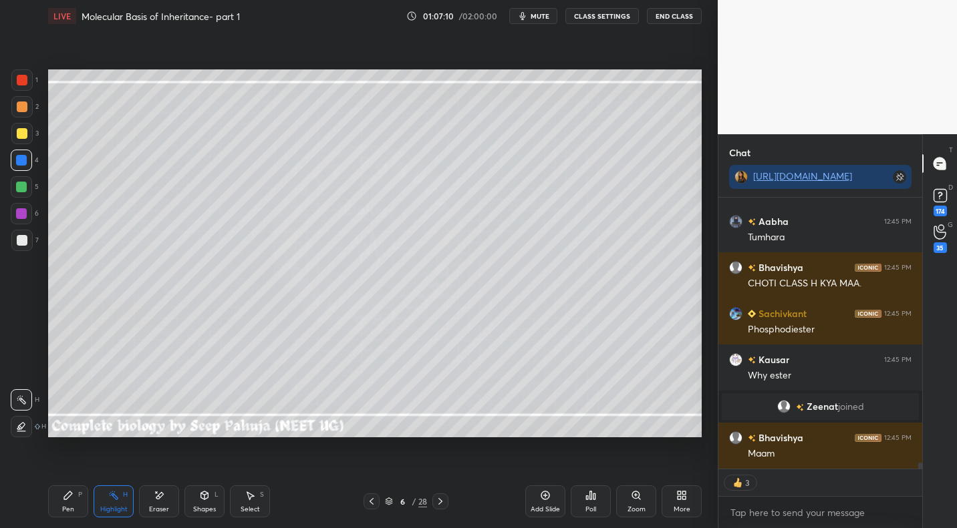
click at [375, 500] on icon at bounding box center [371, 501] width 11 height 11
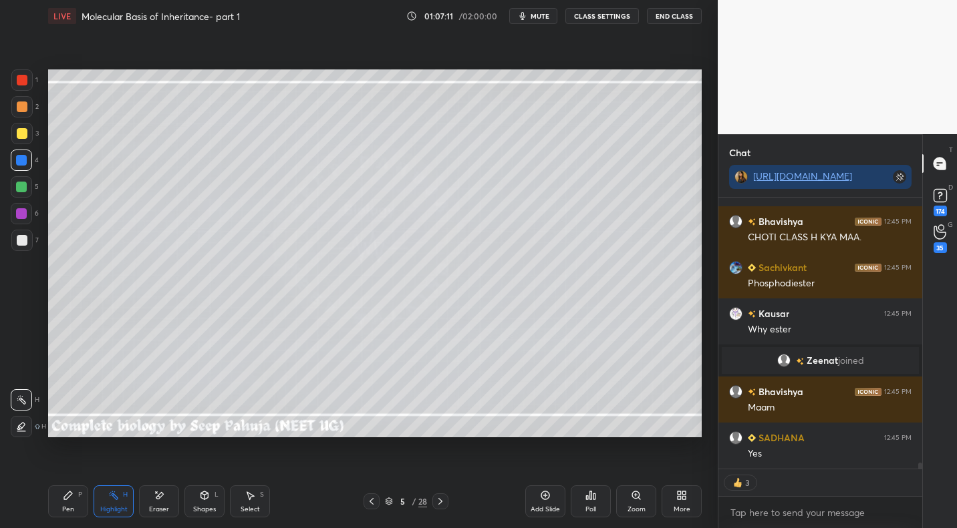
click at [377, 498] on div at bounding box center [371, 502] width 16 height 16
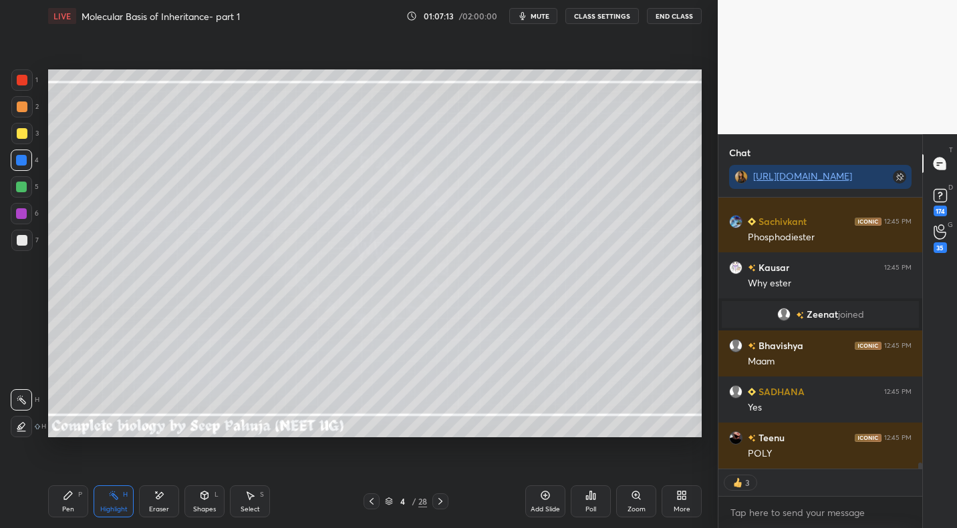
drag, startPoint x: 440, startPoint y: 499, endPoint x: 434, endPoint y: 489, distance: 12.0
click at [440, 499] on icon at bounding box center [440, 501] width 11 height 11
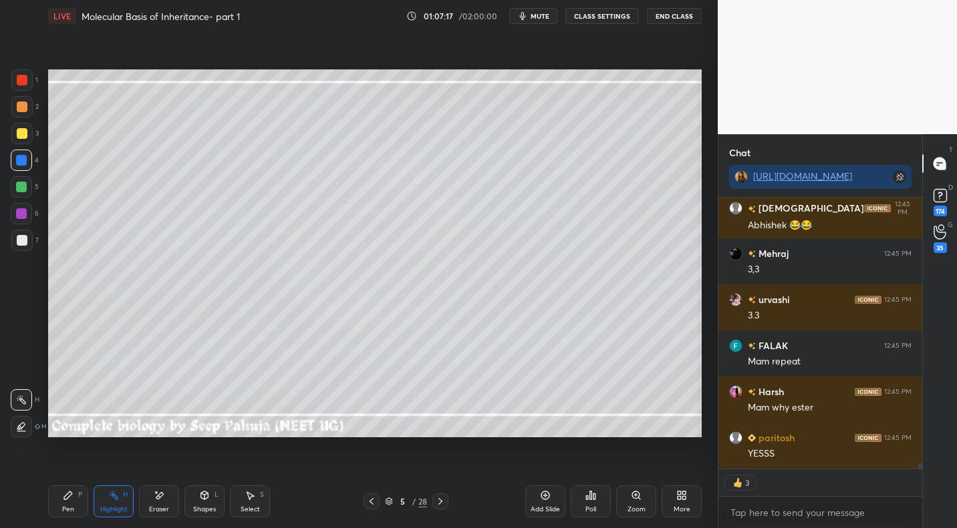
drag, startPoint x: 445, startPoint y: 500, endPoint x: 458, endPoint y: 498, distance: 13.5
click at [445, 500] on icon at bounding box center [440, 501] width 11 height 11
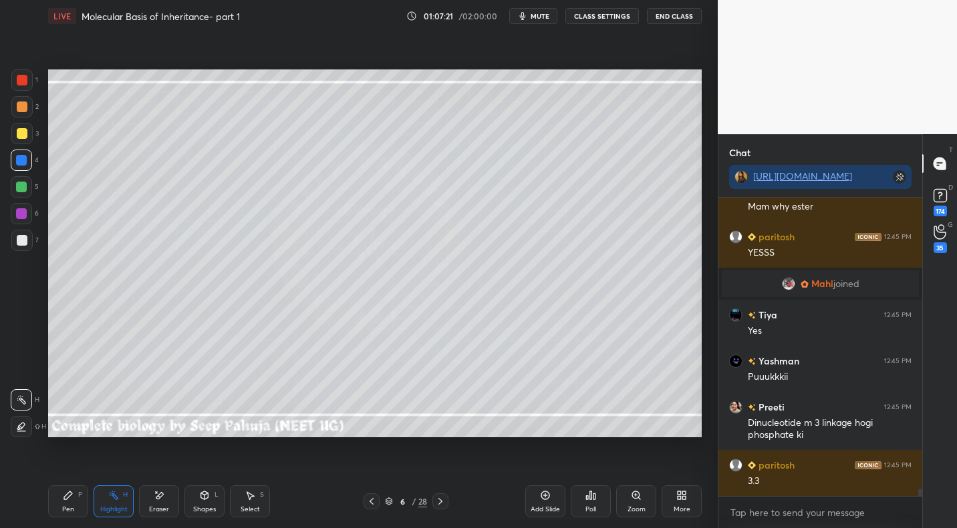
click at [436, 503] on icon at bounding box center [440, 501] width 11 height 11
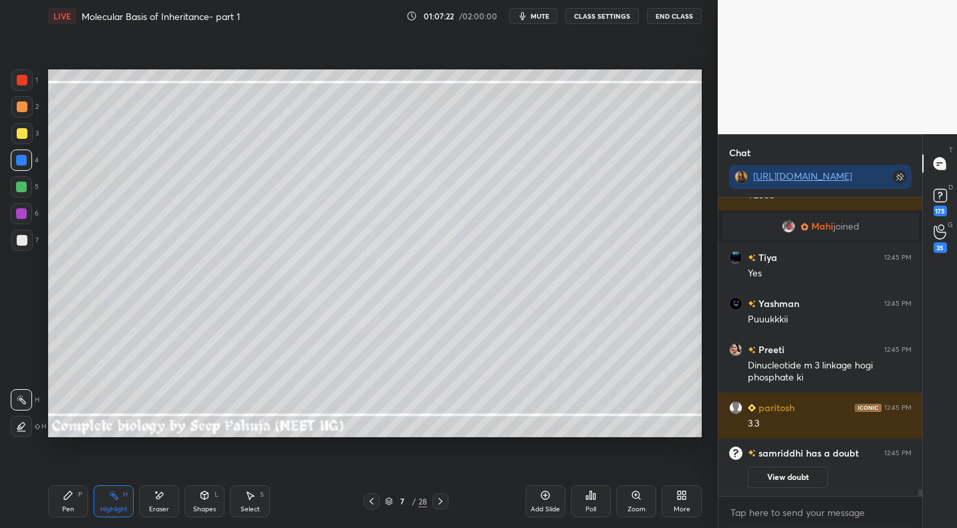
drag, startPoint x: 442, startPoint y: 497, endPoint x: 465, endPoint y: 487, distance: 24.8
click at [442, 497] on icon at bounding box center [440, 501] width 11 height 11
click at [445, 502] on icon at bounding box center [440, 501] width 11 height 11
click at [440, 502] on icon at bounding box center [440, 501] width 11 height 11
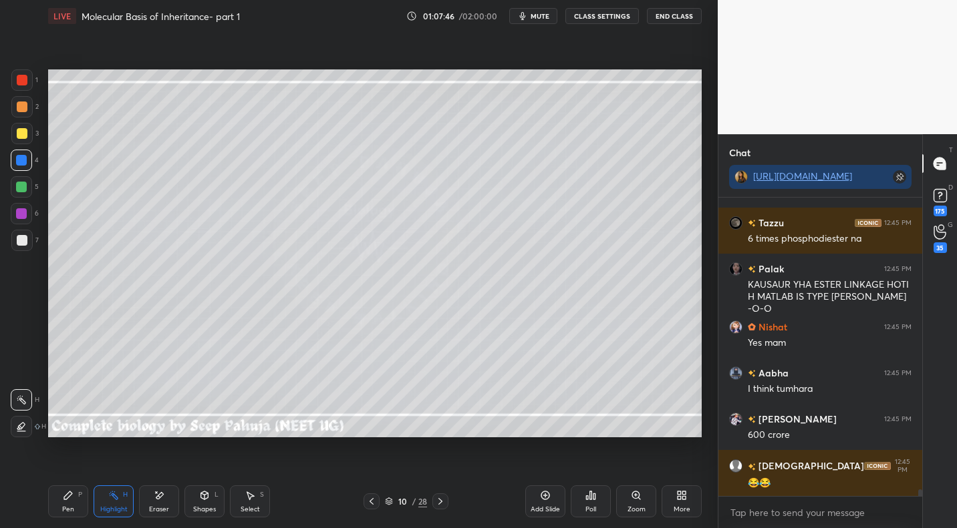
click at [438, 503] on icon at bounding box center [440, 501] width 11 height 11
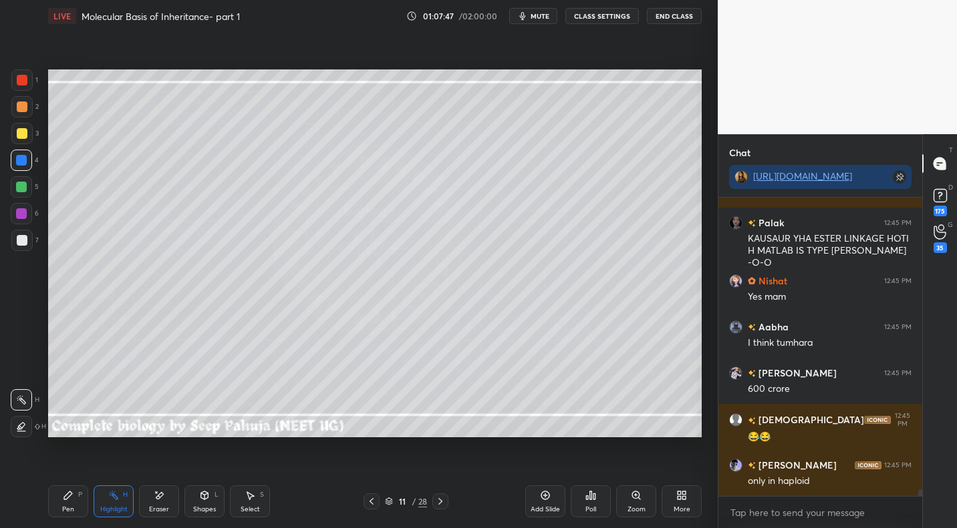
click at [78, 502] on div "Pen P" at bounding box center [68, 502] width 40 height 32
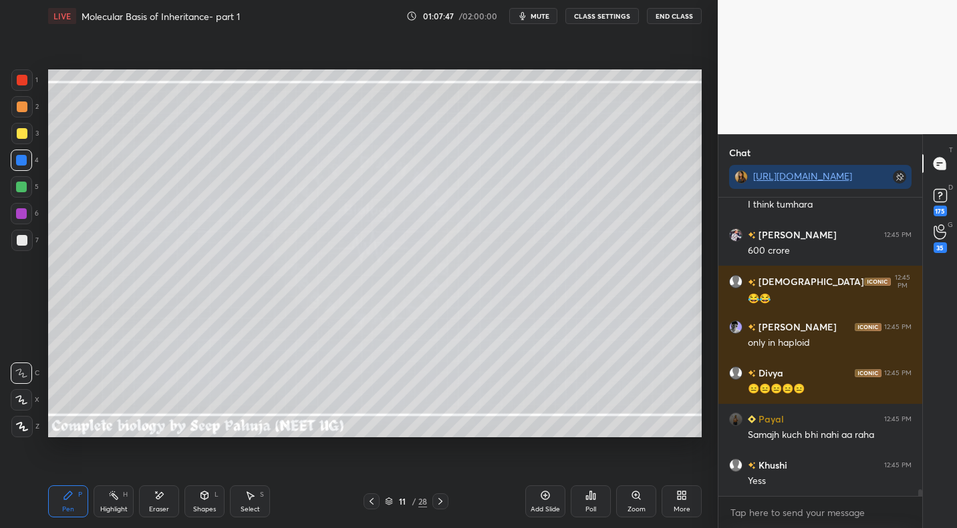
click at [26, 131] on div at bounding box center [22, 133] width 11 height 11
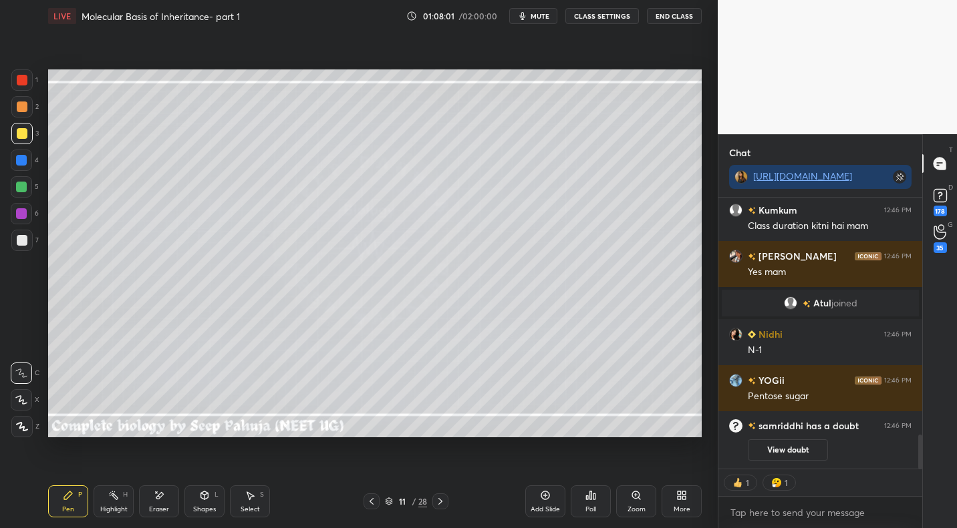
click at [25, 188] on div at bounding box center [21, 187] width 11 height 11
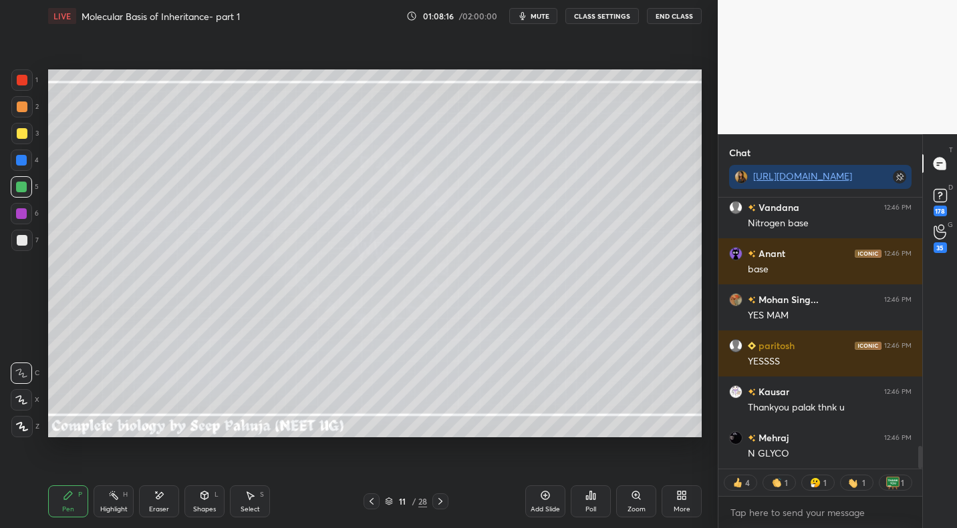
click at [25, 104] on div at bounding box center [22, 107] width 11 height 11
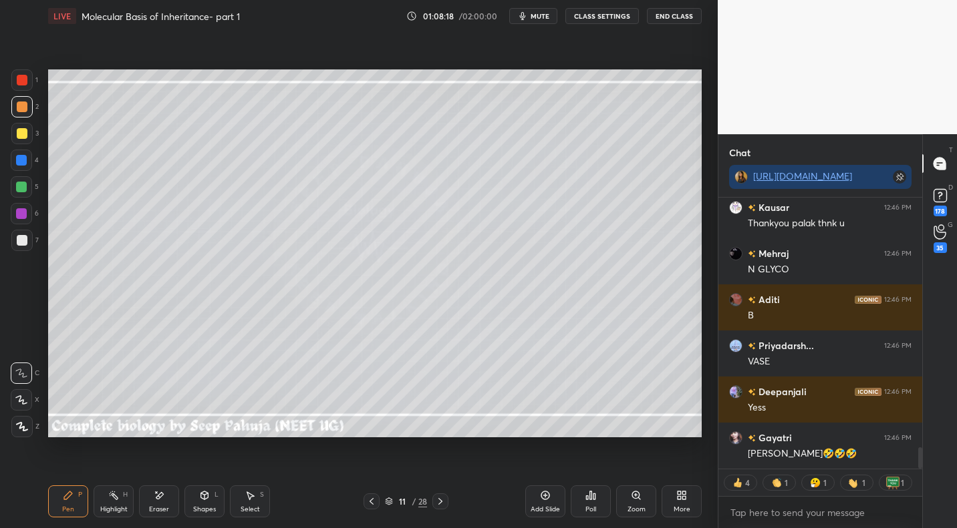
drag, startPoint x: 24, startPoint y: 135, endPoint x: 33, endPoint y: 136, distance: 8.7
click at [24, 136] on div at bounding box center [22, 133] width 11 height 11
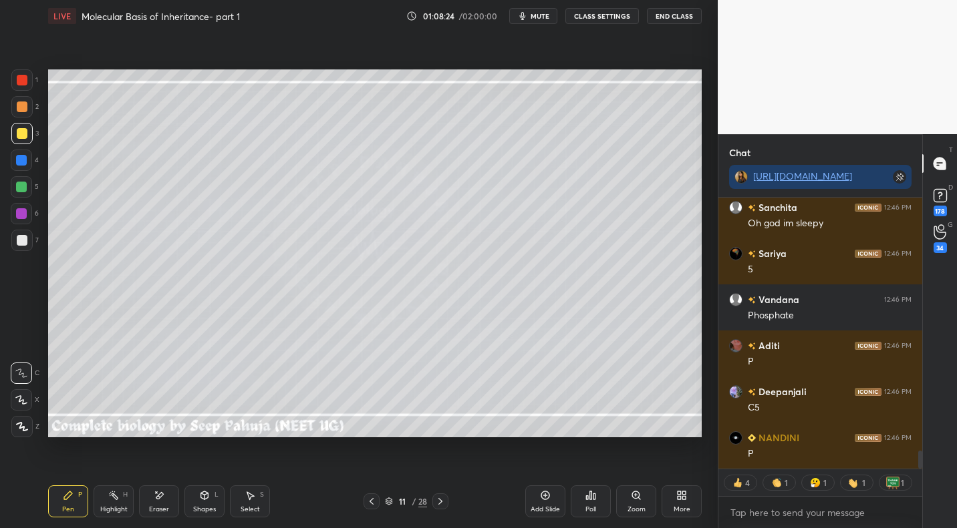
drag, startPoint x: 164, startPoint y: 499, endPoint x: 170, endPoint y: 477, distance: 23.0
click at [164, 499] on icon at bounding box center [159, 495] width 11 height 11
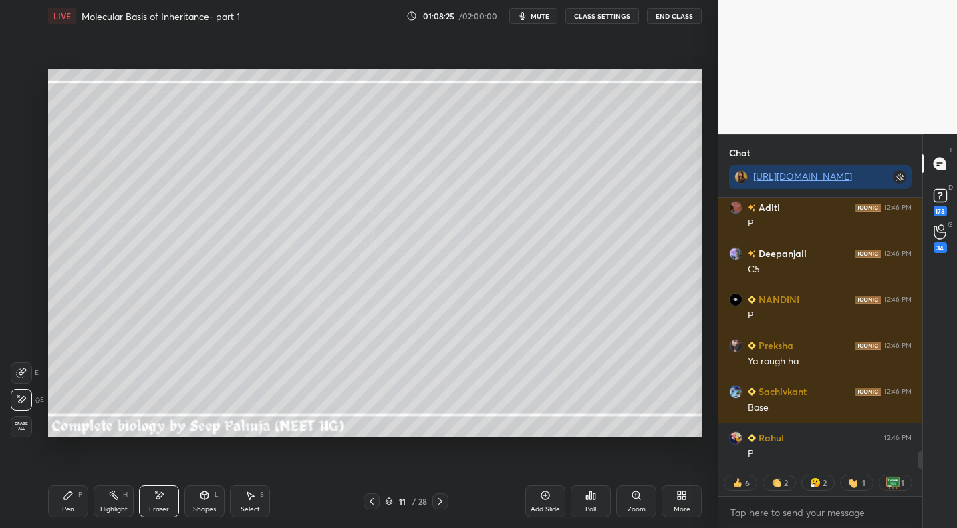
click at [71, 491] on icon at bounding box center [68, 495] width 11 height 11
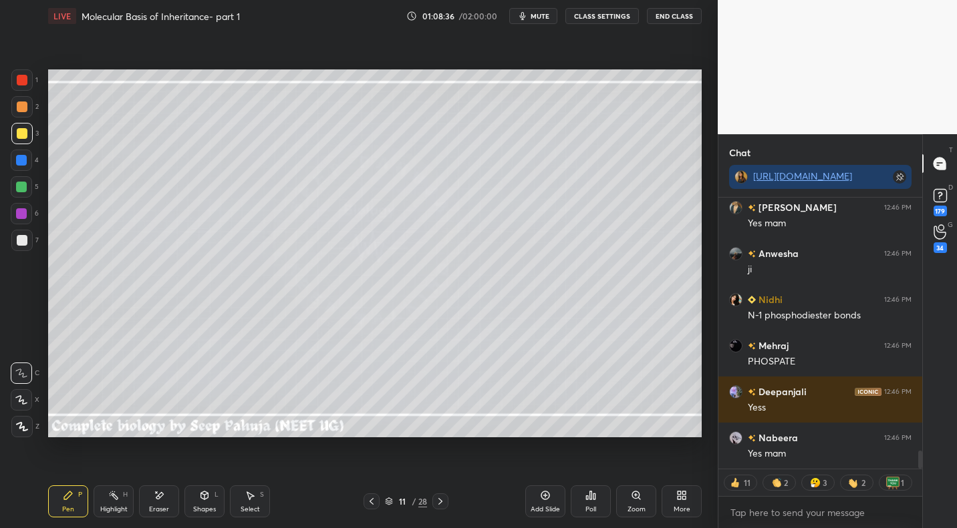
click at [25, 242] on div at bounding box center [22, 240] width 11 height 11
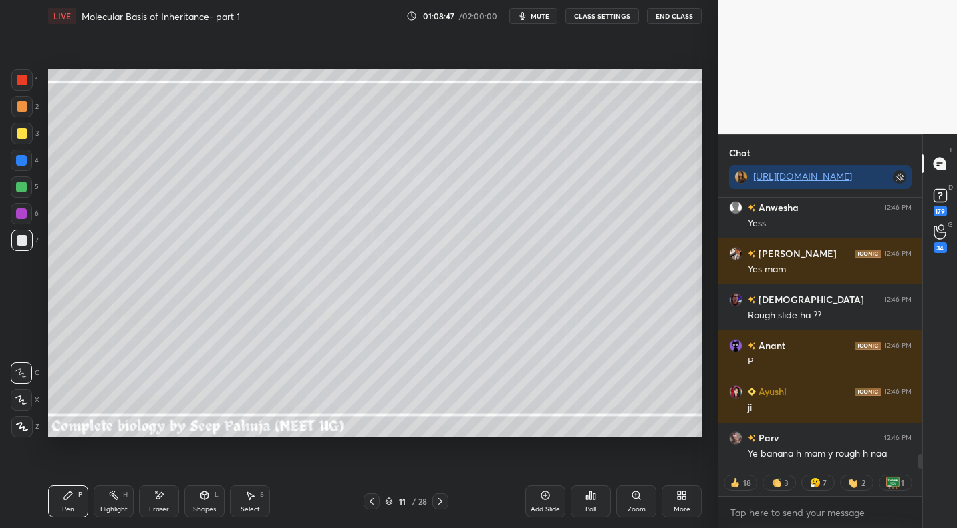
click at [28, 191] on div at bounding box center [21, 186] width 21 height 21
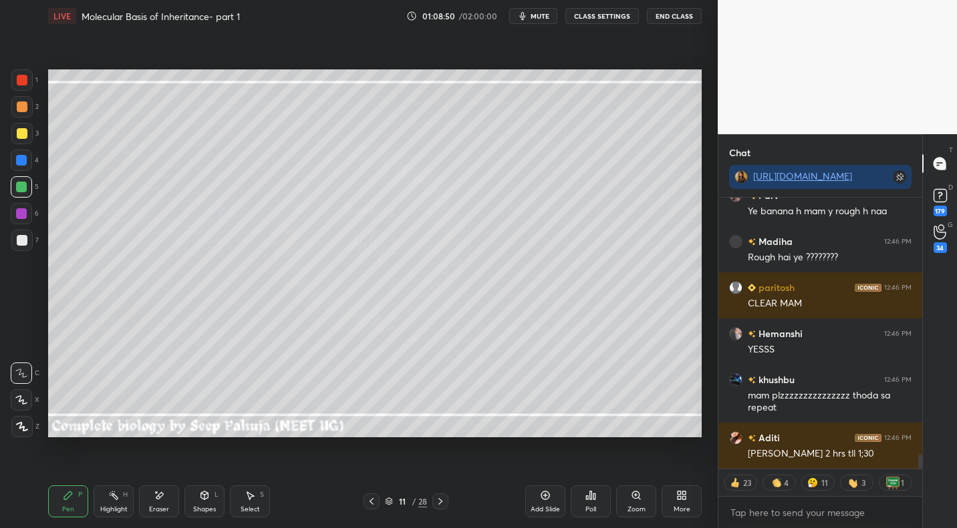
drag, startPoint x: 27, startPoint y: 105, endPoint x: 43, endPoint y: 106, distance: 16.7
click at [28, 106] on div at bounding box center [21, 106] width 21 height 21
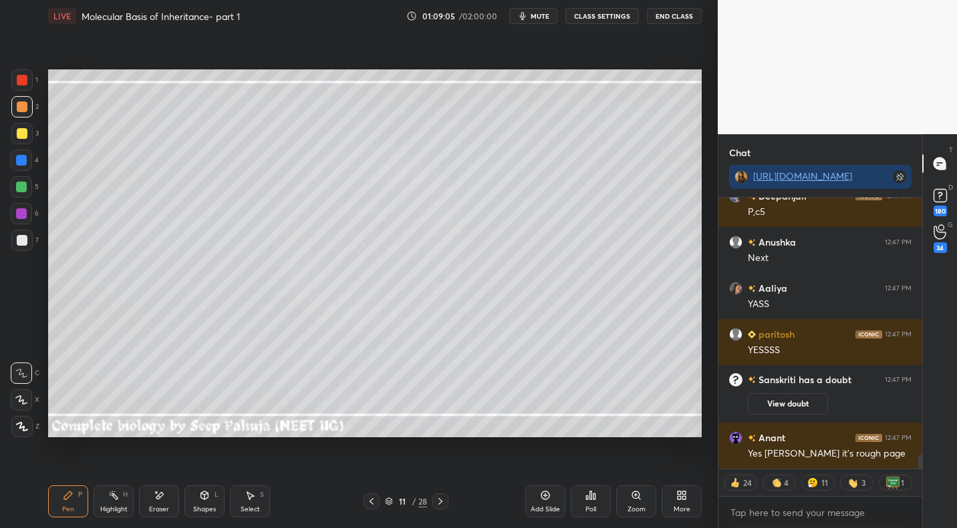
click at [124, 500] on div "Highlight H" at bounding box center [114, 502] width 40 height 32
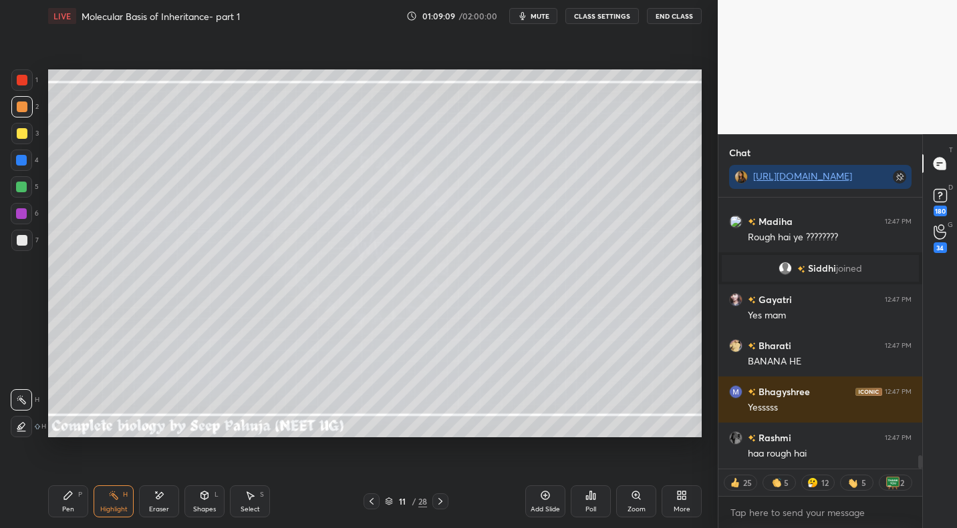
click at [77, 489] on div "Pen P" at bounding box center [68, 502] width 40 height 32
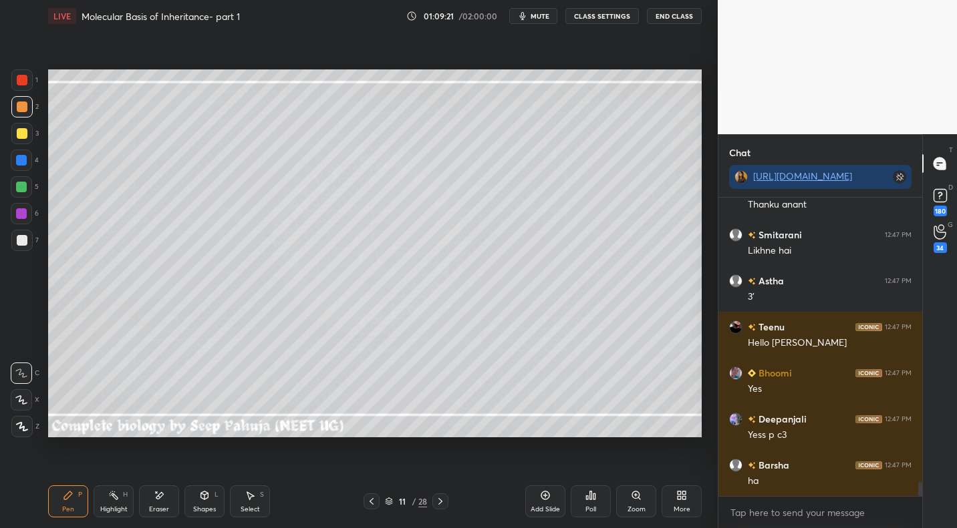
click at [21, 136] on div at bounding box center [22, 133] width 11 height 11
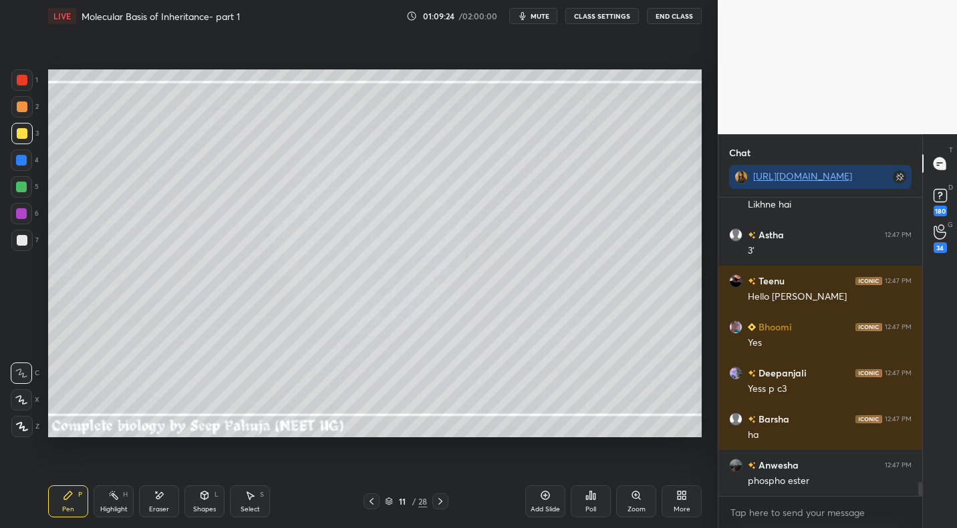
click at [117, 500] on icon at bounding box center [113, 495] width 11 height 11
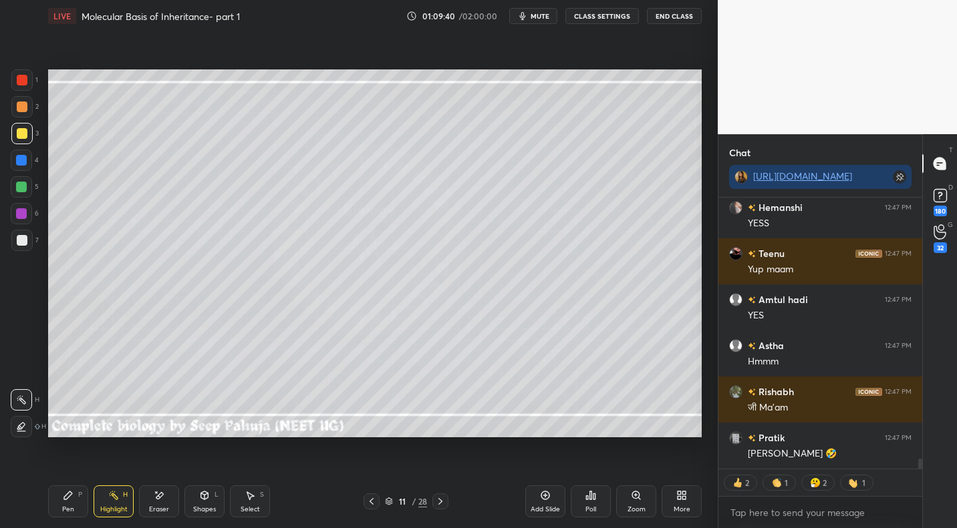
click at [325, 61] on div "Setting up your live class Poll for secs No correct answer Start poll" at bounding box center [375, 253] width 664 height 443
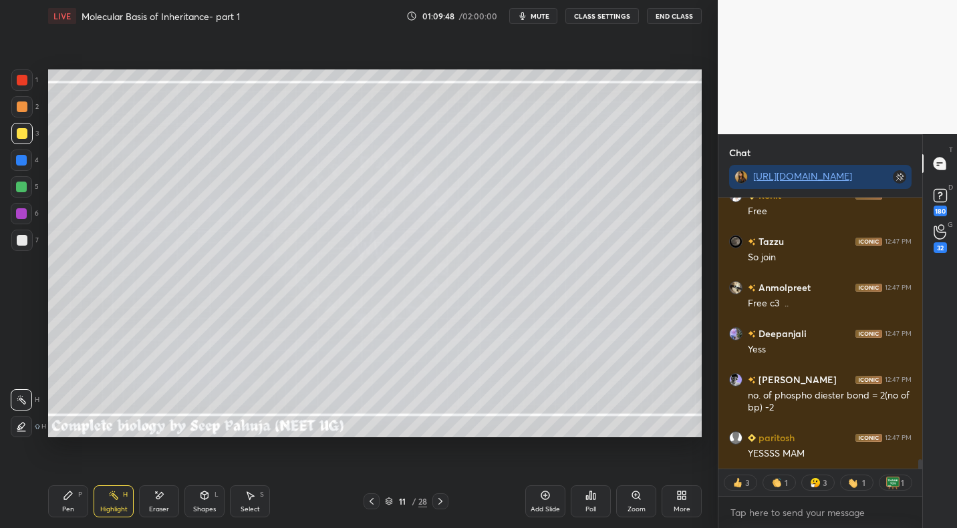
click at [66, 499] on icon at bounding box center [68, 496] width 8 height 8
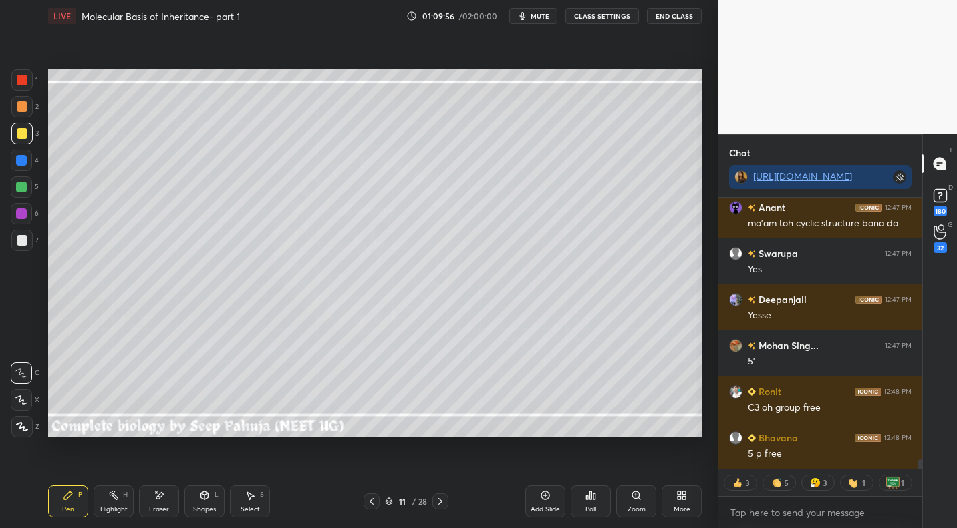
click at [130, 496] on div "Highlight H" at bounding box center [114, 502] width 40 height 32
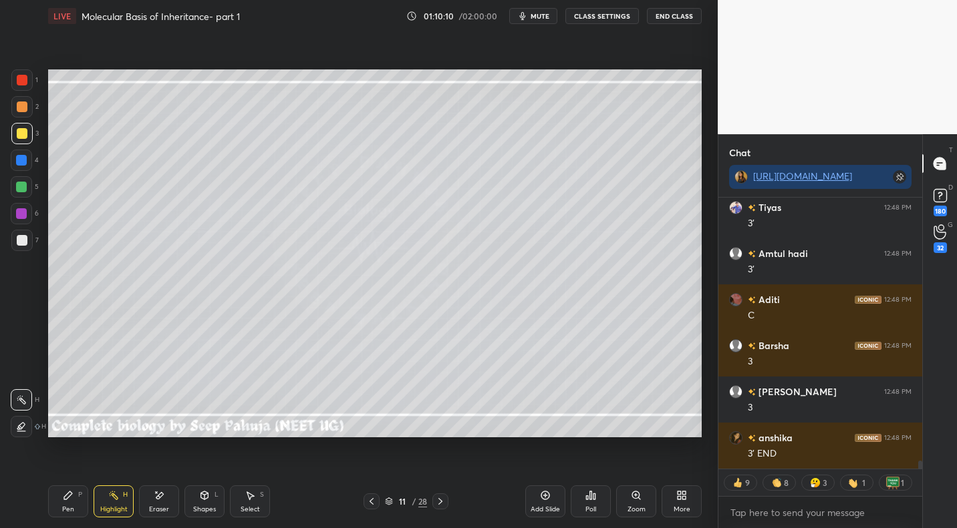
drag, startPoint x: 77, startPoint y: 504, endPoint x: 120, endPoint y: 441, distance: 75.6
click at [77, 504] on div "Pen P" at bounding box center [68, 502] width 40 height 32
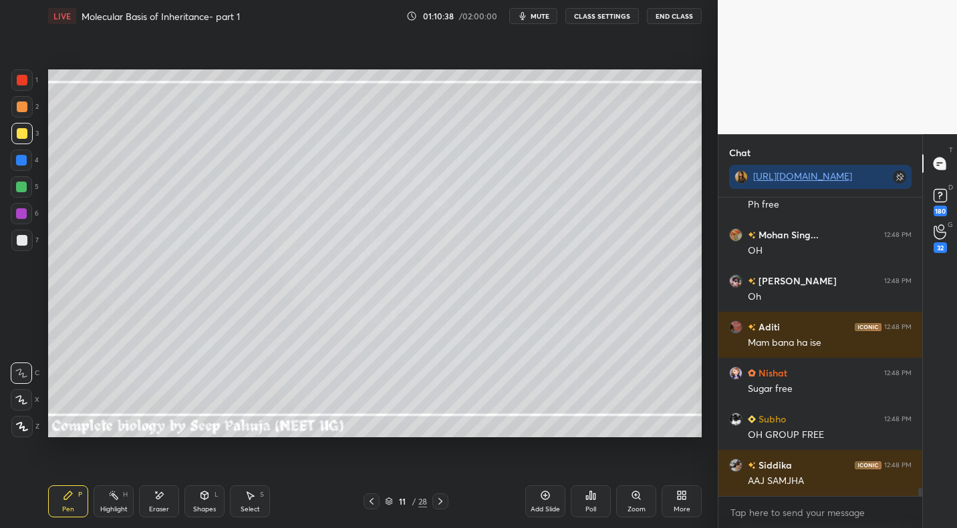
click at [25, 240] on div at bounding box center [22, 240] width 11 height 11
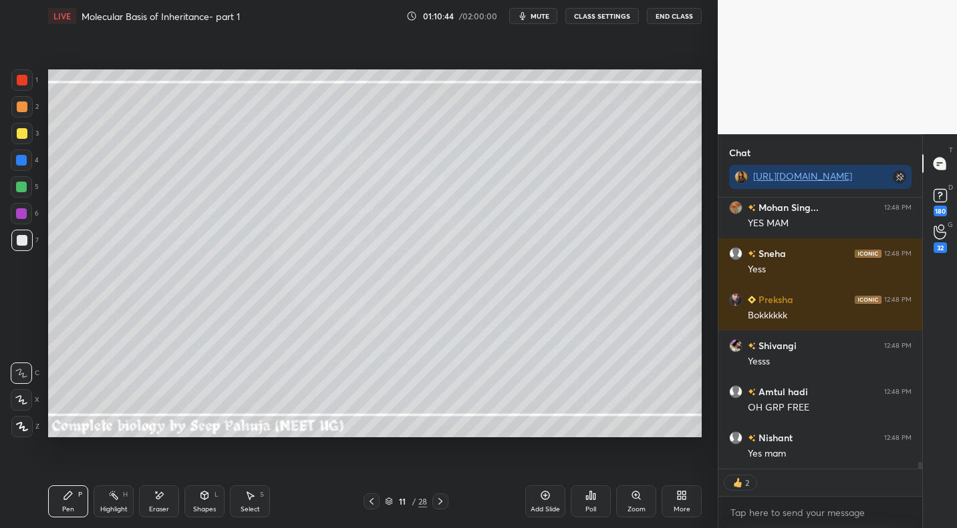
drag, startPoint x: 25, startPoint y: 133, endPoint x: 37, endPoint y: 134, distance: 12.1
click at [25, 133] on div at bounding box center [22, 133] width 11 height 11
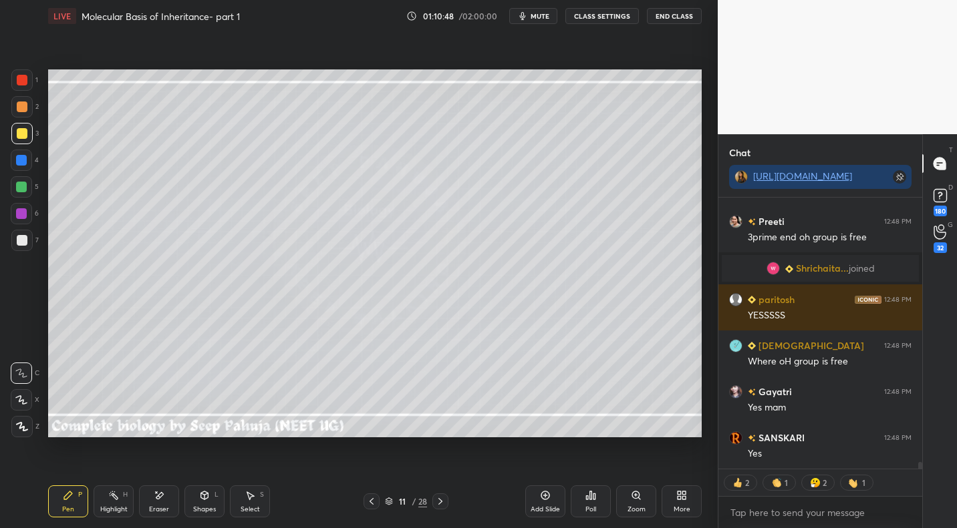
click at [127, 494] on div "H" at bounding box center [125, 495] width 5 height 7
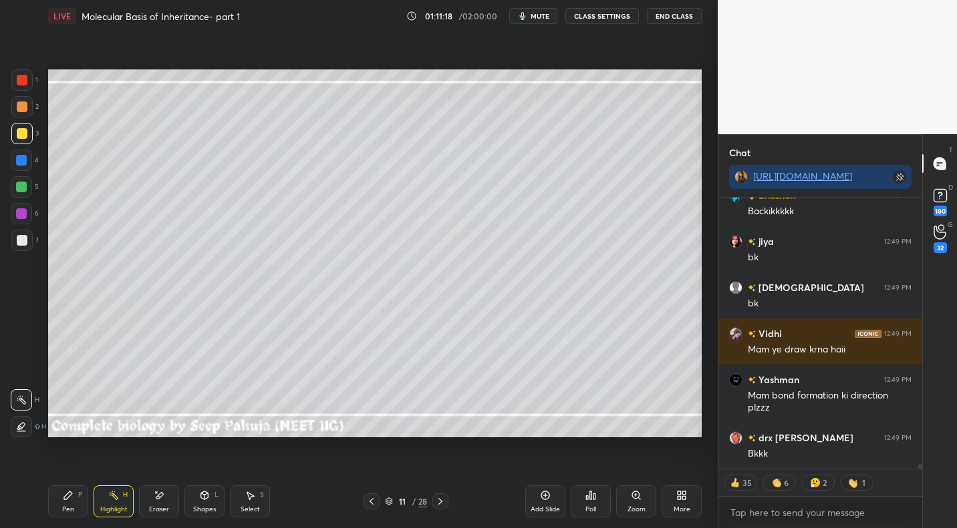
click at [370, 504] on icon at bounding box center [371, 501] width 11 height 11
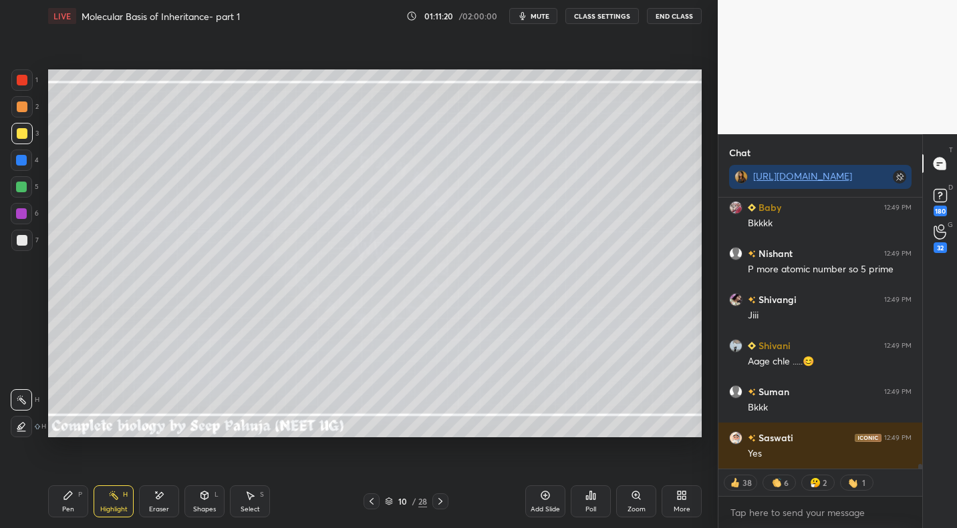
click at [440, 497] on icon at bounding box center [440, 501] width 11 height 11
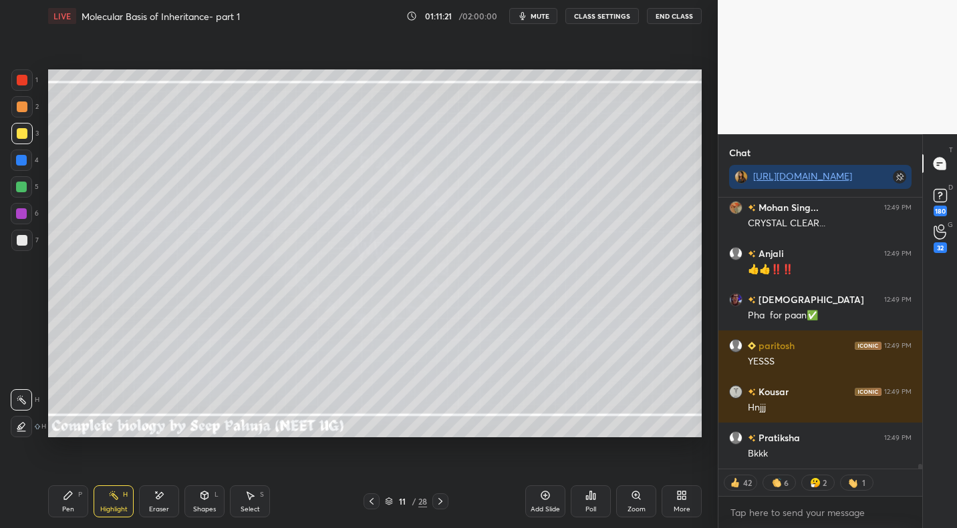
drag, startPoint x: 253, startPoint y: 502, endPoint x: 257, endPoint y: 474, distance: 27.6
click at [253, 501] on div "Select S" at bounding box center [250, 502] width 40 height 32
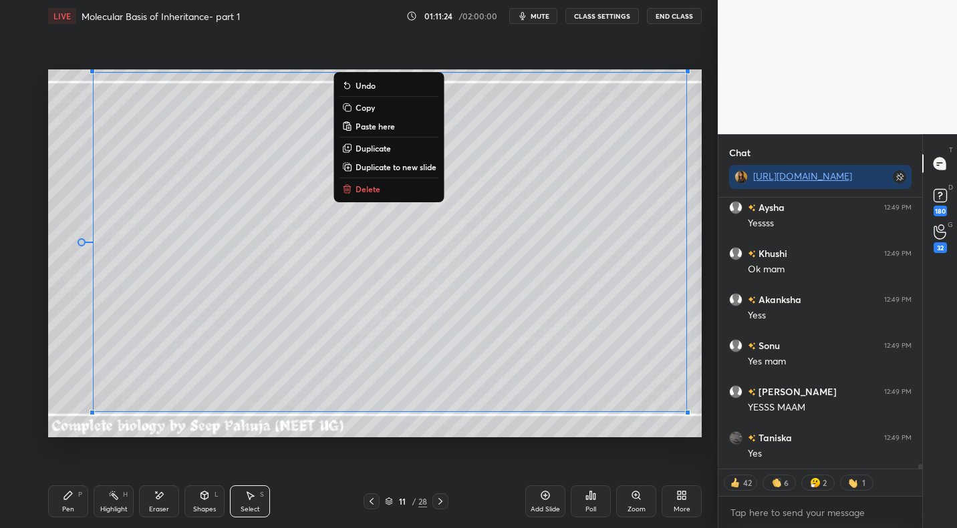
drag, startPoint x: 68, startPoint y: 78, endPoint x: 717, endPoint y: 409, distance: 728.1
click at [717, 409] on div "1 2 3 4 5 6 7 C X Z E E Erase all H H LIVE Molecular Basis of Inheritance- part…" at bounding box center [478, 264] width 957 height 528
click at [515, 429] on div "0 ° Undo Copy Paste here Duplicate Duplicate to new slide Delete" at bounding box center [374, 252] width 653 height 367
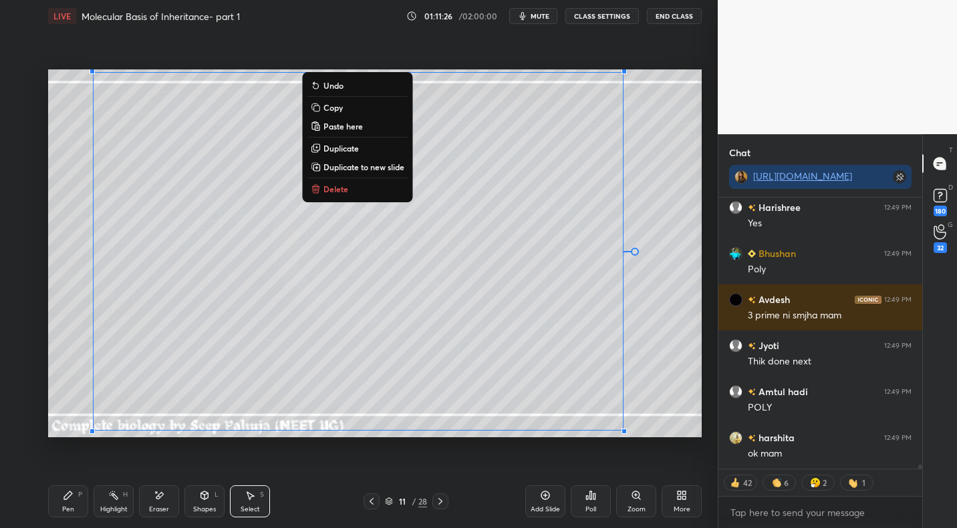
drag, startPoint x: 65, startPoint y: 79, endPoint x: 582, endPoint y: 374, distance: 594.5
click at [602, 417] on div "0 ° Undo Copy Paste here Duplicate Duplicate to new slide Delete" at bounding box center [374, 252] width 653 height 367
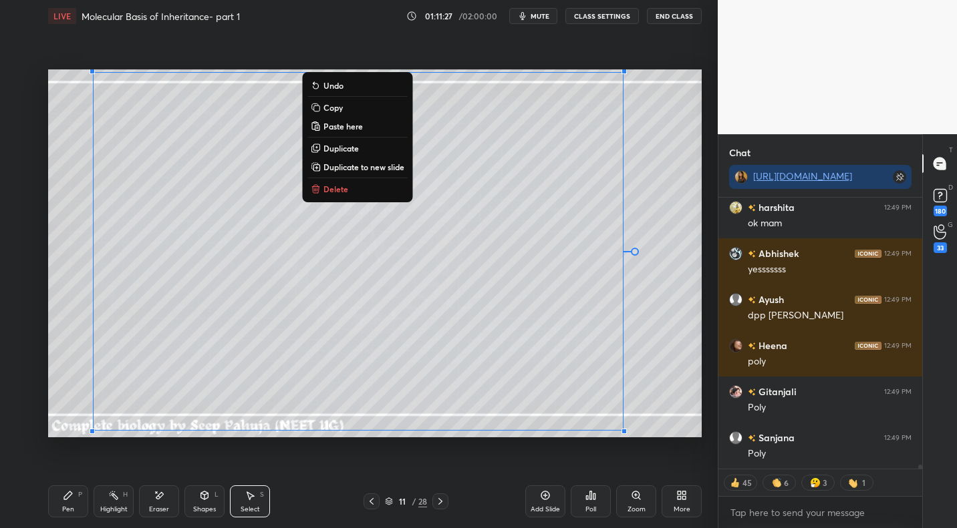
click at [673, 384] on div "0 ° Undo Copy Paste here Duplicate Duplicate to new slide Delete" at bounding box center [374, 252] width 653 height 367
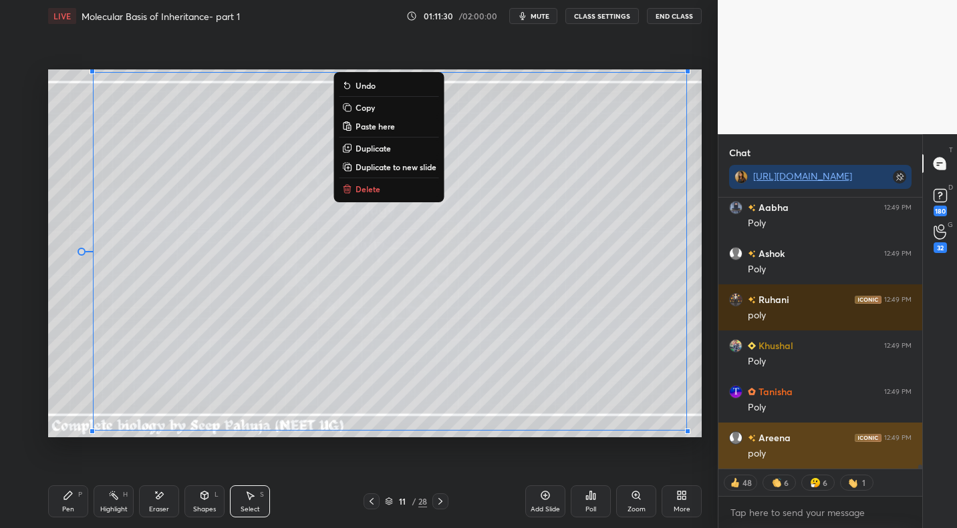
click at [720, 433] on div "1 2 3 4 5 6 7 C X Z E E Erase all H H LIVE Molecular Basis of Inheritance- part…" at bounding box center [478, 264] width 957 height 528
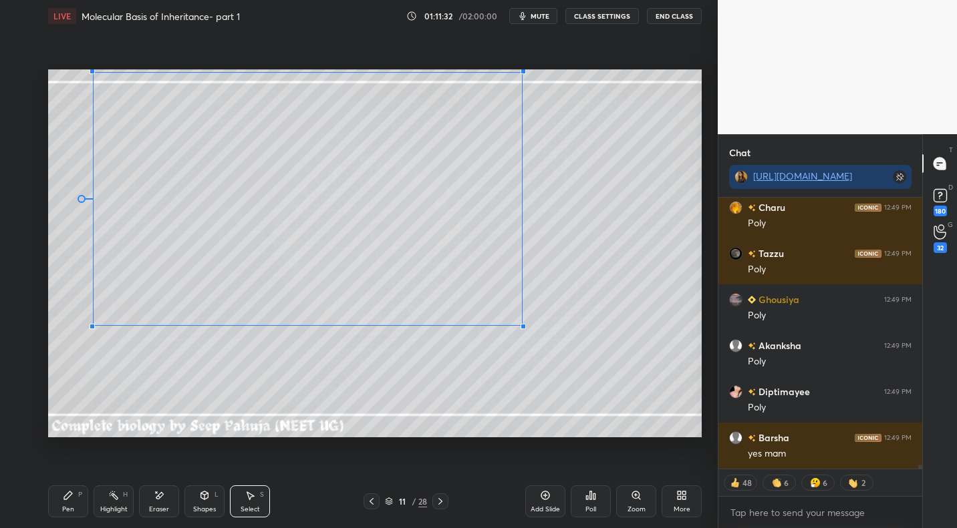
drag, startPoint x: 678, startPoint y: 427, endPoint x: 474, endPoint y: 289, distance: 245.9
click at [520, 324] on div at bounding box center [522, 326] width 5 height 5
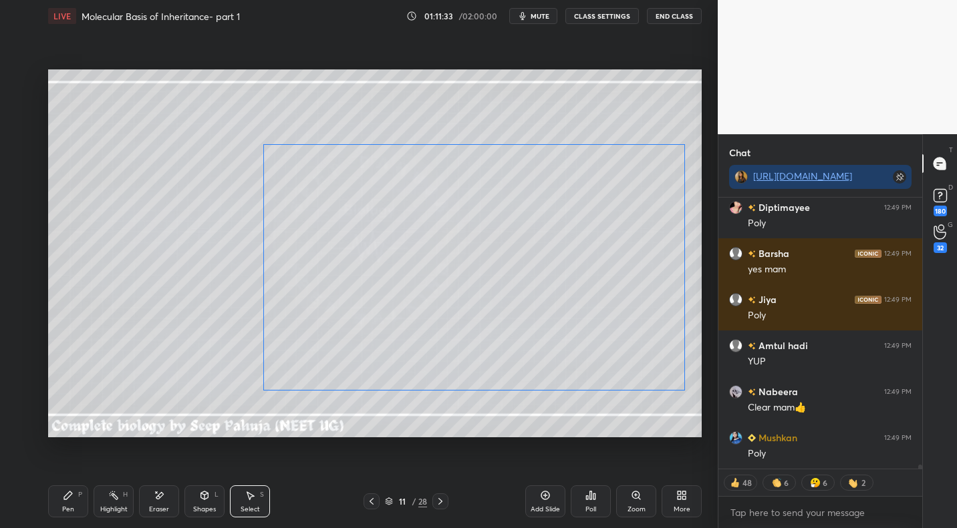
drag, startPoint x: 388, startPoint y: 226, endPoint x: 510, endPoint y: 279, distance: 132.9
click at [524, 279] on div "0 ° Undo Copy Paste here Duplicate Duplicate to new slide Delete" at bounding box center [374, 252] width 653 height 367
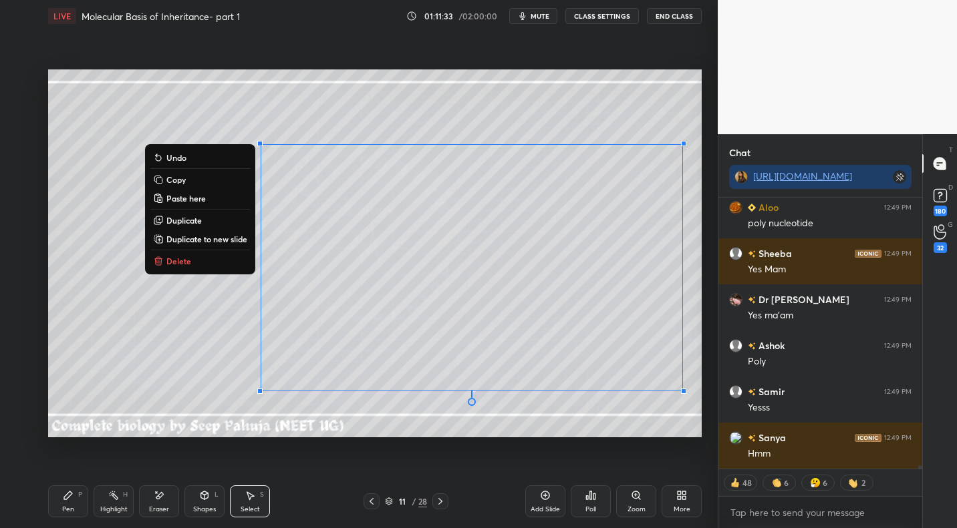
click at [70, 498] on icon at bounding box center [68, 495] width 11 height 11
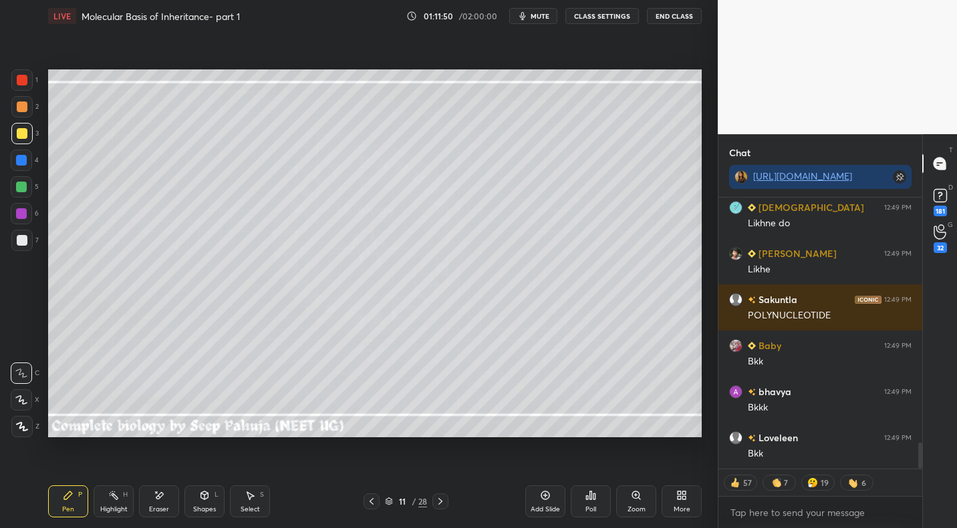
drag, startPoint x: 371, startPoint y: 502, endPoint x: 363, endPoint y: 501, distance: 8.8
click at [369, 504] on icon at bounding box center [371, 501] width 11 height 11
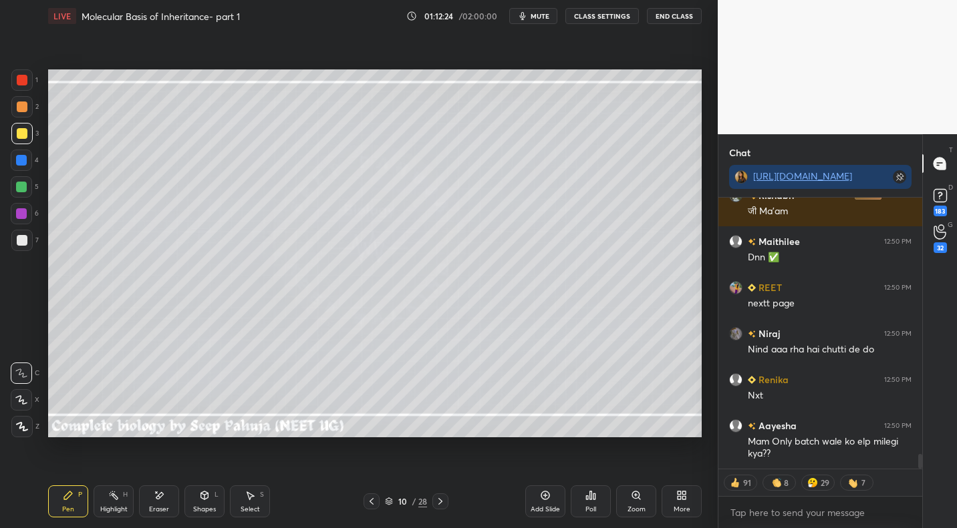
drag, startPoint x: 443, startPoint y: 497, endPoint x: 431, endPoint y: 492, distance: 12.9
click at [443, 497] on icon at bounding box center [440, 501] width 11 height 11
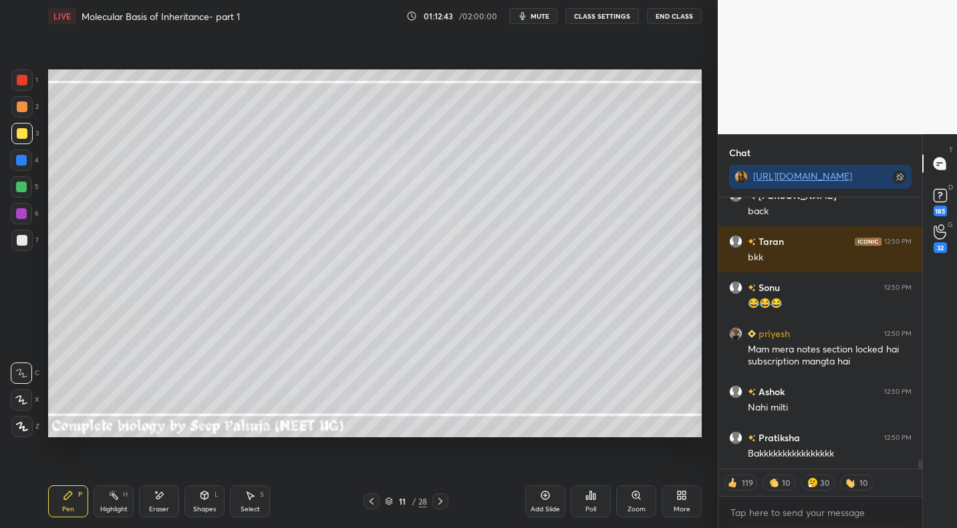
click at [367, 508] on div at bounding box center [371, 502] width 16 height 16
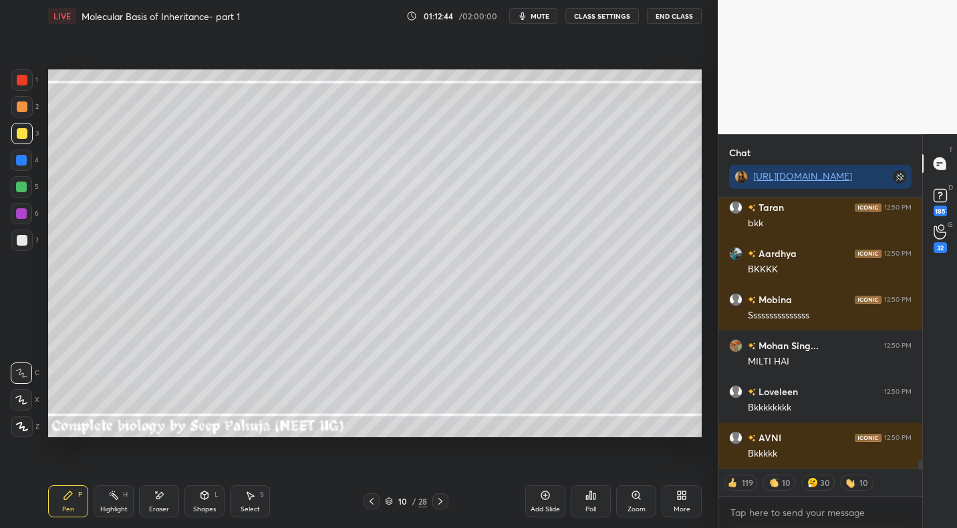
drag, startPoint x: 114, startPoint y: 499, endPoint x: 135, endPoint y: 460, distance: 44.3
click at [112, 498] on icon at bounding box center [113, 495] width 11 height 11
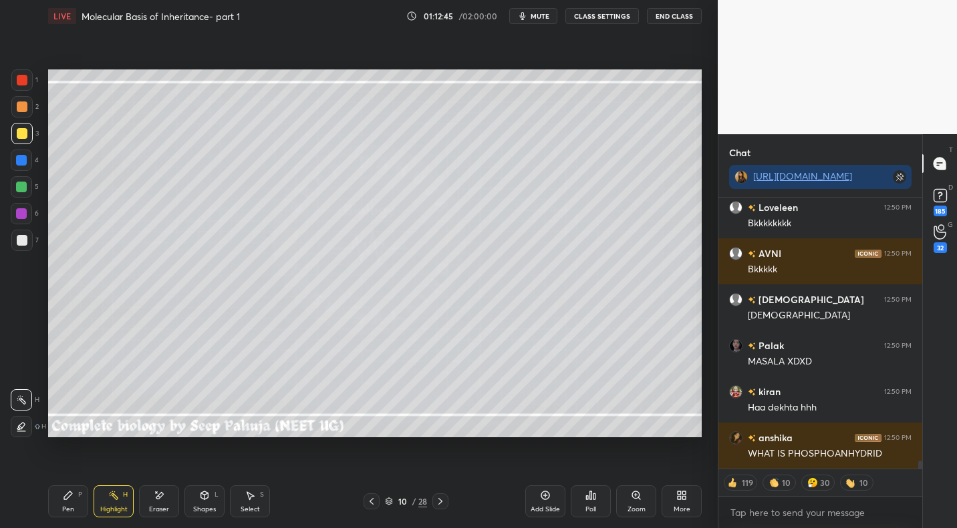
click at [365, 502] on div at bounding box center [371, 502] width 16 height 16
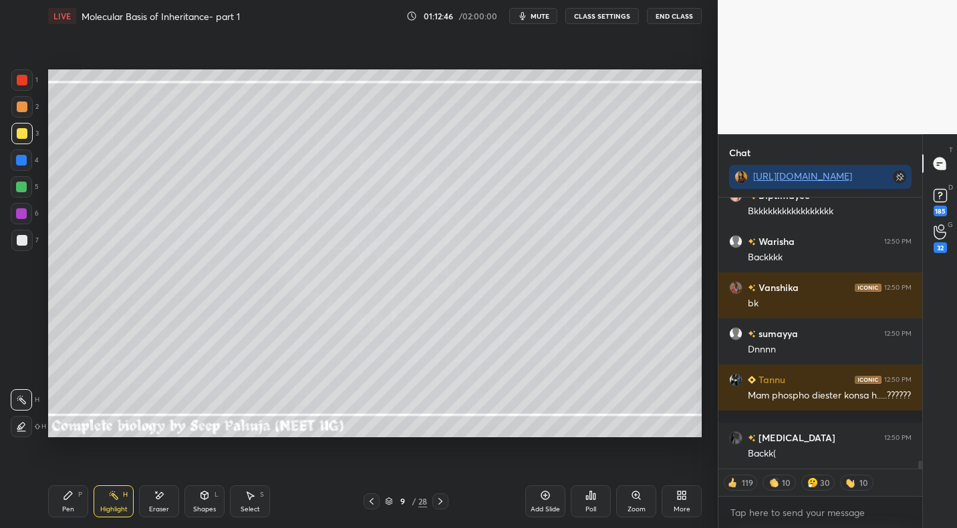
drag, startPoint x: 442, startPoint y: 498, endPoint x: 428, endPoint y: 480, distance: 22.4
click at [441, 498] on icon at bounding box center [440, 501] width 11 height 11
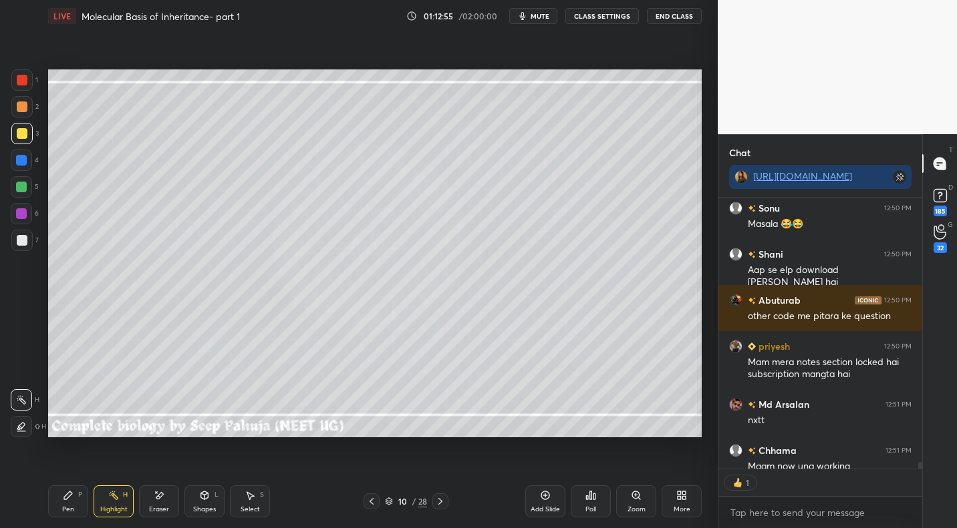
click at [541, 20] on span "mute" at bounding box center [539, 15] width 19 height 9
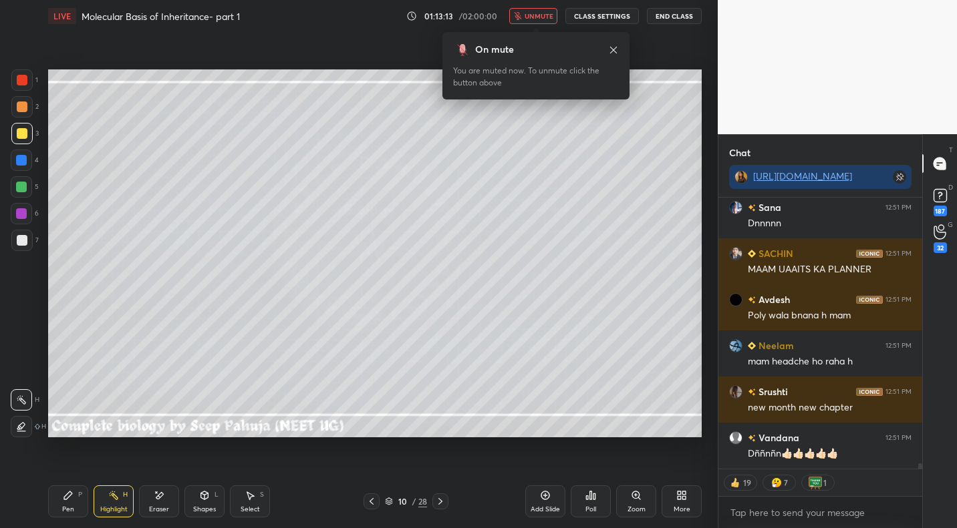
drag, startPoint x: 548, startPoint y: 11, endPoint x: 551, endPoint y: 32, distance: 20.9
click at [548, 11] on span "unmute" at bounding box center [538, 15] width 29 height 9
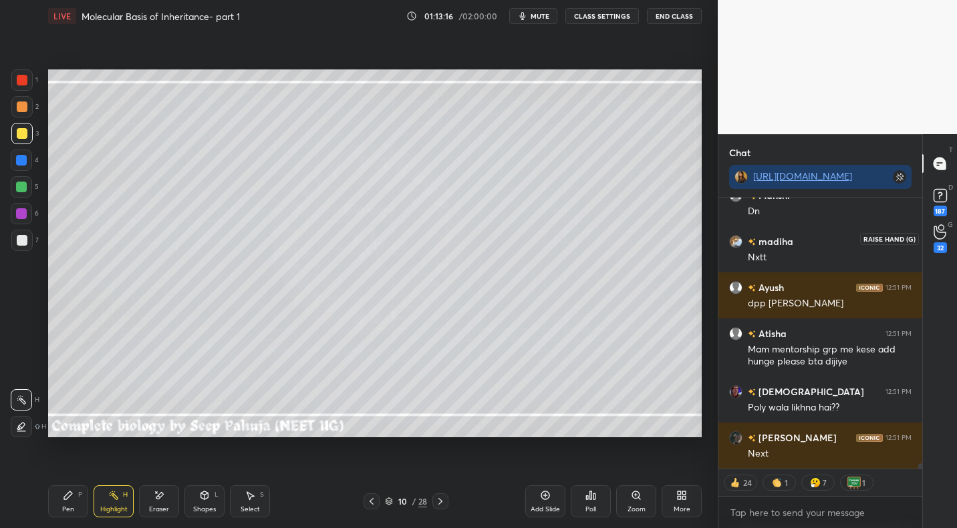
click at [935, 235] on icon at bounding box center [939, 231] width 13 height 15
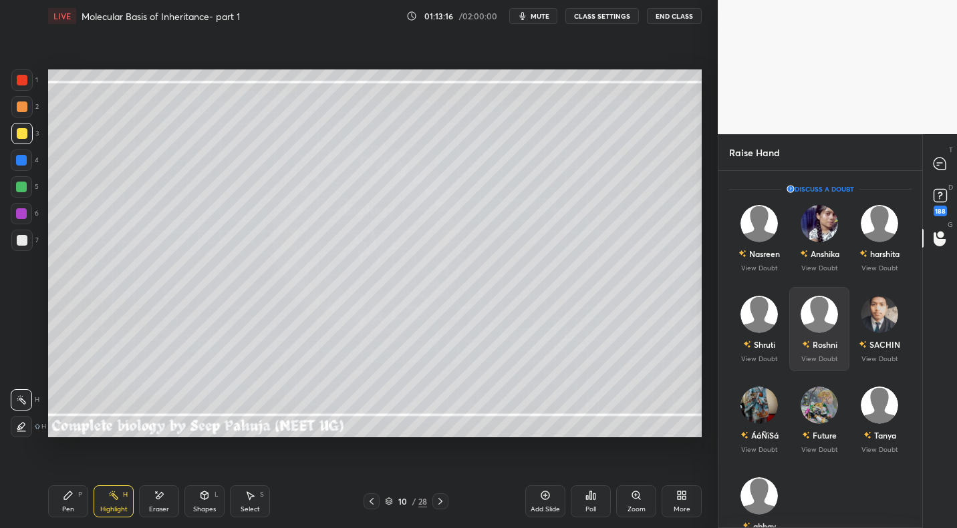
click at [822, 311] on img "grid" at bounding box center [818, 314] width 37 height 37
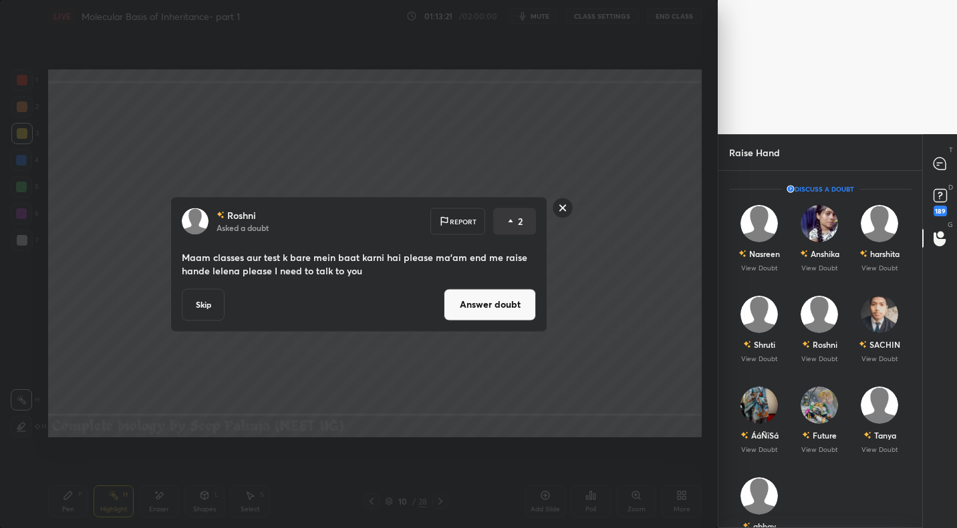
click at [482, 307] on button "Answer doubt" at bounding box center [490, 305] width 92 height 32
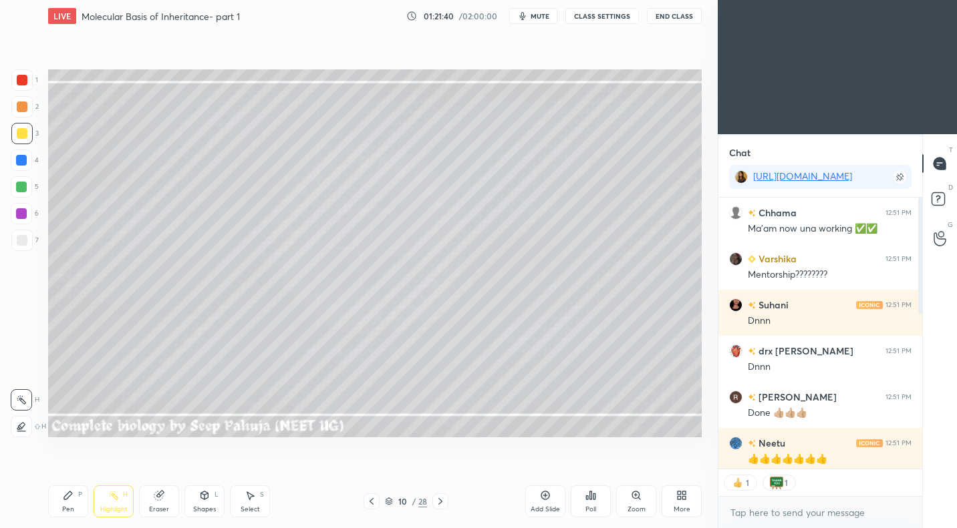
scroll to position [66359, 66138]
click at [678, 500] on div "More" at bounding box center [681, 502] width 40 height 32
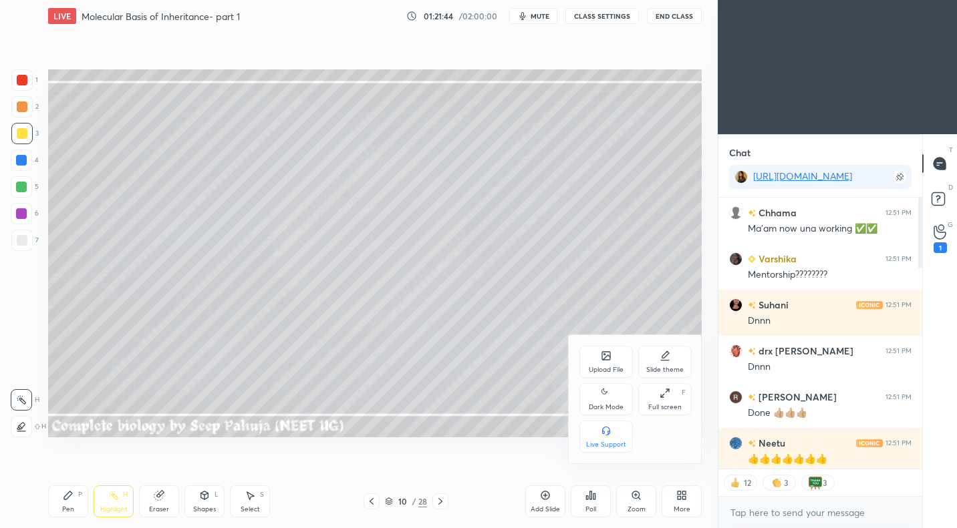
drag, startPoint x: 600, startPoint y: 402, endPoint x: 593, endPoint y: 400, distance: 7.0
click at [600, 402] on div "Dark Mode" at bounding box center [605, 399] width 53 height 32
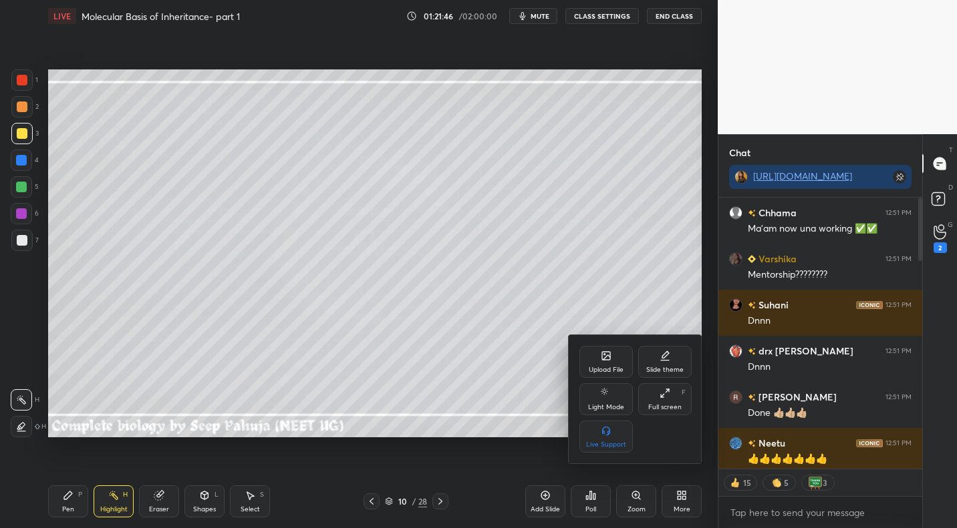
click at [435, 500] on div at bounding box center [478, 264] width 957 height 528
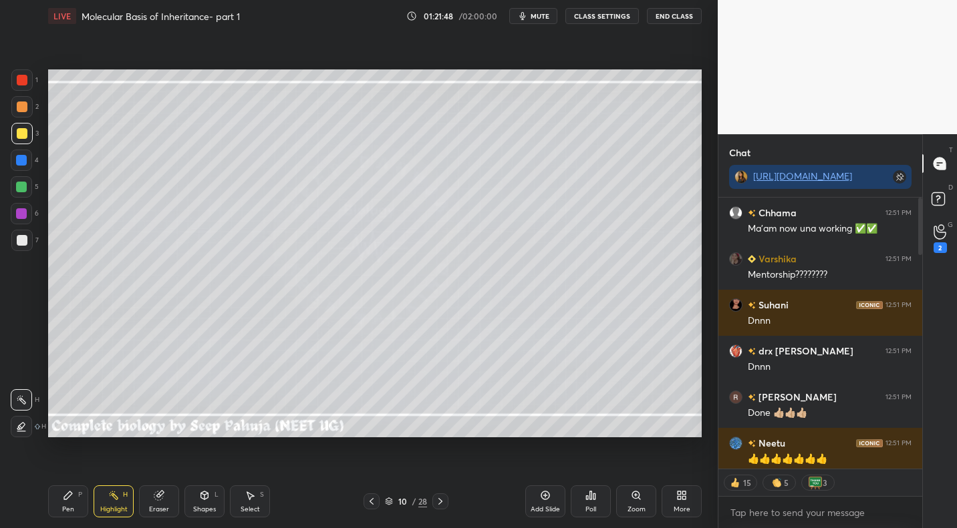
drag, startPoint x: 444, startPoint y: 498, endPoint x: 420, endPoint y: 495, distance: 24.3
click at [444, 498] on icon at bounding box center [440, 501] width 11 height 11
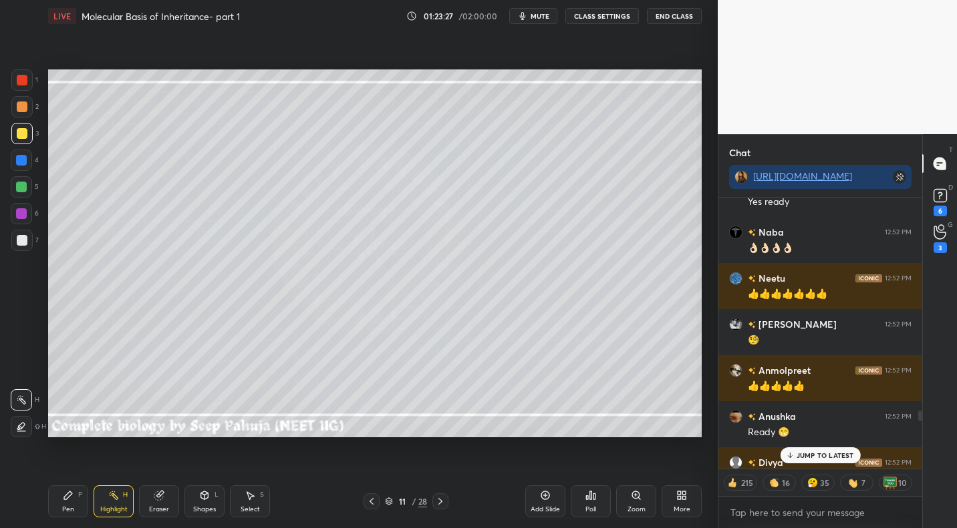
click at [817, 456] on p "JUMP TO LATEST" at bounding box center [824, 456] width 57 height 8
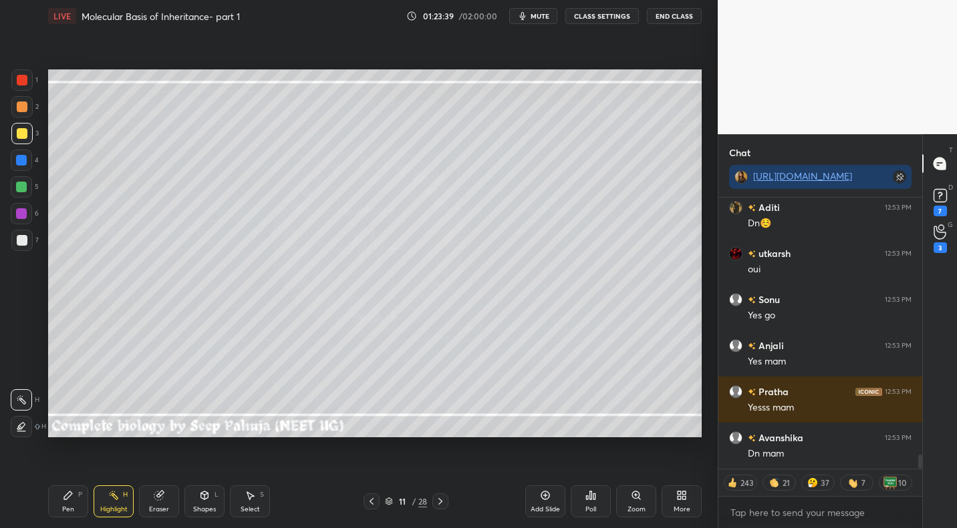
scroll to position [4962, 0]
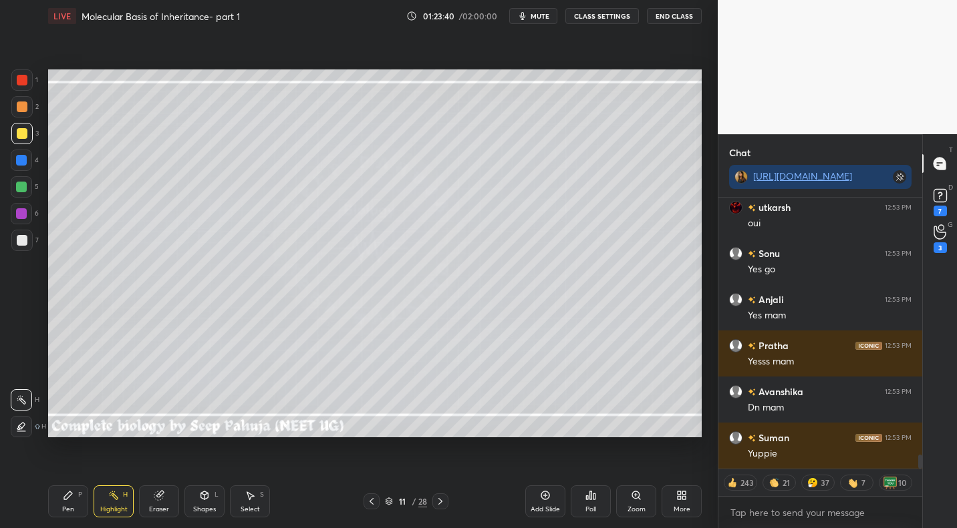
drag, startPoint x: 440, startPoint y: 501, endPoint x: 442, endPoint y: 488, distance: 12.8
click at [440, 501] on icon at bounding box center [440, 501] width 11 height 11
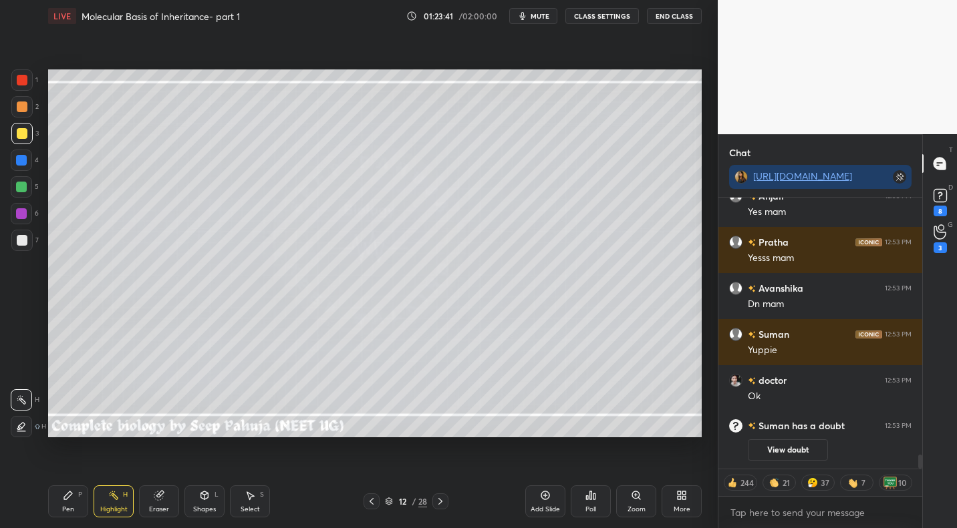
click at [67, 493] on icon at bounding box center [68, 495] width 11 height 11
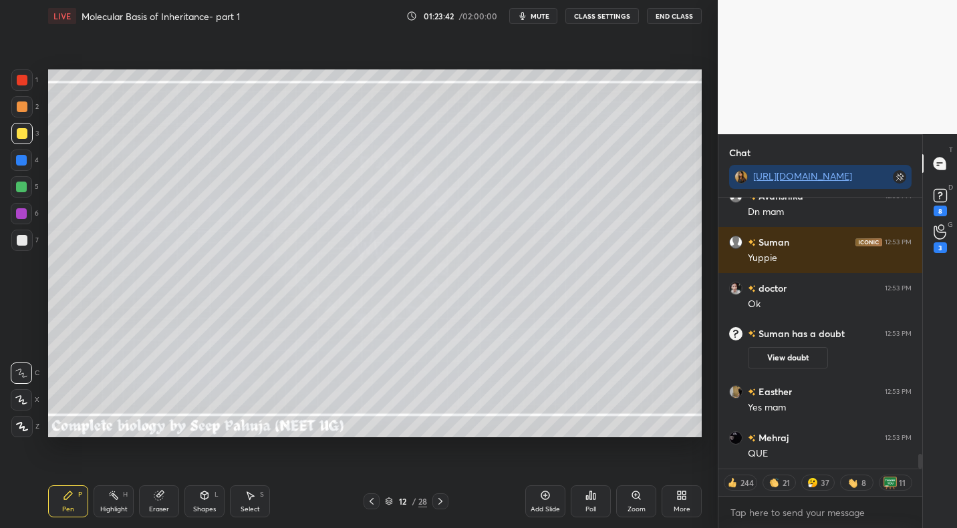
click at [21, 238] on div at bounding box center [22, 240] width 11 height 11
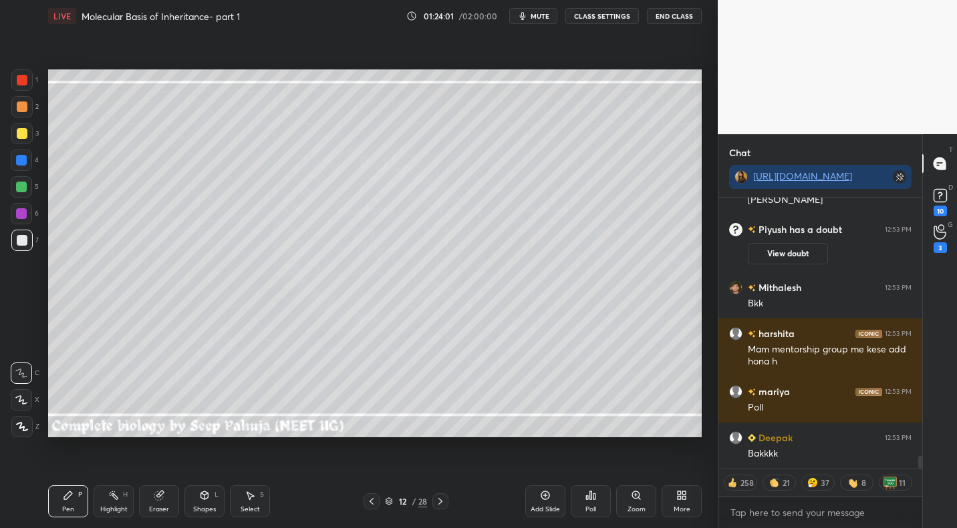
scroll to position [5761, 0]
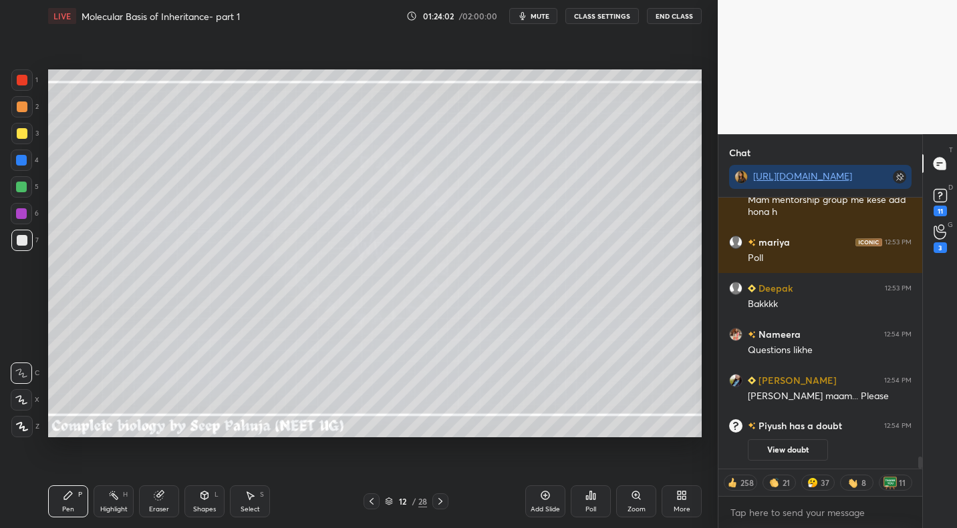
click at [625, 21] on button "CLASS SETTINGS" at bounding box center [601, 16] width 73 height 16
type textarea "x"
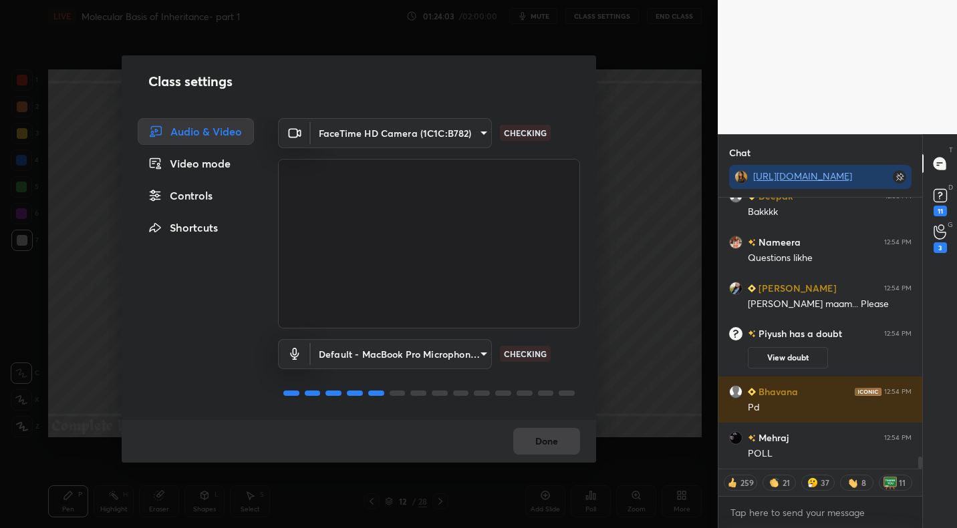
click at [204, 200] on div "Controls" at bounding box center [196, 195] width 116 height 27
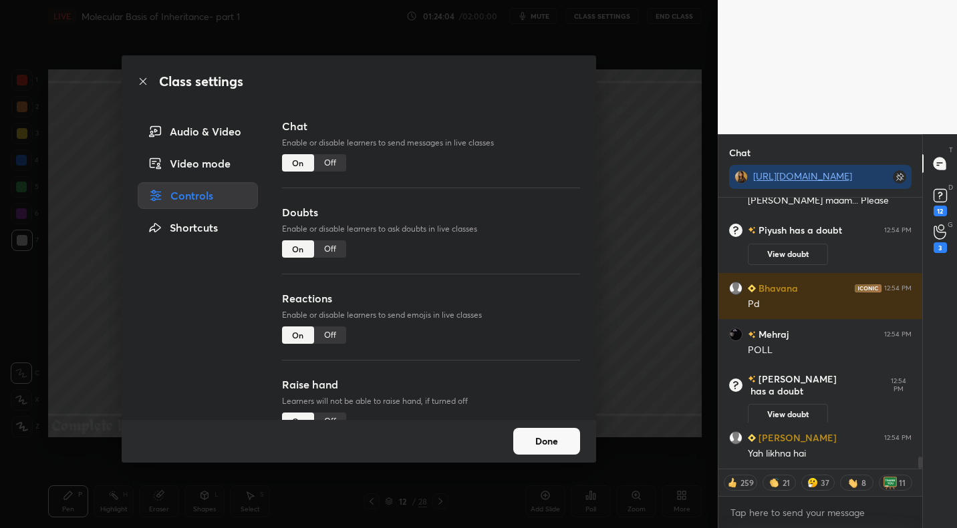
click at [333, 163] on div "Off" at bounding box center [330, 162] width 32 height 17
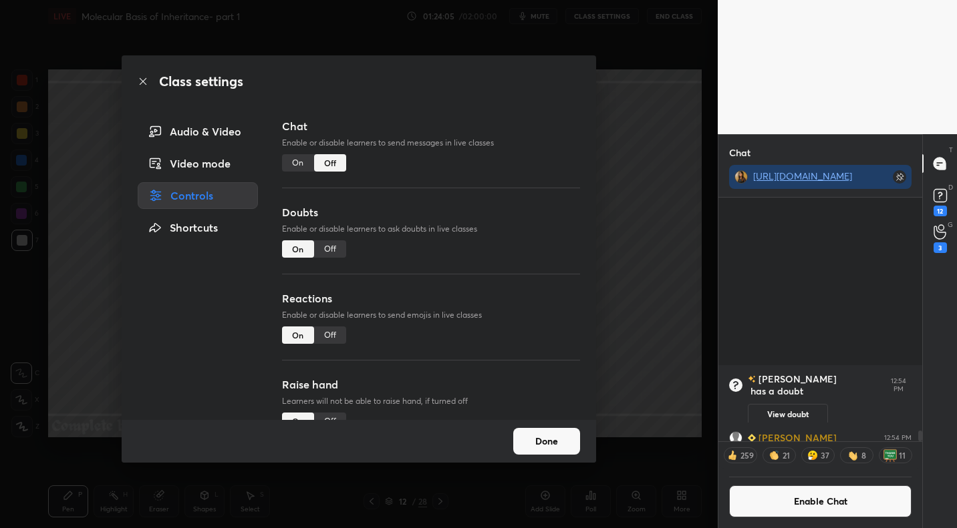
scroll to position [240, 200]
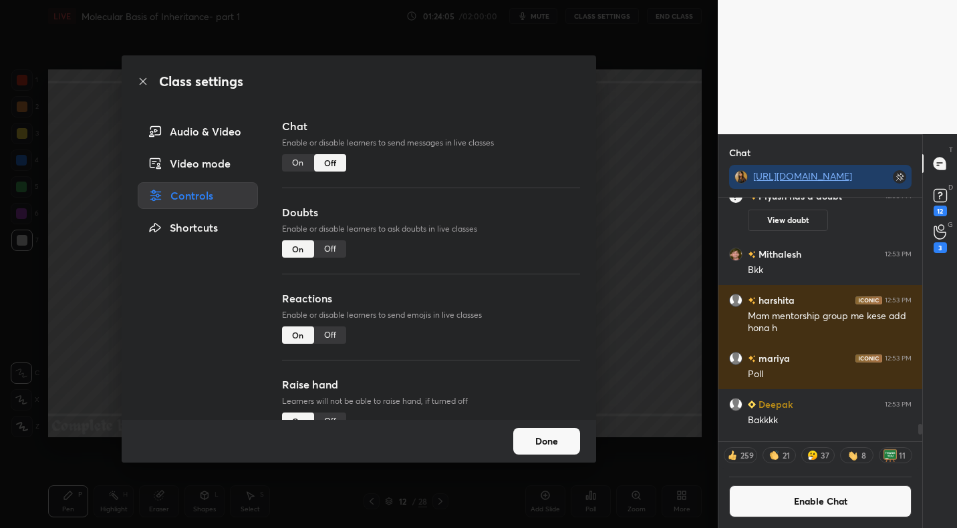
drag, startPoint x: 540, startPoint y: 432, endPoint x: 544, endPoint y: 410, distance: 22.4
click at [540, 432] on button "Done" at bounding box center [546, 441] width 67 height 27
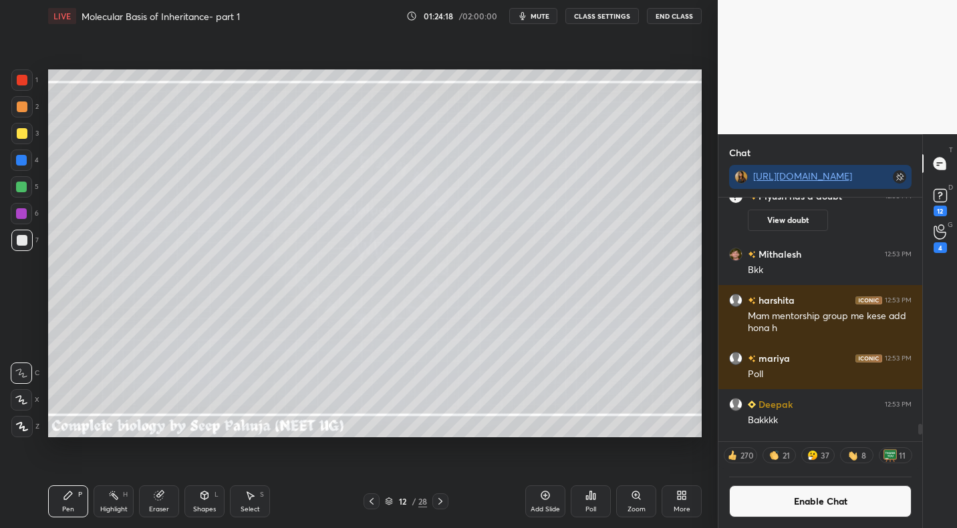
scroll to position [5941, 0]
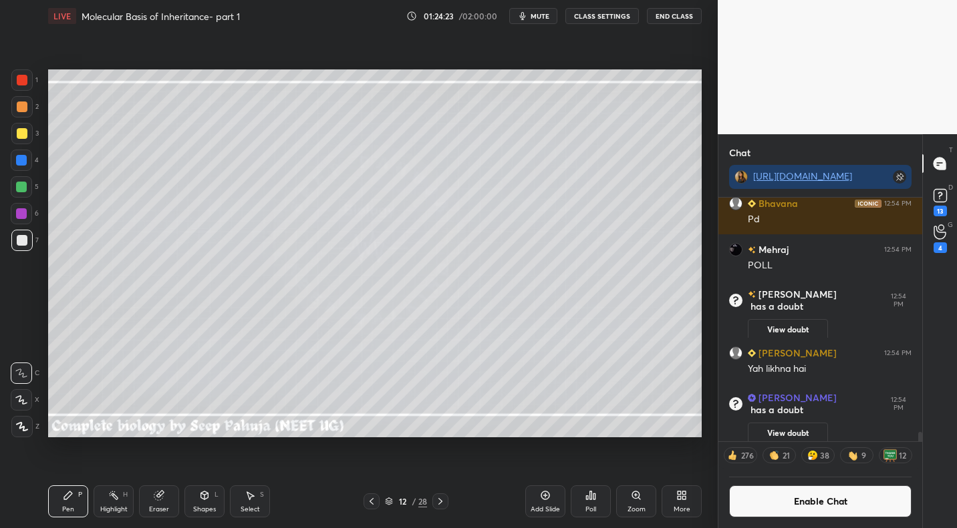
click at [599, 506] on div "Poll" at bounding box center [590, 502] width 40 height 32
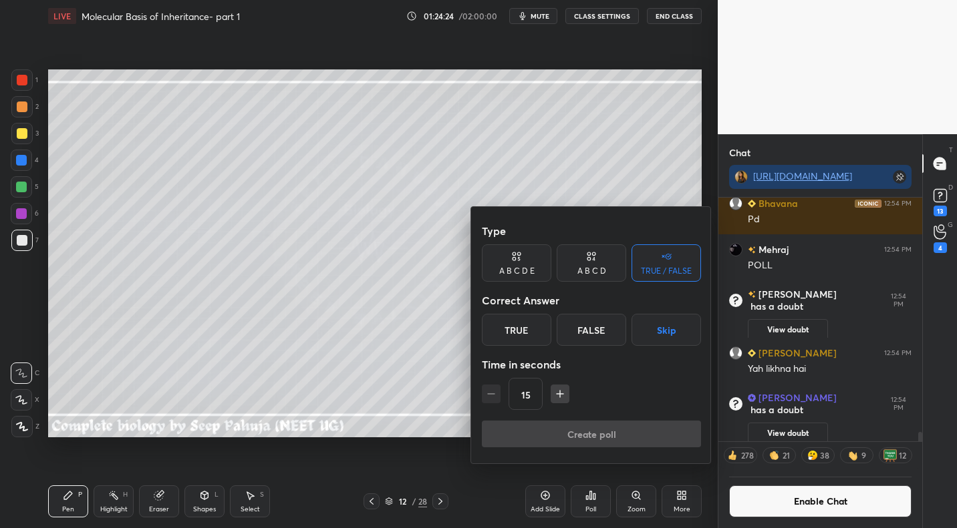
click at [592, 270] on div "A B C D" at bounding box center [591, 271] width 29 height 8
click at [507, 323] on div "A" at bounding box center [501, 330] width 39 height 32
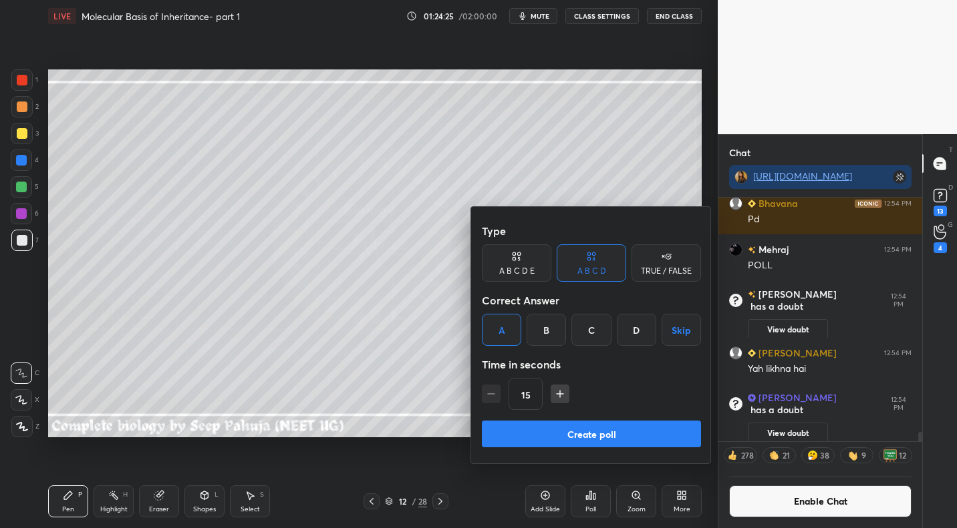
click at [545, 434] on button "Create poll" at bounding box center [591, 434] width 219 height 27
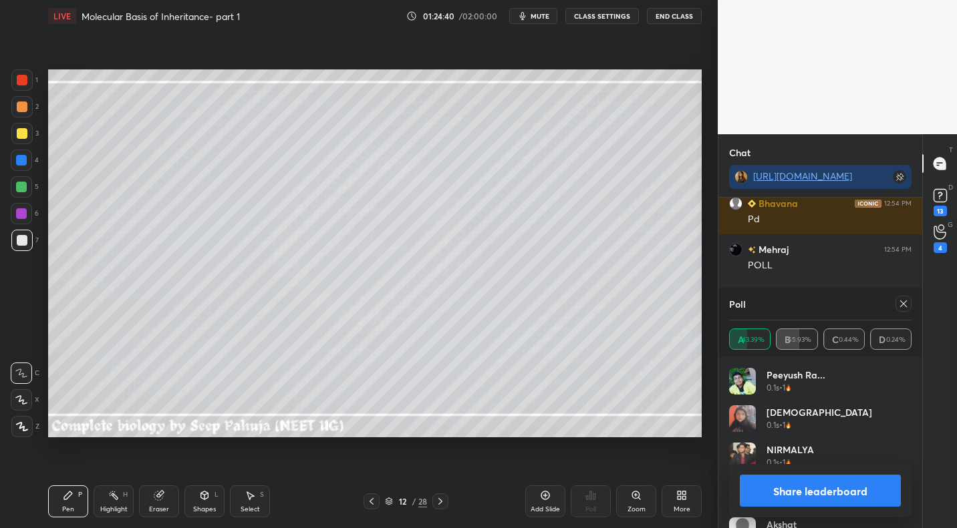
scroll to position [5955, 0]
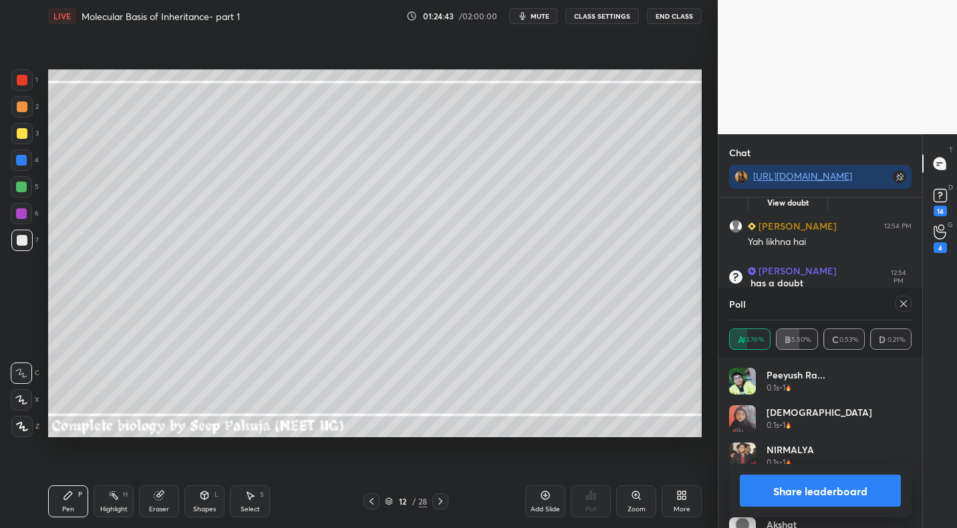
drag, startPoint x: 906, startPoint y: 302, endPoint x: 895, endPoint y: 305, distance: 11.8
click at [904, 301] on icon at bounding box center [903, 304] width 11 height 11
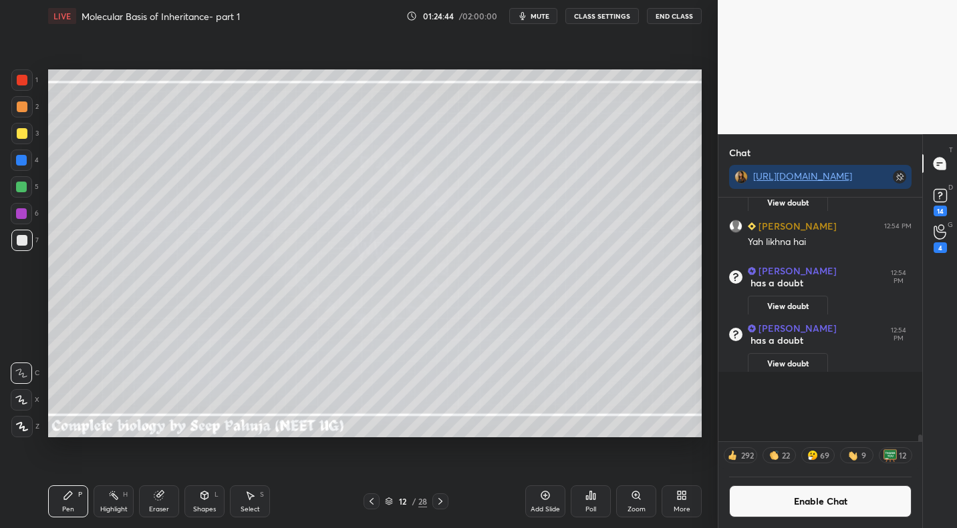
scroll to position [5, 5]
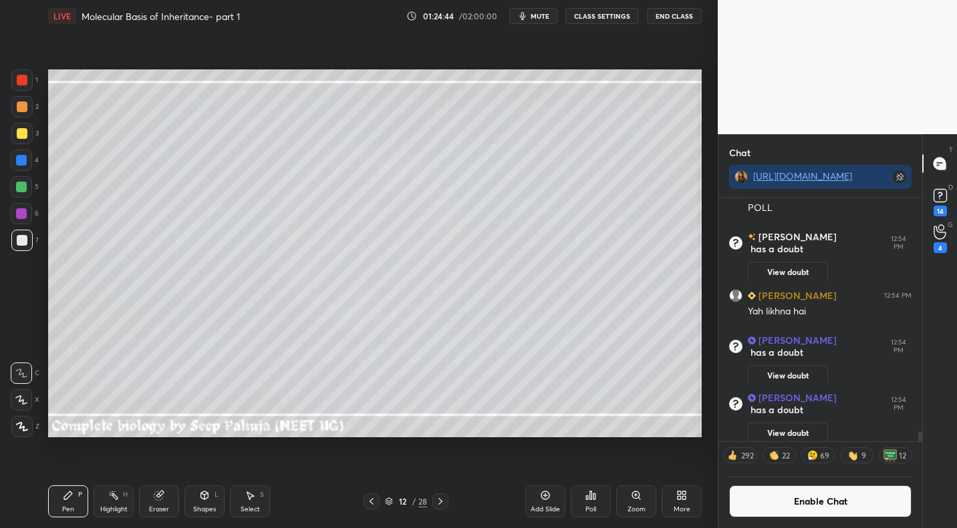
click at [368, 498] on icon at bounding box center [371, 501] width 11 height 11
drag, startPoint x: 369, startPoint y: 495, endPoint x: 363, endPoint y: 494, distance: 6.8
click at [366, 495] on div at bounding box center [371, 502] width 16 height 16
click at [116, 502] on div "Highlight H" at bounding box center [114, 502] width 40 height 32
click at [442, 501] on icon at bounding box center [440, 501] width 11 height 11
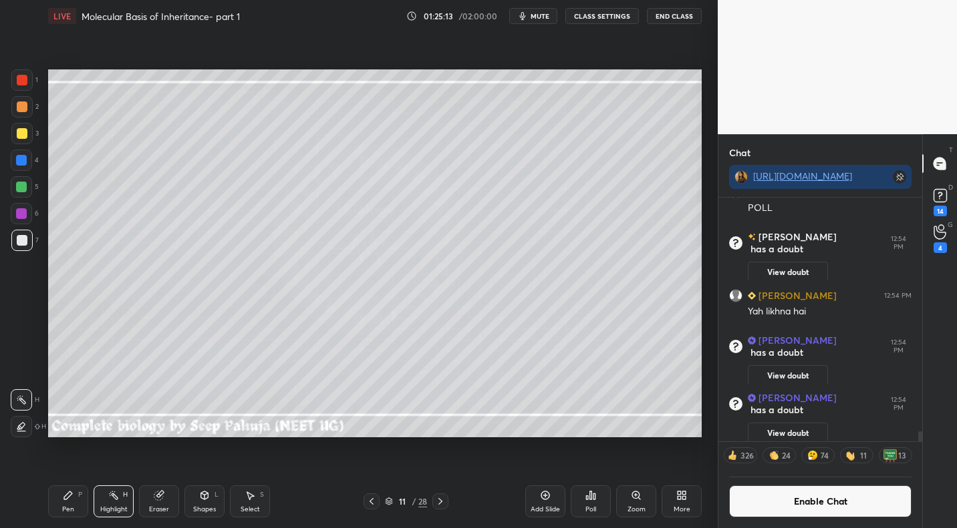
click at [440, 504] on icon at bounding box center [440, 501] width 11 height 11
click at [76, 508] on div "Pen P" at bounding box center [68, 502] width 40 height 32
click at [31, 131] on div "3" at bounding box center [24, 133] width 27 height 21
click at [158, 497] on icon at bounding box center [158, 496] width 9 height 9
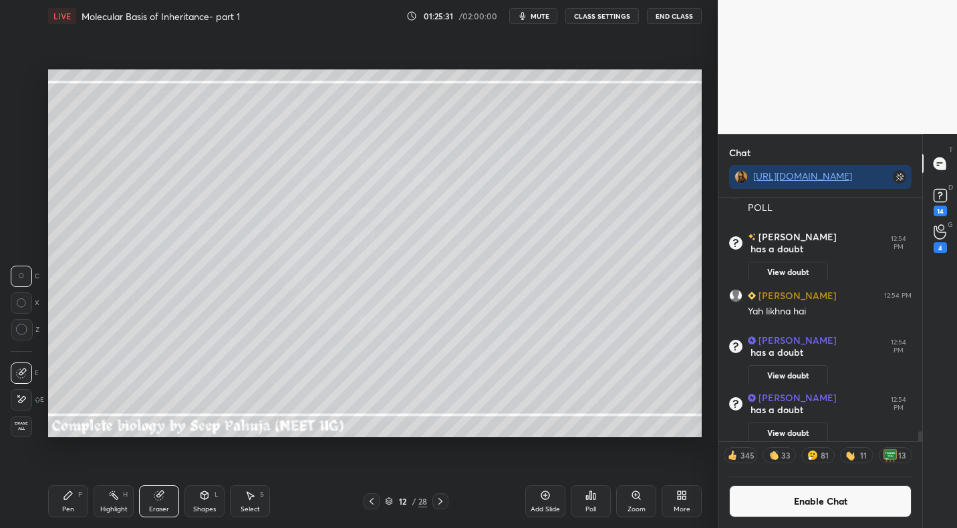
click at [83, 486] on div "Pen P" at bounding box center [68, 502] width 40 height 32
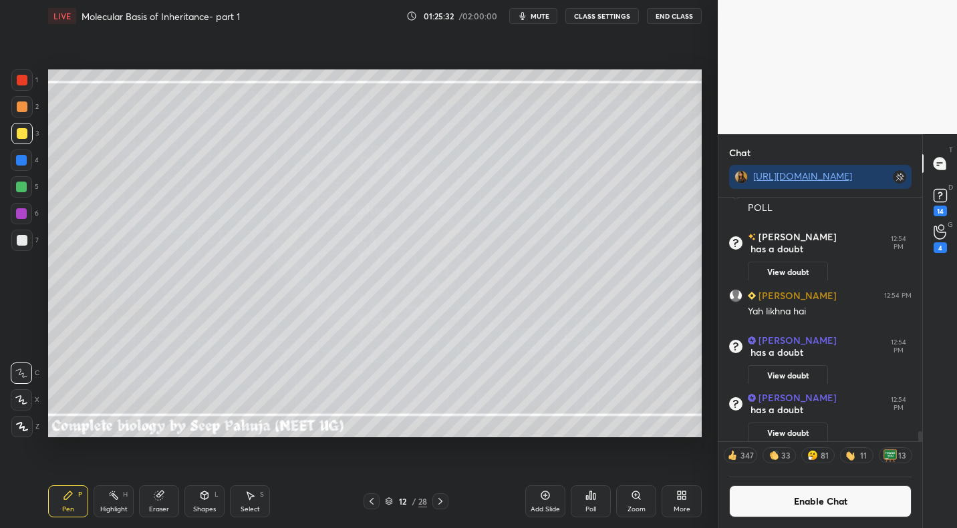
drag, startPoint x: 808, startPoint y: 504, endPoint x: 807, endPoint y: 445, distance: 58.8
click at [808, 504] on button "Enable Chat" at bounding box center [820, 502] width 182 height 32
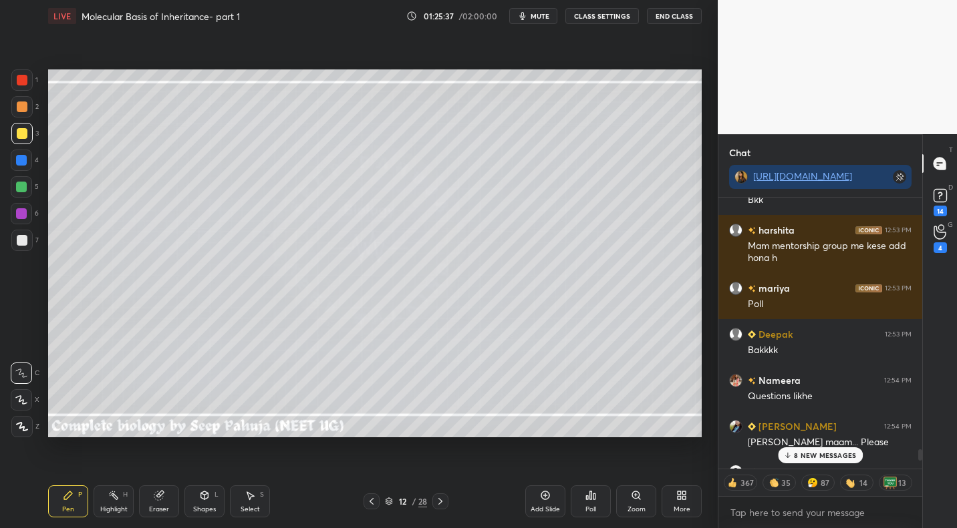
click at [832, 454] on p "8 NEW MESSAGES" at bounding box center [825, 456] width 62 height 8
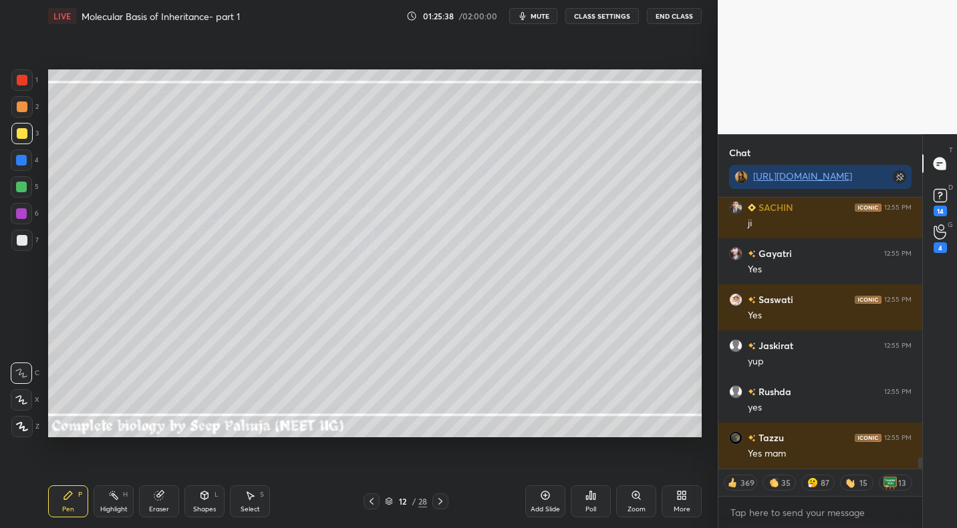
scroll to position [6603, 0]
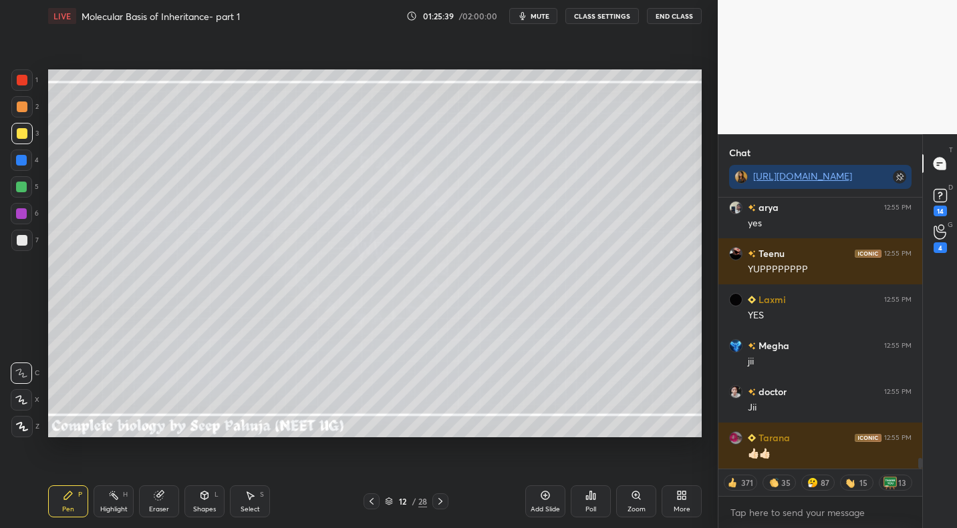
click at [115, 512] on div "Highlight" at bounding box center [113, 509] width 27 height 7
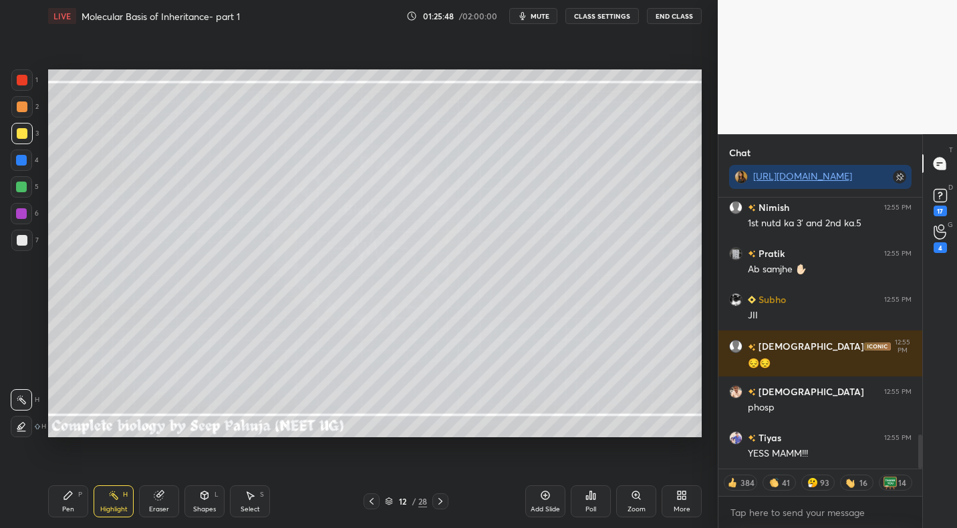
scroll to position [2073, 0]
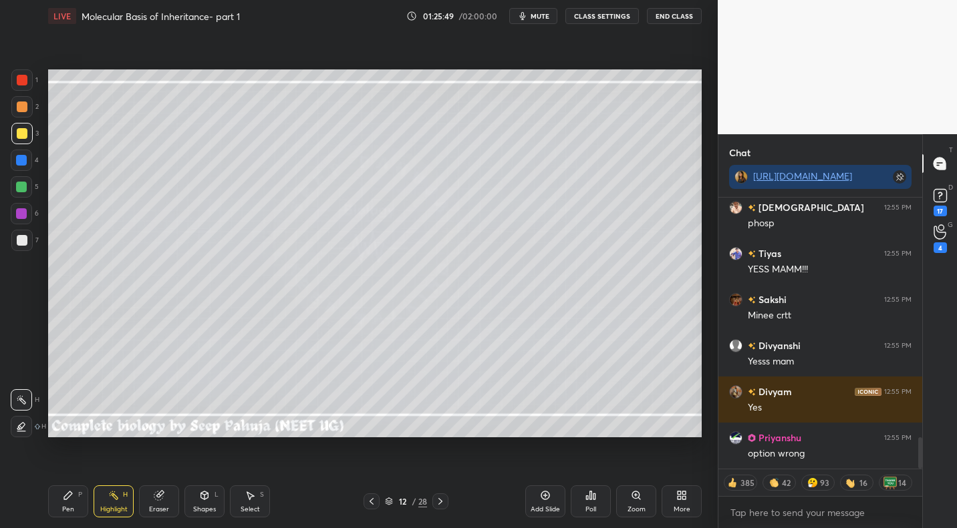
click at [617, 18] on button "CLASS SETTINGS" at bounding box center [601, 16] width 73 height 16
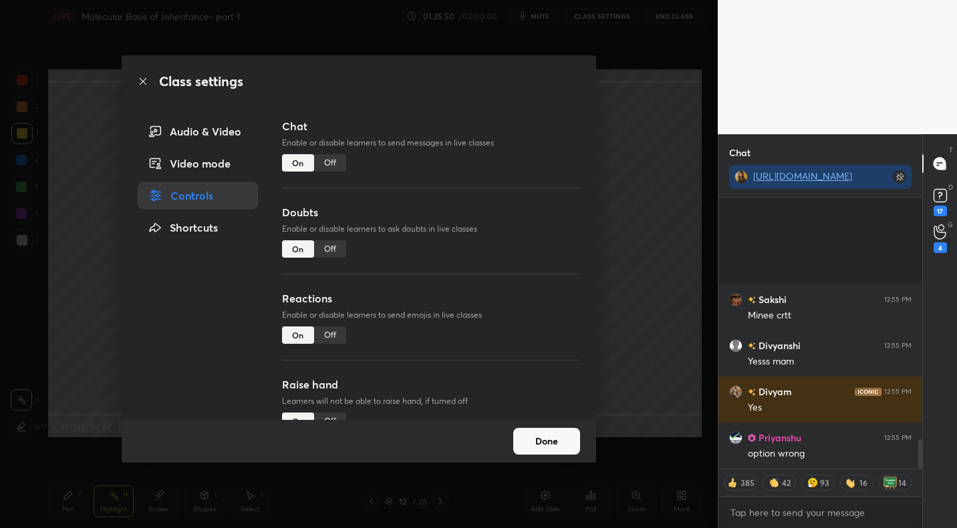
type textarea "x"
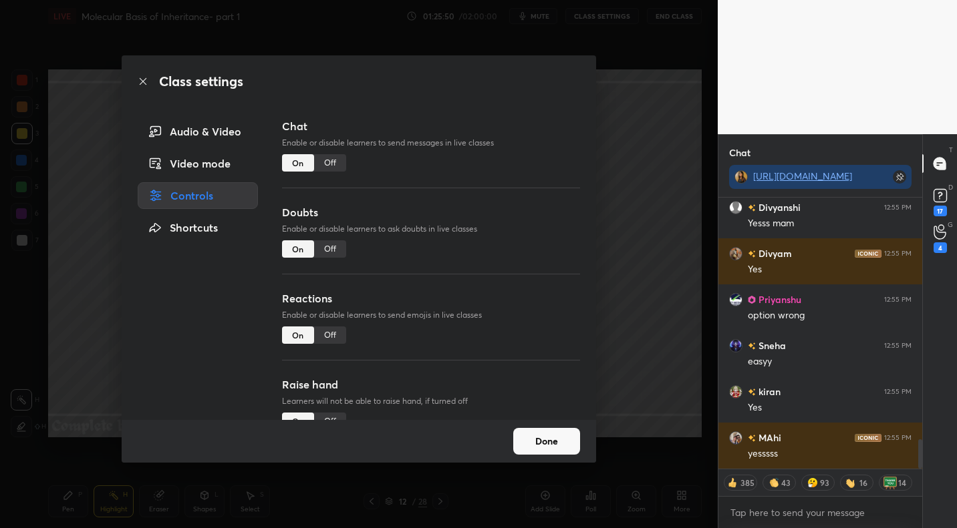
click at [332, 162] on div "Off" at bounding box center [330, 162] width 32 height 17
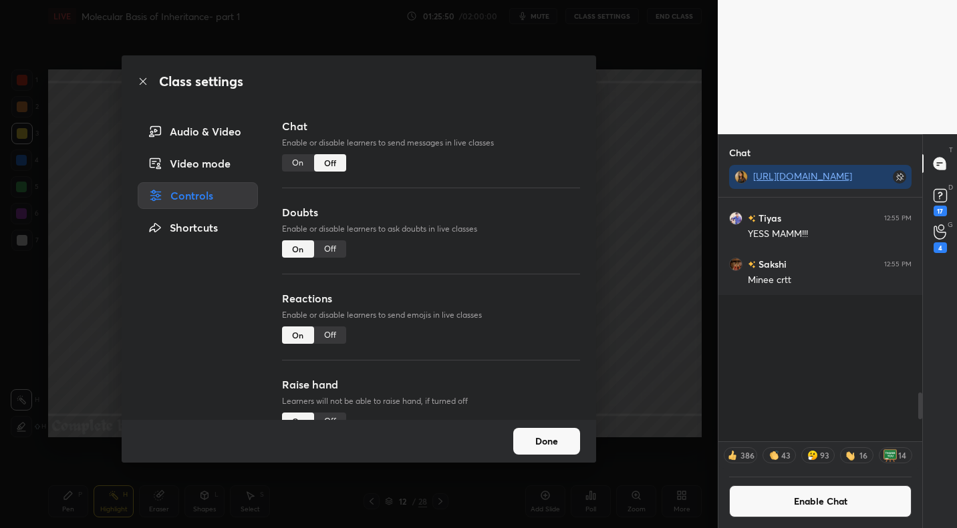
scroll to position [240, 200]
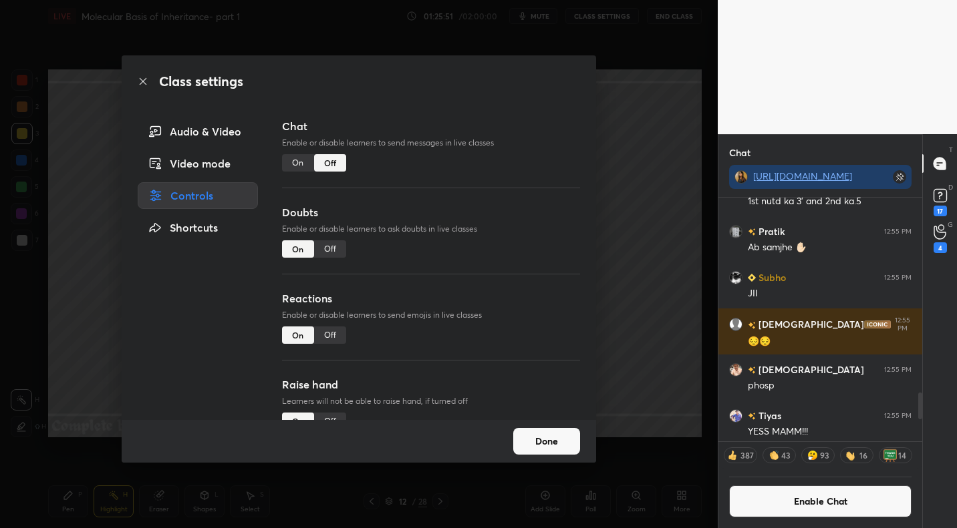
click at [546, 444] on button "Done" at bounding box center [546, 441] width 67 height 27
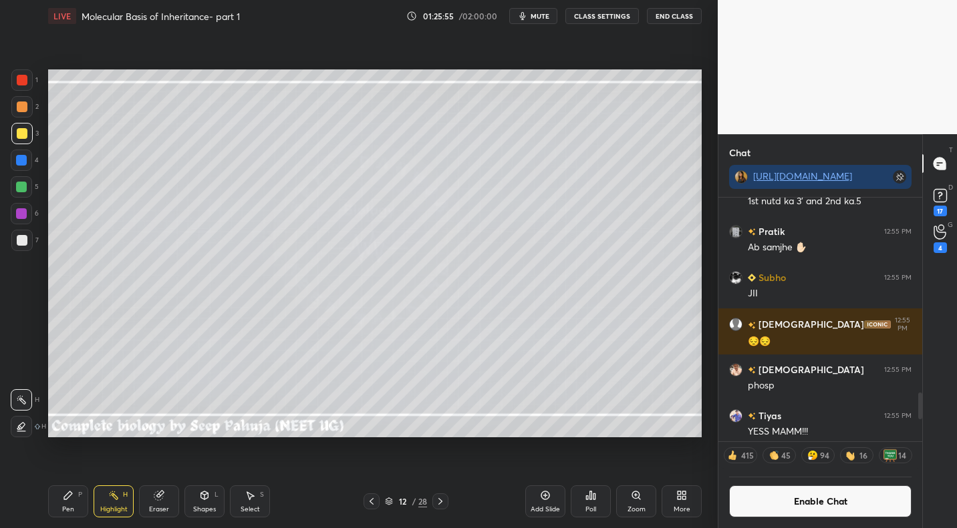
drag, startPoint x: 376, startPoint y: 497, endPoint x: 392, endPoint y: 486, distance: 19.6
click at [376, 497] on icon at bounding box center [371, 501] width 11 height 11
click at [442, 498] on icon at bounding box center [440, 501] width 11 height 11
click at [68, 502] on div "Pen P" at bounding box center [68, 502] width 40 height 32
click at [112, 493] on icon at bounding box center [113, 495] width 11 height 11
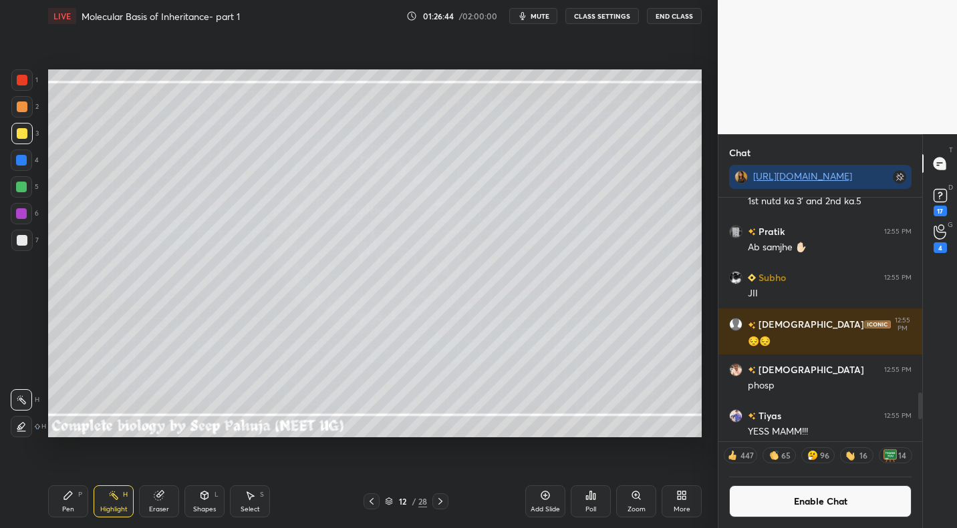
click at [373, 498] on icon at bounding box center [371, 501] width 4 height 7
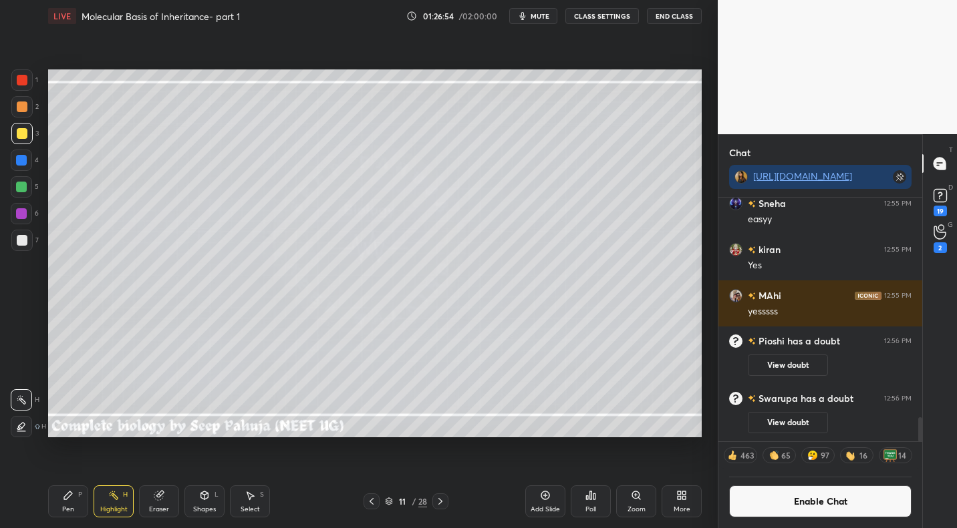
scroll to position [2110, 0]
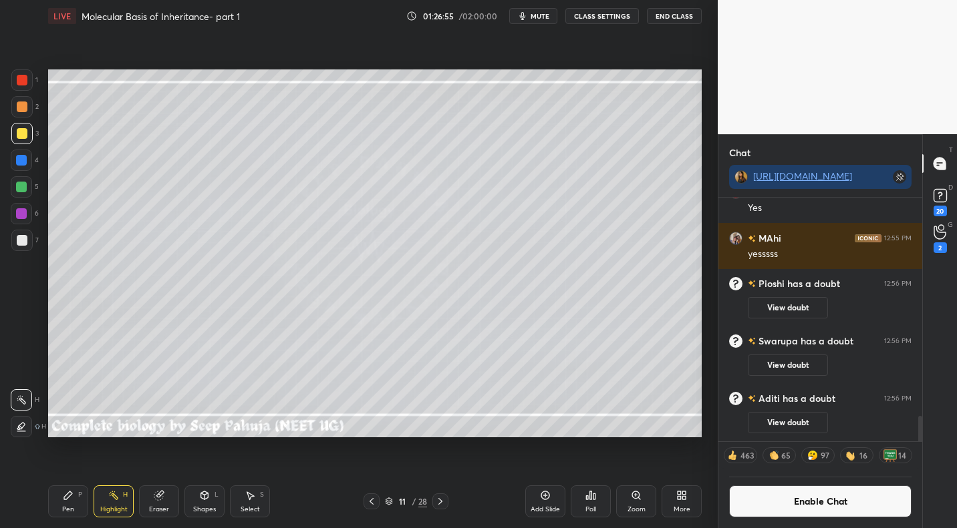
click at [810, 507] on button "Enable Chat" at bounding box center [820, 502] width 182 height 32
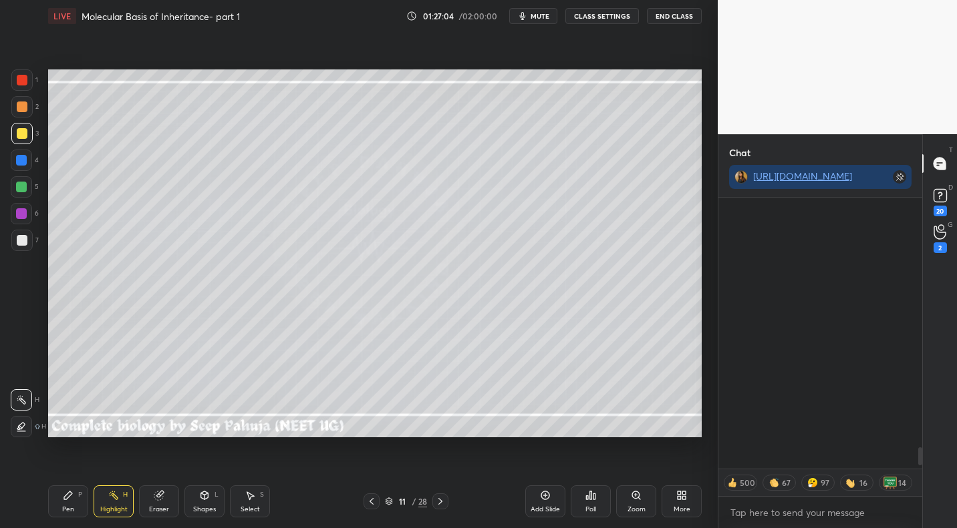
scroll to position [3812, 0]
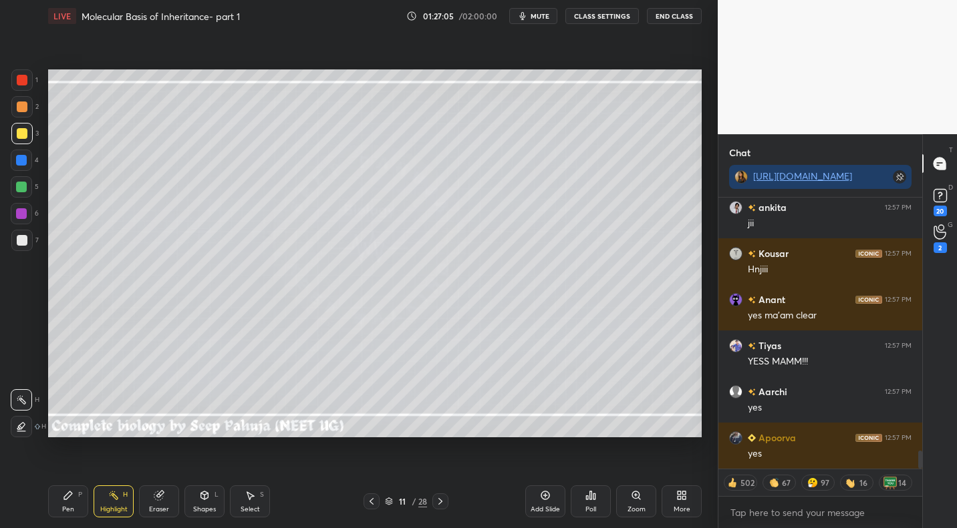
click at [443, 498] on icon at bounding box center [440, 501] width 11 height 11
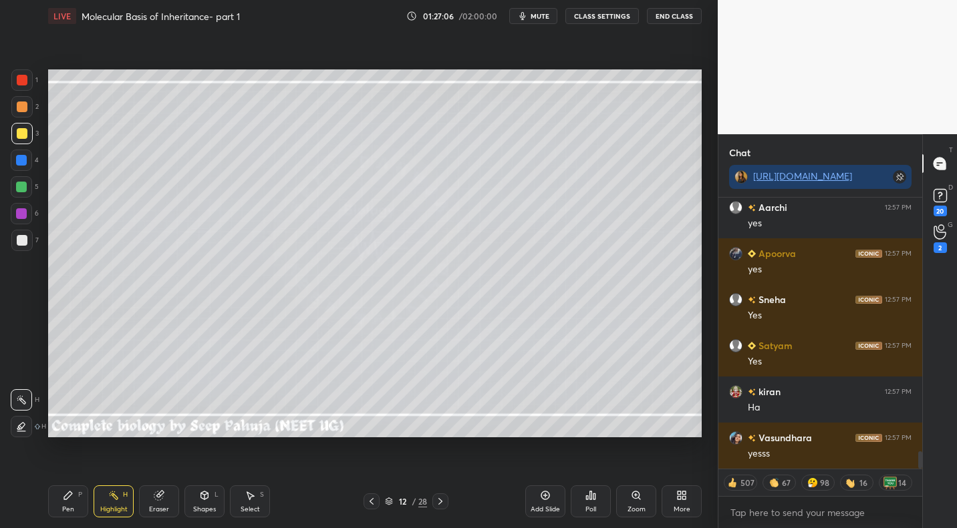
click at [256, 504] on div "Select S" at bounding box center [250, 502] width 40 height 32
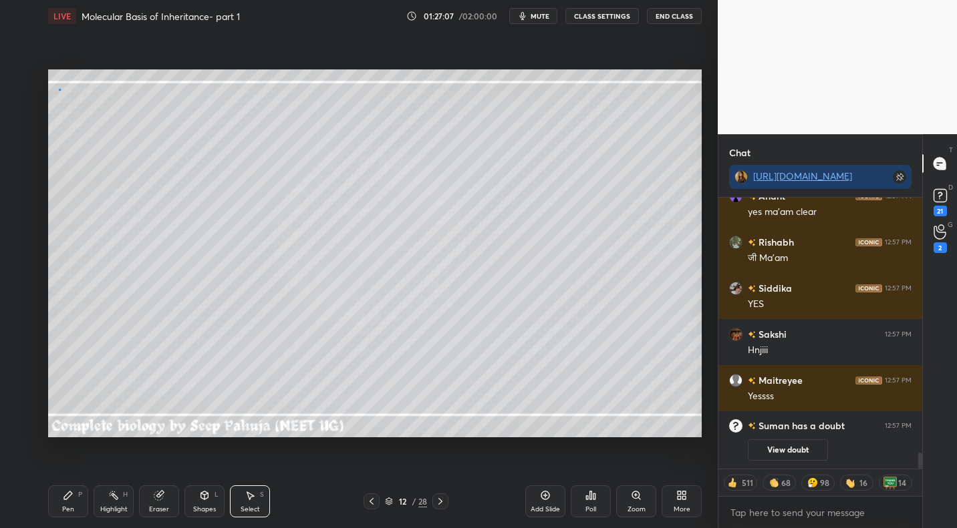
scroll to position [3789, 0]
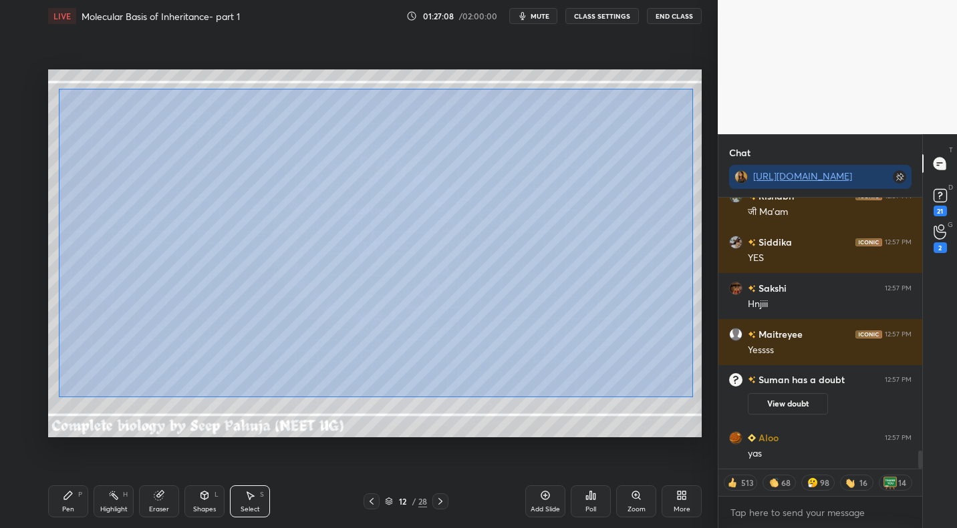
drag, startPoint x: 58, startPoint y: 89, endPoint x: 687, endPoint y: 383, distance: 694.8
click at [698, 399] on div "0 ° Undo Copy Duplicate Duplicate to new slide Delete" at bounding box center [374, 252] width 653 height 367
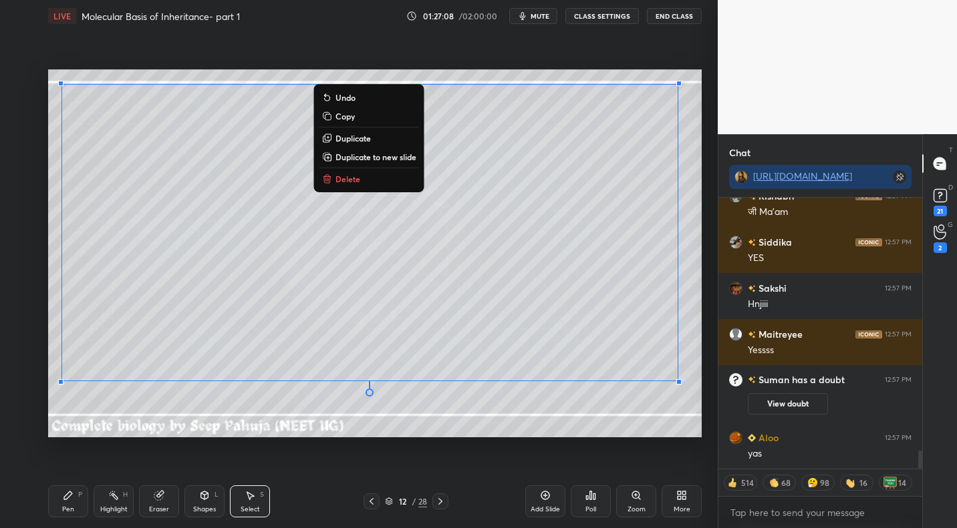
scroll to position [4124, 0]
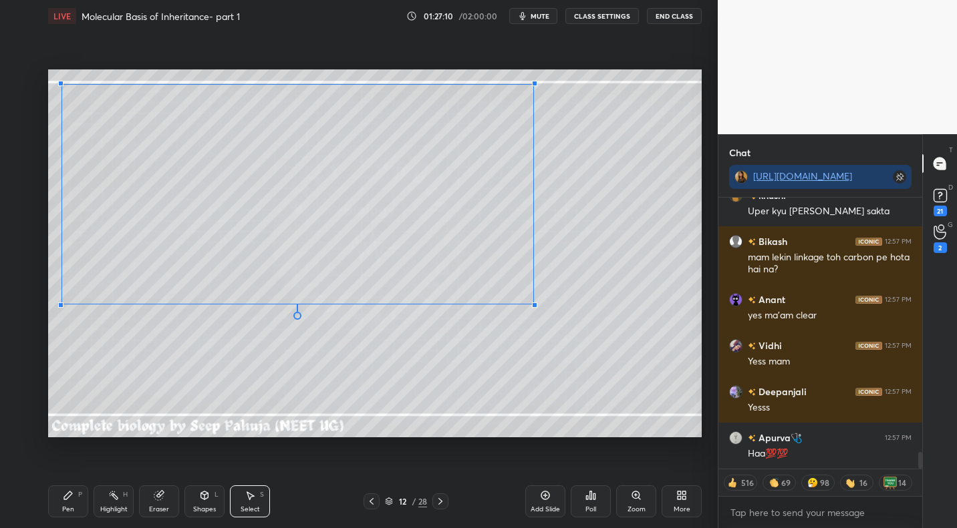
drag, startPoint x: 678, startPoint y: 381, endPoint x: 482, endPoint y: 282, distance: 220.2
click at [532, 303] on div at bounding box center [534, 305] width 5 height 5
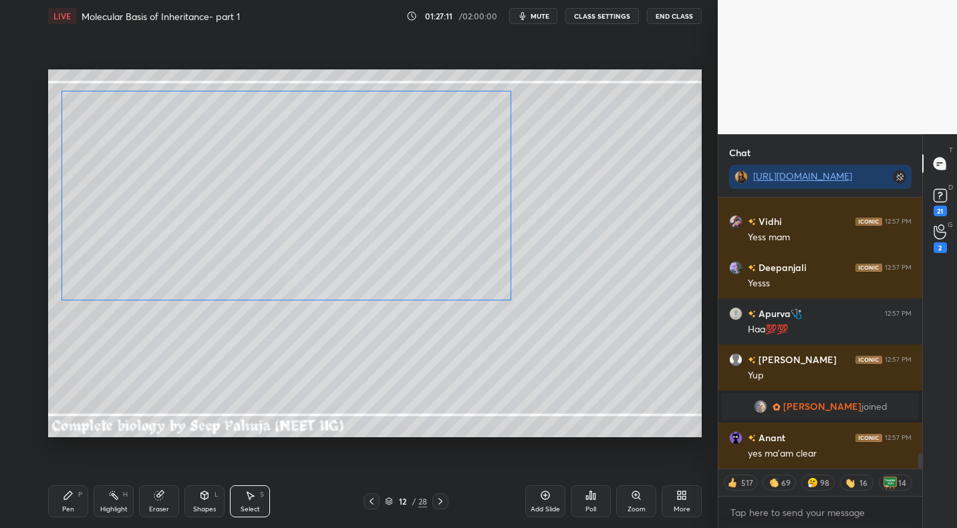
drag, startPoint x: 228, startPoint y: 155, endPoint x: 224, endPoint y: 182, distance: 27.8
click at [225, 180] on div "0 ° Undo Copy Duplicate Duplicate to new slide Delete" at bounding box center [374, 252] width 653 height 367
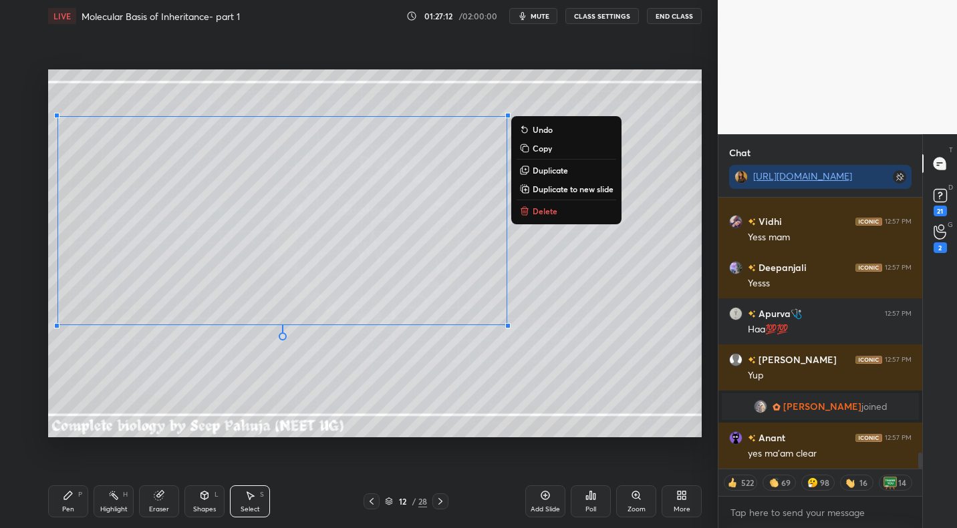
scroll to position [4386, 0]
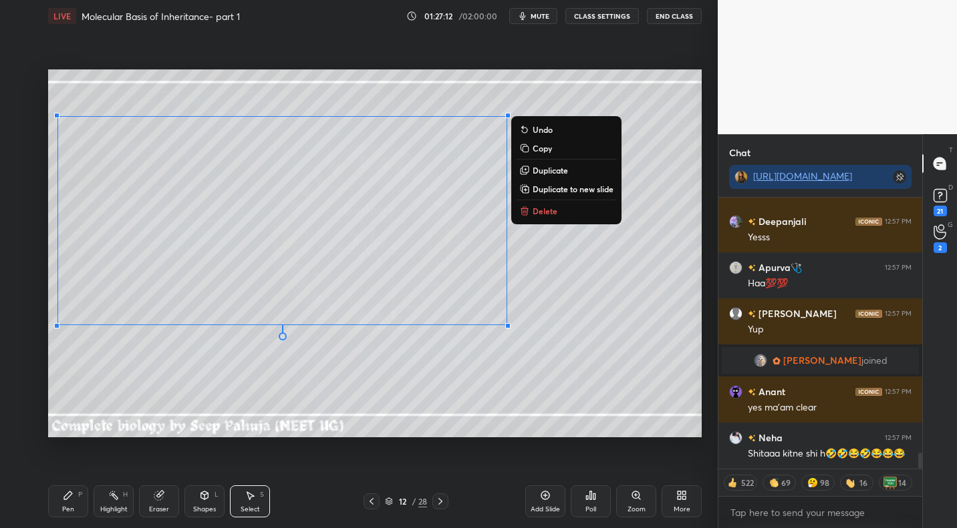
click at [78, 504] on div "Pen P" at bounding box center [68, 502] width 40 height 32
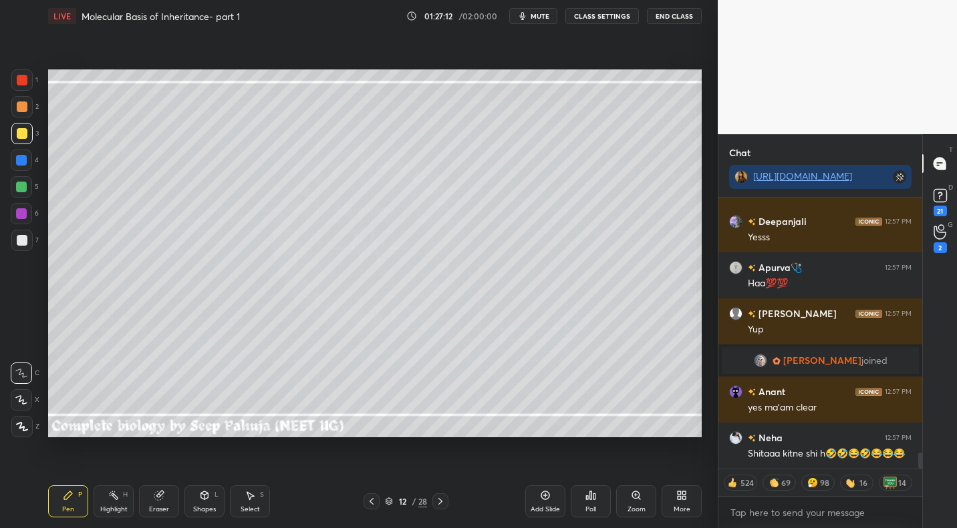
click at [27, 84] on div at bounding box center [21, 79] width 21 height 21
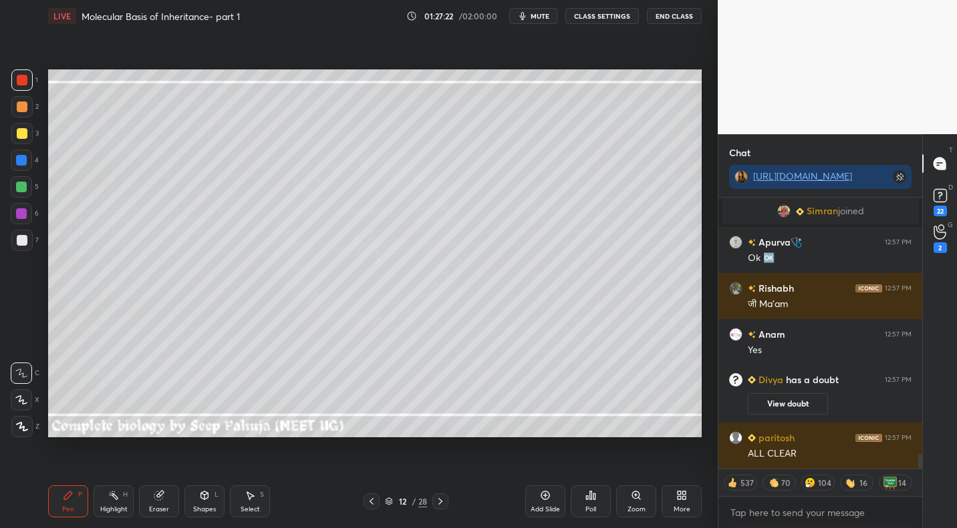
scroll to position [4641, 0]
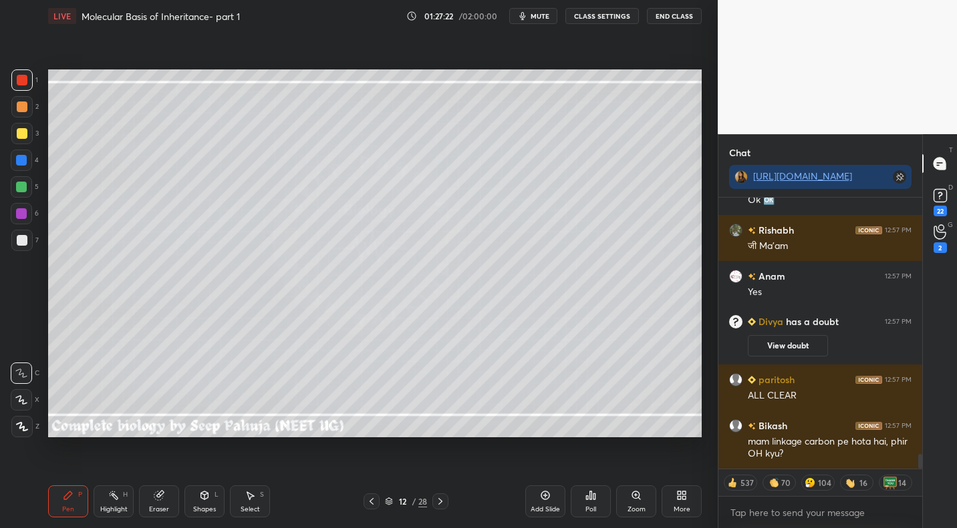
click at [20, 244] on div at bounding box center [22, 240] width 11 height 11
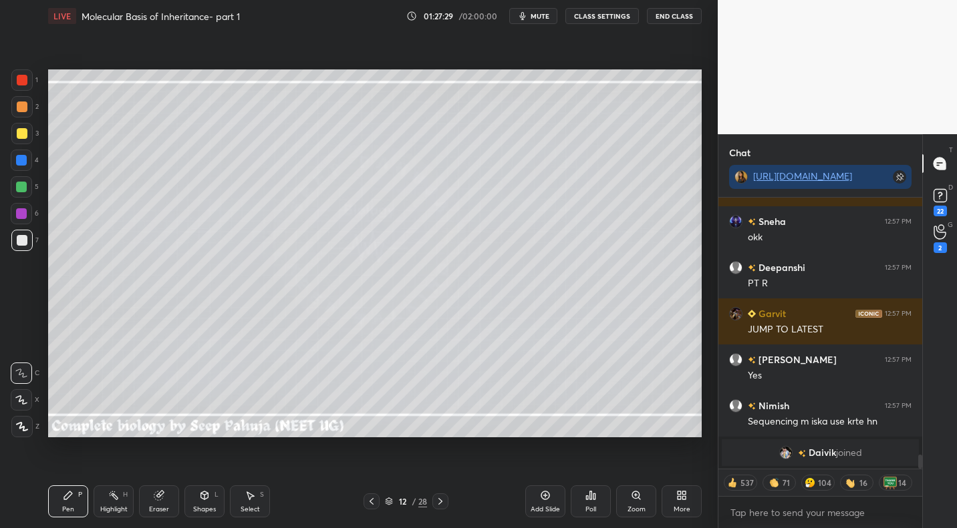
scroll to position [5009, 0]
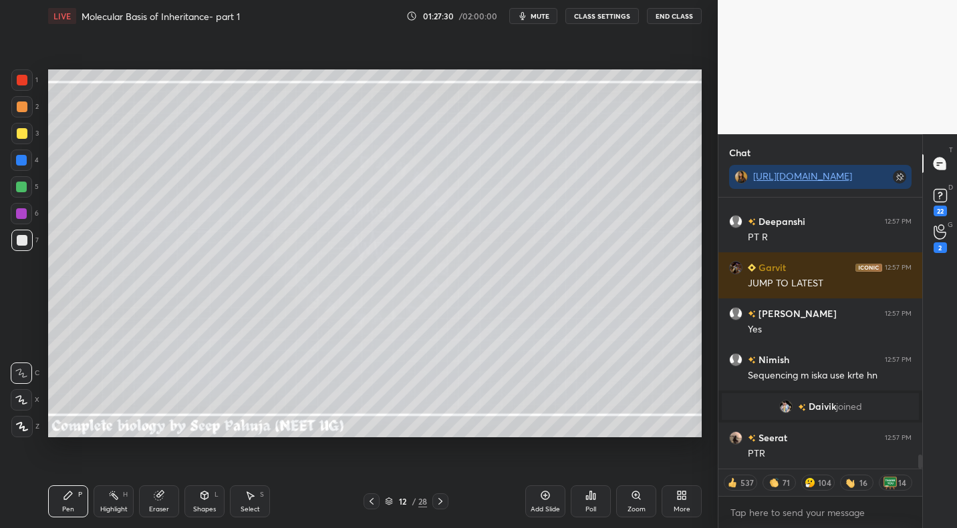
drag, startPoint x: 31, startPoint y: 186, endPoint x: 40, endPoint y: 193, distance: 11.9
click at [31, 186] on div at bounding box center [21, 186] width 21 height 21
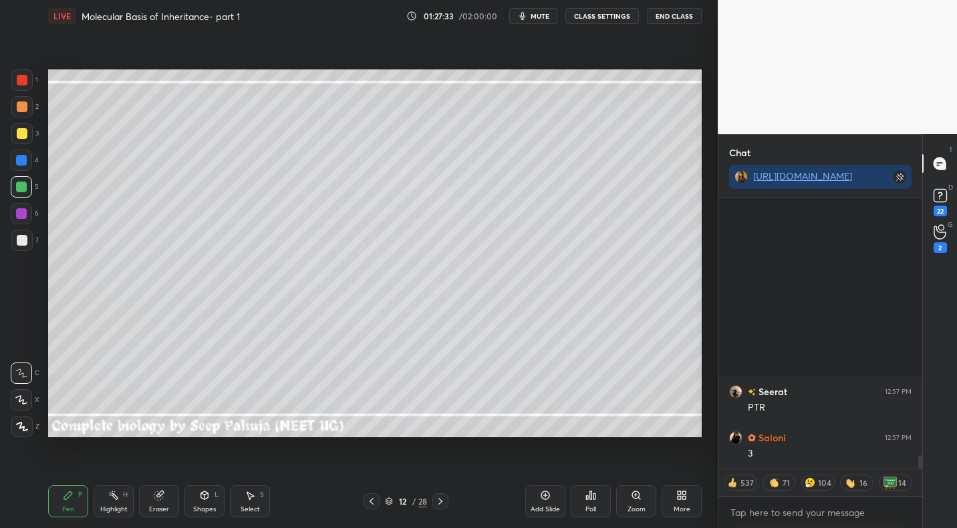
scroll to position [5285, 0]
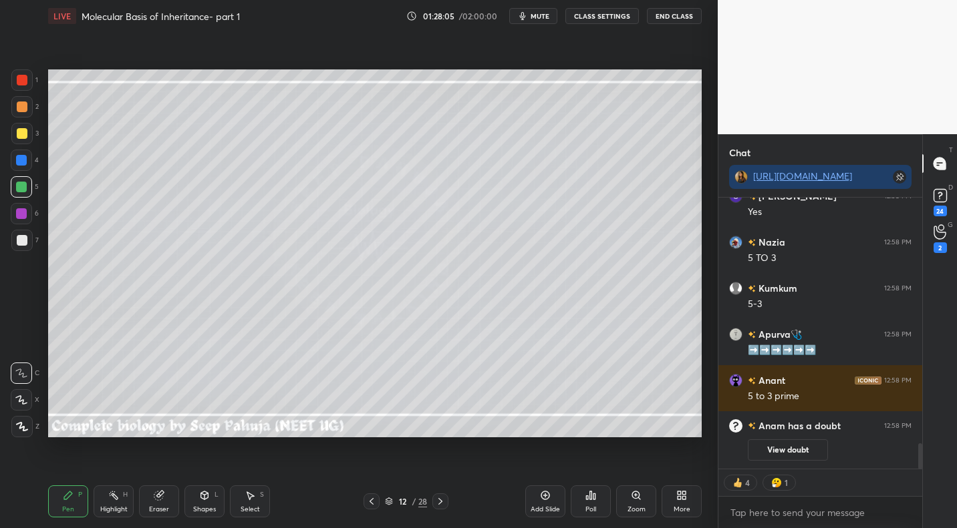
drag, startPoint x: 115, startPoint y: 503, endPoint x: 146, endPoint y: 459, distance: 54.1
click at [115, 503] on div "Highlight H" at bounding box center [114, 502] width 40 height 32
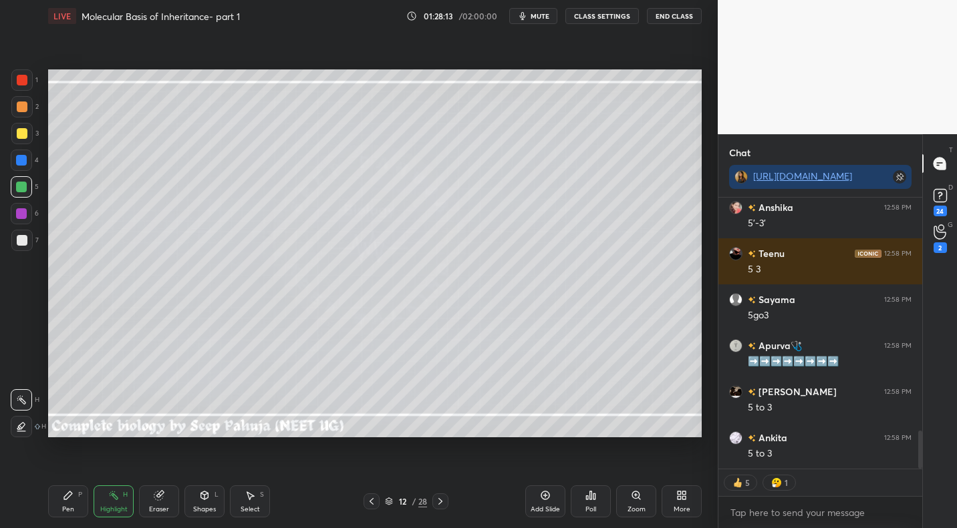
click at [21, 134] on div at bounding box center [22, 133] width 11 height 11
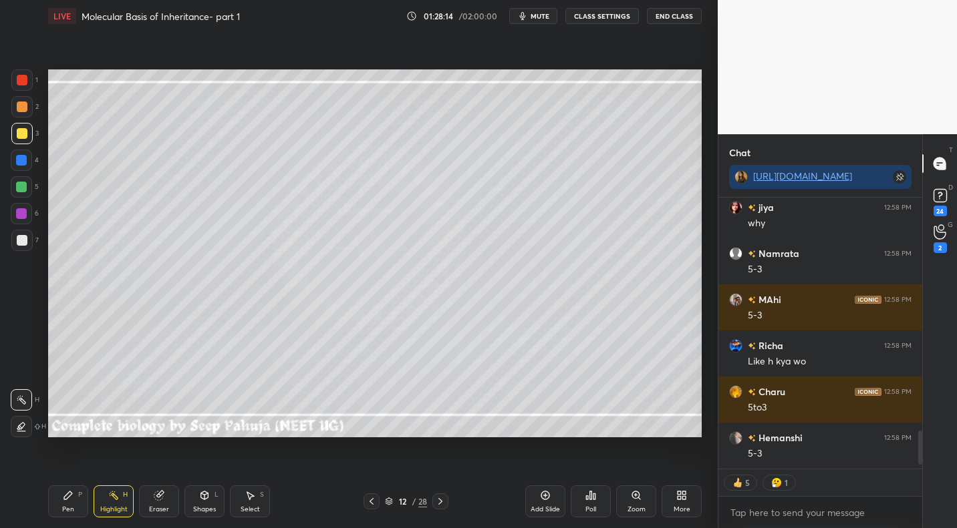
click at [71, 498] on icon at bounding box center [68, 495] width 11 height 11
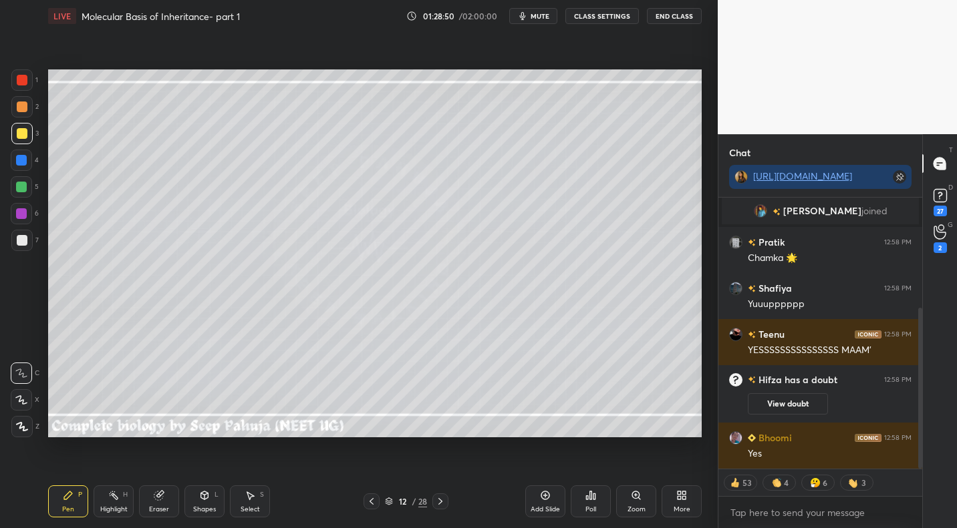
click at [589, 504] on div "Poll" at bounding box center [590, 502] width 40 height 32
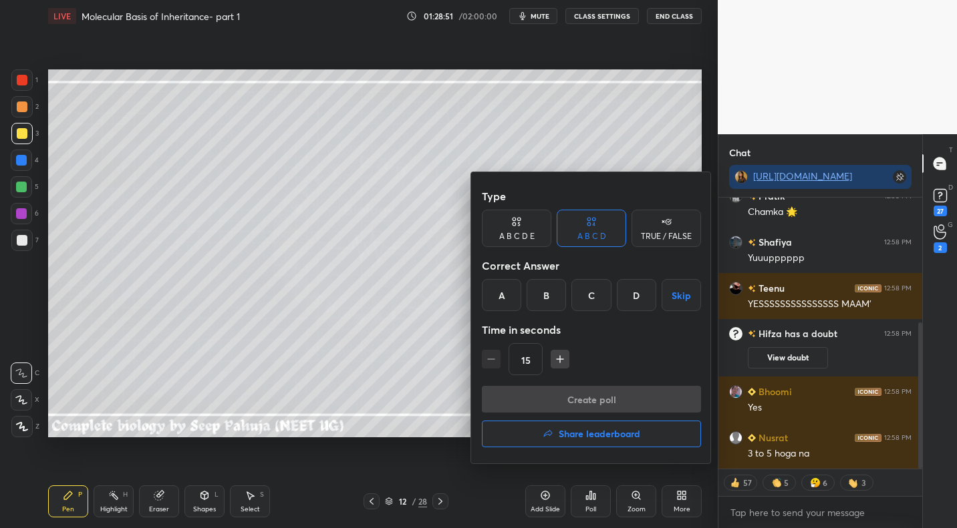
click at [679, 291] on button "Skip" at bounding box center [680, 295] width 39 height 32
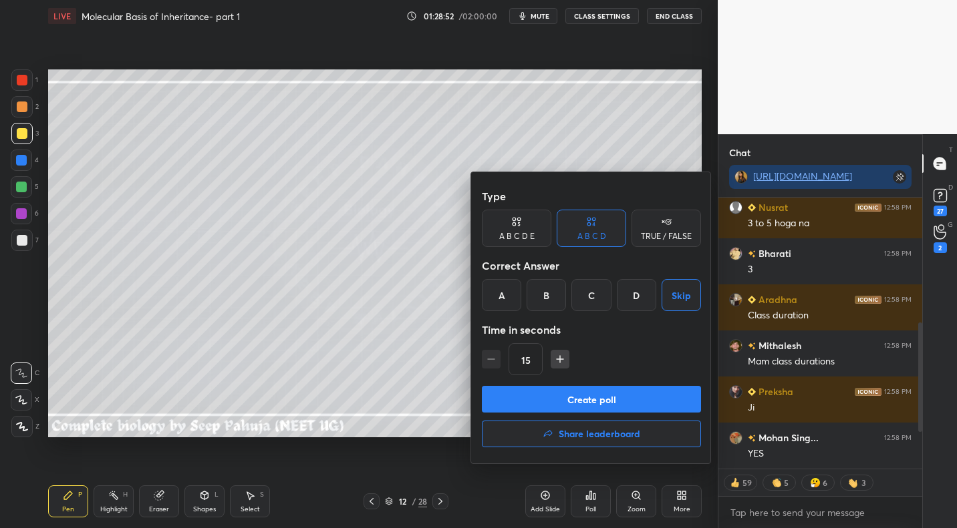
click at [669, 242] on div "TRUE / FALSE" at bounding box center [665, 228] width 69 height 37
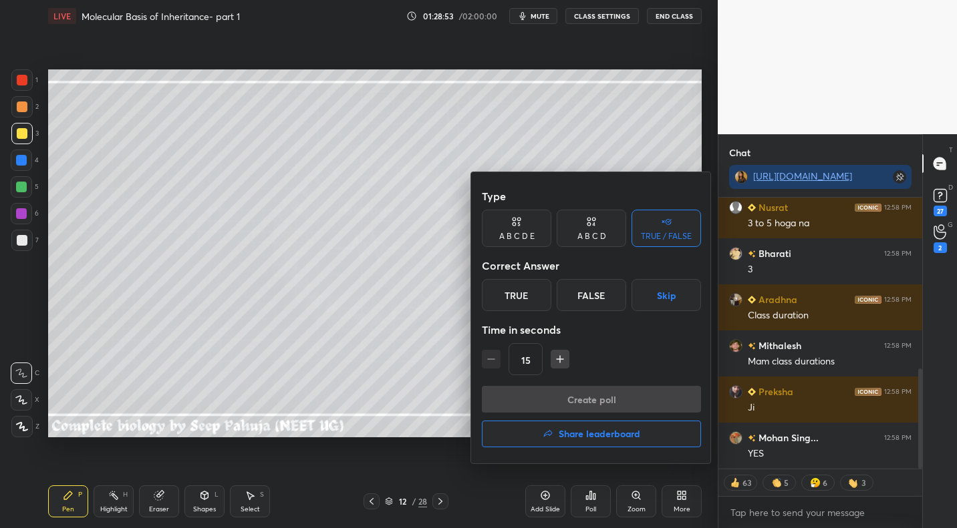
click at [684, 301] on button "Skip" at bounding box center [665, 295] width 69 height 32
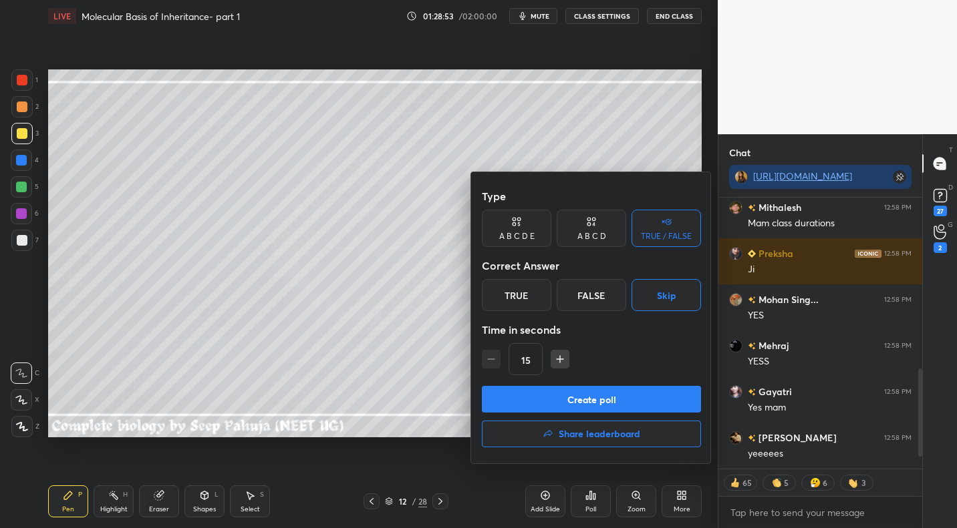
click at [627, 395] on button "Create poll" at bounding box center [591, 399] width 219 height 27
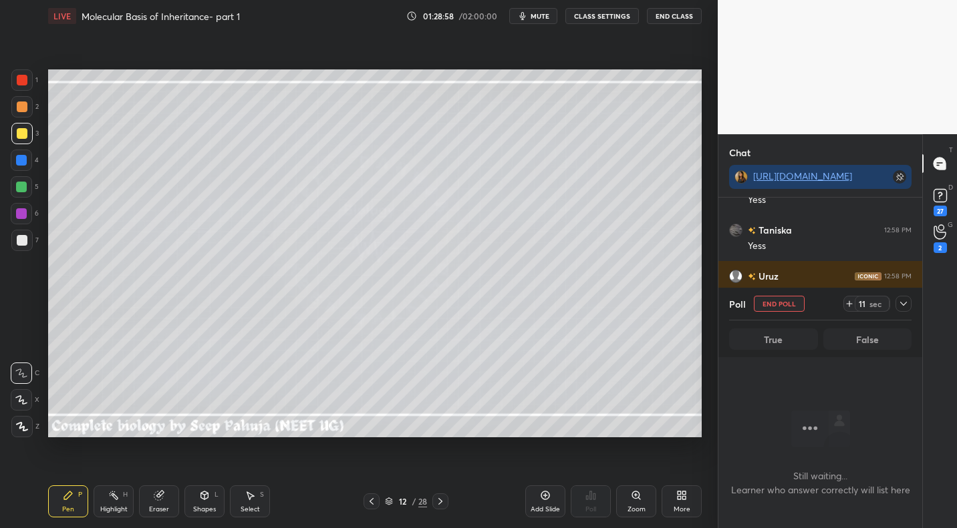
click at [370, 501] on icon at bounding box center [371, 501] width 4 height 7
click at [369, 502] on icon at bounding box center [371, 501] width 11 height 11
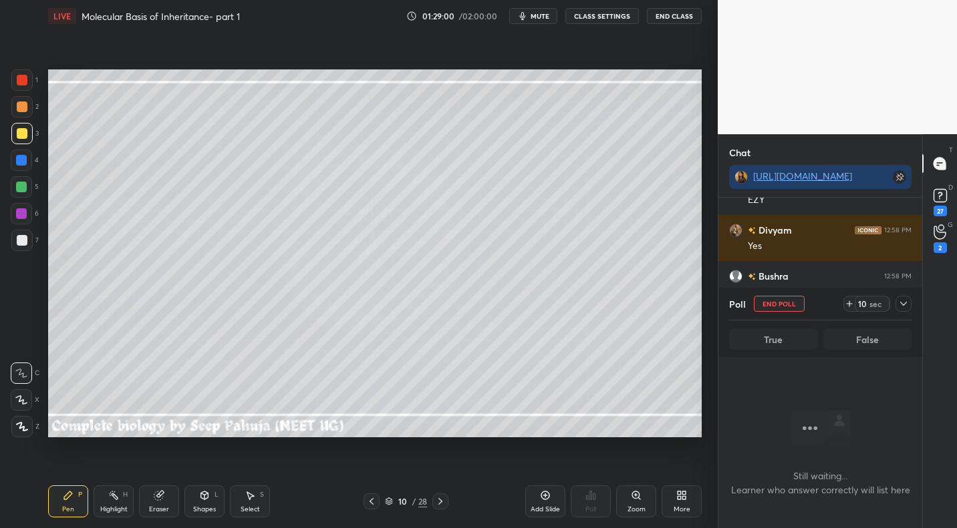
drag, startPoint x: 369, startPoint y: 502, endPoint x: 379, endPoint y: 488, distance: 17.2
click at [369, 502] on icon at bounding box center [371, 501] width 11 height 11
click at [438, 498] on icon at bounding box center [440, 501] width 4 height 7
click at [438, 500] on icon at bounding box center [440, 501] width 11 height 11
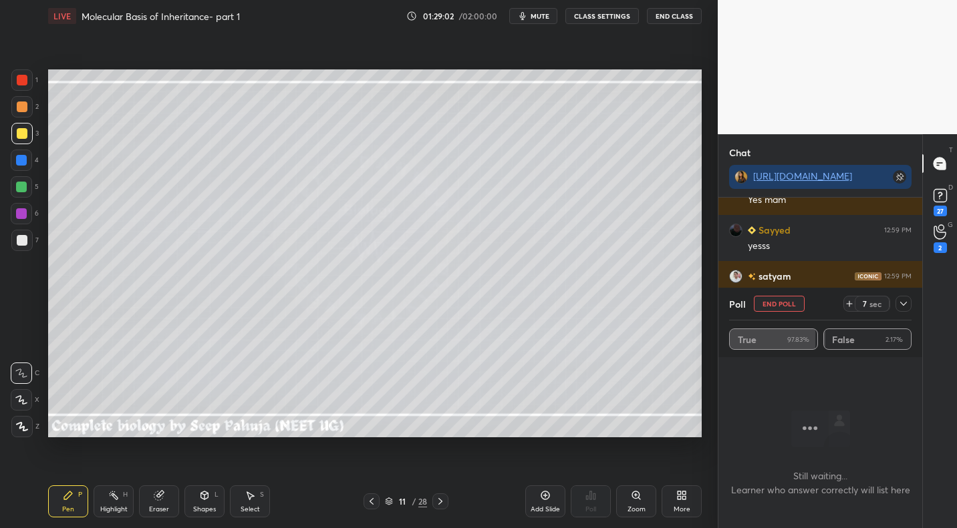
click at [440, 504] on icon at bounding box center [440, 501] width 11 height 11
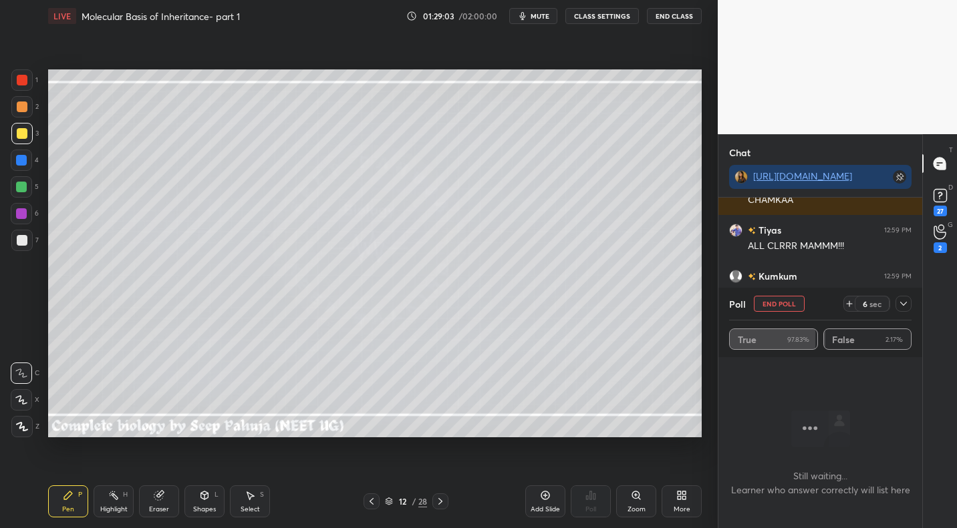
click at [440, 499] on icon at bounding box center [440, 501] width 4 height 7
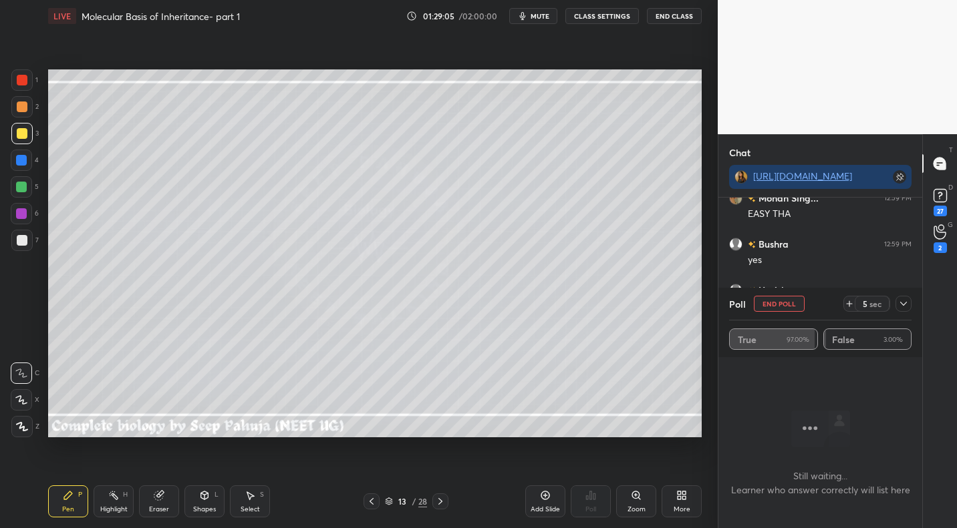
drag, startPoint x: 368, startPoint y: 500, endPoint x: 363, endPoint y: 510, distance: 11.1
click at [369, 500] on div at bounding box center [371, 502] width 16 height 16
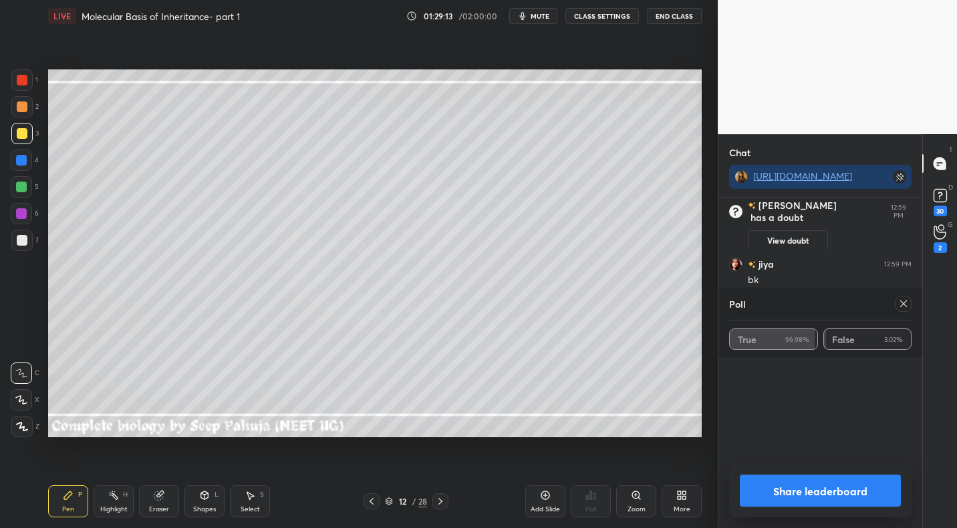
click at [904, 305] on icon at bounding box center [903, 304] width 11 height 11
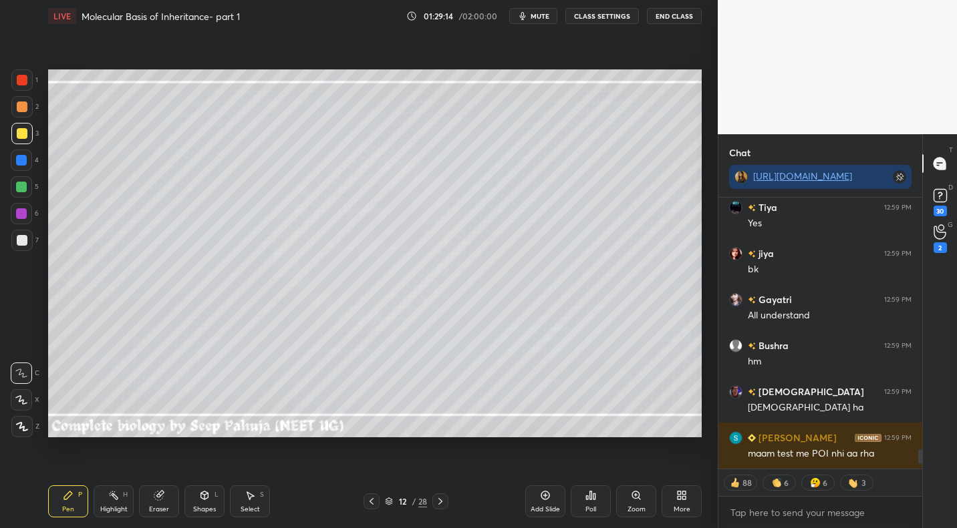
click at [370, 503] on icon at bounding box center [371, 501] width 11 height 11
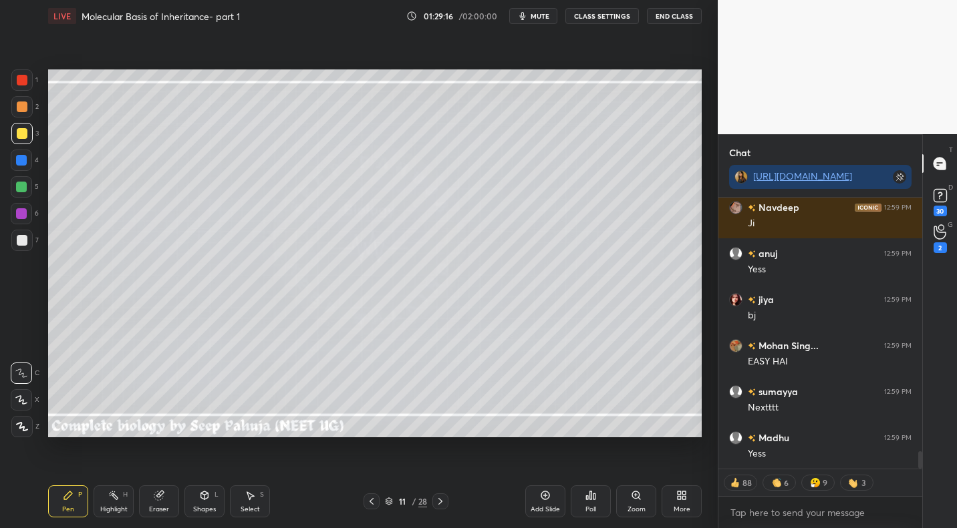
click at [375, 500] on icon at bounding box center [371, 501] width 11 height 11
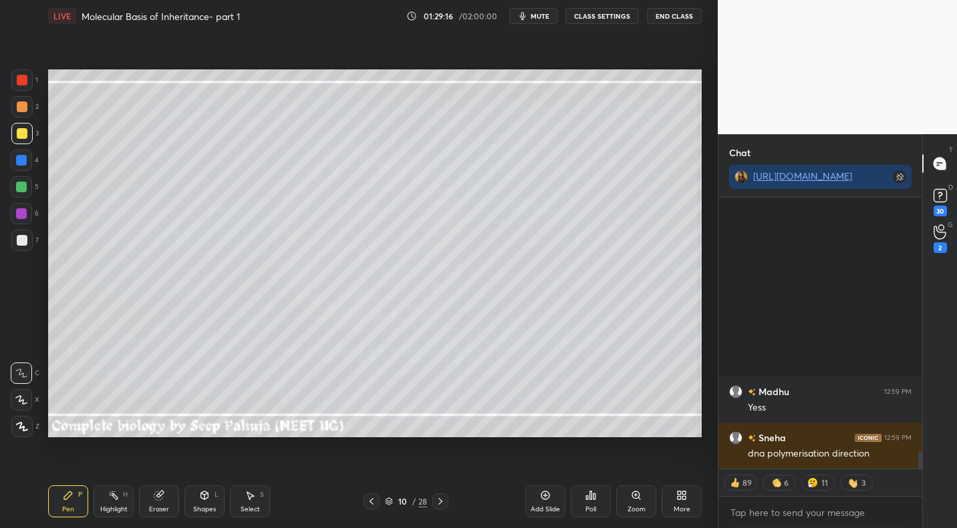
click at [375, 500] on icon at bounding box center [371, 501] width 11 height 11
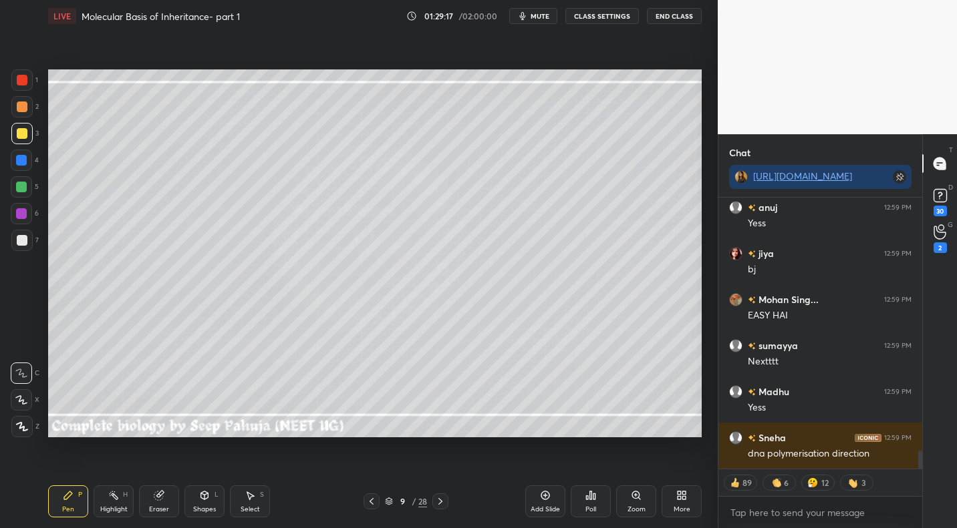
click at [375, 504] on icon at bounding box center [371, 501] width 11 height 11
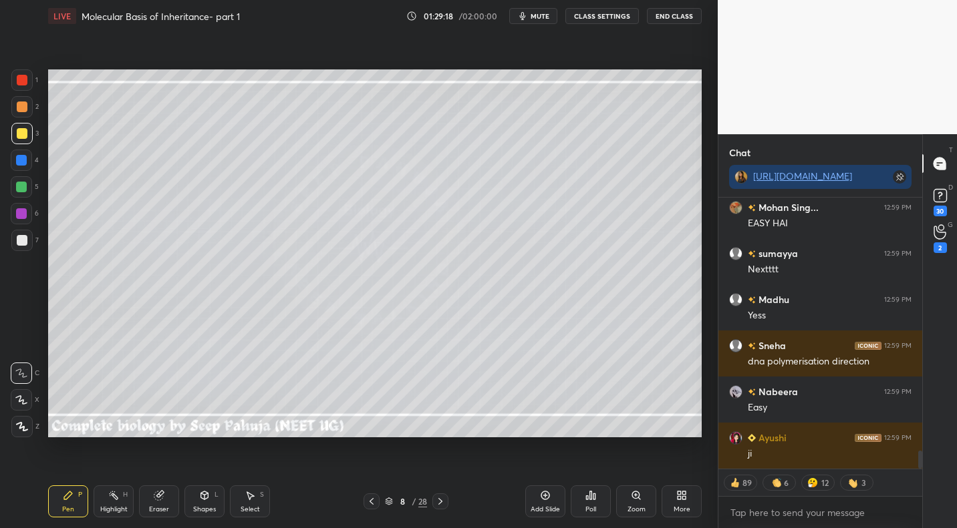
drag, startPoint x: 124, startPoint y: 498, endPoint x: 132, endPoint y: 462, distance: 36.2
click at [124, 498] on div "H" at bounding box center [125, 495] width 5 height 7
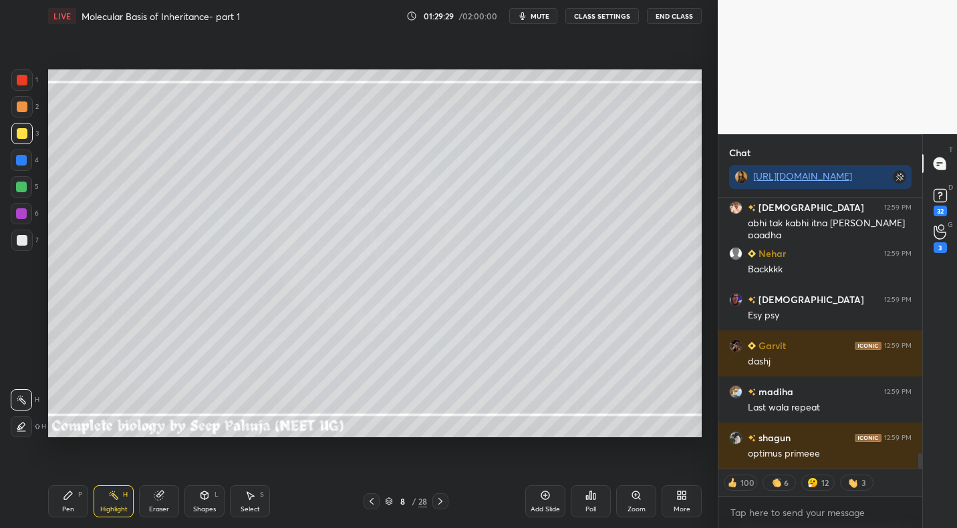
click at [374, 500] on icon at bounding box center [371, 501] width 11 height 11
click at [375, 497] on icon at bounding box center [371, 501] width 11 height 11
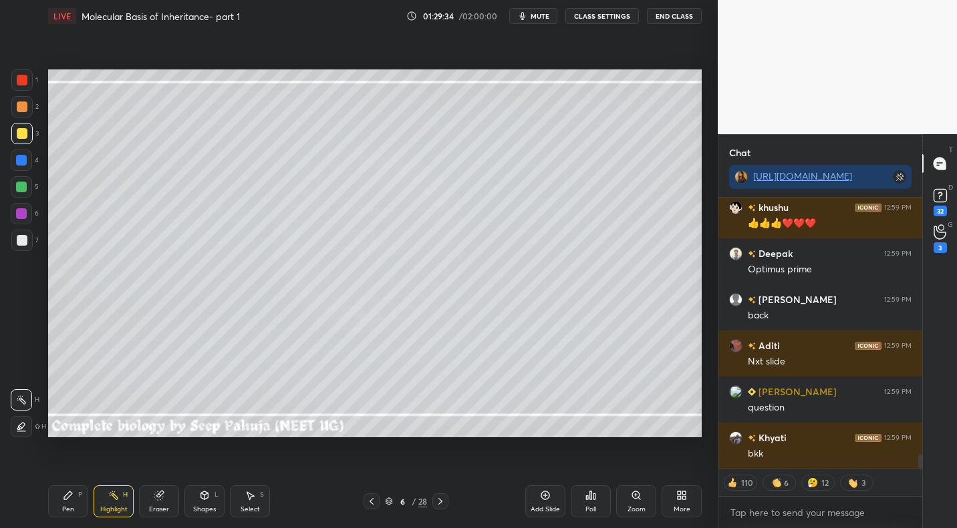
click at [444, 500] on icon at bounding box center [440, 501] width 11 height 11
click at [442, 503] on icon at bounding box center [440, 501] width 11 height 11
click at [441, 504] on icon at bounding box center [440, 501] width 11 height 11
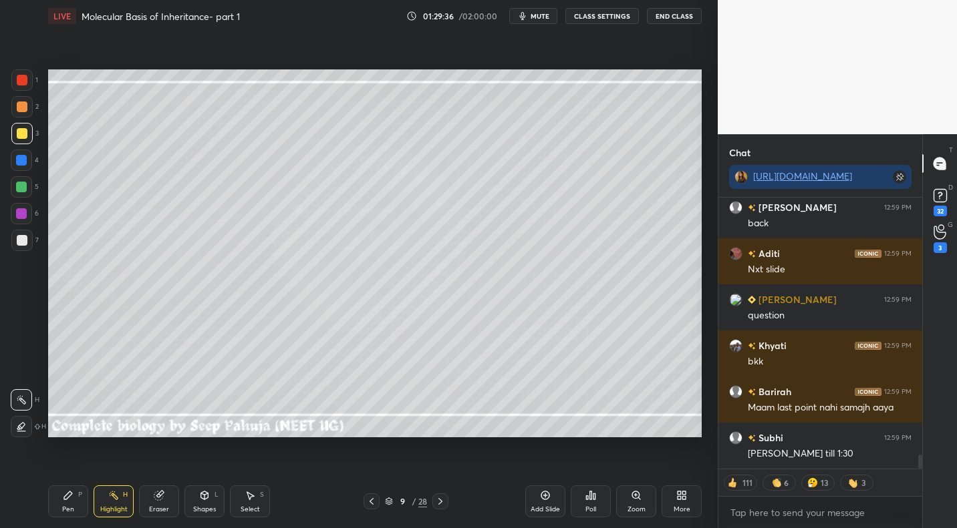
click at [442, 500] on icon at bounding box center [440, 501] width 11 height 11
click at [442, 494] on div at bounding box center [440, 502] width 16 height 16
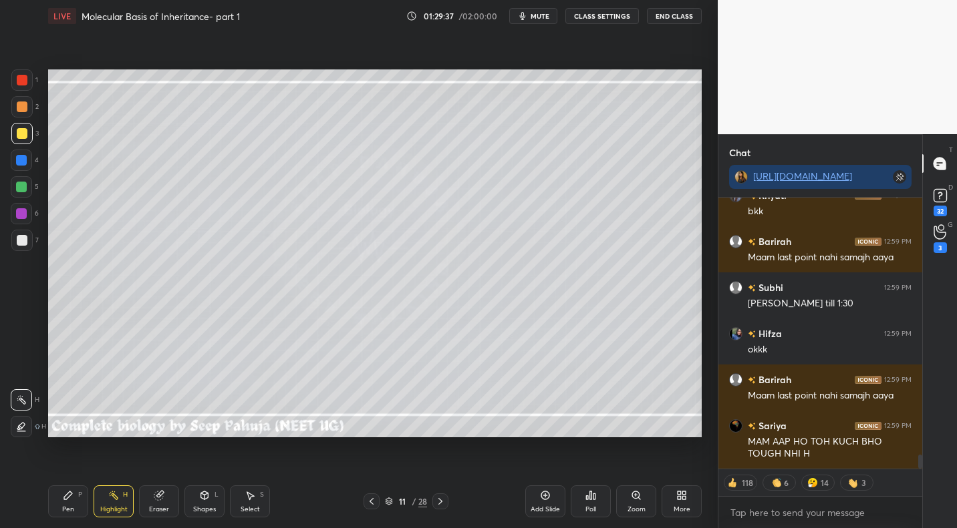
click at [440, 495] on div at bounding box center [440, 502] width 16 height 16
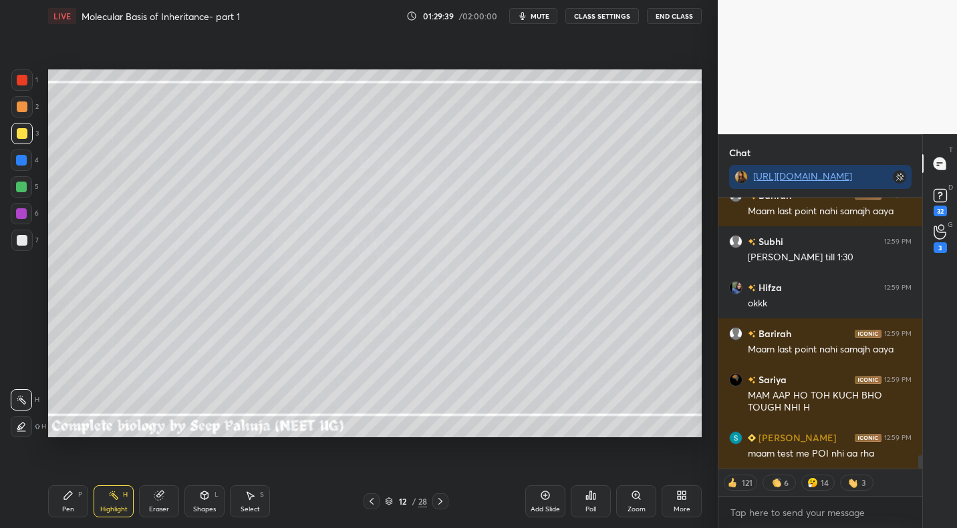
drag, startPoint x: 446, startPoint y: 499, endPoint x: 439, endPoint y: 511, distance: 13.8
click at [446, 499] on div at bounding box center [440, 502] width 16 height 16
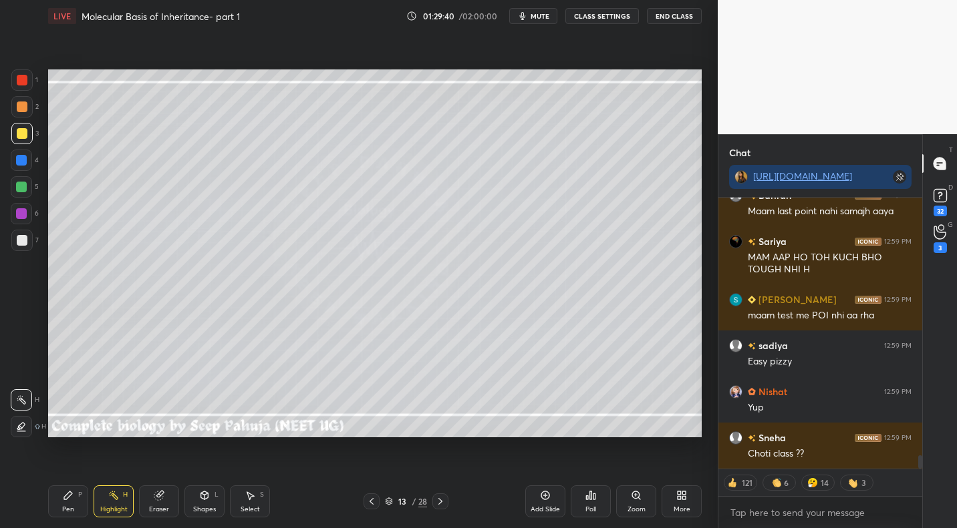
click at [68, 494] on icon at bounding box center [68, 496] width 8 height 8
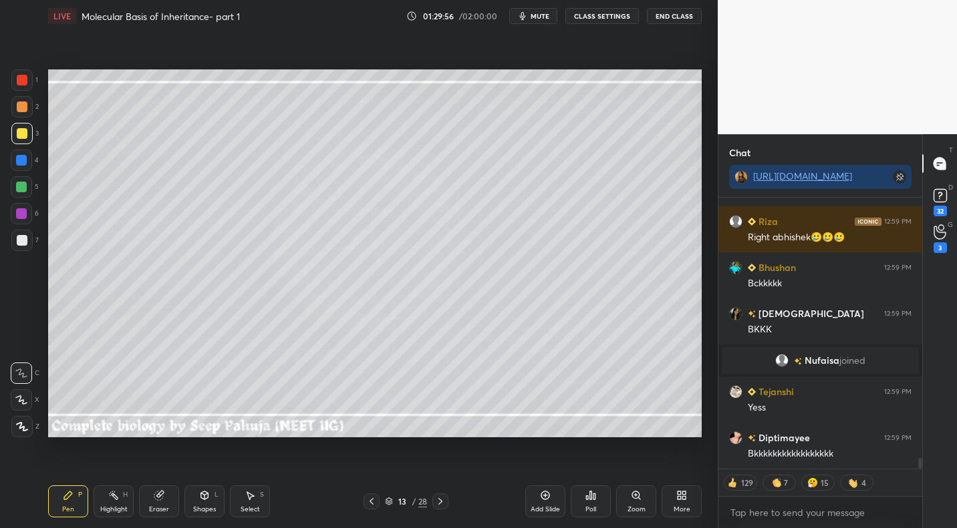
click at [373, 502] on icon at bounding box center [371, 501] width 11 height 11
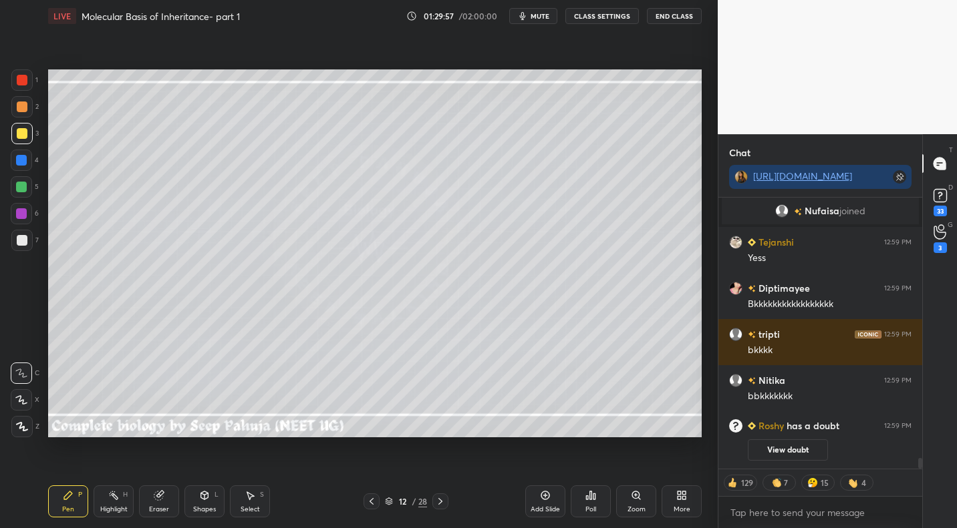
click at [126, 505] on div "Highlight H" at bounding box center [114, 502] width 40 height 32
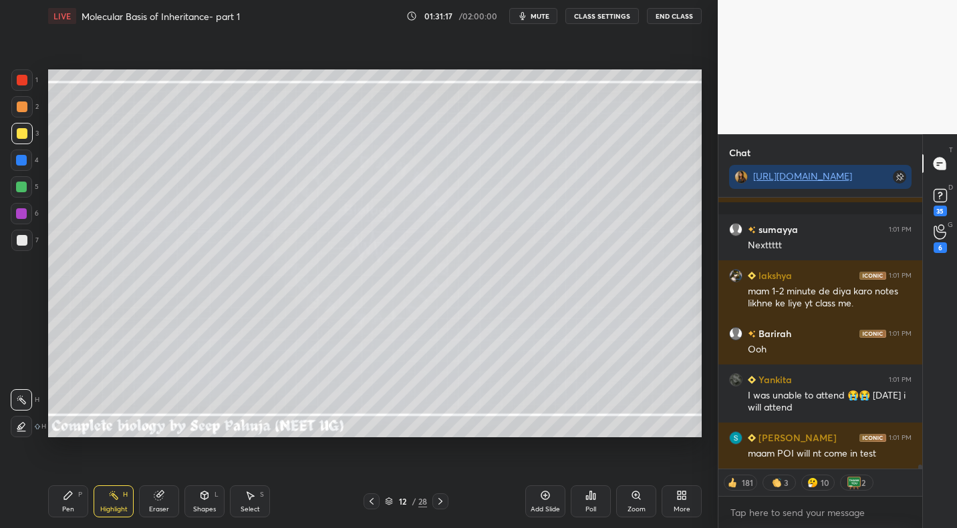
click at [443, 501] on icon at bounding box center [440, 501] width 11 height 11
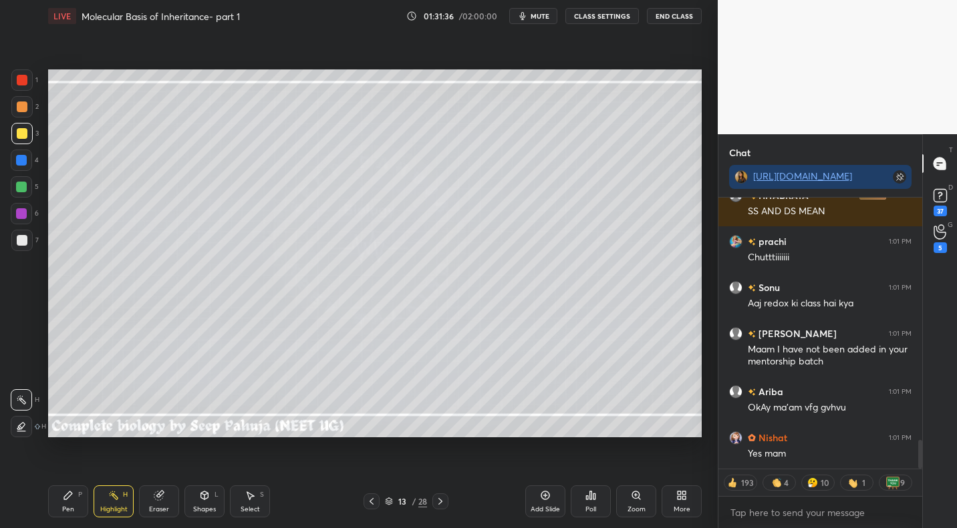
click at [206, 507] on div "Shapes" at bounding box center [204, 509] width 23 height 7
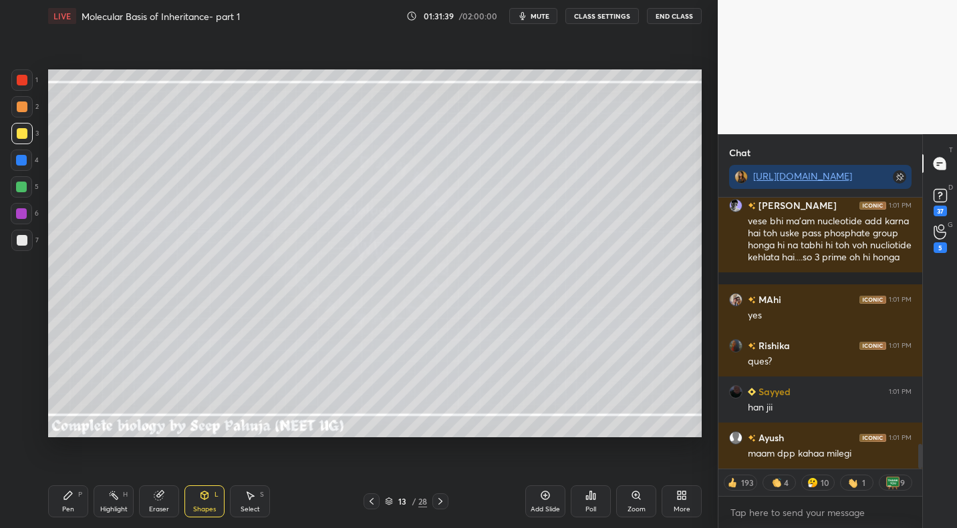
drag, startPoint x: 63, startPoint y: 491, endPoint x: 70, endPoint y: 473, distance: 19.2
click at [63, 492] on icon at bounding box center [68, 495] width 11 height 11
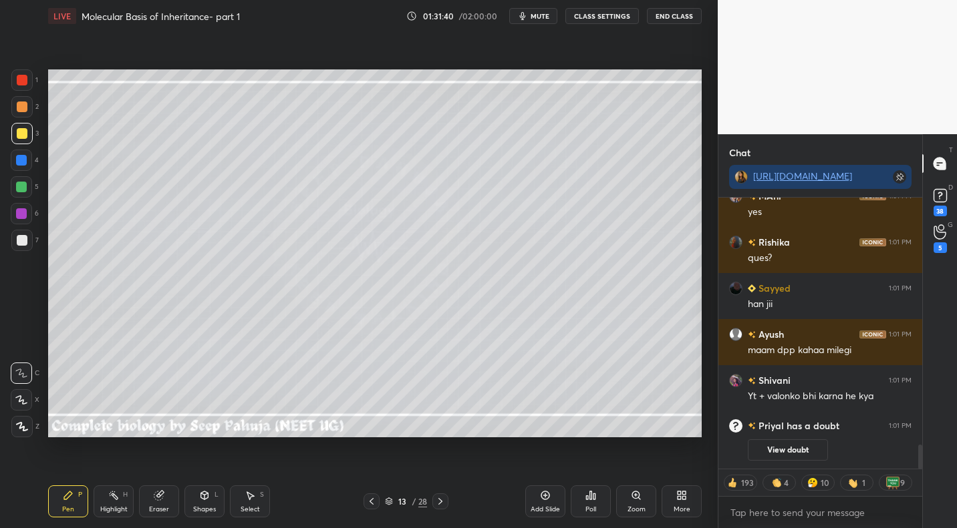
drag, startPoint x: 26, startPoint y: 111, endPoint x: 33, endPoint y: 144, distance: 34.2
click at [26, 111] on div at bounding box center [22, 107] width 11 height 11
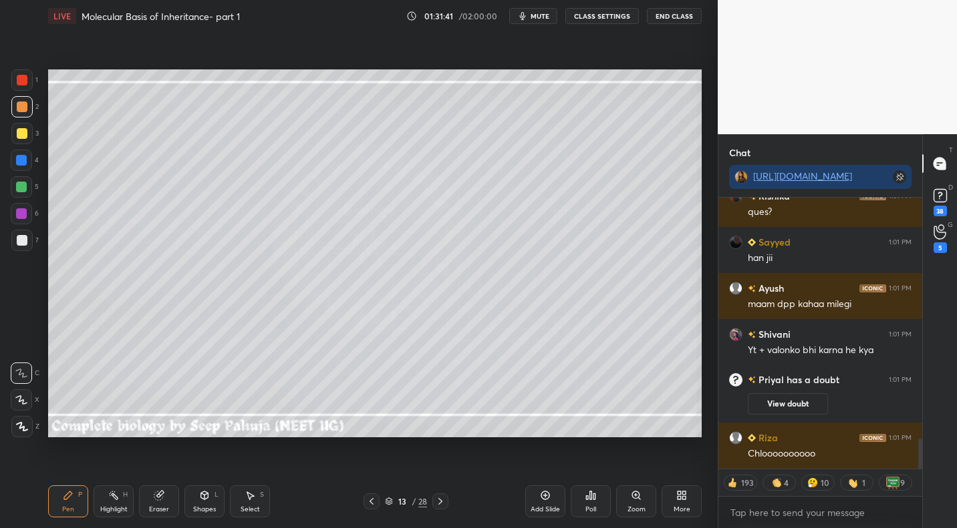
click at [26, 191] on div at bounding box center [21, 186] width 21 height 21
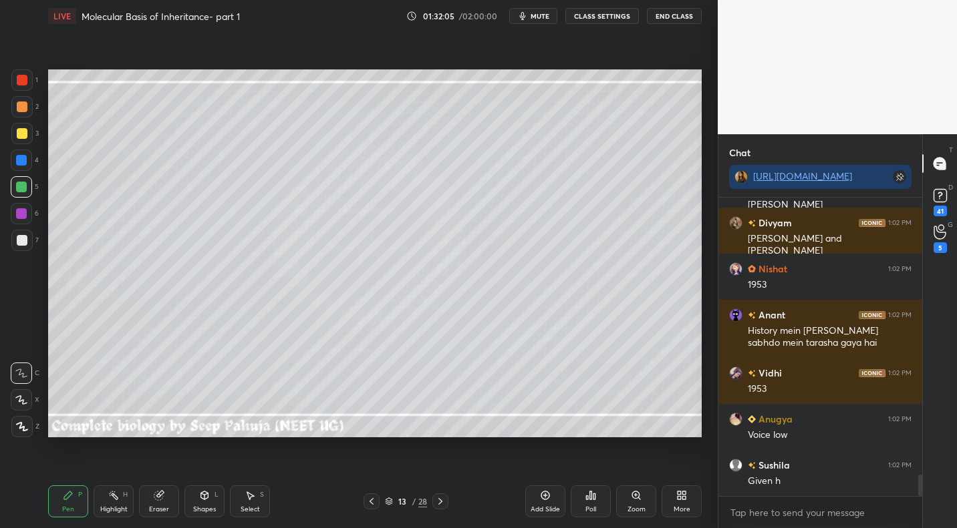
click at [28, 241] on div at bounding box center [21, 240] width 21 height 21
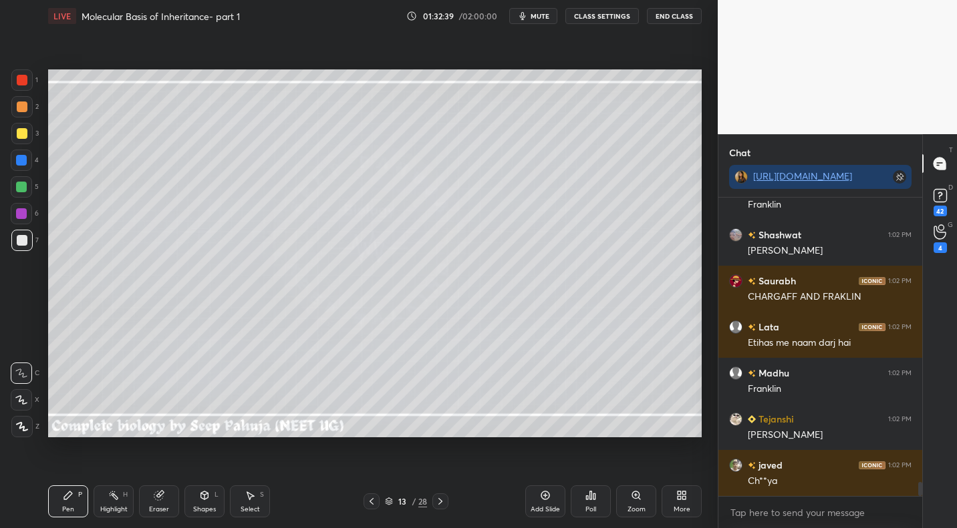
click at [176, 503] on div "Eraser" at bounding box center [159, 502] width 40 height 32
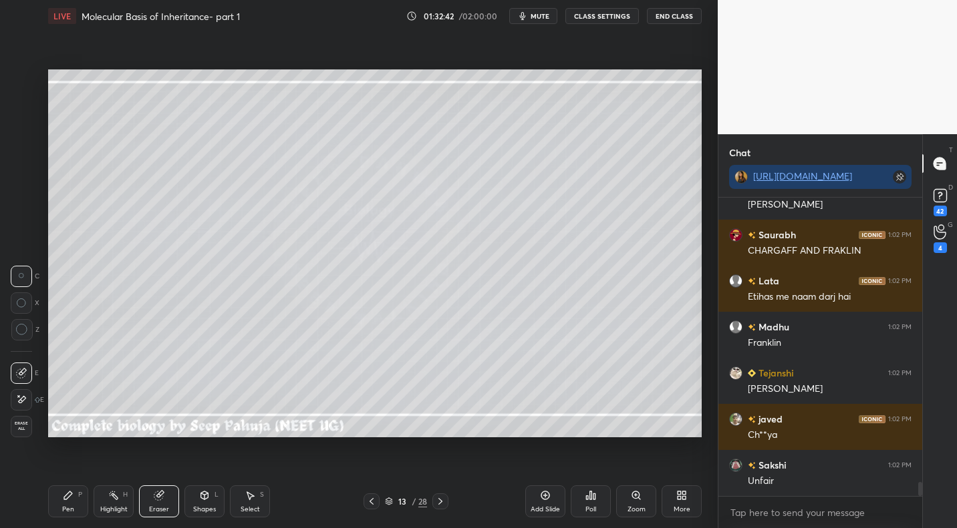
click at [77, 500] on div "Pen P" at bounding box center [68, 502] width 40 height 32
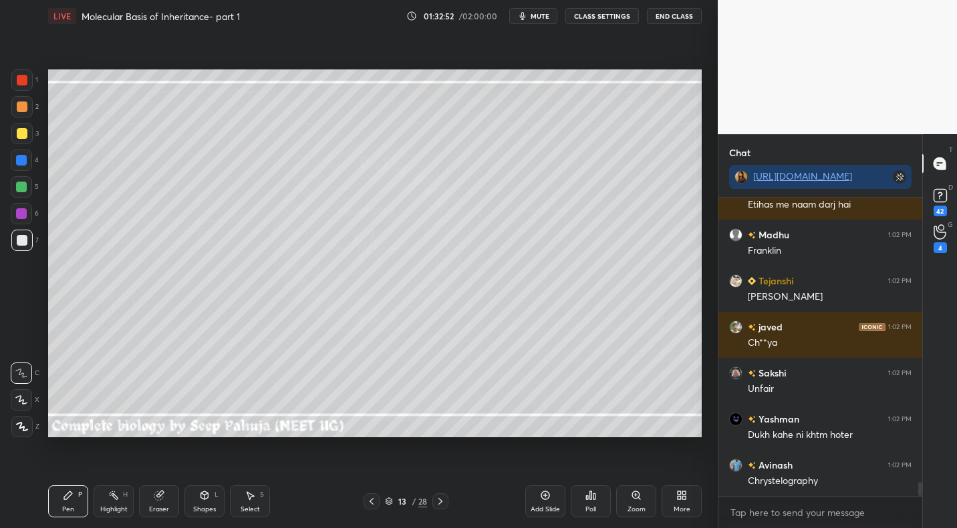
click at [122, 495] on div "Highlight H" at bounding box center [114, 502] width 40 height 32
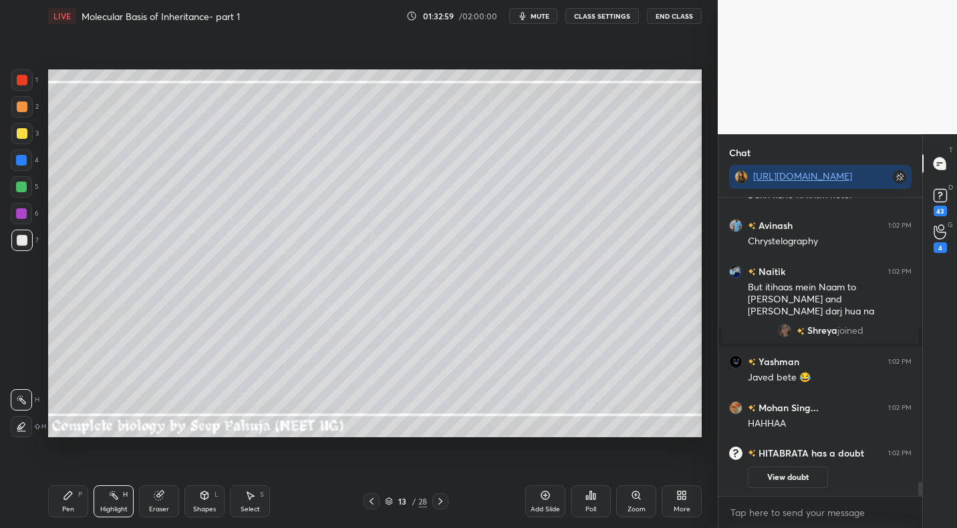
click at [76, 493] on div "Pen P" at bounding box center [68, 502] width 40 height 32
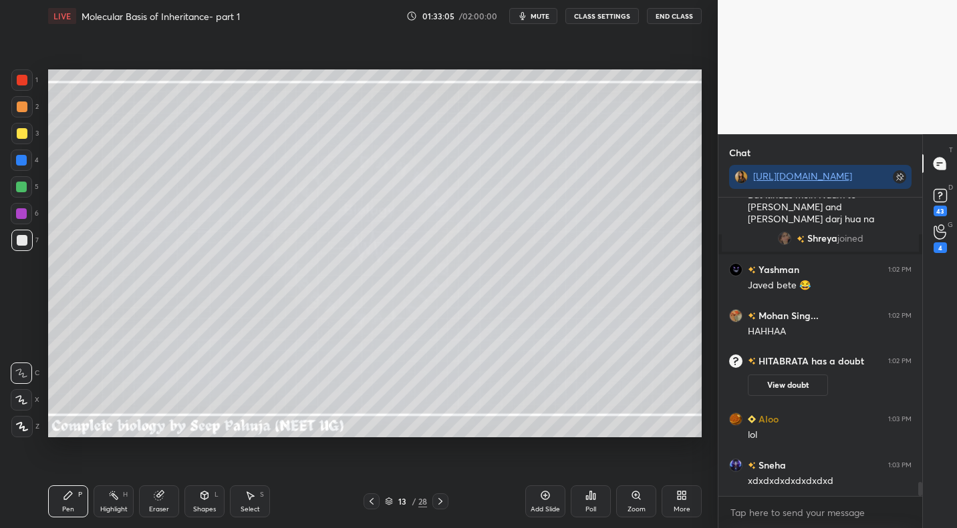
click at [114, 500] on icon at bounding box center [113, 495] width 11 height 11
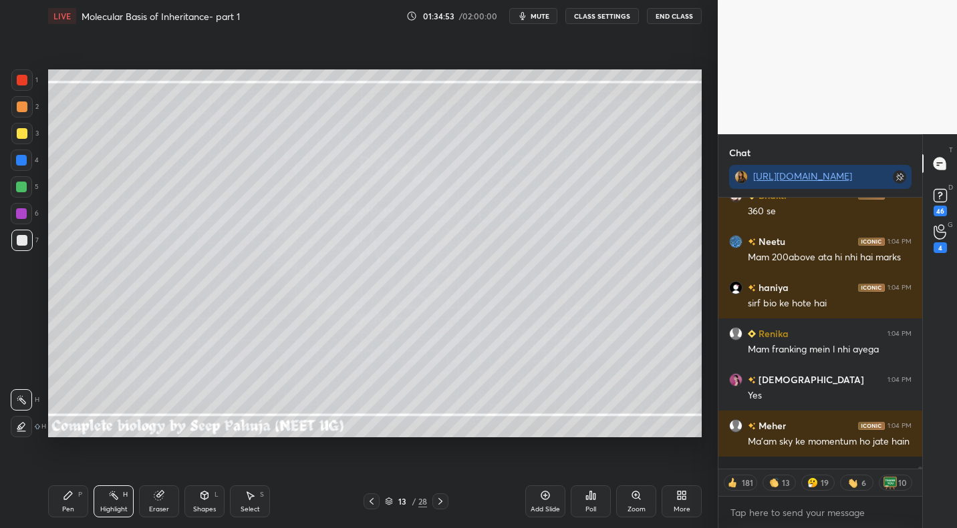
click at [448, 498] on div at bounding box center [440, 502] width 16 height 16
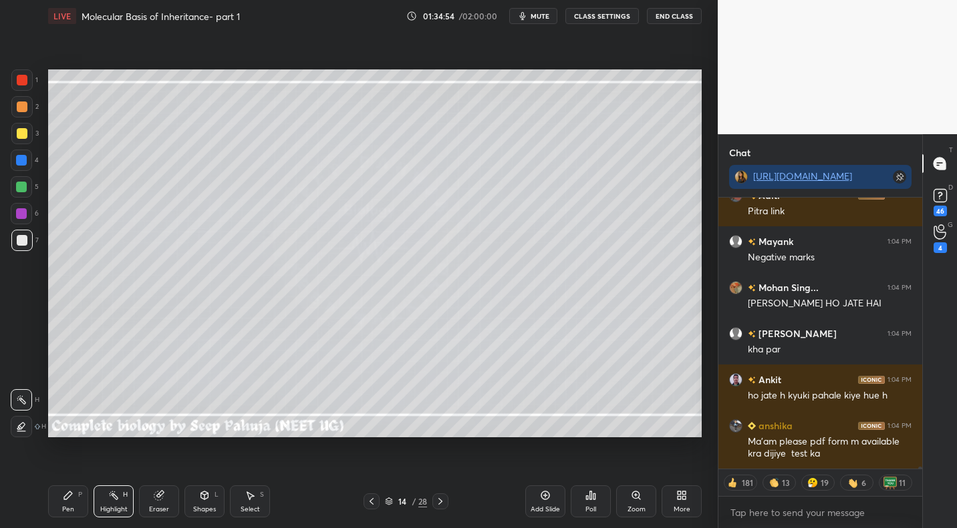
click at [86, 497] on div "Pen P" at bounding box center [68, 502] width 40 height 32
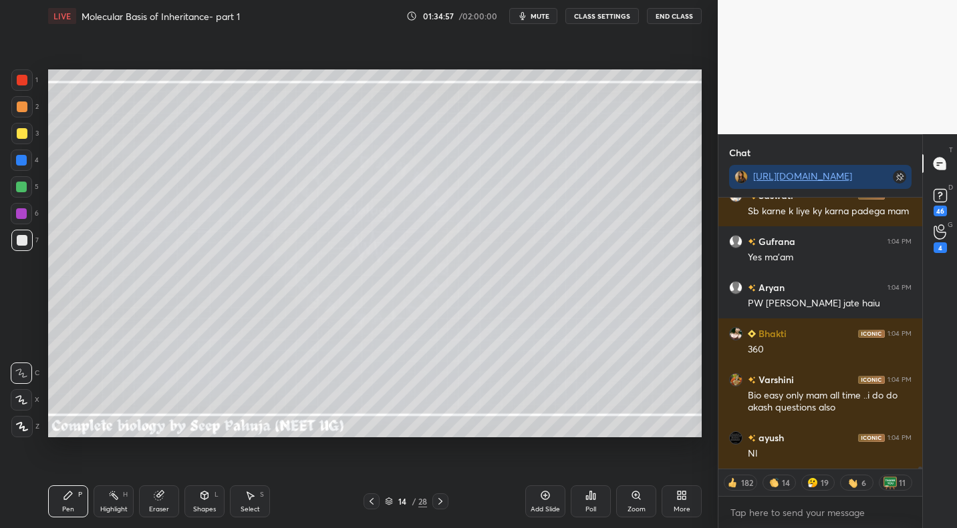
click at [25, 130] on div at bounding box center [22, 133] width 11 height 11
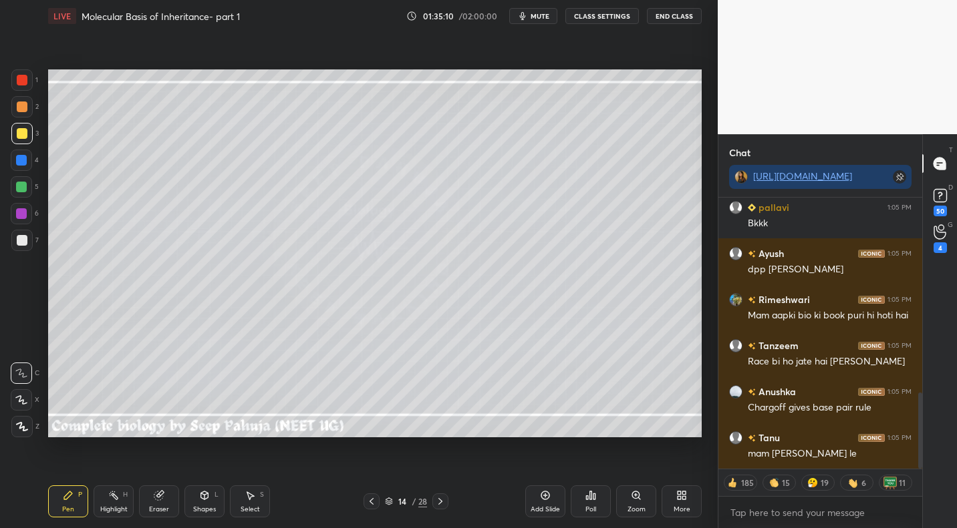
click at [214, 494] on div "Shapes L" at bounding box center [204, 502] width 40 height 32
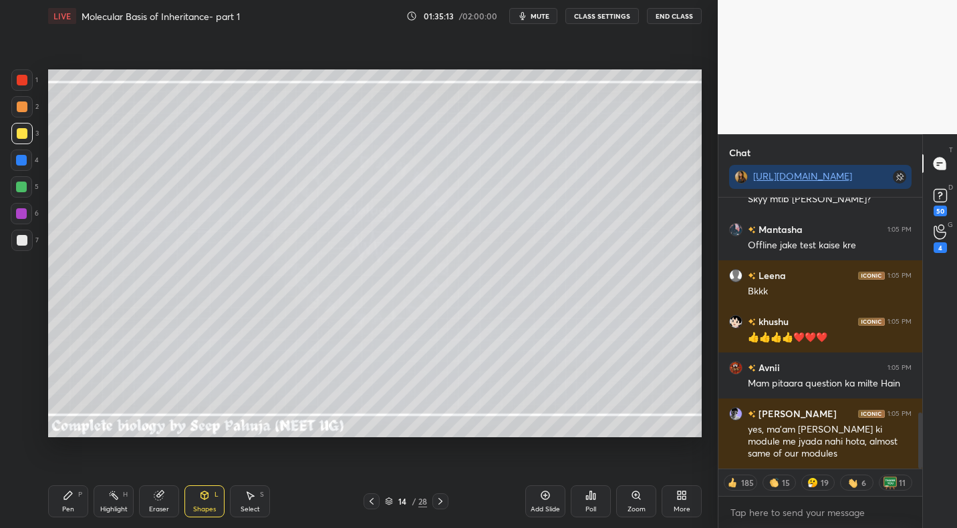
click at [75, 505] on div "Pen P" at bounding box center [68, 502] width 40 height 32
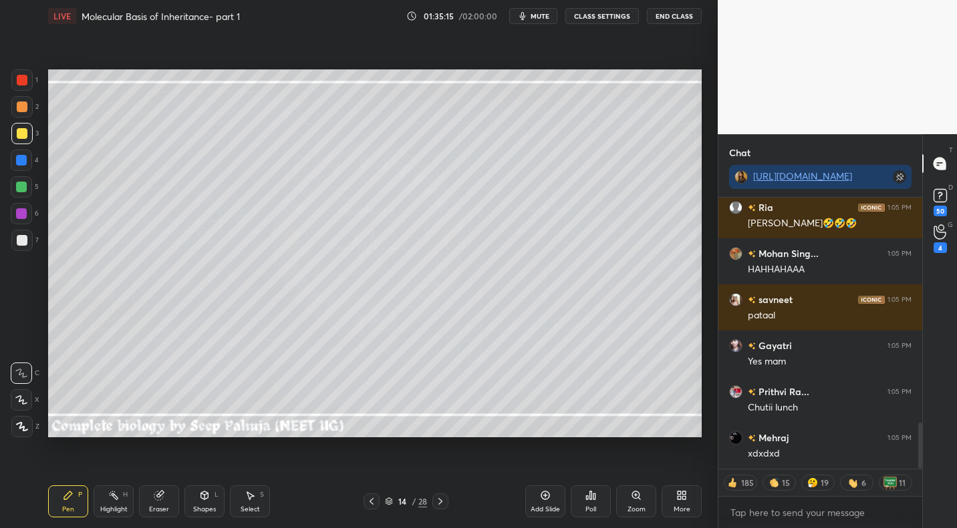
click at [29, 240] on div at bounding box center [21, 240] width 21 height 21
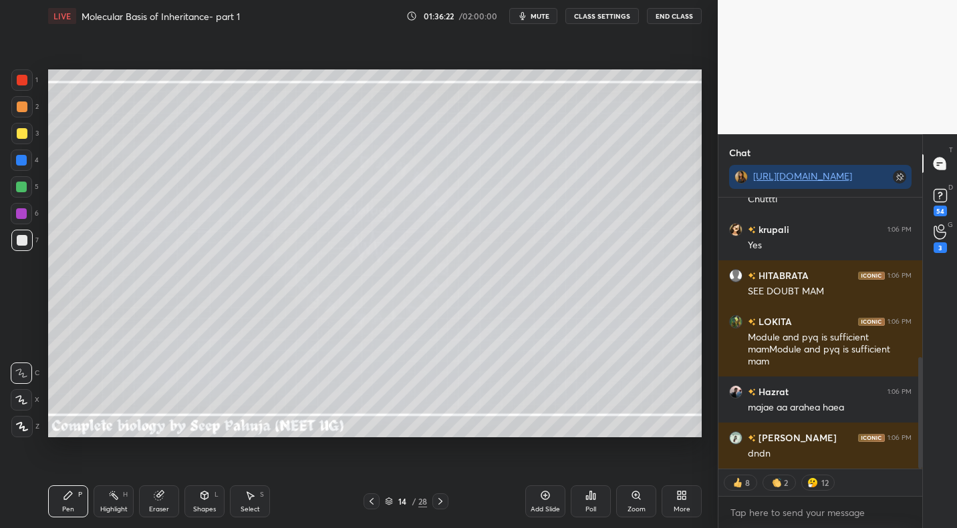
click at [23, 138] on div at bounding box center [22, 133] width 11 height 11
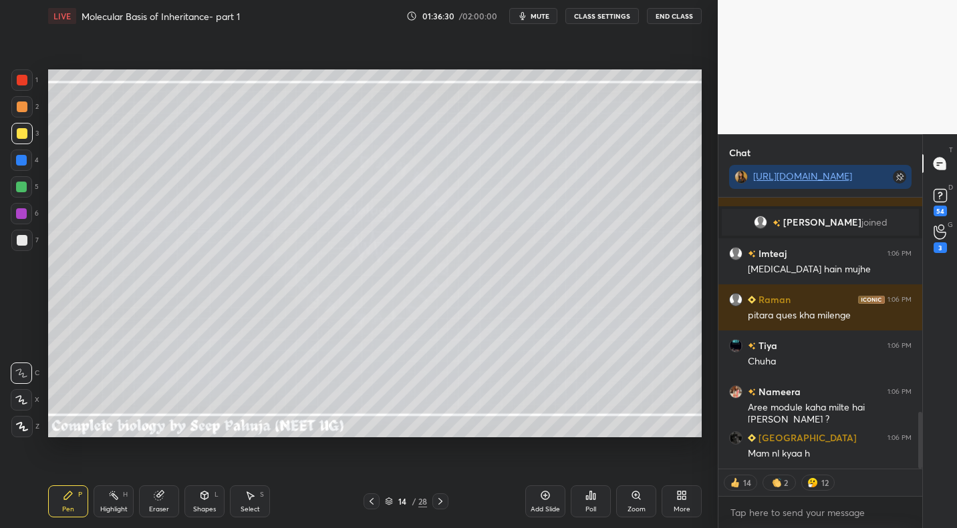
click at [25, 247] on div at bounding box center [21, 240] width 21 height 21
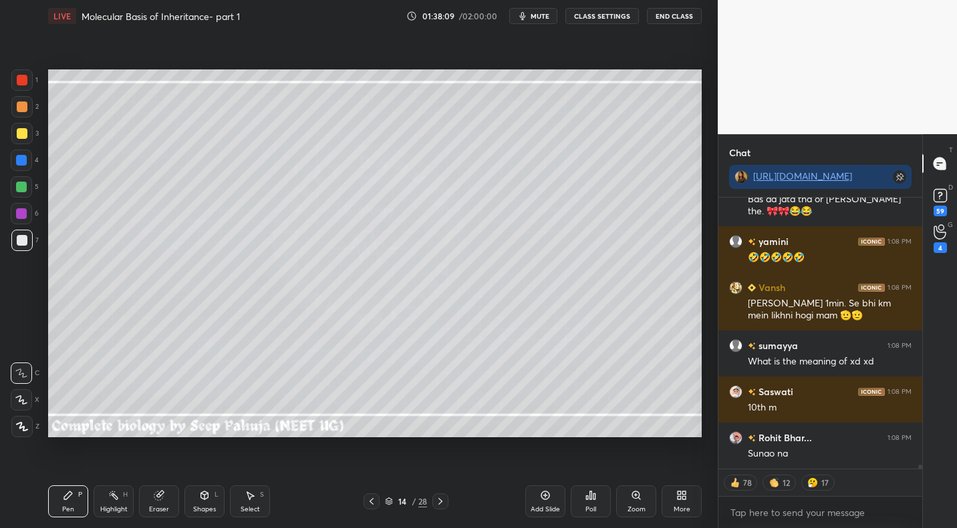
click at [27, 138] on div at bounding box center [21, 133] width 21 height 21
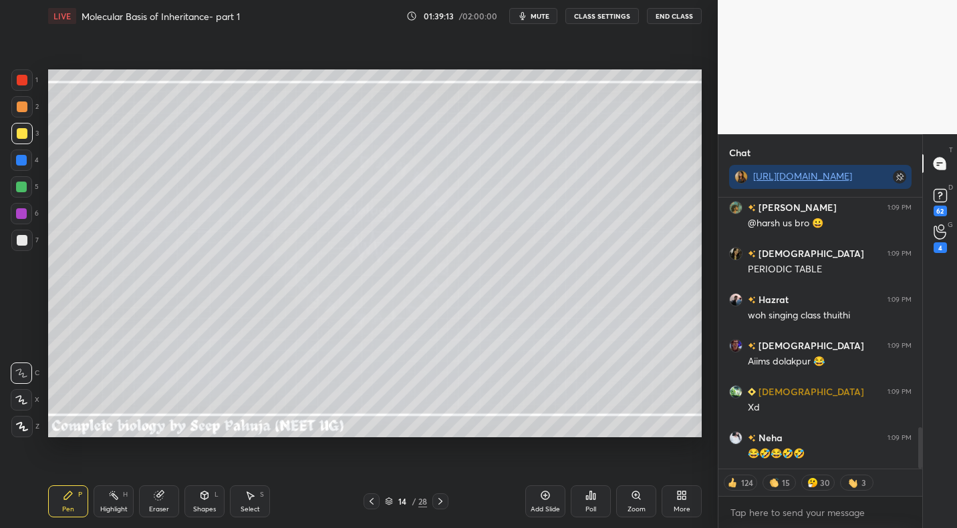
click at [117, 500] on icon at bounding box center [113, 495] width 11 height 11
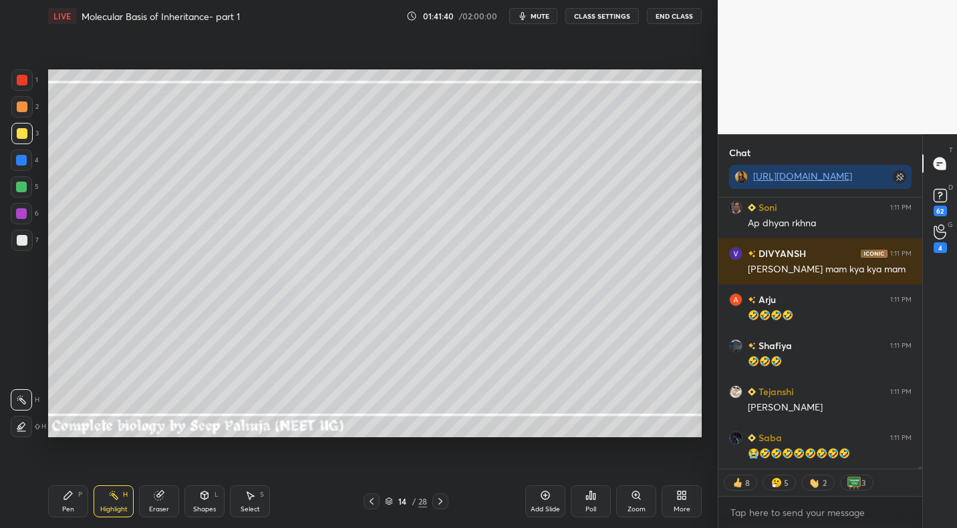
click at [68, 496] on icon at bounding box center [68, 496] width 8 height 8
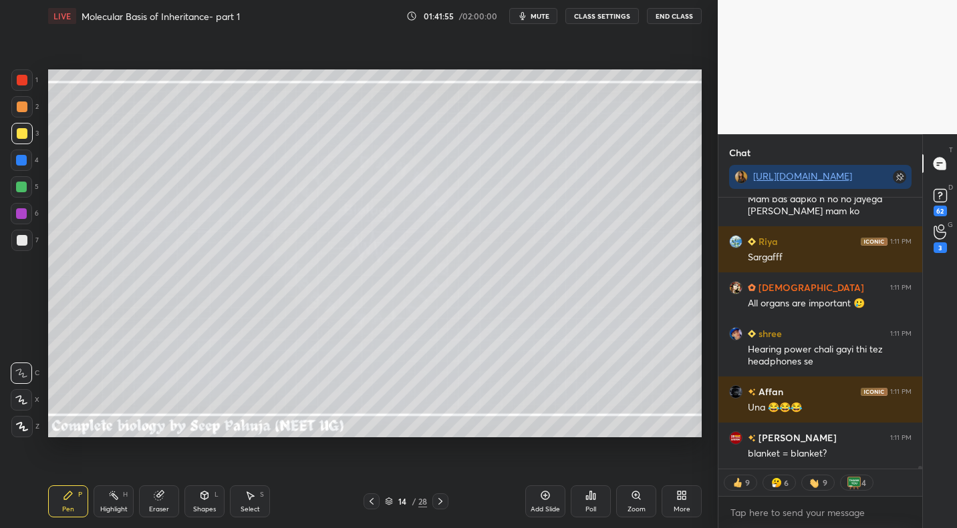
click at [130, 503] on div "Highlight H" at bounding box center [114, 502] width 40 height 32
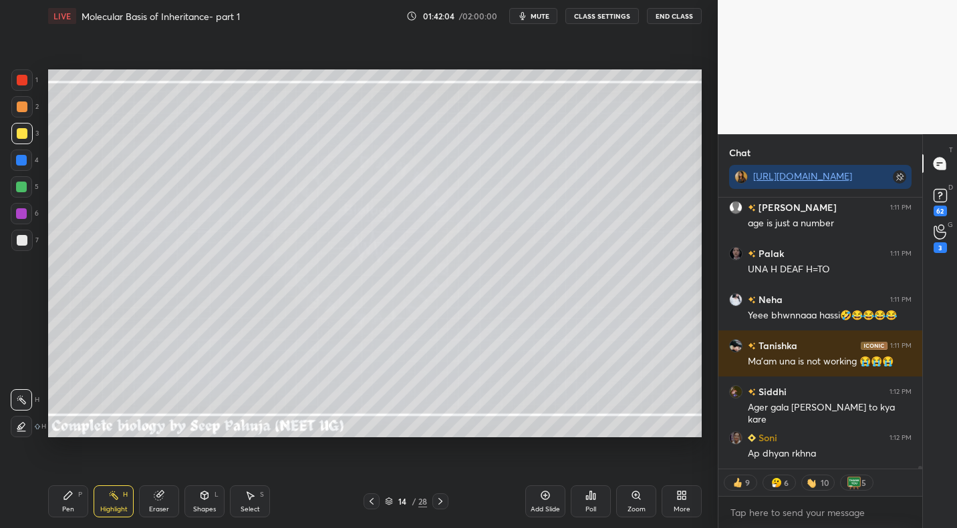
drag, startPoint x: 68, startPoint y: 506, endPoint x: 75, endPoint y: 488, distance: 18.9
click at [68, 506] on div "Pen" at bounding box center [68, 509] width 12 height 7
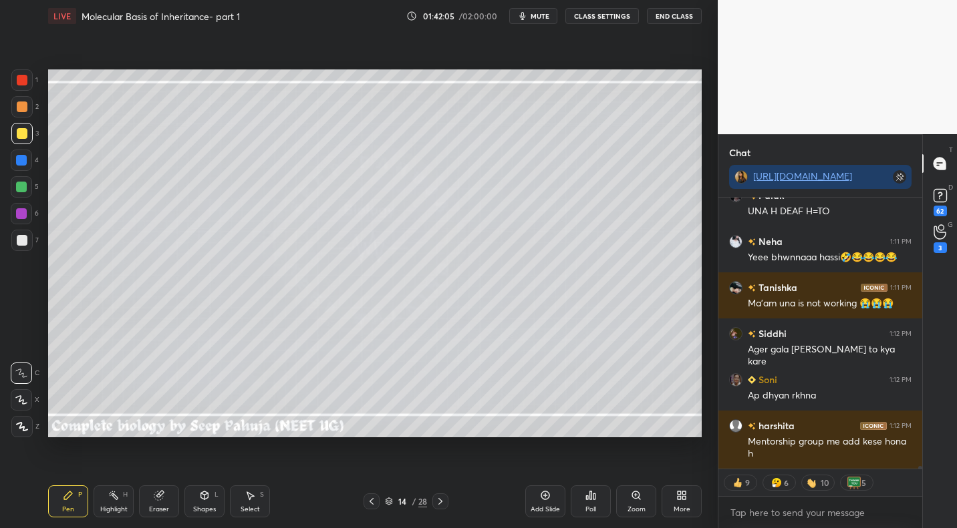
click at [23, 242] on div at bounding box center [22, 240] width 11 height 11
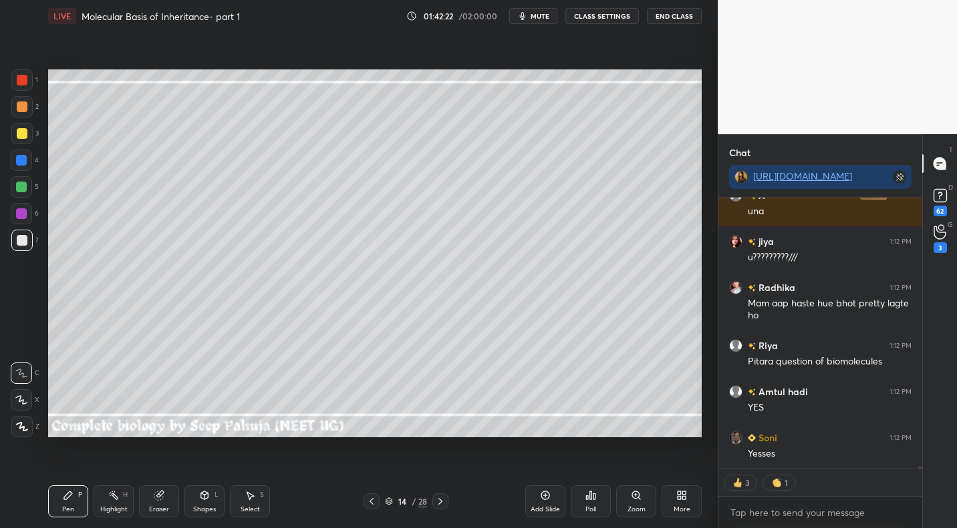
click at [21, 134] on div at bounding box center [22, 133] width 11 height 11
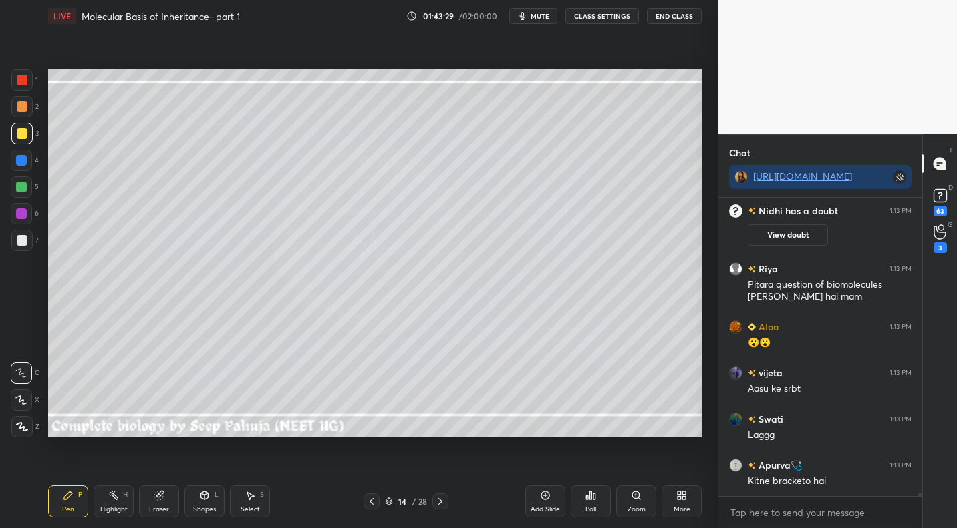
scroll to position [29299, 0]
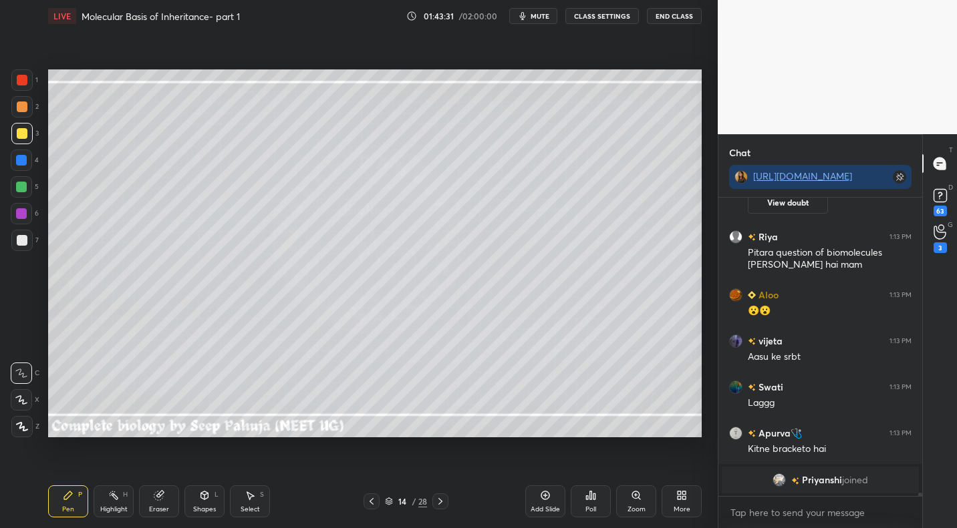
click at [204, 500] on icon at bounding box center [204, 495] width 11 height 11
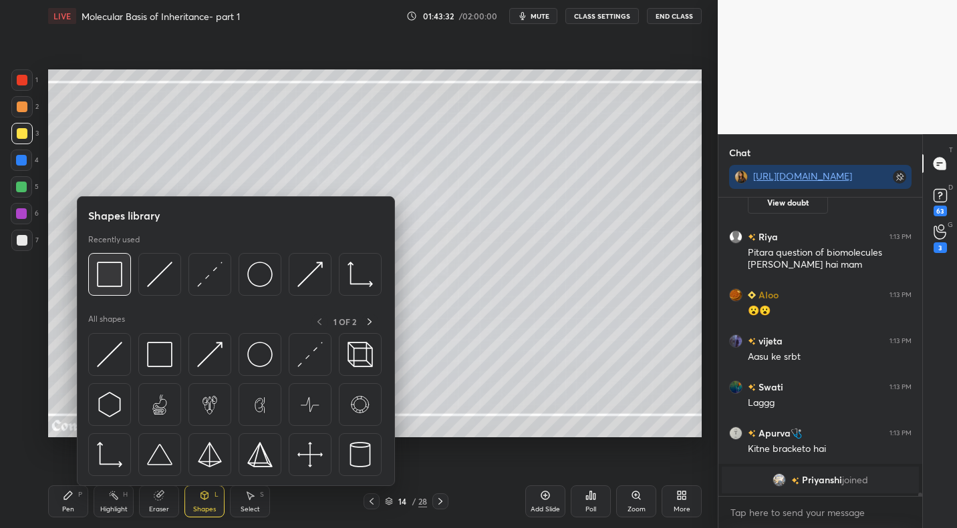
click at [110, 278] on img at bounding box center [109, 274] width 25 height 25
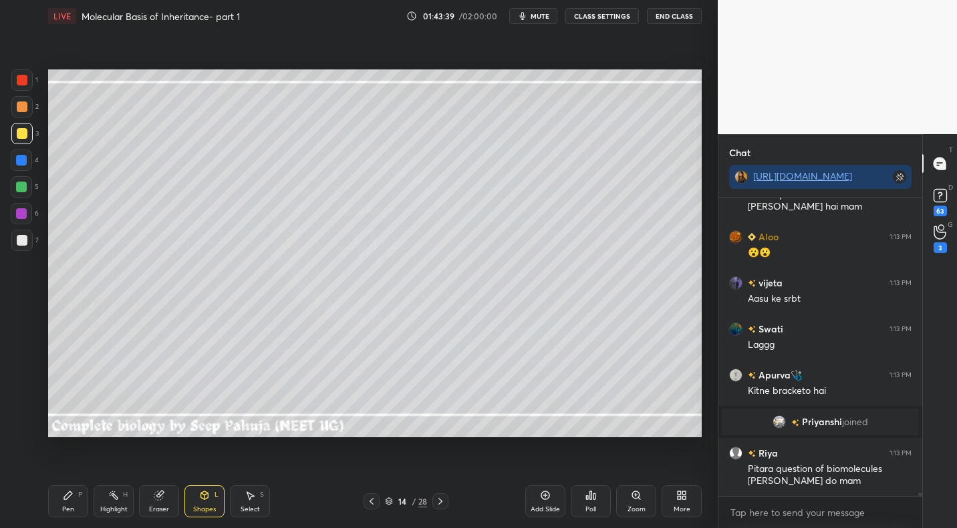
scroll to position [29265, 0]
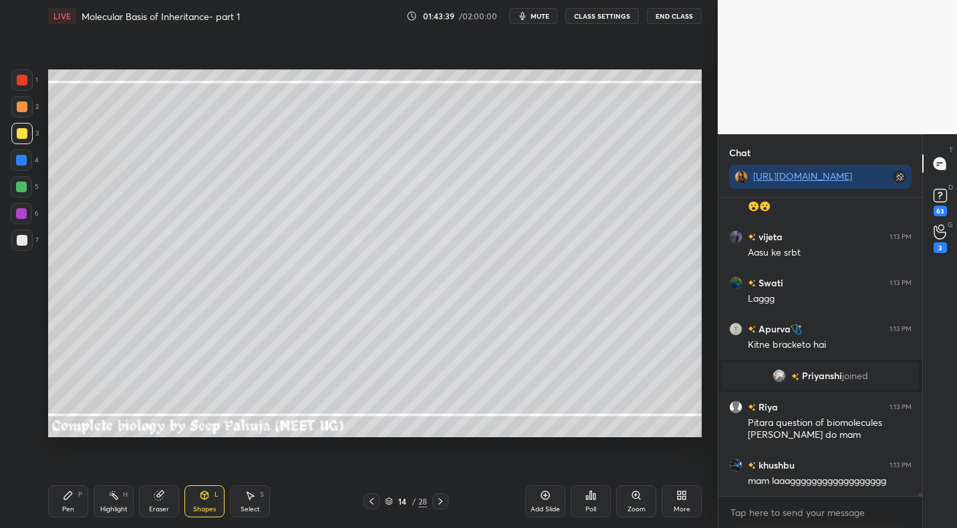
click at [446, 500] on div at bounding box center [440, 502] width 16 height 16
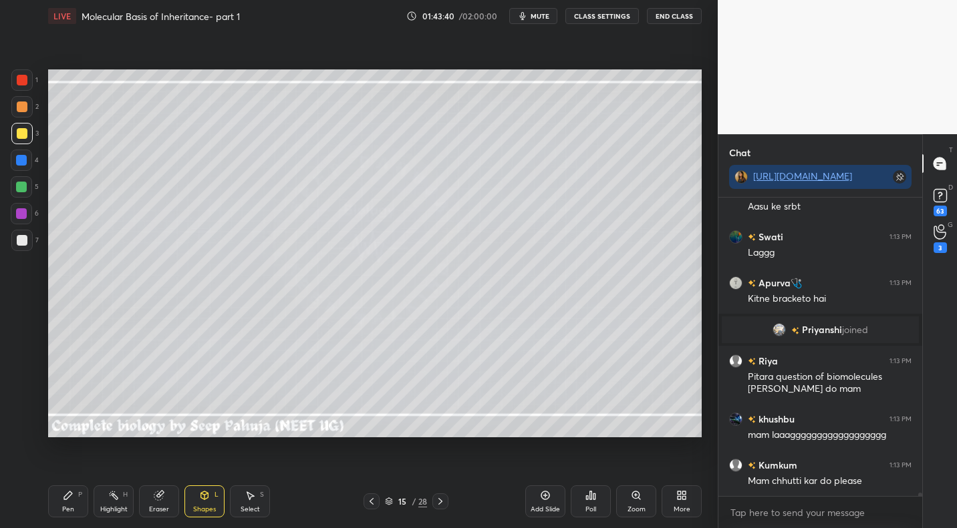
scroll to position [29357, 0]
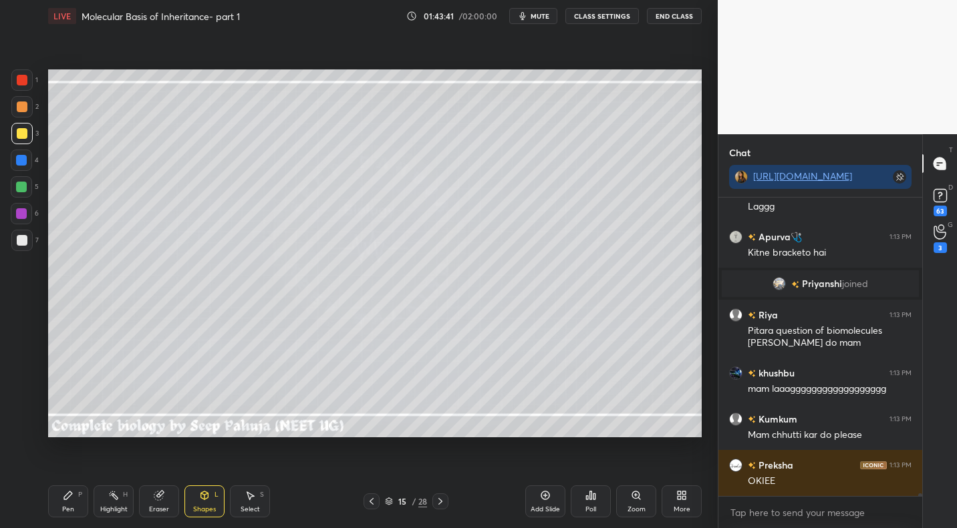
drag, startPoint x: 25, startPoint y: 239, endPoint x: 42, endPoint y: 220, distance: 25.1
click at [25, 239] on div at bounding box center [22, 240] width 11 height 11
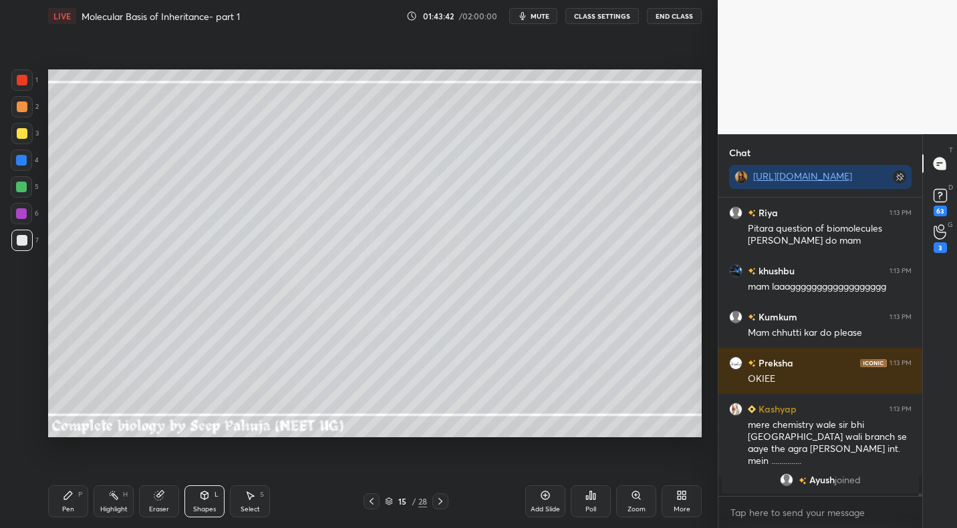
drag, startPoint x: 369, startPoint y: 501, endPoint x: 339, endPoint y: 508, distance: 30.8
click at [369, 501] on icon at bounding box center [371, 501] width 4 height 7
click at [123, 504] on div "Highlight H" at bounding box center [114, 502] width 40 height 32
click at [70, 492] on icon at bounding box center [68, 496] width 8 height 8
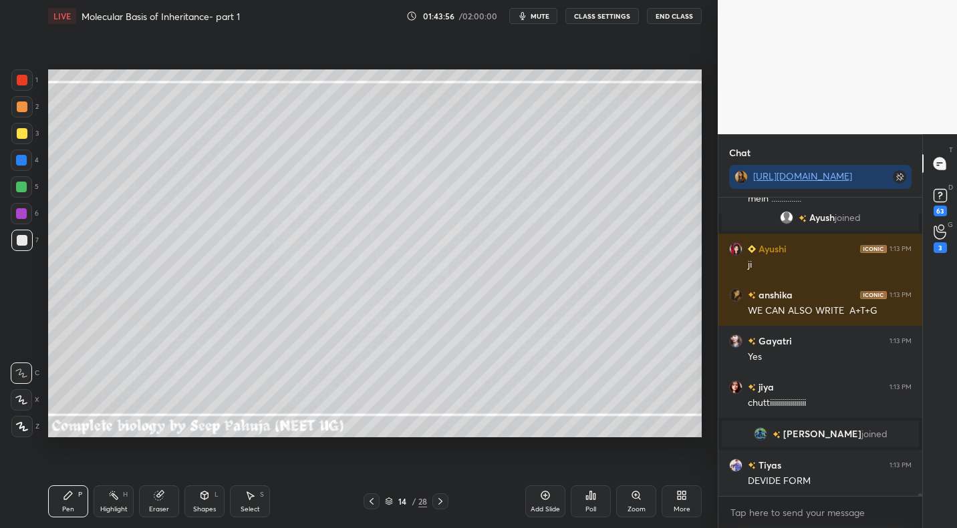
scroll to position [29657, 0]
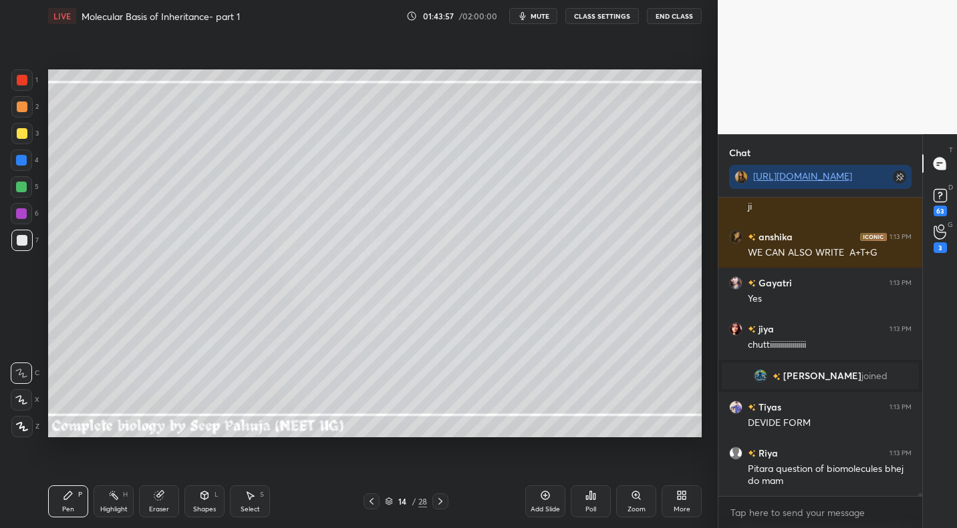
click at [120, 499] on div "Highlight H" at bounding box center [114, 502] width 40 height 32
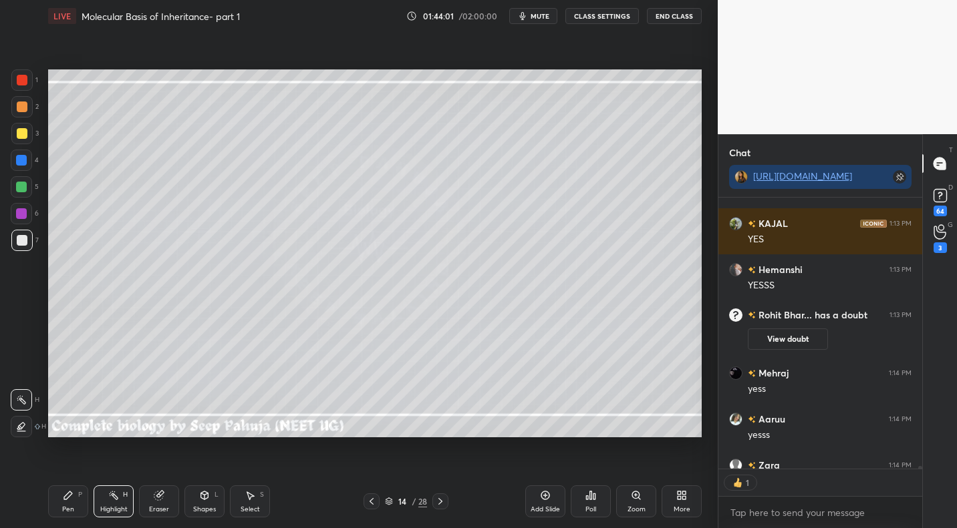
scroll to position [5, 5]
drag, startPoint x: 209, startPoint y: 508, endPoint x: 210, endPoint y: 498, distance: 10.1
click at [209, 508] on div "Shapes" at bounding box center [204, 509] width 23 height 7
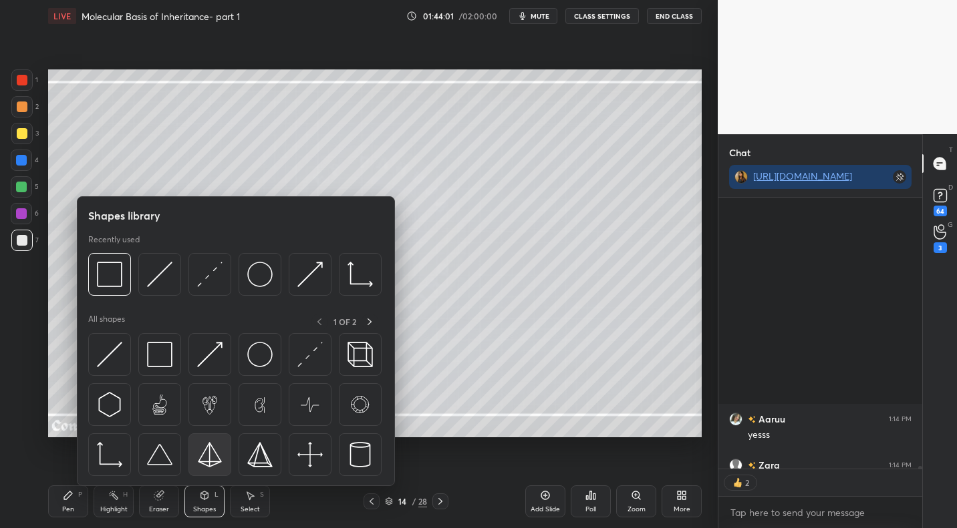
scroll to position [30344, 0]
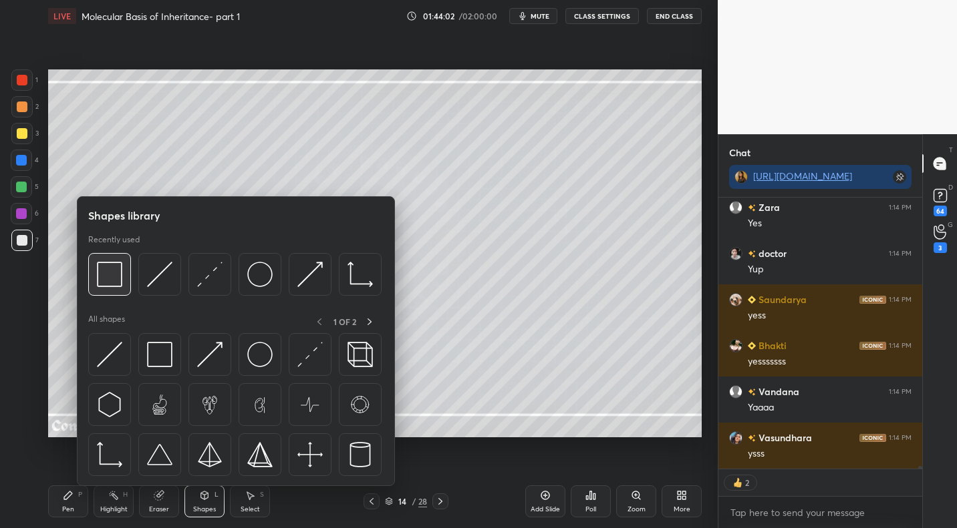
click at [121, 281] on img at bounding box center [109, 274] width 25 height 25
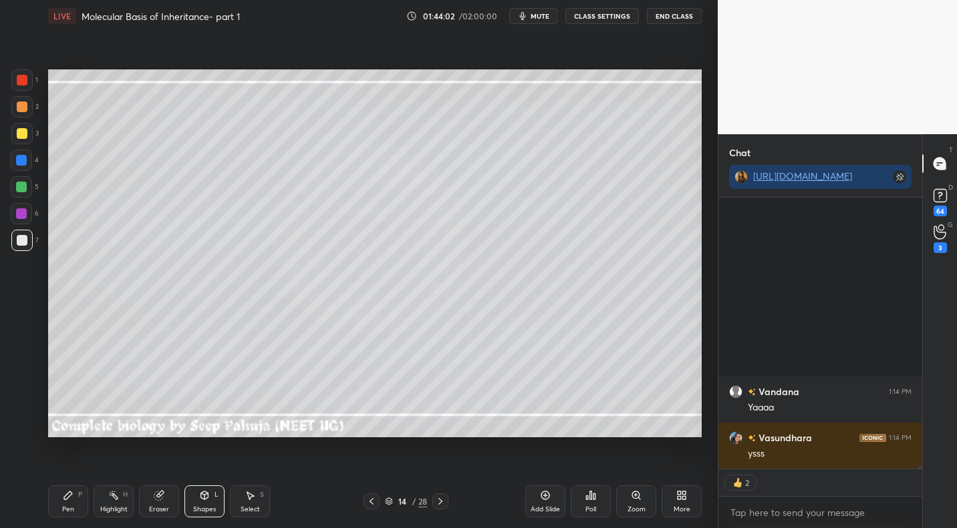
scroll to position [30607, 0]
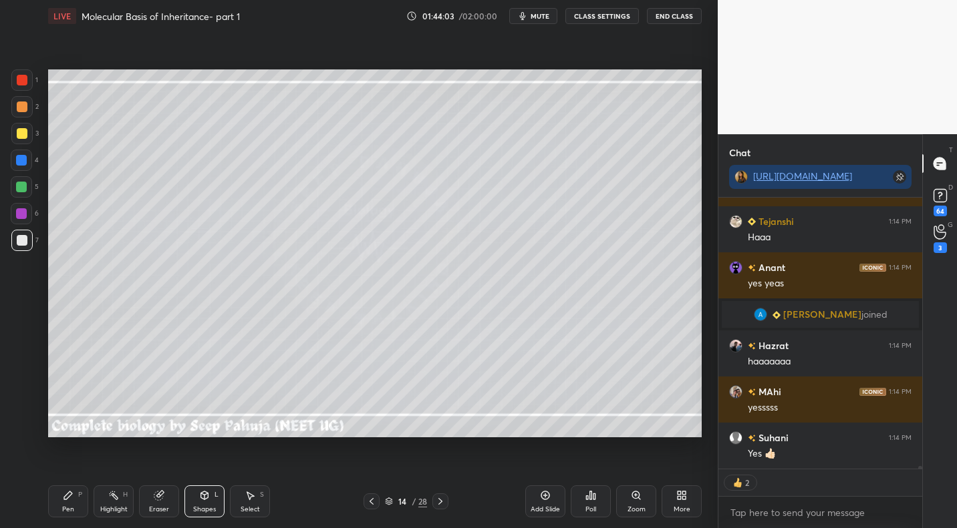
drag, startPoint x: 25, startPoint y: 162, endPoint x: 36, endPoint y: 172, distance: 14.7
click at [25, 162] on div at bounding box center [21, 160] width 11 height 11
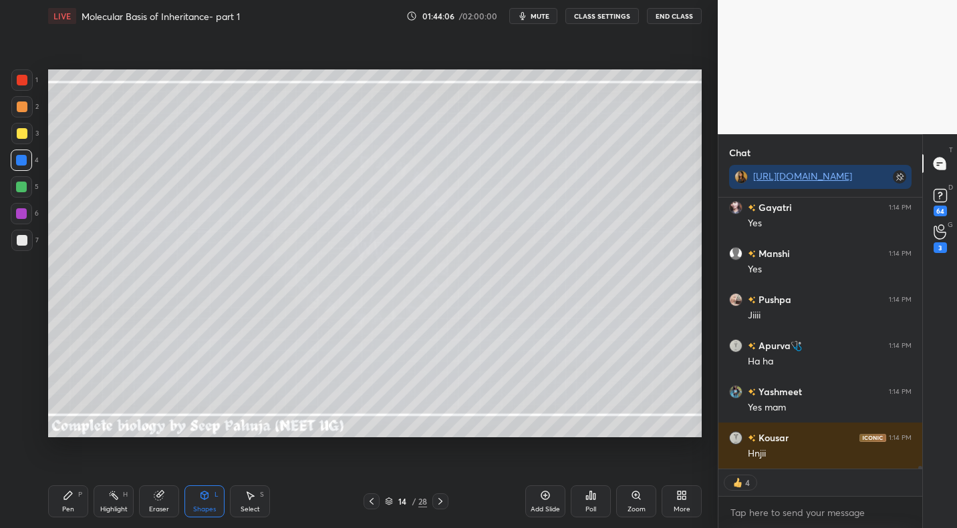
scroll to position [31160, 0]
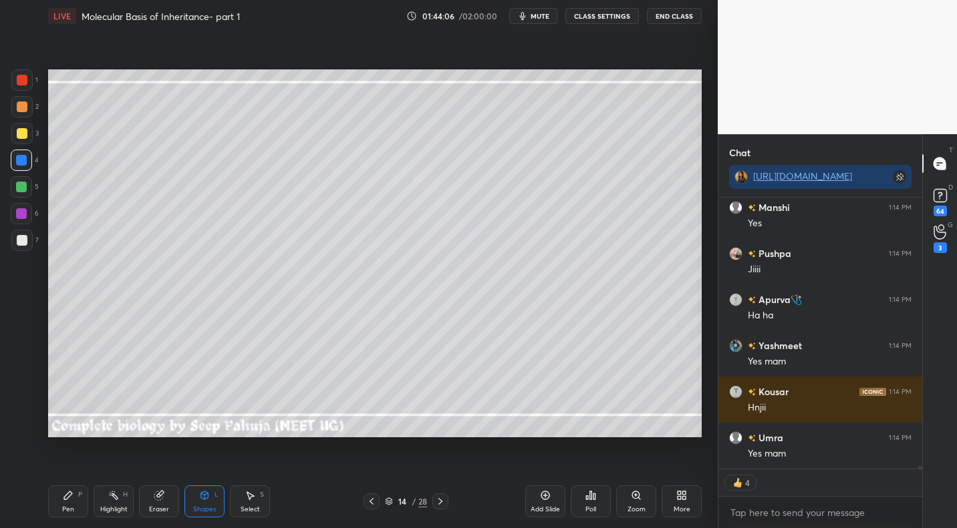
click at [67, 502] on div "Pen P" at bounding box center [68, 502] width 40 height 32
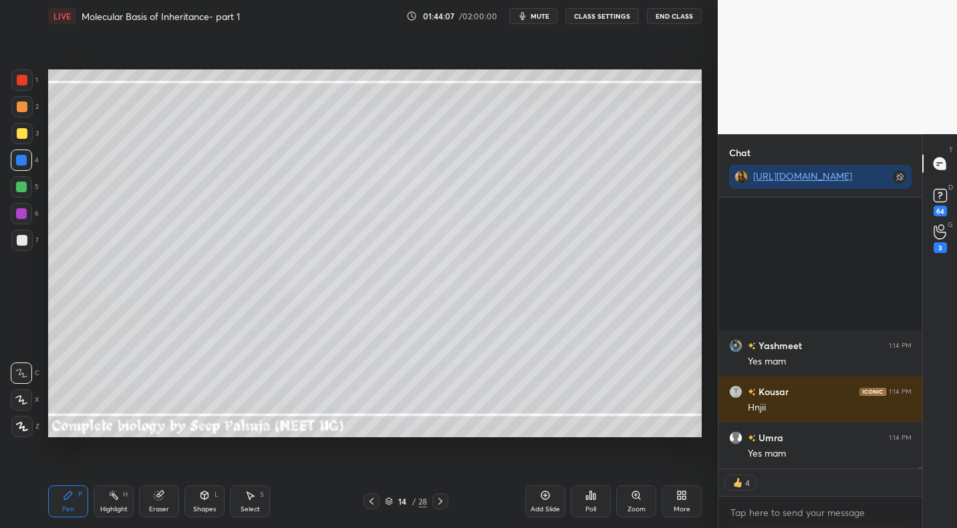
scroll to position [31344, 0]
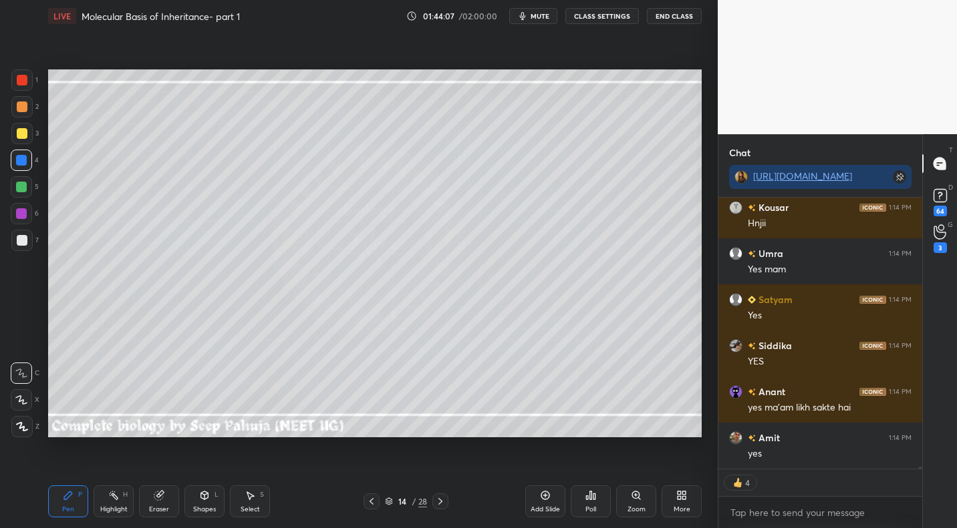
drag, startPoint x: 21, startPoint y: 114, endPoint x: 46, endPoint y: 139, distance: 35.0
click at [21, 114] on div at bounding box center [21, 106] width 21 height 21
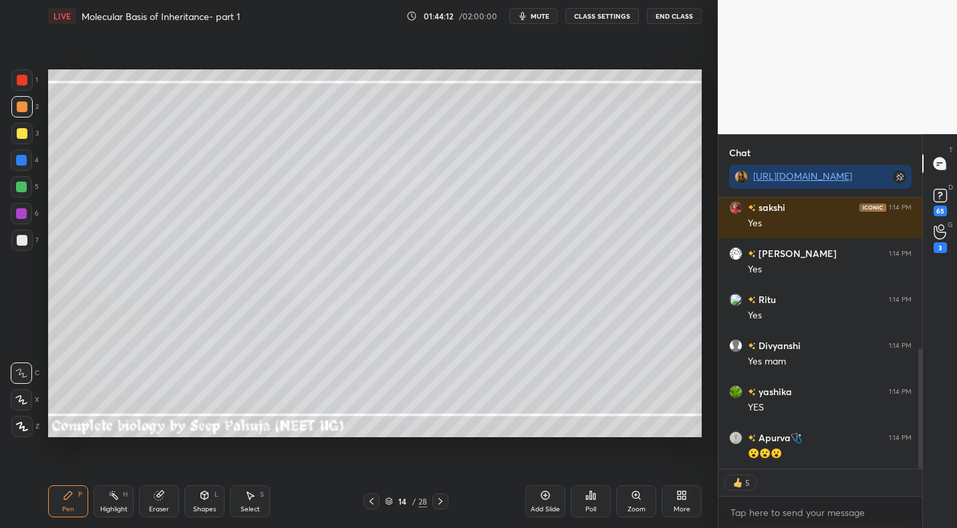
scroll to position [524, 0]
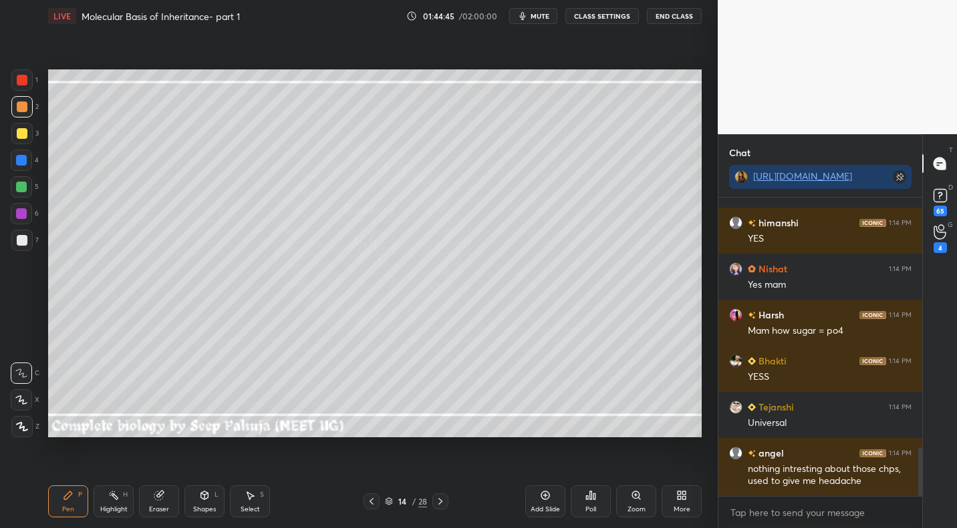
click at [444, 503] on icon at bounding box center [440, 501] width 11 height 11
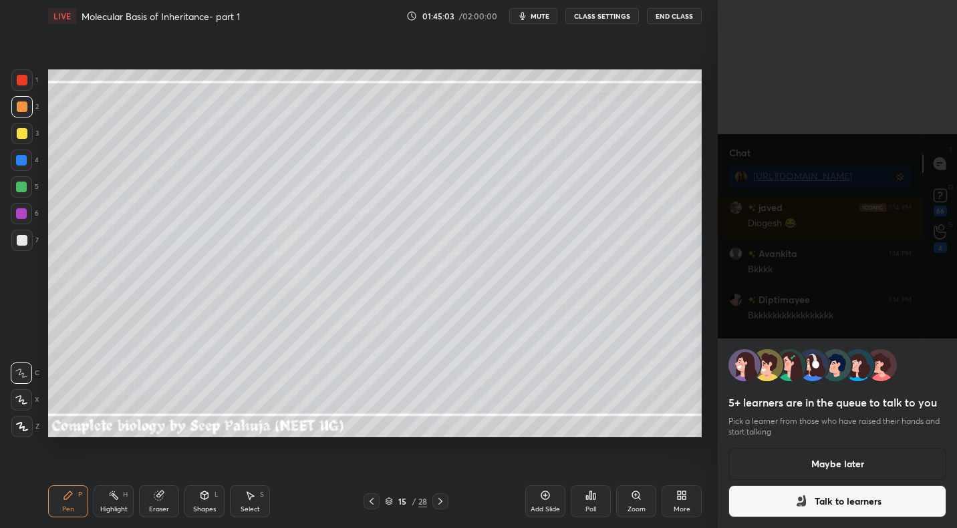
click at [836, 464] on button "Maybe later" at bounding box center [837, 464] width 218 height 32
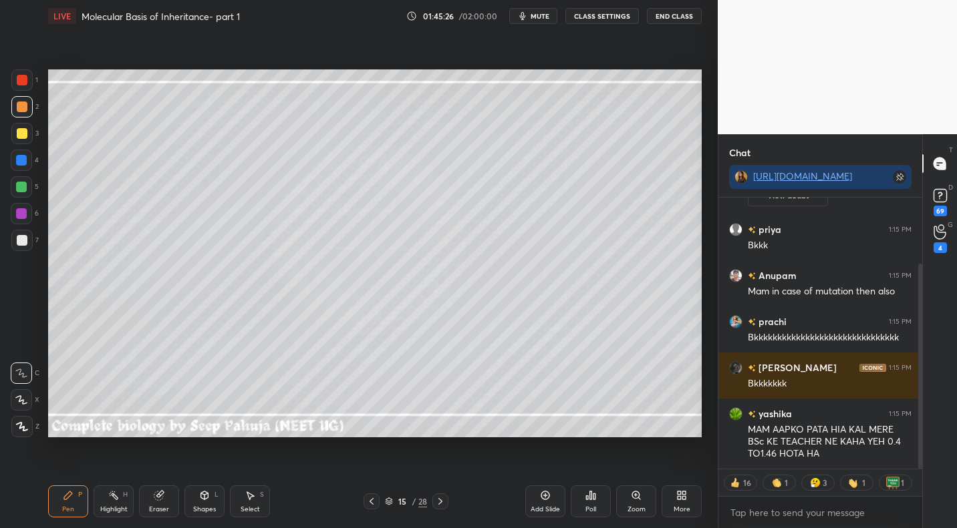
click at [365, 506] on div at bounding box center [371, 502] width 16 height 16
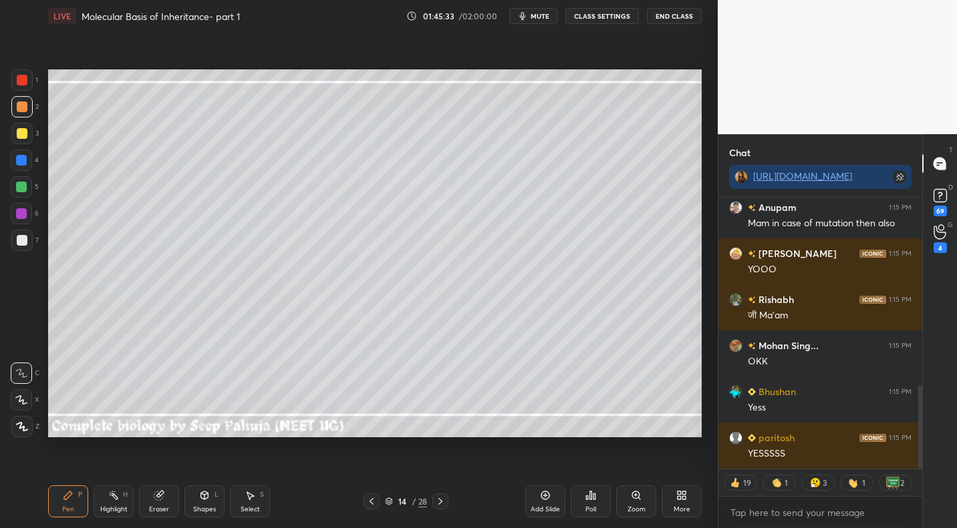
click at [443, 500] on icon at bounding box center [440, 501] width 11 height 11
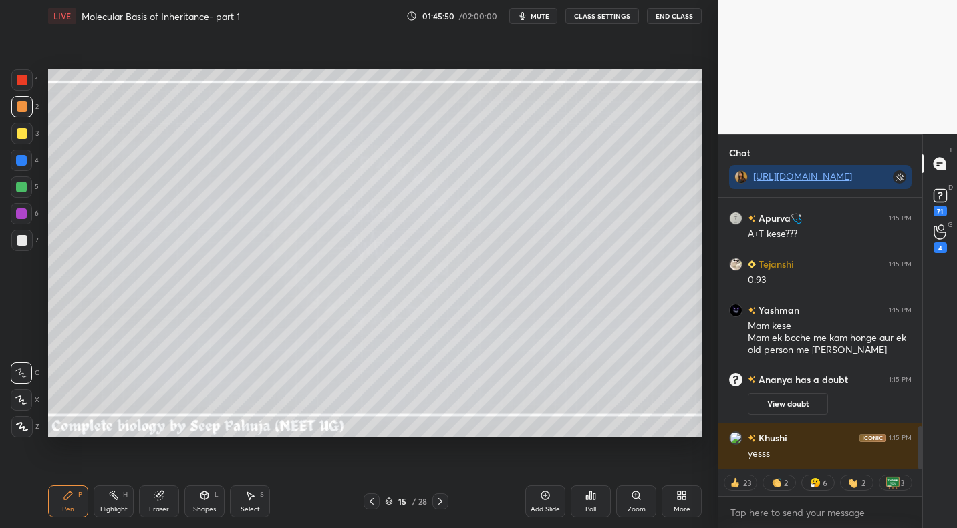
click at [376, 499] on icon at bounding box center [371, 501] width 11 height 11
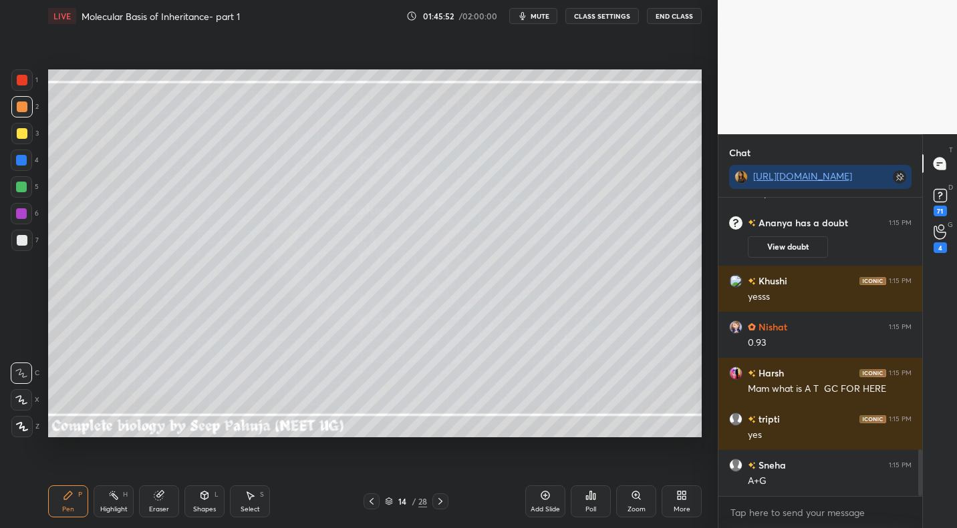
click at [114, 512] on div "Highlight" at bounding box center [113, 509] width 27 height 7
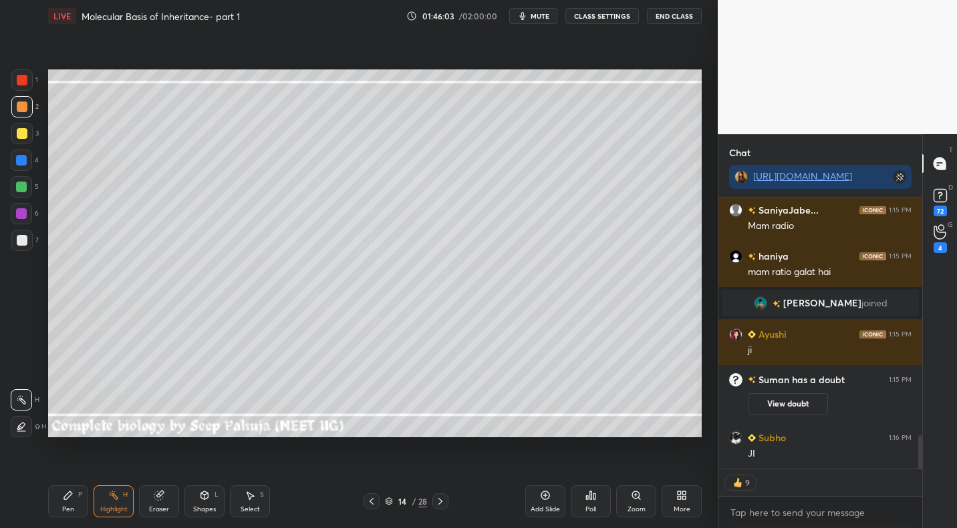
drag, startPoint x: 446, startPoint y: 497, endPoint x: 453, endPoint y: 440, distance: 57.2
click at [446, 497] on div at bounding box center [440, 502] width 16 height 16
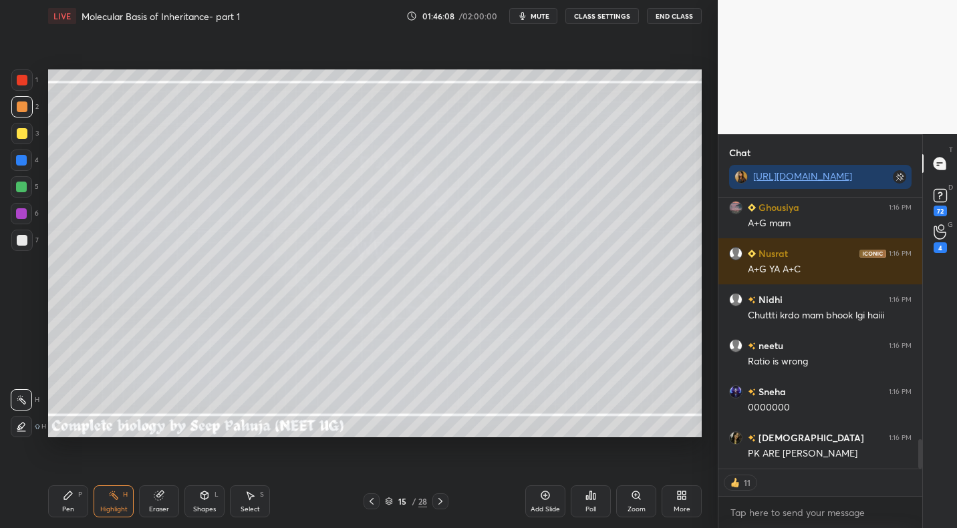
click at [375, 502] on icon at bounding box center [371, 501] width 11 height 11
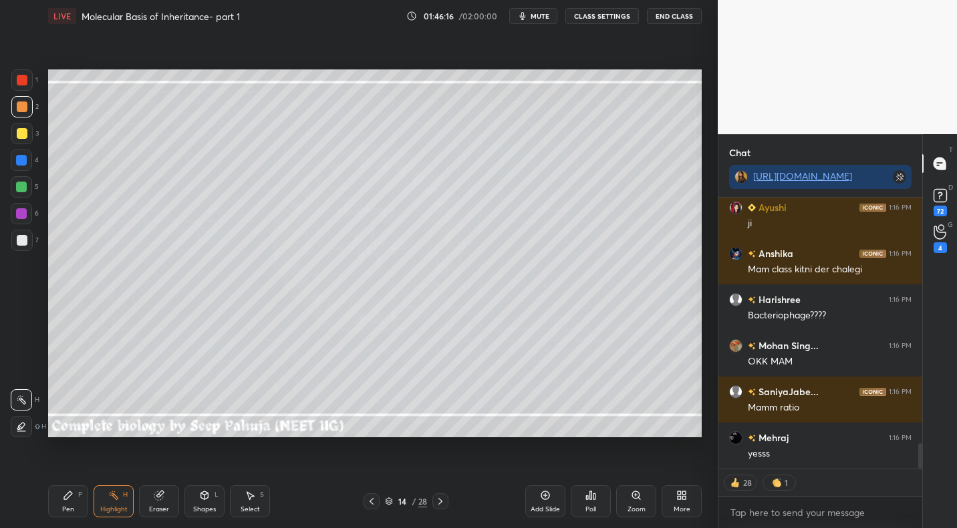
drag, startPoint x: 444, startPoint y: 496, endPoint x: 431, endPoint y: 450, distance: 47.8
click at [444, 496] on icon at bounding box center [440, 501] width 11 height 11
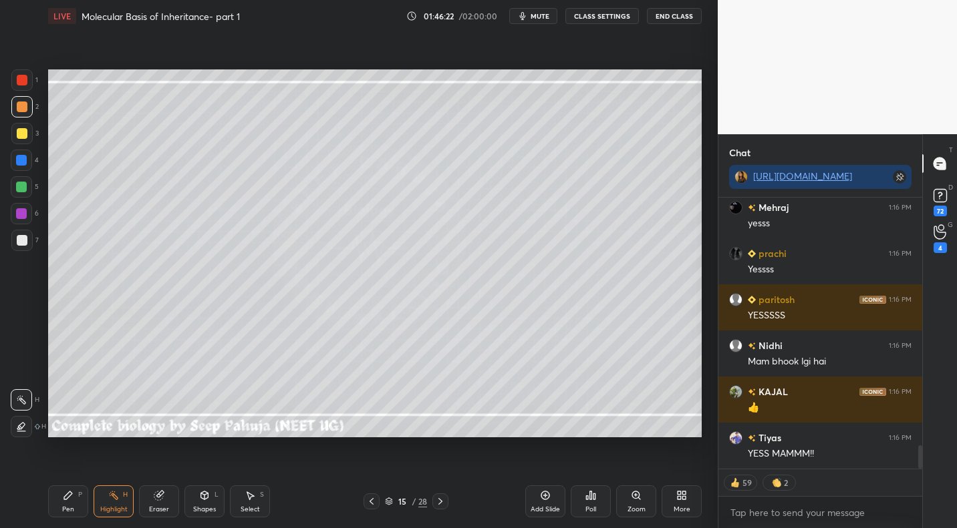
click at [373, 509] on div at bounding box center [371, 502] width 16 height 16
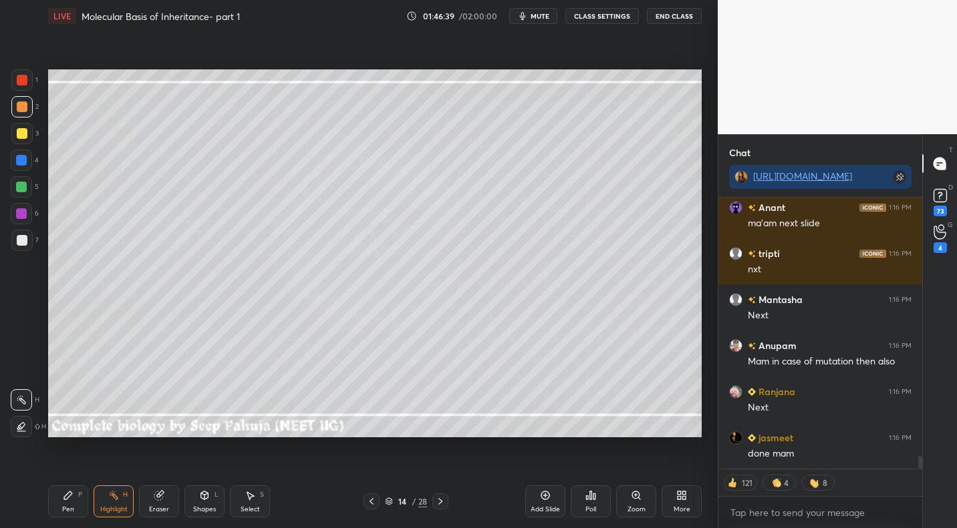
drag, startPoint x: 443, startPoint y: 498, endPoint x: 432, endPoint y: 488, distance: 14.7
click at [443, 498] on icon at bounding box center [440, 501] width 11 height 11
click at [258, 500] on div "Select S" at bounding box center [250, 502] width 40 height 32
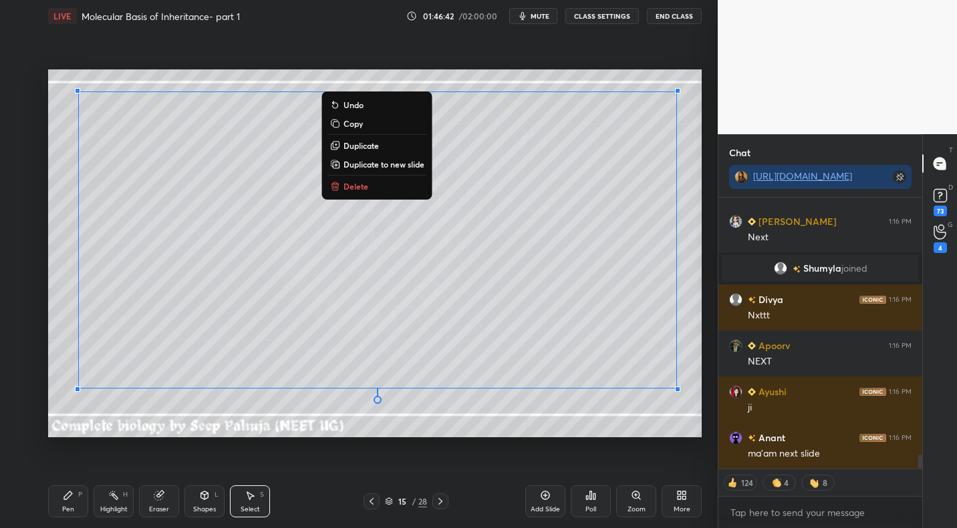
drag, startPoint x: 68, startPoint y: 84, endPoint x: 701, endPoint y: 395, distance: 705.1
click at [709, 397] on div "1 2 3 4 5 6 7 C X Z C X Z E E Erase all H H LIVE Molecular Basis of Inheritance…" at bounding box center [358, 264] width 717 height 528
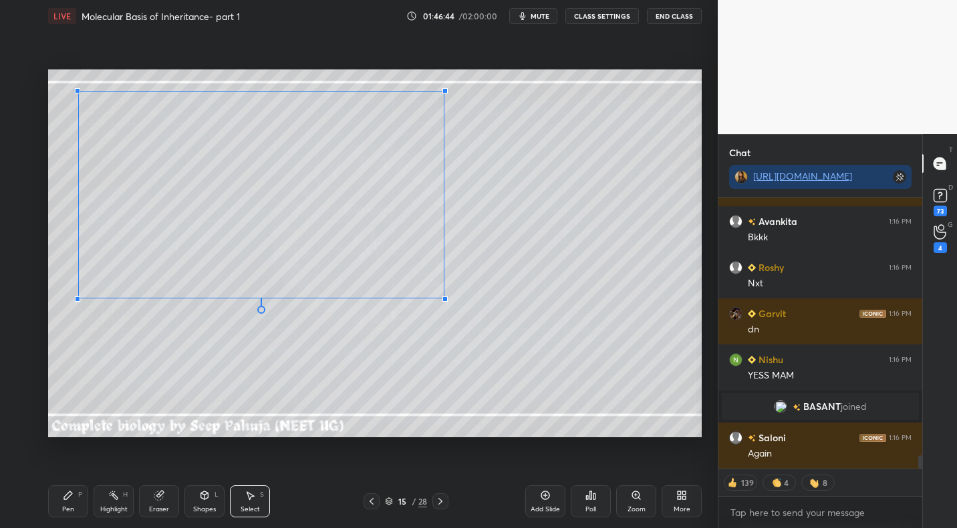
drag, startPoint x: 661, startPoint y: 378, endPoint x: 427, endPoint y: 316, distance: 242.6
click at [444, 299] on div at bounding box center [444, 299] width 5 height 5
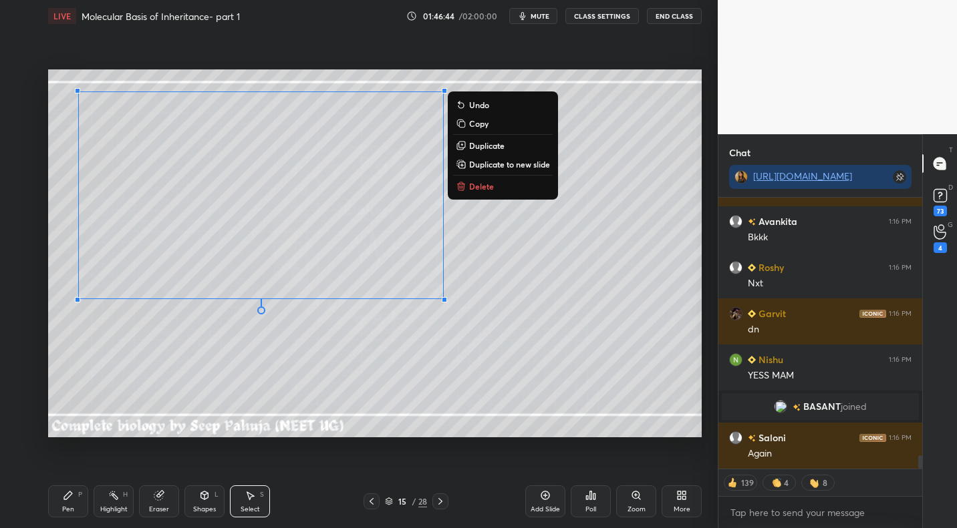
drag, startPoint x: 71, startPoint y: 495, endPoint x: 74, endPoint y: 482, distance: 13.0
click at [71, 495] on icon at bounding box center [68, 495] width 11 height 11
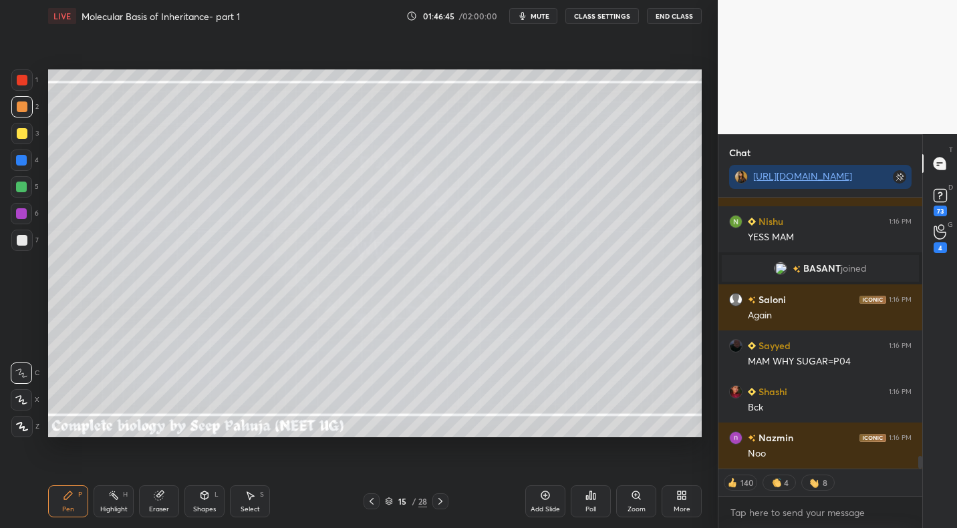
click at [22, 134] on div at bounding box center [22, 133] width 11 height 11
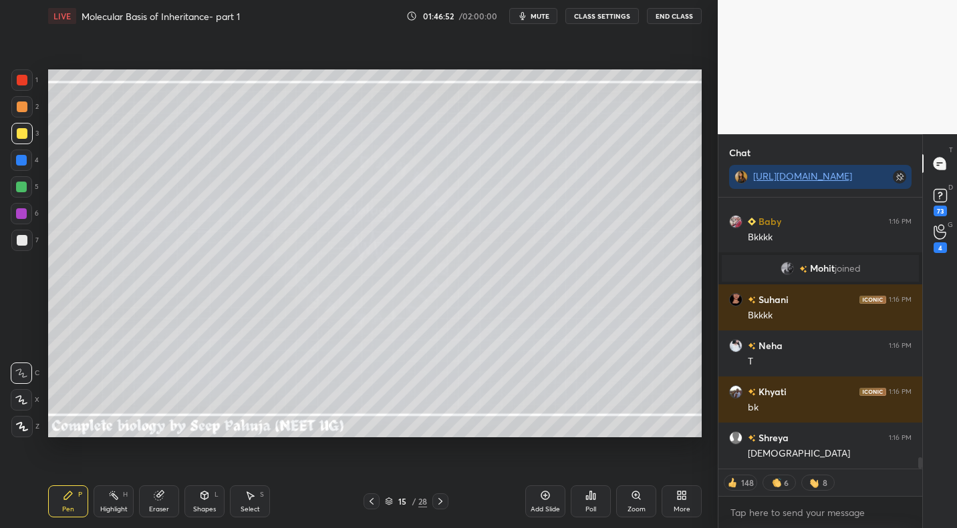
click at [371, 497] on icon at bounding box center [371, 501] width 11 height 11
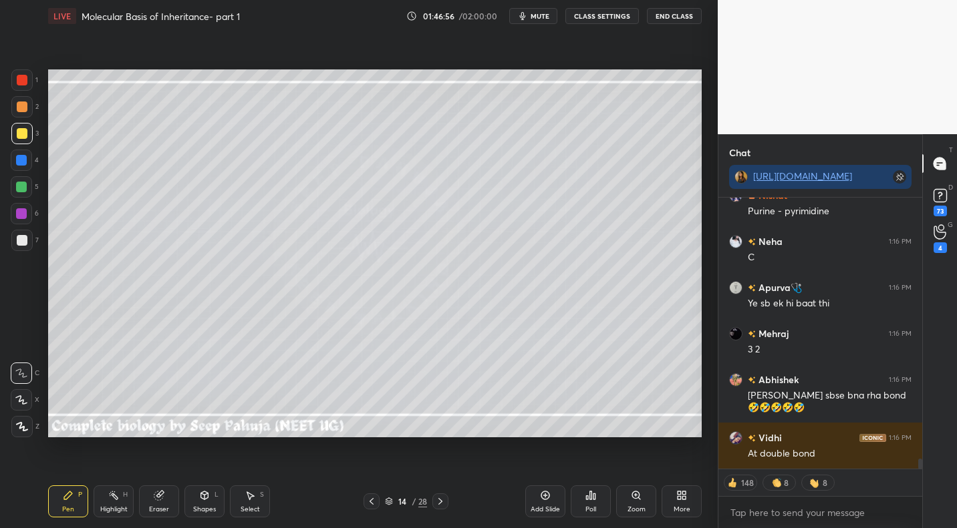
click at [437, 504] on icon at bounding box center [440, 501] width 11 height 11
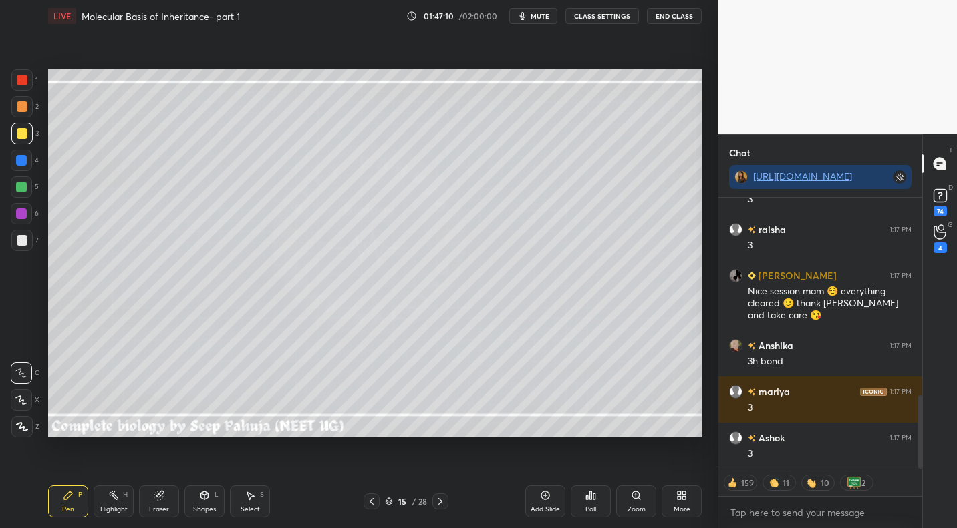
drag, startPoint x: 120, startPoint y: 496, endPoint x: 211, endPoint y: 443, distance: 105.6
click at [120, 496] on div "Highlight H" at bounding box center [114, 502] width 40 height 32
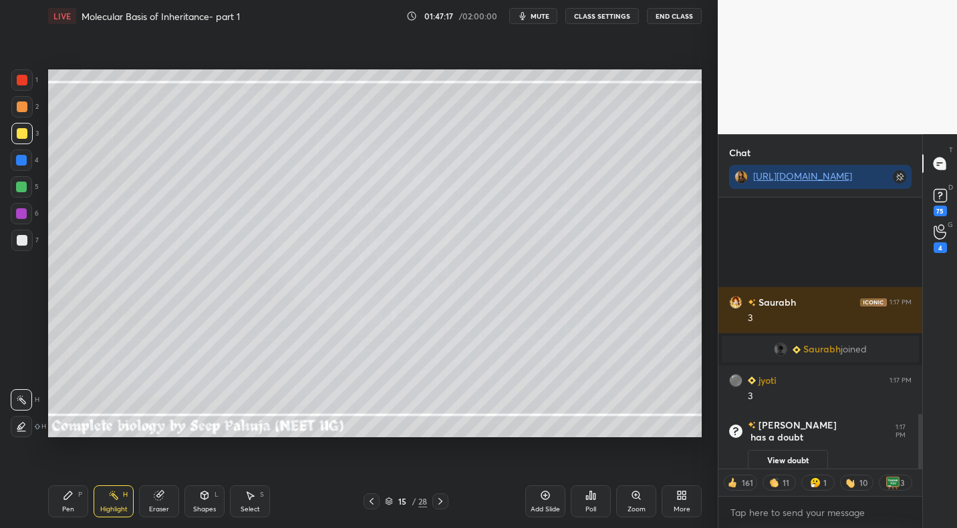
click at [74, 504] on div "Pen P" at bounding box center [68, 502] width 40 height 32
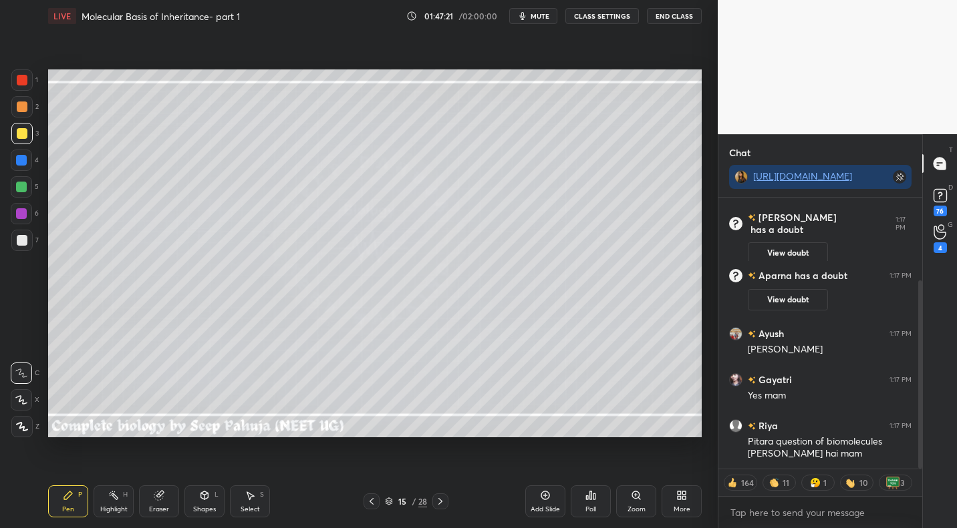
click at [152, 502] on div "Eraser" at bounding box center [159, 502] width 40 height 32
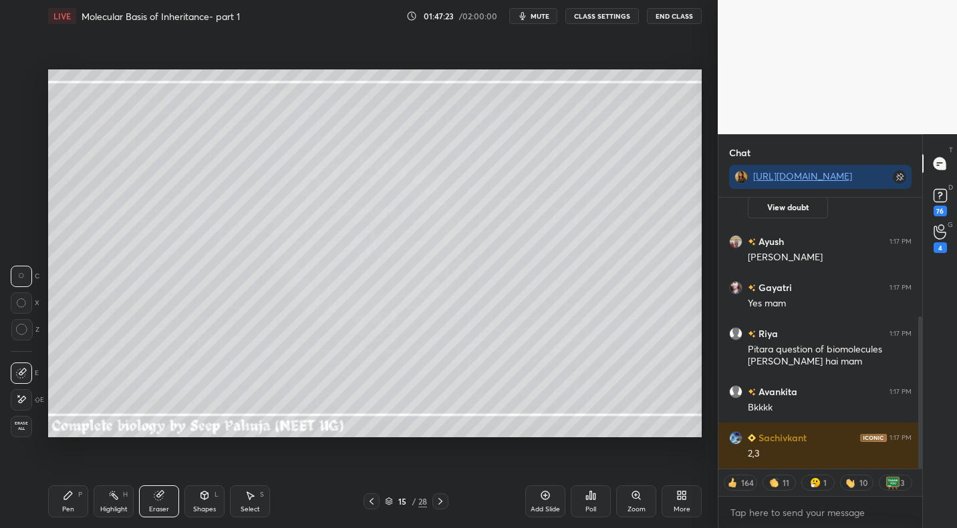
click at [73, 491] on icon at bounding box center [68, 495] width 11 height 11
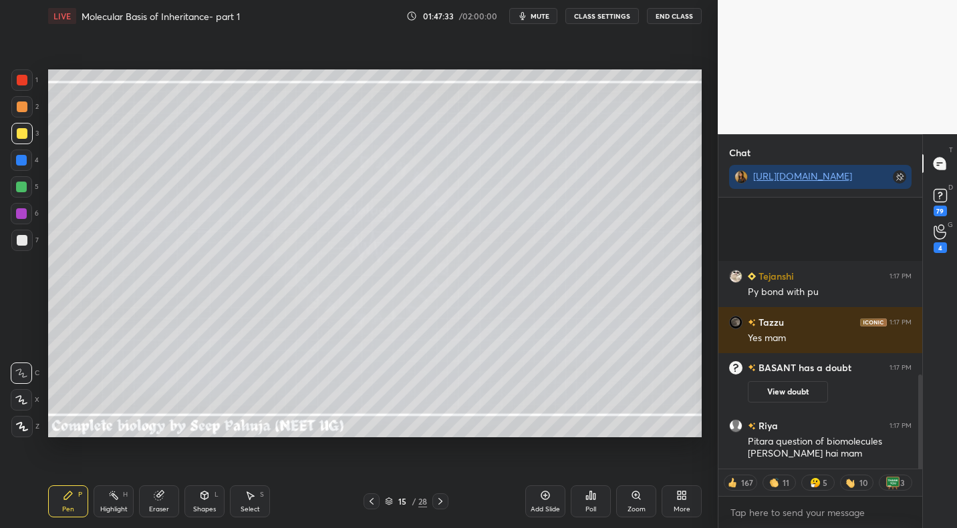
drag, startPoint x: 28, startPoint y: 237, endPoint x: 35, endPoint y: 238, distance: 6.7
click at [28, 237] on div at bounding box center [21, 240] width 21 height 21
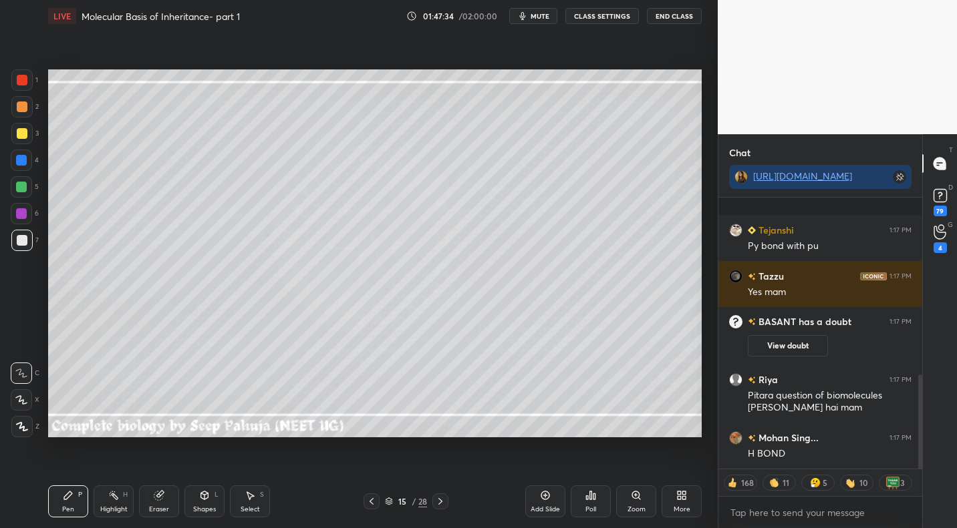
click at [209, 499] on icon at bounding box center [204, 495] width 11 height 11
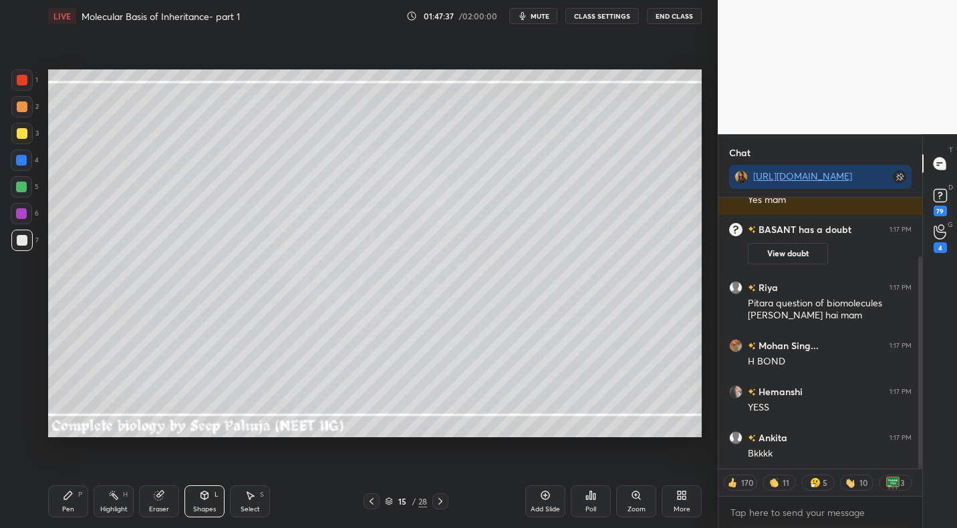
drag, startPoint x: 112, startPoint y: 498, endPoint x: 174, endPoint y: 476, distance: 65.9
click at [112, 498] on icon at bounding box center [113, 495] width 11 height 11
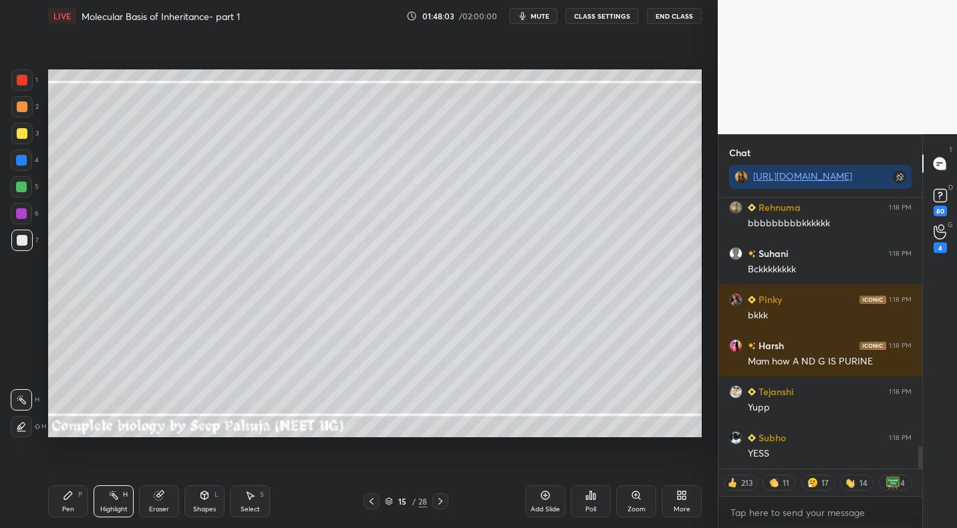
click at [369, 501] on icon at bounding box center [371, 501] width 11 height 11
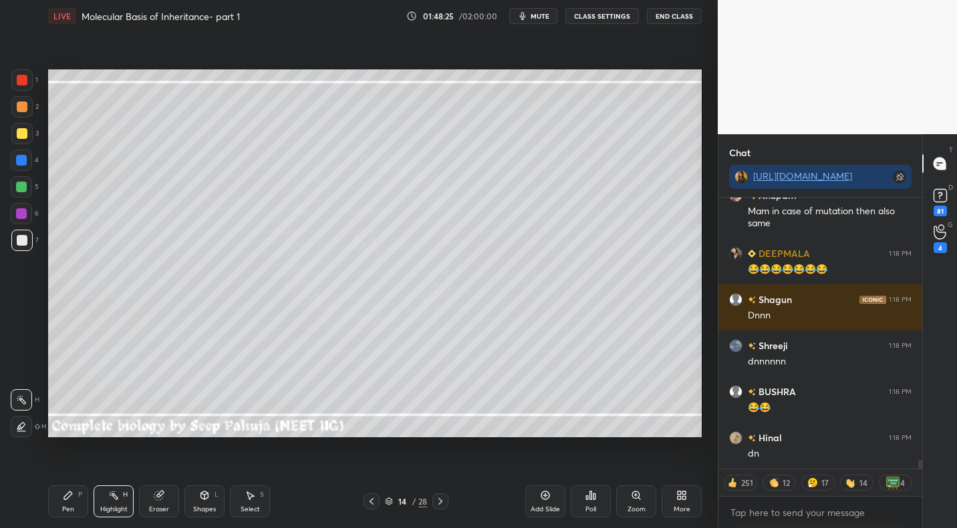
click at [371, 494] on div at bounding box center [371, 502] width 16 height 16
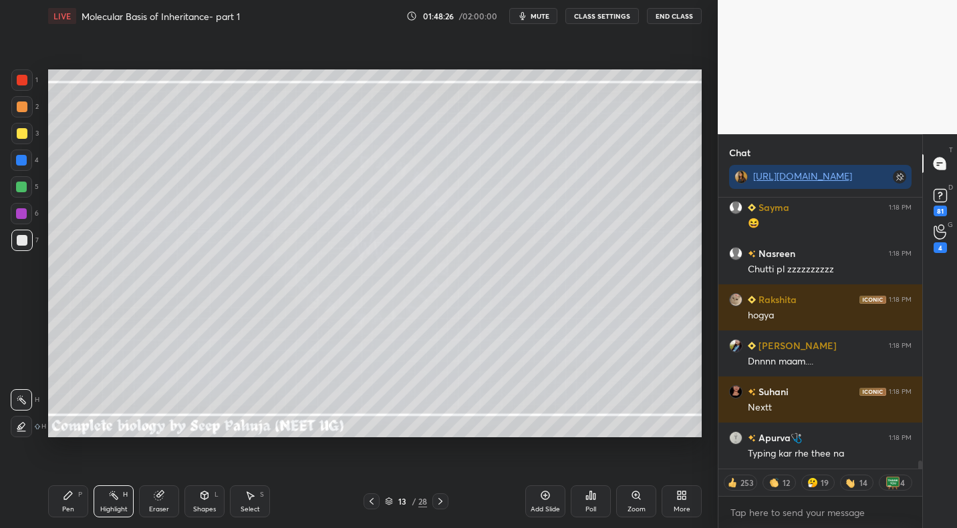
click at [372, 500] on icon at bounding box center [371, 501] width 11 height 11
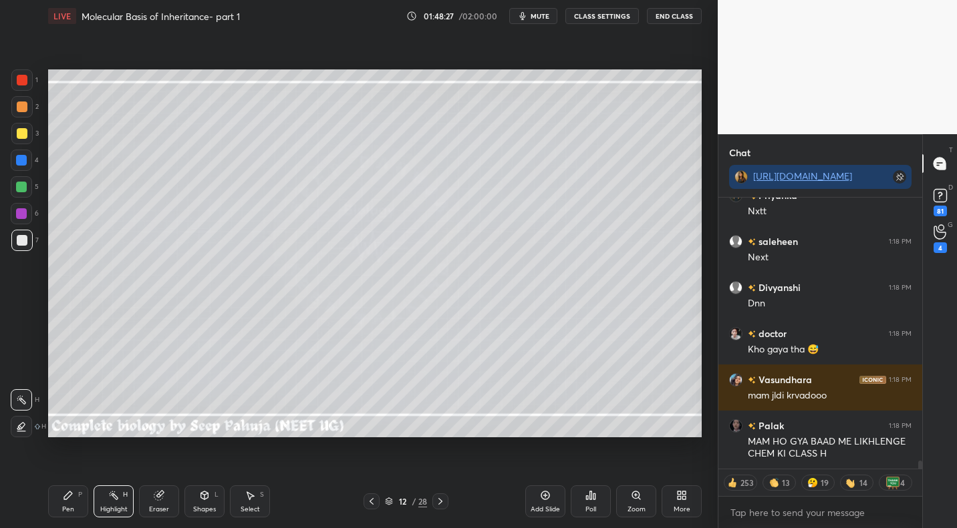
click at [373, 502] on icon at bounding box center [371, 501] width 11 height 11
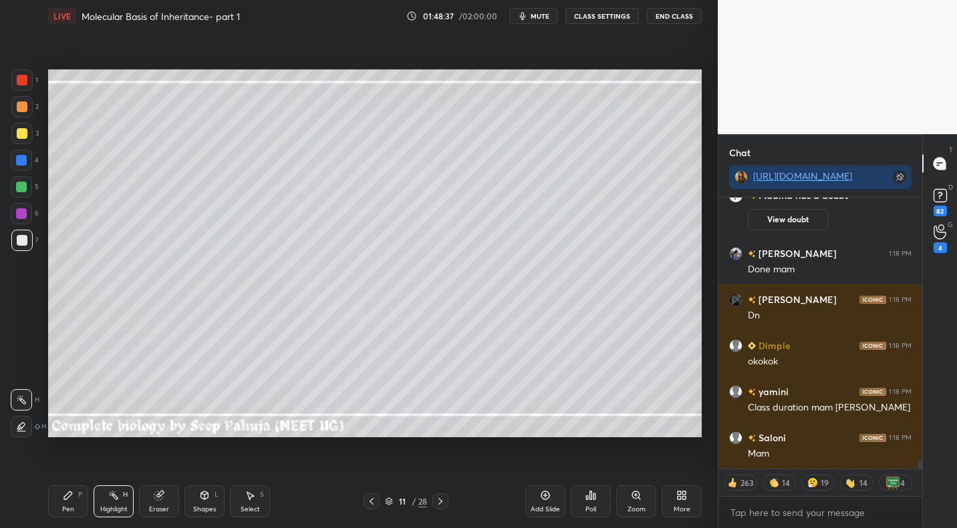
click at [442, 500] on icon at bounding box center [440, 501] width 11 height 11
click at [442, 501] on icon at bounding box center [440, 501] width 11 height 11
click at [438, 502] on icon at bounding box center [440, 501] width 11 height 11
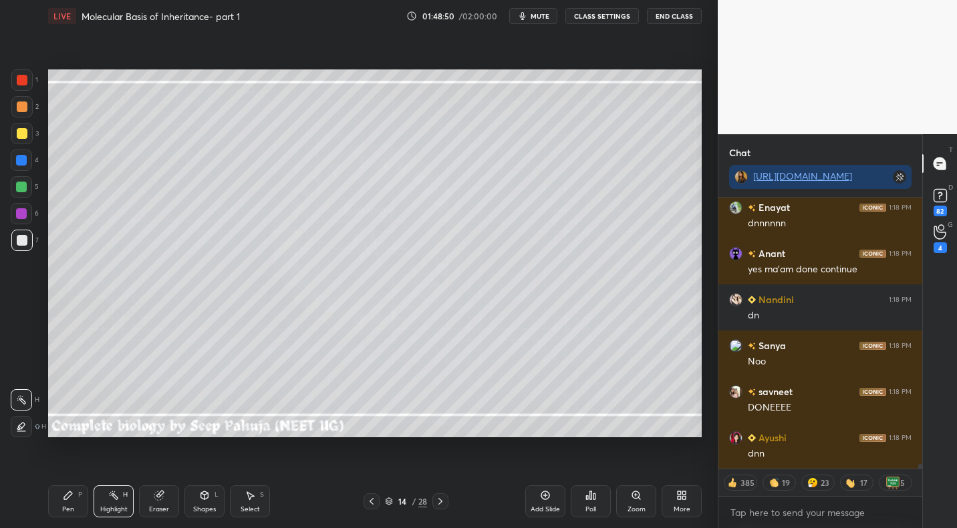
click at [441, 502] on icon at bounding box center [440, 501] width 11 height 11
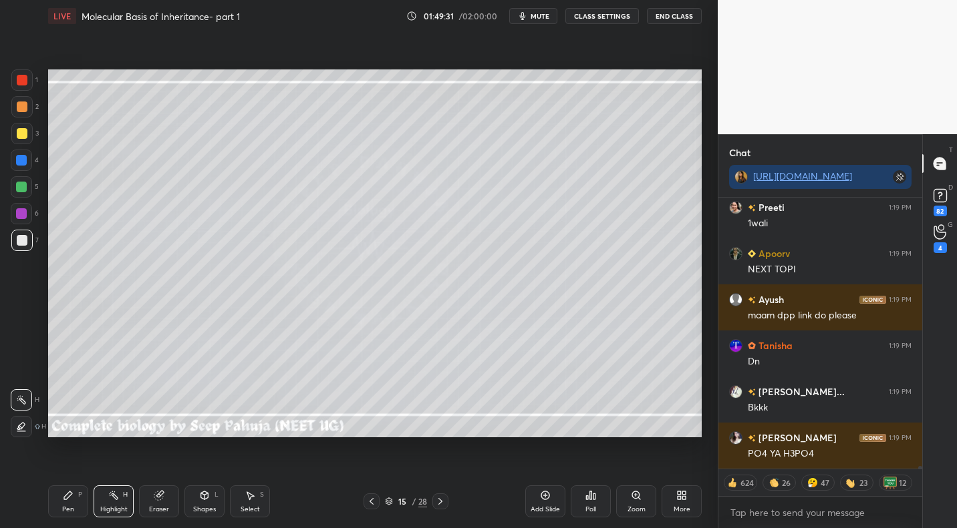
click at [440, 494] on div at bounding box center [440, 502] width 16 height 16
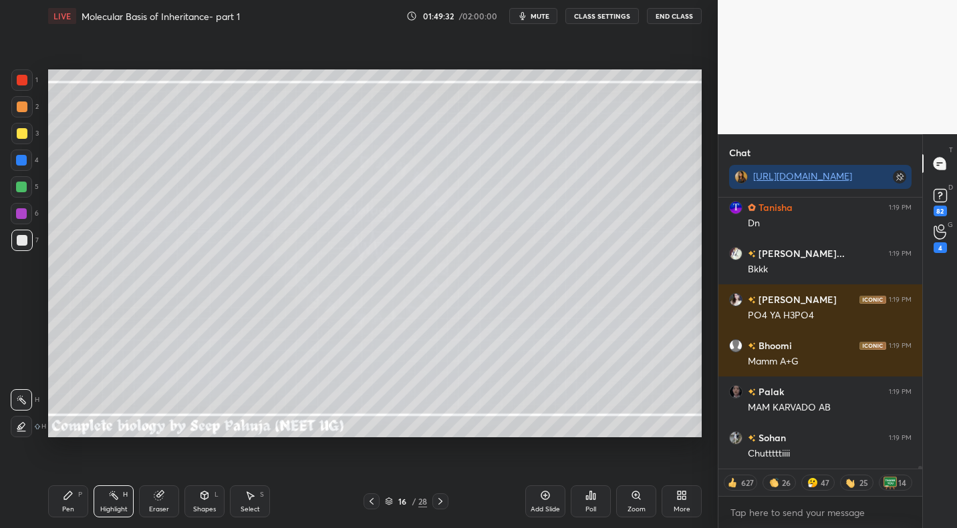
click at [64, 500] on icon at bounding box center [68, 495] width 11 height 11
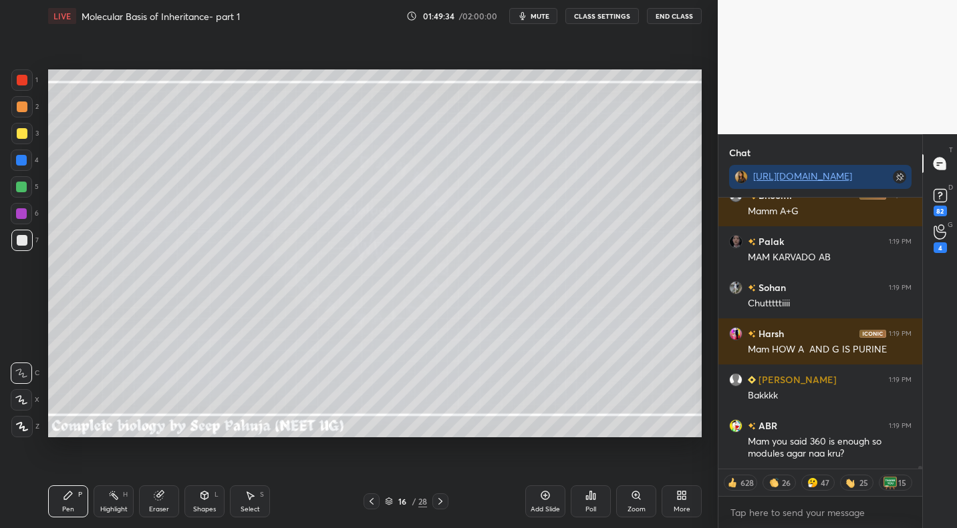
click at [27, 135] on div at bounding box center [21, 133] width 21 height 21
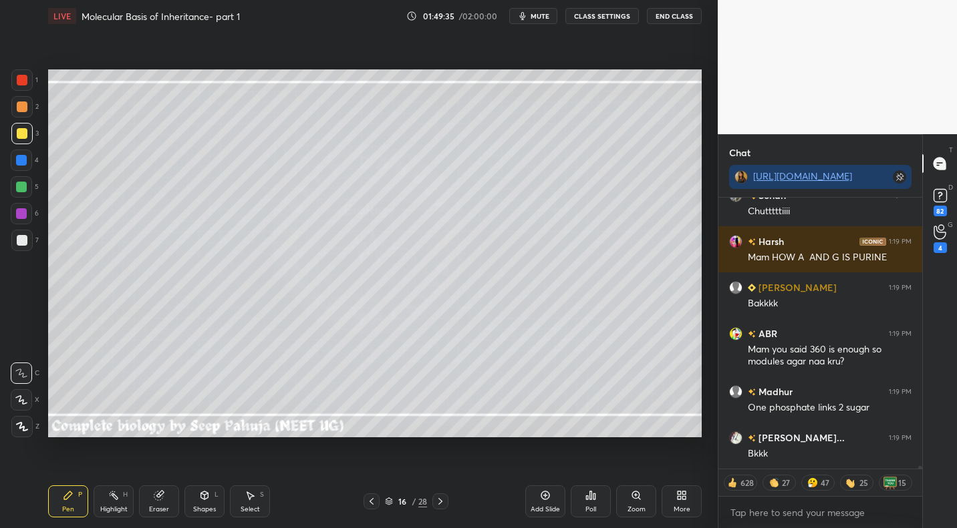
click at [373, 501] on icon at bounding box center [371, 501] width 11 height 11
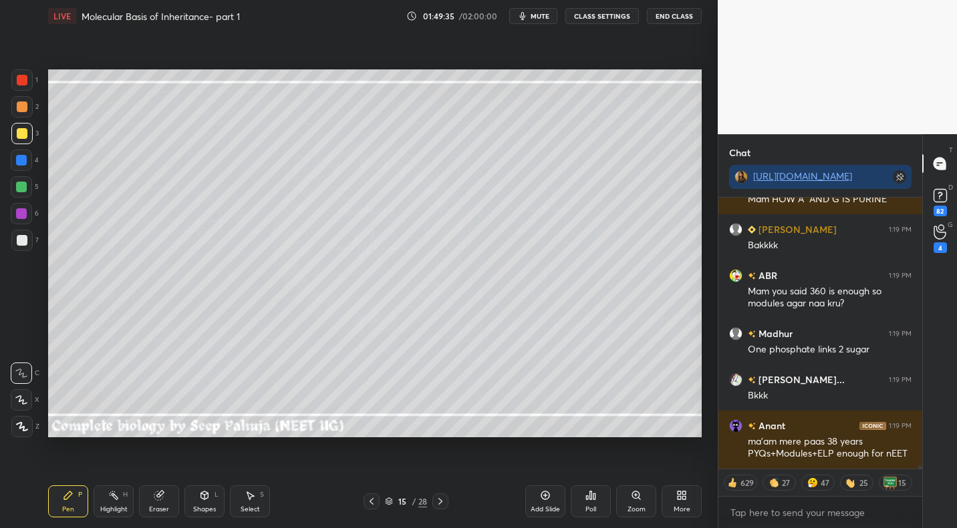
click at [373, 499] on icon at bounding box center [371, 501] width 11 height 11
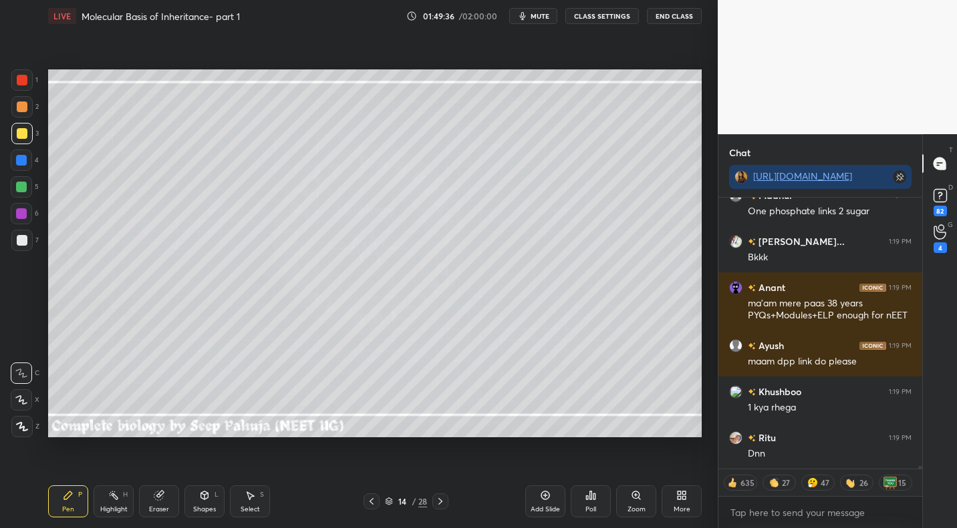
drag, startPoint x: 377, startPoint y: 500, endPoint x: 361, endPoint y: 495, distance: 16.7
click at [377, 500] on div at bounding box center [371, 502] width 16 height 16
click at [113, 497] on icon at bounding box center [113, 495] width 11 height 11
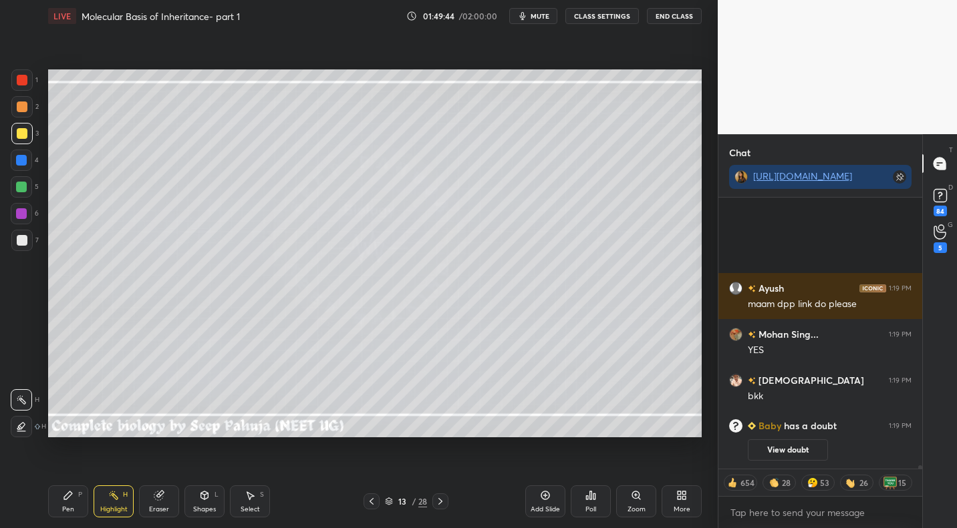
click at [445, 496] on icon at bounding box center [440, 501] width 11 height 11
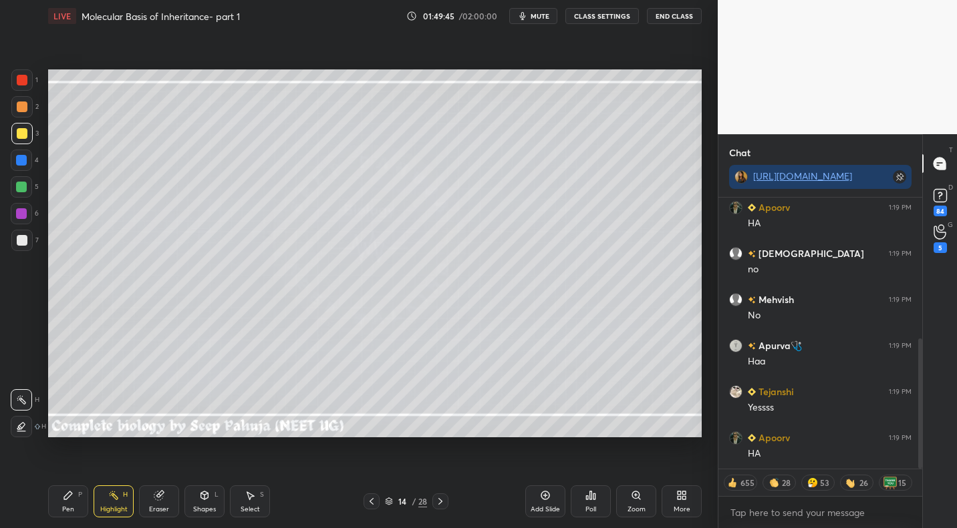
click at [447, 498] on div at bounding box center [440, 502] width 16 height 16
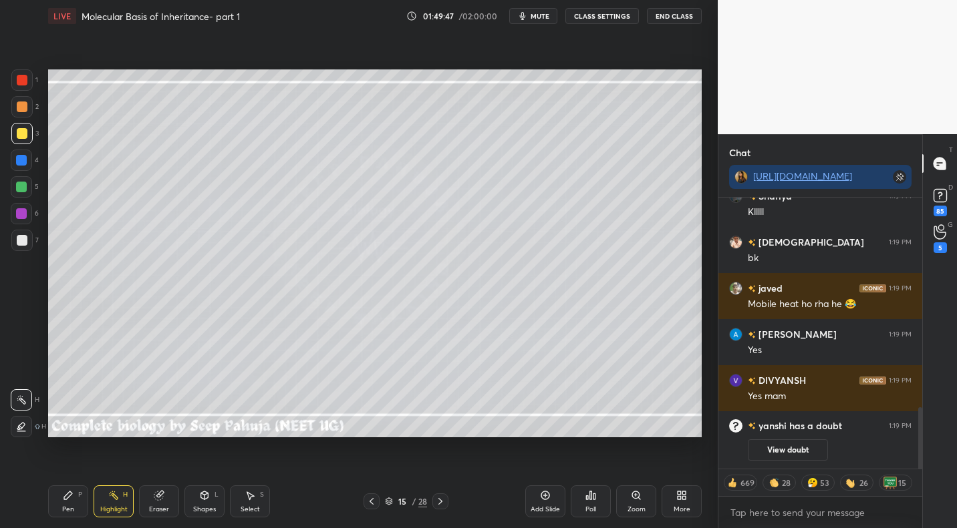
click at [439, 502] on icon at bounding box center [440, 501] width 11 height 11
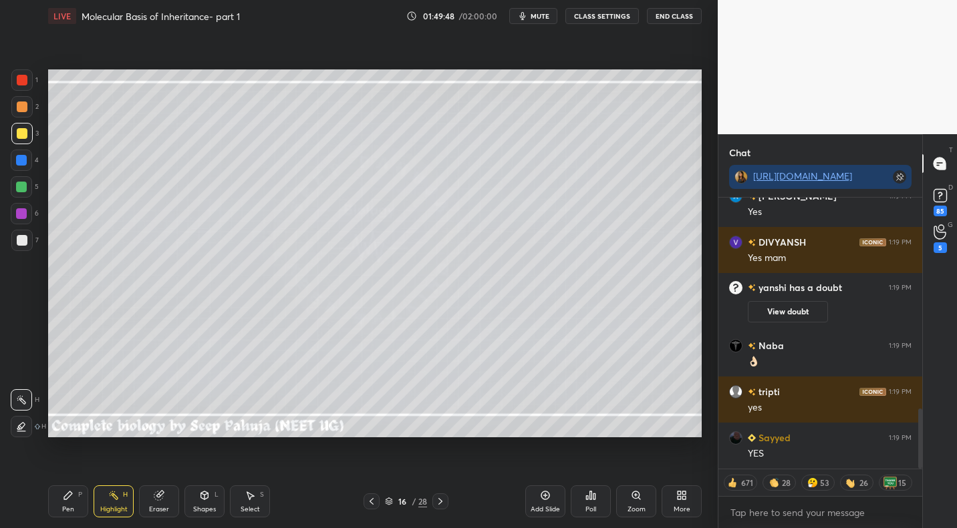
drag, startPoint x: 71, startPoint y: 496, endPoint x: 91, endPoint y: 473, distance: 30.8
click at [71, 496] on icon at bounding box center [68, 495] width 11 height 11
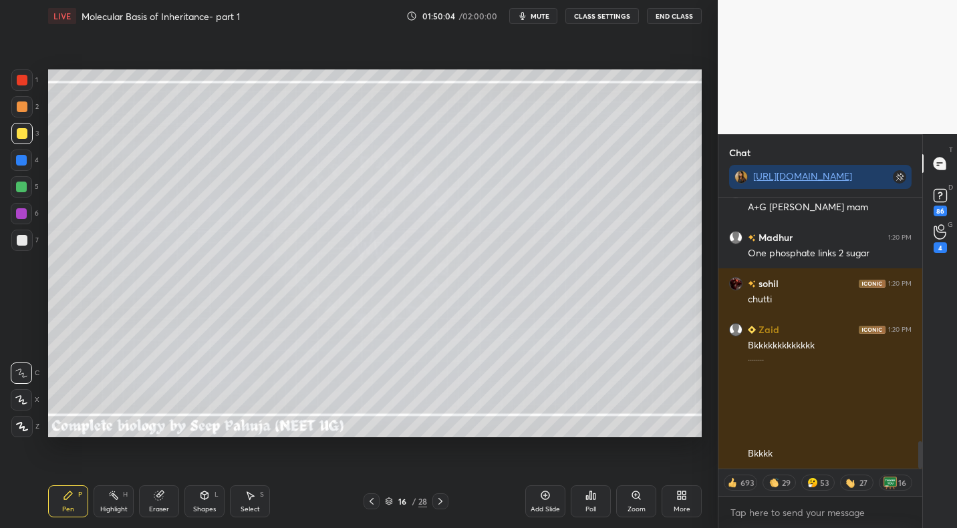
click at [208, 494] on icon at bounding box center [204, 495] width 11 height 11
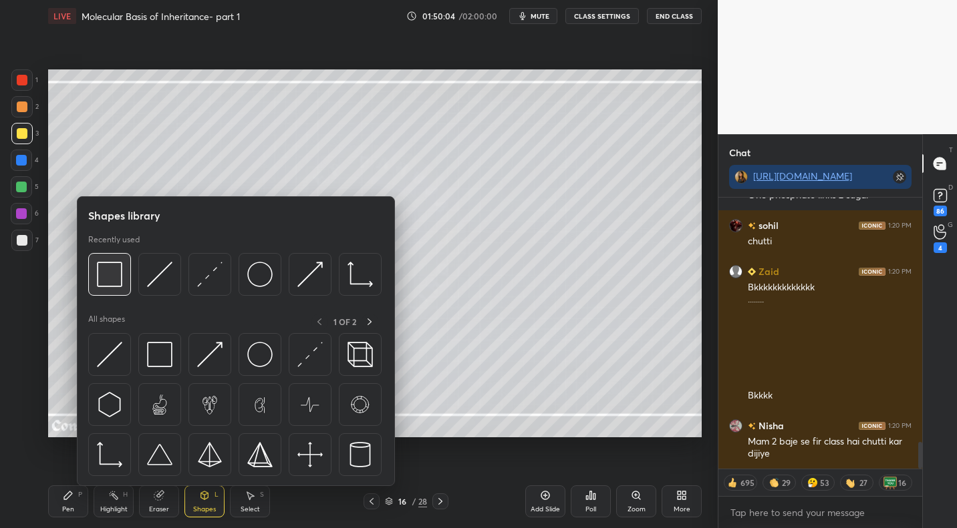
click at [114, 279] on img at bounding box center [109, 274] width 25 height 25
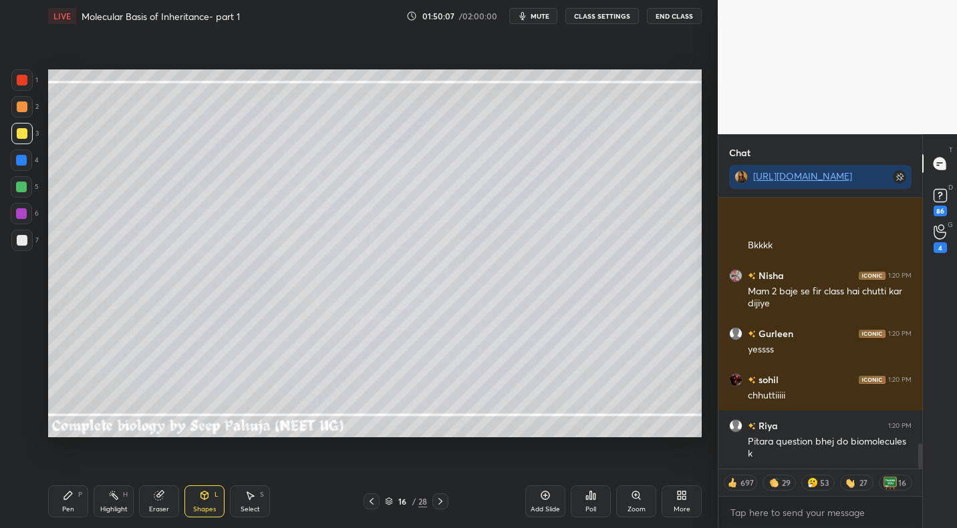
click at [76, 499] on div "Pen P" at bounding box center [68, 502] width 40 height 32
click at [27, 238] on div at bounding box center [21, 240] width 21 height 21
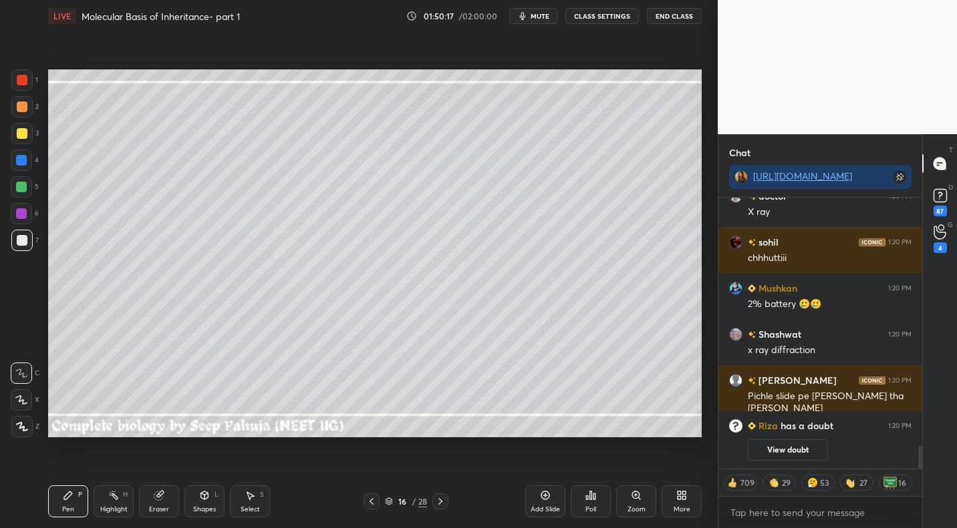
click at [174, 504] on div "Eraser" at bounding box center [159, 502] width 40 height 32
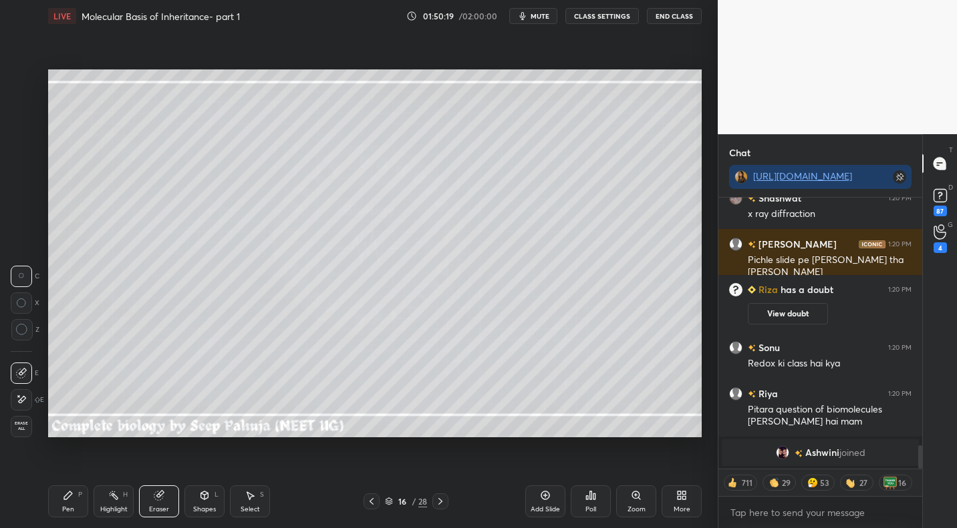
click at [75, 508] on div "Pen P" at bounding box center [68, 502] width 40 height 32
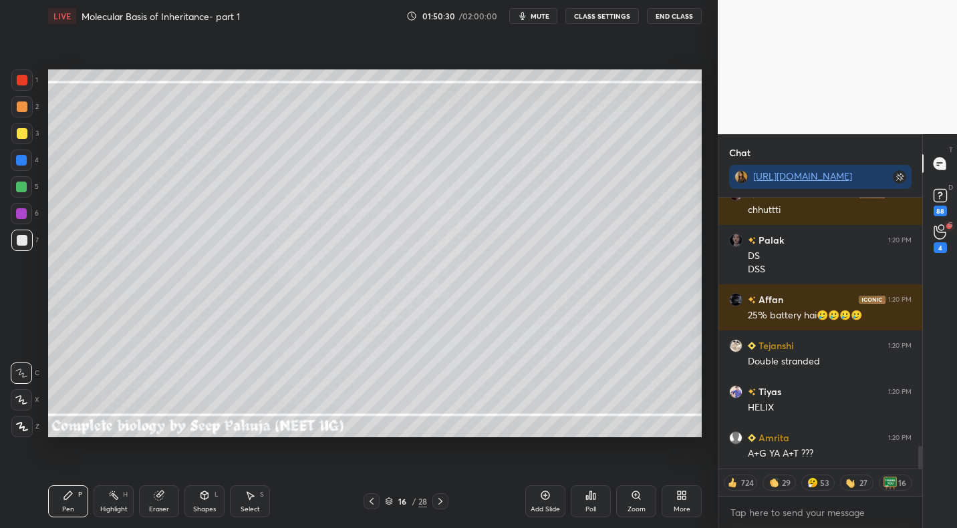
click at [161, 496] on icon at bounding box center [158, 496] width 9 height 9
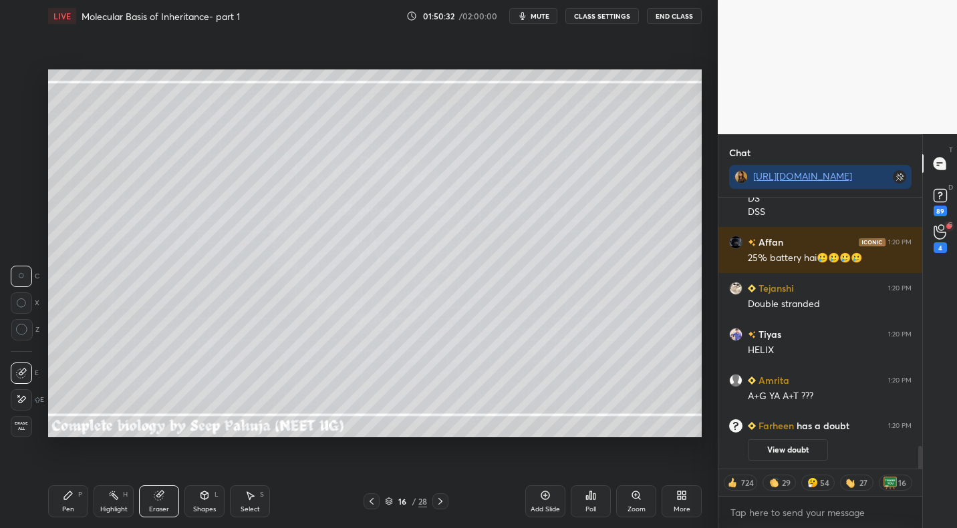
click at [72, 503] on div "Pen P" at bounding box center [68, 502] width 40 height 32
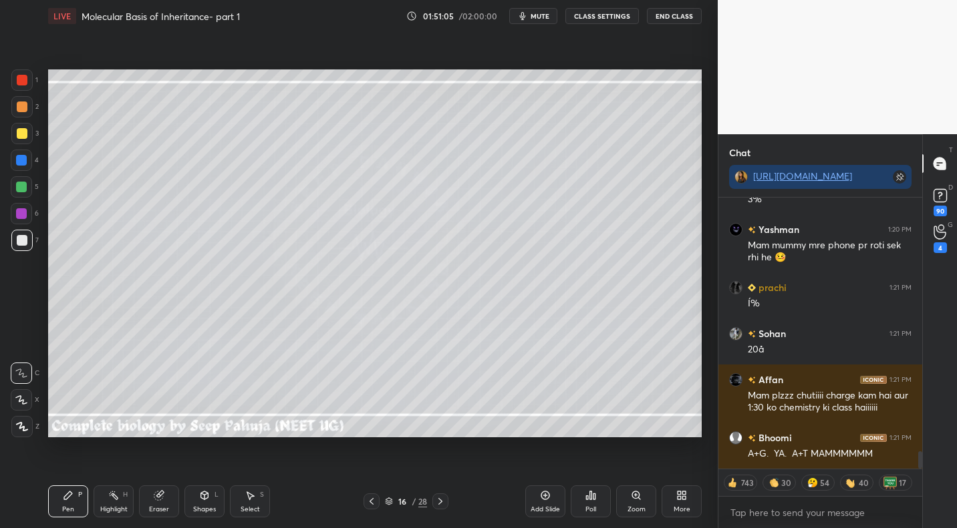
click at [155, 496] on icon at bounding box center [158, 496] width 9 height 9
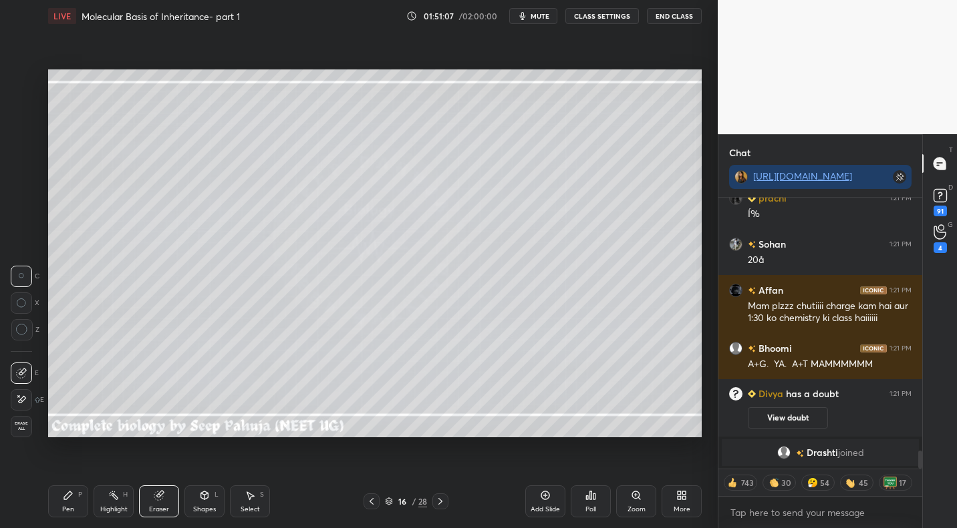
click at [67, 490] on icon at bounding box center [68, 495] width 11 height 11
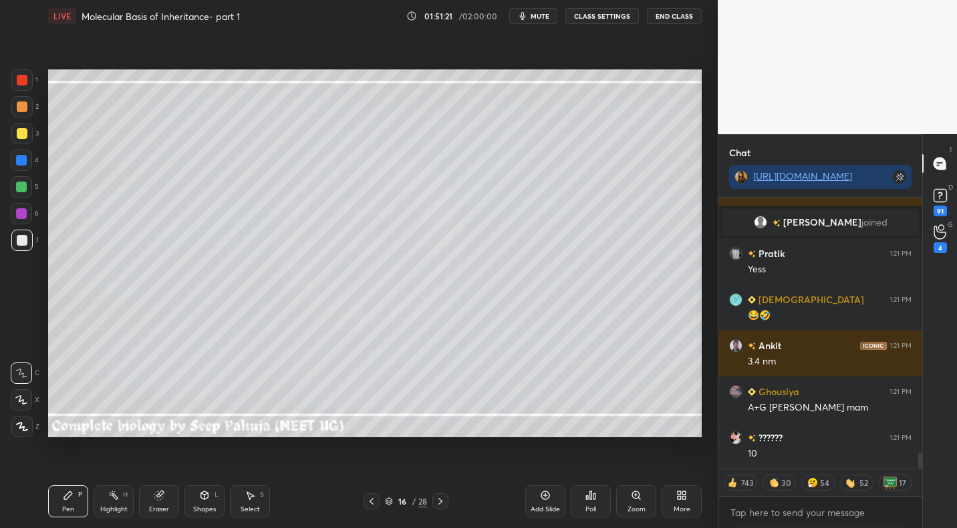
click at [168, 490] on div "Eraser" at bounding box center [159, 502] width 40 height 32
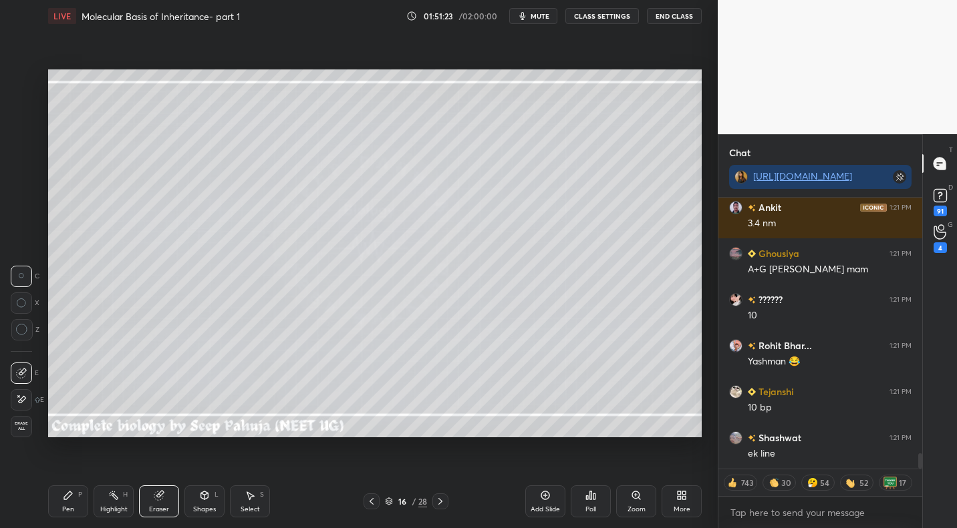
drag, startPoint x: 77, startPoint y: 494, endPoint x: 86, endPoint y: 490, distance: 9.0
click at [78, 494] on div "P" at bounding box center [80, 495] width 4 height 7
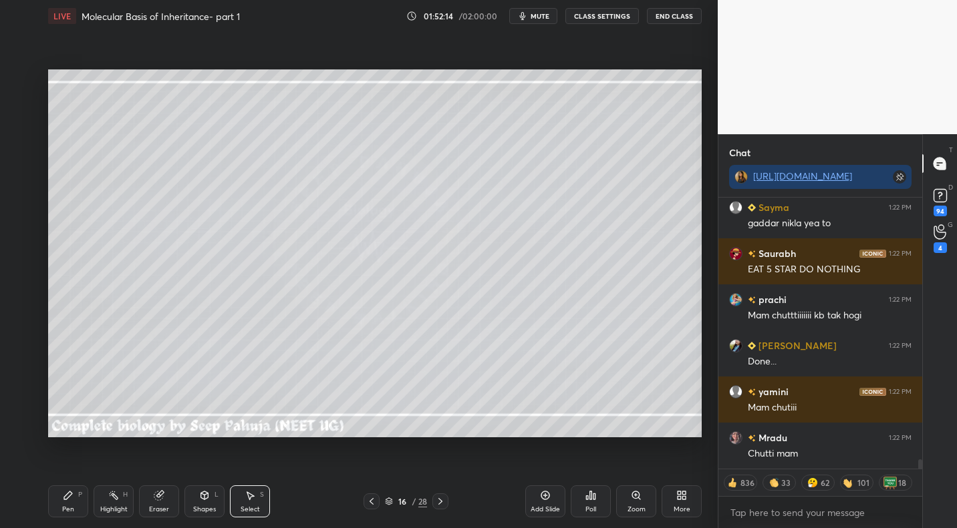
click at [682, 500] on icon at bounding box center [683, 497] width 3 height 3
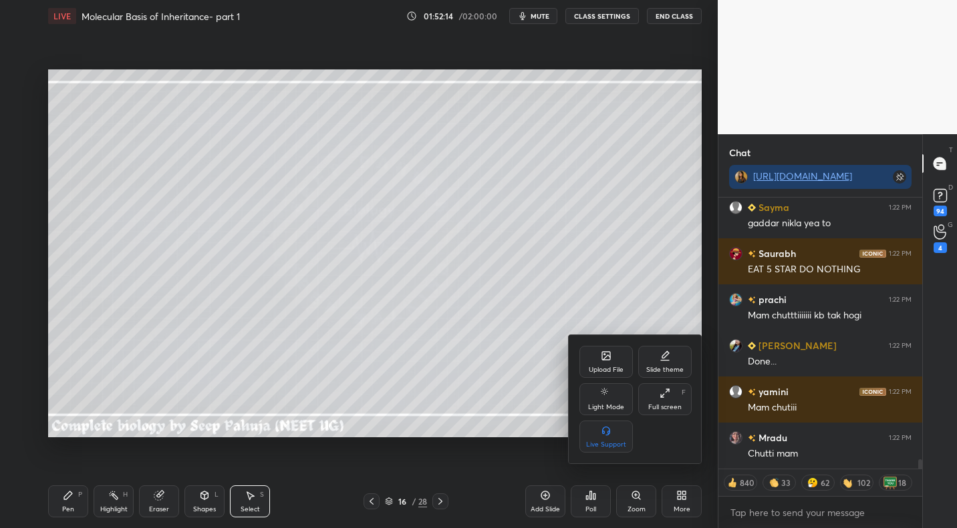
scroll to position [7744, 0]
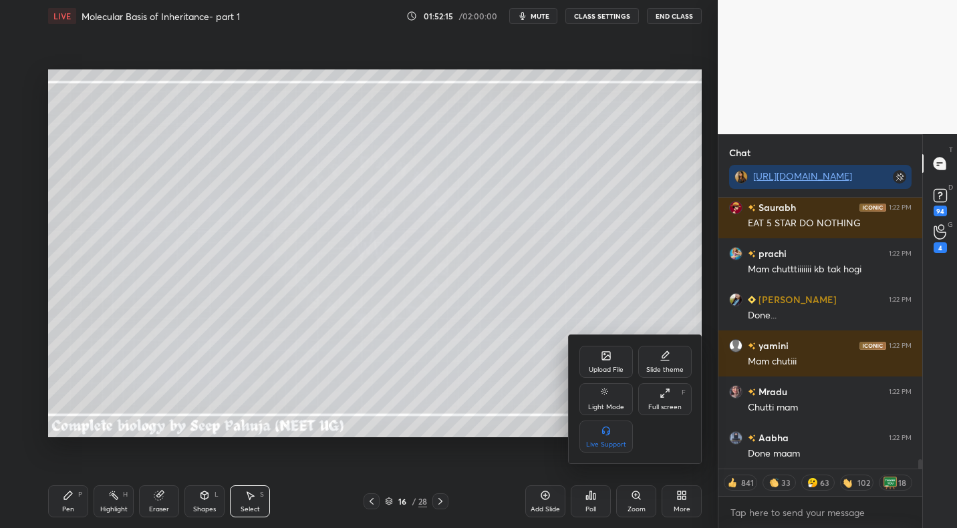
click at [603, 367] on div "Upload File" at bounding box center [606, 370] width 35 height 7
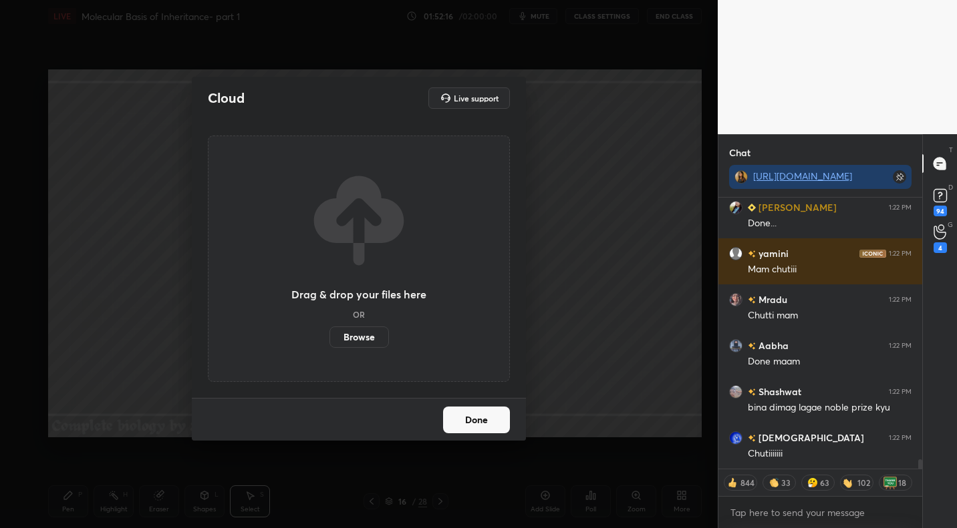
scroll to position [7882, 0]
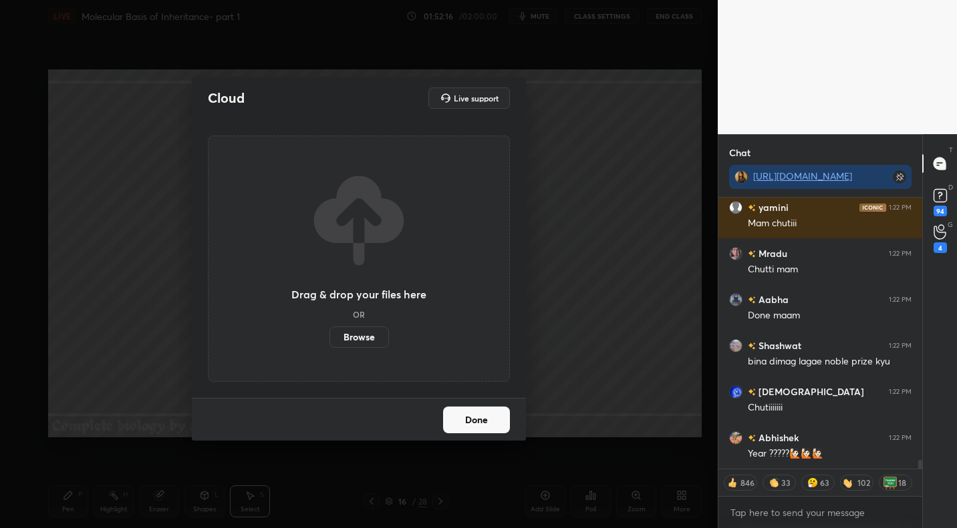
click at [355, 331] on label "Browse" at bounding box center [358, 337] width 59 height 21
click at [329, 331] on input "Browse" at bounding box center [329, 337] width 0 height 21
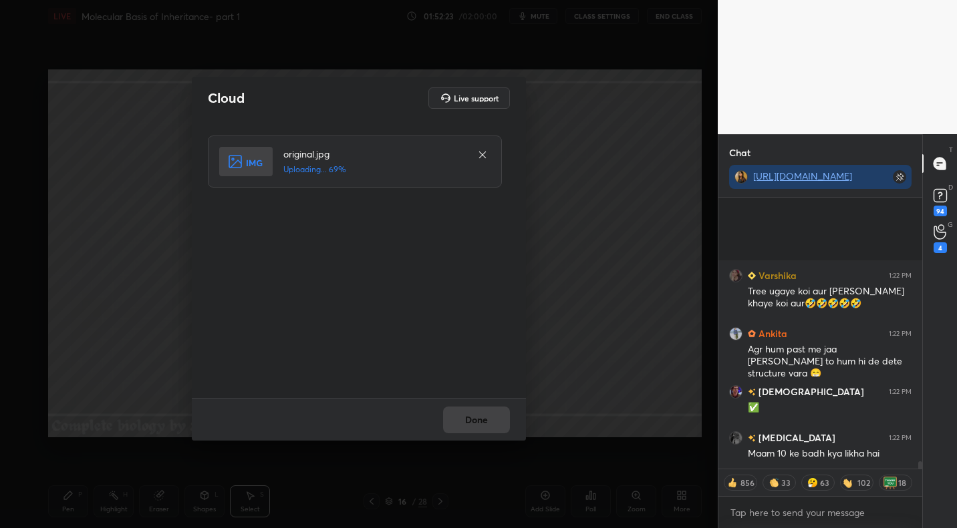
scroll to position [9451, 0]
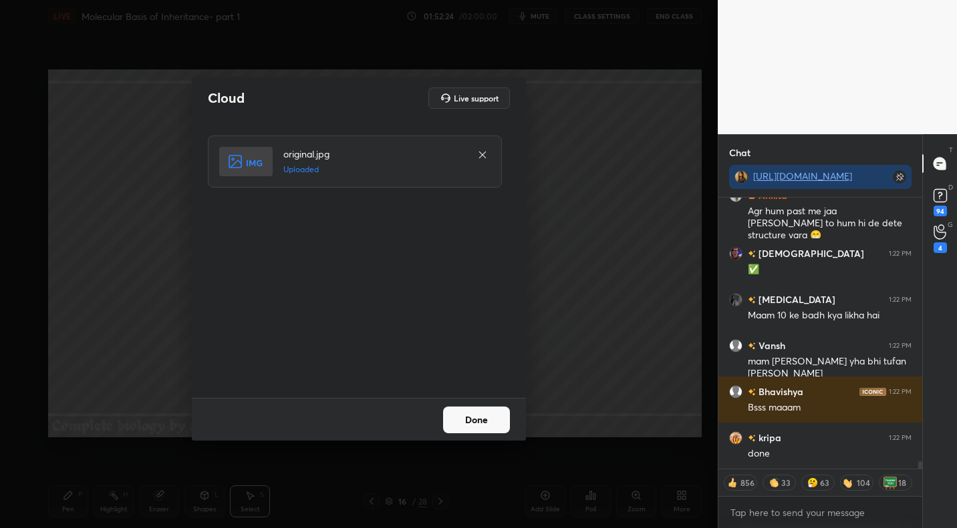
click at [467, 411] on button "Done" at bounding box center [476, 420] width 67 height 27
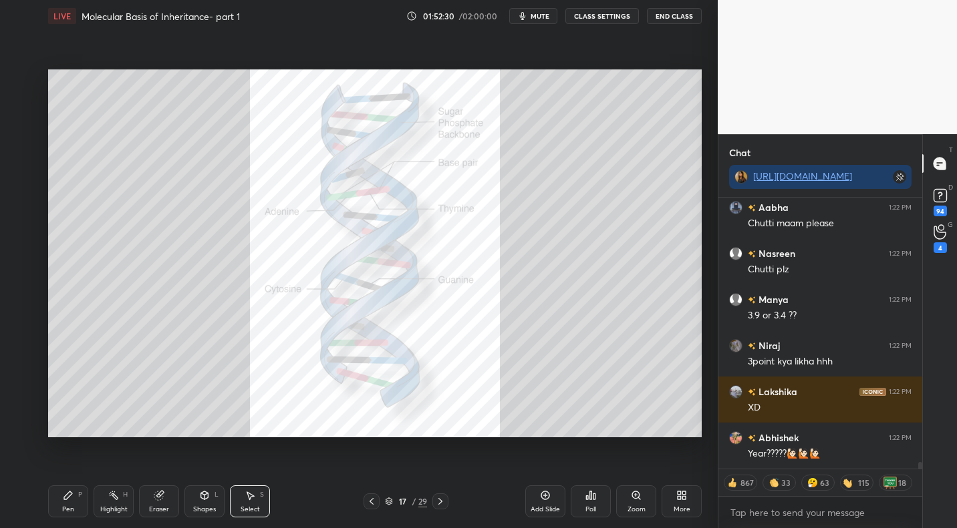
scroll to position [10742, 0]
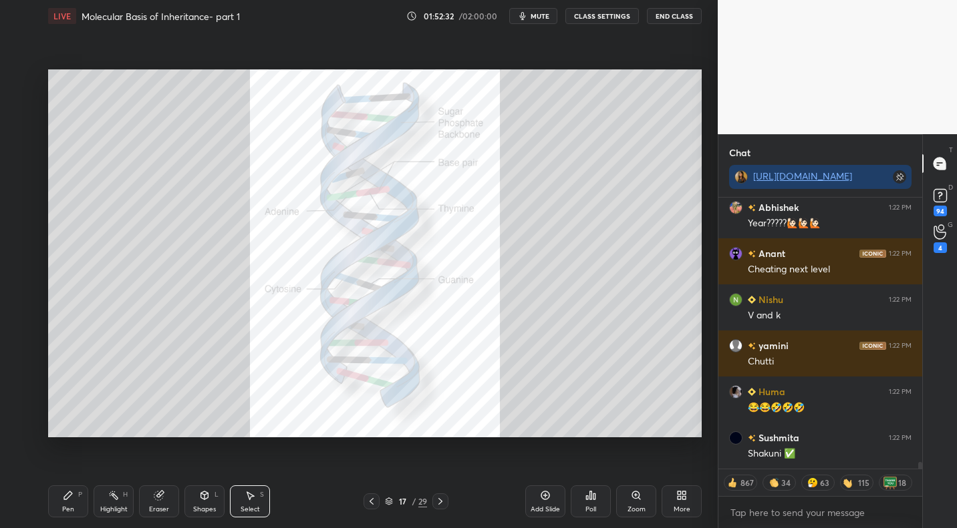
click at [68, 499] on icon at bounding box center [68, 495] width 11 height 11
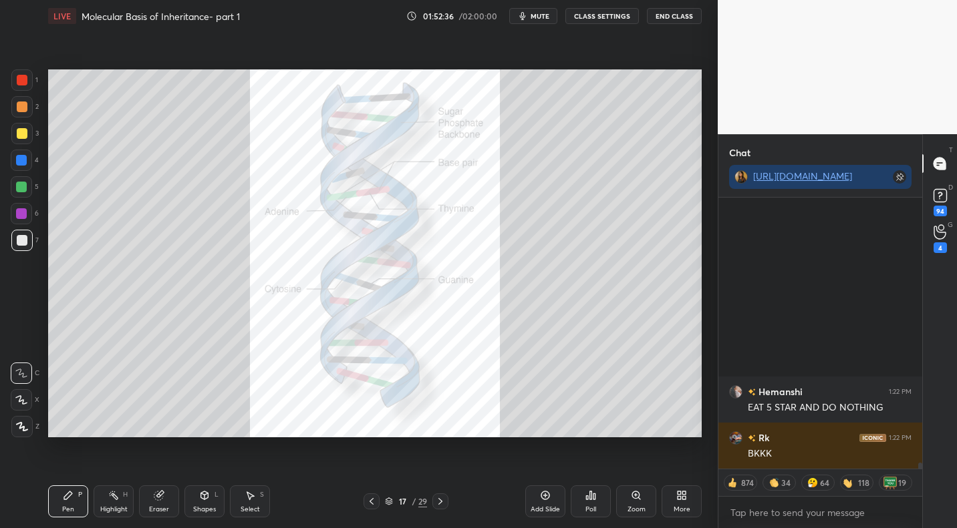
scroll to position [11652, 0]
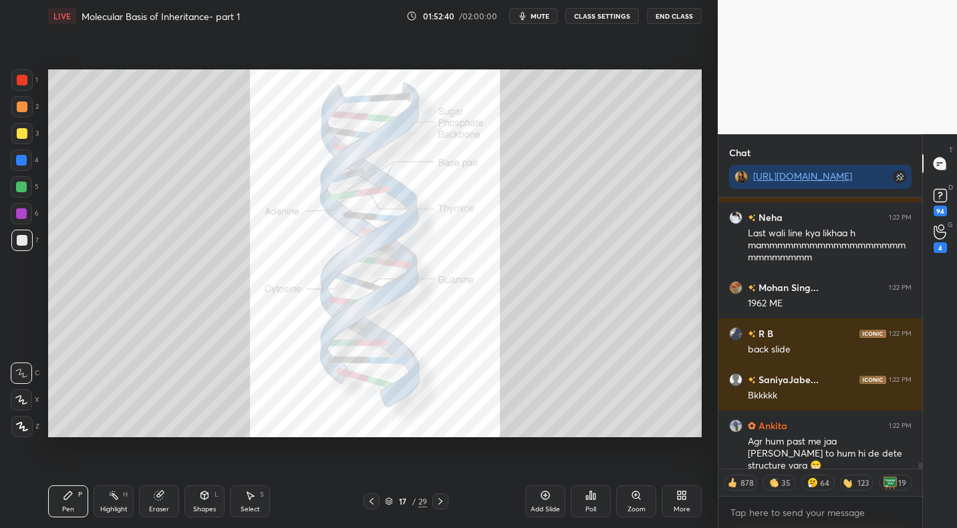
click at [258, 503] on div "Select S" at bounding box center [250, 502] width 40 height 32
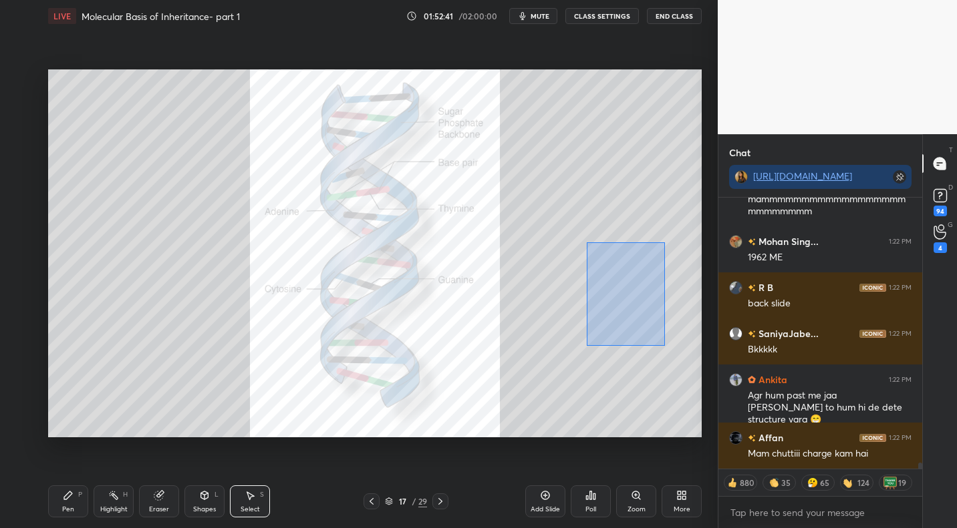
drag, startPoint x: 587, startPoint y: 242, endPoint x: 692, endPoint y: 380, distance: 174.0
click at [696, 387] on div "0 ° Undo Copy Duplicate Duplicate to new slide Delete" at bounding box center [374, 252] width 653 height 367
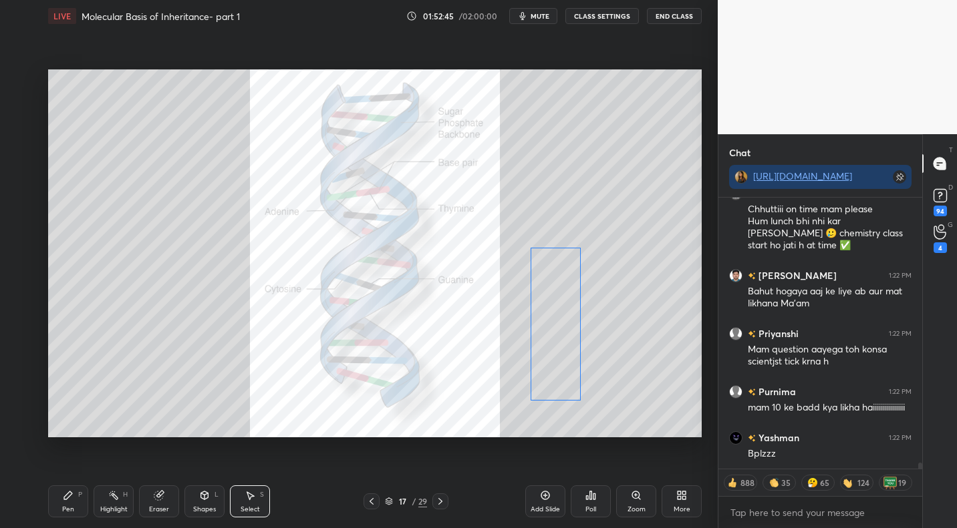
drag, startPoint x: 612, startPoint y: 291, endPoint x: 554, endPoint y: 303, distance: 58.7
click at [554, 303] on div "0 ° Undo Copy Duplicate Duplicate to new slide Delete" at bounding box center [374, 252] width 653 height 367
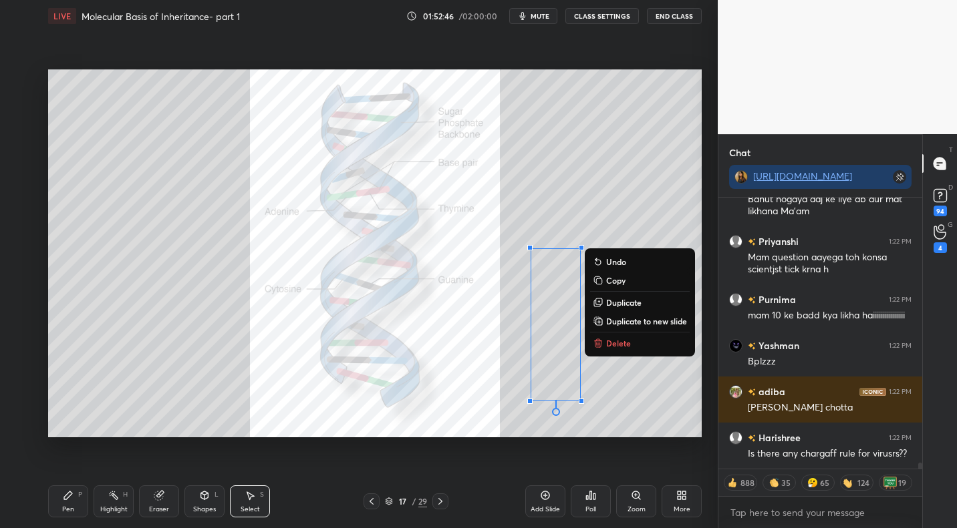
click at [124, 496] on div "H" at bounding box center [125, 495] width 5 height 7
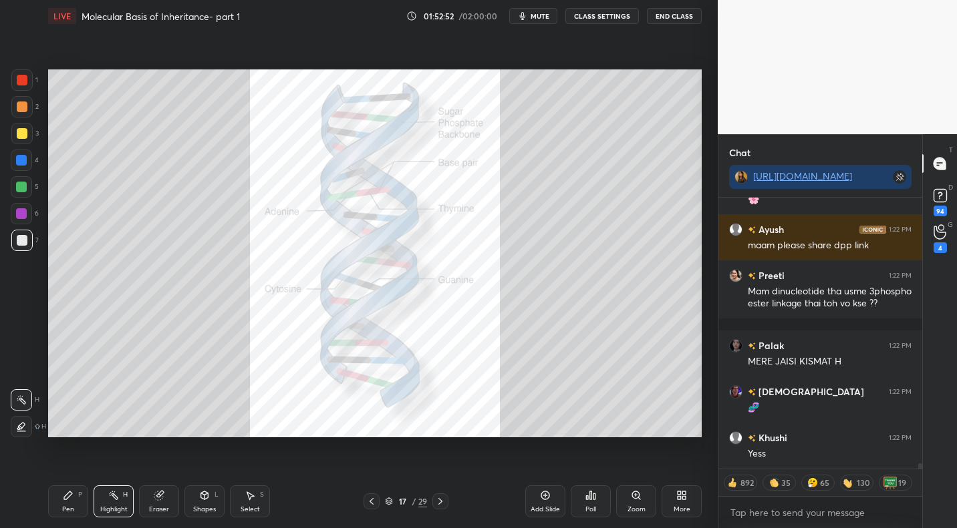
drag, startPoint x: 366, startPoint y: 500, endPoint x: 373, endPoint y: 499, distance: 7.4
click at [366, 500] on icon at bounding box center [371, 501] width 11 height 11
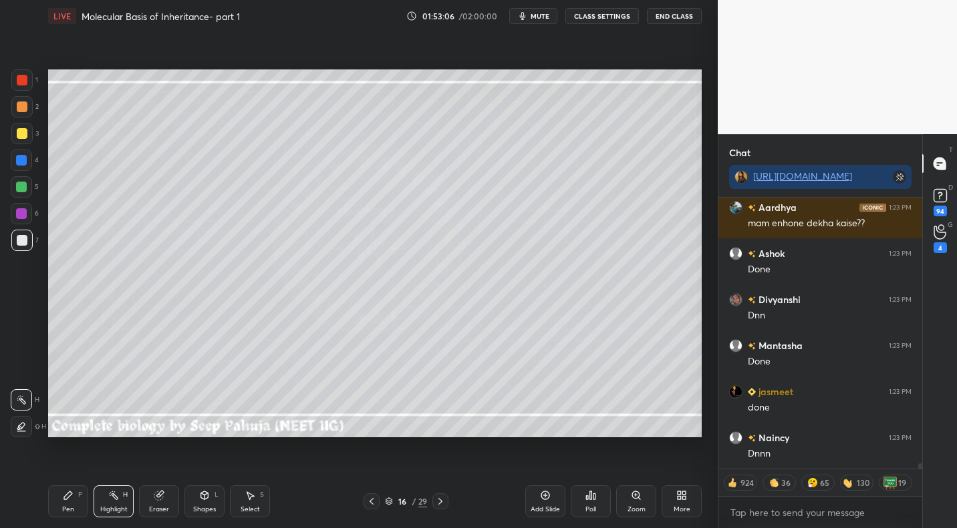
click at [73, 496] on div "Pen P" at bounding box center [68, 502] width 40 height 32
click at [21, 135] on div at bounding box center [22, 133] width 11 height 11
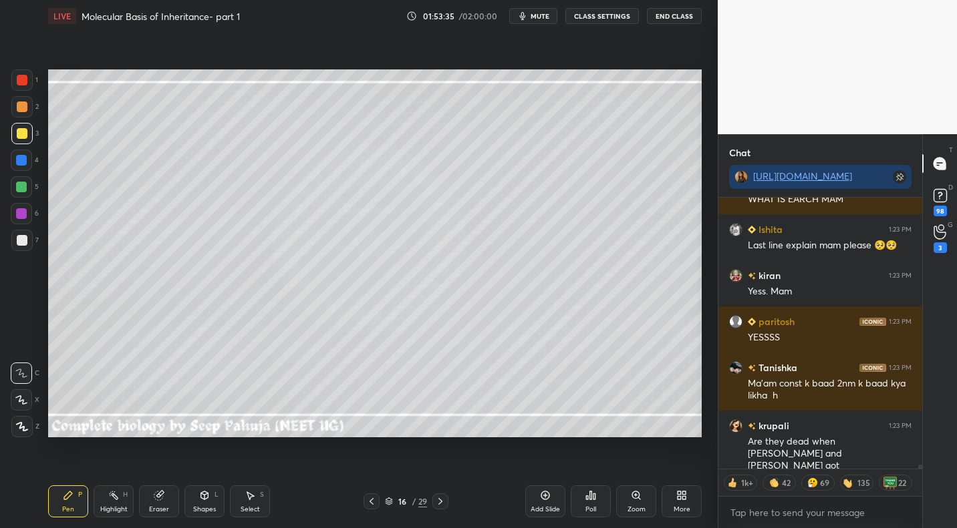
click at [375, 500] on icon at bounding box center [371, 501] width 11 height 11
click at [373, 503] on icon at bounding box center [371, 501] width 11 height 11
click at [375, 505] on icon at bounding box center [371, 501] width 11 height 11
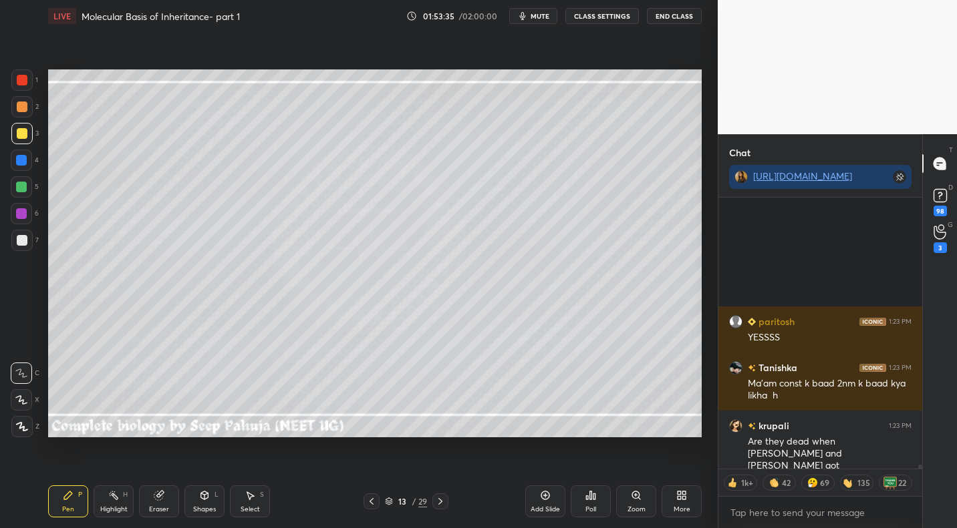
click at [375, 505] on icon at bounding box center [371, 501] width 11 height 11
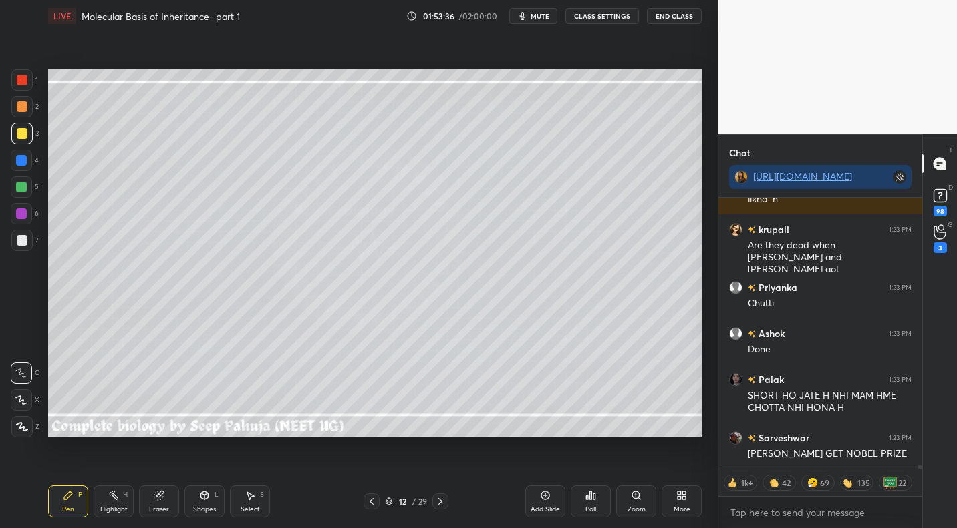
click at [376, 507] on div at bounding box center [371, 502] width 16 height 16
click at [376, 510] on div "Pen P Highlight H Eraser Shapes L Select S 10 / 29 Add Slide Poll Zoom More" at bounding box center [374, 501] width 653 height 53
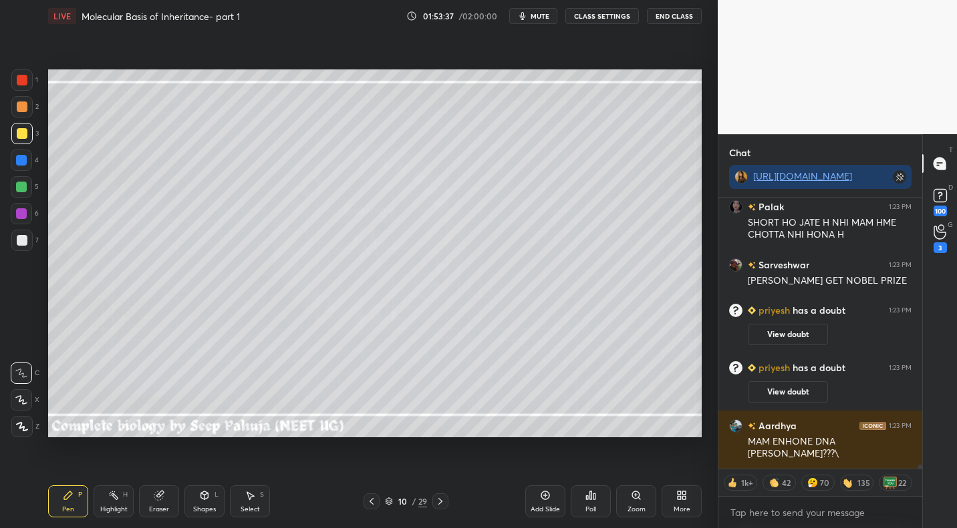
drag, startPoint x: 438, startPoint y: 500, endPoint x: 421, endPoint y: 492, distance: 18.5
click at [438, 500] on icon at bounding box center [440, 501] width 11 height 11
click at [118, 502] on div "Highlight H" at bounding box center [114, 502] width 40 height 32
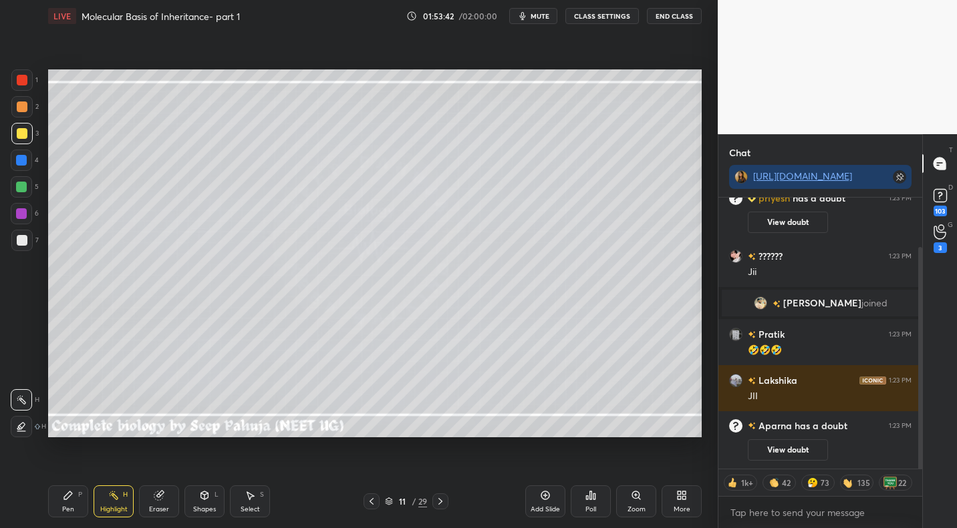
click at [439, 499] on icon at bounding box center [440, 501] width 11 height 11
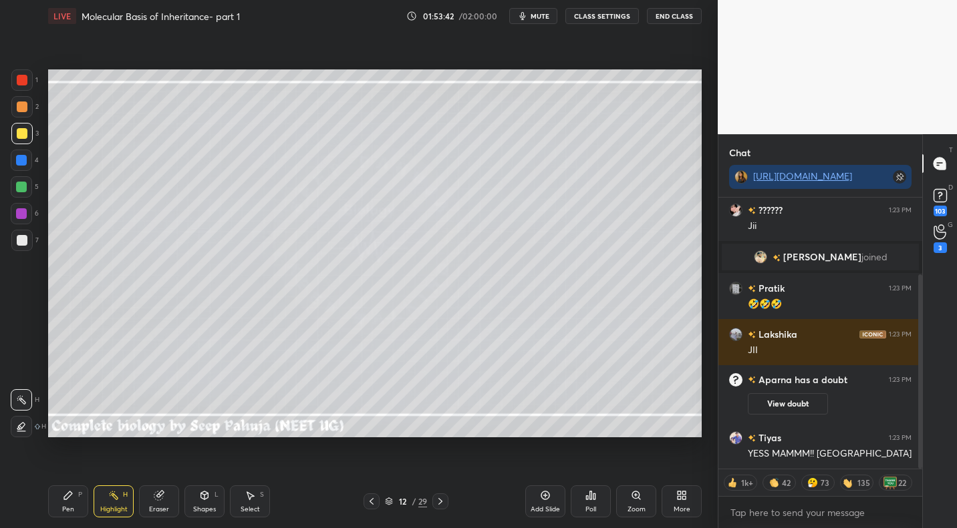
drag, startPoint x: 440, startPoint y: 499, endPoint x: 440, endPoint y: 490, distance: 8.7
click at [440, 495] on div at bounding box center [440, 502] width 16 height 16
click at [440, 496] on icon at bounding box center [440, 501] width 11 height 11
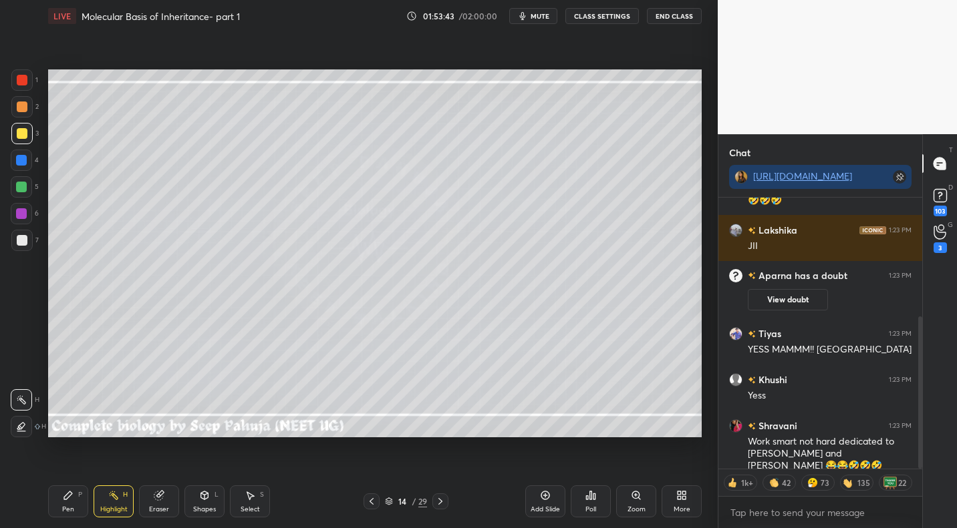
click at [444, 500] on icon at bounding box center [440, 501] width 11 height 11
click at [444, 502] on icon at bounding box center [440, 501] width 11 height 11
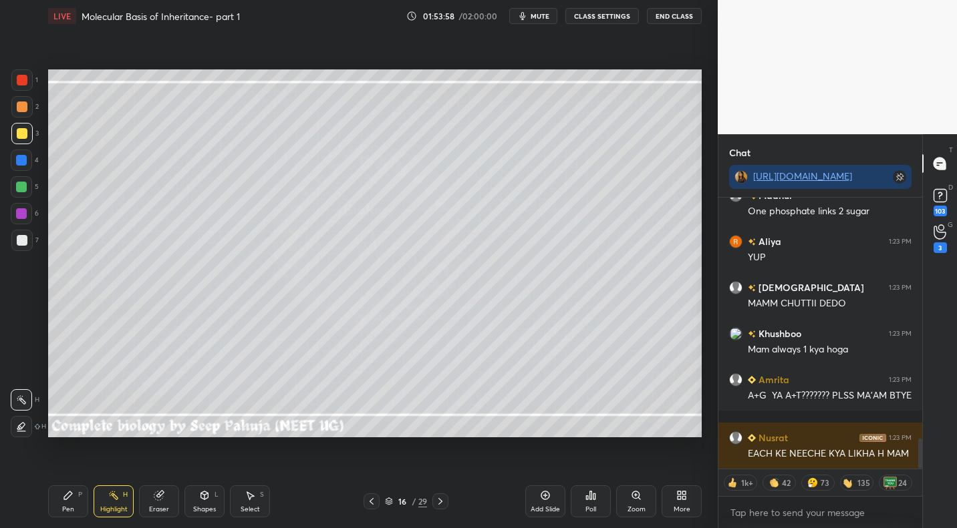
click at [167, 506] on div "Eraser" at bounding box center [159, 509] width 20 height 7
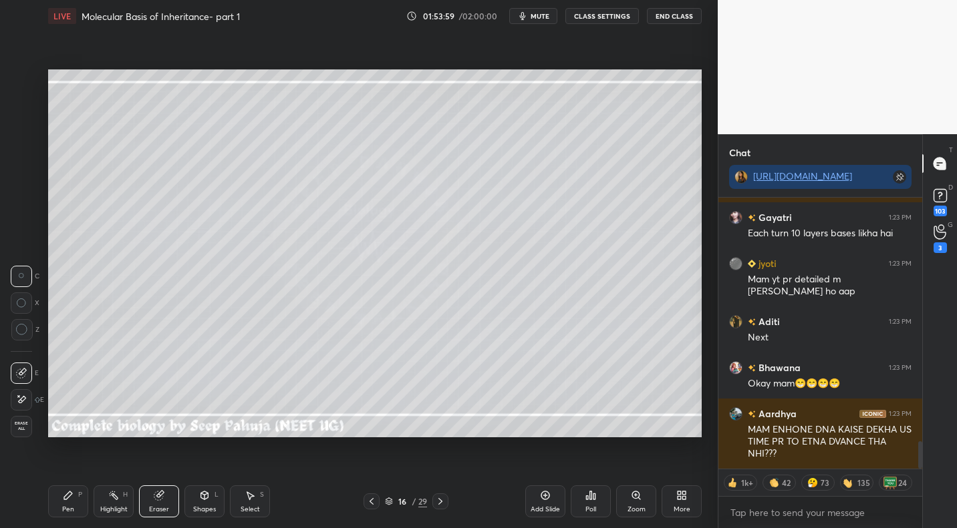
click at [247, 518] on div "Pen P Highlight H Eraser Shapes L Select S 16 / 29 Add Slide Poll Zoom More" at bounding box center [374, 501] width 653 height 53
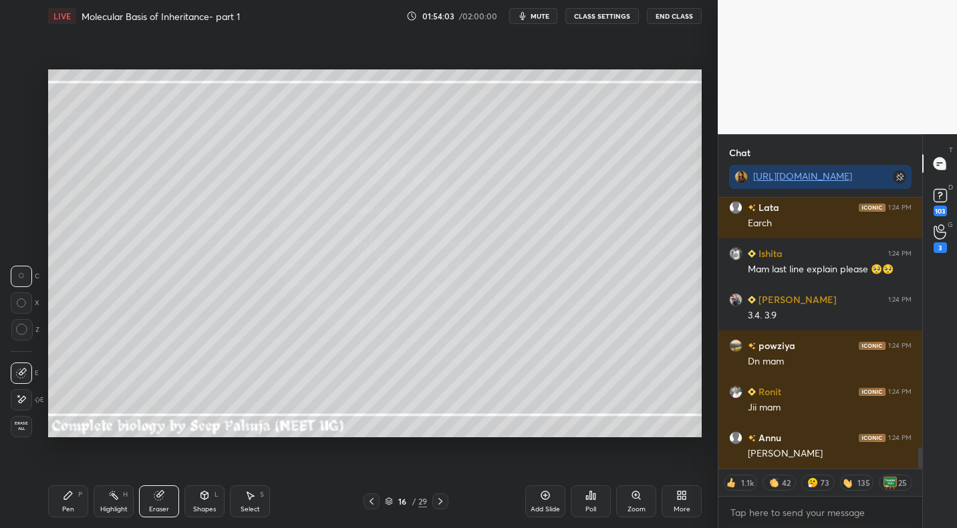
click at [70, 500] on icon at bounding box center [68, 495] width 11 height 11
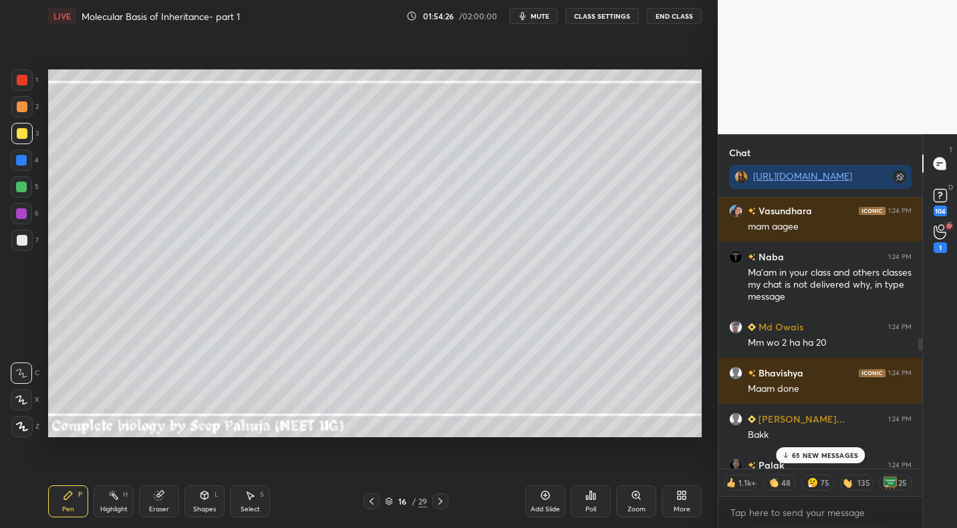
click at [817, 458] on p "65 NEW MESSAGES" at bounding box center [825, 456] width 66 height 8
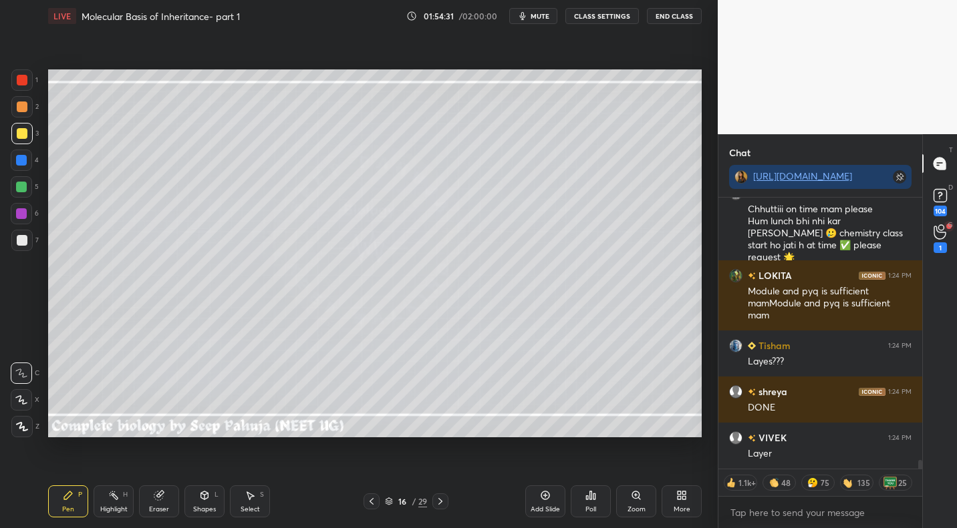
click at [376, 495] on div at bounding box center [371, 502] width 16 height 16
click at [375, 496] on icon at bounding box center [371, 501] width 11 height 11
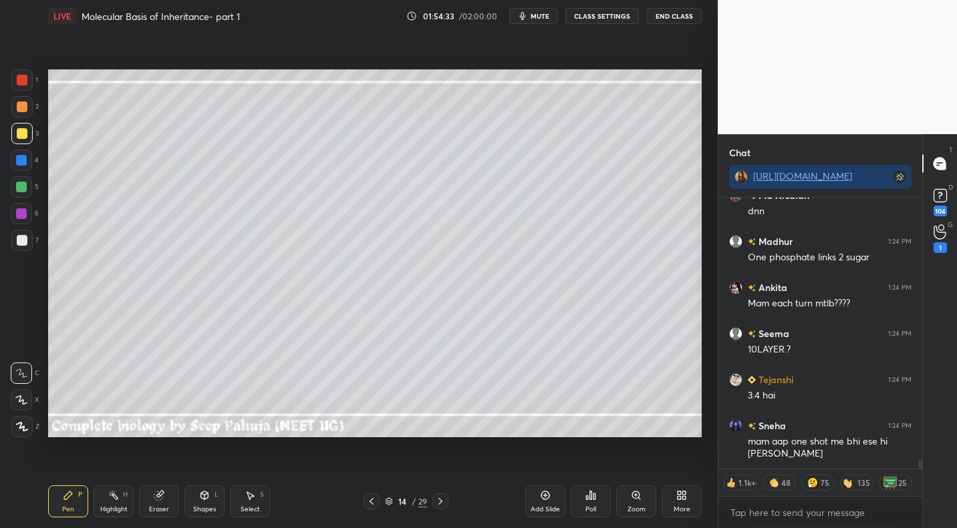
drag, startPoint x: 110, startPoint y: 495, endPoint x: 125, endPoint y: 446, distance: 50.9
click at [110, 495] on icon at bounding box center [113, 495] width 11 height 11
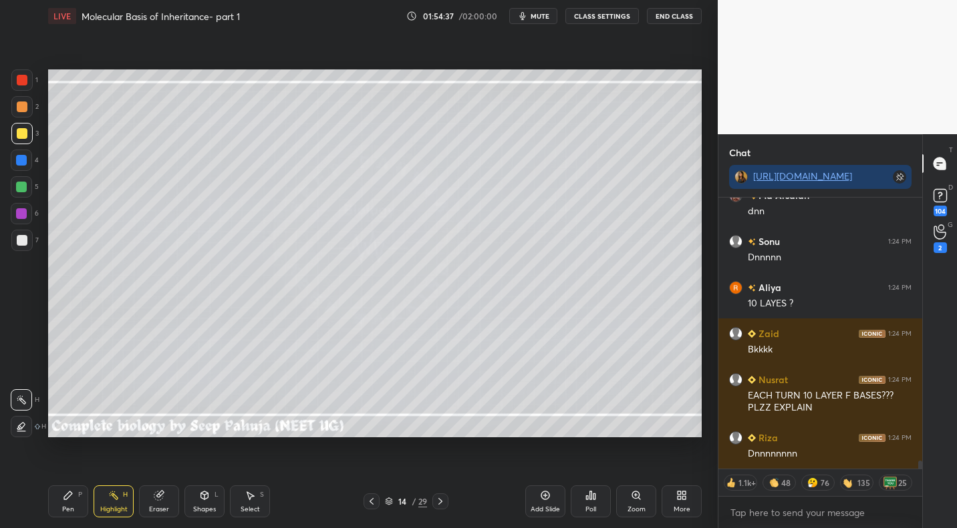
click at [442, 502] on icon at bounding box center [440, 501] width 11 height 11
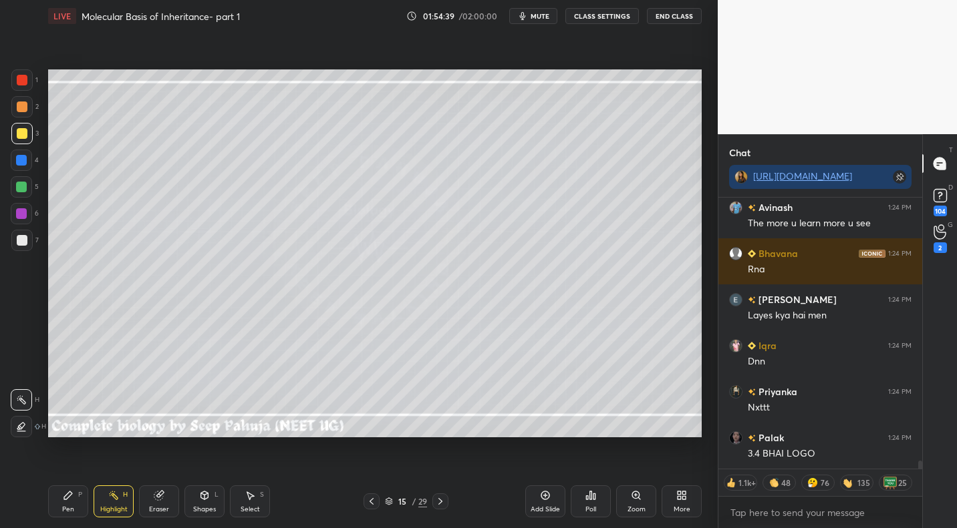
drag, startPoint x: 27, startPoint y: 242, endPoint x: 26, endPoint y: 252, distance: 9.4
click at [27, 242] on div at bounding box center [22, 240] width 11 height 11
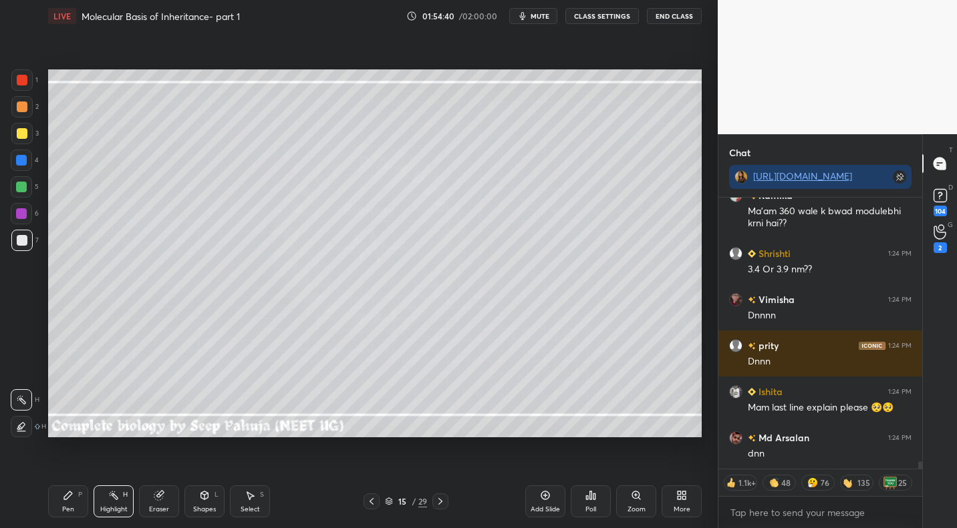
click at [72, 500] on icon at bounding box center [68, 495] width 11 height 11
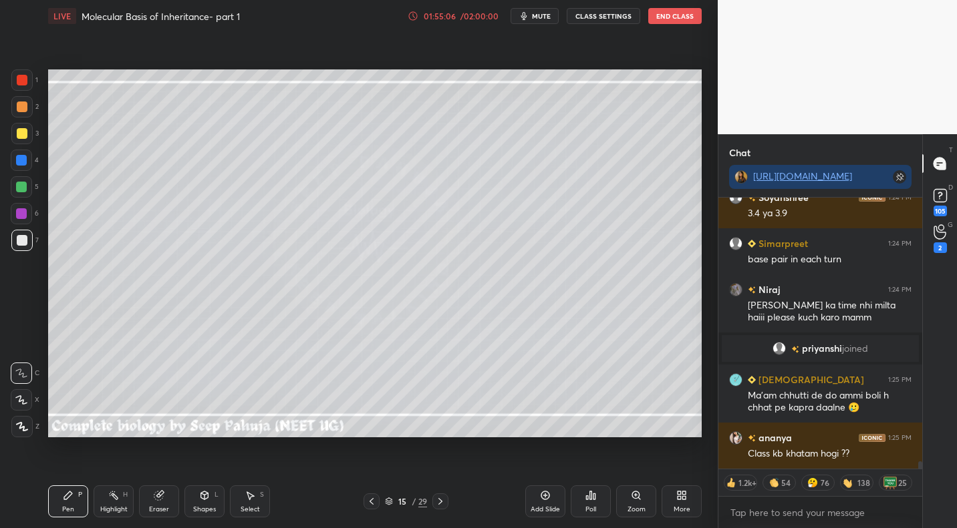
click at [137, 503] on div "Pen P Highlight H Eraser Shapes L Select S" at bounding box center [167, 502] width 238 height 32
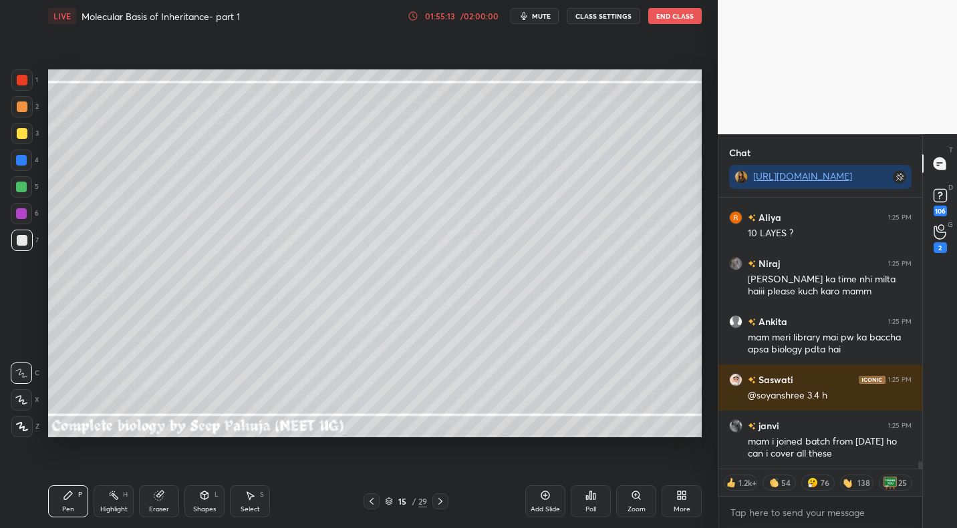
click at [114, 510] on div "Highlight" at bounding box center [113, 509] width 27 height 7
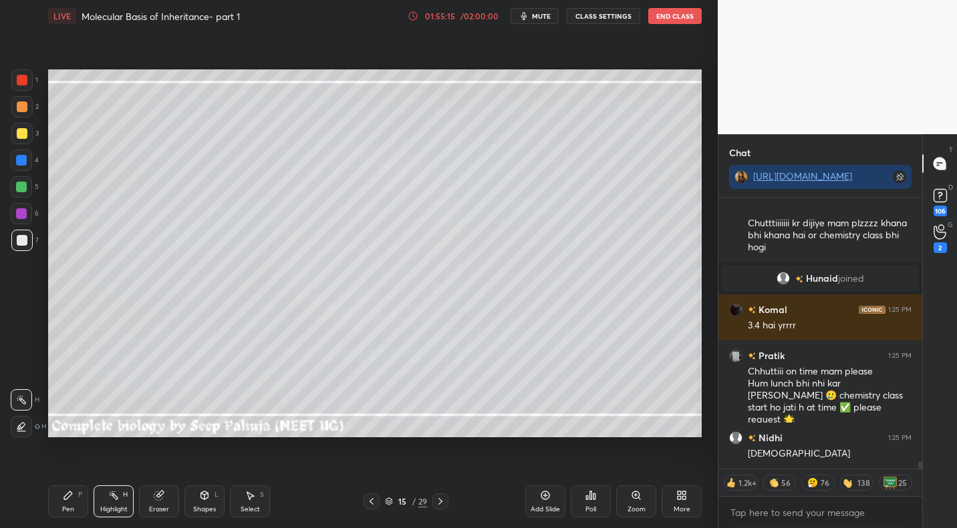
drag, startPoint x: 379, startPoint y: 494, endPoint x: 374, endPoint y: 482, distance: 12.3
click at [379, 494] on div at bounding box center [371, 502] width 16 height 16
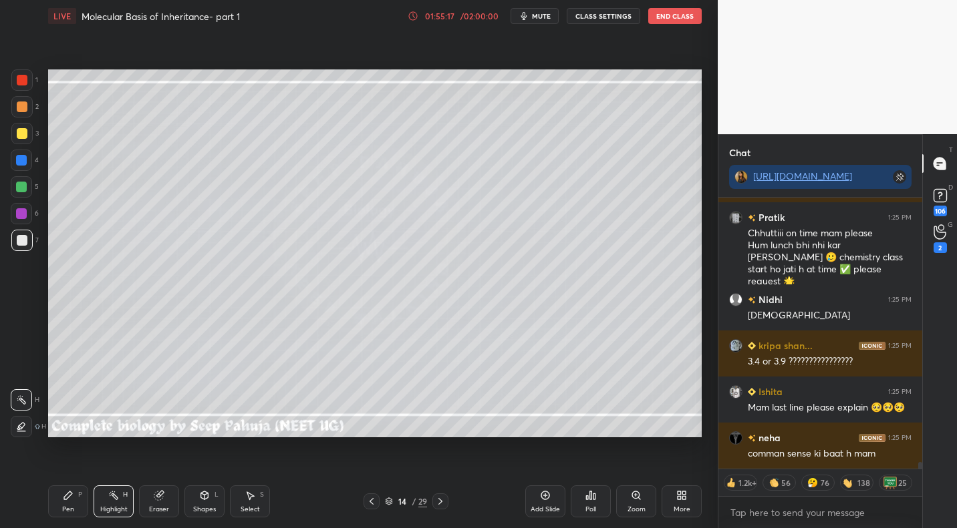
click at [438, 501] on icon at bounding box center [440, 501] width 11 height 11
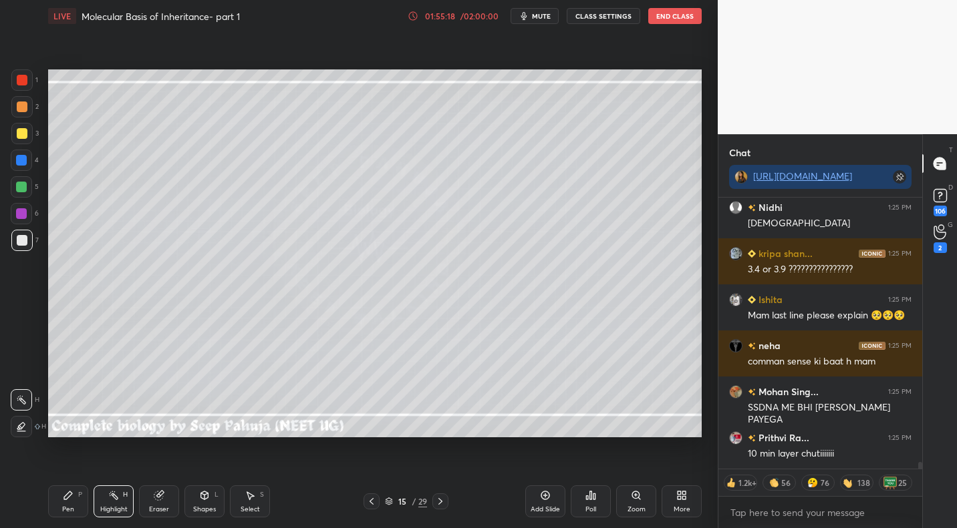
click at [445, 496] on icon at bounding box center [440, 501] width 11 height 11
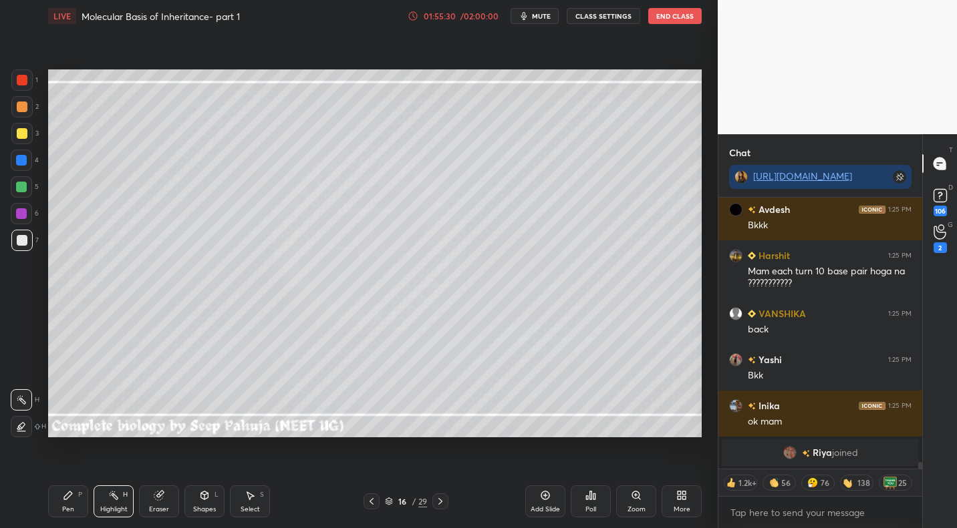
click at [159, 492] on icon at bounding box center [159, 495] width 11 height 11
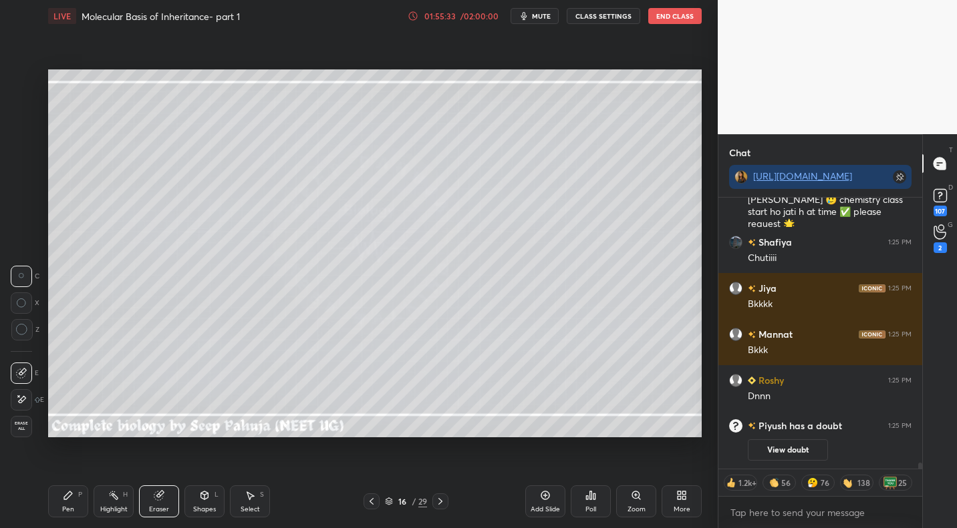
click at [79, 497] on div "Pen P" at bounding box center [68, 502] width 40 height 32
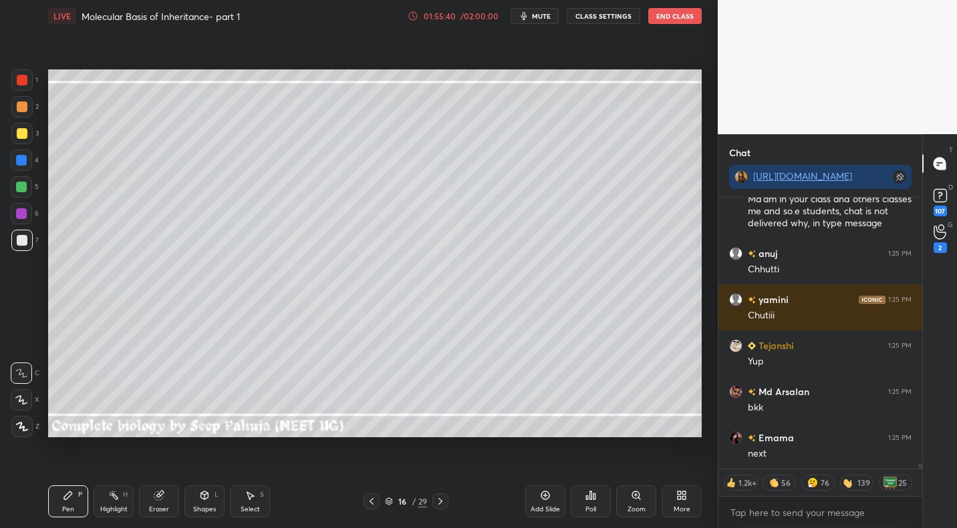
type textarea "x"
click at [934, 228] on icon at bounding box center [939, 231] width 13 height 15
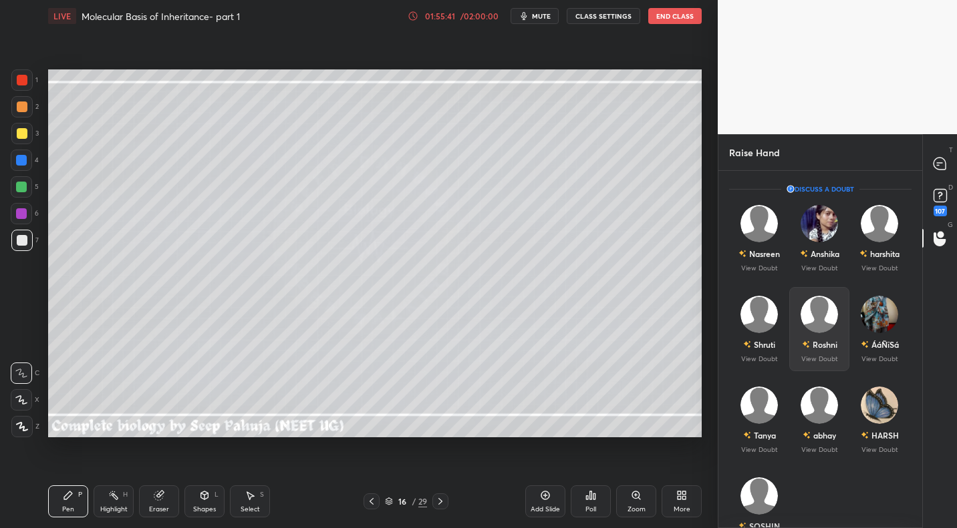
click at [828, 330] on div "Roshni View Doubt" at bounding box center [819, 329] width 60 height 84
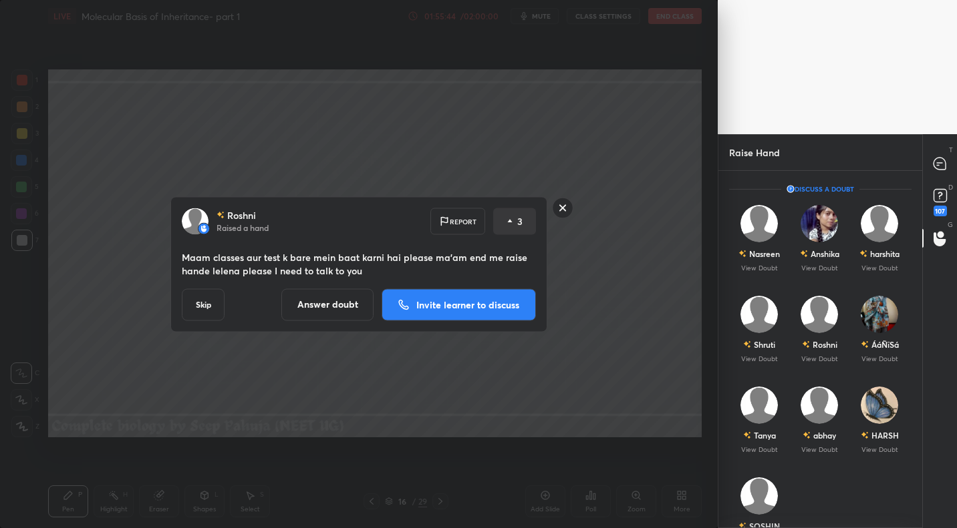
click at [480, 311] on button "Invite learner to discuss" at bounding box center [458, 305] width 154 height 32
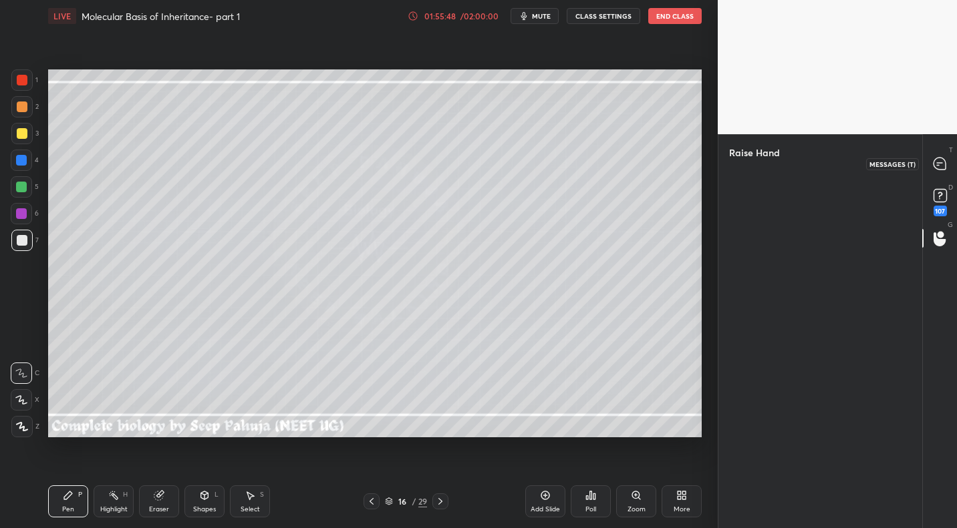
click at [938, 164] on icon at bounding box center [939, 164] width 12 height 12
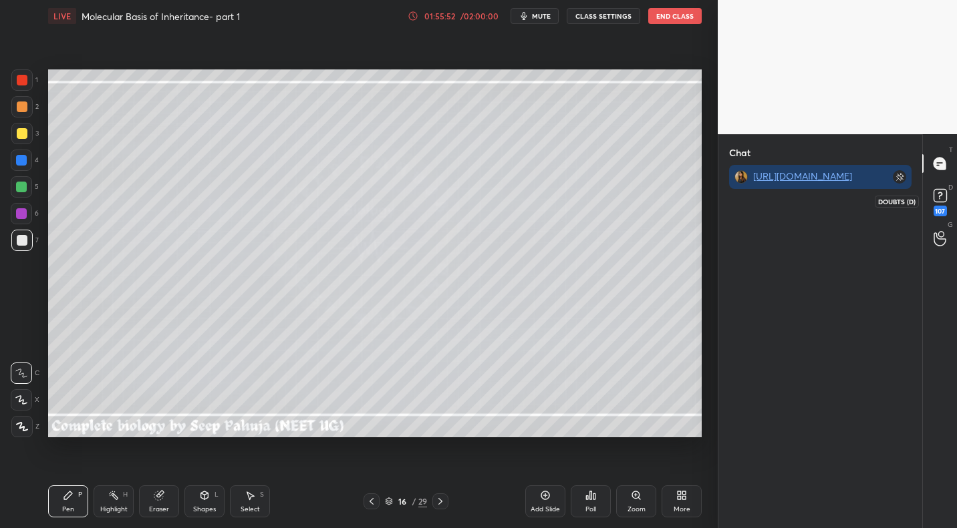
click at [935, 174] on div at bounding box center [940, 164] width 27 height 24
click at [935, 232] on div at bounding box center [940, 238] width 27 height 24
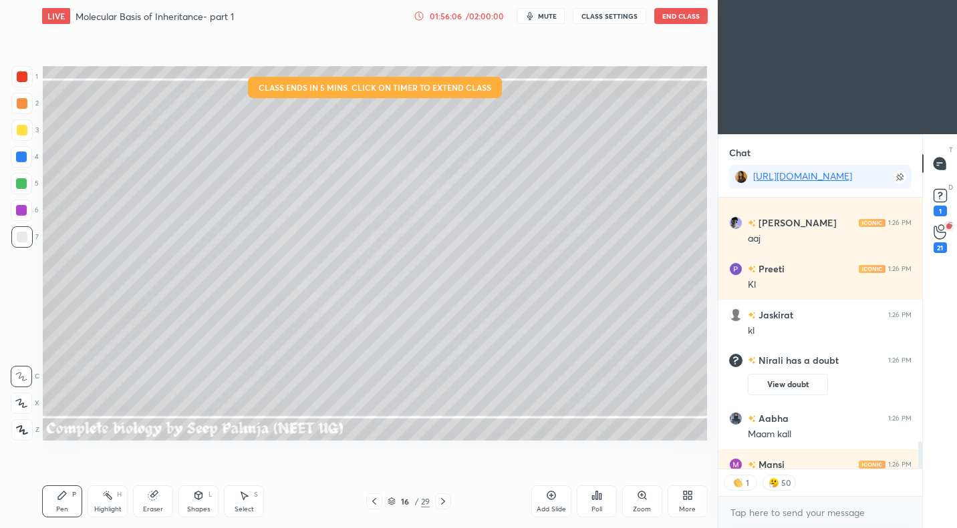
scroll to position [443, 664]
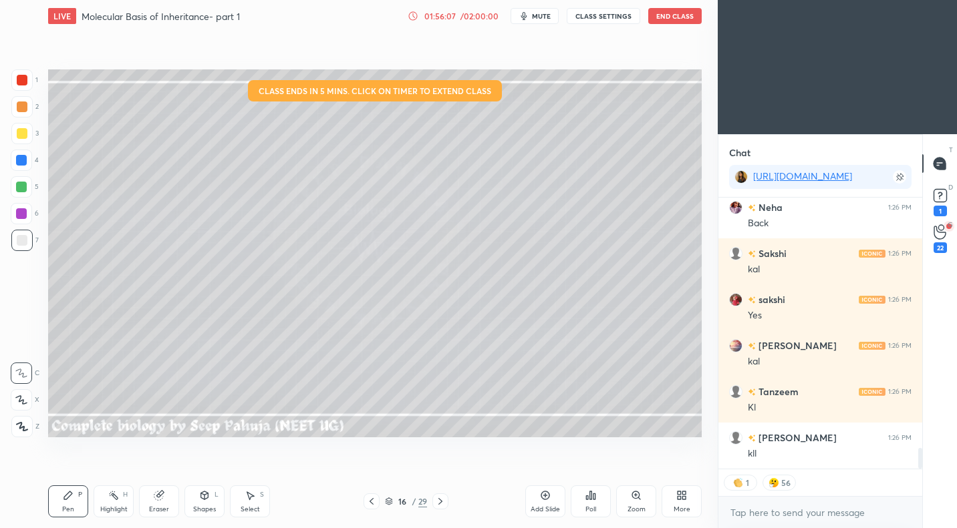
click at [670, 486] on div "More" at bounding box center [681, 502] width 40 height 32
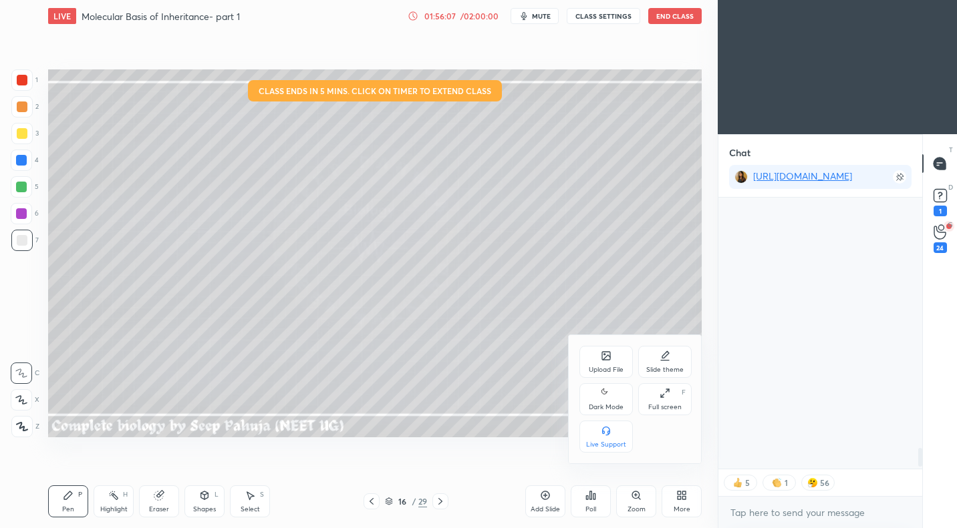
scroll to position [3994, 0]
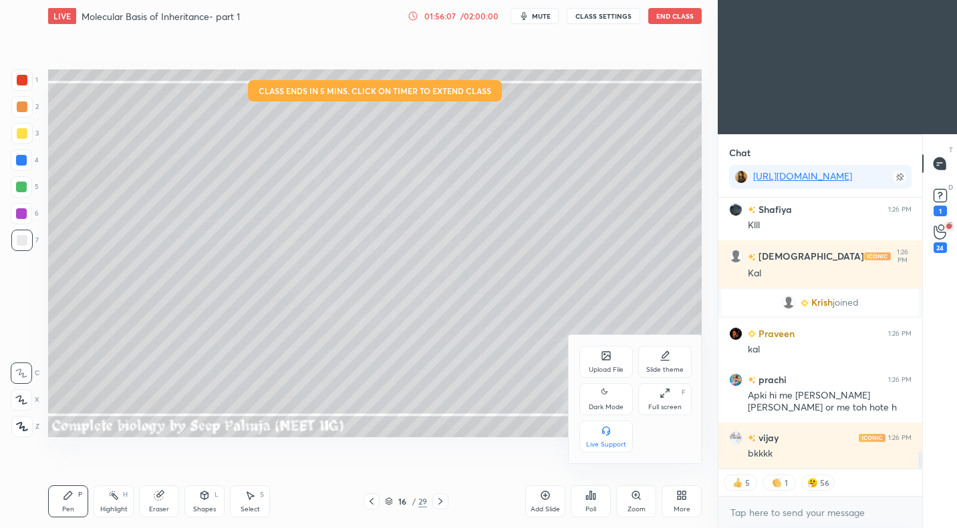
click at [604, 404] on div "Dark Mode" at bounding box center [605, 399] width 53 height 32
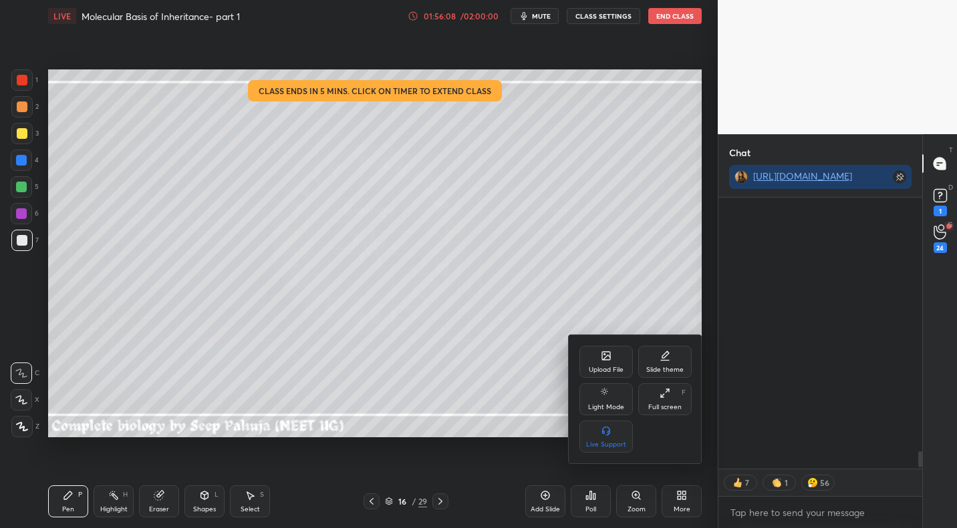
scroll to position [4547, 0]
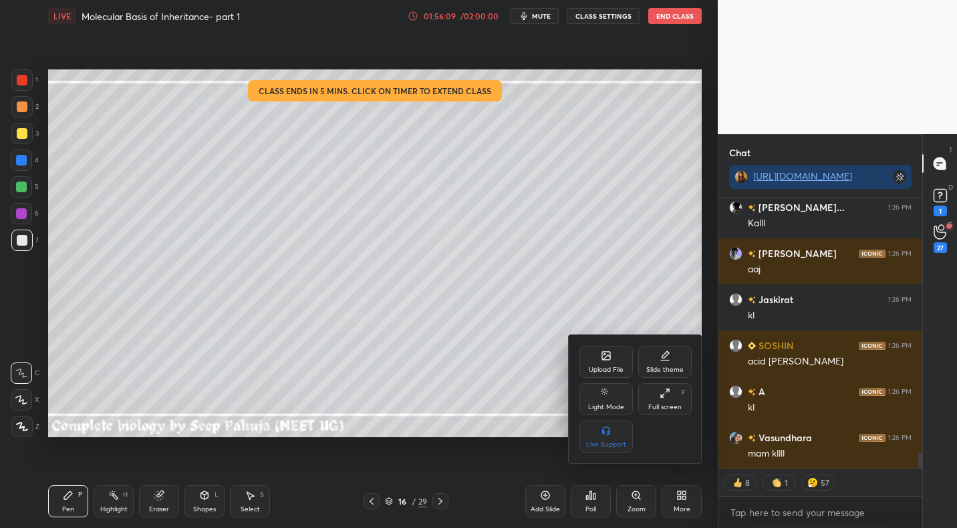
click at [945, 237] on div at bounding box center [478, 264] width 957 height 528
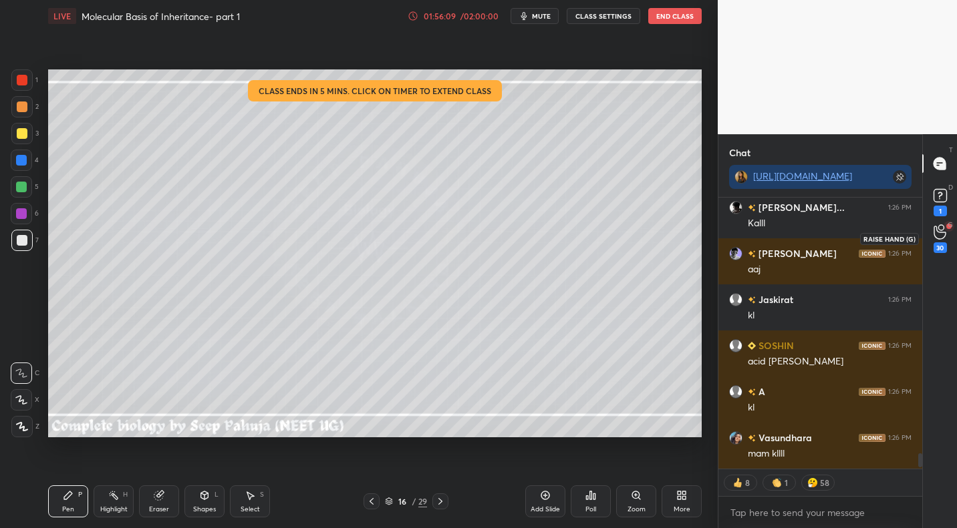
click at [929, 236] on div "30" at bounding box center [940, 238] width 27 height 24
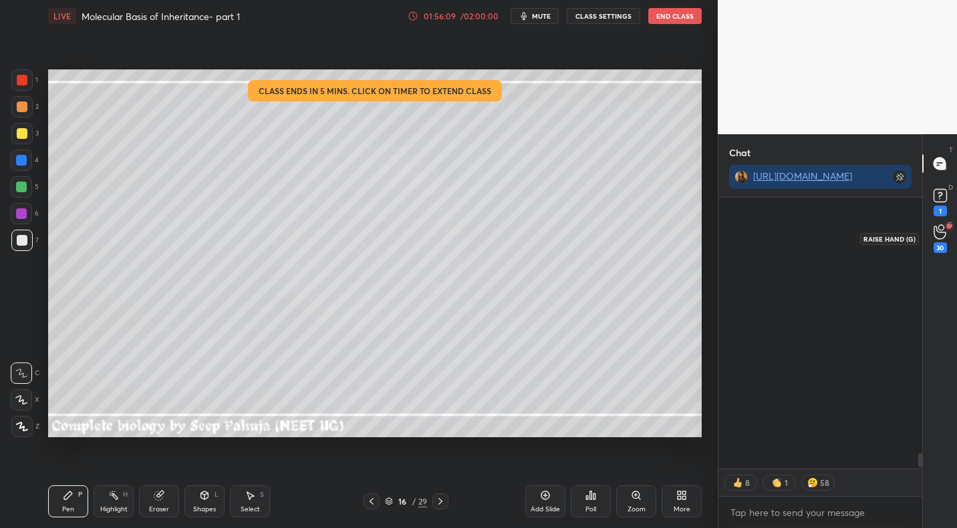
scroll to position [5, 5]
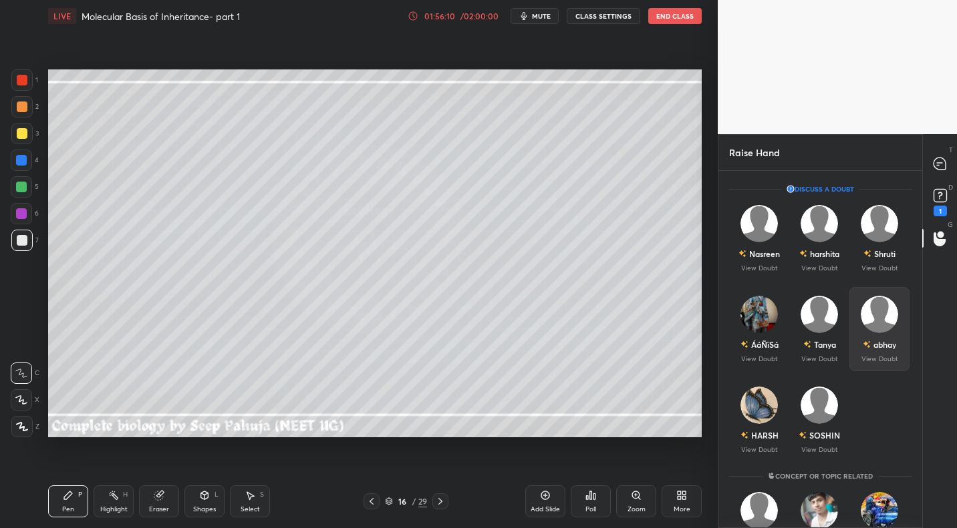
click at [880, 343] on div "abhay" at bounding box center [884, 345] width 23 height 12
click at [842, 337] on div "Tanya View Doubt" at bounding box center [819, 329] width 60 height 84
click at [824, 398] on img "grid" at bounding box center [818, 405] width 37 height 37
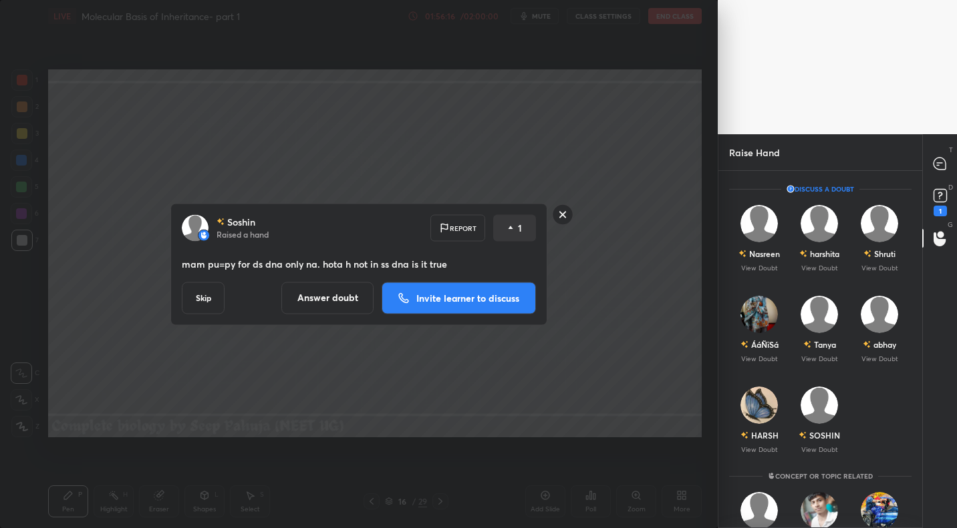
click at [491, 294] on p "Invite learner to discuss" at bounding box center [467, 297] width 103 height 9
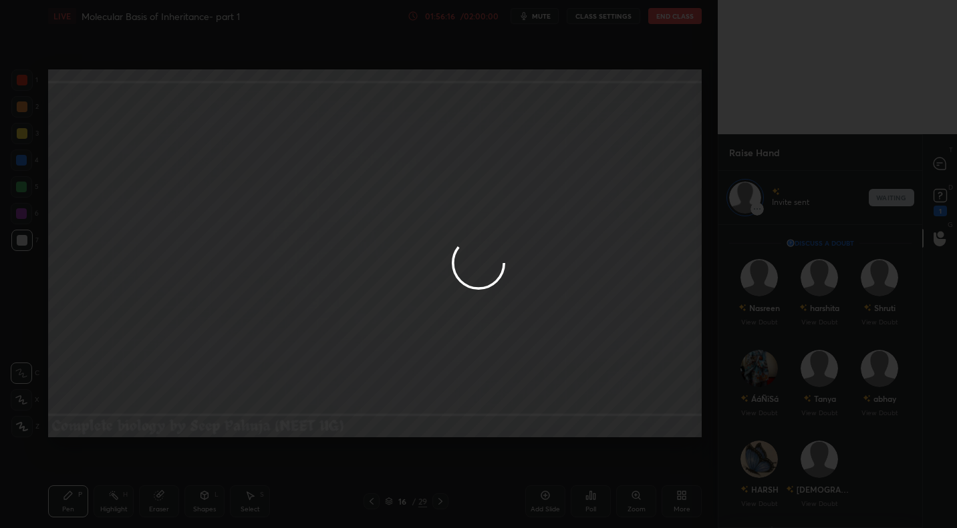
scroll to position [299, 200]
click at [941, 166] on div at bounding box center [478, 264] width 957 height 528
click at [935, 165] on div at bounding box center [478, 264] width 957 height 528
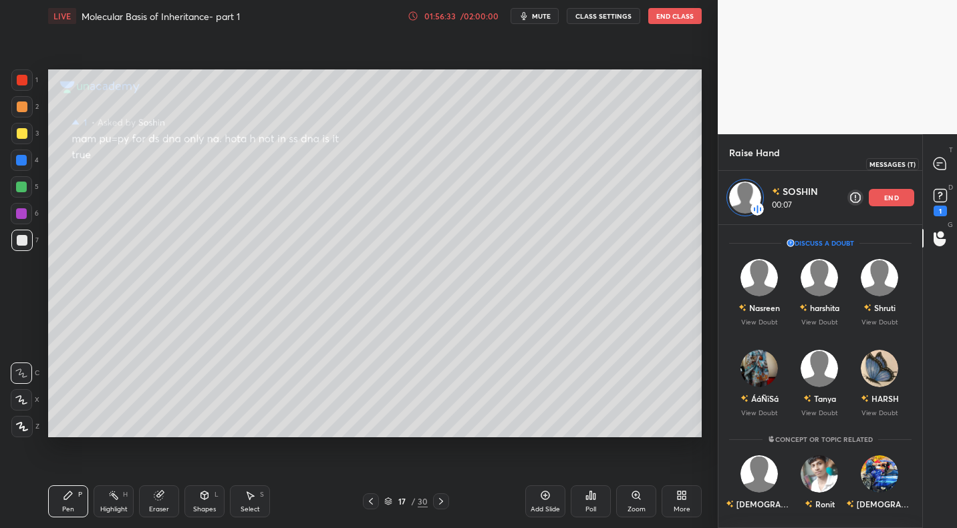
click at [937, 154] on div at bounding box center [940, 164] width 27 height 24
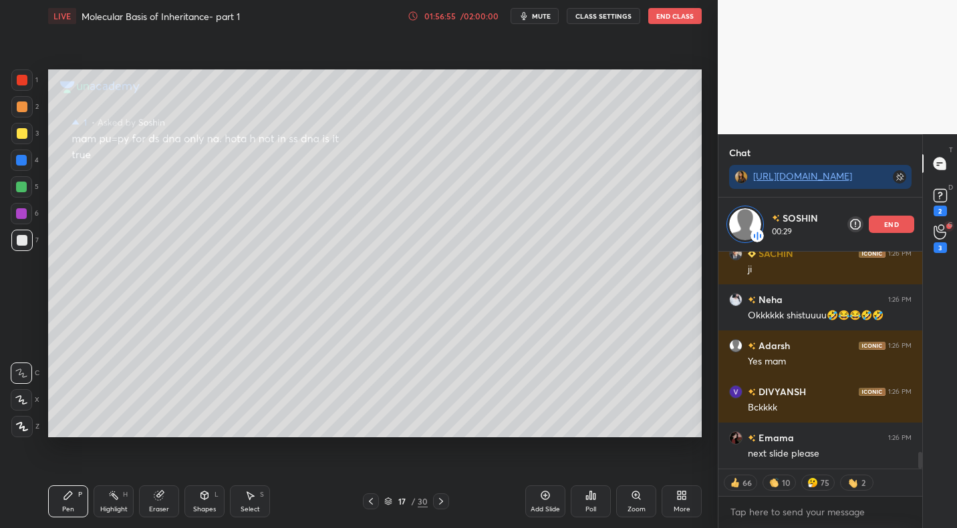
click at [368, 506] on icon at bounding box center [370, 501] width 11 height 11
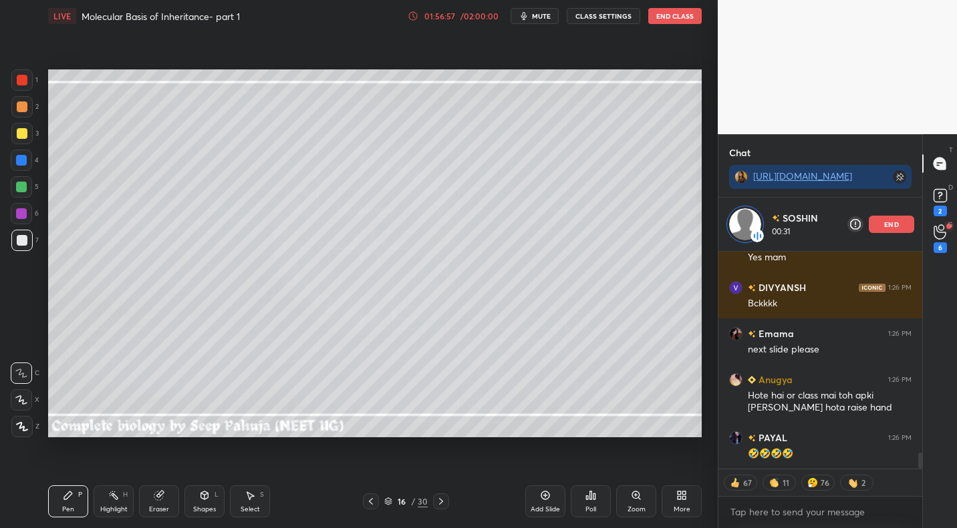
click at [366, 509] on div at bounding box center [371, 502] width 16 height 16
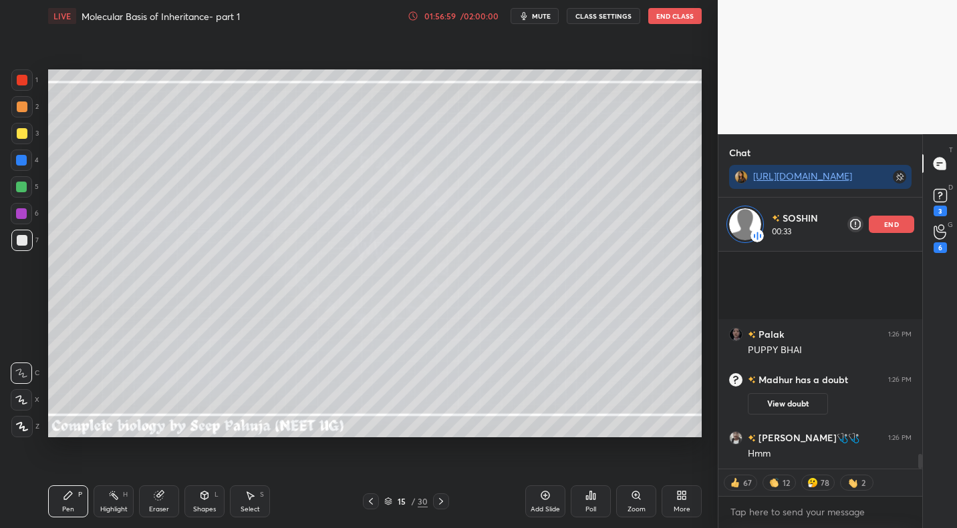
click at [443, 501] on icon at bounding box center [441, 501] width 11 height 11
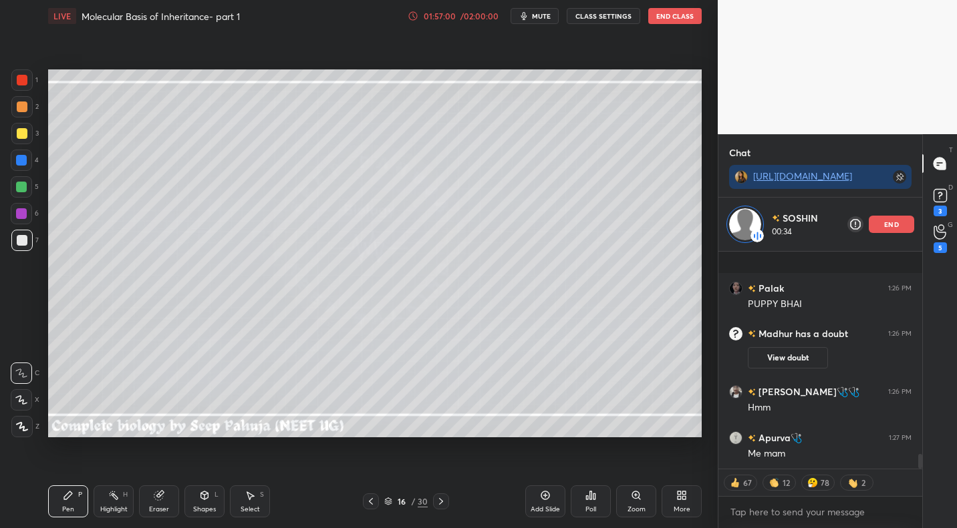
click at [443, 501] on icon at bounding box center [441, 501] width 11 height 11
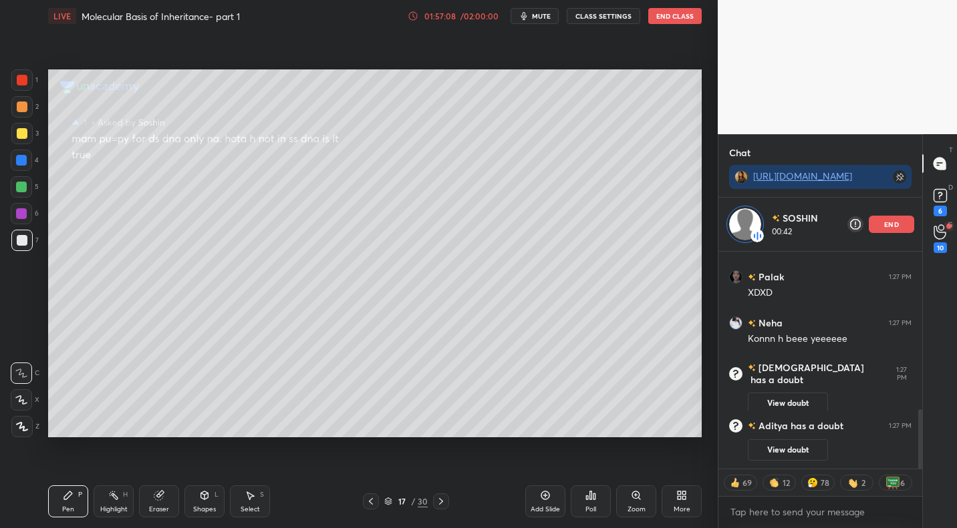
click at [904, 226] on div "end" at bounding box center [890, 224] width 45 height 17
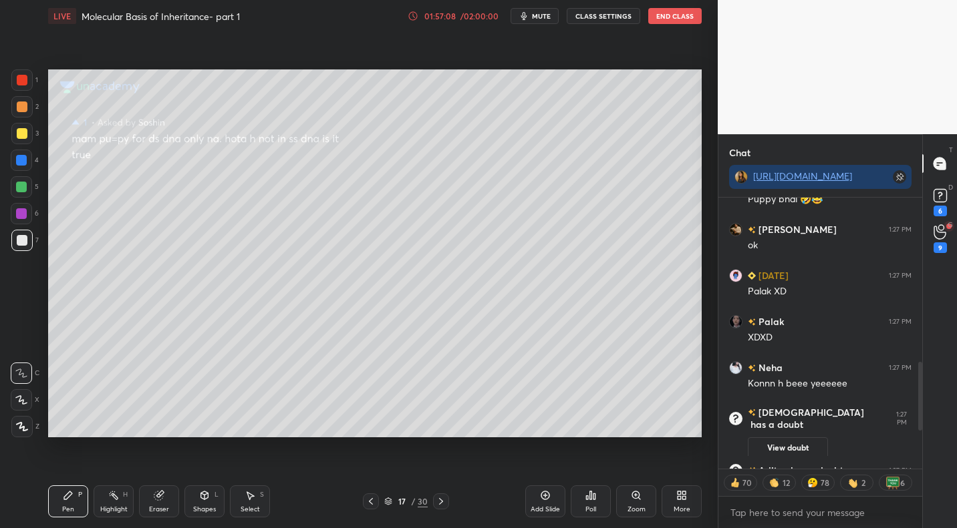
scroll to position [5, 5]
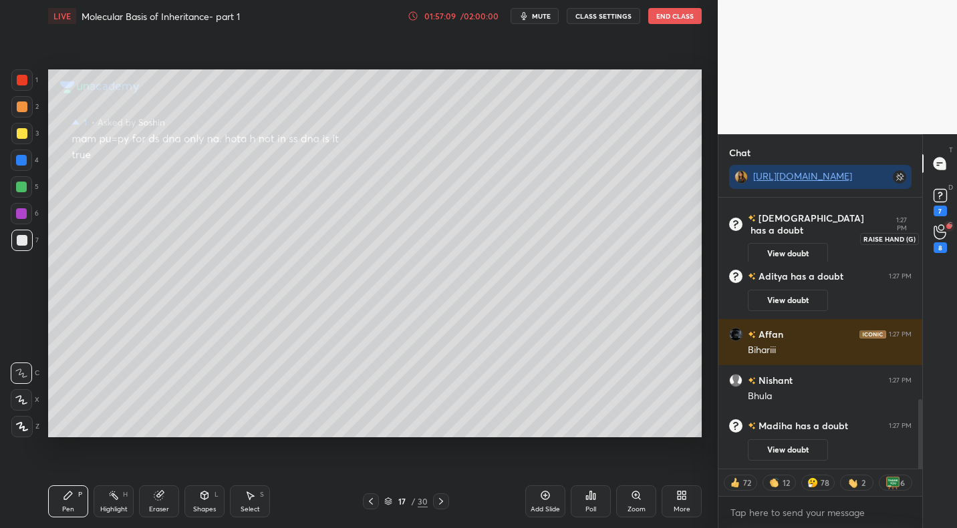
click at [934, 236] on icon at bounding box center [939, 232] width 12 height 13
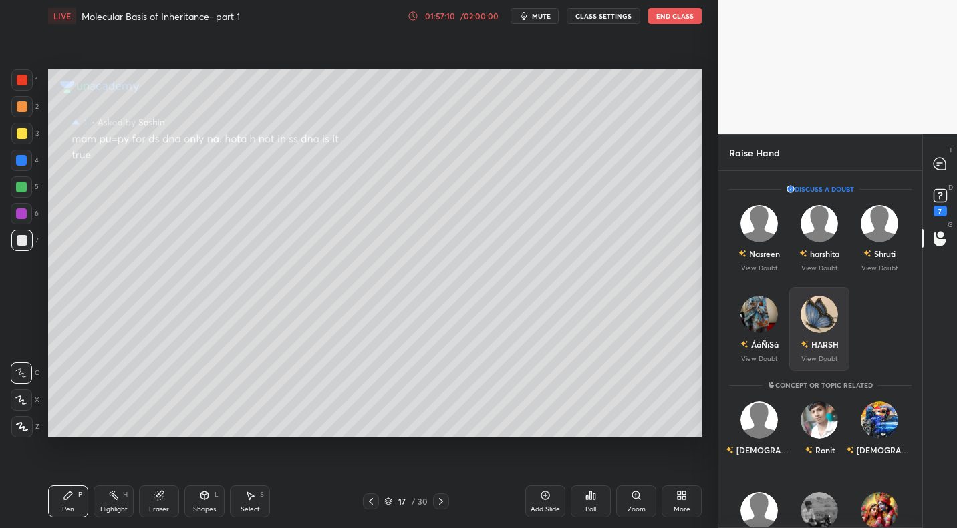
click at [813, 304] on img "grid" at bounding box center [818, 314] width 37 height 37
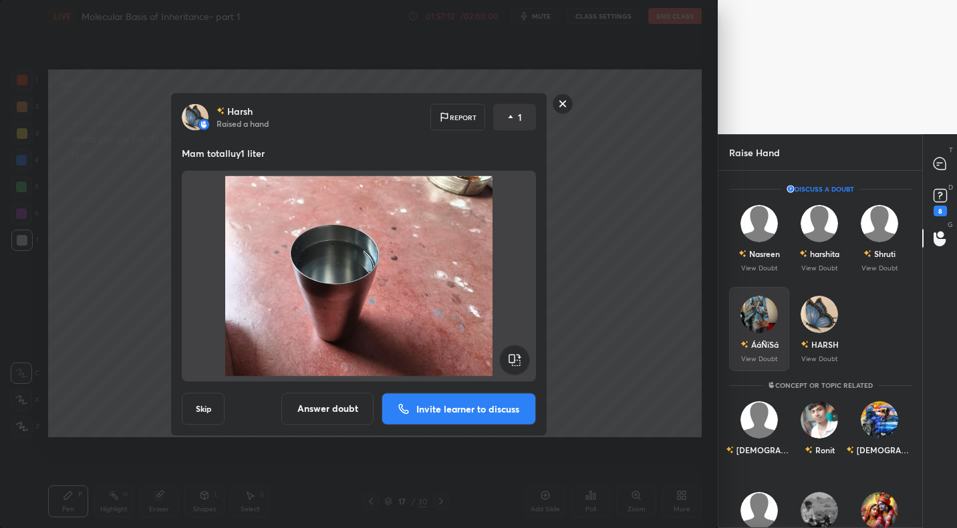
click at [755, 309] on img "grid" at bounding box center [758, 314] width 37 height 37
click at [562, 102] on rect at bounding box center [562, 104] width 21 height 21
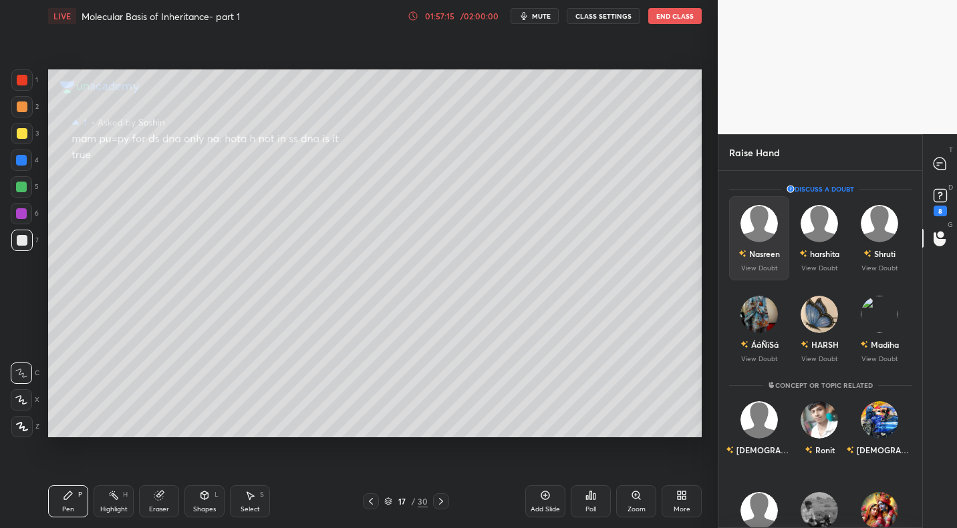
click at [770, 247] on div "Nasreen" at bounding box center [758, 253] width 41 height 23
click at [875, 329] on img "grid" at bounding box center [878, 314] width 37 height 37
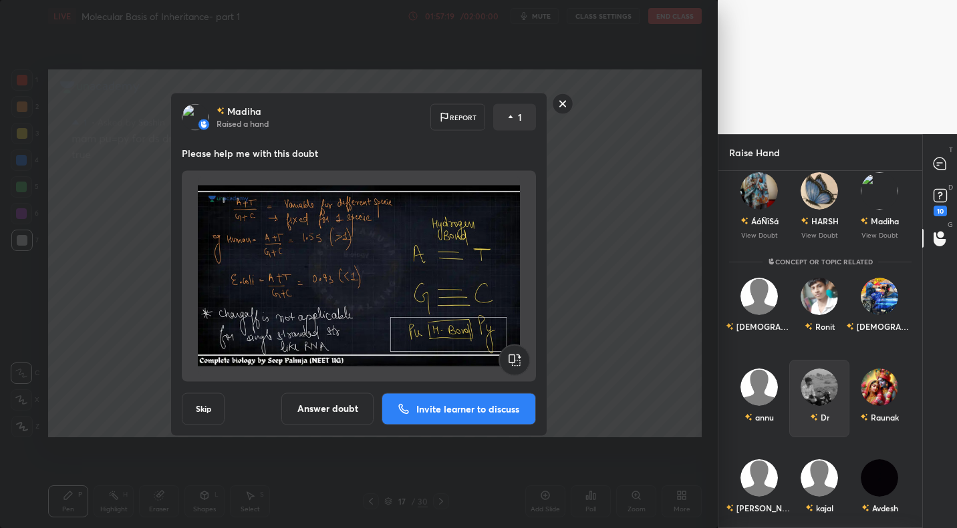
click at [825, 391] on img "grid" at bounding box center [818, 387] width 37 height 37
click at [814, 418] on div "Dr" at bounding box center [819, 406] width 19 height 23
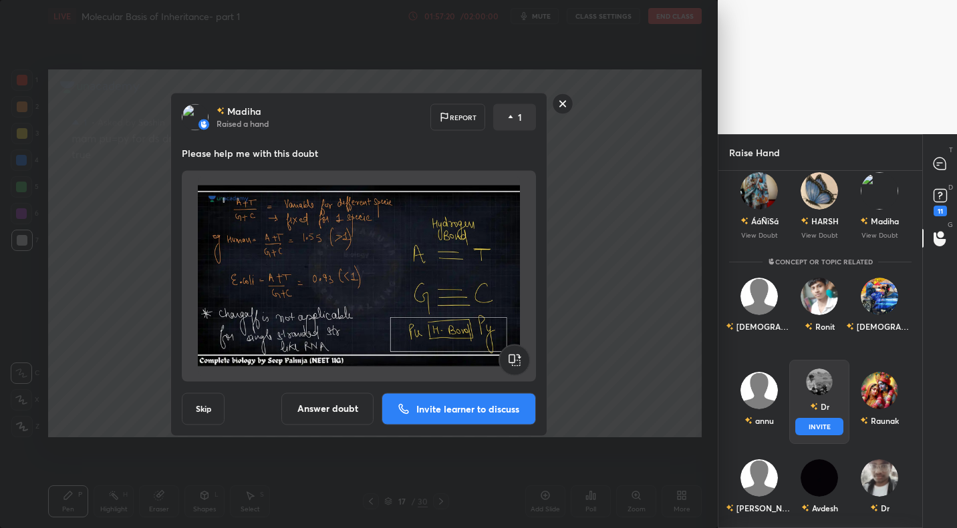
click at [814, 424] on button "INVITE" at bounding box center [819, 426] width 48 height 17
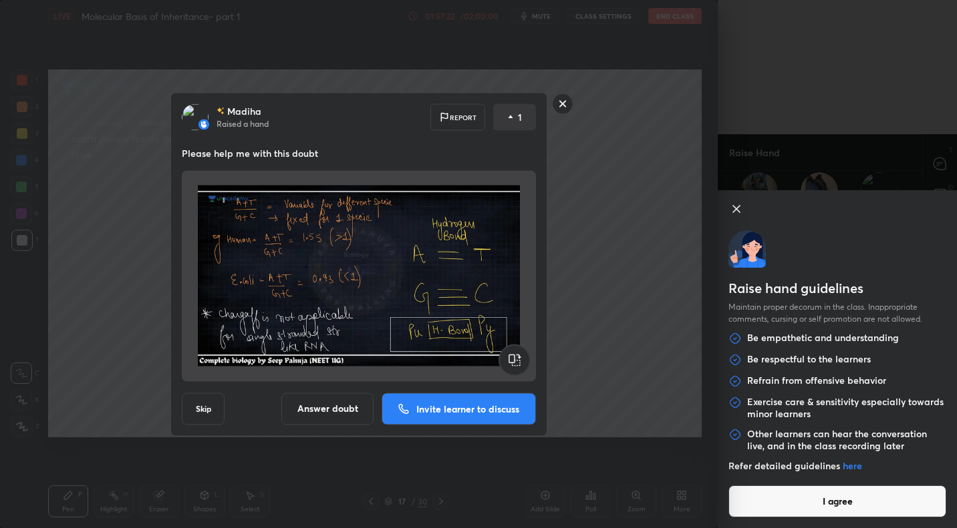
click at [825, 498] on button "I agree" at bounding box center [837, 502] width 218 height 32
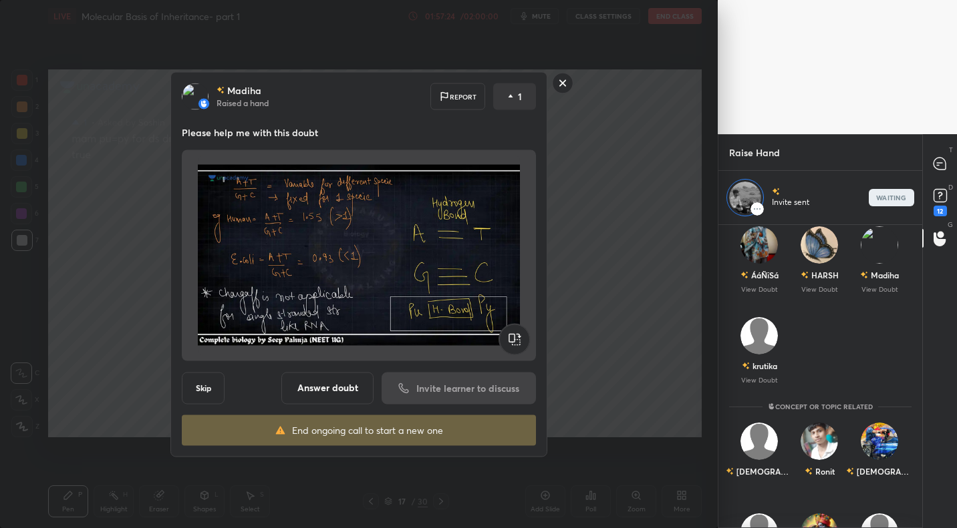
click at [615, 119] on div "Madiha Raised a hand Report 1 Please help me with this doubt Skip Answer doubt …" at bounding box center [358, 264] width 717 height 528
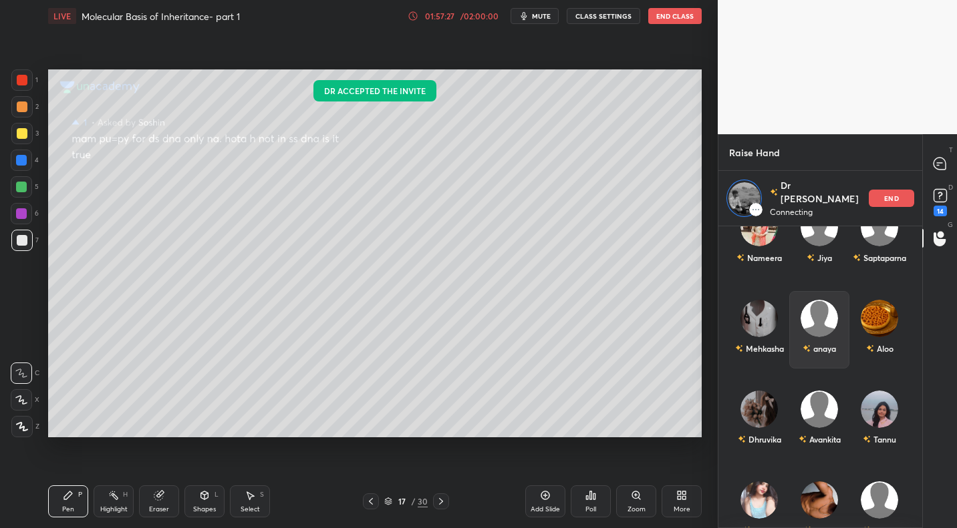
click at [818, 330] on img "grid" at bounding box center [818, 318] width 37 height 37
click at [943, 169] on icon at bounding box center [939, 164] width 12 height 12
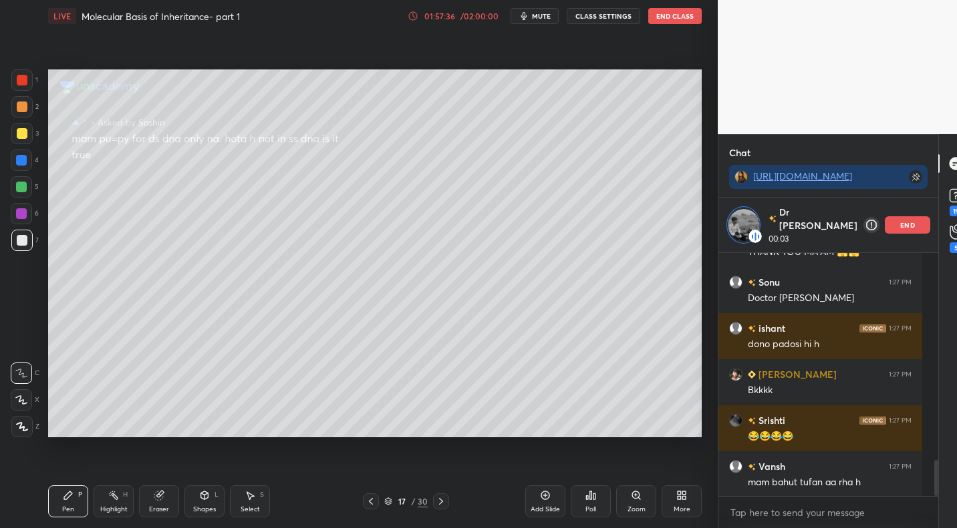
click at [372, 499] on icon at bounding box center [371, 501] width 4 height 7
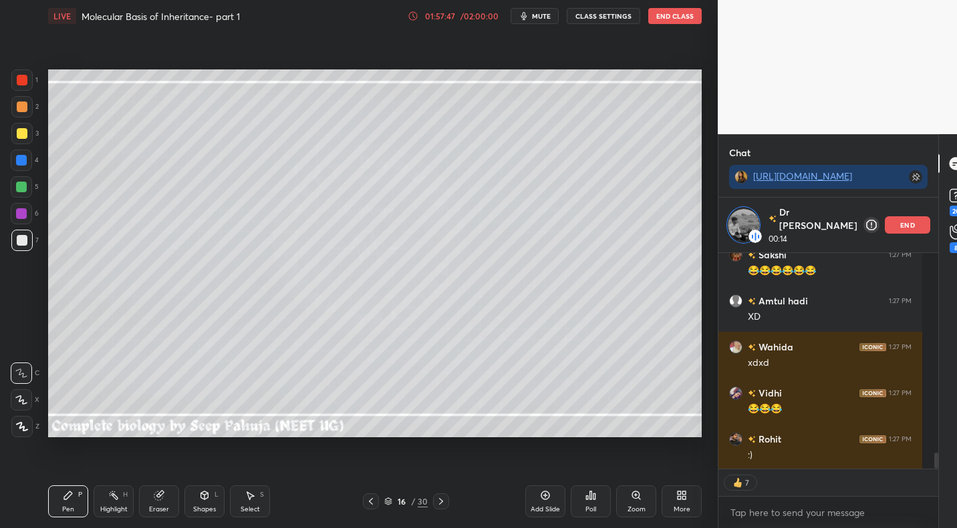
type textarea "x"
click at [949, 243] on div "8" at bounding box center [955, 247] width 13 height 11
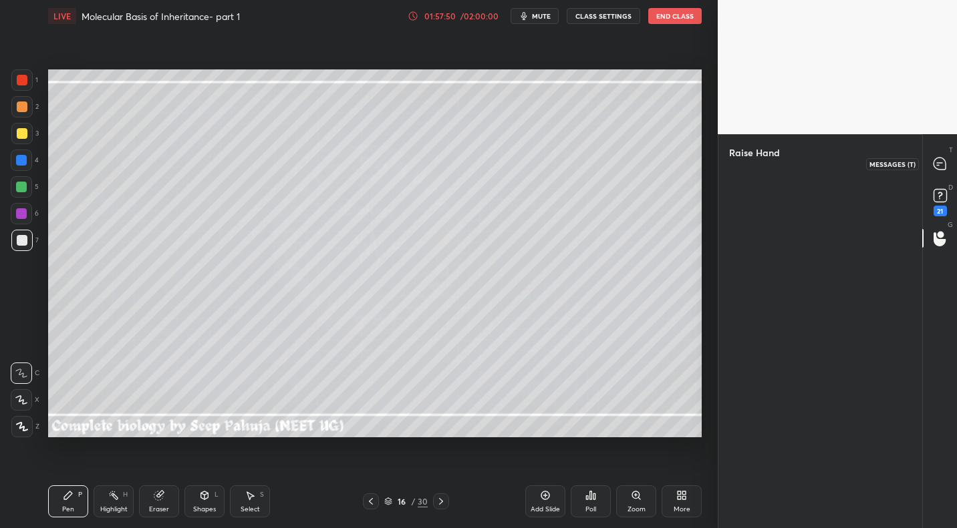
click at [935, 162] on icon at bounding box center [939, 164] width 12 height 12
click at [367, 488] on div "Pen P Highlight H Eraser Shapes L Select S 16 / 30 Add Slide Poll Zoom More" at bounding box center [374, 501] width 653 height 53
click at [367, 494] on div at bounding box center [371, 502] width 16 height 16
click at [452, 504] on div "15 / 30" at bounding box center [406, 502] width 238 height 16
click at [444, 500] on icon at bounding box center [441, 501] width 11 height 11
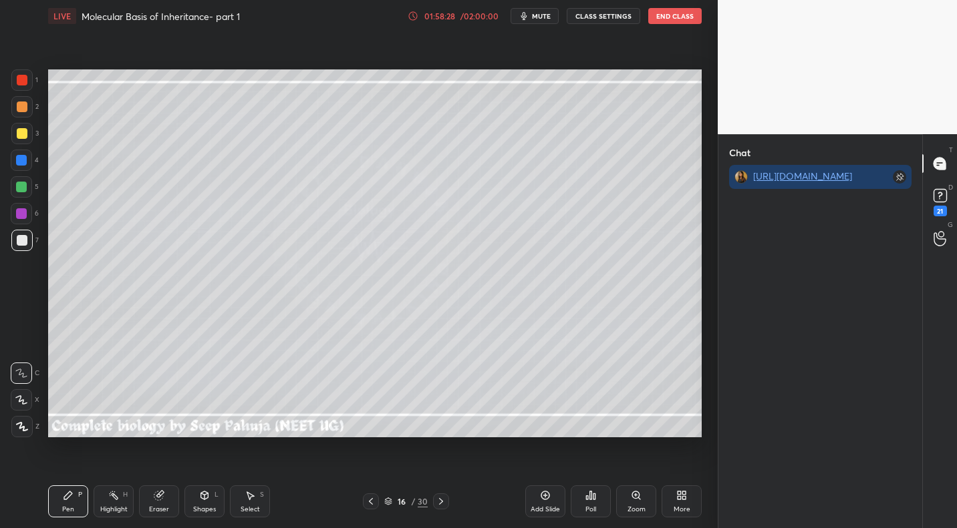
click at [161, 494] on icon at bounding box center [159, 494] width 7 height 7
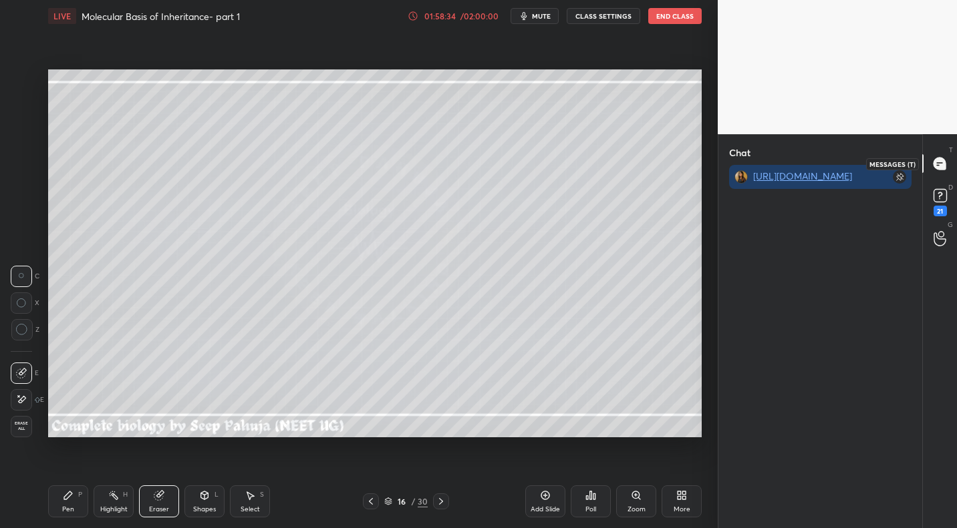
click at [935, 161] on icon at bounding box center [939, 164] width 12 height 12
click at [936, 232] on icon at bounding box center [939, 238] width 13 height 15
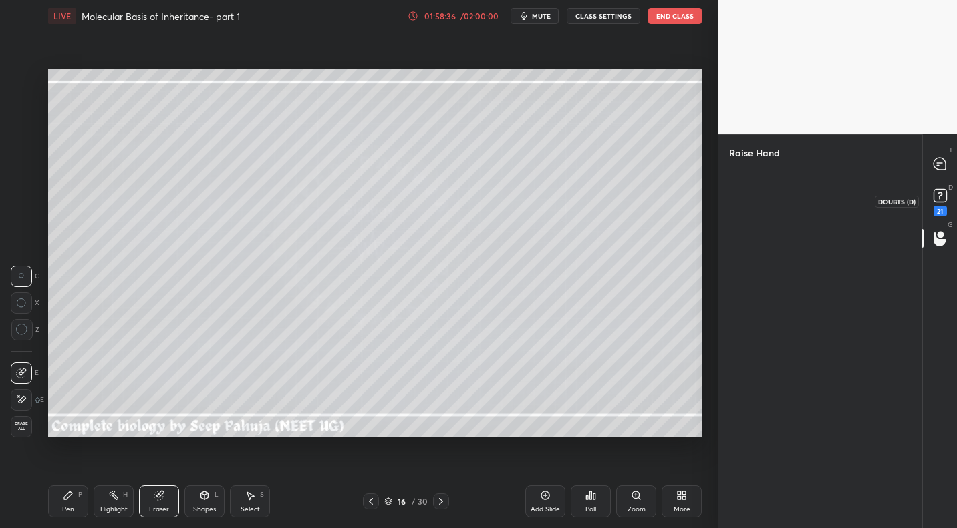
click at [945, 195] on rect at bounding box center [939, 196] width 13 height 13
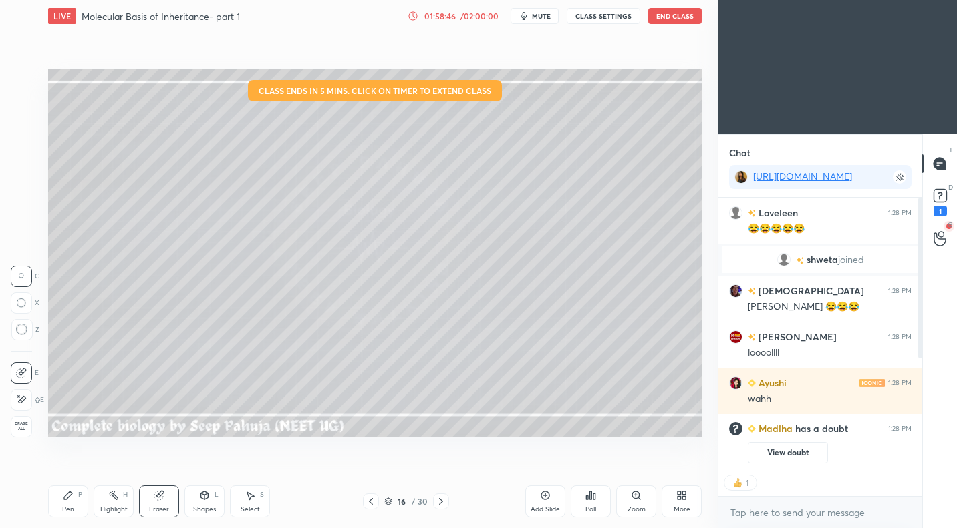
scroll to position [5, 5]
click at [685, 502] on div "More" at bounding box center [681, 502] width 40 height 32
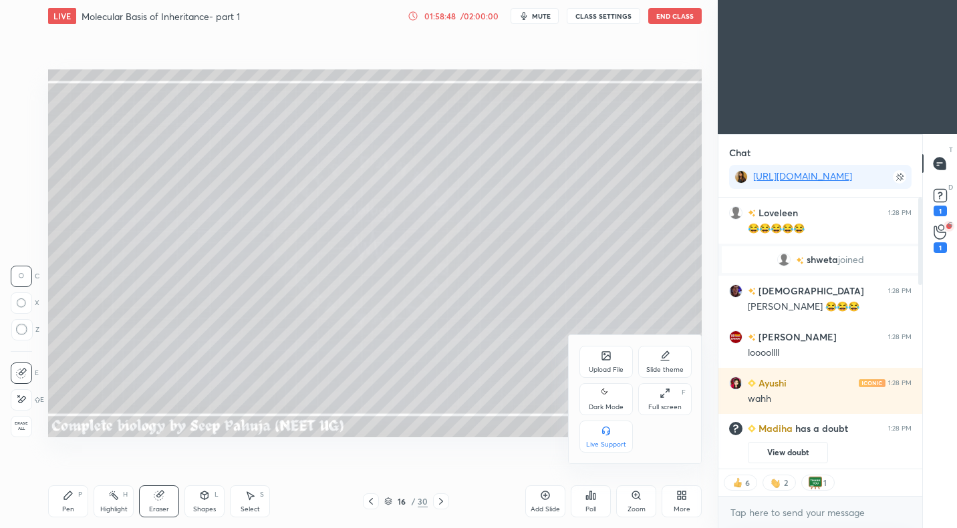
click at [607, 408] on div "Dark Mode" at bounding box center [606, 407] width 35 height 7
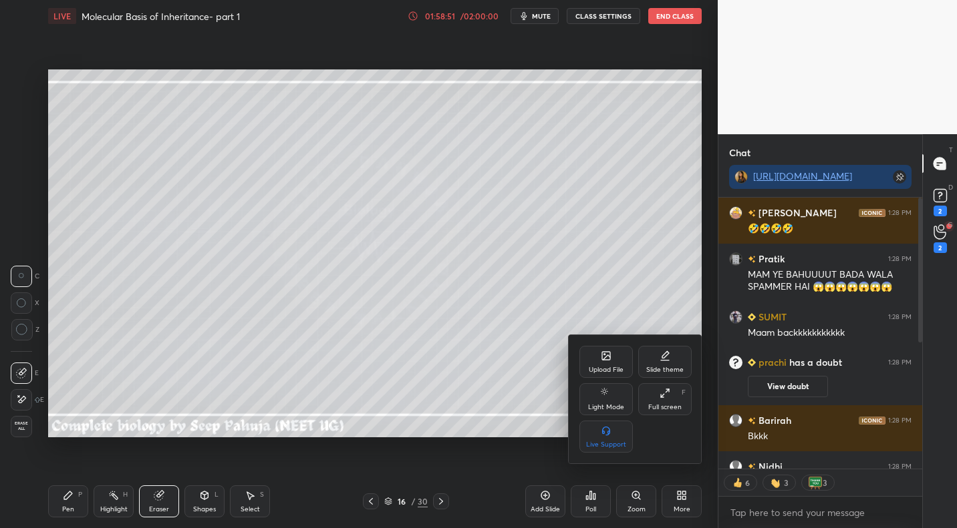
click at [939, 237] on div at bounding box center [478, 264] width 957 height 528
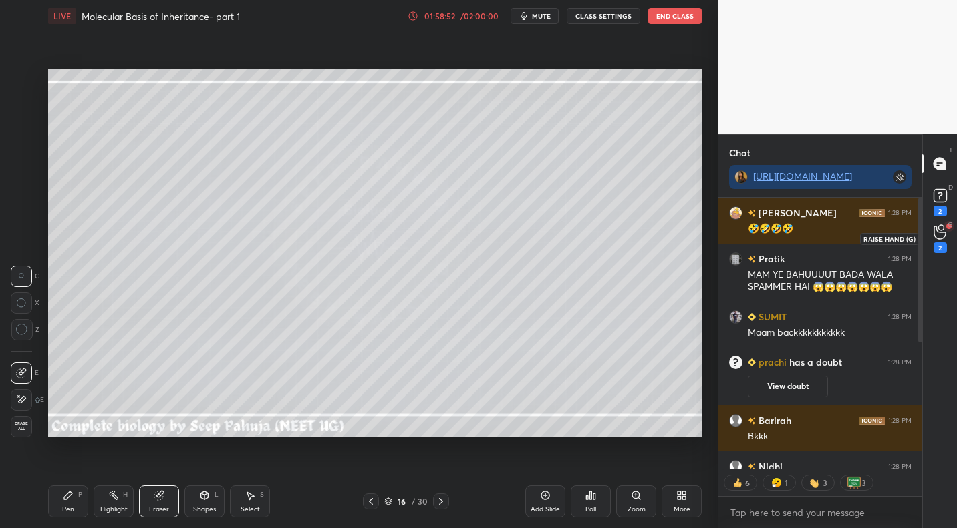
click at [943, 232] on icon at bounding box center [939, 232] width 12 height 13
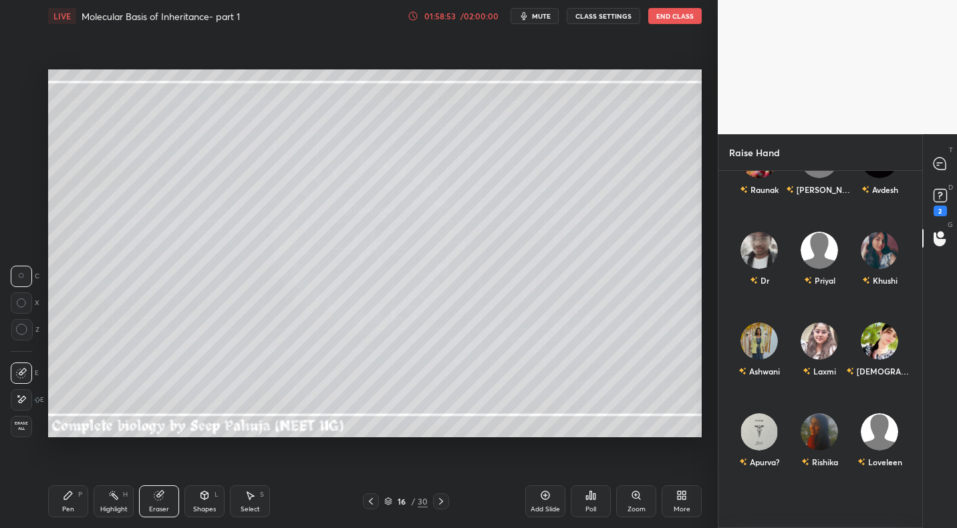
scroll to position [696, 0]
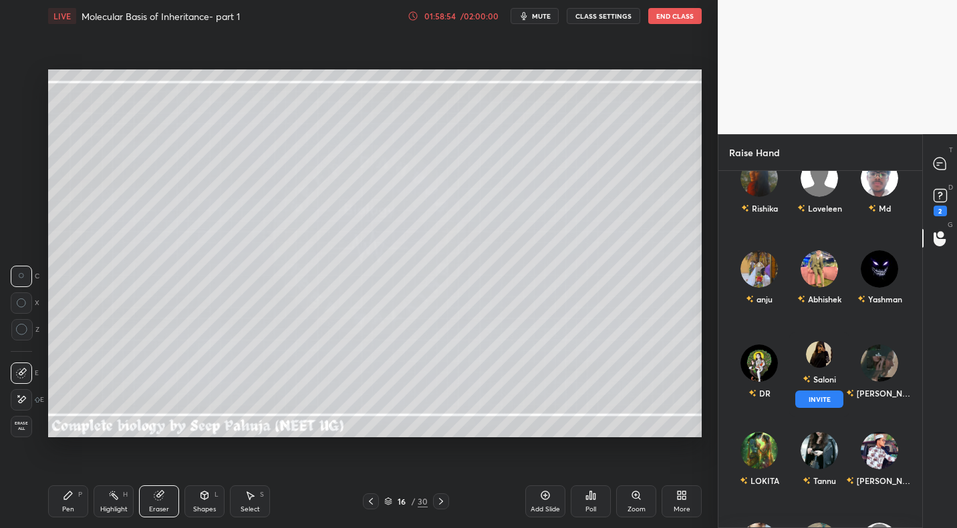
click at [823, 361] on img "grid" at bounding box center [819, 354] width 27 height 27
click at [814, 401] on button "INVITE" at bounding box center [819, 399] width 48 height 17
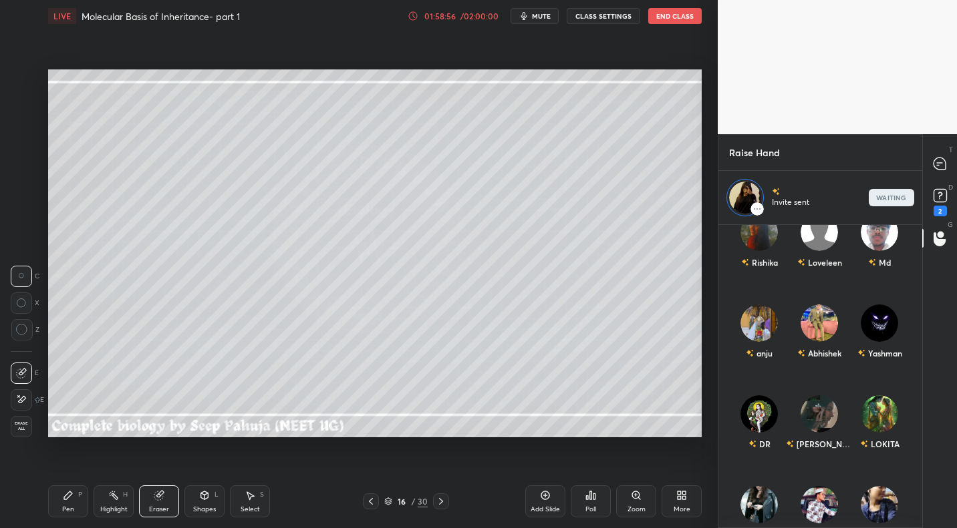
scroll to position [299, 200]
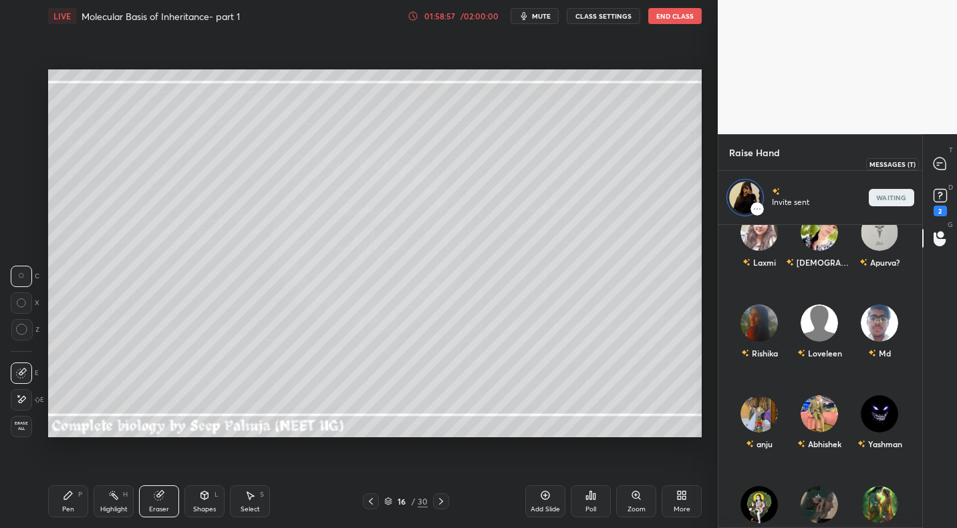
click at [941, 161] on icon at bounding box center [939, 164] width 12 height 12
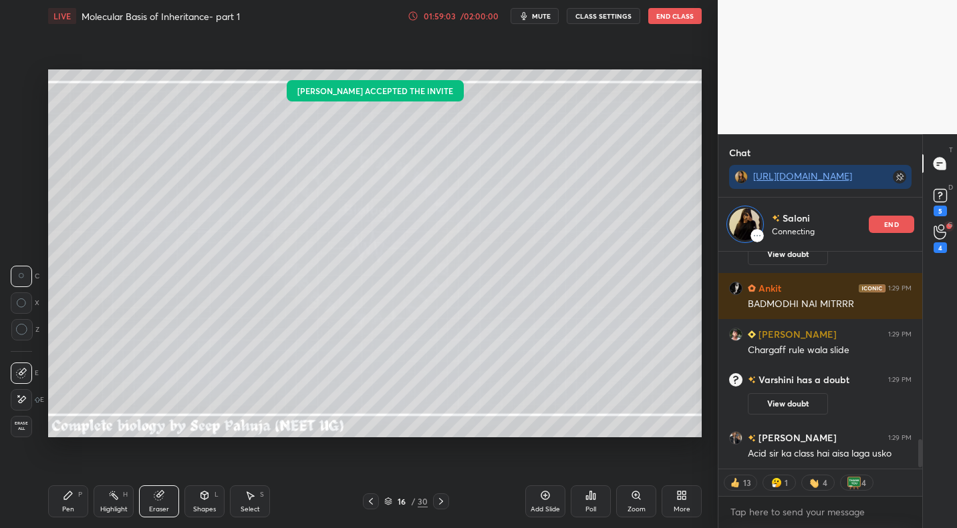
scroll to position [0, 0]
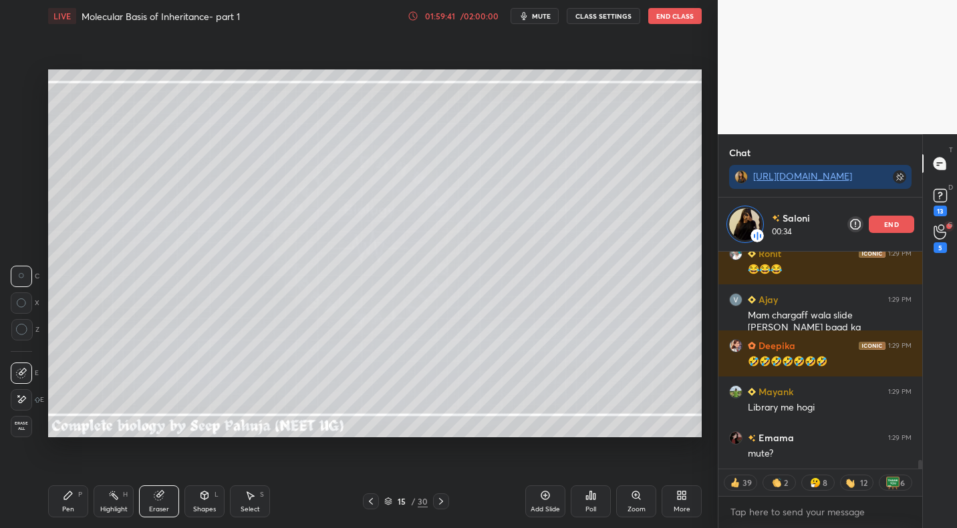
click at [894, 231] on div "end" at bounding box center [890, 224] width 45 height 17
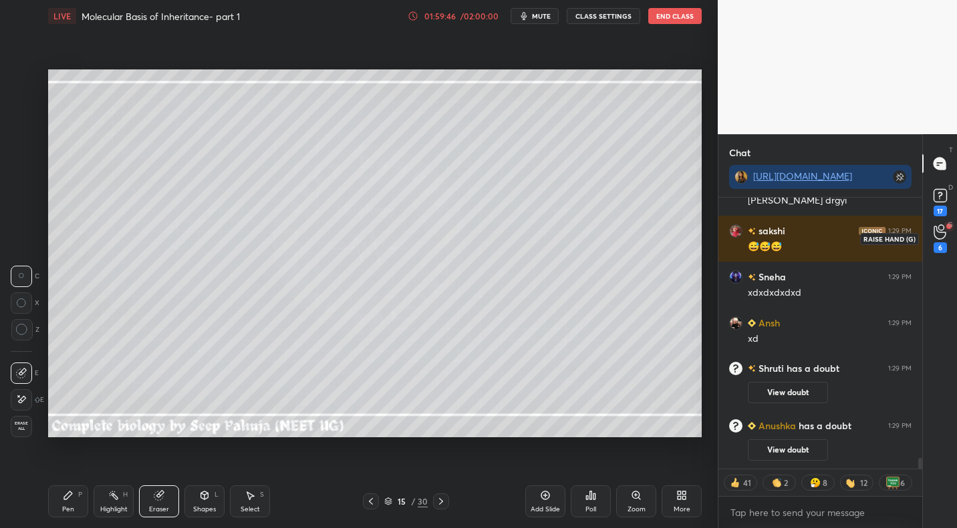
click at [941, 242] on div "6" at bounding box center [939, 247] width 13 height 11
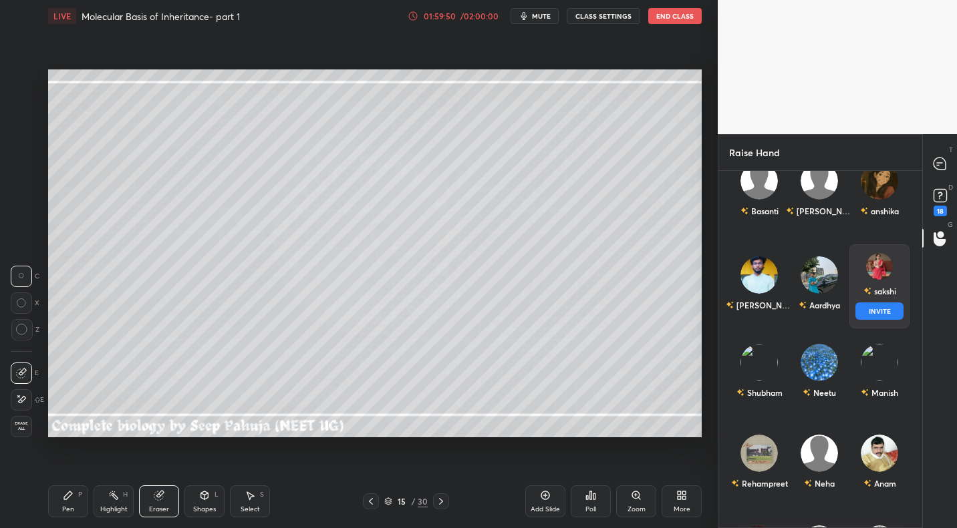
click at [863, 292] on div "sakshi" at bounding box center [879, 291] width 33 height 23
click at [868, 313] on button "INVITE" at bounding box center [879, 311] width 48 height 17
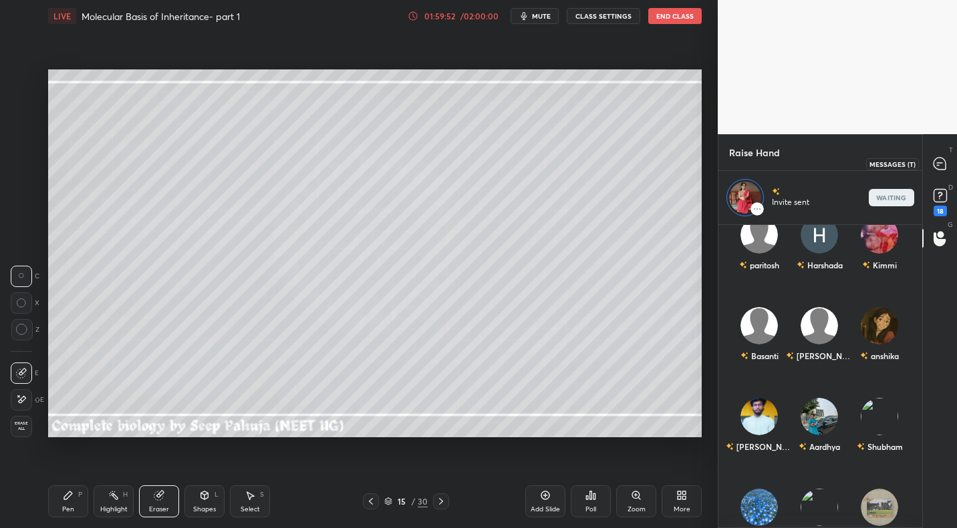
click at [934, 167] on icon at bounding box center [940, 164] width 14 height 14
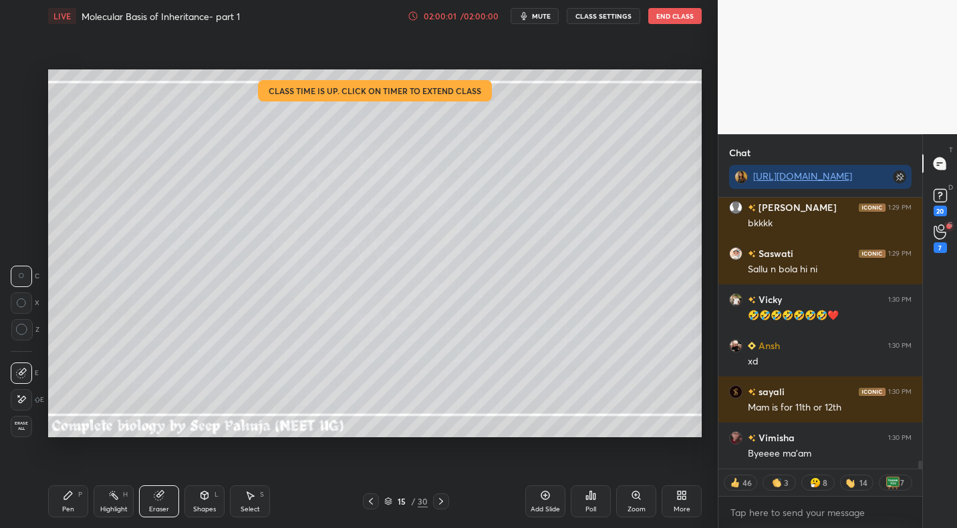
click at [374, 501] on icon at bounding box center [370, 501] width 11 height 11
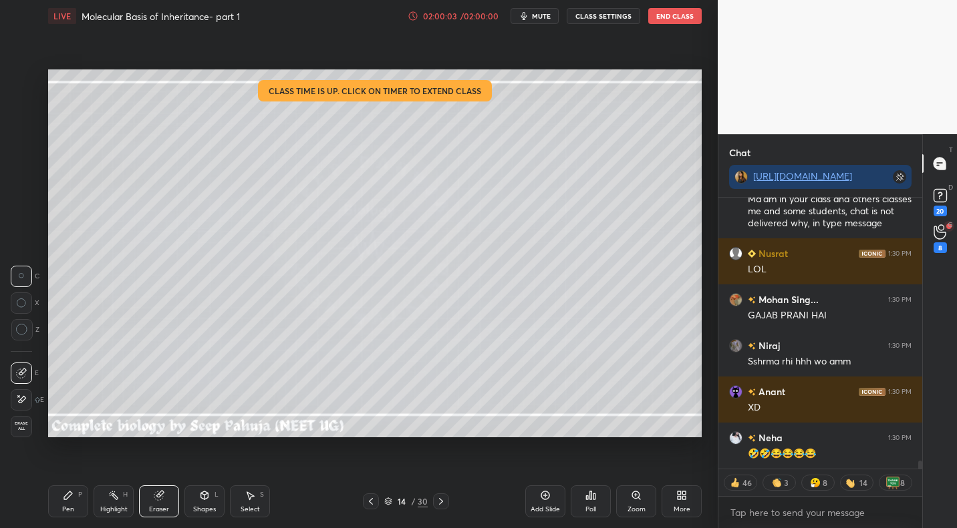
click at [446, 507] on div at bounding box center [441, 502] width 16 height 16
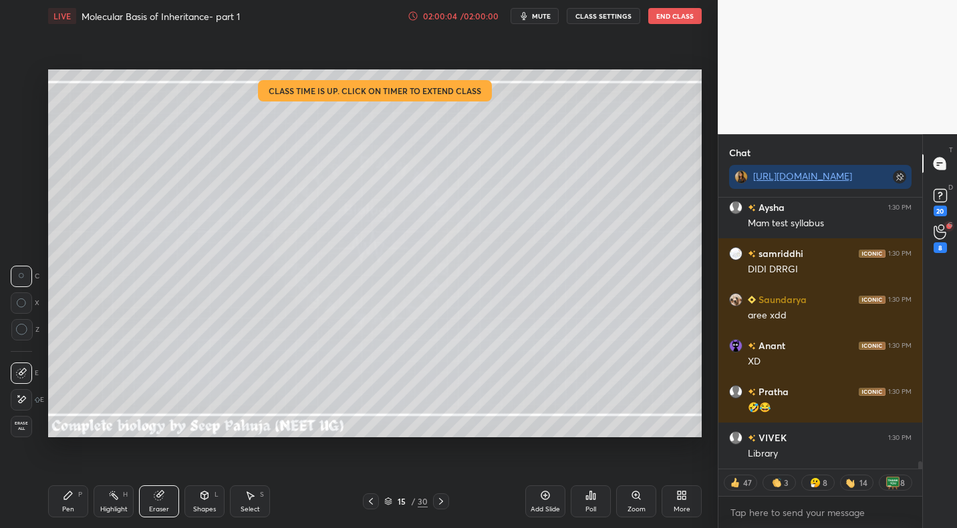
click at [446, 507] on div at bounding box center [441, 502] width 16 height 16
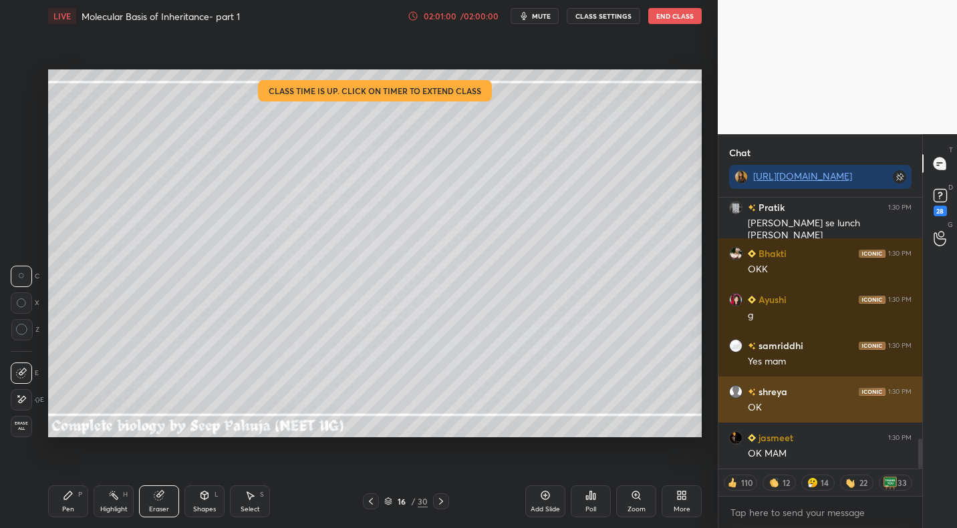
scroll to position [2200, 0]
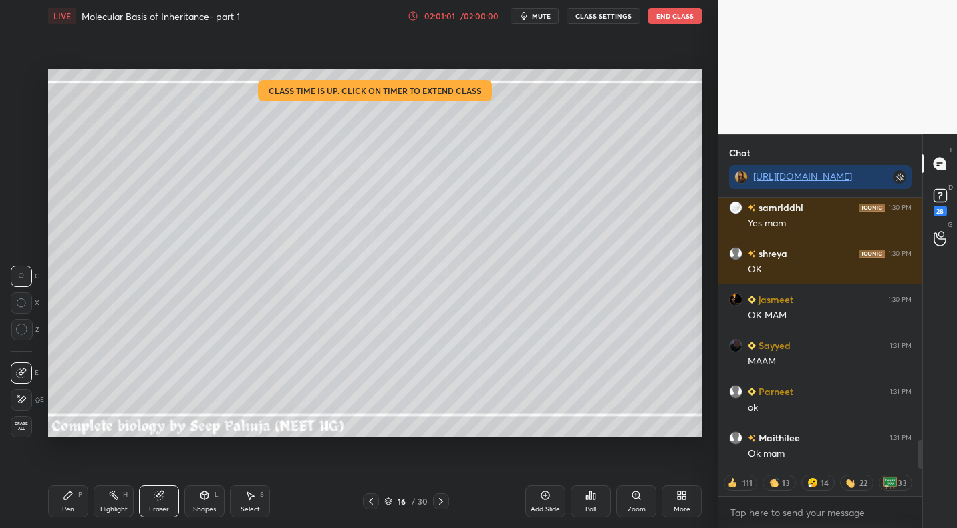
click at [672, 502] on div "More" at bounding box center [681, 502] width 40 height 32
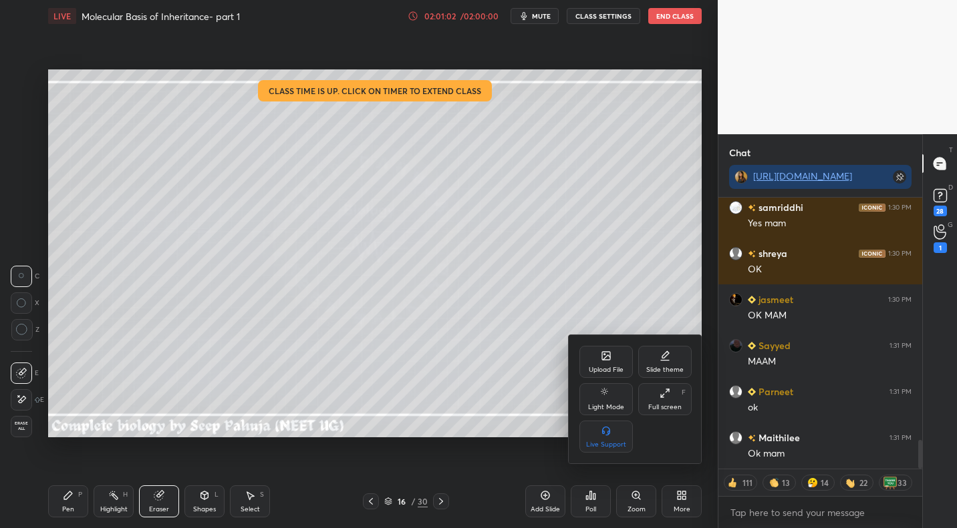
scroll to position [2338, 0]
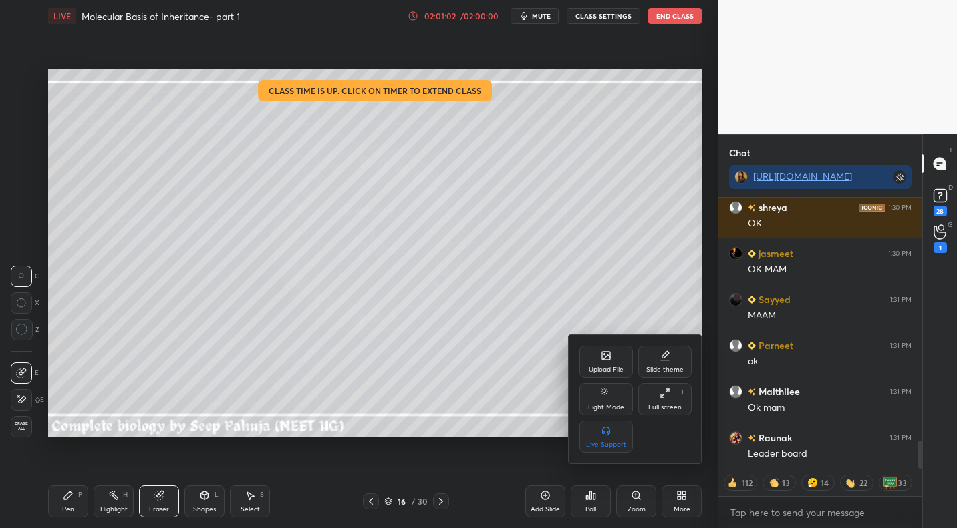
click at [611, 371] on div "Upload File" at bounding box center [606, 370] width 35 height 7
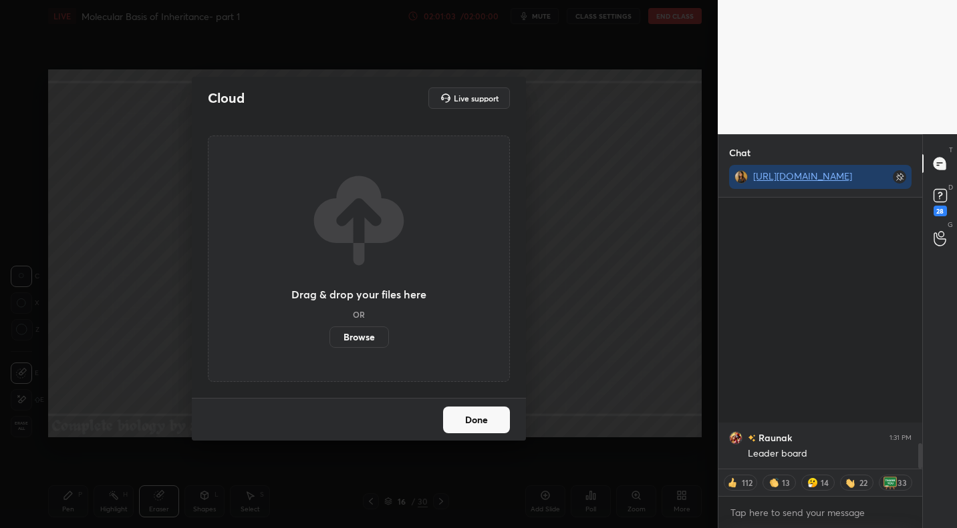
scroll to position [2647, 0]
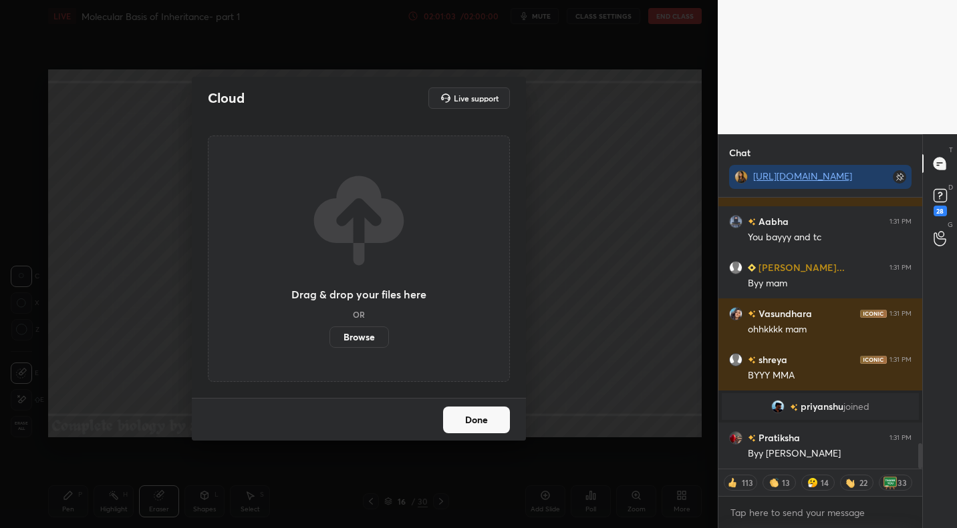
click at [361, 323] on div "Drag & drop your files here OR Browse" at bounding box center [358, 259] width 135 height 178
click at [361, 335] on label "Browse" at bounding box center [358, 337] width 59 height 21
click at [329, 335] on input "Browse" at bounding box center [329, 337] width 0 height 21
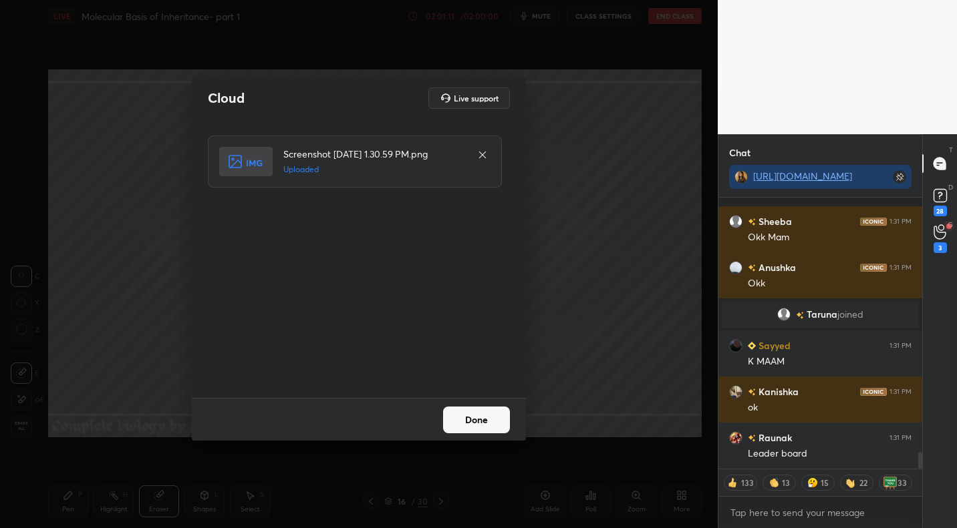
scroll to position [4086, 0]
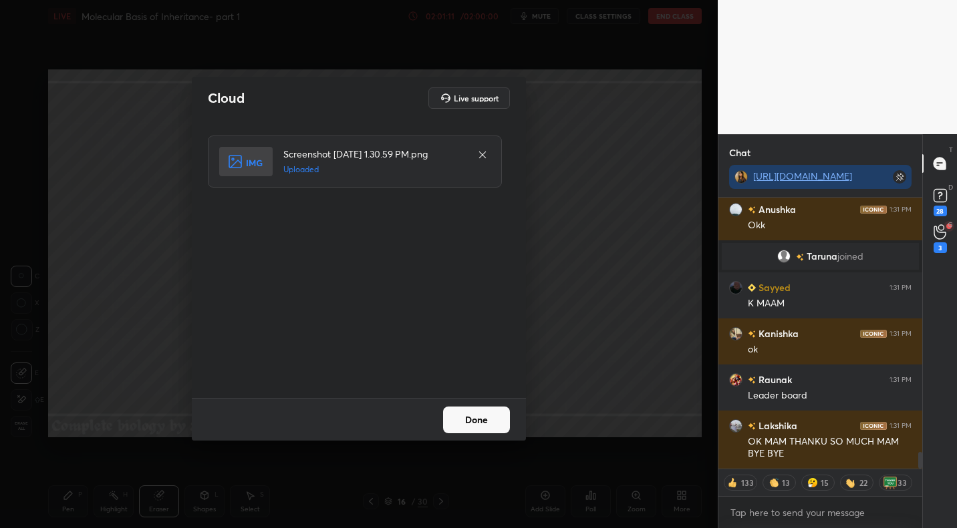
click at [478, 424] on button "Done" at bounding box center [476, 420] width 67 height 27
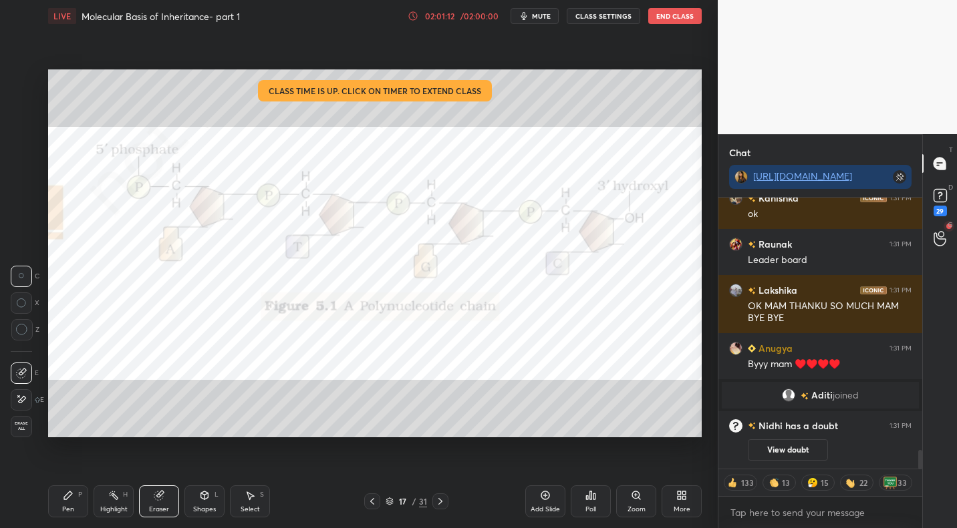
type textarea "x"
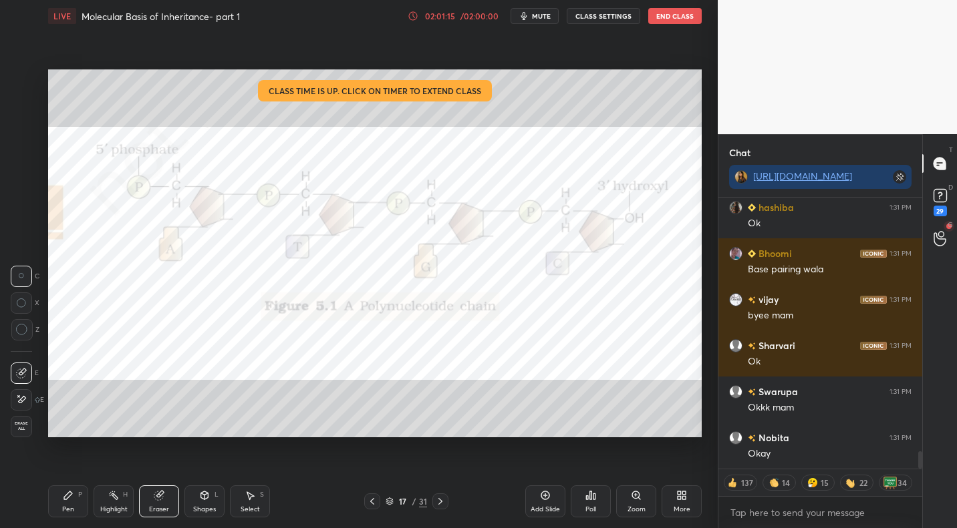
scroll to position [3941, 0]
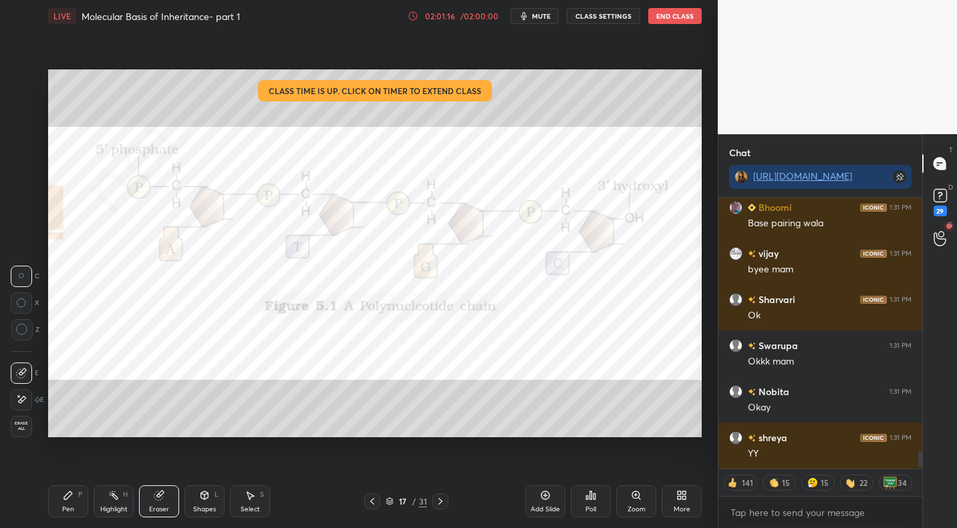
drag, startPoint x: 118, startPoint y: 500, endPoint x: 148, endPoint y: 448, distance: 61.1
click at [118, 500] on icon at bounding box center [113, 495] width 11 height 11
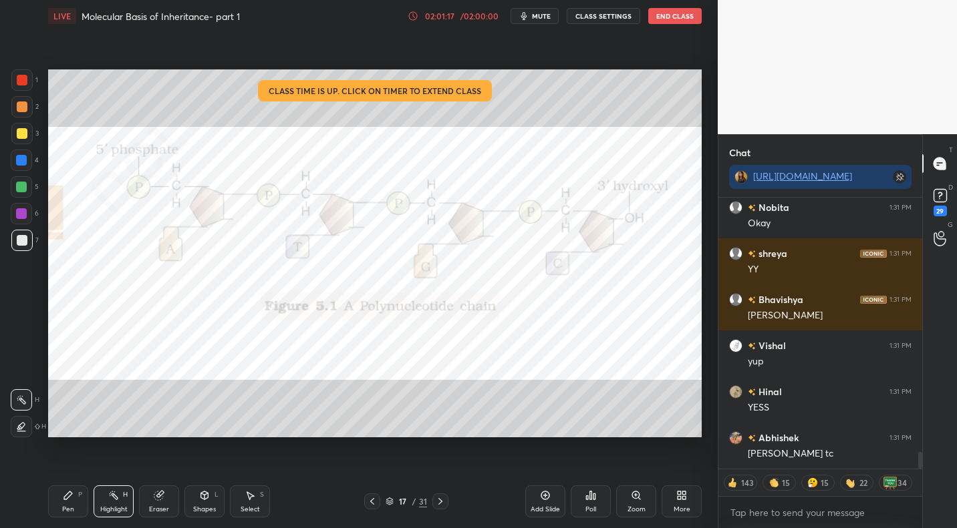
scroll to position [4263, 0]
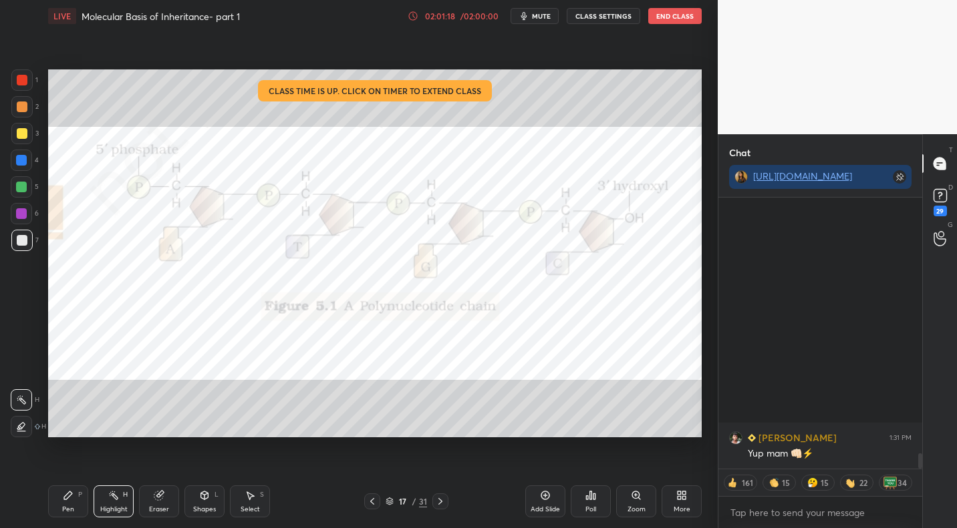
click at [23, 77] on div at bounding box center [22, 80] width 11 height 11
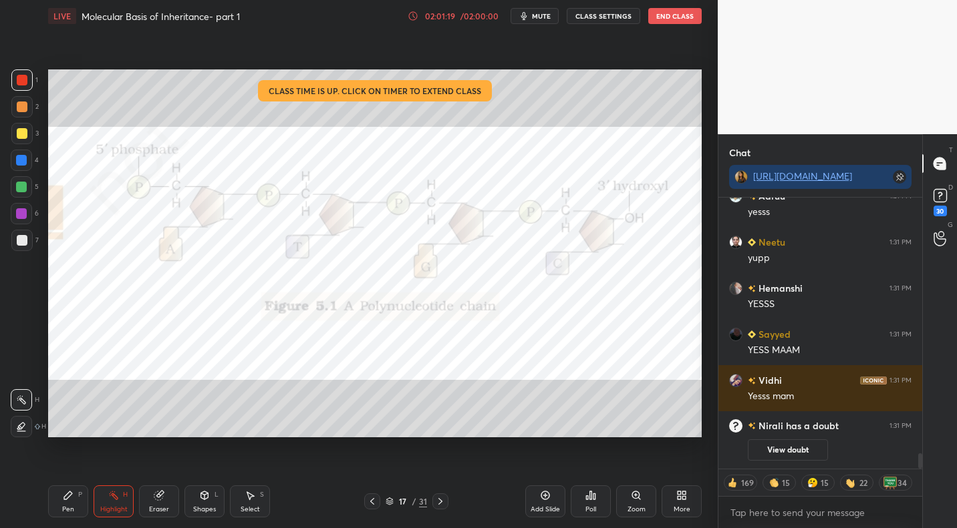
drag, startPoint x: 69, startPoint y: 497, endPoint x: 77, endPoint y: 449, distance: 48.7
click at [69, 497] on icon at bounding box center [68, 495] width 11 height 11
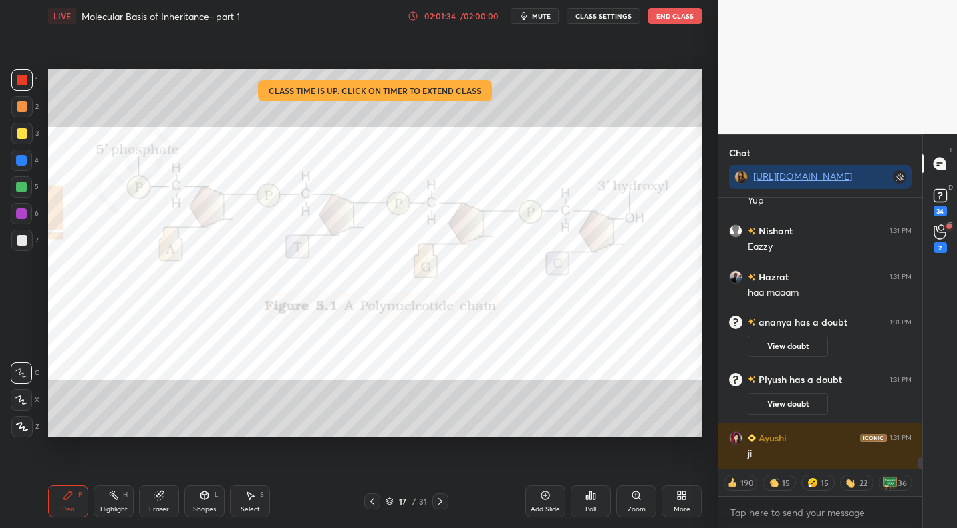
scroll to position [6063, 0]
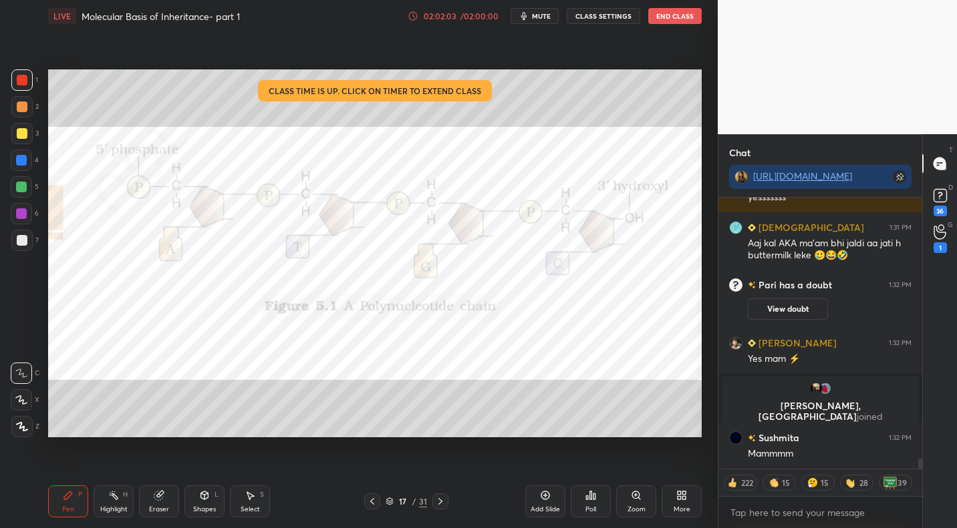
drag, startPoint x: 125, startPoint y: 494, endPoint x: 138, endPoint y: 456, distance: 41.0
click at [125, 494] on div "H" at bounding box center [125, 495] width 5 height 7
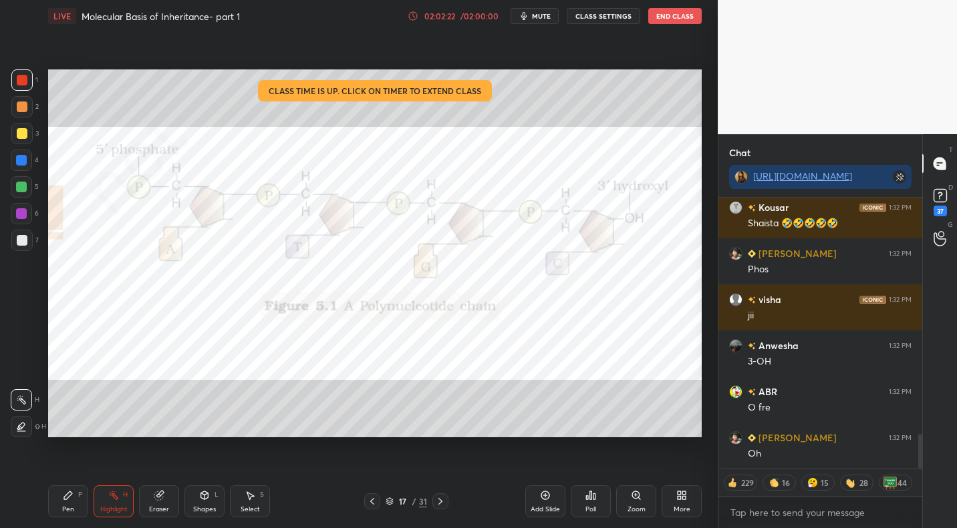
click at [86, 493] on div "Pen P" at bounding box center [68, 502] width 40 height 32
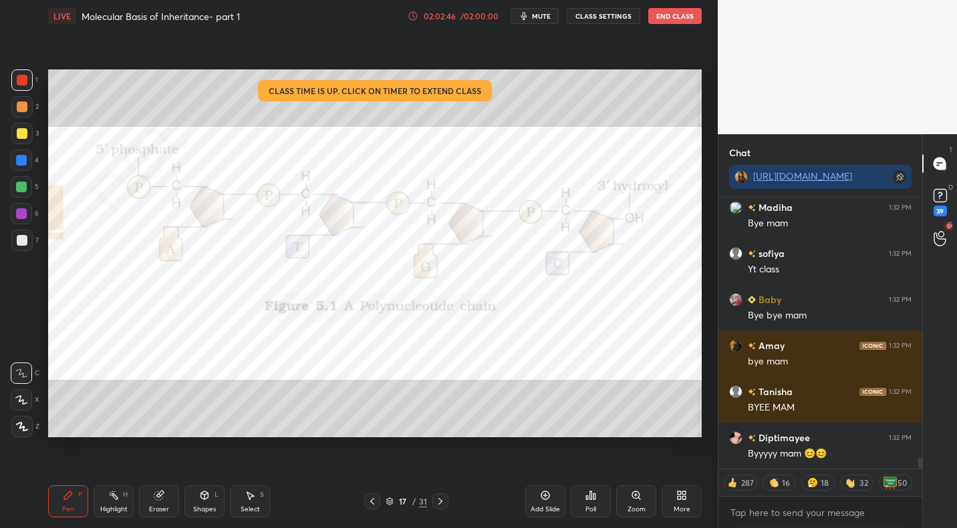
click at [679, 17] on button "End Class" at bounding box center [674, 16] width 53 height 16
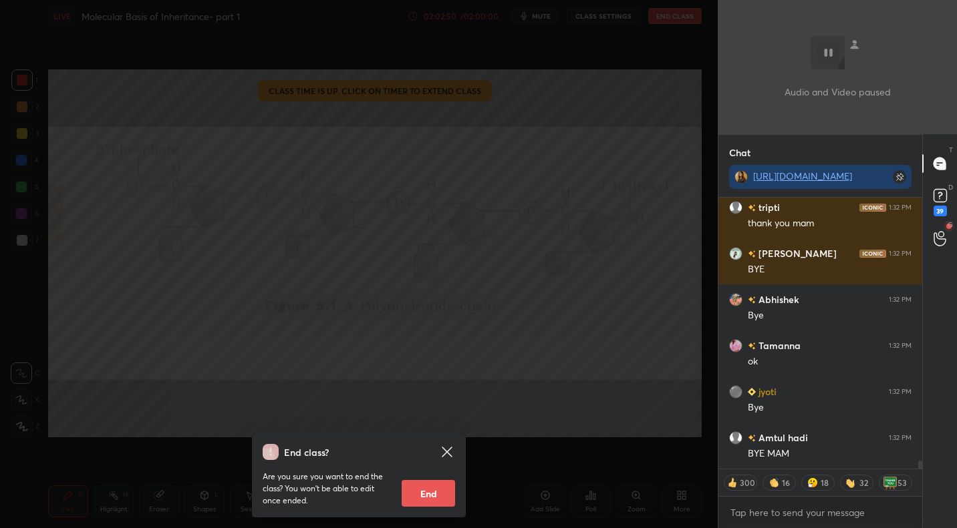
click at [450, 494] on button "End" at bounding box center [427, 493] width 53 height 27
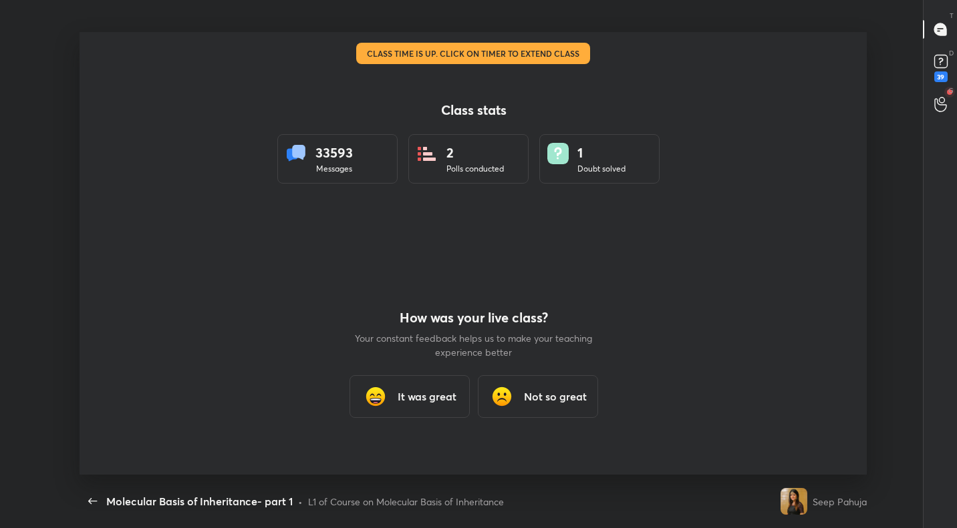
type textarea "x"
